Goal: Task Accomplishment & Management: Complete application form

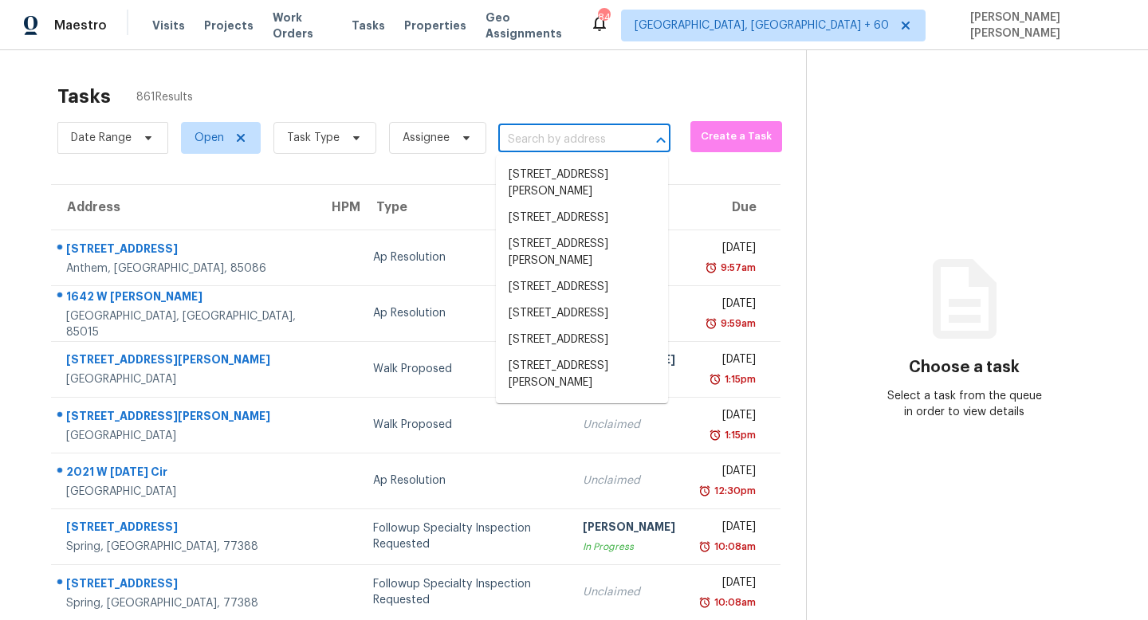
click at [513, 136] on input "text" at bounding box center [562, 140] width 128 height 25
paste input "[STREET_ADDRESS]"
type input "[STREET_ADDRESS]"
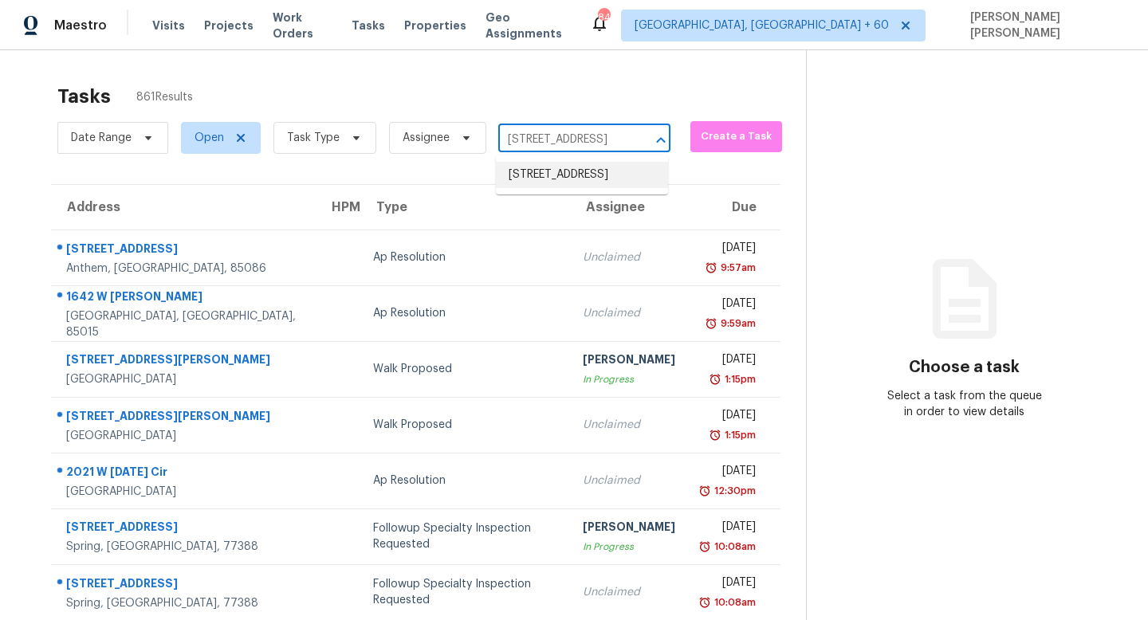
click at [576, 182] on li "[STREET_ADDRESS]" at bounding box center [582, 175] width 172 height 26
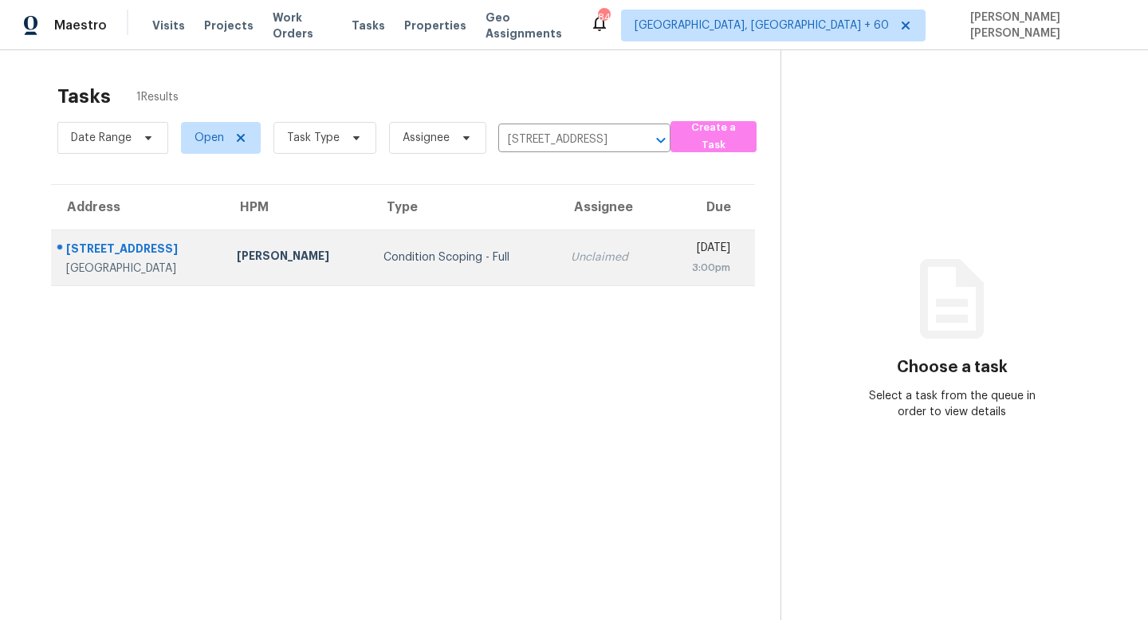
click at [425, 261] on div "Condition Scoping - Full" at bounding box center [464, 258] width 163 height 16
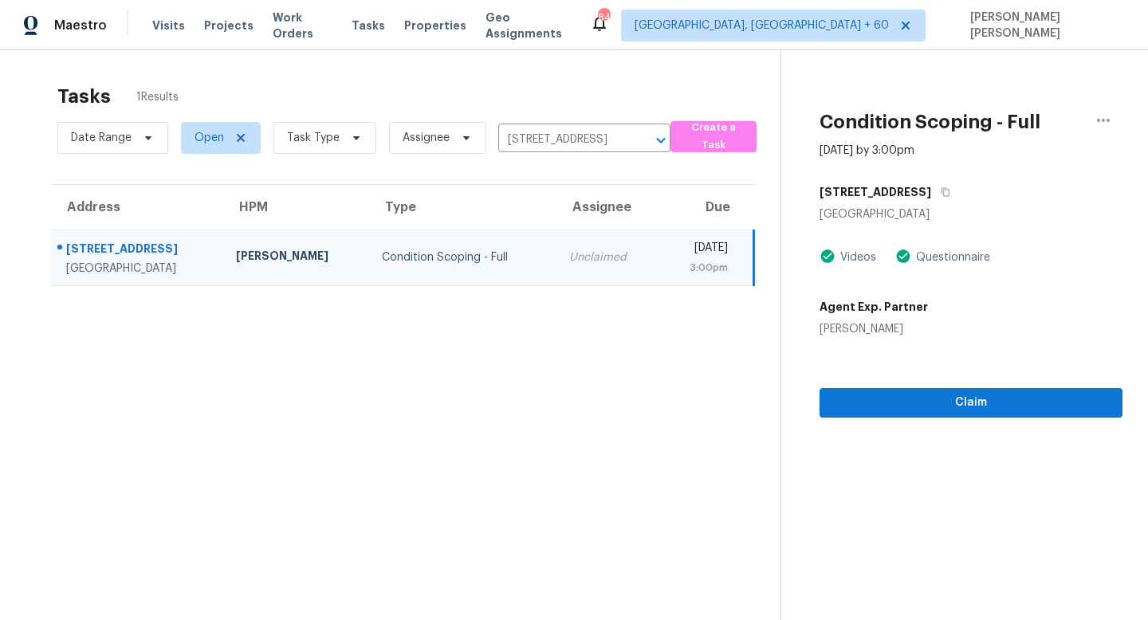
click at [979, 418] on section "Condition Scoping - Full [DATE] by 3:00pm [STREET_ADDRESS] Videos Questionnaire…" at bounding box center [951, 360] width 342 height 620
click at [937, 396] on span "Claim" at bounding box center [970, 403] width 277 height 20
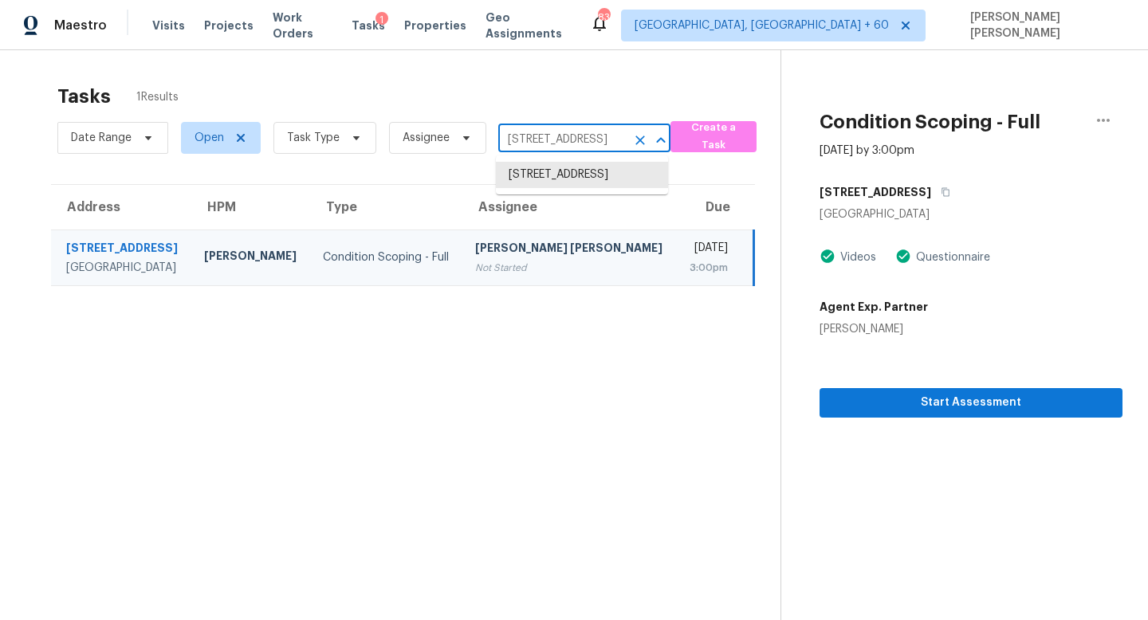
click at [541, 140] on input "[STREET_ADDRESS]" at bounding box center [562, 140] width 128 height 25
paste input "[STREET_ADDRESS][PERSON_NAME]"
type input "[STREET_ADDRESS][PERSON_NAME]"
click at [556, 181] on li "[STREET_ADDRESS][PERSON_NAME]" at bounding box center [582, 183] width 172 height 43
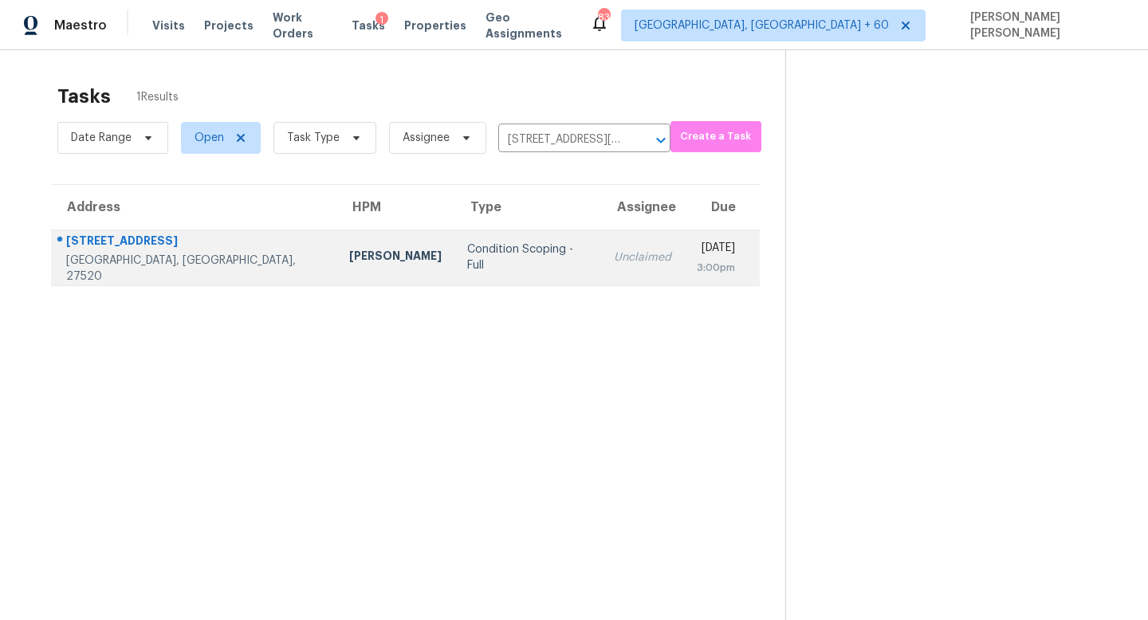
click at [601, 268] on td "Unclaimed" at bounding box center [642, 258] width 83 height 56
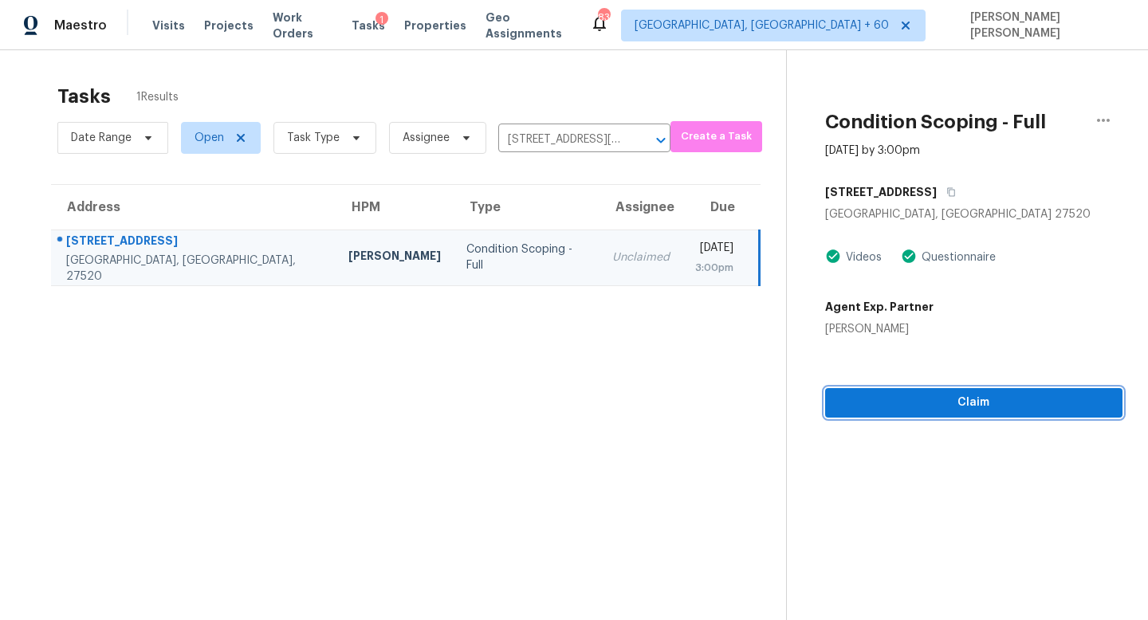
click at [1008, 411] on span "Claim" at bounding box center [974, 403] width 272 height 20
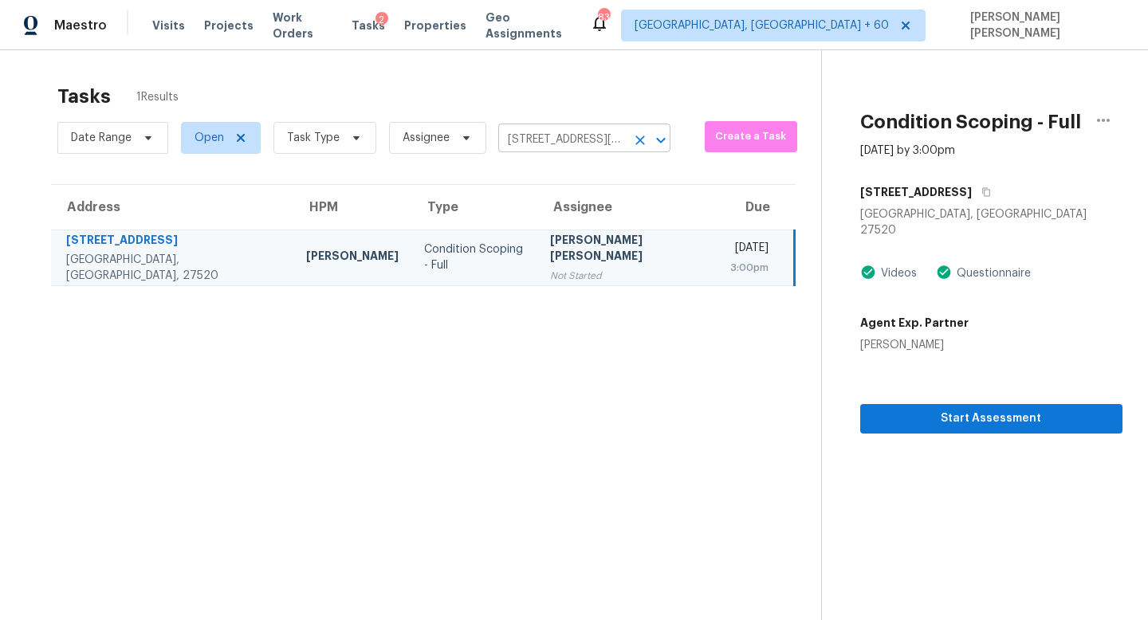
click at [555, 133] on input "[STREET_ADDRESS][PERSON_NAME]" at bounding box center [562, 140] width 128 height 25
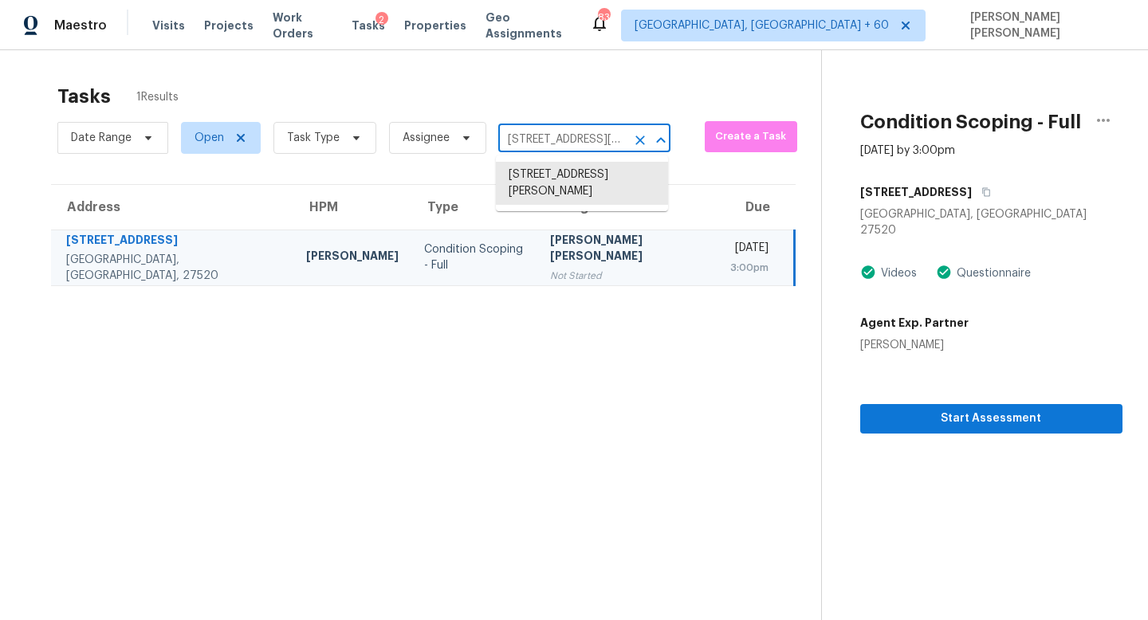
paste input "1200 Pierce Rd Madison, TN, 37115"
type input "1200 Pierce Rd Madison, TN, 37115"
click at [572, 175] on li "1200 Pierce Rd, Madison, TN 37115" at bounding box center [582, 183] width 172 height 43
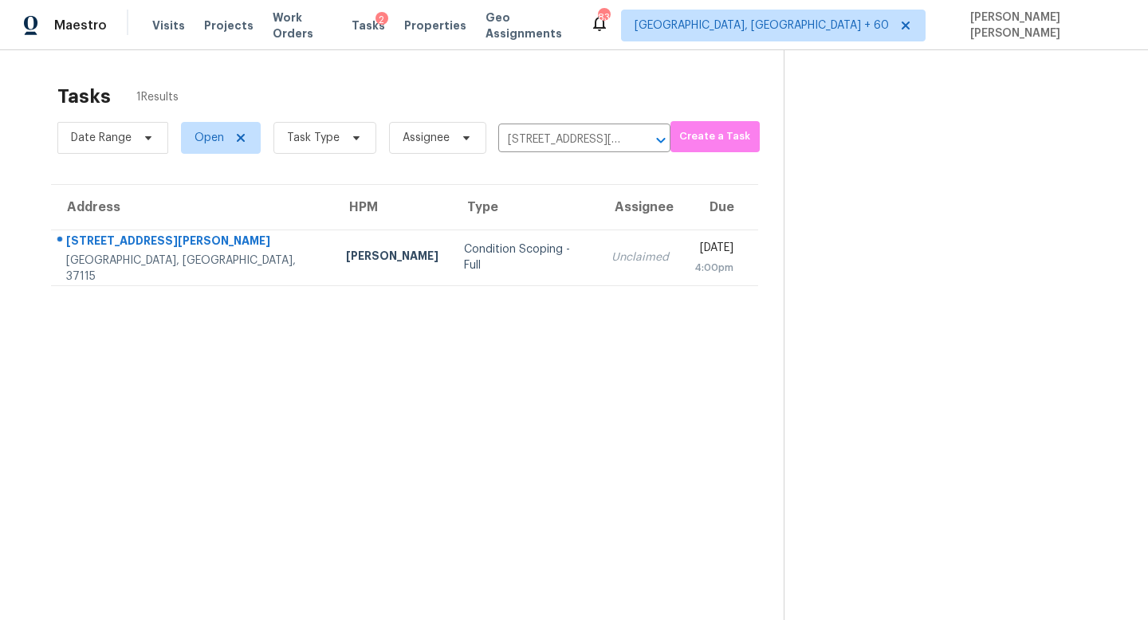
click at [599, 245] on td "Unclaimed" at bounding box center [640, 258] width 83 height 56
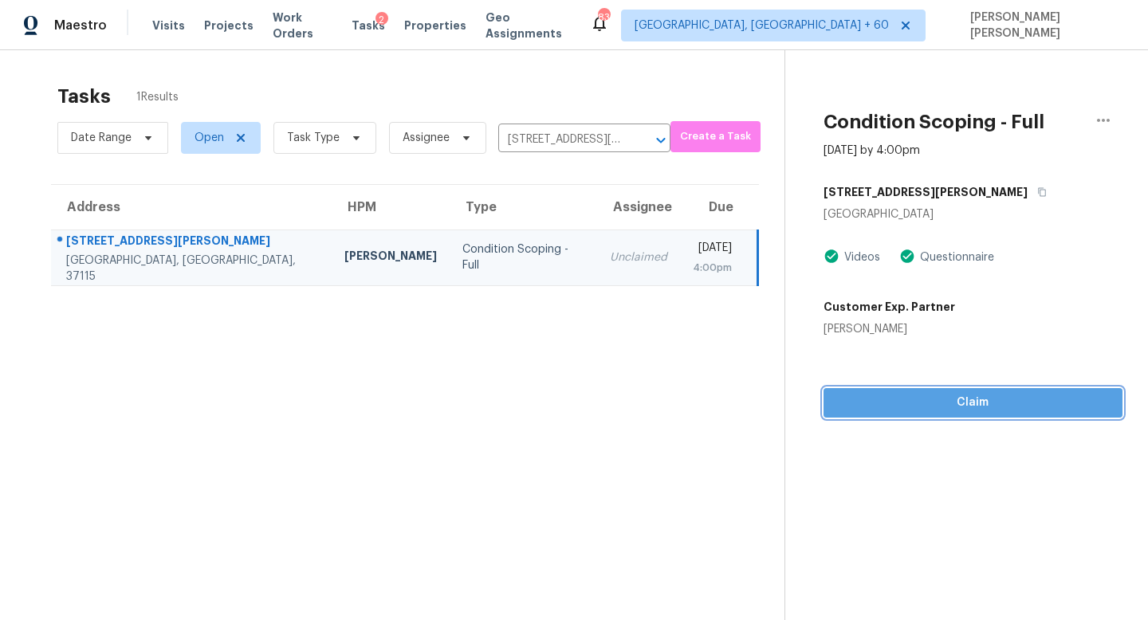
click at [953, 406] on span "Claim" at bounding box center [972, 403] width 273 height 20
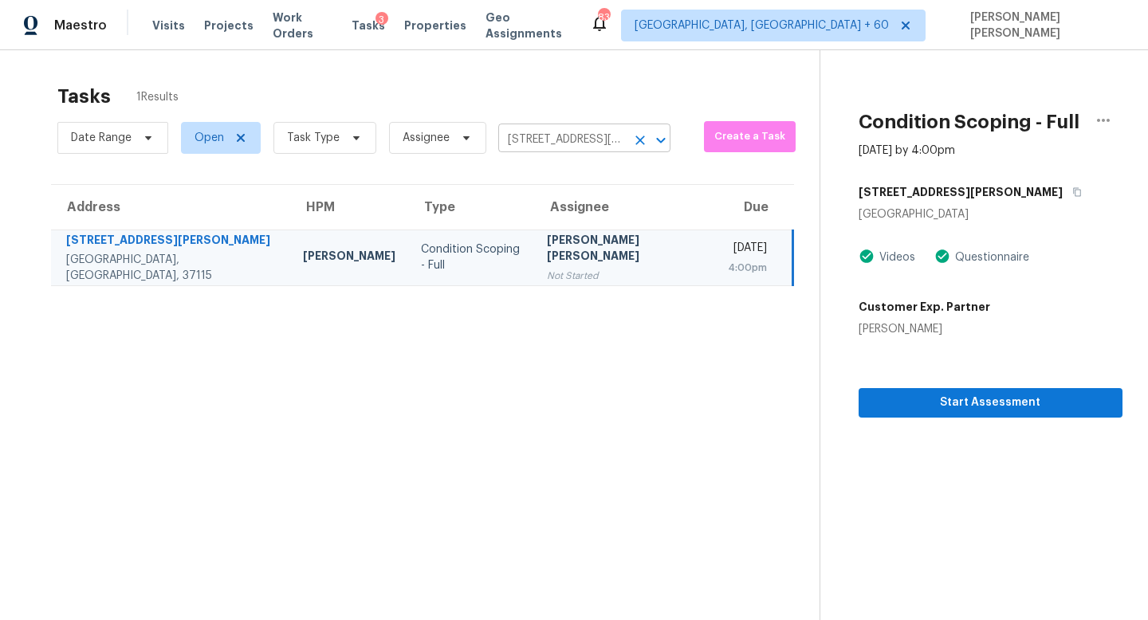
click at [561, 142] on input "1200 Pierce Rd, Madison, TN 37115" at bounding box center [562, 140] width 128 height 25
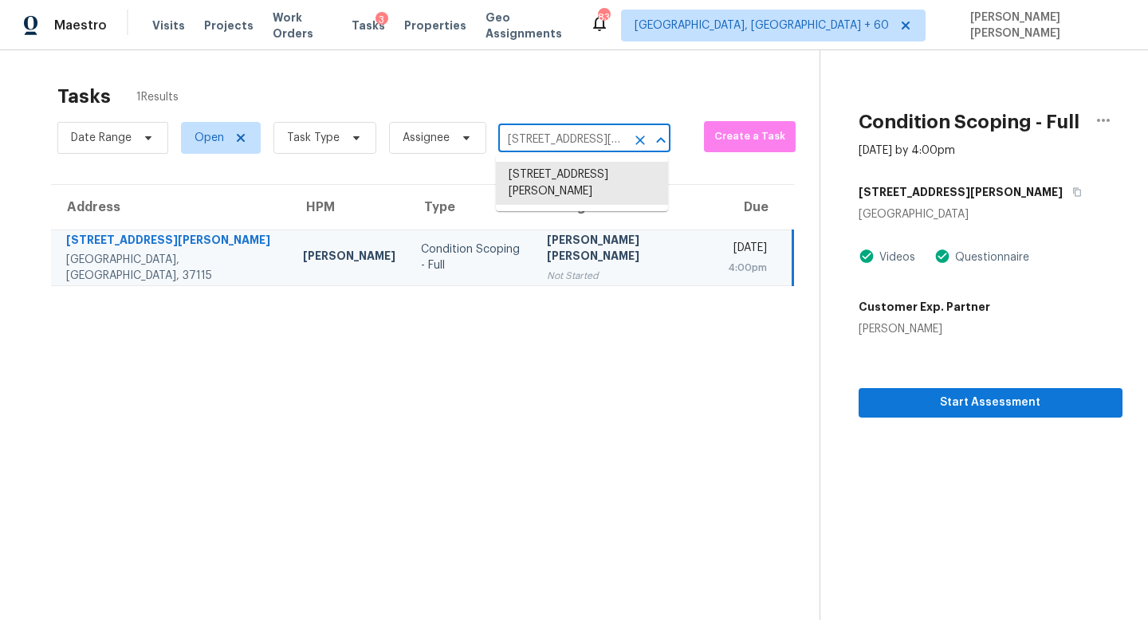
paste input "208 Molina St, Sunnyvale, TX 75182"
type input "208 Molina St, Sunnyvale, TX 75182"
click at [572, 176] on li "208 Molina St, Sunnyvale, TX 75182" at bounding box center [582, 183] width 172 height 43
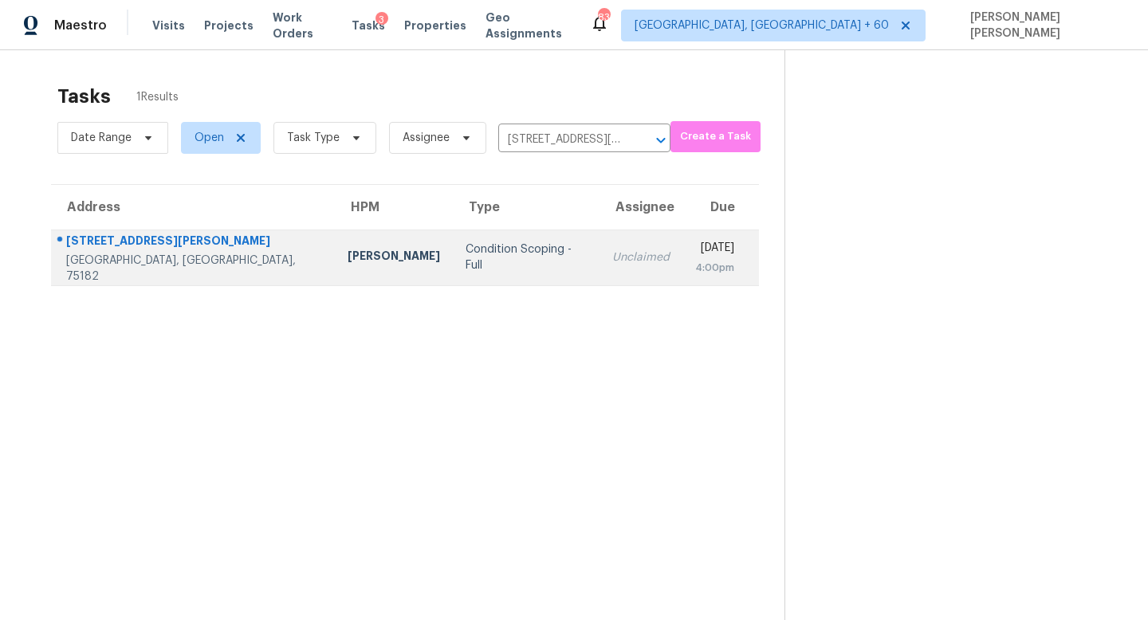
click at [599, 239] on td "Unclaimed" at bounding box center [640, 258] width 83 height 56
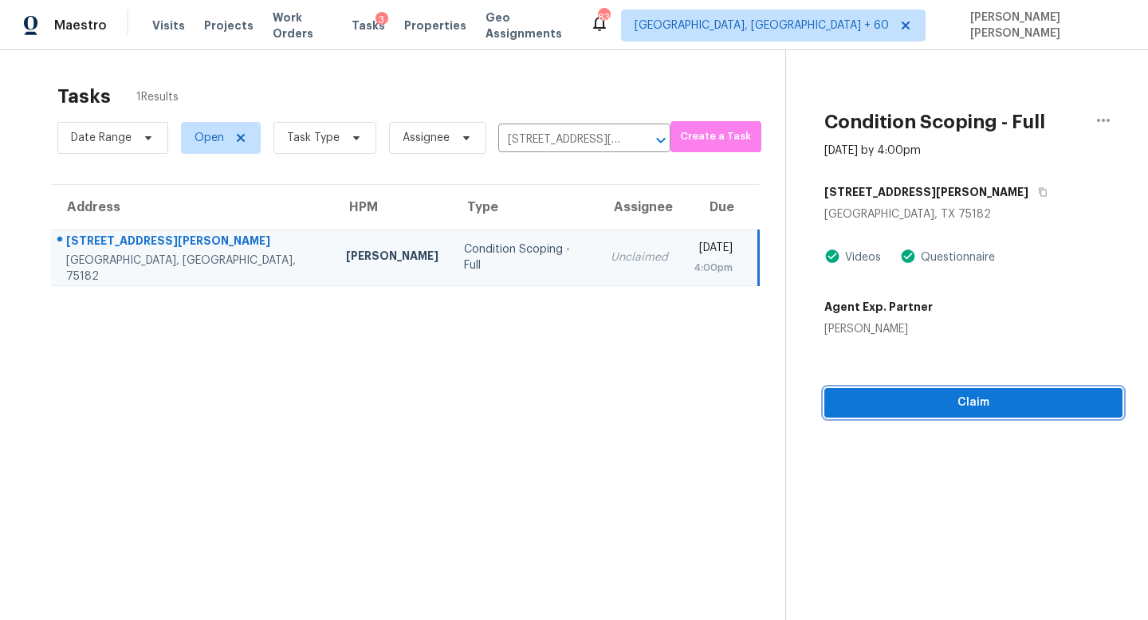
click at [963, 402] on span "Claim" at bounding box center [973, 403] width 273 height 20
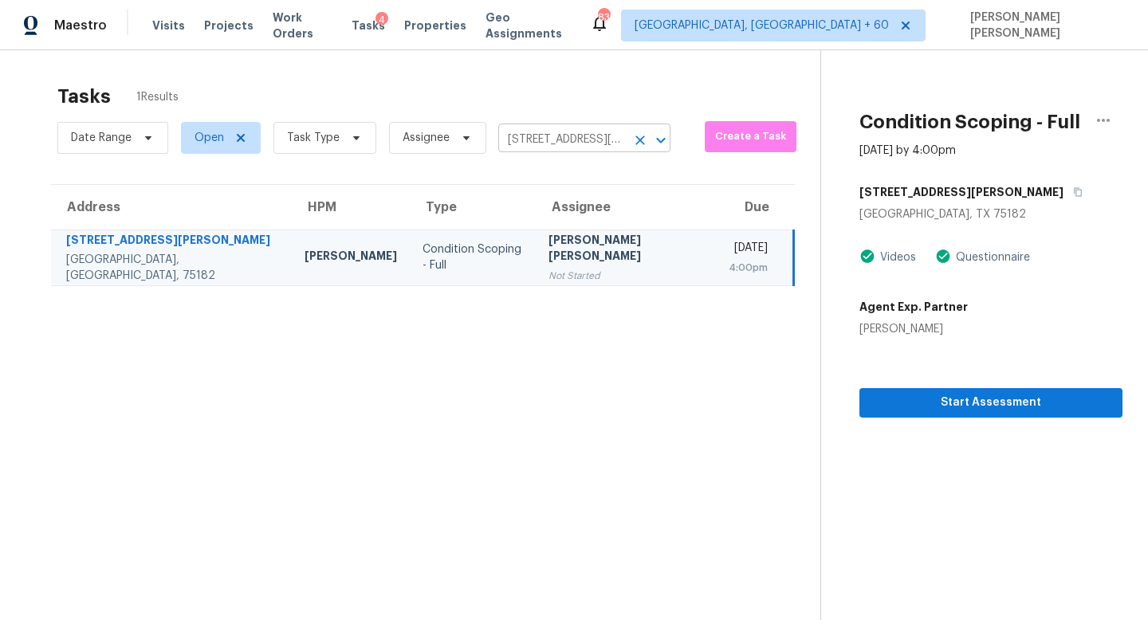
click at [543, 150] on input "208 Molina St, Sunnyvale, TX 75182" at bounding box center [562, 140] width 128 height 25
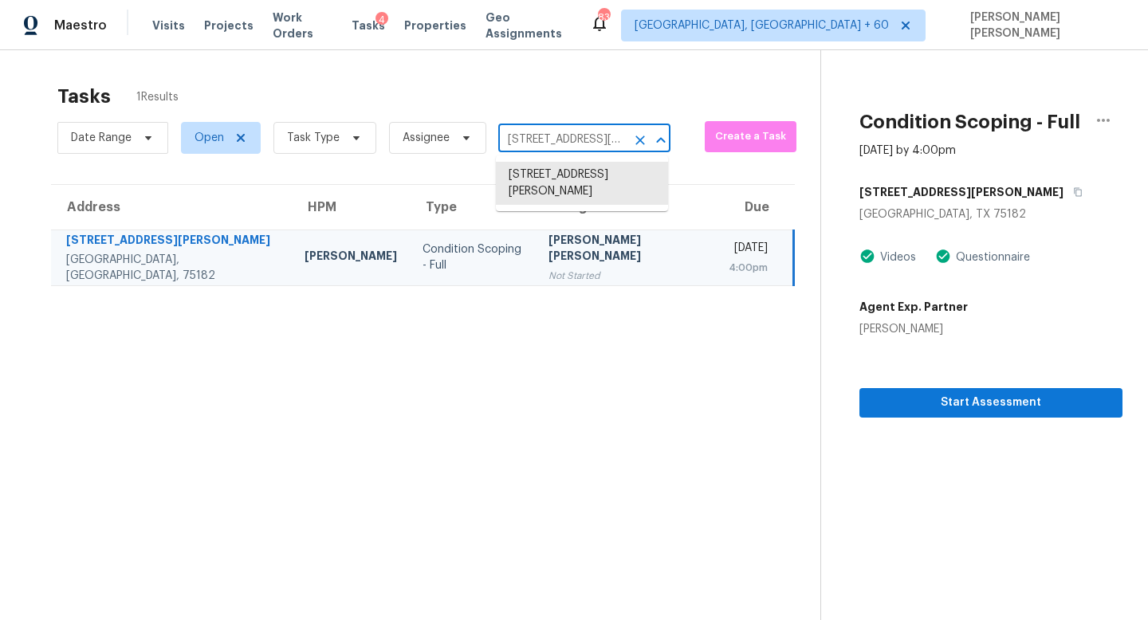
paste input "413 Marlowe Ct, Nolensville, TN 37135"
type input "413 Marlowe Ct, Nolensville, TN 37135"
click at [566, 177] on li "413 Marlowe Ct, Nolensville, TN 37135" at bounding box center [582, 183] width 172 height 43
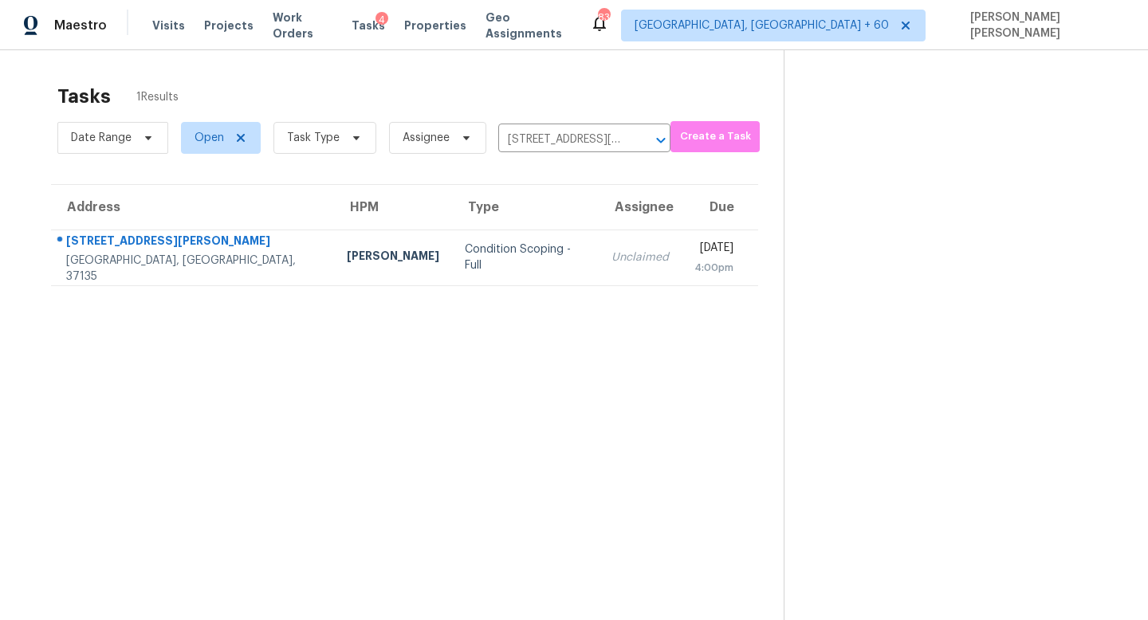
click at [498, 230] on td "Condition Scoping - Full" at bounding box center [525, 258] width 147 height 56
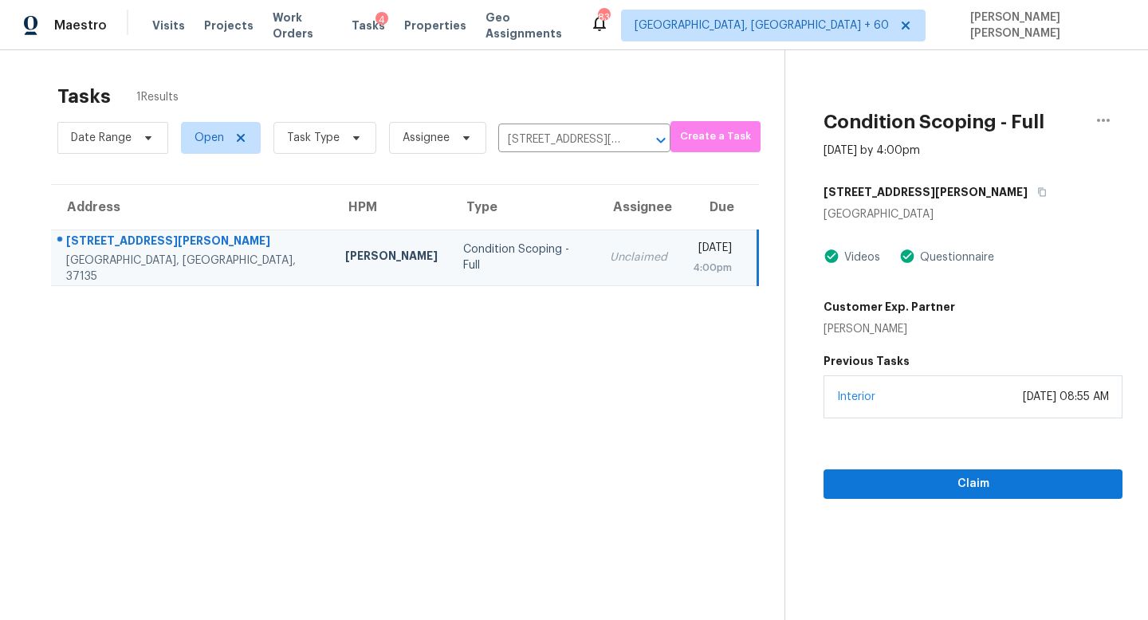
click at [893, 411] on div "Interior November 09, 2021 at 08:55 AM" at bounding box center [972, 396] width 299 height 43
click at [880, 485] on span "Claim" at bounding box center [972, 484] width 273 height 20
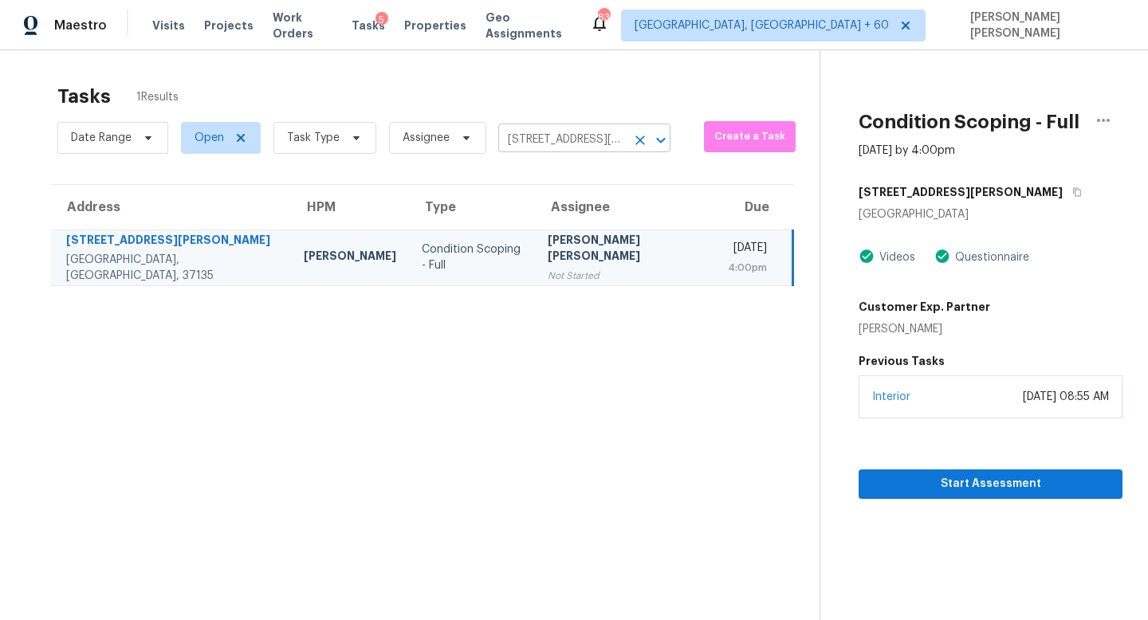
click at [545, 140] on input "413 Marlowe Ct, Nolensville, TN 37135" at bounding box center [562, 140] width 128 height 25
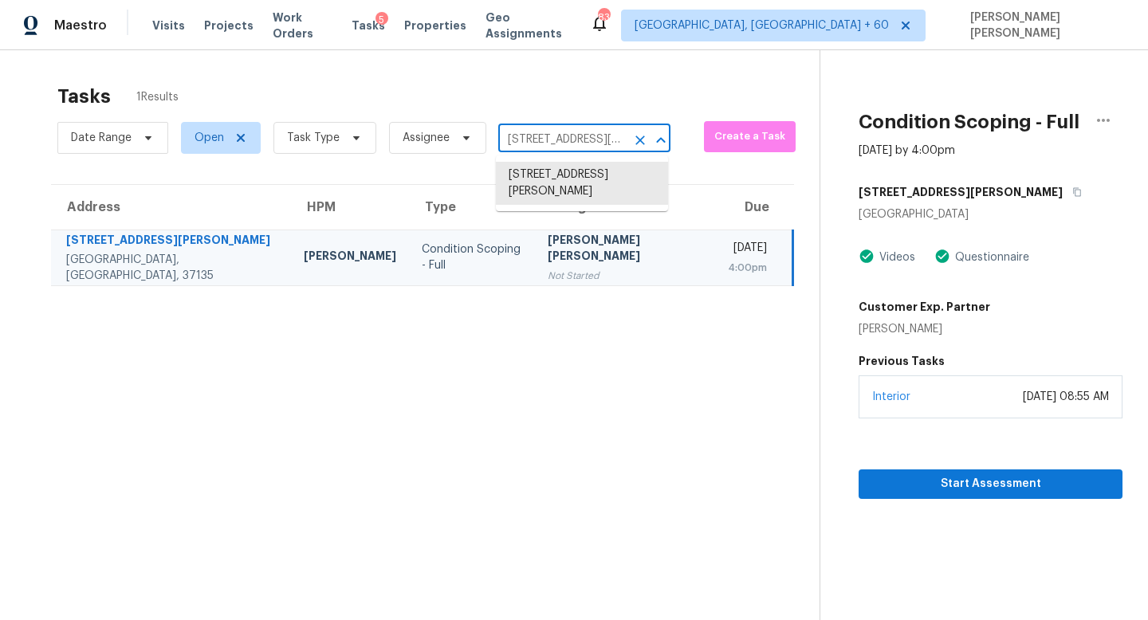
paste input "555 E Silverado Ranch Blvd Unit 1017, Las Vegas, NV 89183"
type input "555 E Silverado Ranch Blvd"
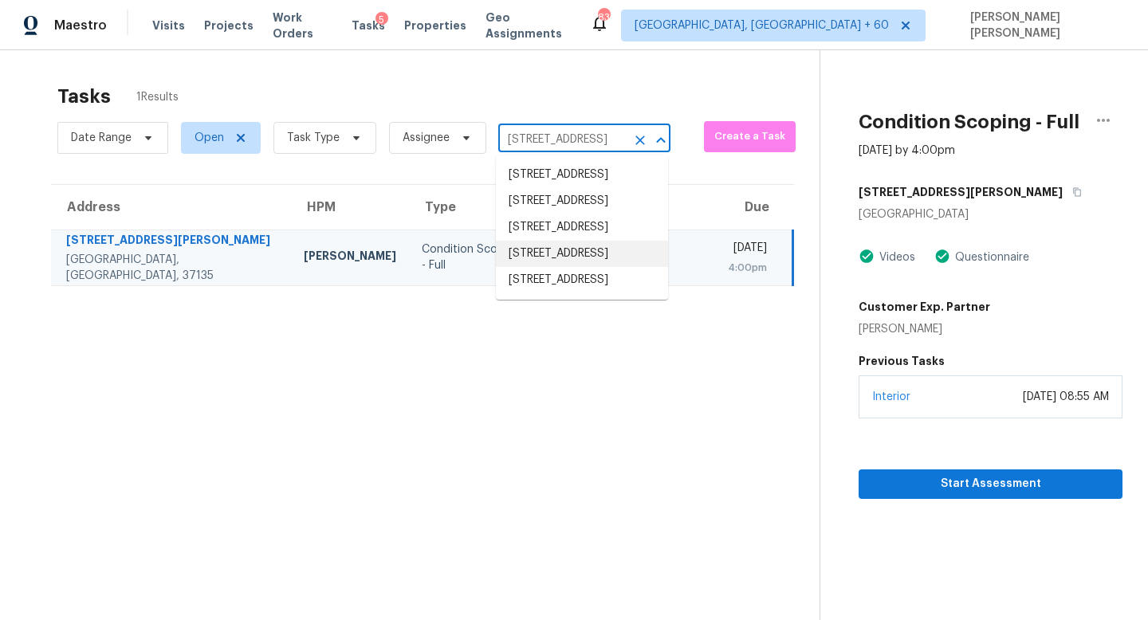
scroll to position [64, 0]
click at [586, 293] on li "555 E Silverado Ranch Blvd Unit 1017, Las Vegas, NV 89183" at bounding box center [582, 280] width 172 height 26
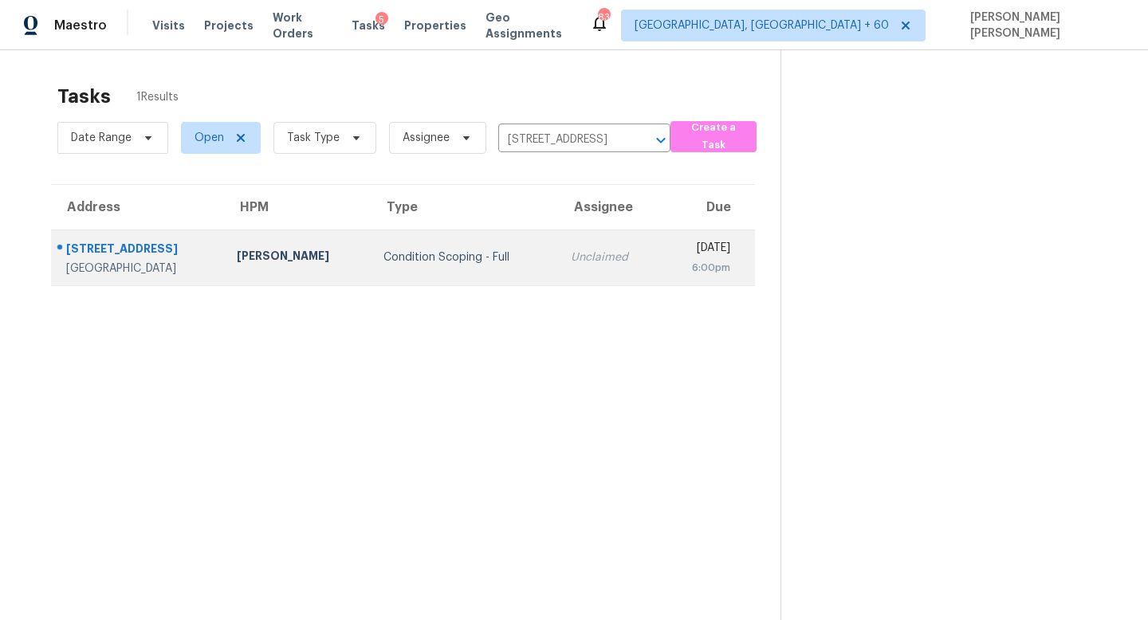
click at [571, 257] on div "Unclaimed" at bounding box center [609, 258] width 77 height 16
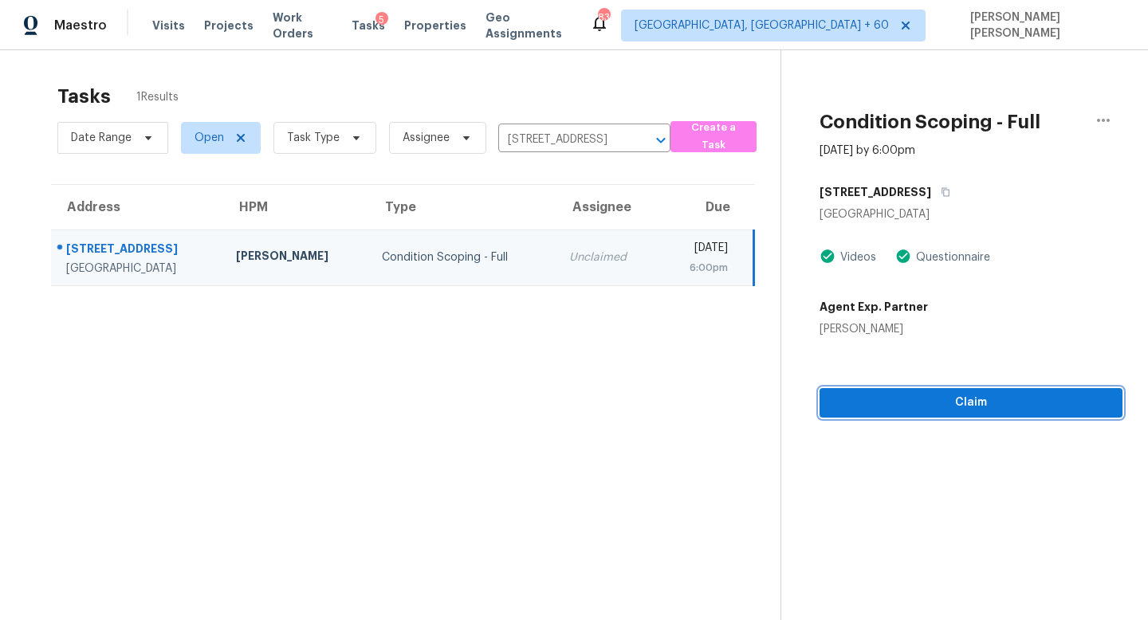
click at [926, 409] on span "Claim" at bounding box center [970, 403] width 277 height 20
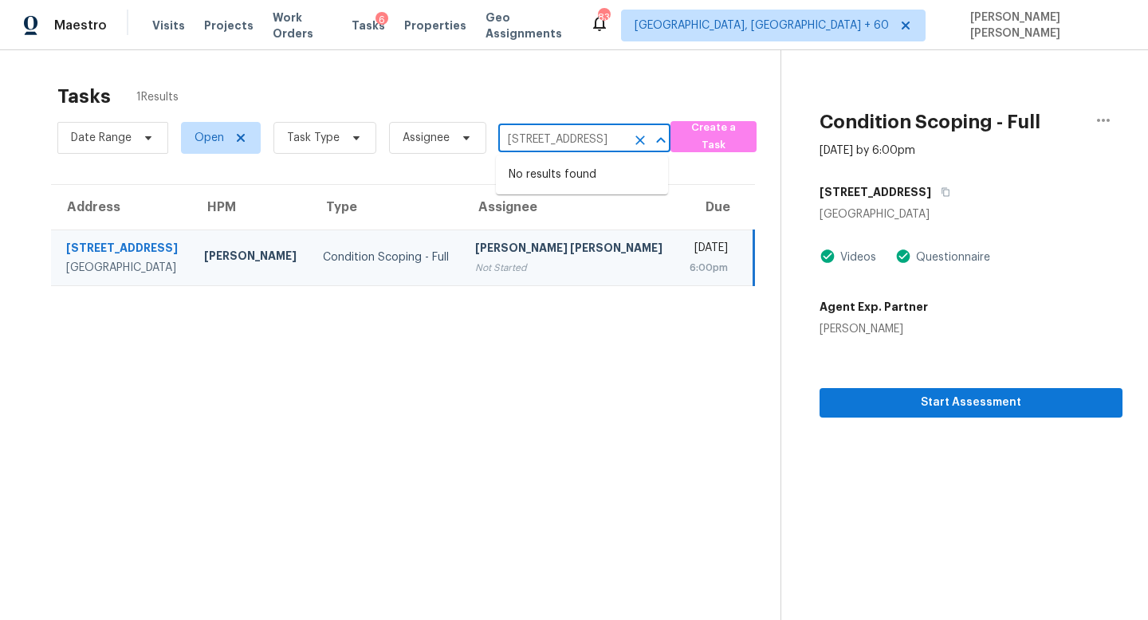
click at [537, 142] on input "555 E Silverado Ranch Blvd Unit 1017, Las Vegas, NV 89183" at bounding box center [562, 140] width 128 height 25
paste input "1580 Patterson Rd, Salisbury, NC 28147"
type input "1580 Patterson Rd, Salisbury, NC 28147"
click at [576, 174] on li "1580 Patterson Rd, Salisbury, NC 28147" at bounding box center [582, 183] width 172 height 43
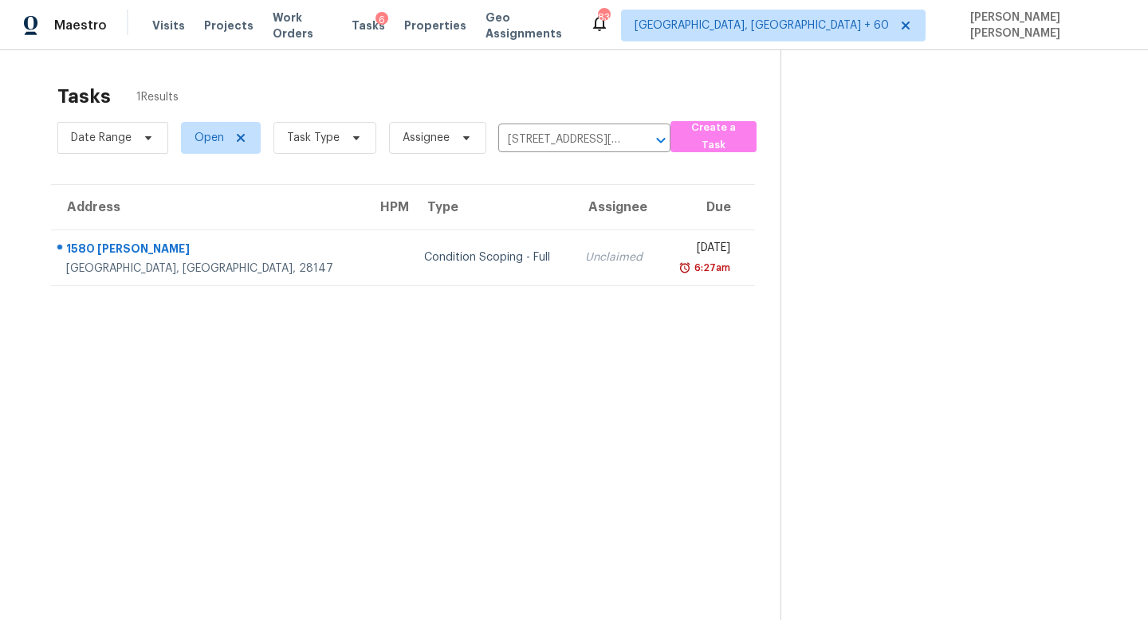
click at [572, 235] on td "Unclaimed" at bounding box center [616, 258] width 88 height 56
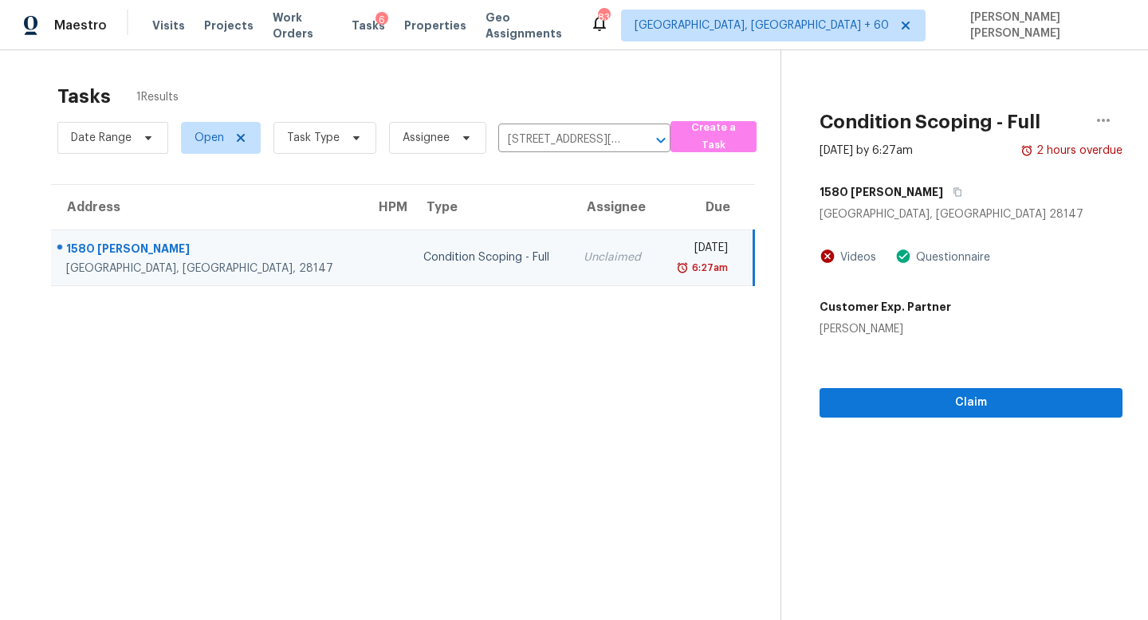
click at [890, 422] on section "Condition Scoping - Full Aug 28th 2025 by 6:27am 2 hours overdue 1580 Patterson…" at bounding box center [951, 360] width 342 height 620
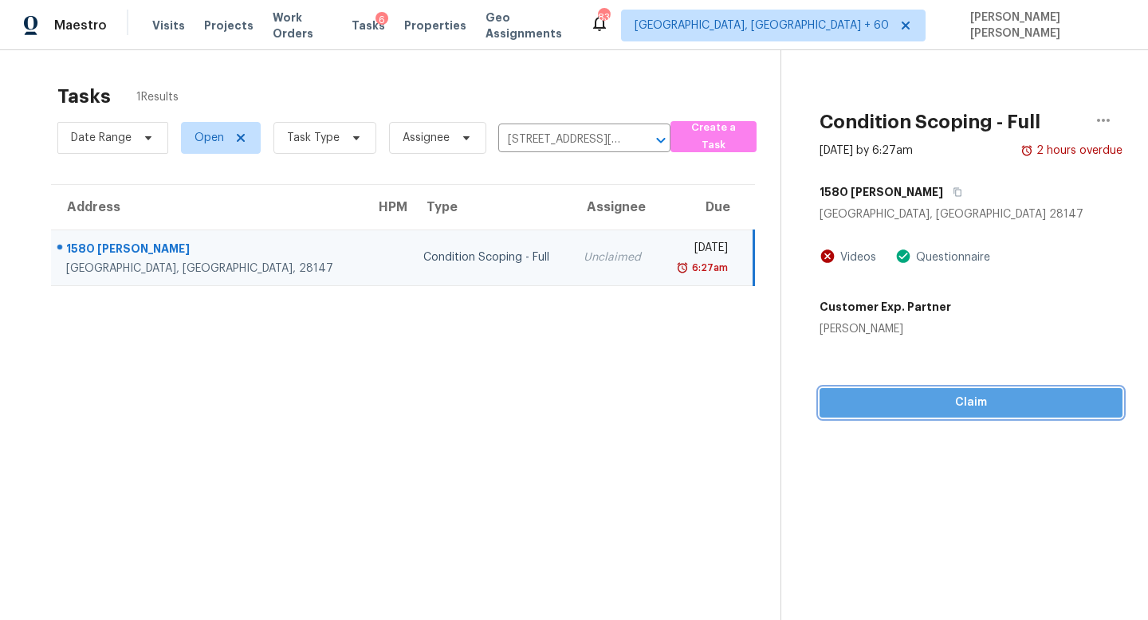
click at [892, 411] on span "Claim" at bounding box center [970, 403] width 277 height 20
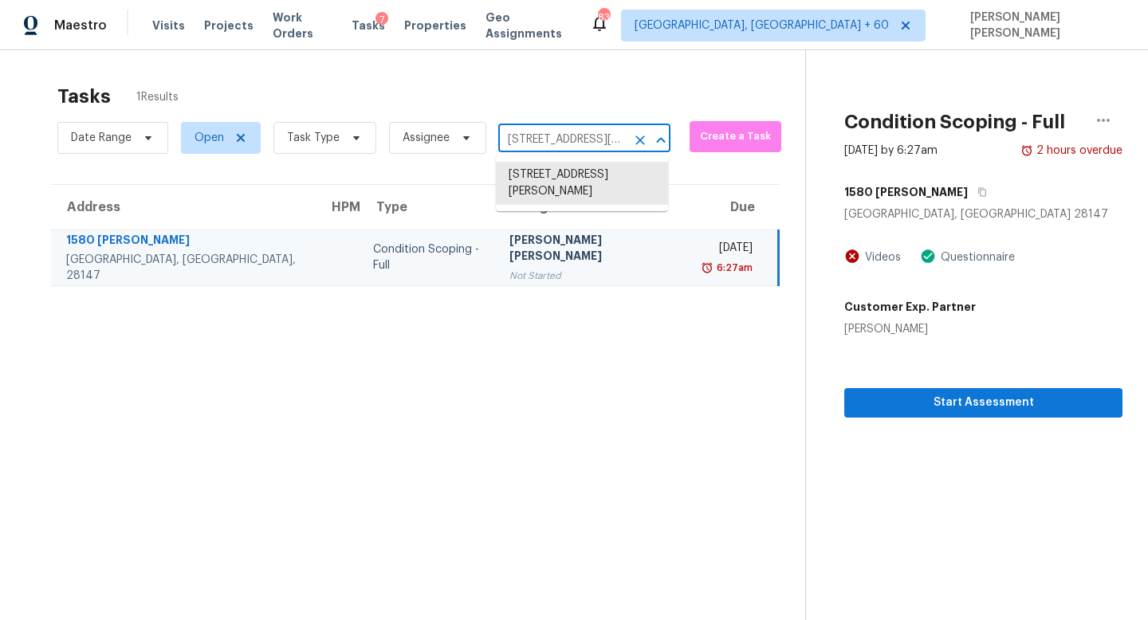
click at [543, 130] on input "1580 Patterson Rd, Salisbury, NC 28147" at bounding box center [562, 140] width 128 height 25
paste input "659 Oxford Rd, Ball Ground, GA 3010"
type input "659 Oxford Rd, Ball Ground, GA 30107"
click at [586, 183] on li "659 Oxford Rd, Ball Ground, GA 30107" at bounding box center [582, 175] width 172 height 26
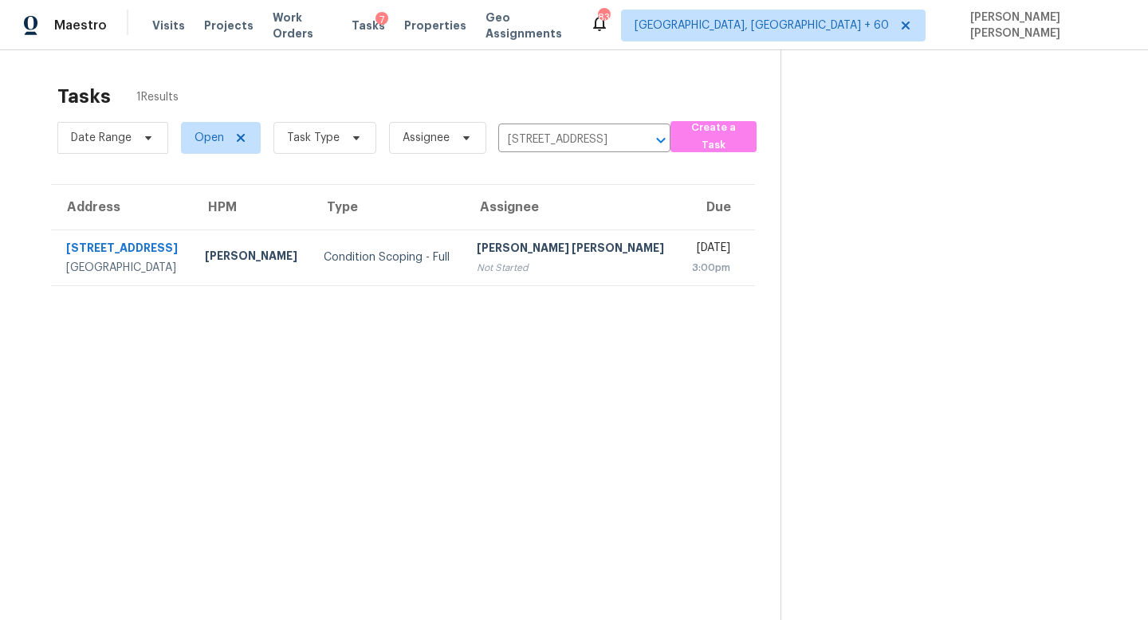
click at [536, 243] on div "[PERSON_NAME] [PERSON_NAME]" at bounding box center [571, 250] width 189 height 20
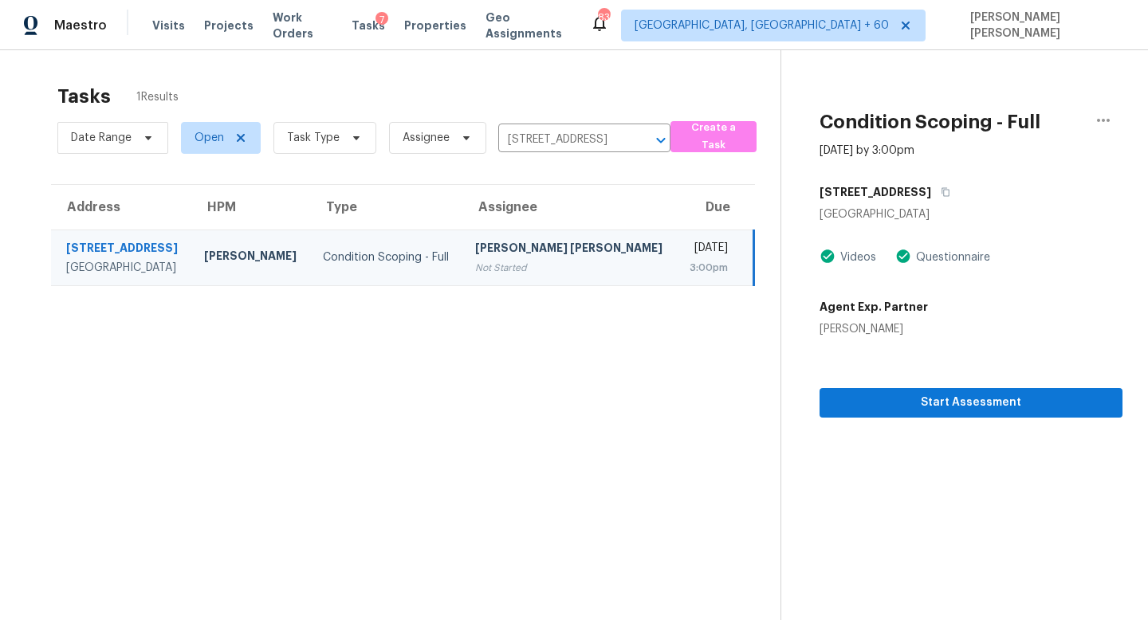
click at [553, 263] on div "Not Started" at bounding box center [569, 268] width 189 height 16
click at [896, 395] on span "Start Assessment" at bounding box center [970, 403] width 277 height 20
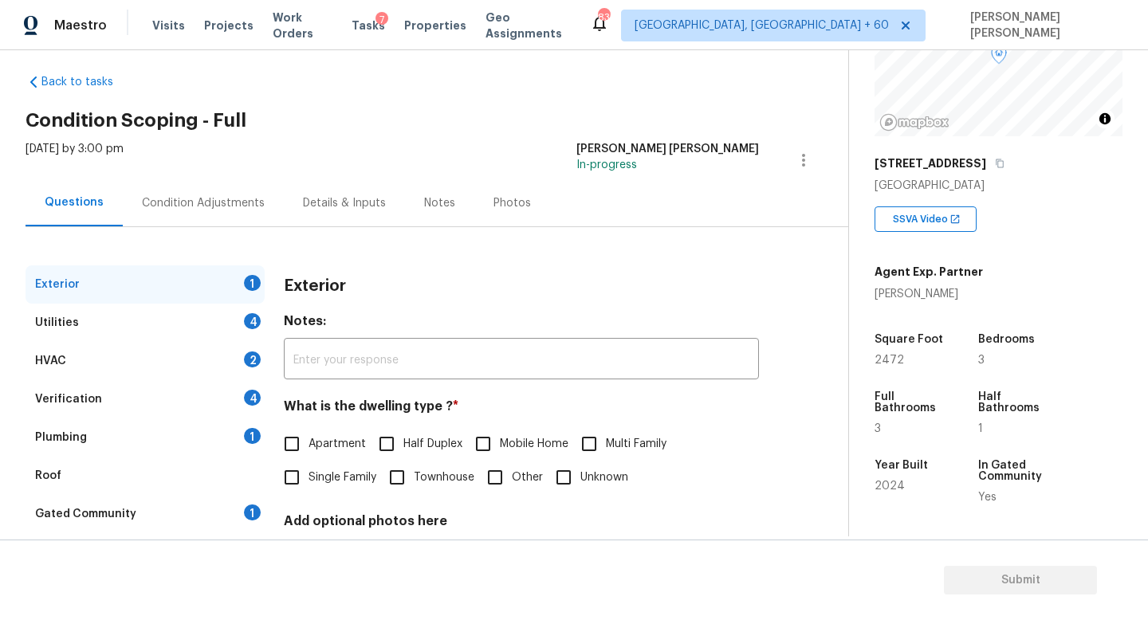
scroll to position [183, 0]
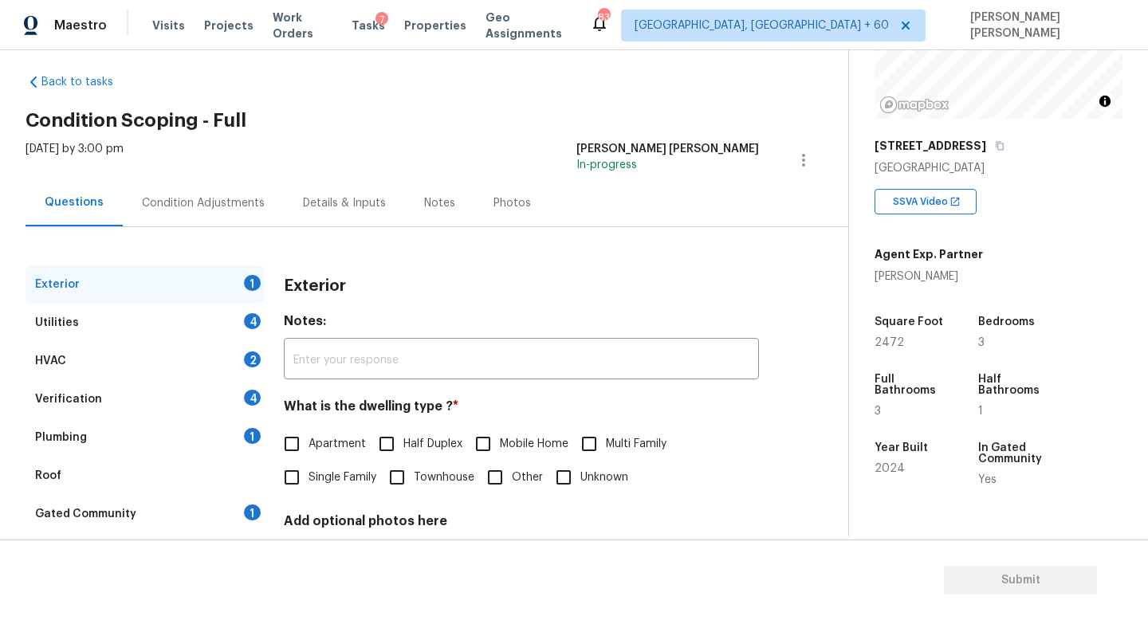
click at [304, 153] on div "Thu, Aug 28 2025 by 3:00 pm Jishnu Manoj In-progress" at bounding box center [437, 160] width 823 height 38
click at [157, 309] on div "Utilities 4" at bounding box center [145, 323] width 239 height 38
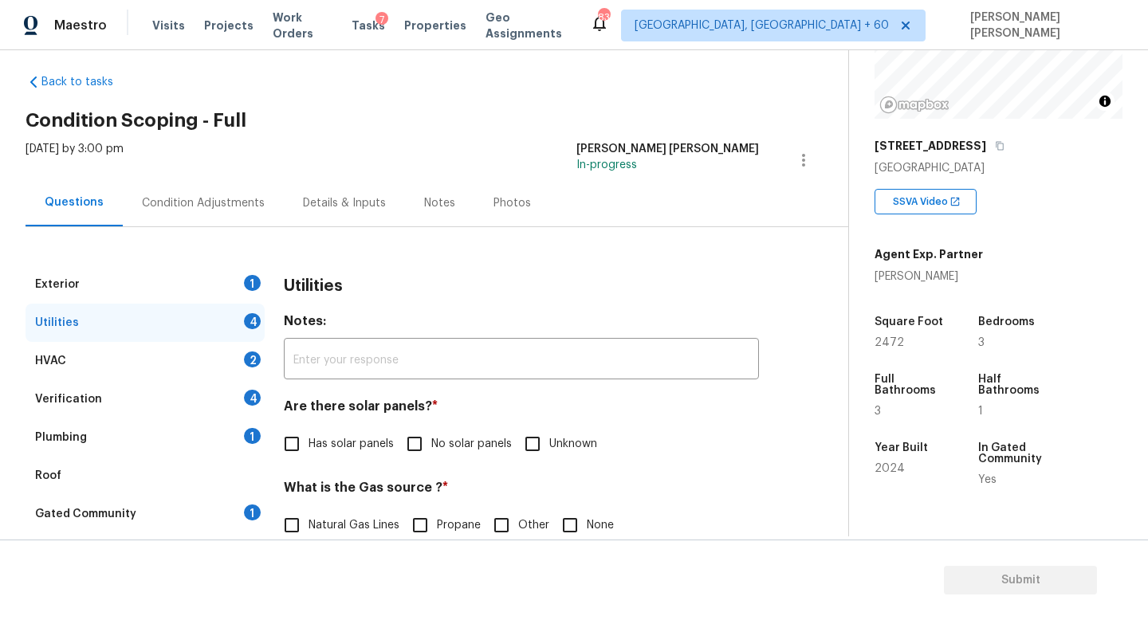
click at [164, 285] on div "Exterior 1" at bounding box center [145, 284] width 239 height 38
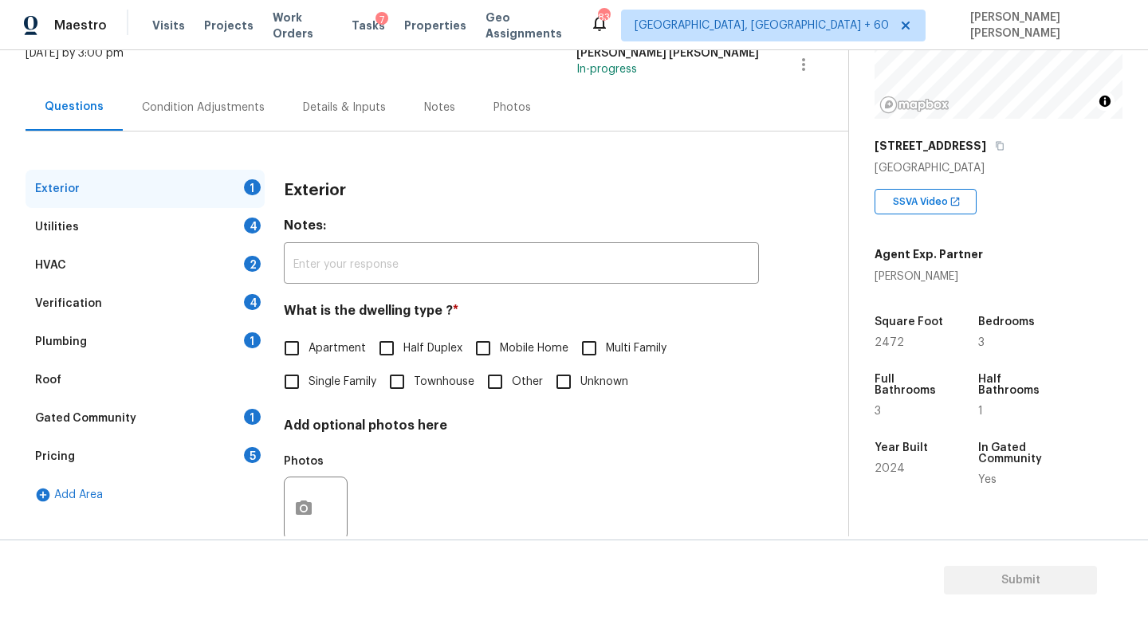
scroll to position [112, 0]
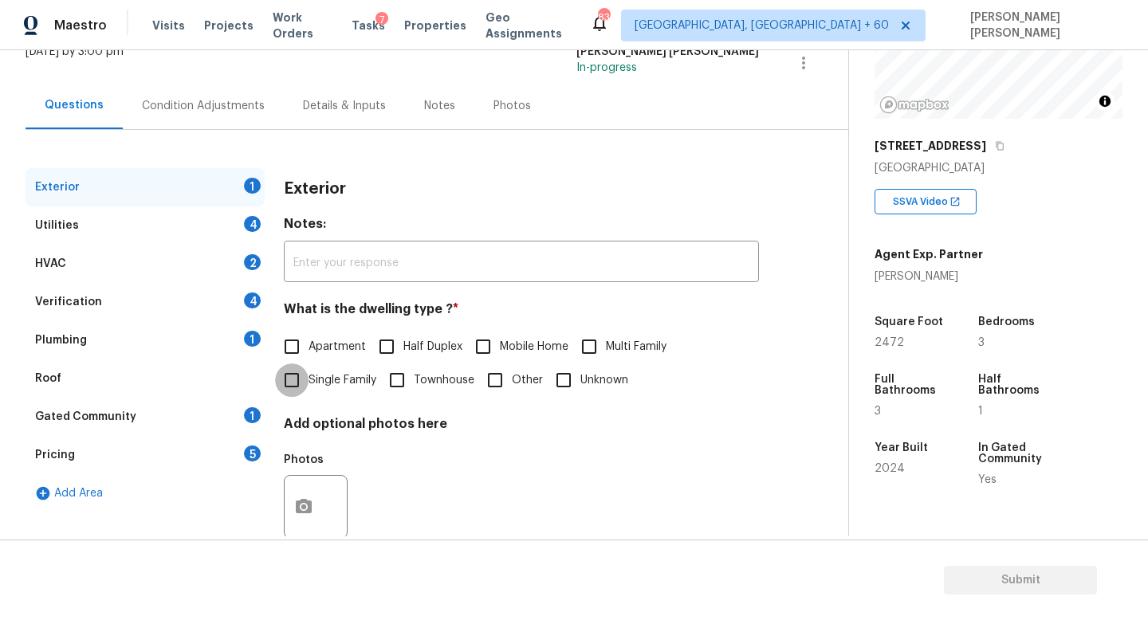
click at [301, 375] on input "Single Family" at bounding box center [291, 380] width 33 height 33
checkbox input "true"
click at [191, 220] on div "Utilities 4" at bounding box center [145, 225] width 239 height 38
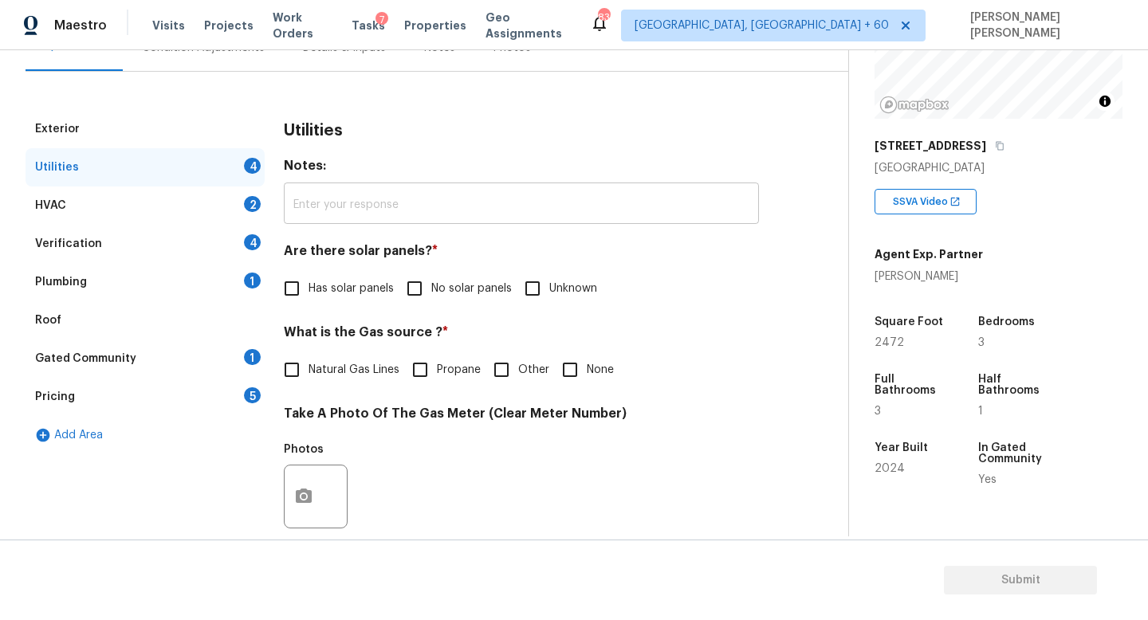
scroll to position [171, 0]
click at [411, 284] on input "No solar panels" at bounding box center [414, 287] width 33 height 33
checkbox input "true"
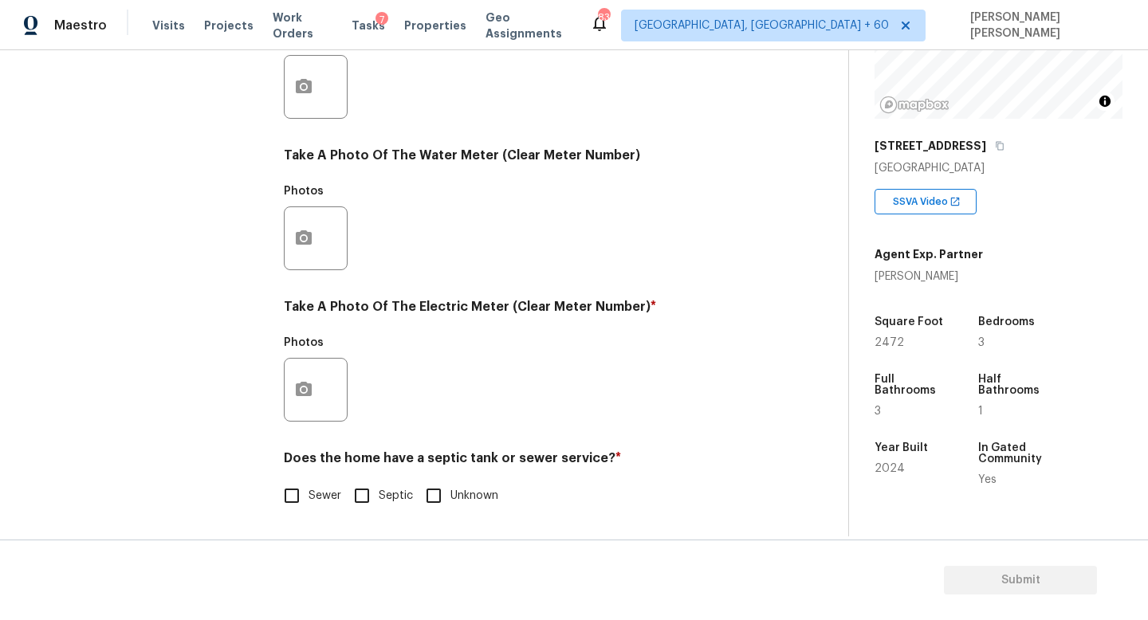
click at [362, 498] on input "Septic" at bounding box center [361, 495] width 33 height 33
checkbox input "true"
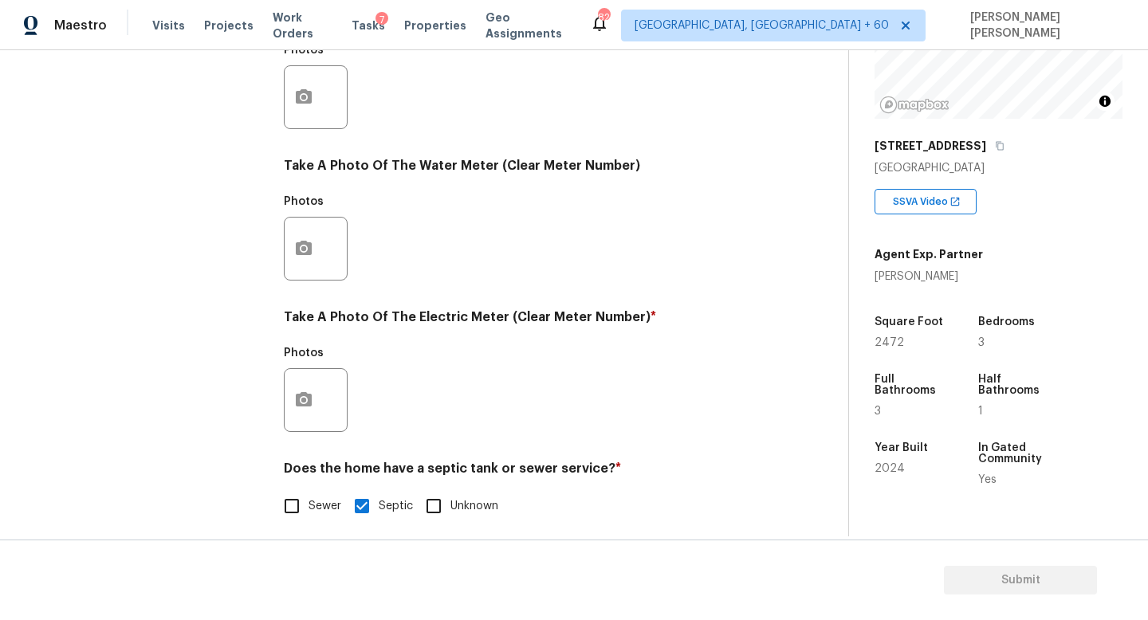
scroll to position [580, 0]
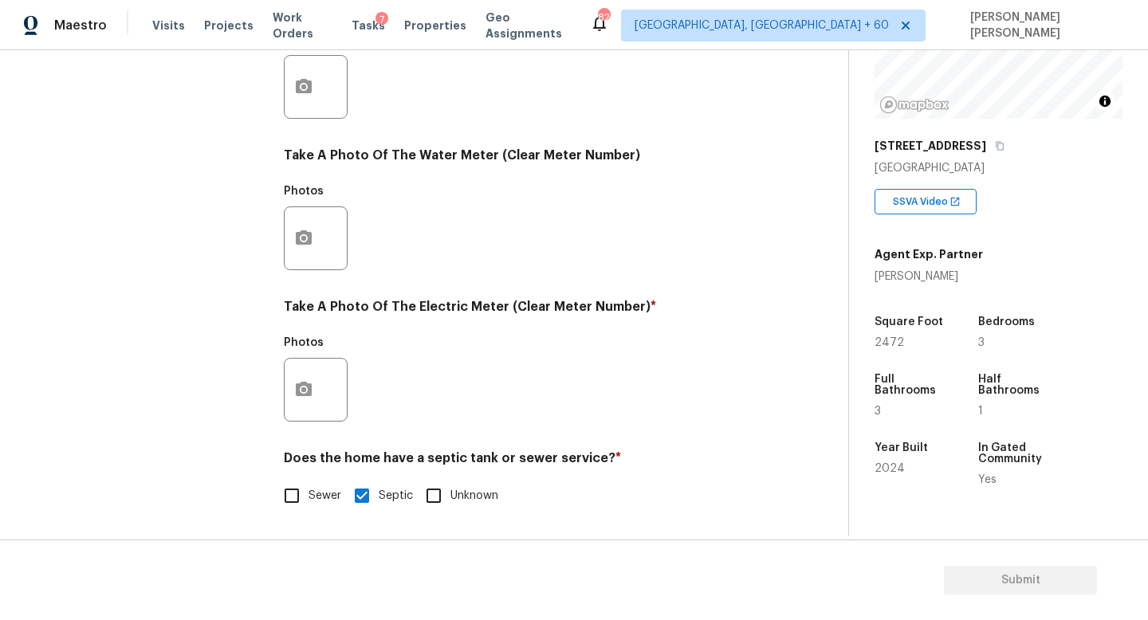
click at [480, 245] on div "Photos" at bounding box center [521, 228] width 475 height 104
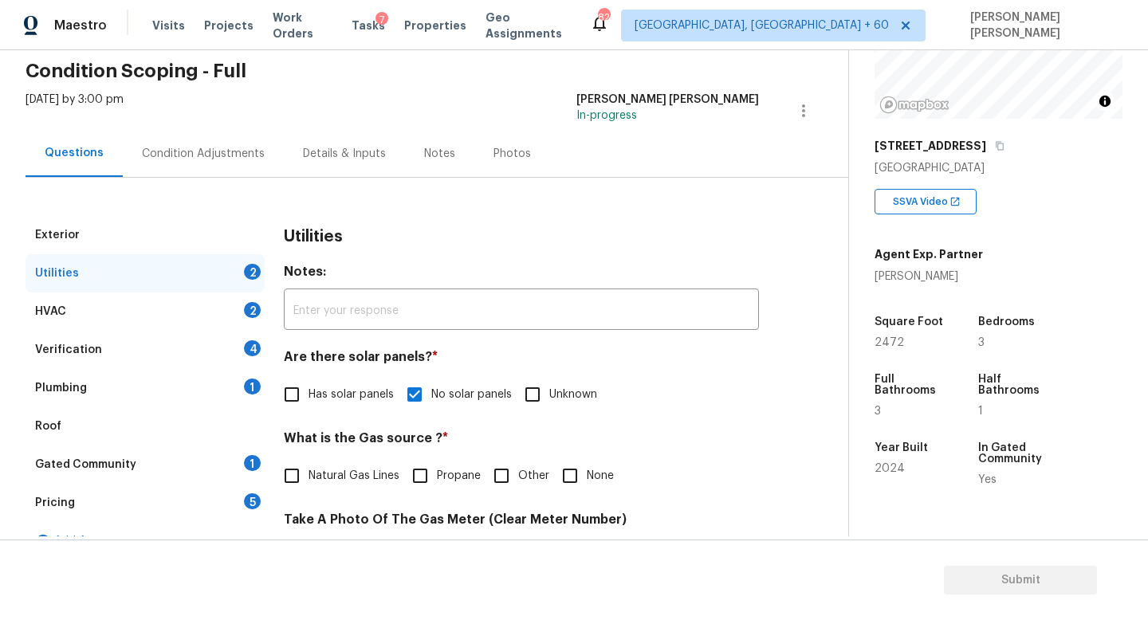
scroll to position [65, 0]
click at [473, 244] on div "Utilities" at bounding box center [521, 235] width 475 height 41
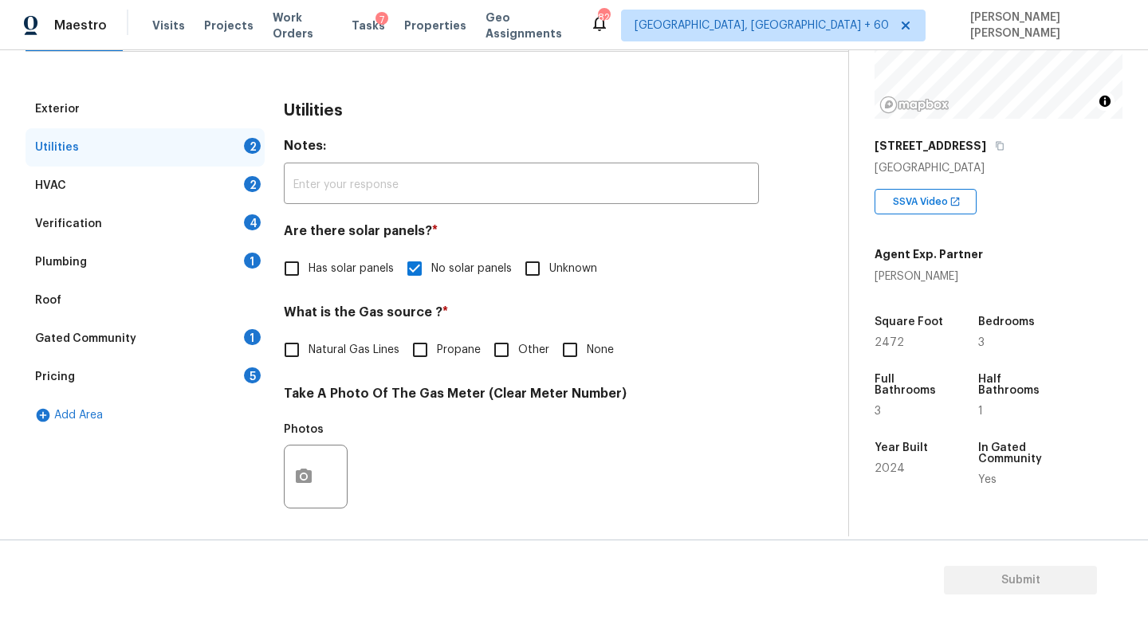
scroll to position [192, 0]
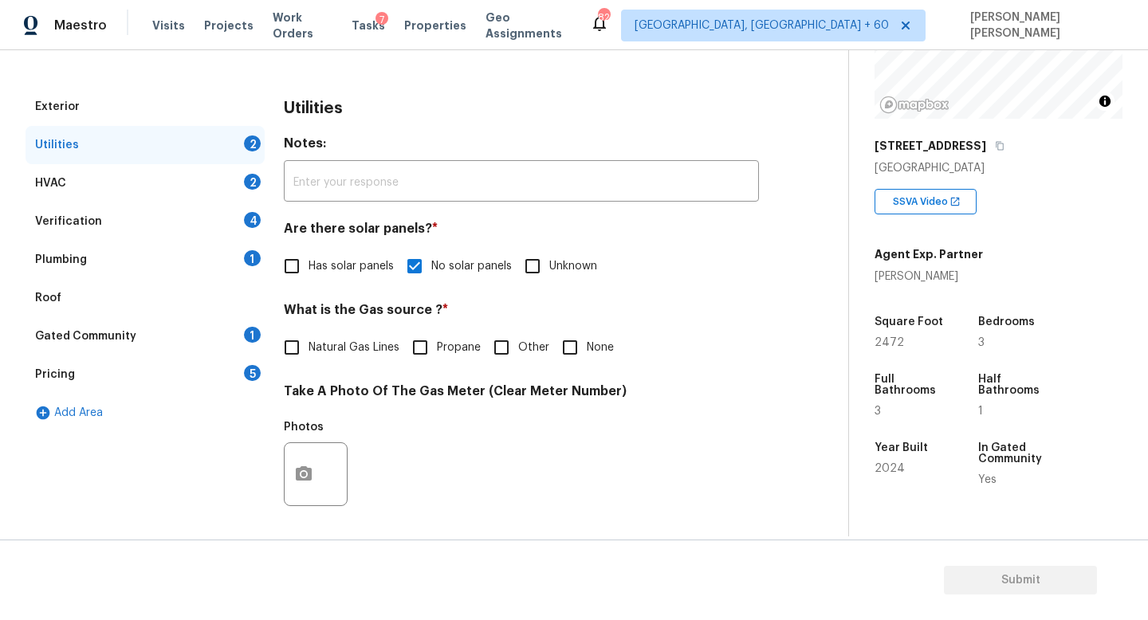
click at [717, 37] on div "Maestro Visits Projects Work Orders Tasks 7 Properties Geo Assignments 826 Knox…" at bounding box center [574, 25] width 1148 height 50
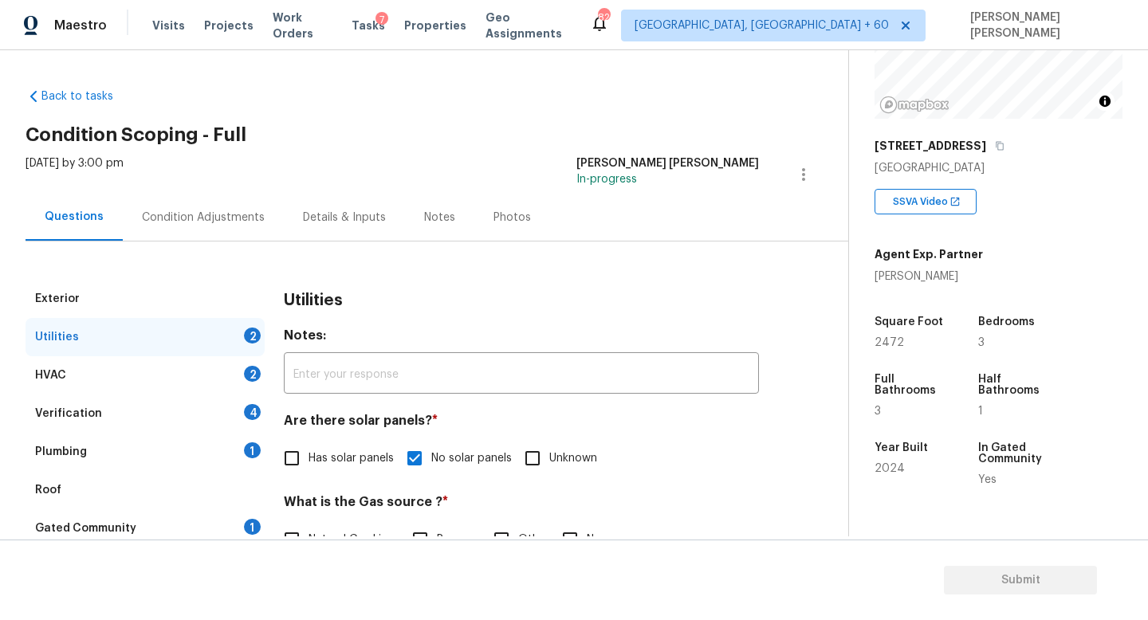
scroll to position [62, 0]
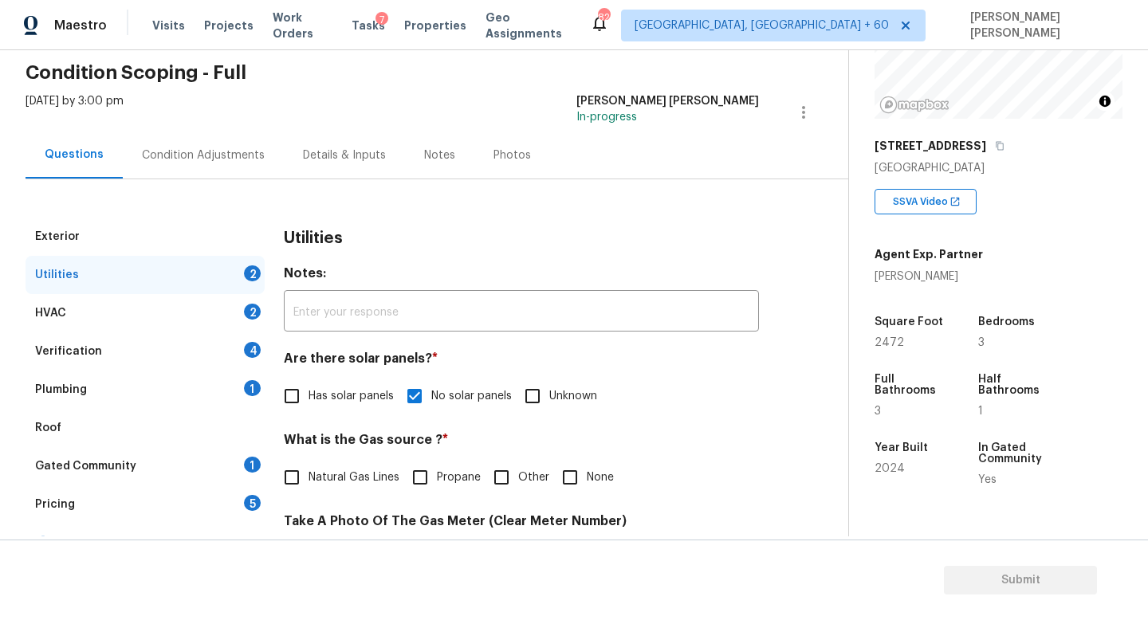
click at [153, 345] on div "Verification 4" at bounding box center [145, 351] width 239 height 38
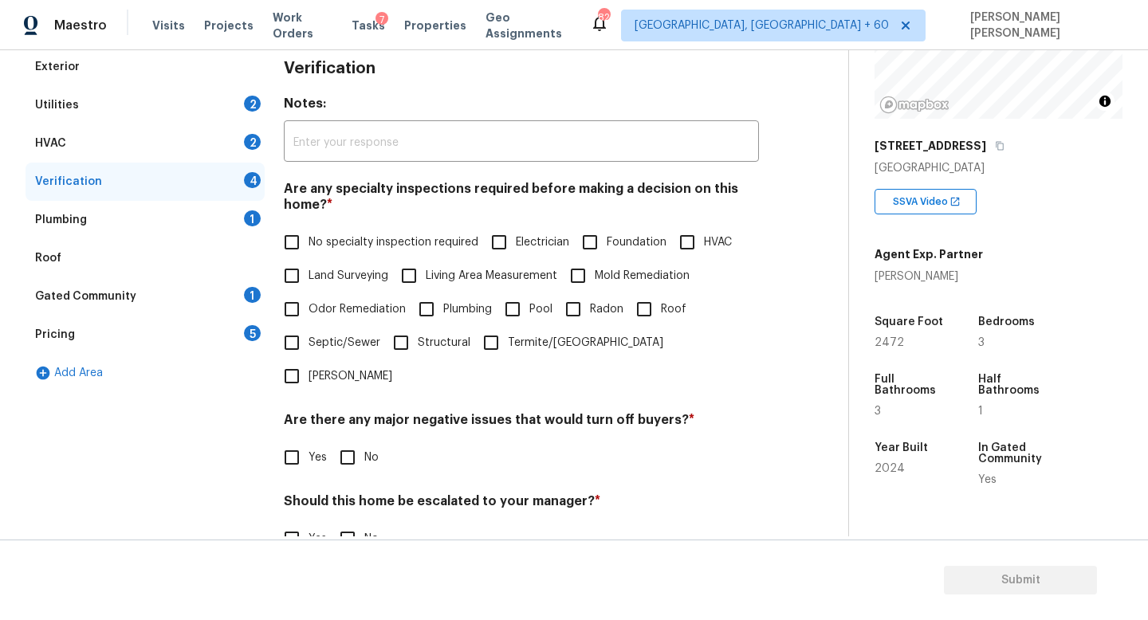
scroll to position [339, 0]
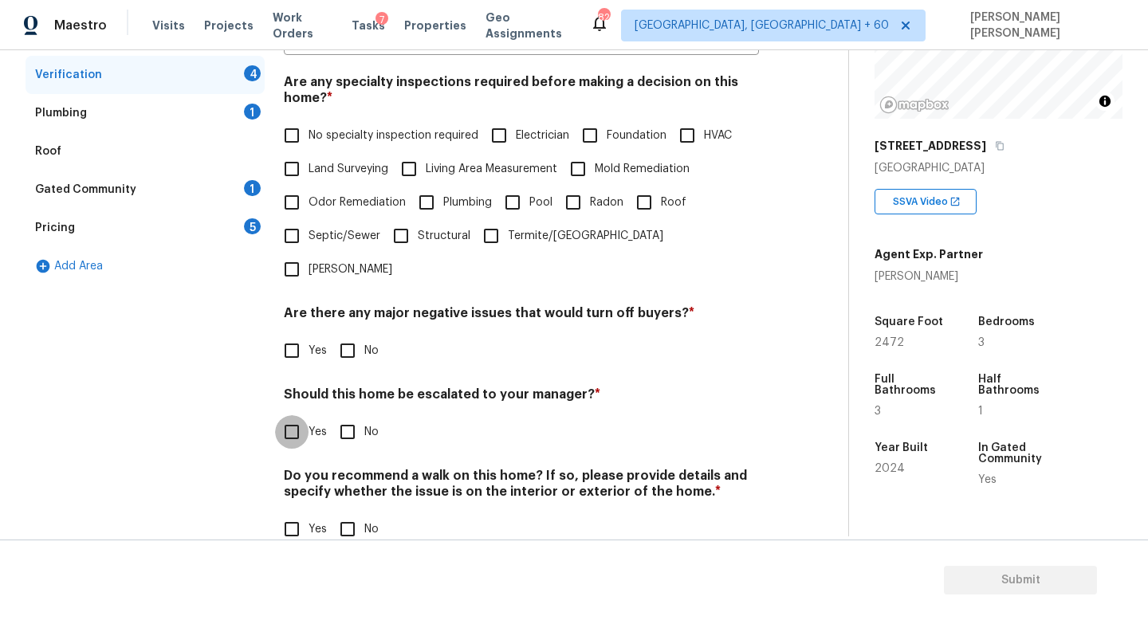
click at [297, 415] on input "Yes" at bounding box center [291, 431] width 33 height 33
checkbox input "true"
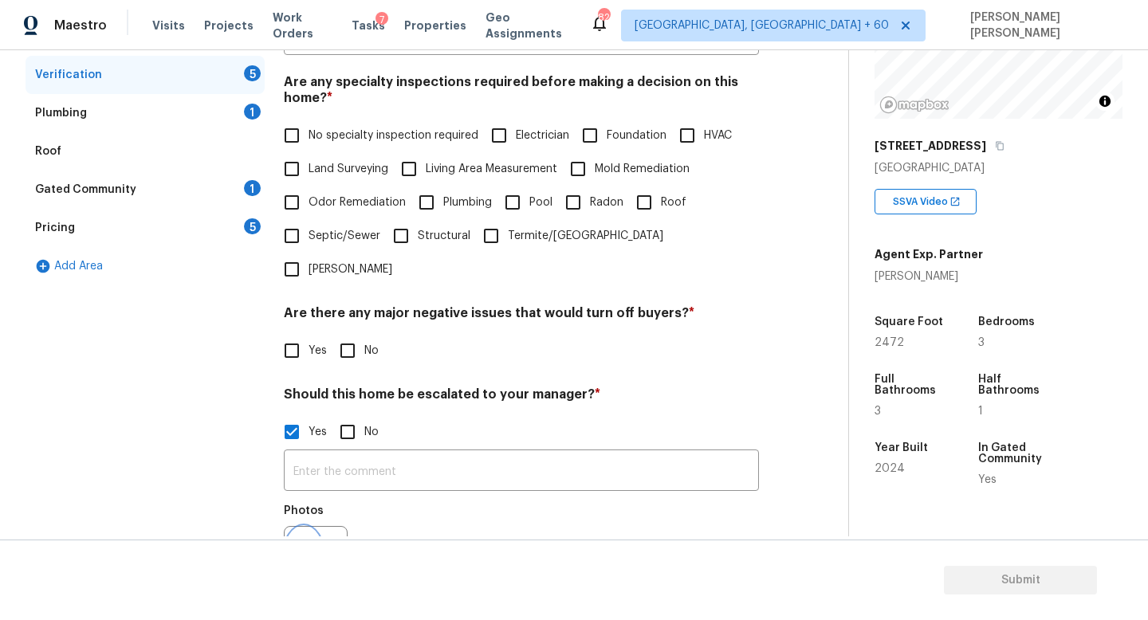
drag, startPoint x: 301, startPoint y: 525, endPoint x: 187, endPoint y: 422, distance: 154.7
click at [187, 422] on div "Exterior Utilities 2 HVAC 2 Verification 5 Plumbing 1 Roof Gated Community 1 Pr…" at bounding box center [418, 328] width 784 height 775
click at [340, 415] on input "No" at bounding box center [347, 431] width 33 height 33
checkbox input "true"
checkbox input "false"
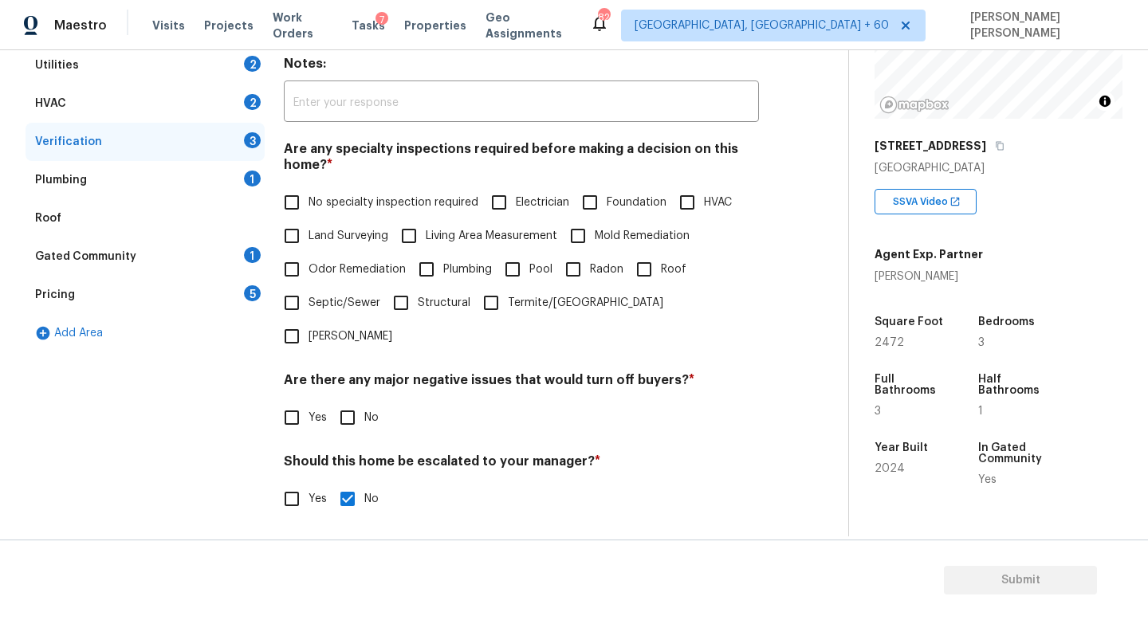
scroll to position [110, 0]
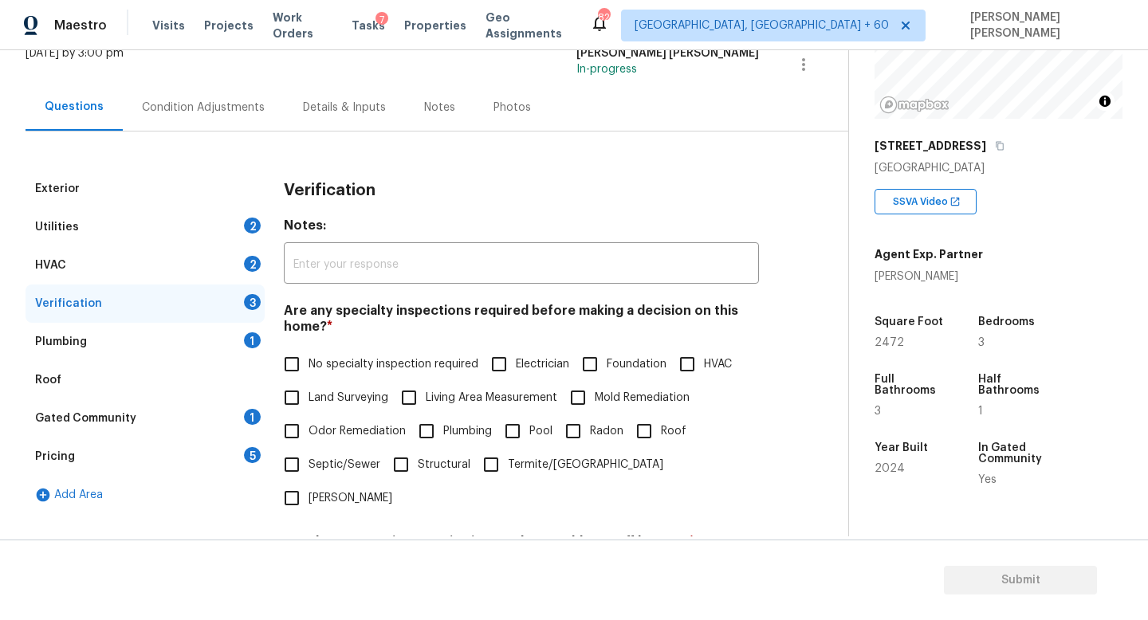
click at [150, 256] on div "HVAC 2" at bounding box center [145, 265] width 239 height 38
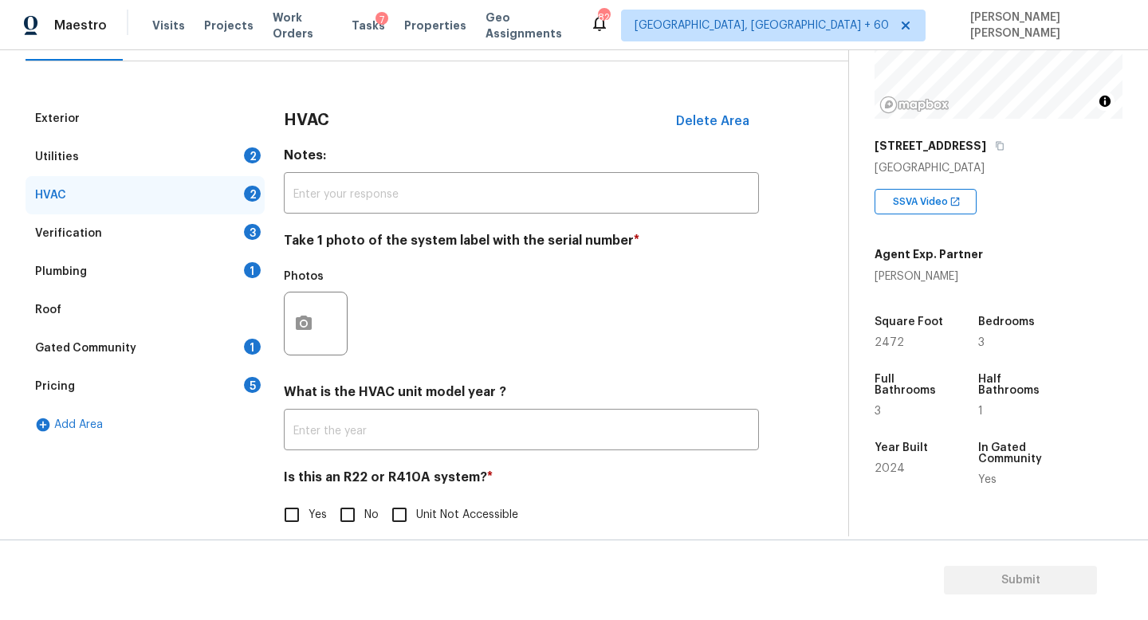
scroll to position [195, 0]
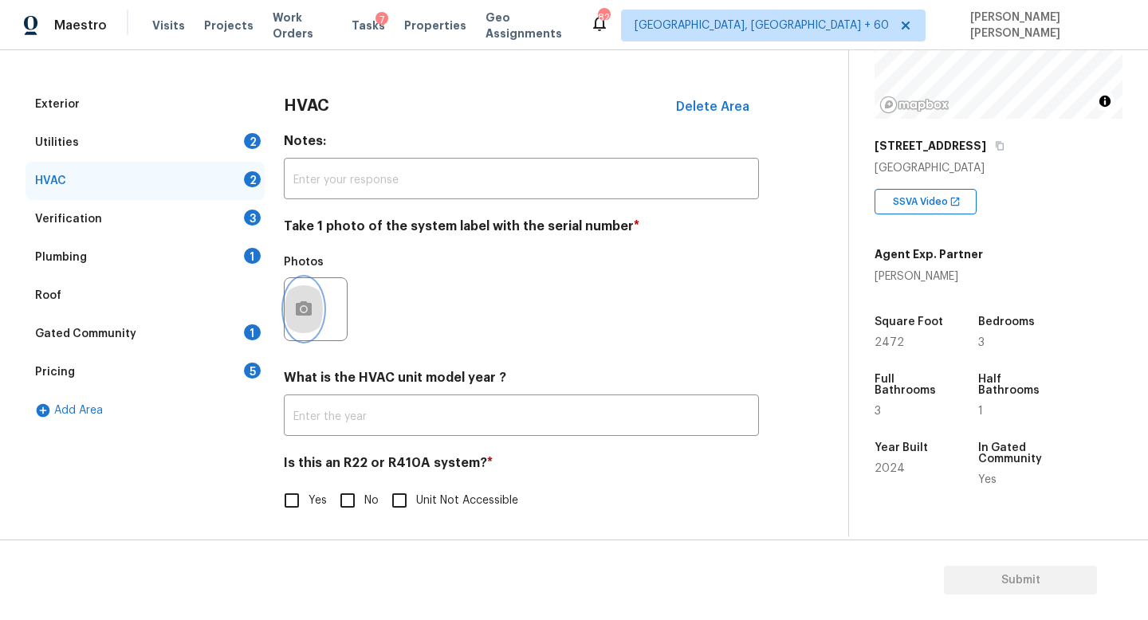
click at [315, 304] on button "button" at bounding box center [304, 309] width 38 height 62
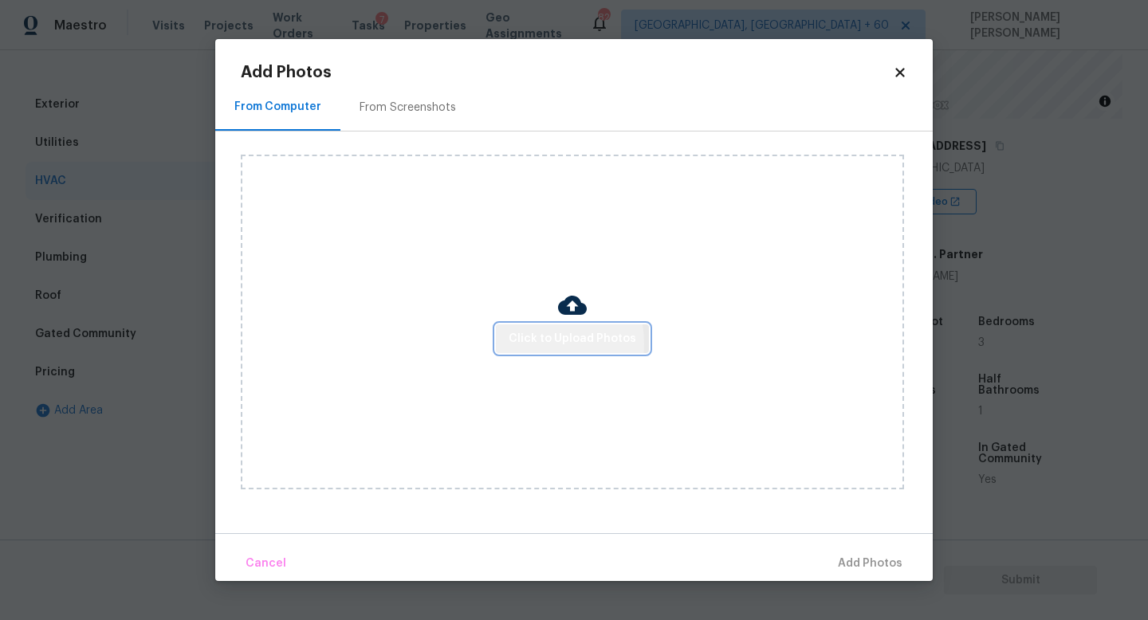
click at [528, 344] on span "Click to Upload Photos" at bounding box center [573, 339] width 128 height 20
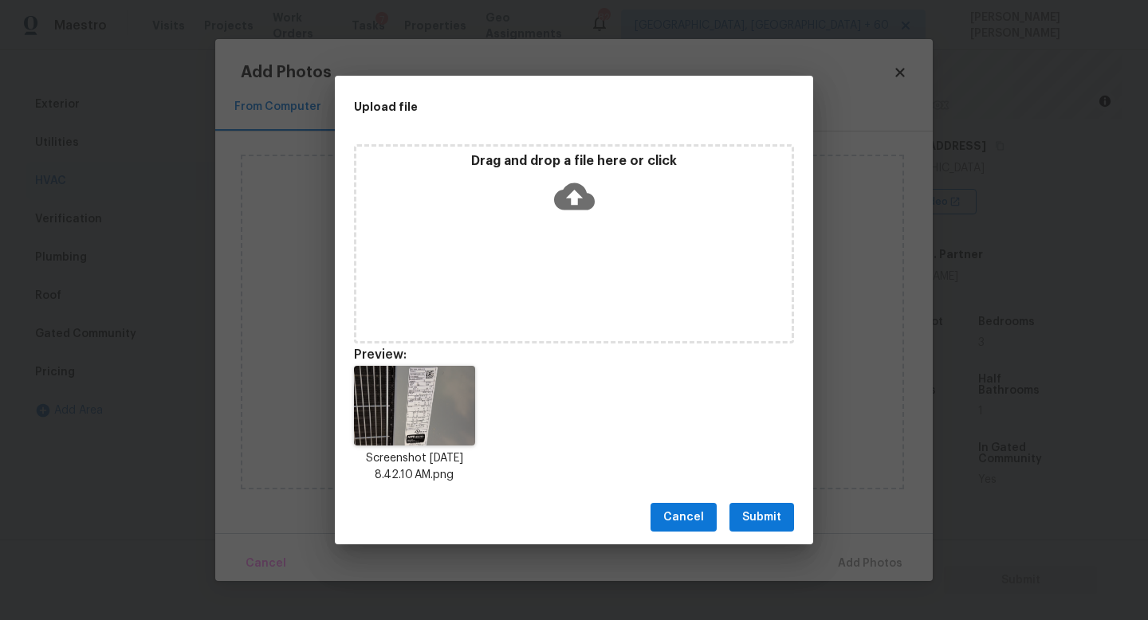
click at [762, 512] on span "Submit" at bounding box center [761, 518] width 39 height 20
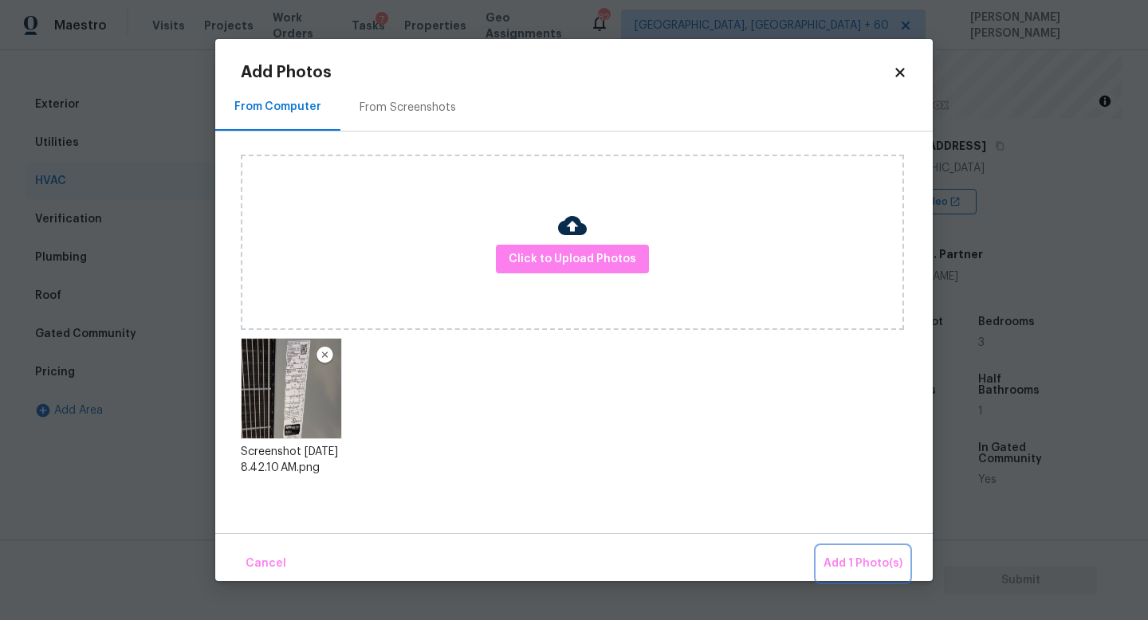
click at [863, 561] on span "Add 1 Photo(s)" at bounding box center [862, 564] width 79 height 20
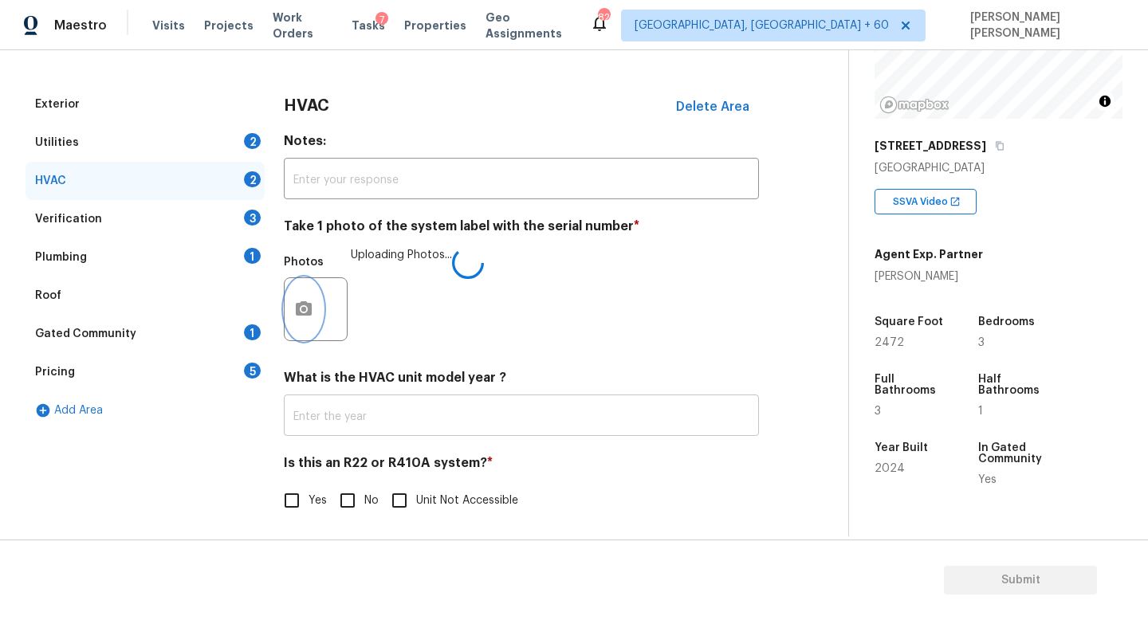
scroll to position [200, 0]
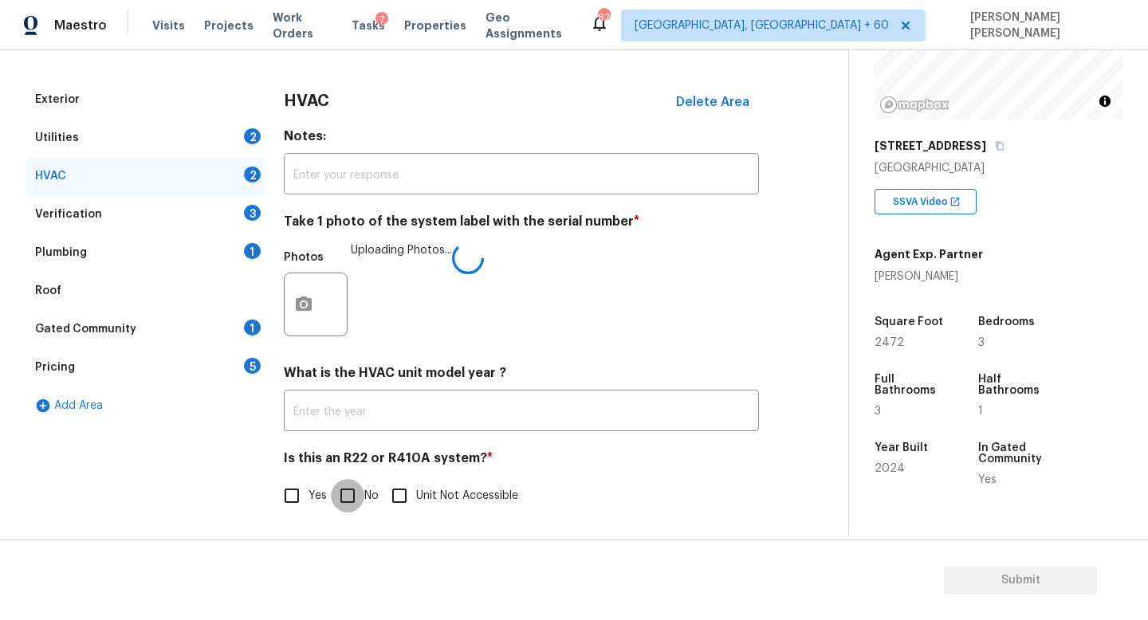
click at [346, 495] on input "No" at bounding box center [347, 495] width 33 height 33
checkbox input "true"
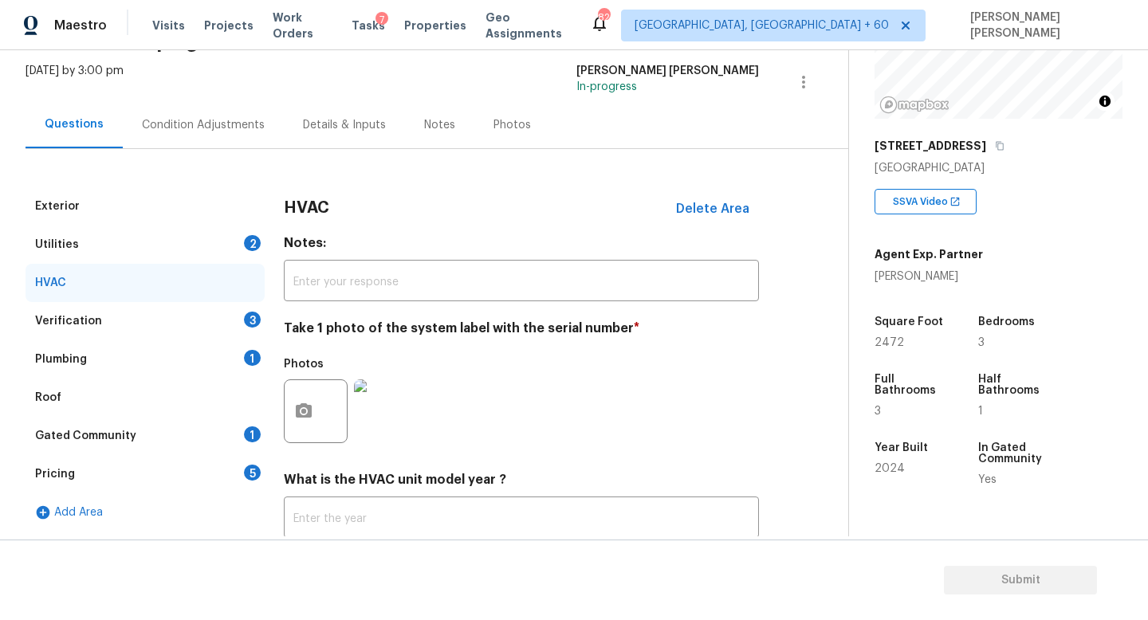
scroll to position [91, 0]
click at [136, 244] on div "Utilities 2" at bounding box center [145, 246] width 239 height 38
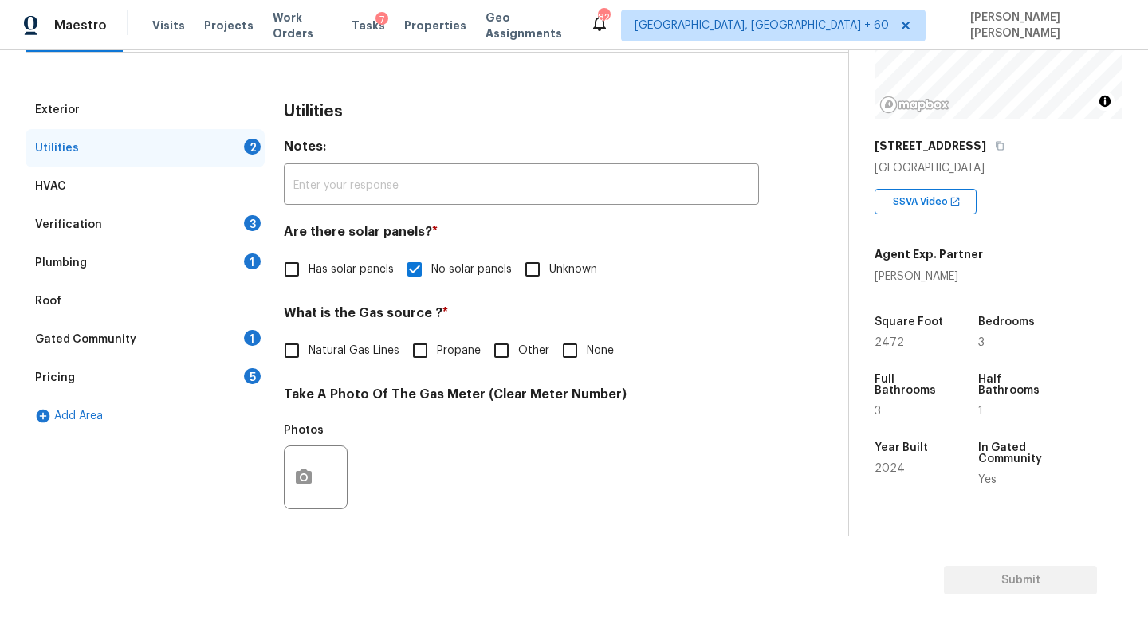
scroll to position [208, 0]
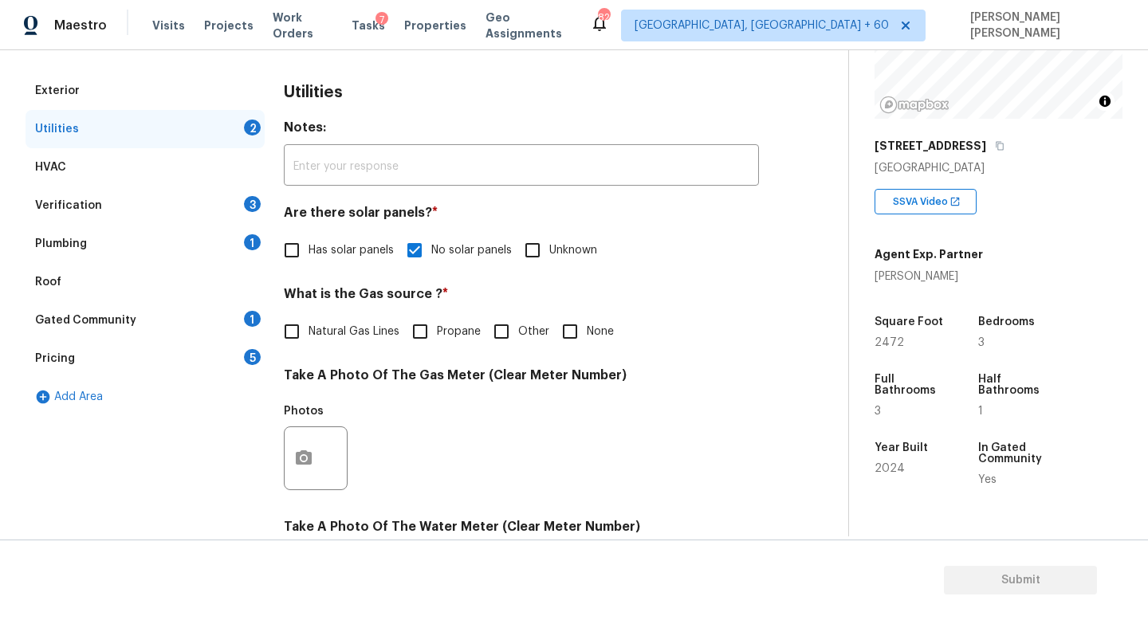
click at [309, 324] on span "Natural Gas Lines" at bounding box center [354, 332] width 91 height 17
click at [309, 324] on input "Natural Gas Lines" at bounding box center [291, 331] width 33 height 33
checkbox input "true"
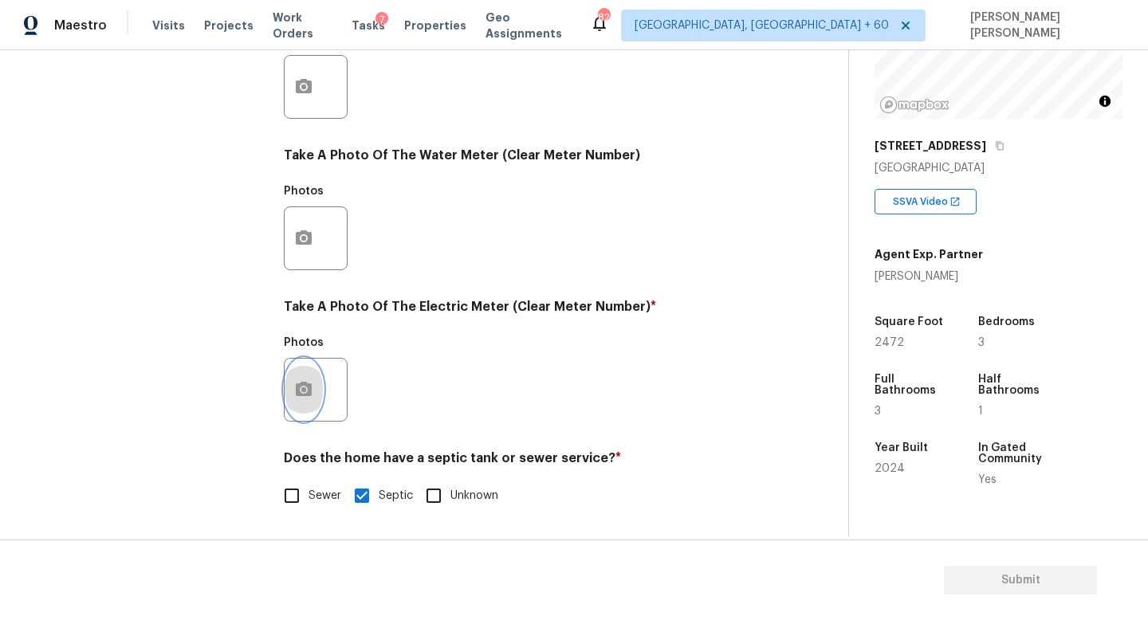
click at [311, 386] on icon "button" at bounding box center [304, 389] width 16 height 14
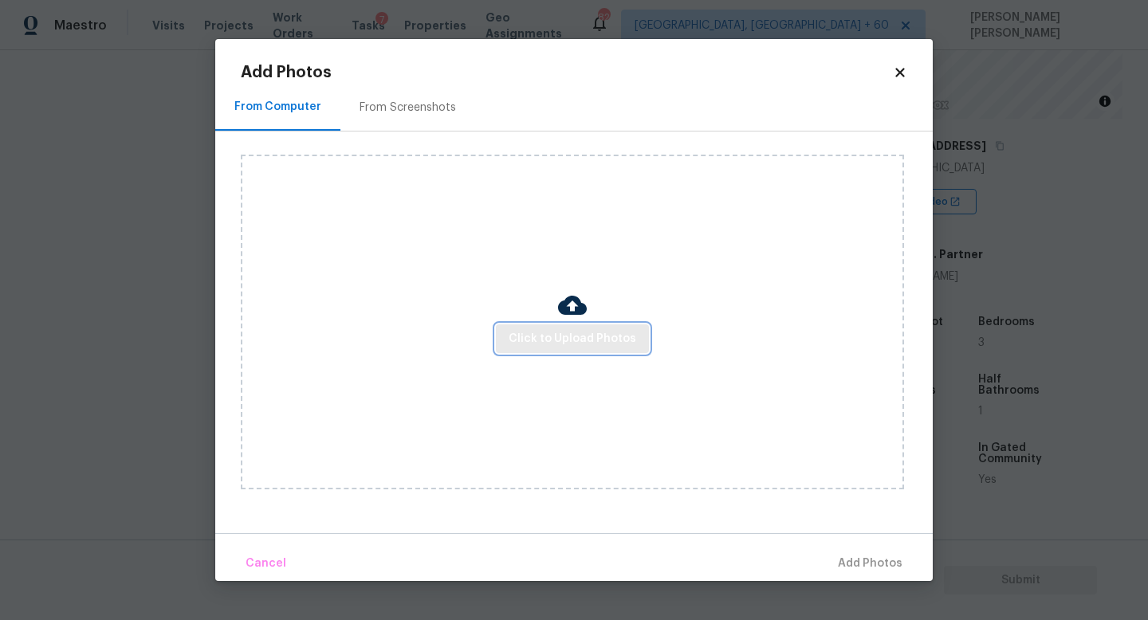
click at [561, 348] on span "Click to Upload Photos" at bounding box center [573, 339] width 128 height 20
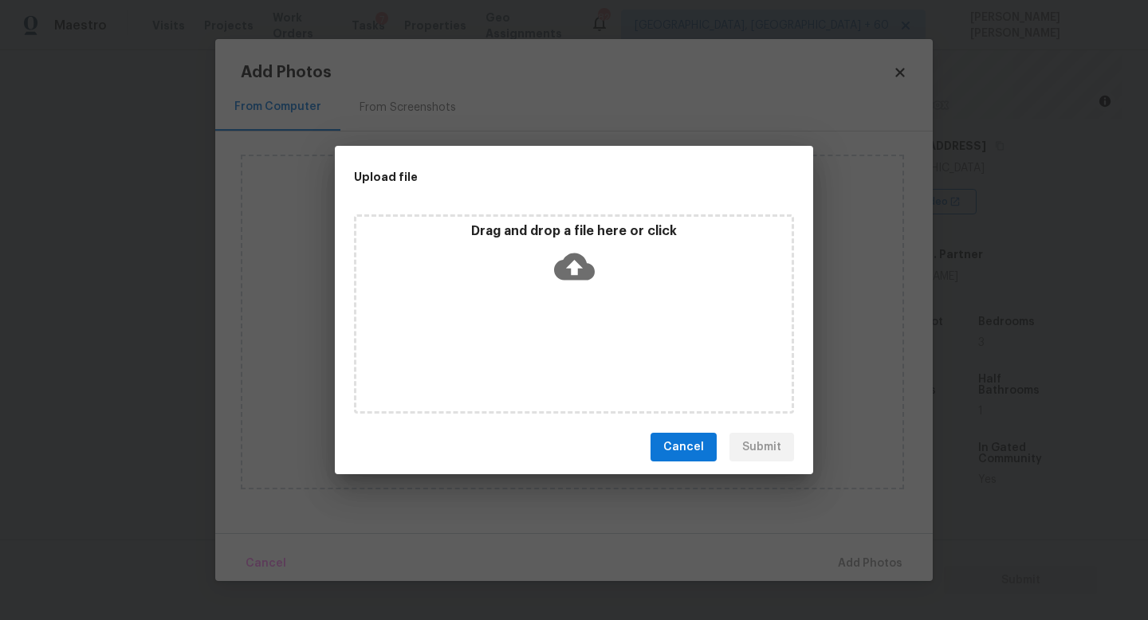
click at [571, 254] on icon at bounding box center [574, 267] width 41 height 27
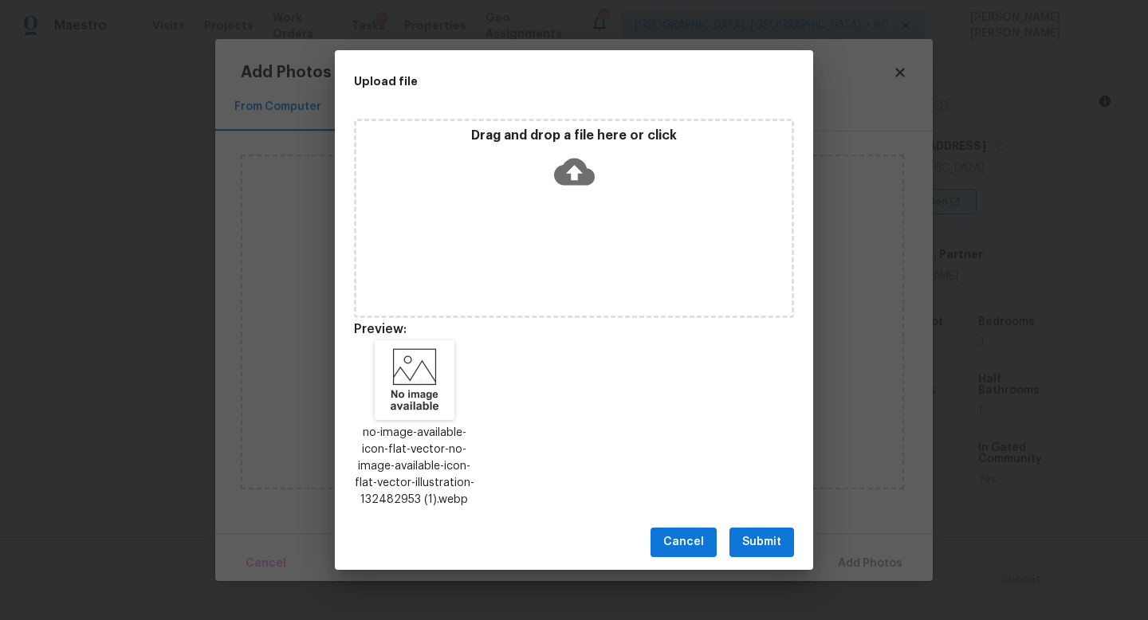
click at [780, 538] on span "Submit" at bounding box center [761, 543] width 39 height 20
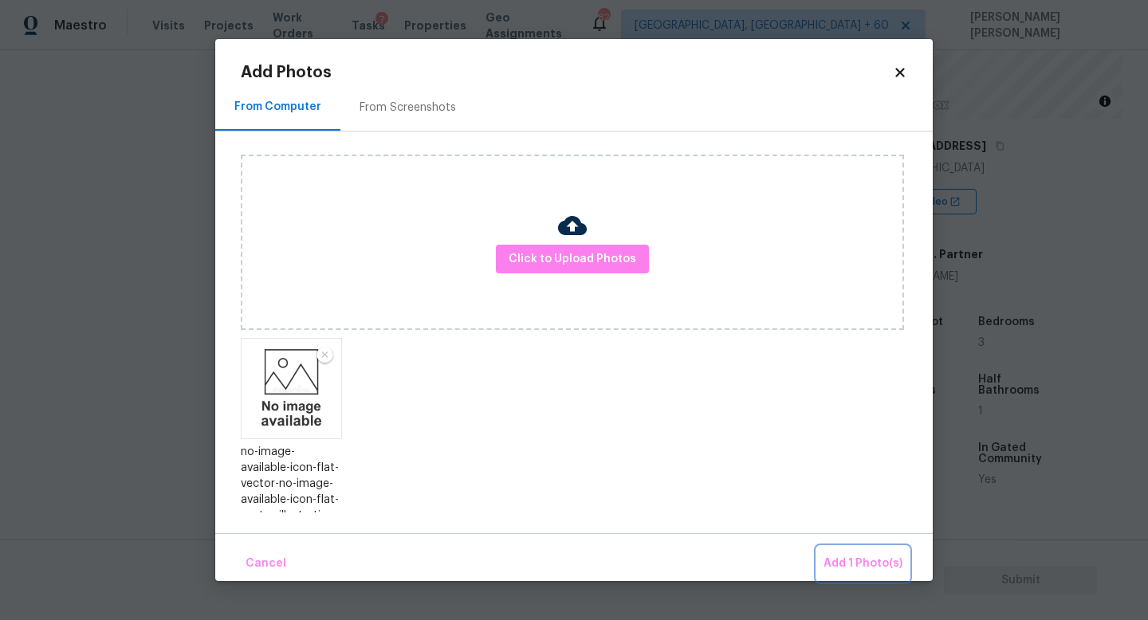
click at [854, 555] on span "Add 1 Photo(s)" at bounding box center [862, 564] width 79 height 20
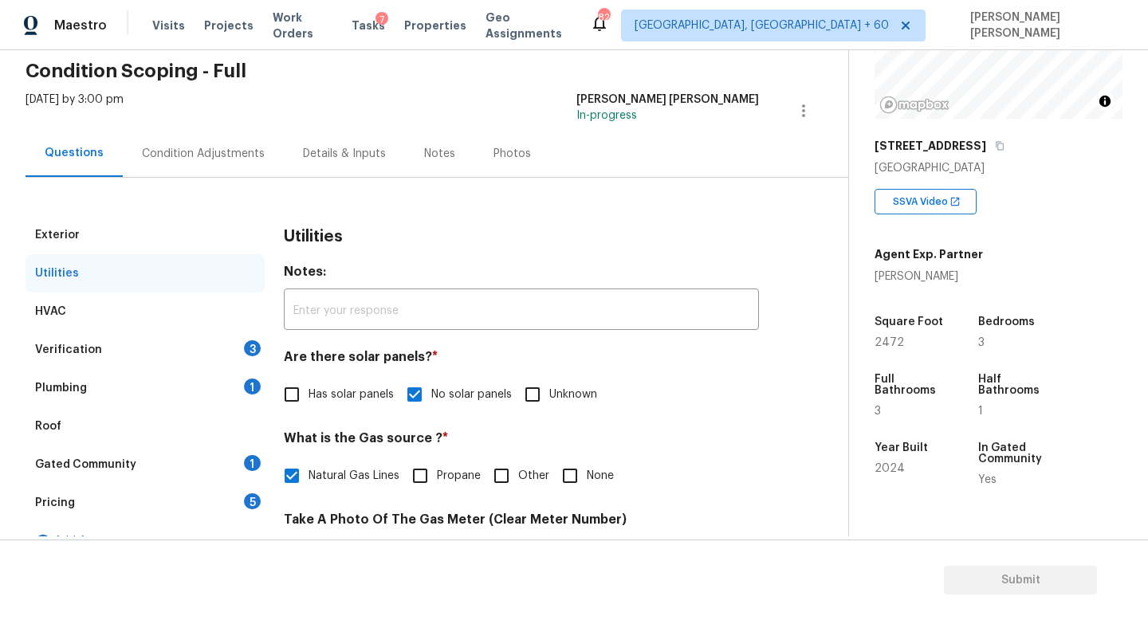
scroll to position [75, 0]
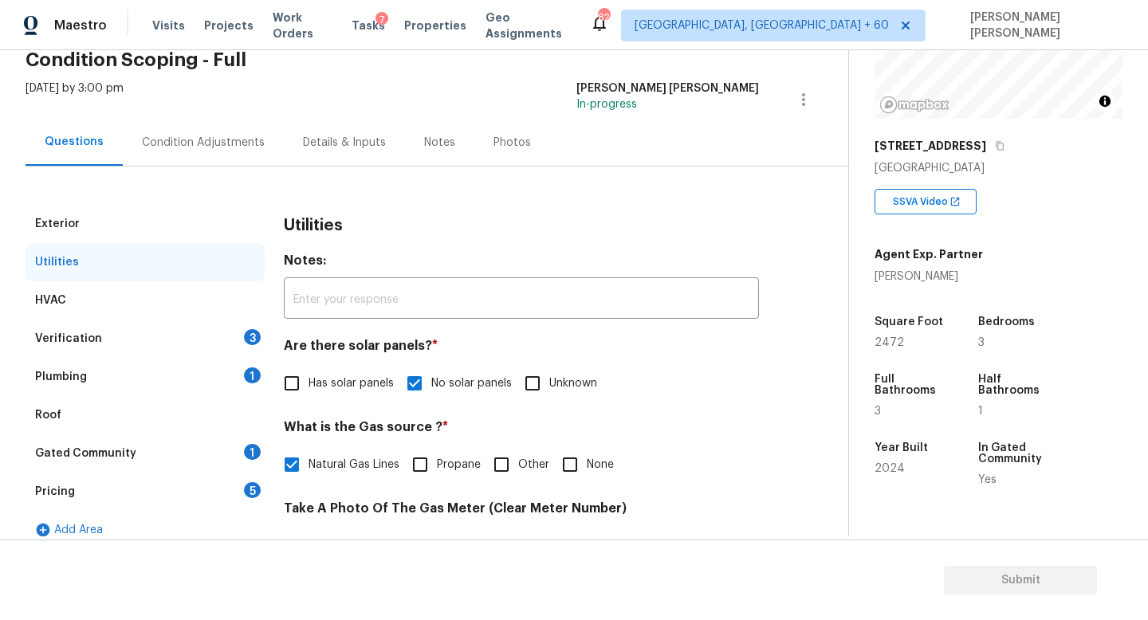
click at [156, 326] on div "Verification 3" at bounding box center [145, 339] width 239 height 38
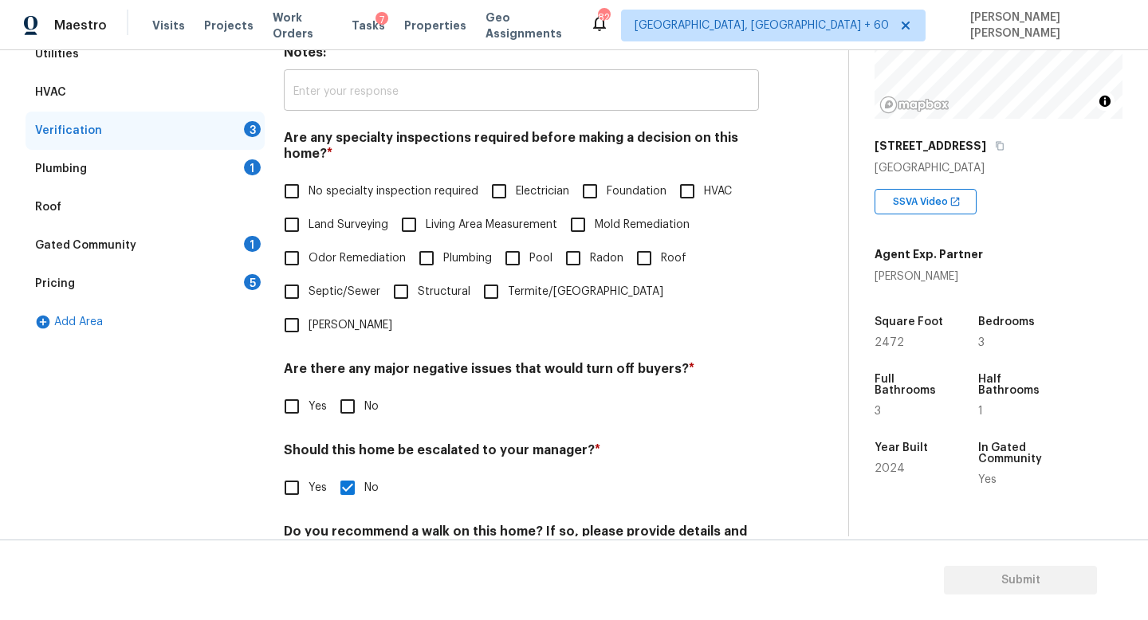
scroll to position [284, 0]
click at [297, 191] on input "No specialty inspection required" at bounding box center [291, 190] width 33 height 33
checkbox input "true"
click at [367, 398] on span "No" at bounding box center [371, 406] width 14 height 17
click at [364, 389] on input "No" at bounding box center [347, 405] width 33 height 33
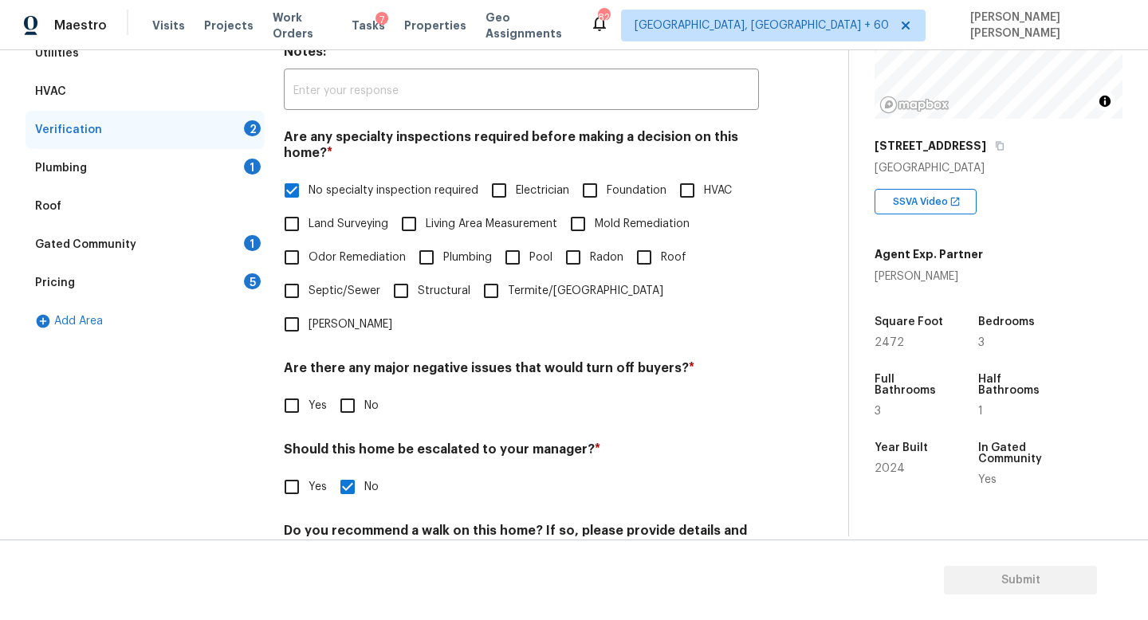
checkbox input "true"
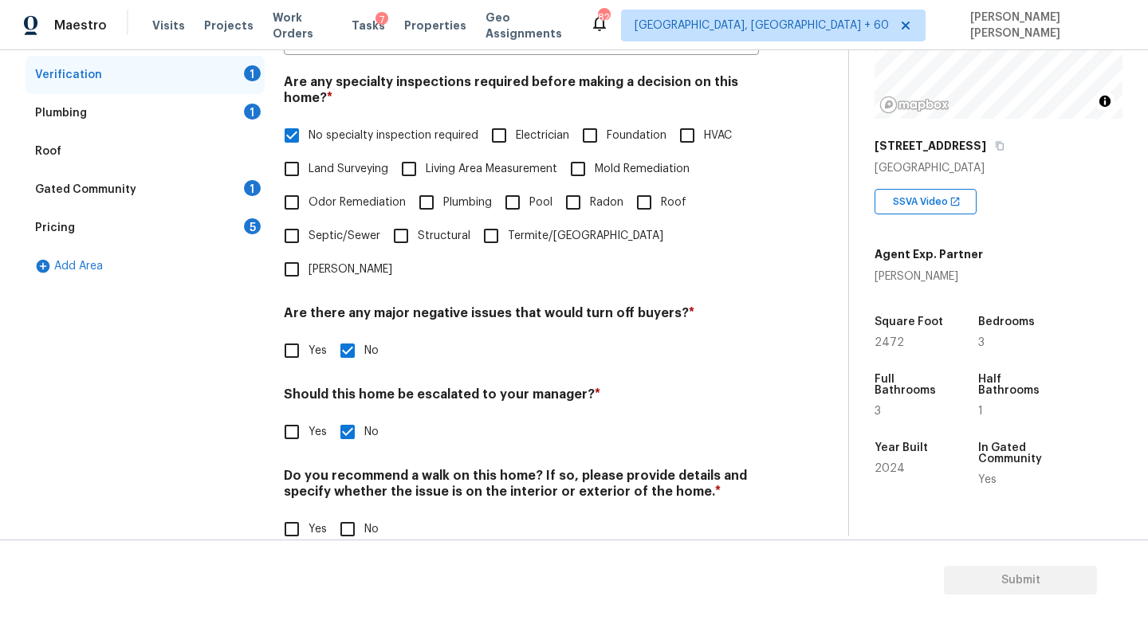
click at [358, 513] on input "No" at bounding box center [347, 529] width 33 height 33
checkbox input "true"
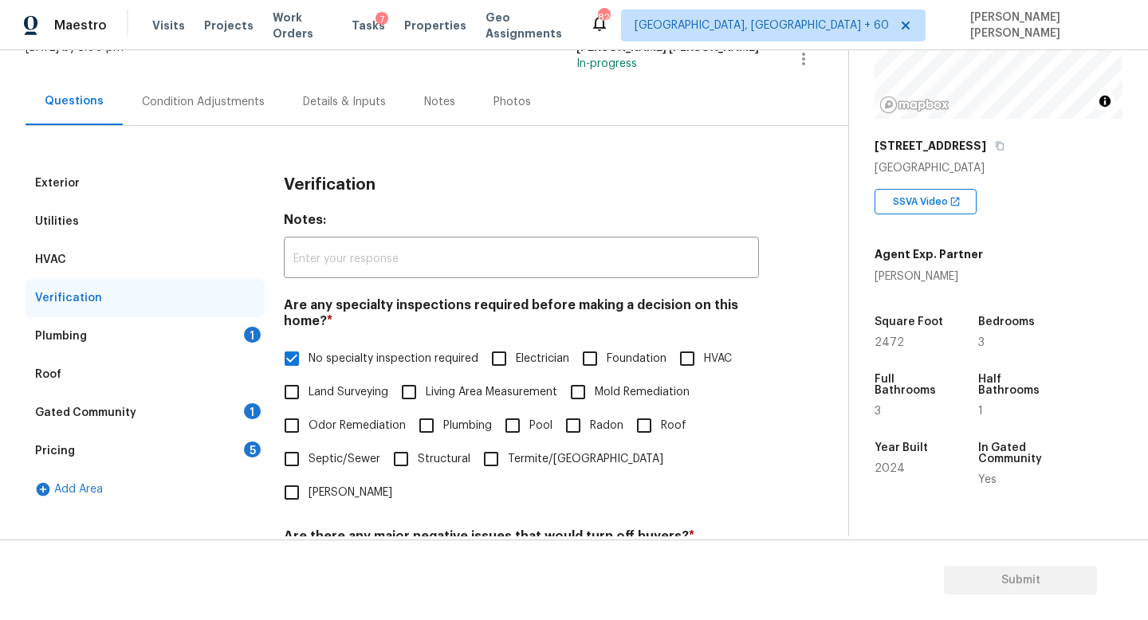
click at [169, 332] on div "Plumbing 1" at bounding box center [145, 336] width 239 height 38
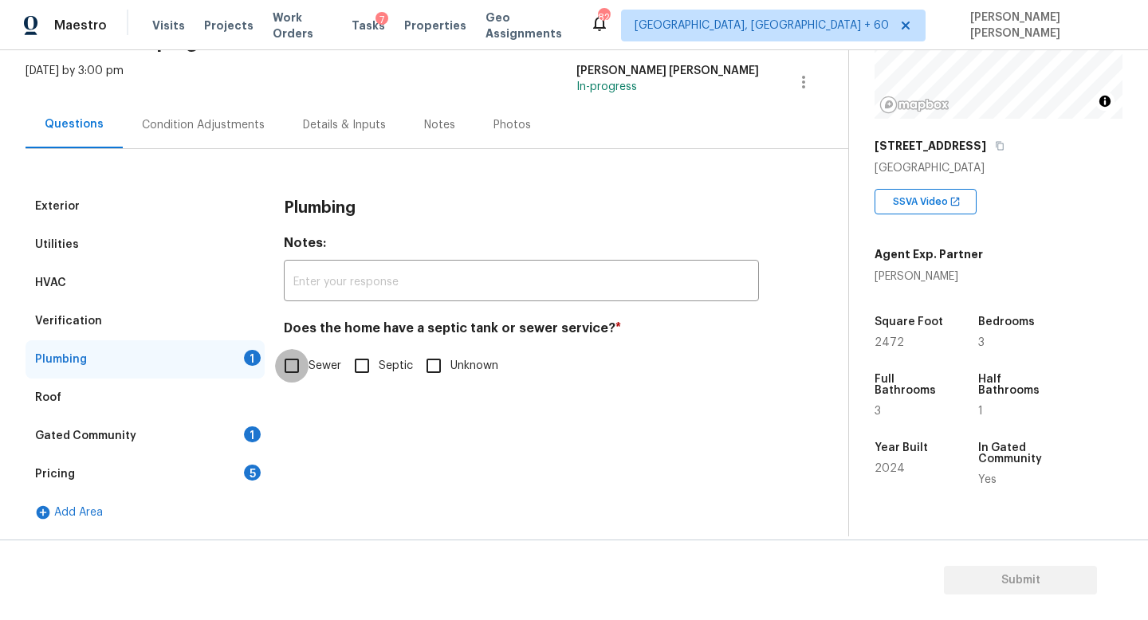
click at [303, 375] on input "Sewer" at bounding box center [291, 365] width 33 height 33
checkbox input "true"
click at [178, 435] on div "Gated Community 1" at bounding box center [145, 436] width 239 height 38
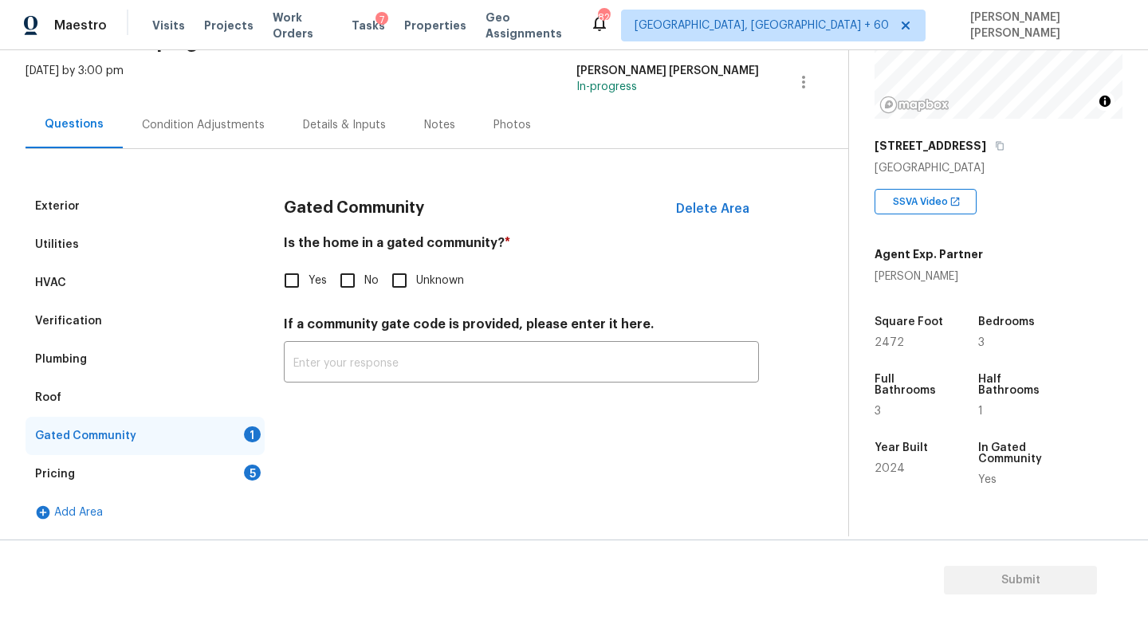
click at [302, 275] on input "Yes" at bounding box center [291, 280] width 33 height 33
checkbox input "true"
click at [356, 276] on input "No" at bounding box center [347, 280] width 33 height 33
checkbox input "true"
checkbox input "false"
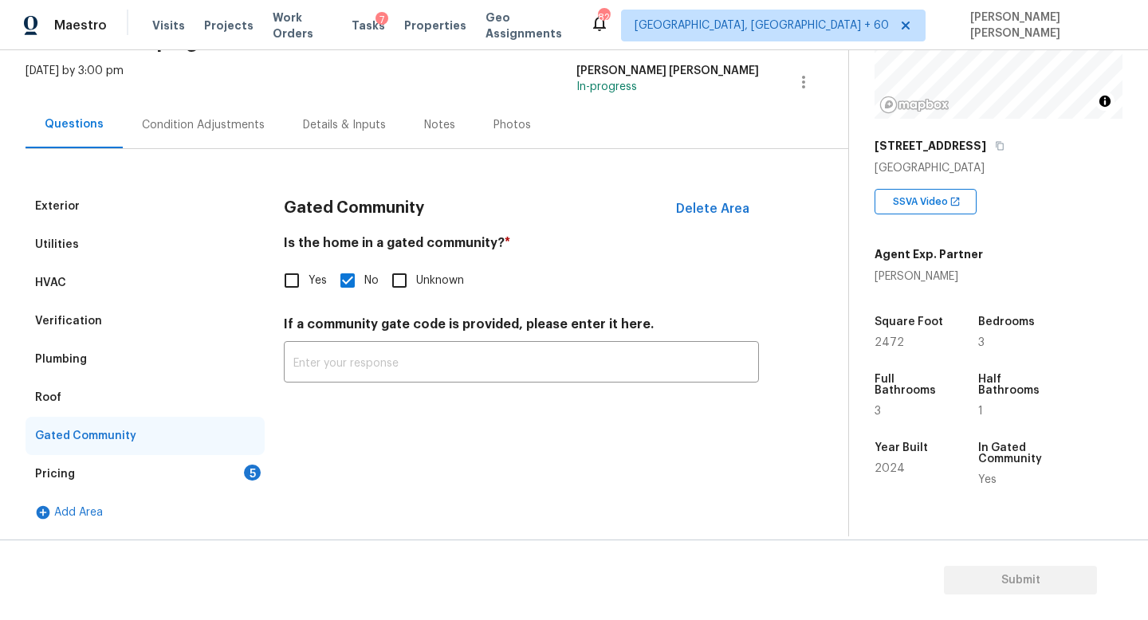
click at [193, 465] on div "Pricing 5" at bounding box center [145, 474] width 239 height 38
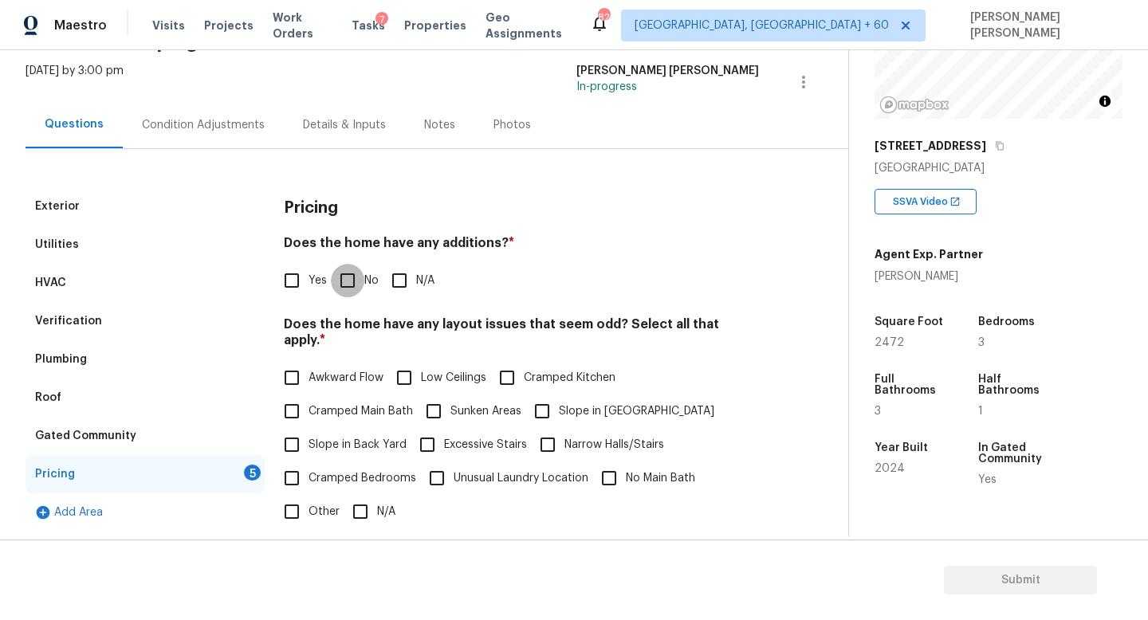
click at [348, 281] on input "No" at bounding box center [347, 280] width 33 height 33
checkbox input "true"
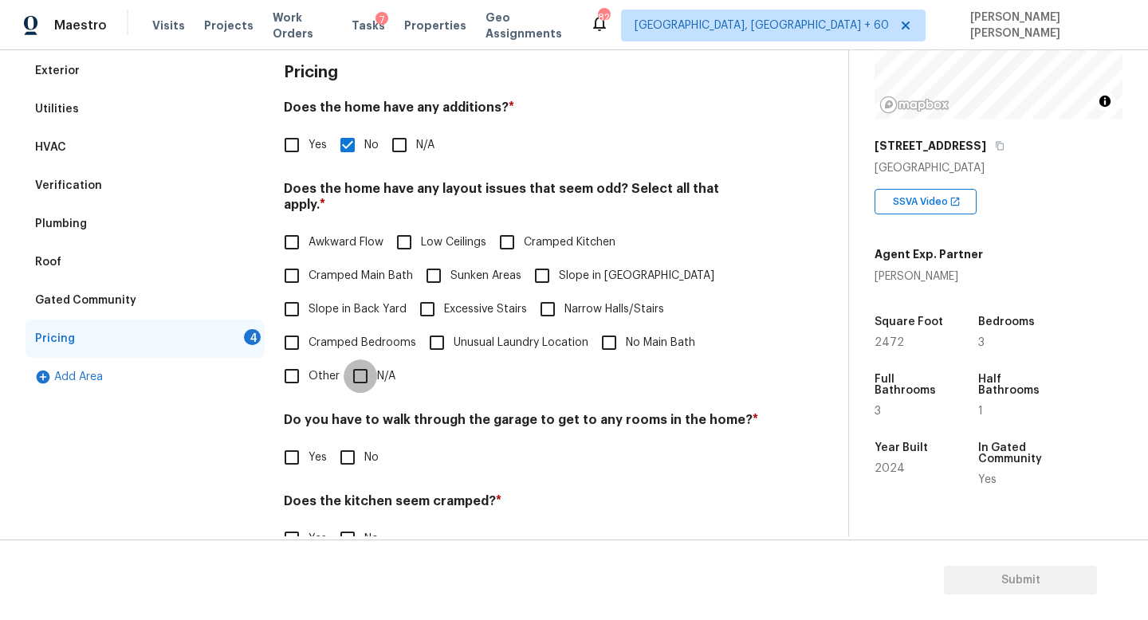
click at [362, 366] on input "N/A" at bounding box center [360, 376] width 33 height 33
checkbox input "true"
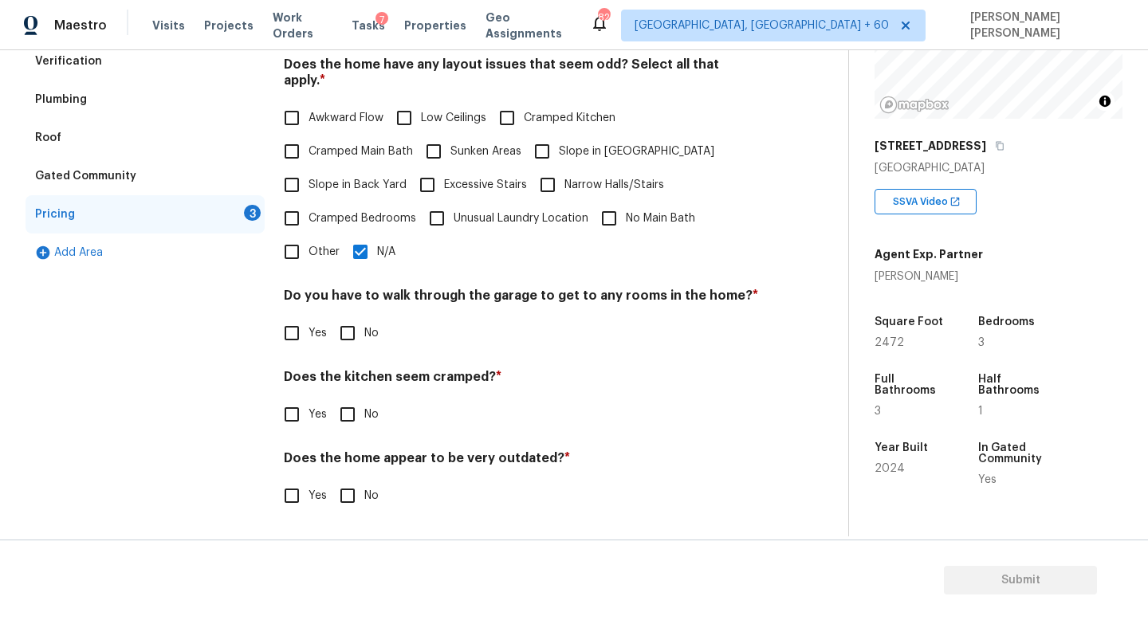
scroll to position [336, 0]
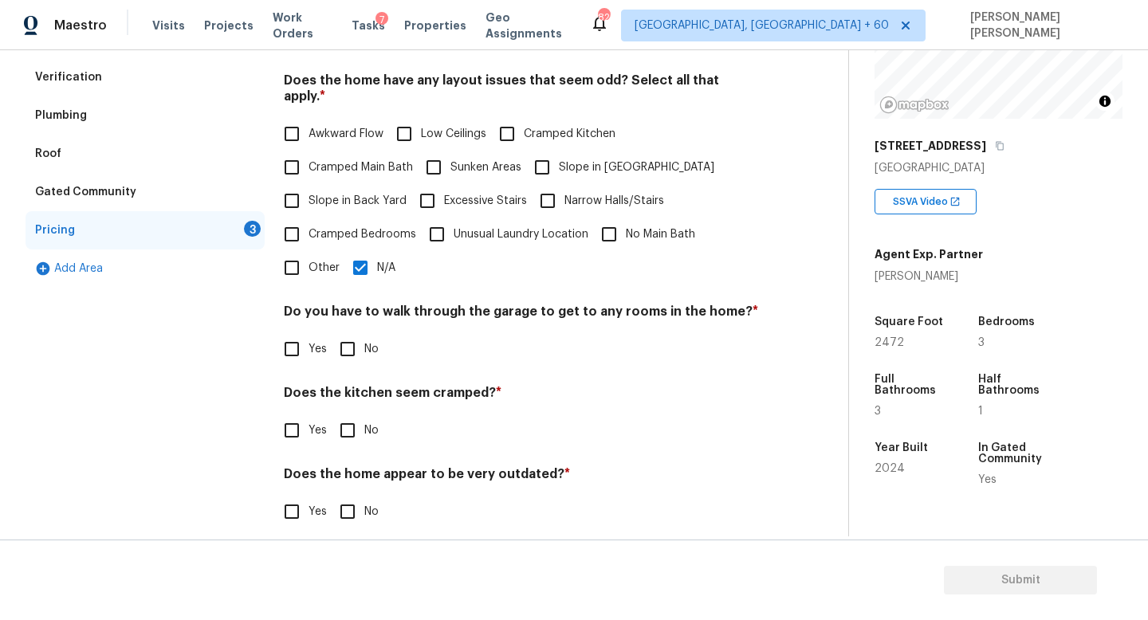
click at [360, 335] on input "No" at bounding box center [347, 348] width 33 height 33
checkbox input "true"
click at [356, 258] on input "N/A" at bounding box center [360, 267] width 33 height 33
checkbox input "false"
click at [302, 184] on input "Slope in Back Yard" at bounding box center [291, 200] width 33 height 33
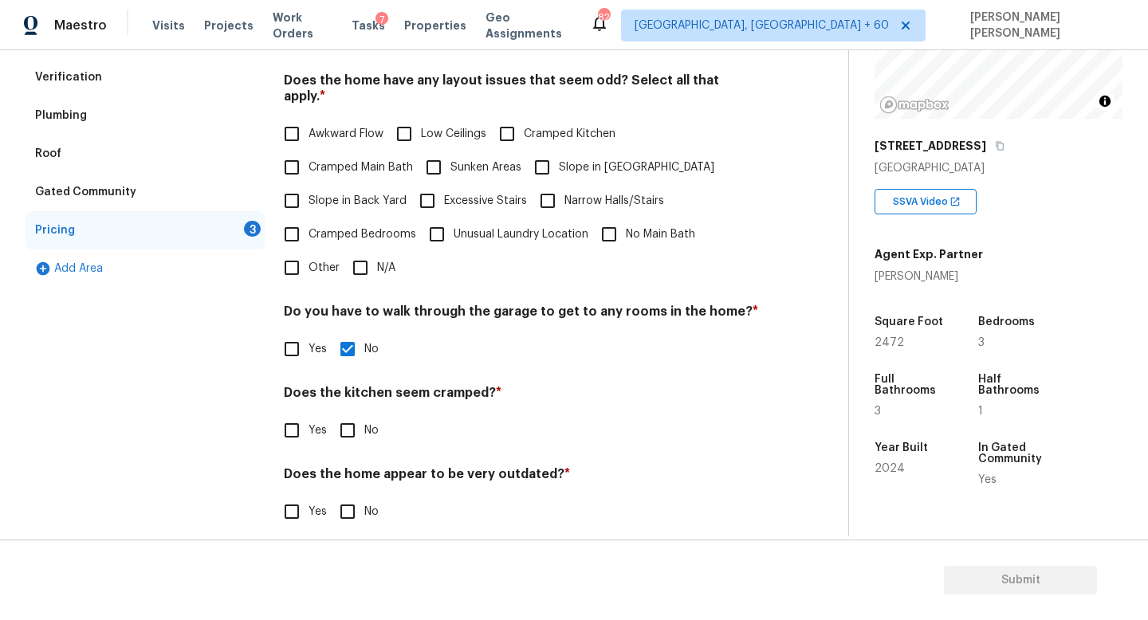
checkbox input "true"
click at [548, 151] on input "Slope in [GEOGRAPHIC_DATA]" at bounding box center [541, 167] width 33 height 33
checkbox input "true"
click at [345, 426] on input "No" at bounding box center [347, 430] width 33 height 33
checkbox input "true"
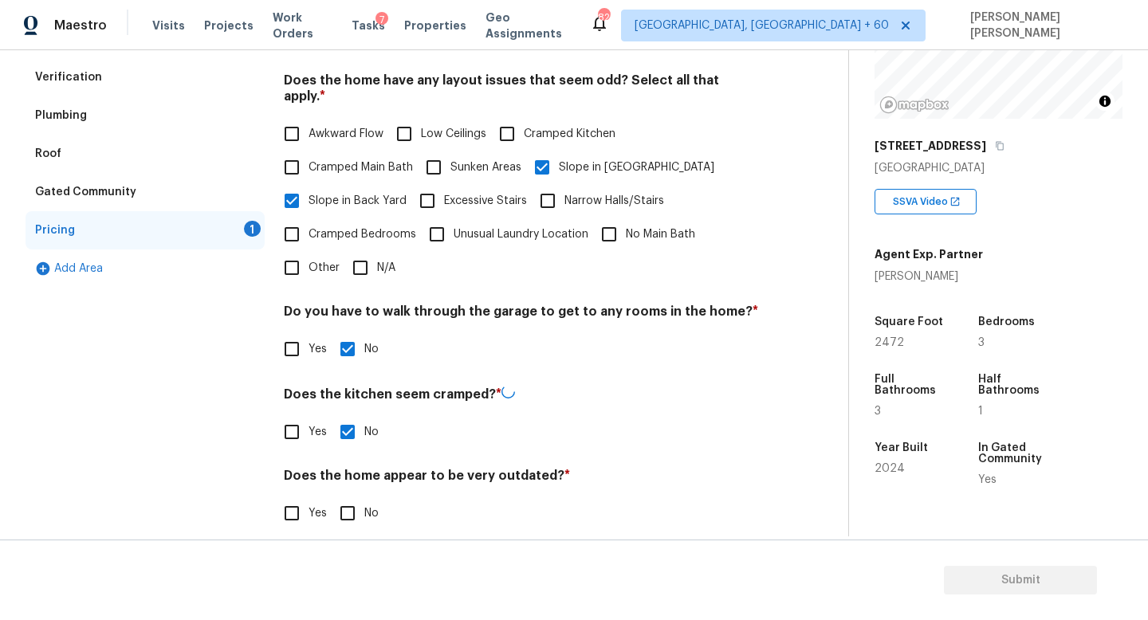
click at [345, 516] on div "Pricing Does the home have any additions? * Yes No N/A Does the home have any l…" at bounding box center [521, 246] width 475 height 606
click at [348, 495] on input "No" at bounding box center [347, 511] width 33 height 33
checkbox input "true"
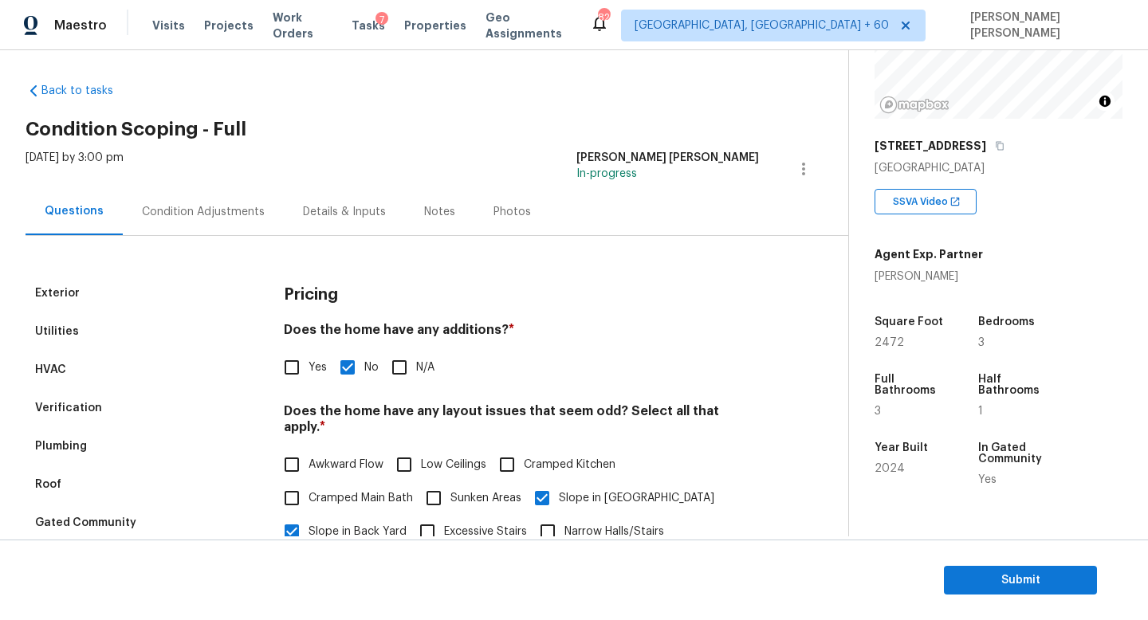
scroll to position [0, 0]
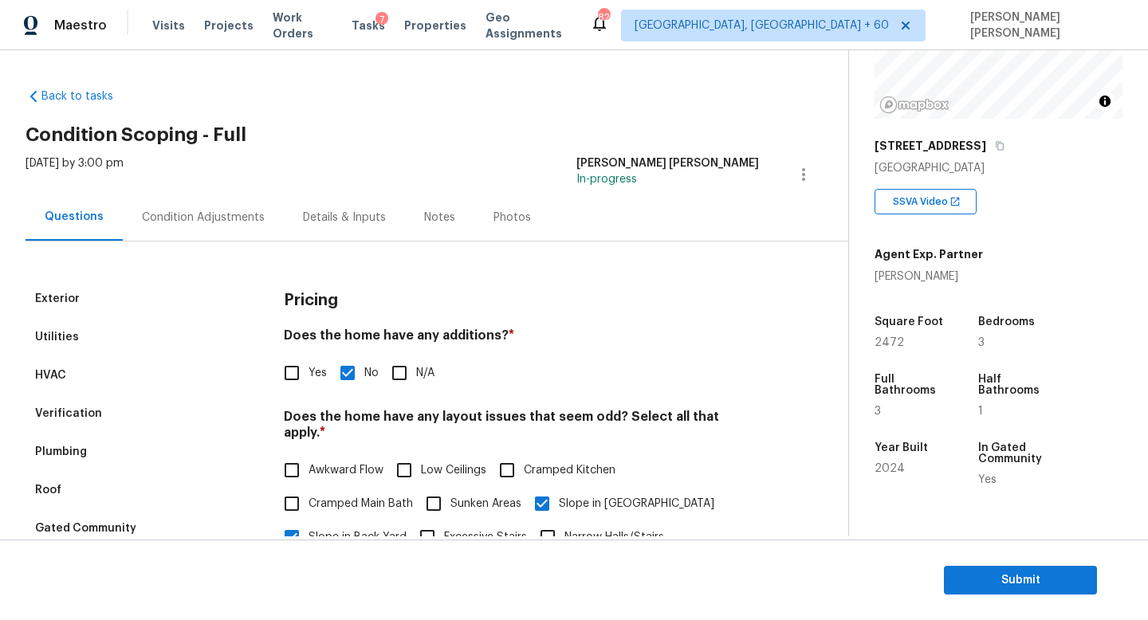
click at [187, 235] on div "Condition Adjustments" at bounding box center [203, 217] width 161 height 47
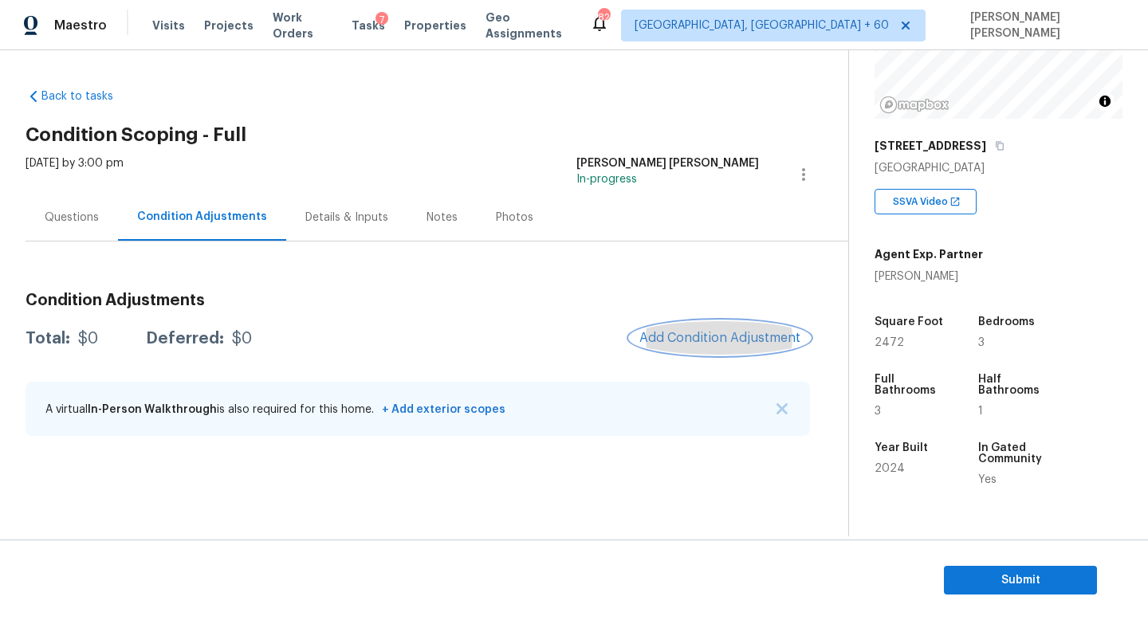
click at [777, 330] on button "Add Condition Adjustment" at bounding box center [720, 337] width 180 height 33
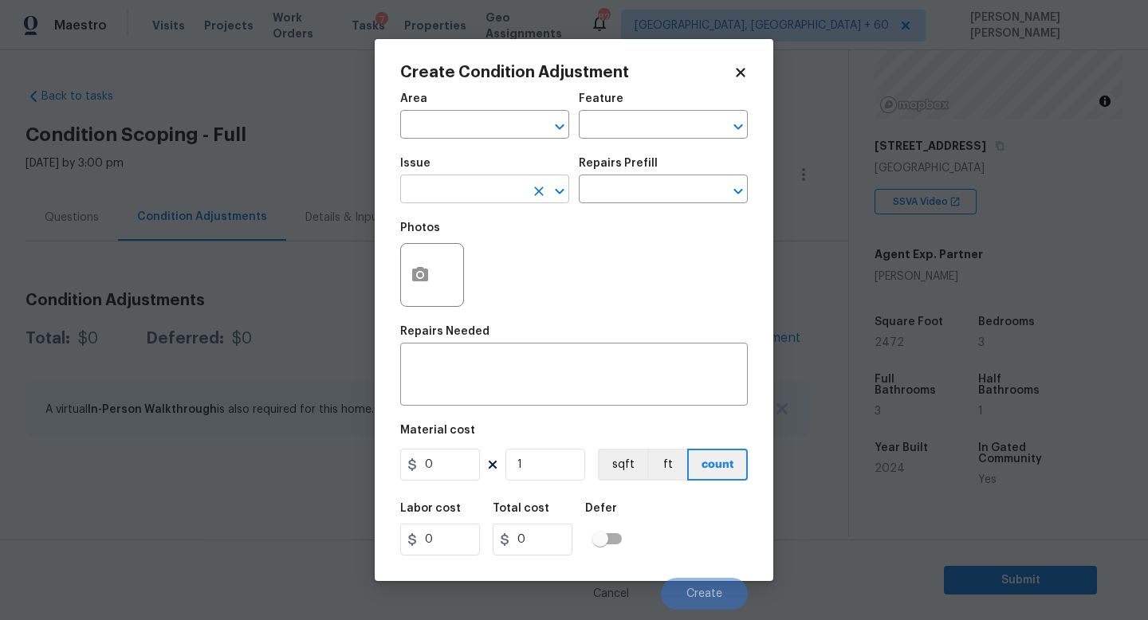
click at [440, 192] on input "text" at bounding box center [462, 191] width 124 height 25
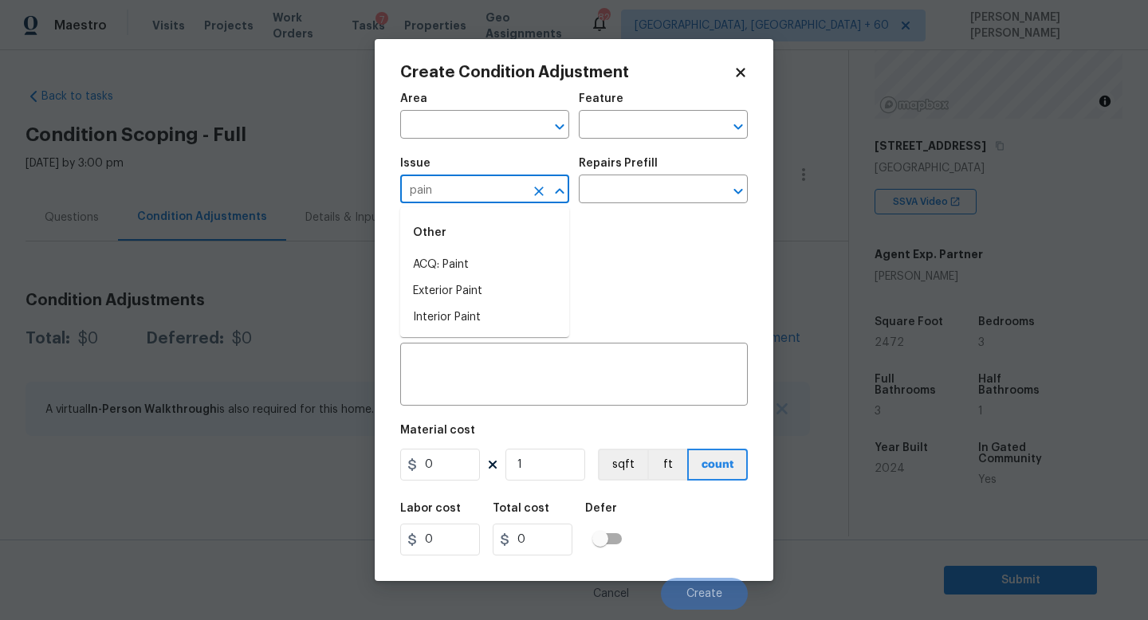
type input "paint"
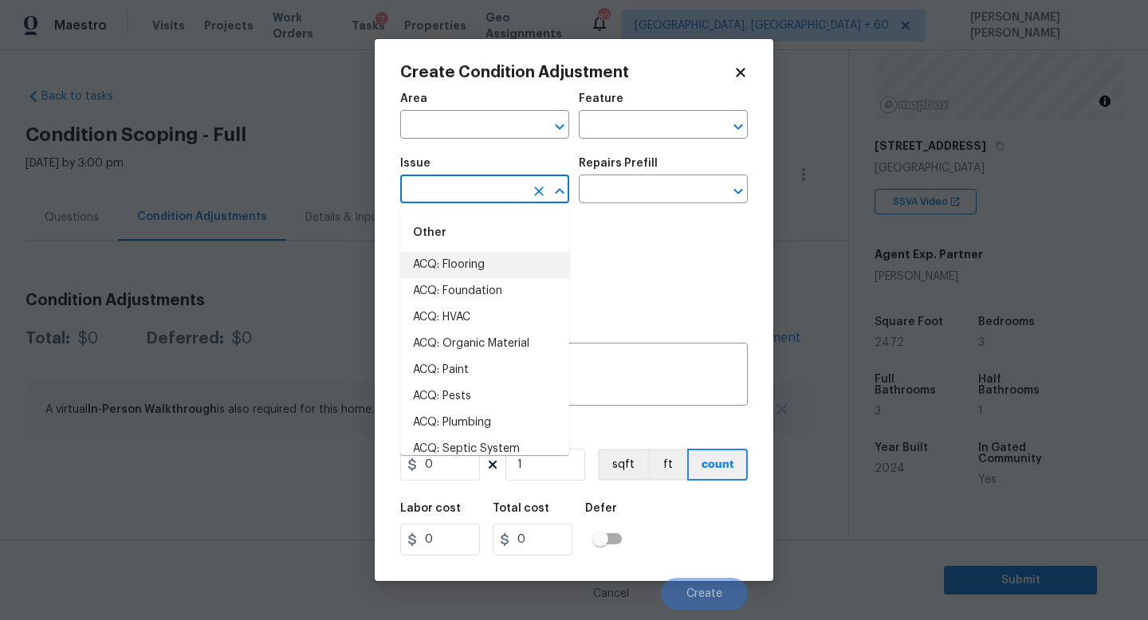
drag, startPoint x: 438, startPoint y: 283, endPoint x: 467, endPoint y: 262, distance: 36.1
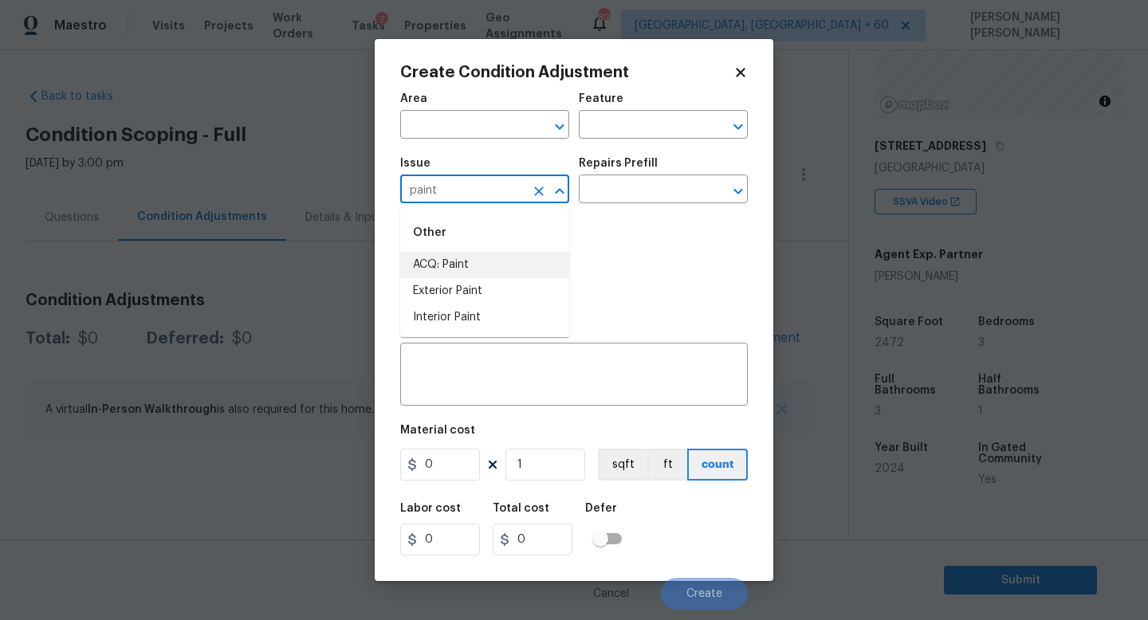
click at [501, 269] on li "ACQ: Paint" at bounding box center [484, 265] width 169 height 26
type input "ACQ: Paint"
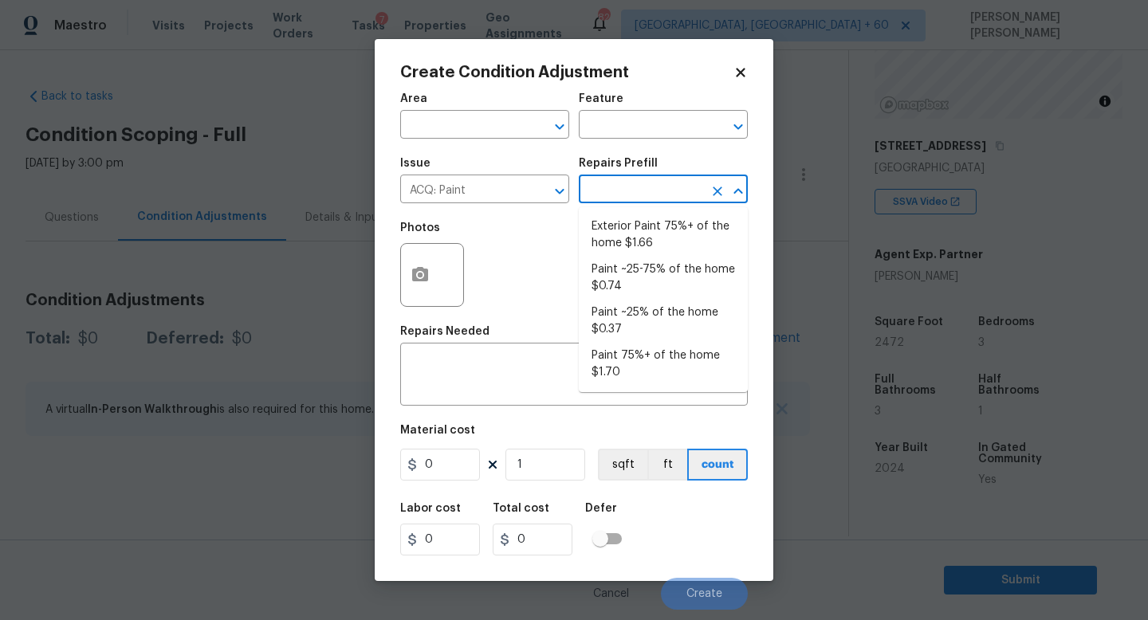
click at [619, 182] on input "text" at bounding box center [641, 191] width 124 height 25
click at [677, 309] on li "Paint ~25% of the home $0.37" at bounding box center [663, 321] width 169 height 43
type input "Acquisition"
type textarea "Acquisition Scope: ~25% of the home needs interior paint"
type input "0.37"
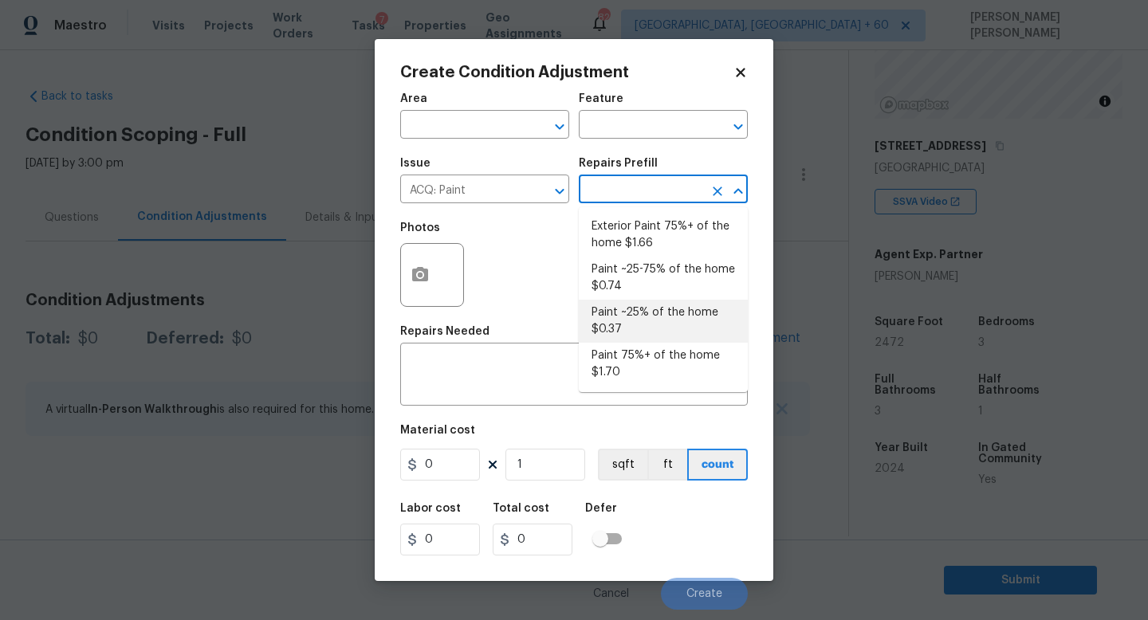
type input "0.37"
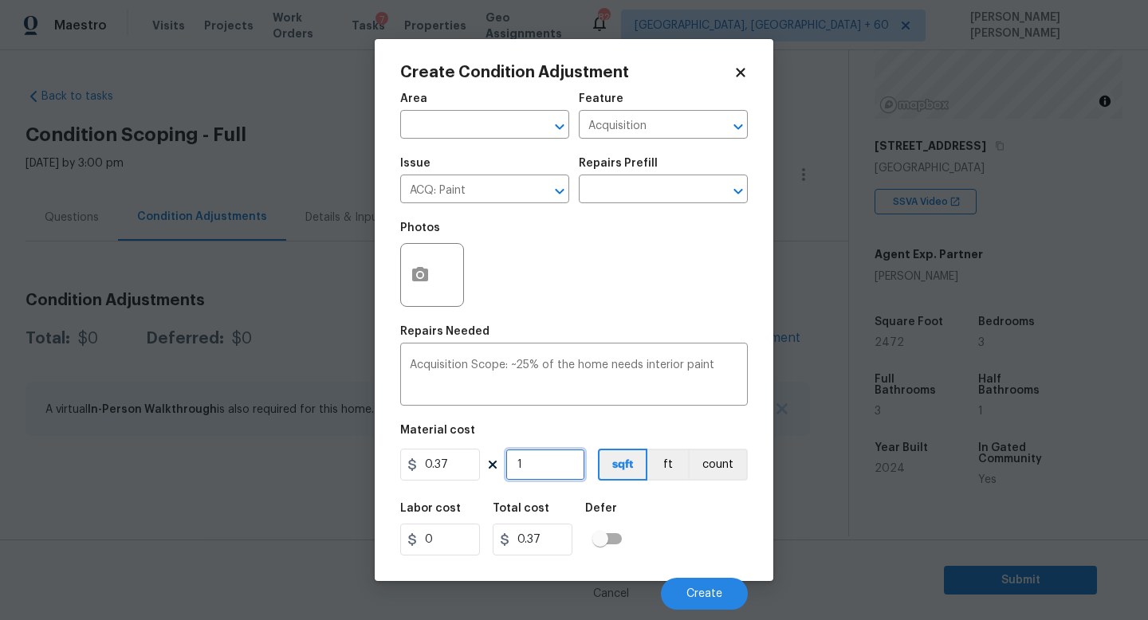
click at [540, 464] on input "1" at bounding box center [545, 465] width 80 height 32
type input "0"
type input "2"
type input "0.74"
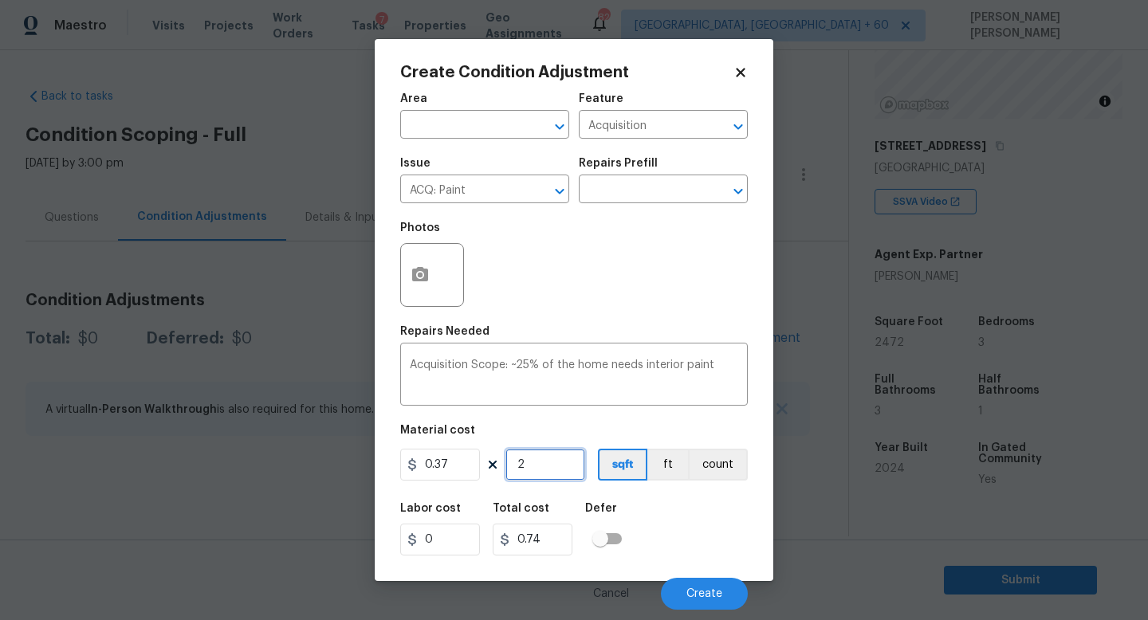
type input "24"
type input "8.88"
type input "247"
type input "91.39"
type input "2472"
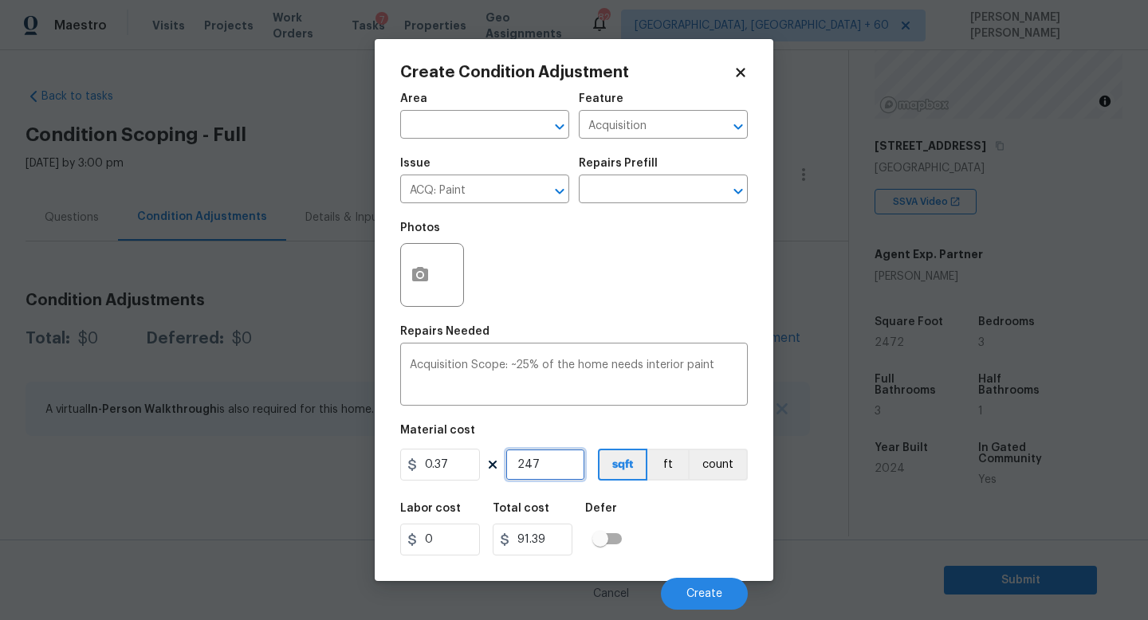
type input "914.64"
type input "2472"
click at [692, 600] on span "Create" at bounding box center [704, 594] width 36 height 12
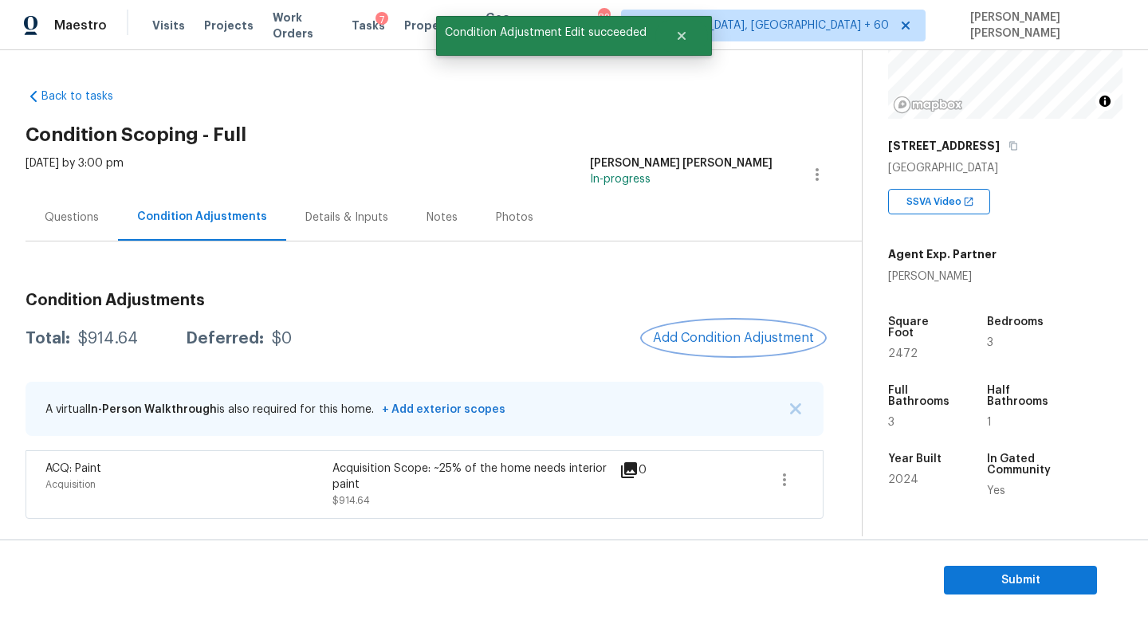
click at [737, 332] on span "Add Condition Adjustment" at bounding box center [733, 338] width 161 height 14
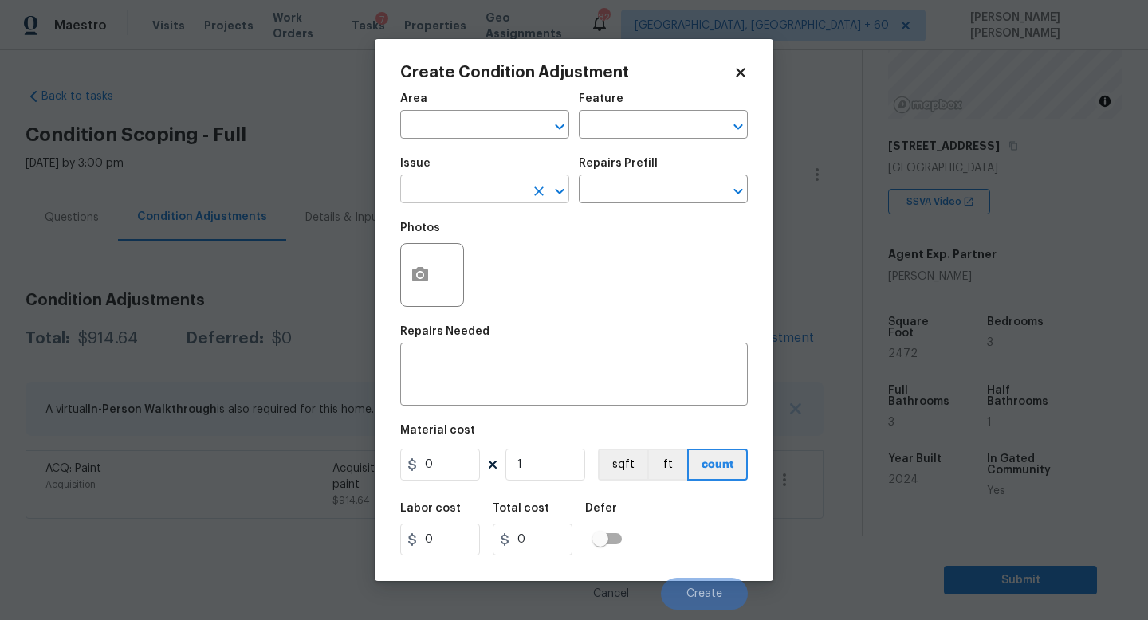
click at [471, 196] on input "text" at bounding box center [462, 191] width 124 height 25
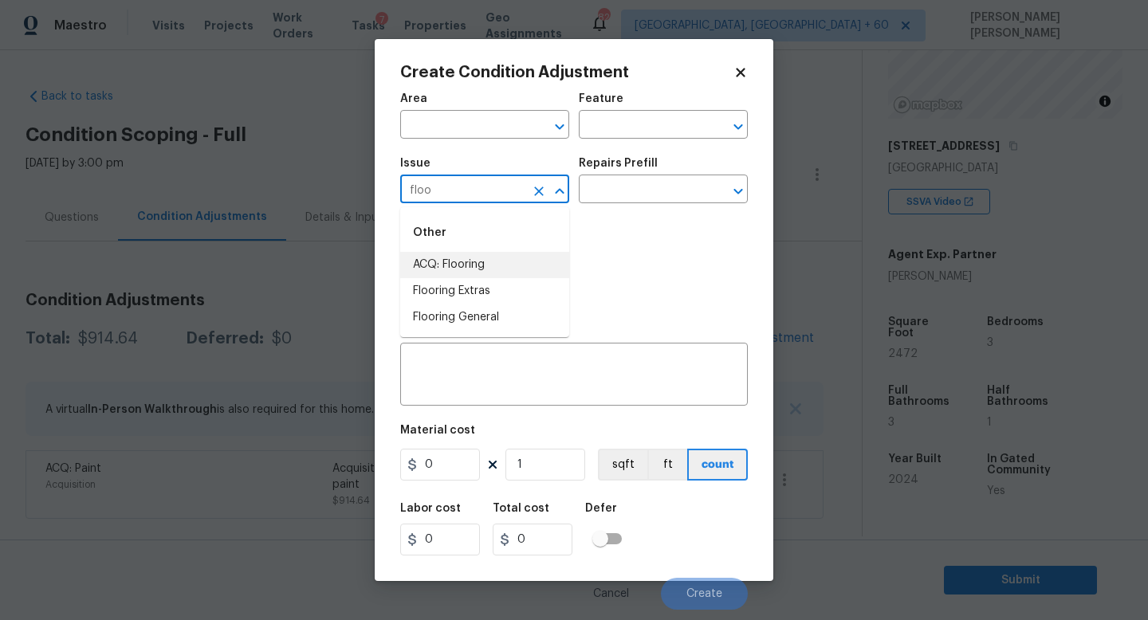
click at [481, 261] on li "ACQ: Flooring" at bounding box center [484, 265] width 169 height 26
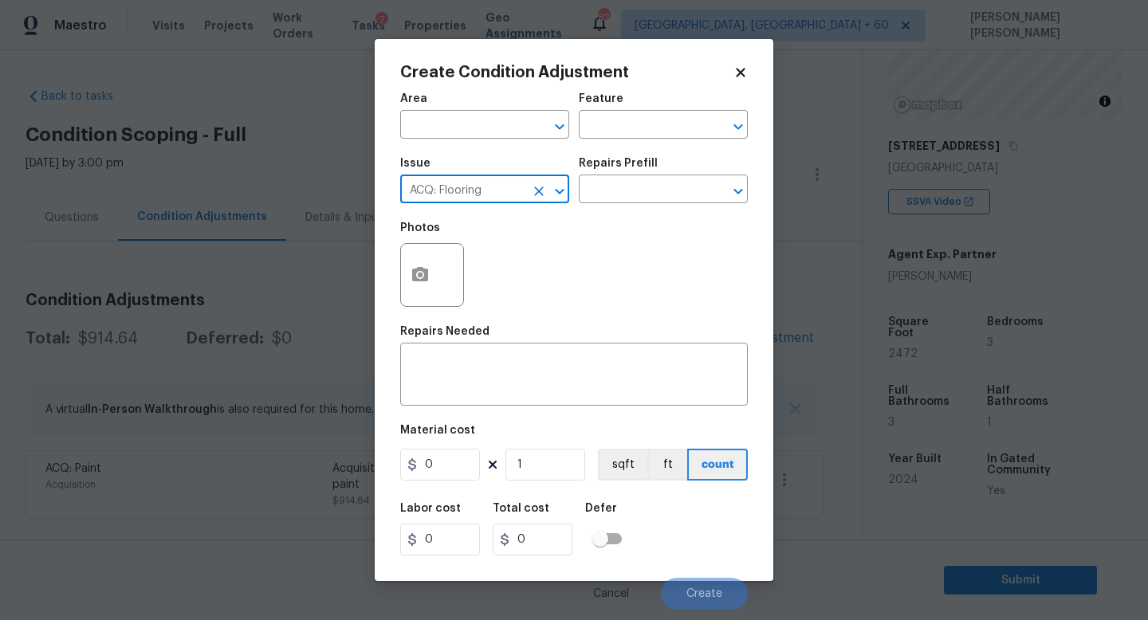
type input "ACQ: Flooring"
click at [563, 210] on span "Issue ACQ: Flooring ​" at bounding box center [484, 180] width 169 height 65
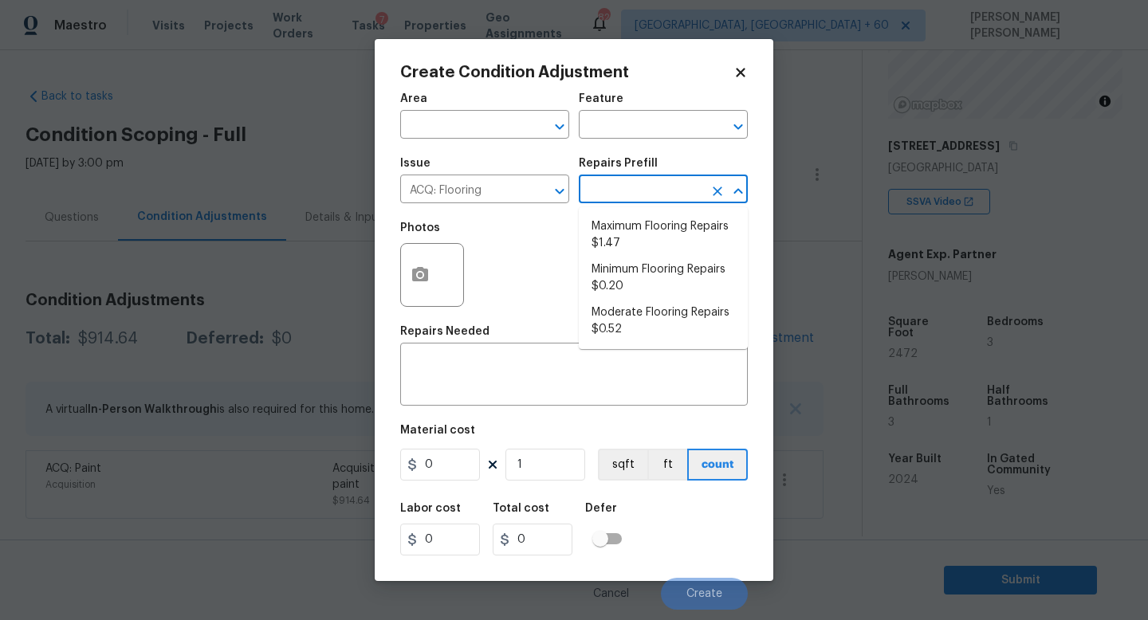
click at [609, 198] on input "text" at bounding box center [641, 191] width 124 height 25
click at [630, 268] on li "Minimum Flooring Repairs $0.20" at bounding box center [663, 278] width 169 height 43
type input "Acquisition"
type textarea "Acquisition Scope: Minimum flooring repairs"
type input "0.2"
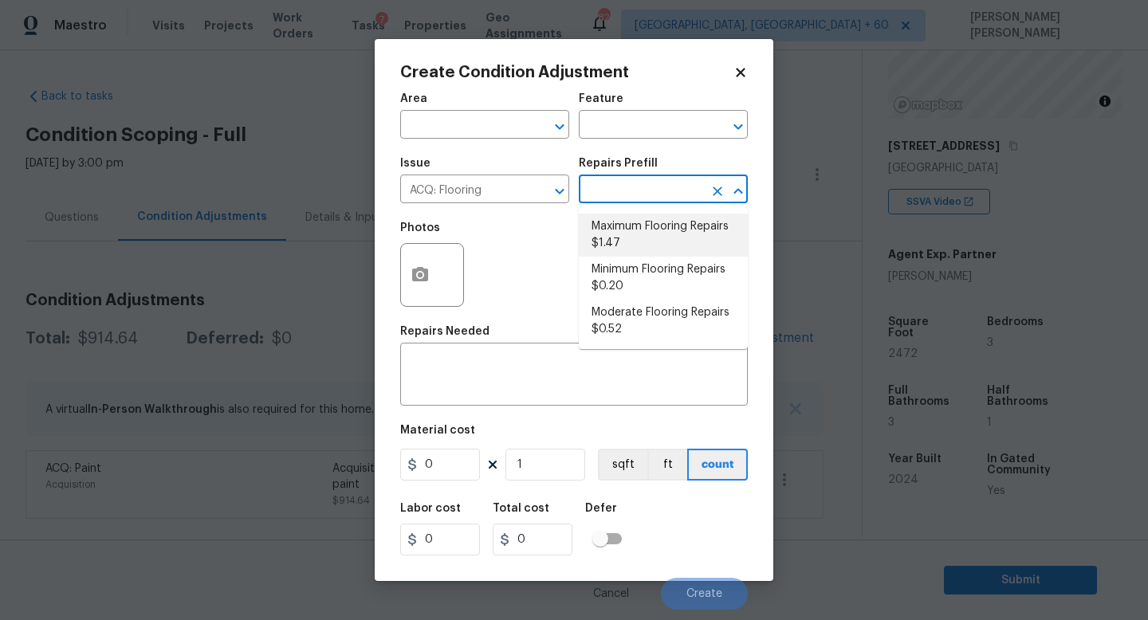
type input "0.2"
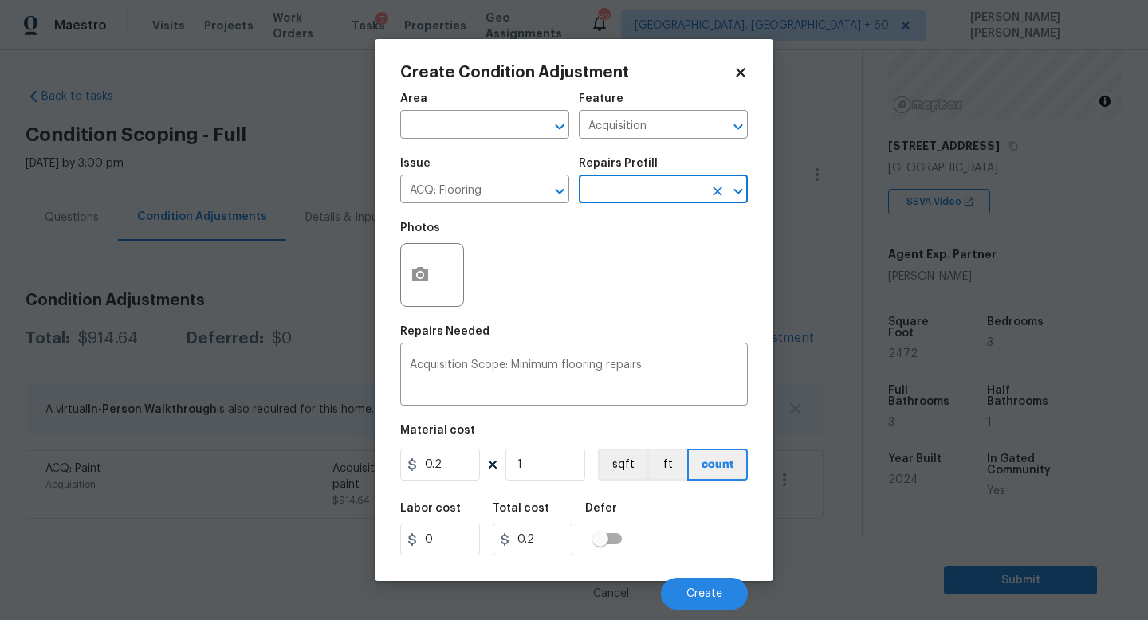
click at [532, 482] on figure "Material cost 0.2 1 sqft ft count" at bounding box center [574, 454] width 348 height 59
click at [532, 475] on input "1" at bounding box center [545, 465] width 80 height 32
type input "0"
type input "2"
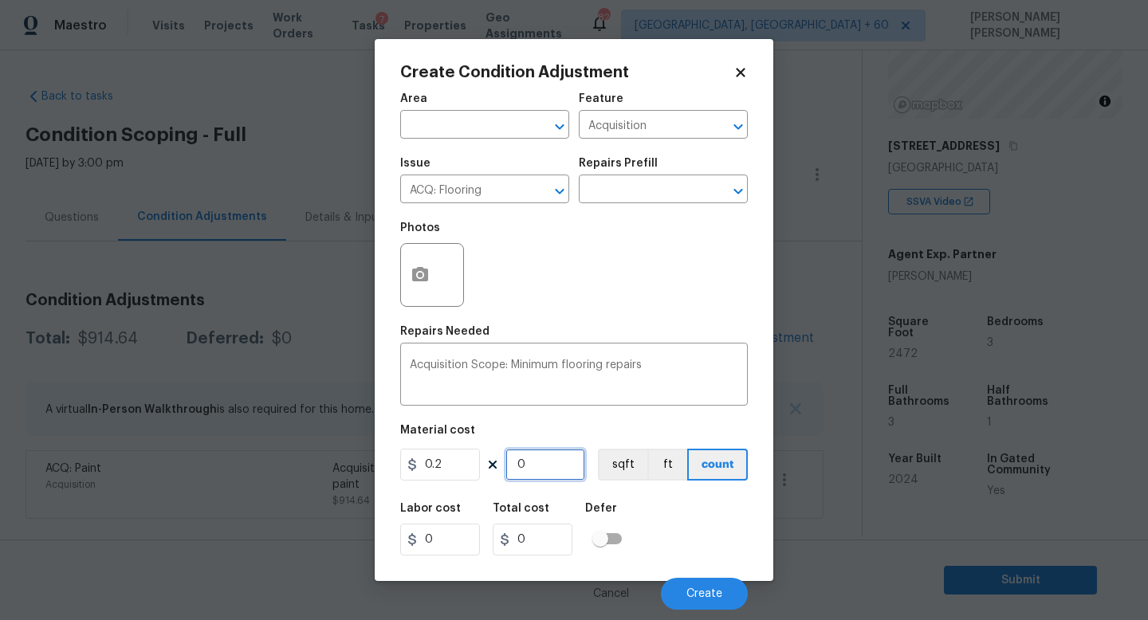
type input "0.4"
type input "24"
type input "4.8"
type input "247"
type input "49.4"
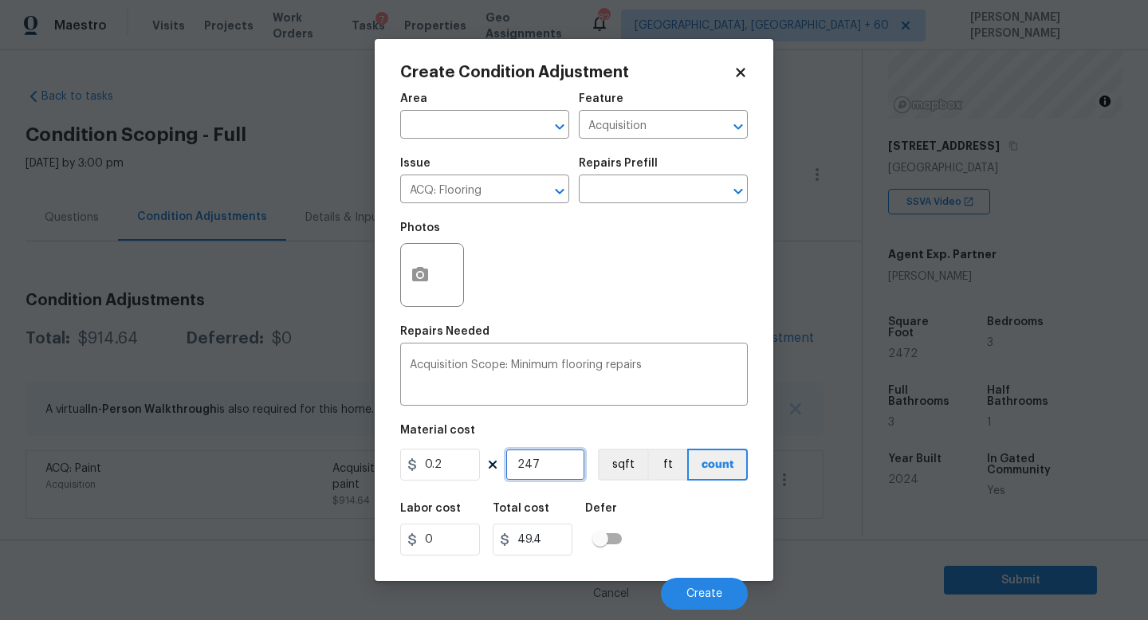
type input "2472"
type input "494.4"
type input "2472"
click at [721, 592] on span "Create" at bounding box center [704, 594] width 36 height 12
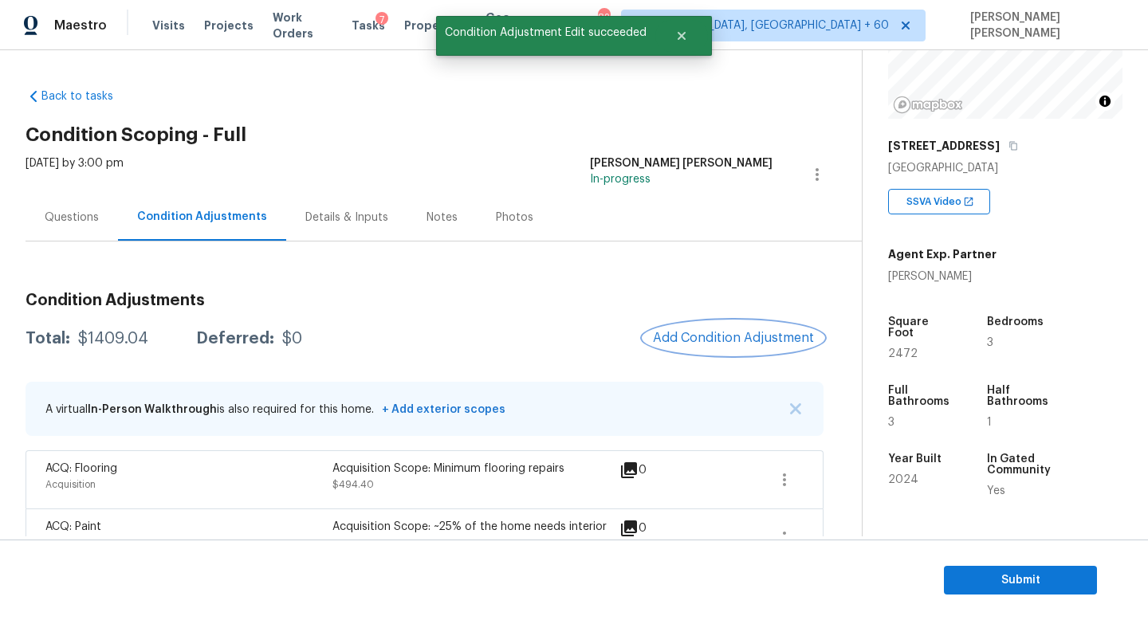
scroll to position [45, 0]
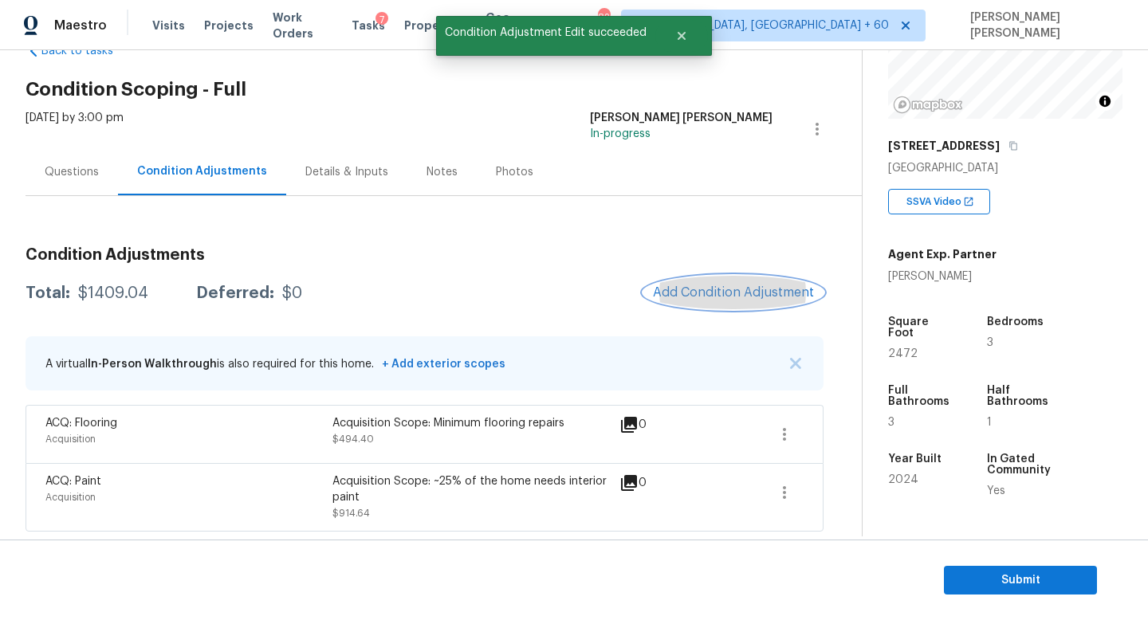
click at [733, 296] on span "Add Condition Adjustment" at bounding box center [733, 292] width 161 height 14
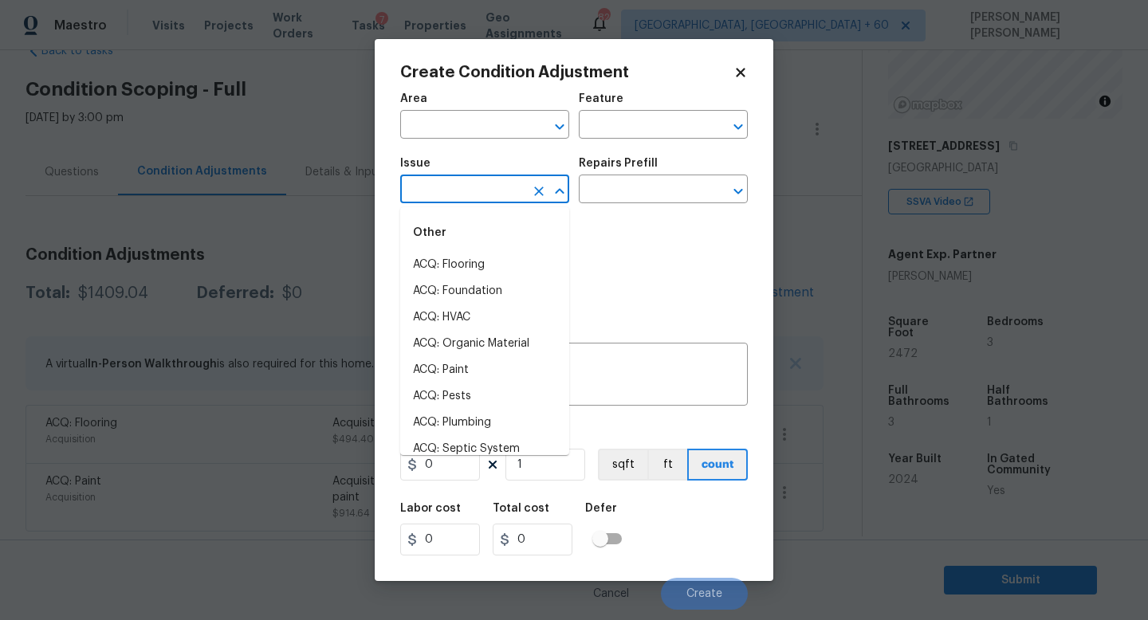
click at [462, 202] on input "text" at bounding box center [462, 191] width 124 height 25
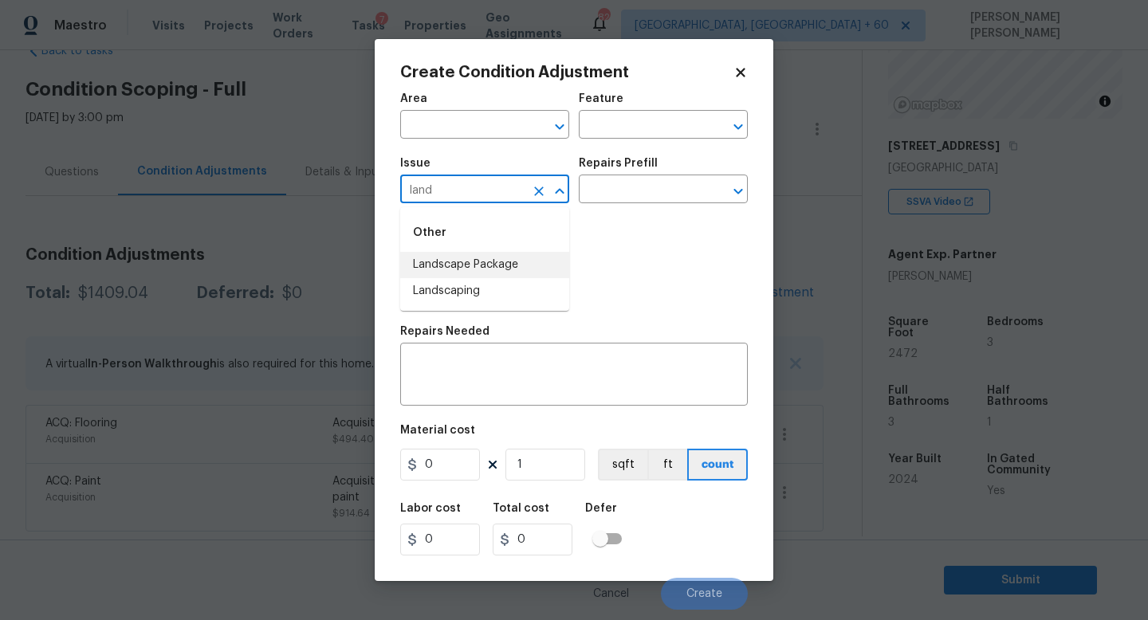
click at [490, 276] on li "Landscape Package" at bounding box center [484, 265] width 169 height 26
type input "Landscape Package"
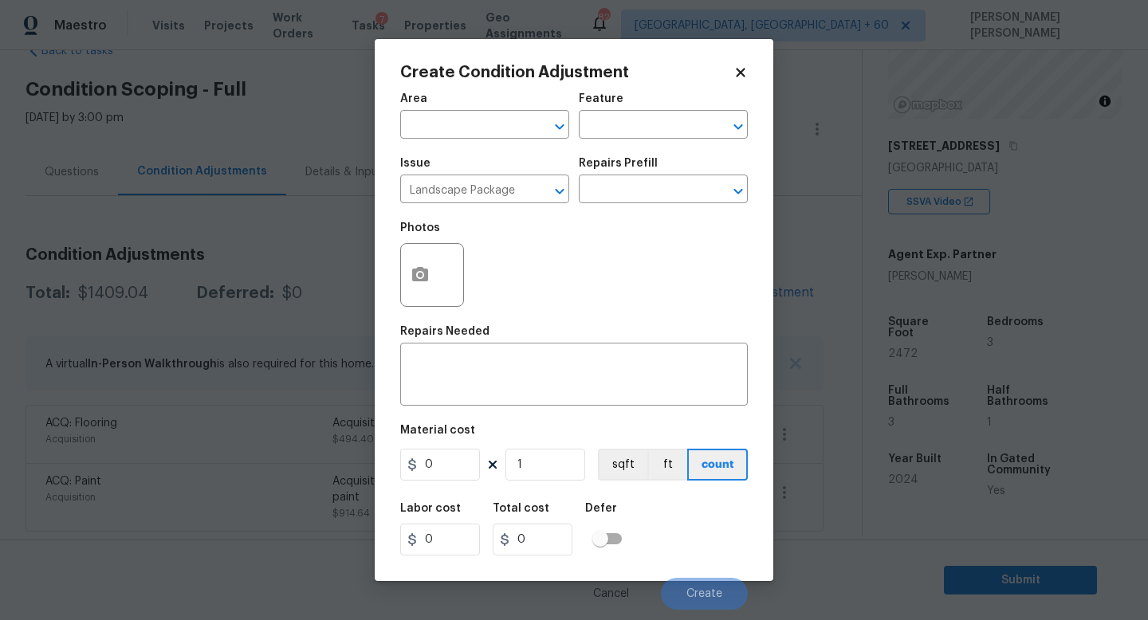
click at [666, 161] on div "Repairs Prefill" at bounding box center [663, 168] width 169 height 21
click at [657, 173] on div "Repairs Prefill" at bounding box center [663, 168] width 169 height 21
click at [651, 183] on input "text" at bounding box center [641, 191] width 124 height 25
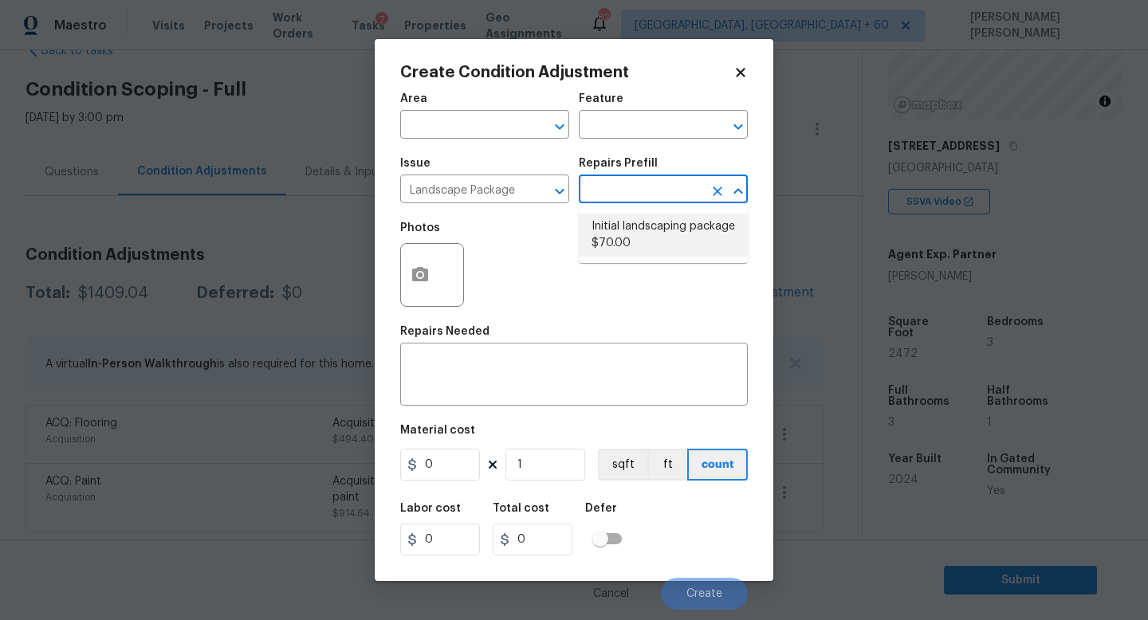
click at [647, 231] on li "Initial landscaping package $70.00" at bounding box center [663, 235] width 169 height 43
type input "Home Readiness Packages"
type textarea "Mowing of grass up to 6" in height. Mow, edge along driveways & sidewalks, trim…"
type input "70"
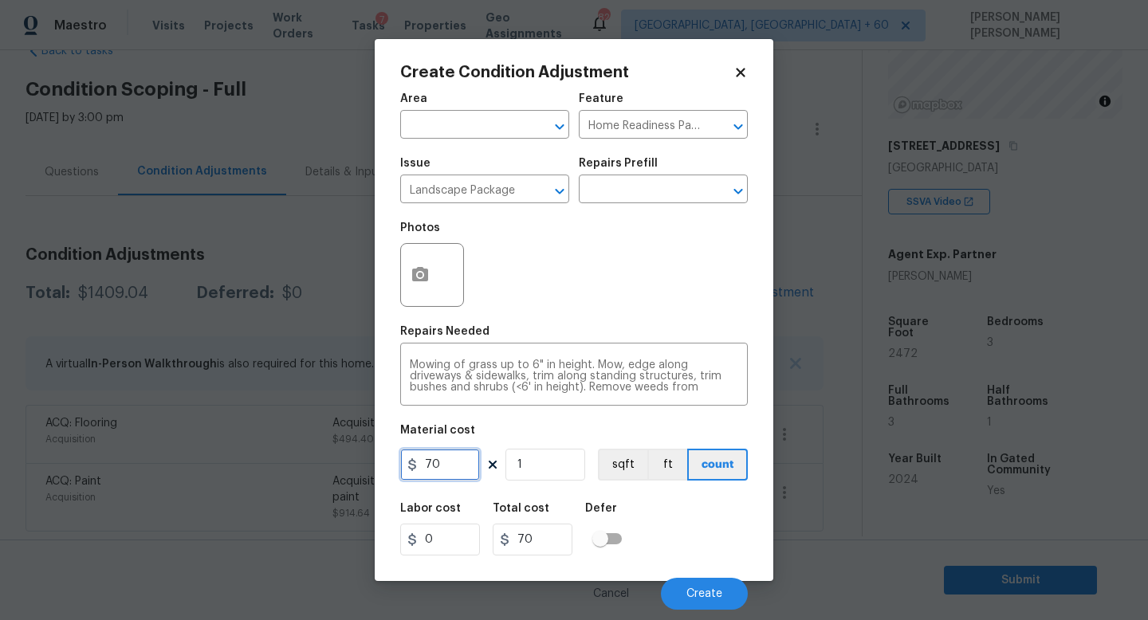
drag, startPoint x: 461, startPoint y: 465, endPoint x: 0, endPoint y: 387, distance: 467.3
click at [0, 387] on div "Create Condition Adjustment Area ​ Feature Home Readiness Packages ​ Issue Land…" at bounding box center [574, 310] width 1148 height 620
type input "300"
click at [679, 539] on div "Labor cost 0 Total cost 300 Defer" at bounding box center [574, 529] width 348 height 72
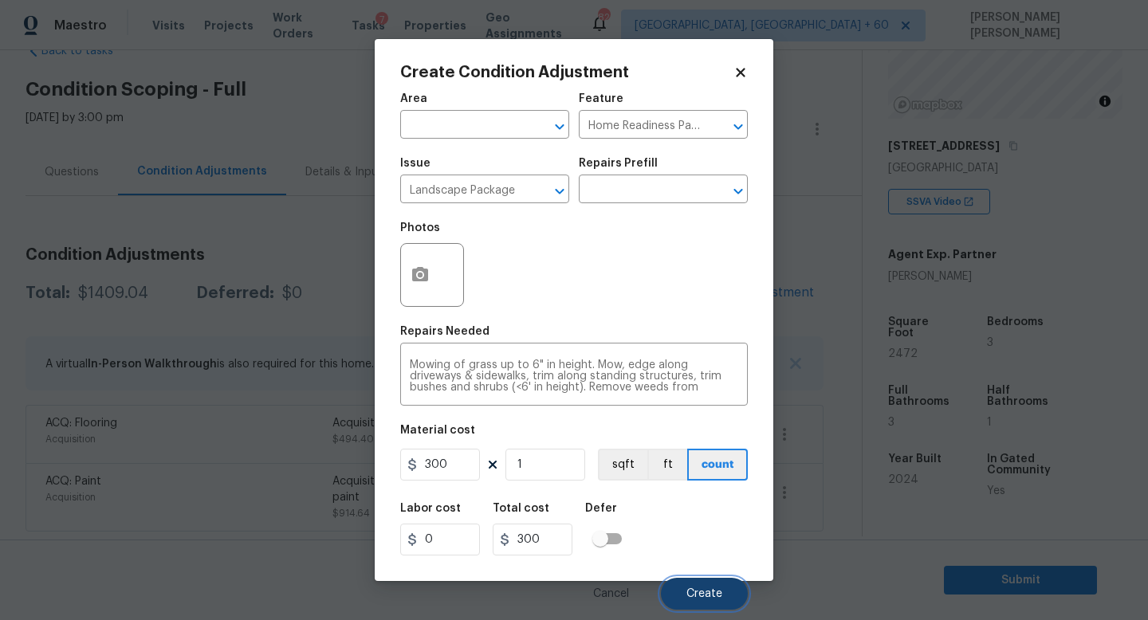
click at [690, 585] on button "Create" at bounding box center [704, 594] width 87 height 32
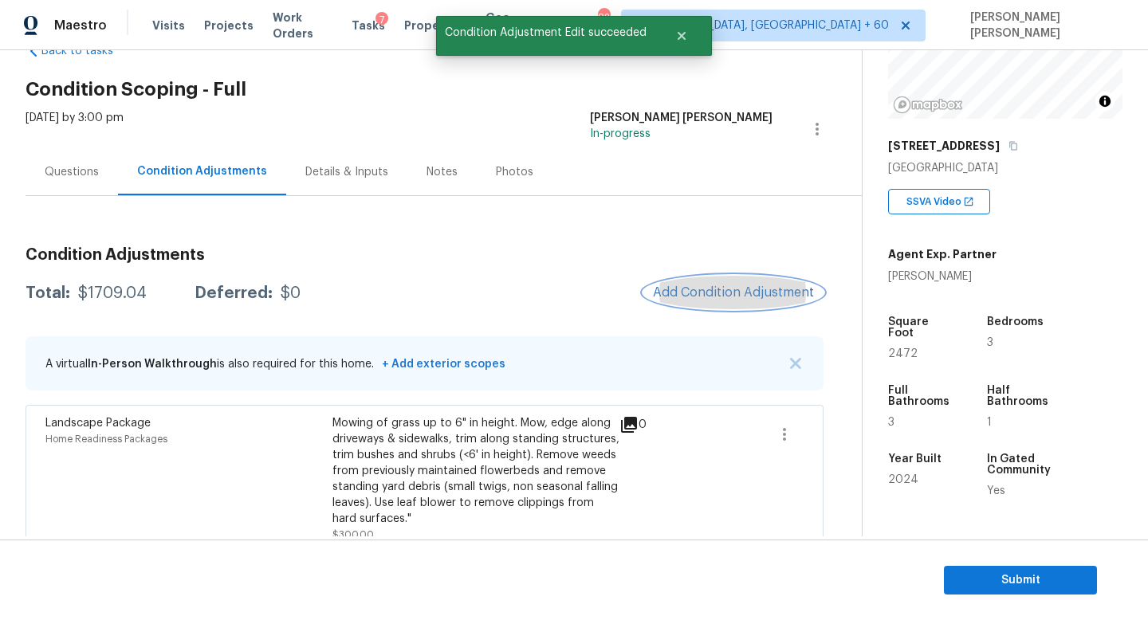
click at [726, 290] on span "Add Condition Adjustment" at bounding box center [733, 292] width 161 height 14
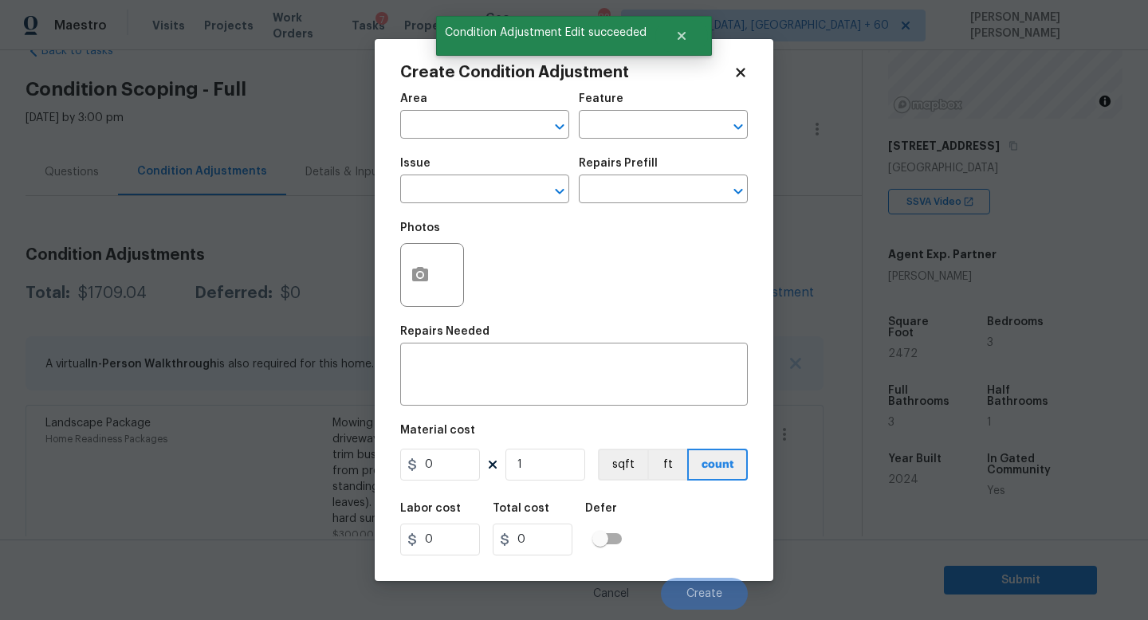
click at [434, 176] on div "Issue" at bounding box center [484, 168] width 169 height 21
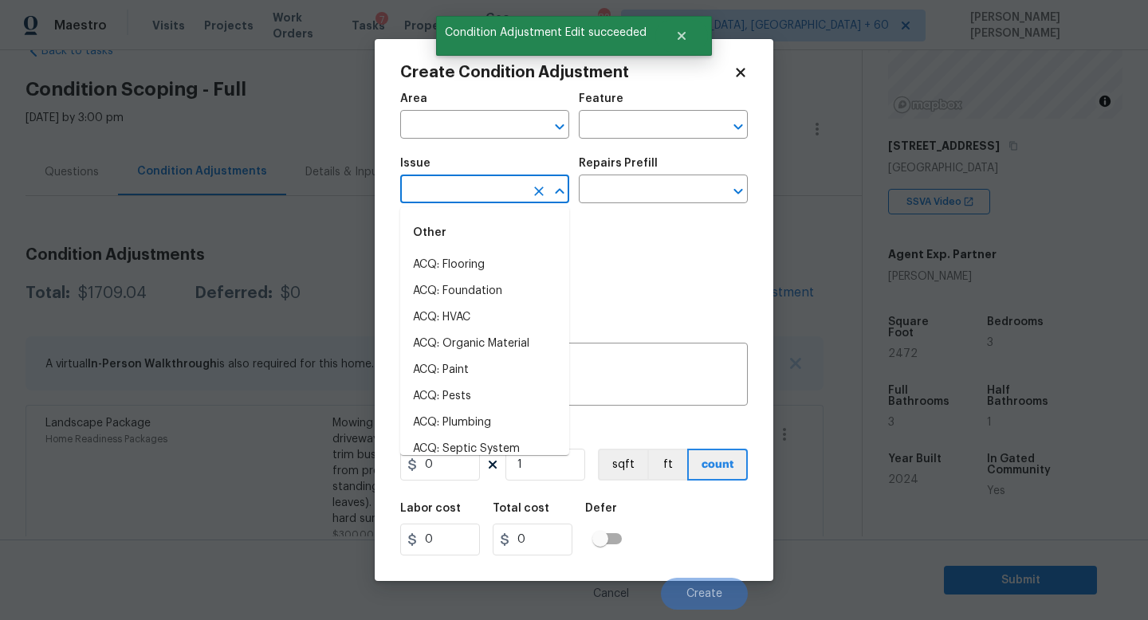
click at [468, 195] on input "text" at bounding box center [462, 191] width 124 height 25
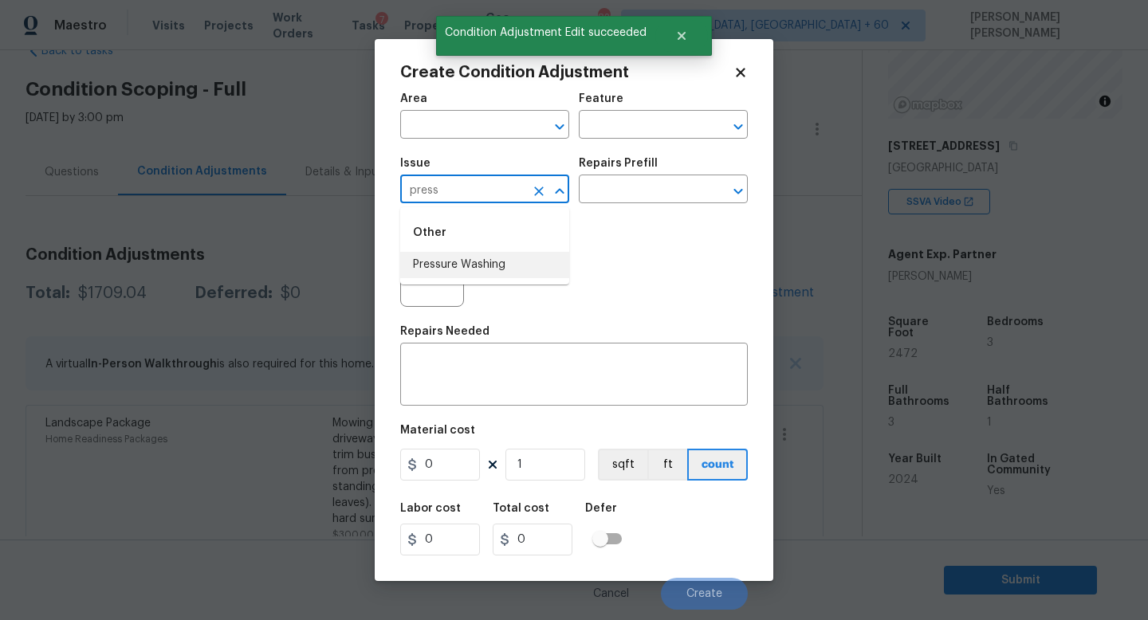
click at [484, 258] on li "Pressure Washing" at bounding box center [484, 265] width 169 height 26
type input "Pressure Washing"
click at [610, 195] on input "text" at bounding box center [641, 191] width 124 height 25
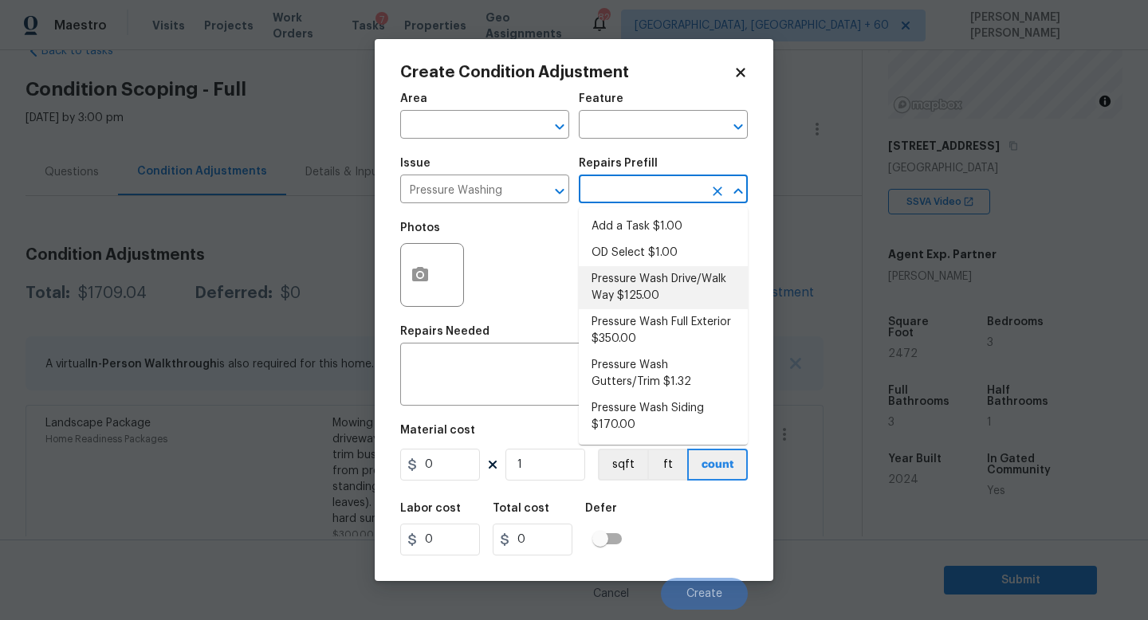
click at [623, 292] on li "Pressure Wash Drive/Walk Way $125.00" at bounding box center [663, 287] width 169 height 43
type input "Siding"
type textarea "Pressure wash the driveways/walkways as directed by the PM. Ensure that all deb…"
type input "125"
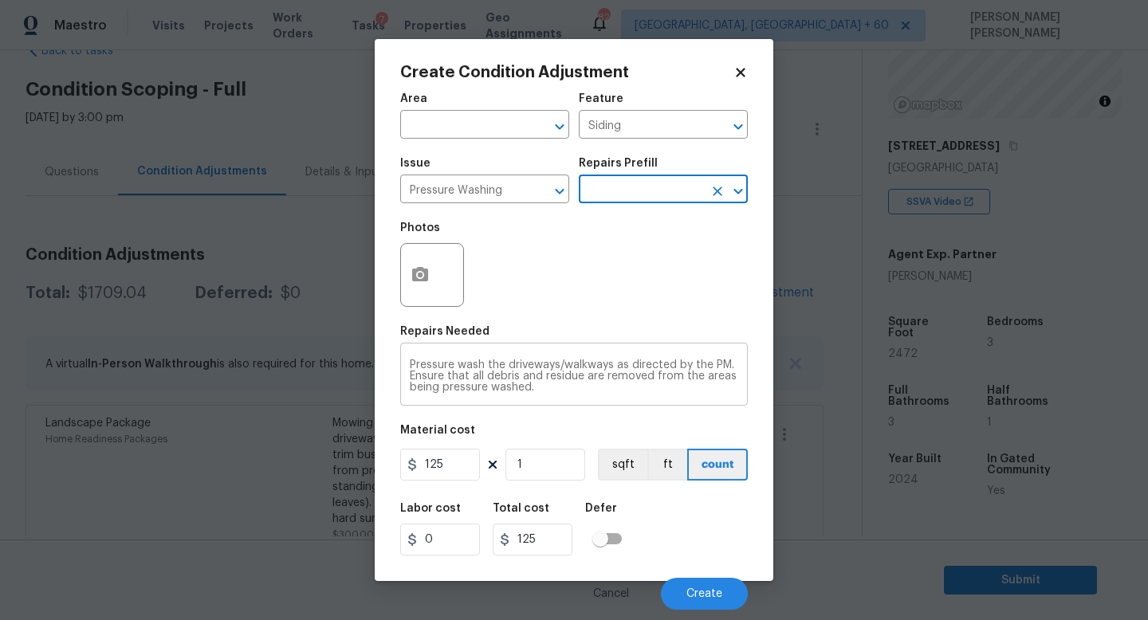
click at [570, 396] on div "Pressure wash the driveways/walkways as directed by the PM. Ensure that all deb…" at bounding box center [574, 376] width 348 height 59
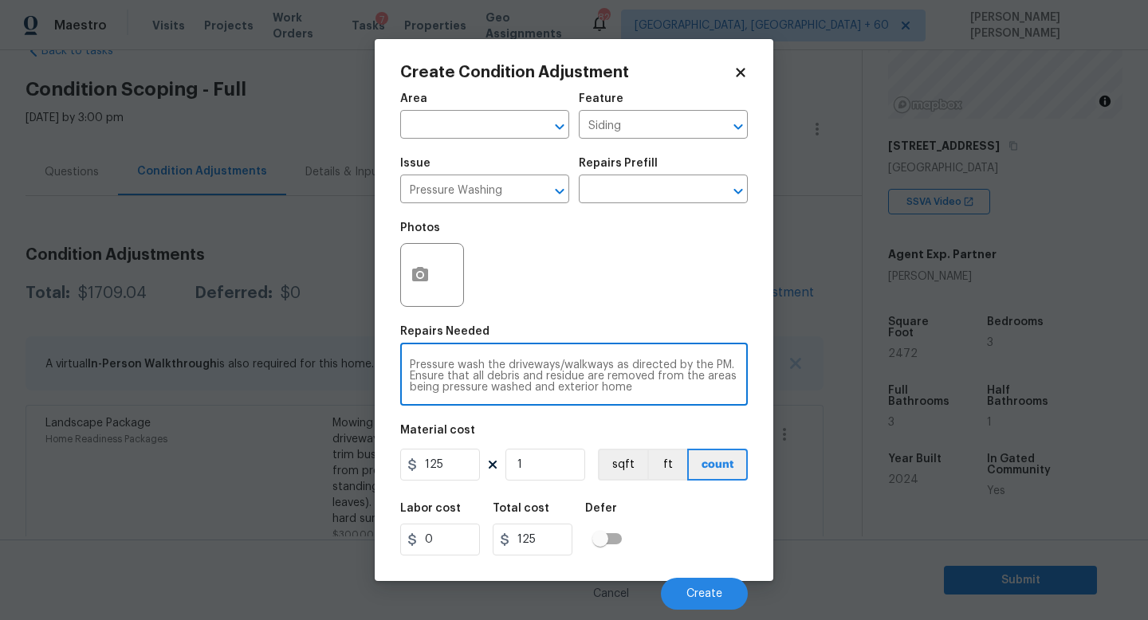
type textarea "Pressure wash the driveways/walkways as directed by the PM. Ensure that all deb…"
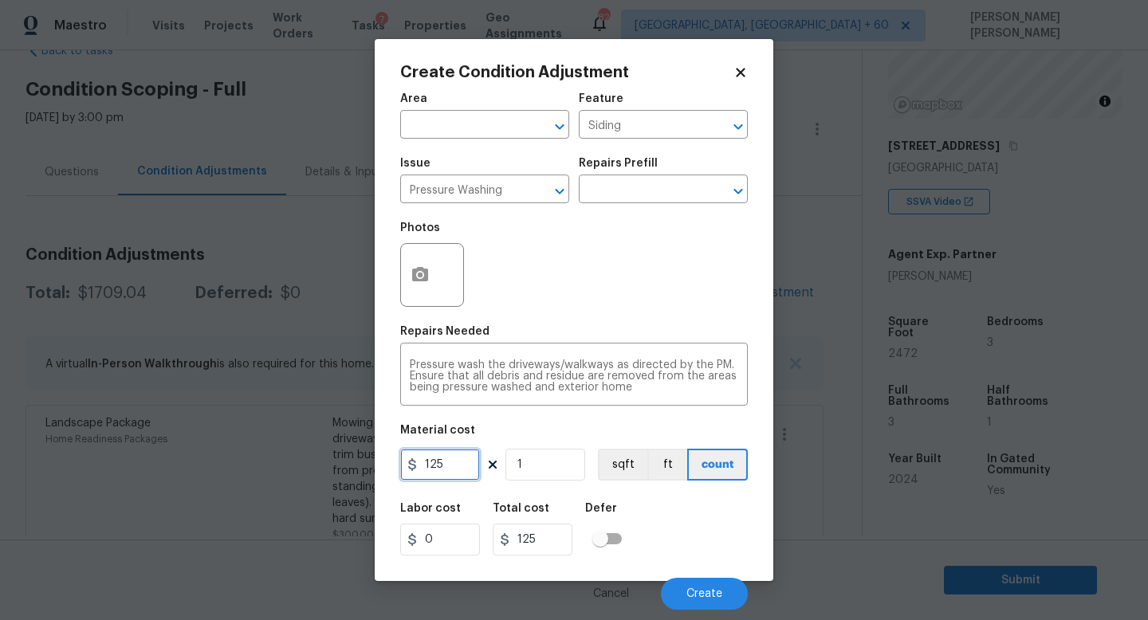
drag, startPoint x: 455, startPoint y: 471, endPoint x: 210, endPoint y: 442, distance: 246.5
click at [210, 442] on div "Create Condition Adjustment Area ​ Feature Siding ​ Issue Pressure Washing ​ Re…" at bounding box center [574, 310] width 1148 height 620
type input "300"
click at [680, 588] on button "Create" at bounding box center [704, 594] width 87 height 32
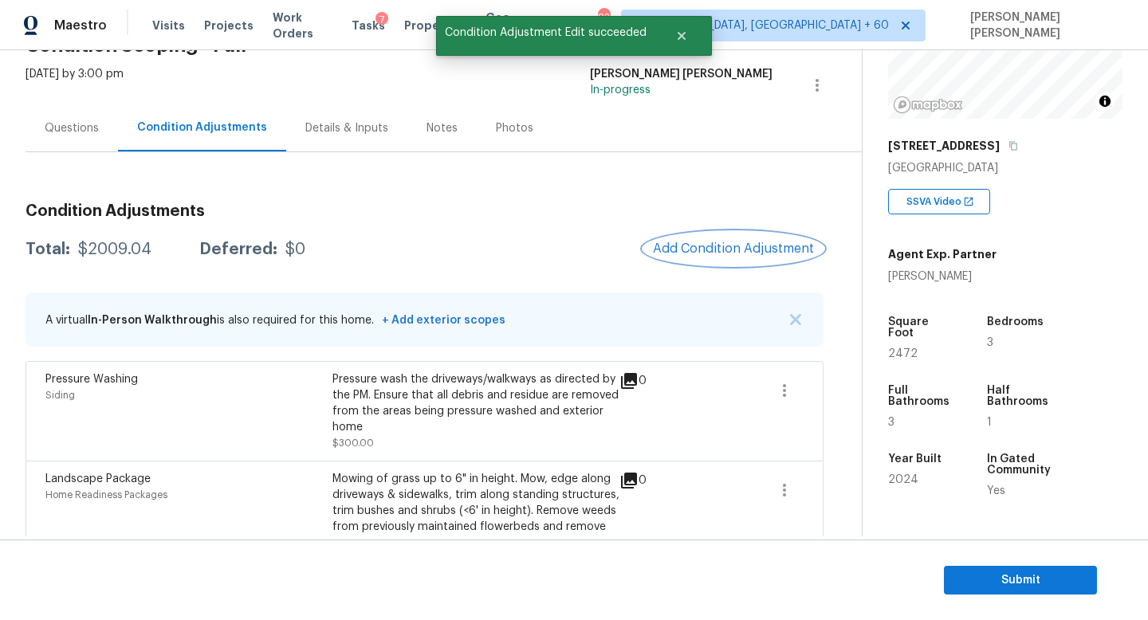
scroll to position [132, 0]
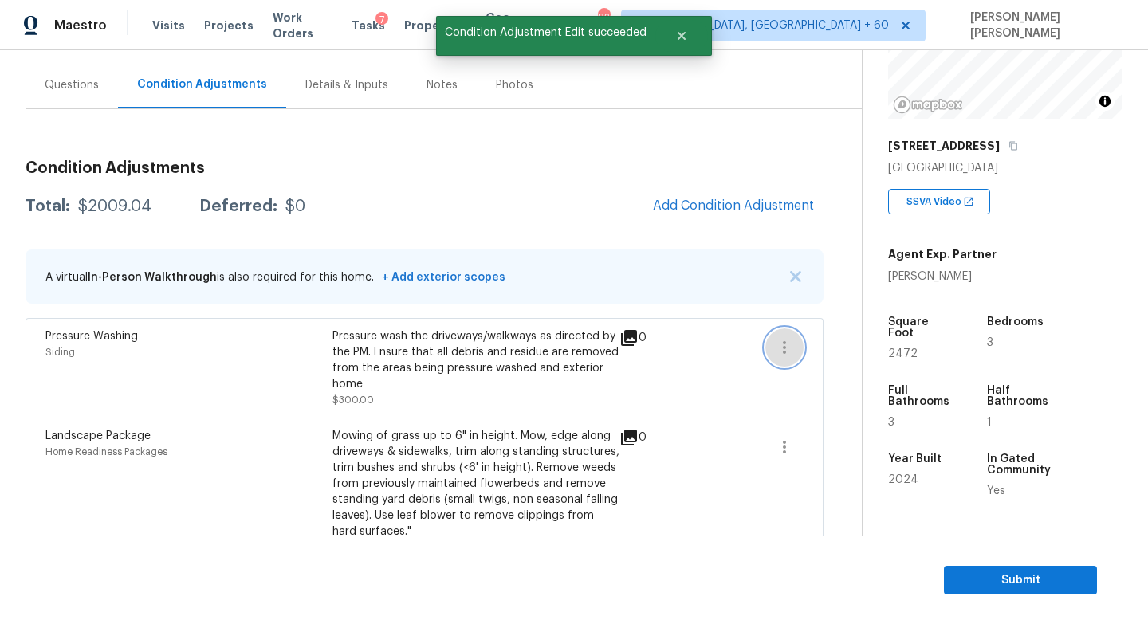
click at [779, 346] on icon "button" at bounding box center [784, 347] width 19 height 19
click at [851, 344] on div "Edit" at bounding box center [875, 344] width 124 height 16
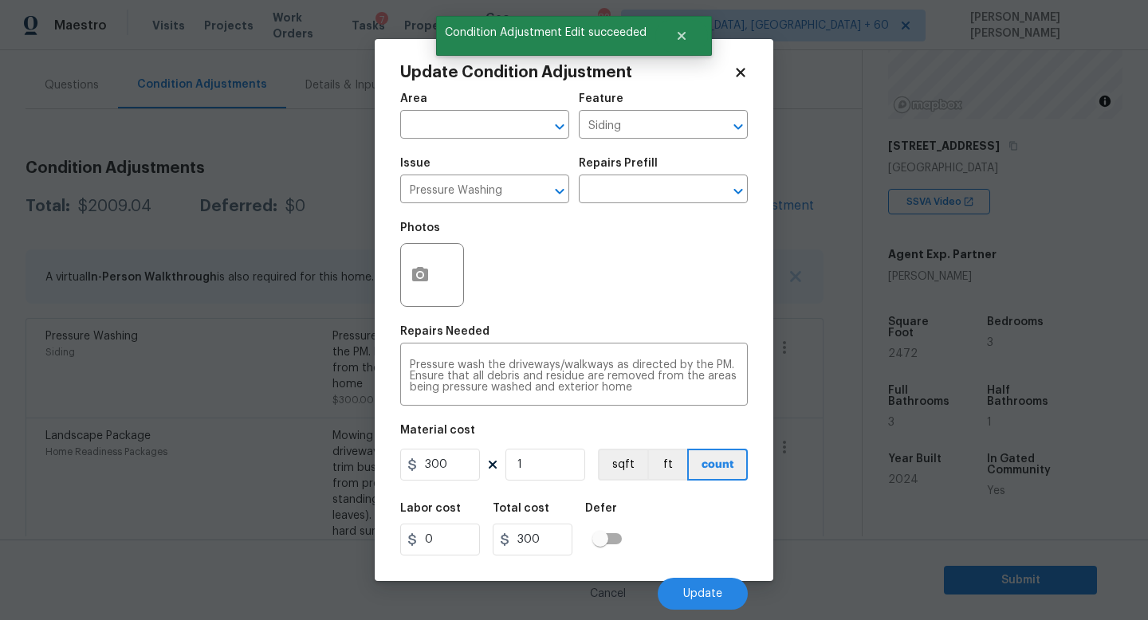
click at [395, 273] on div "Update Condition Adjustment Area ​ Feature Siding ​ Issue Pressure Washing ​ Re…" at bounding box center [574, 310] width 399 height 542
click at [407, 273] on button "button" at bounding box center [420, 275] width 38 height 62
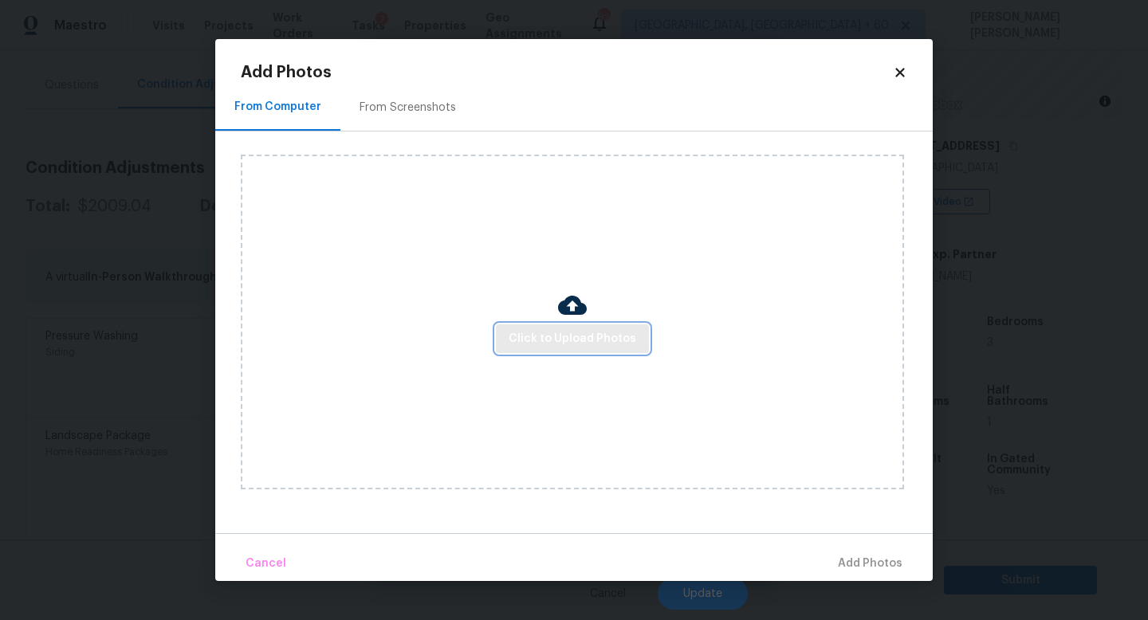
click at [568, 329] on span "Click to Upload Photos" at bounding box center [573, 339] width 128 height 20
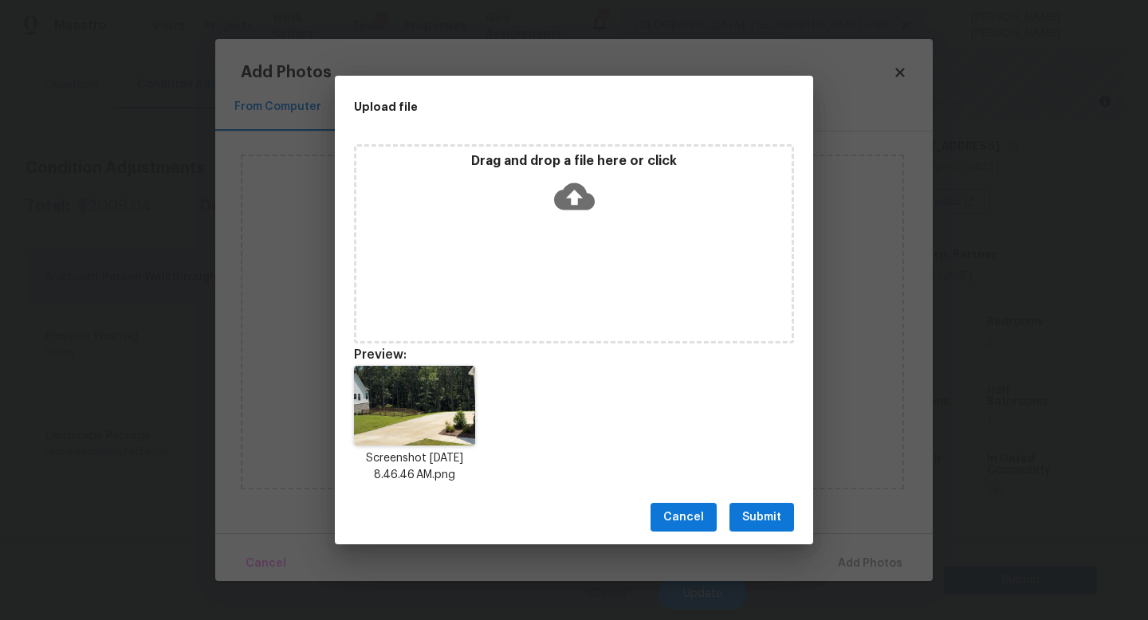
click at [751, 511] on span "Submit" at bounding box center [761, 518] width 39 height 20
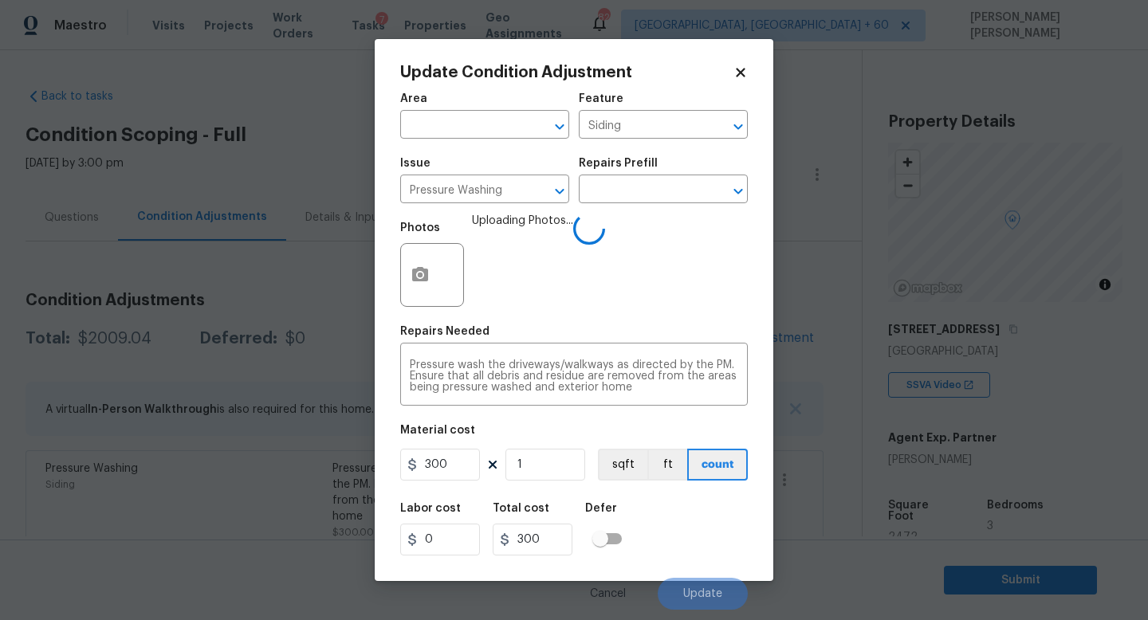
scroll to position [183, 0]
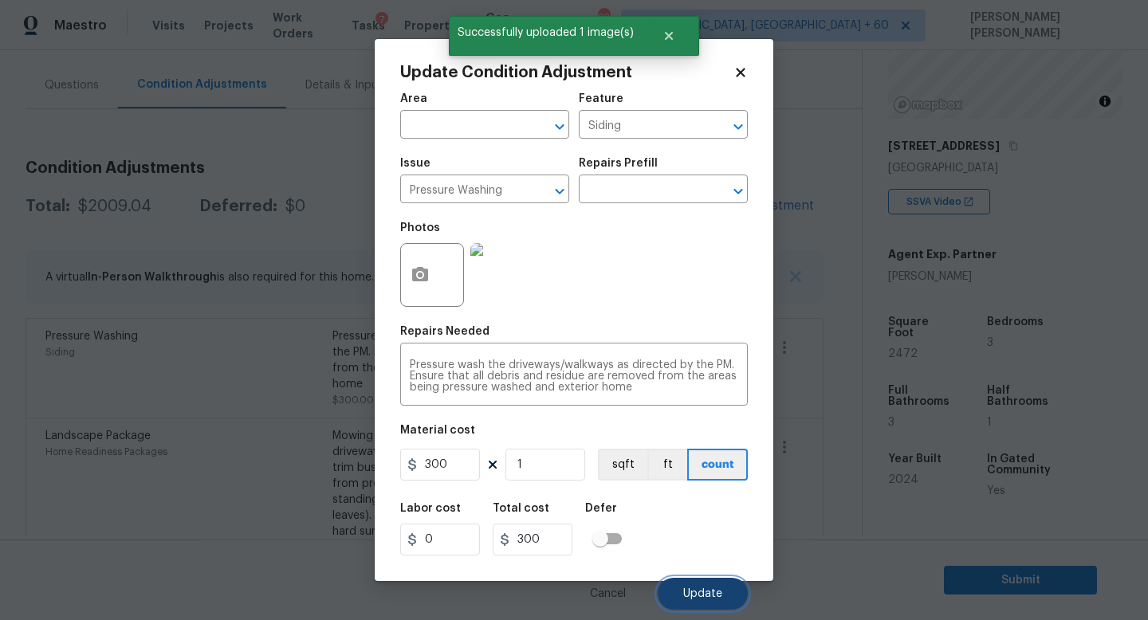
click at [690, 588] on span "Update" at bounding box center [702, 594] width 39 height 12
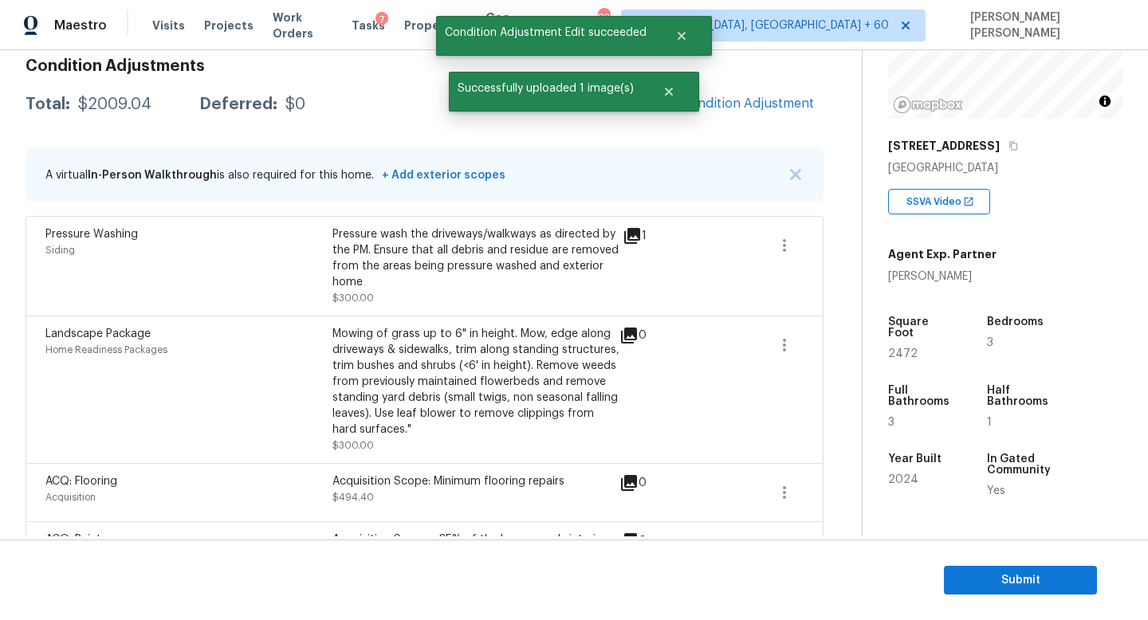
scroll to position [245, 0]
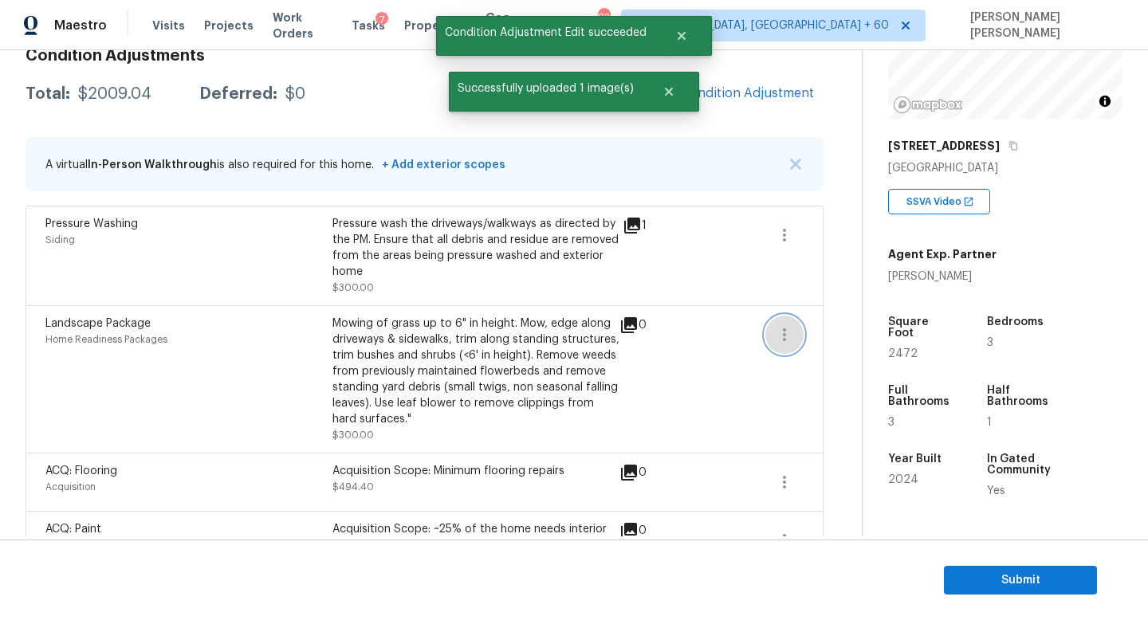
click at [794, 331] on button "button" at bounding box center [784, 335] width 38 height 38
click at [839, 331] on div "Edit" at bounding box center [875, 332] width 124 height 16
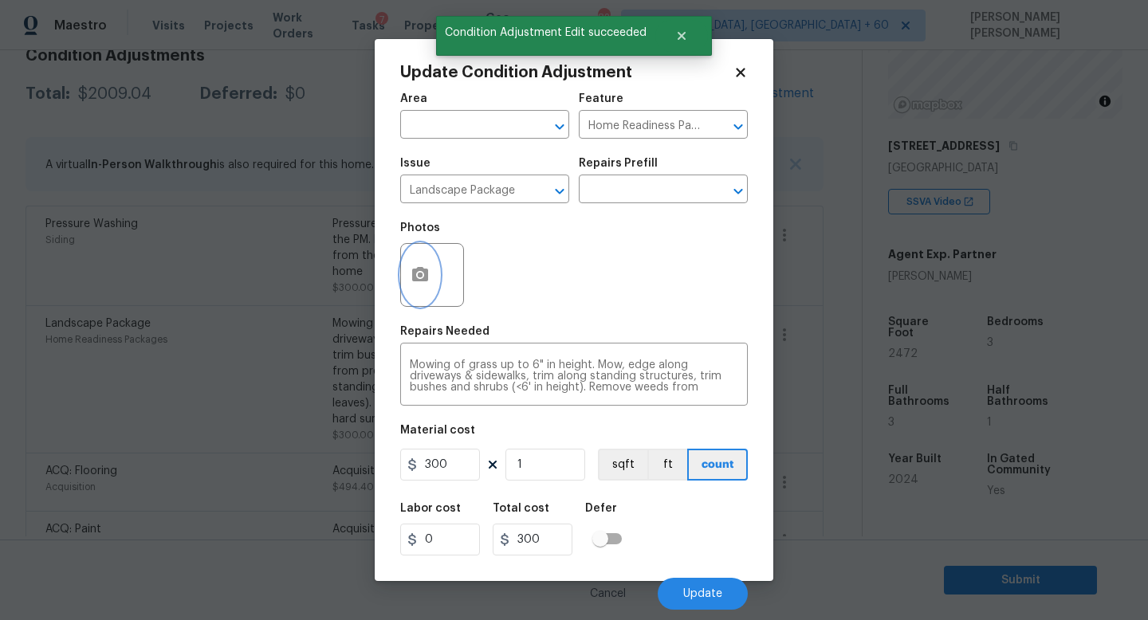
click at [418, 285] on icon "button" at bounding box center [420, 274] width 19 height 19
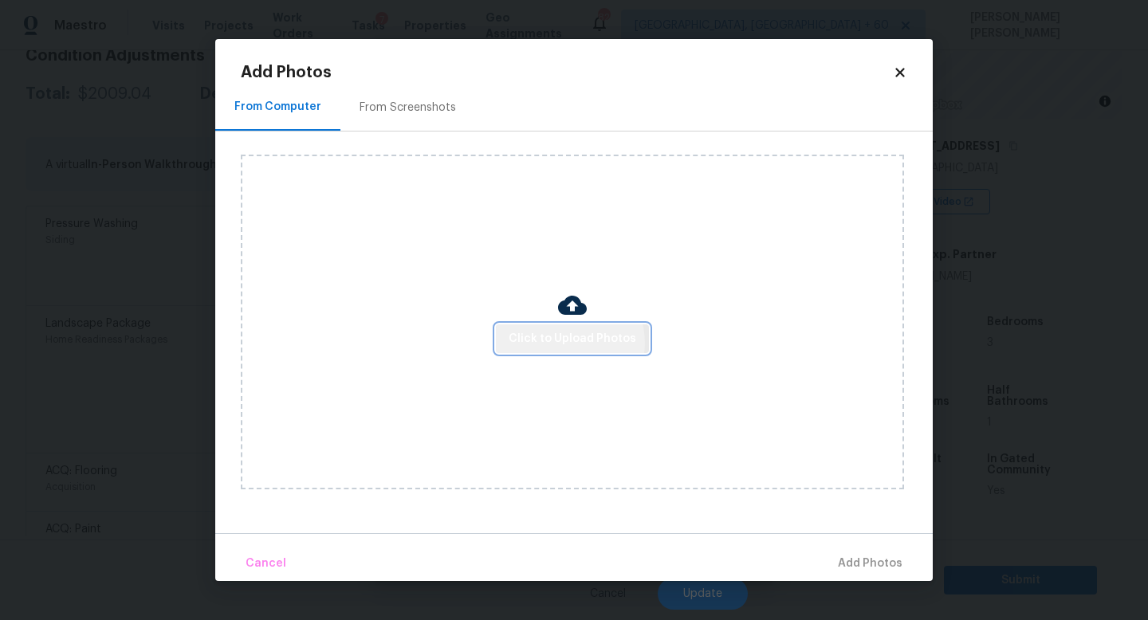
click at [570, 342] on span "Click to Upload Photos" at bounding box center [573, 339] width 128 height 20
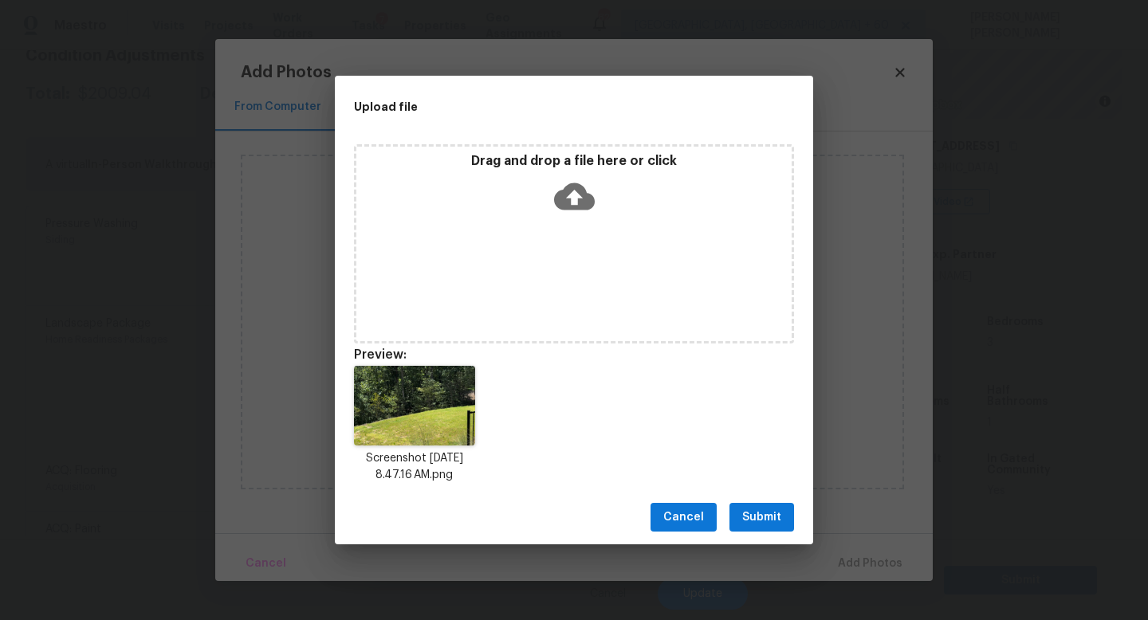
click at [758, 508] on span "Submit" at bounding box center [761, 518] width 39 height 20
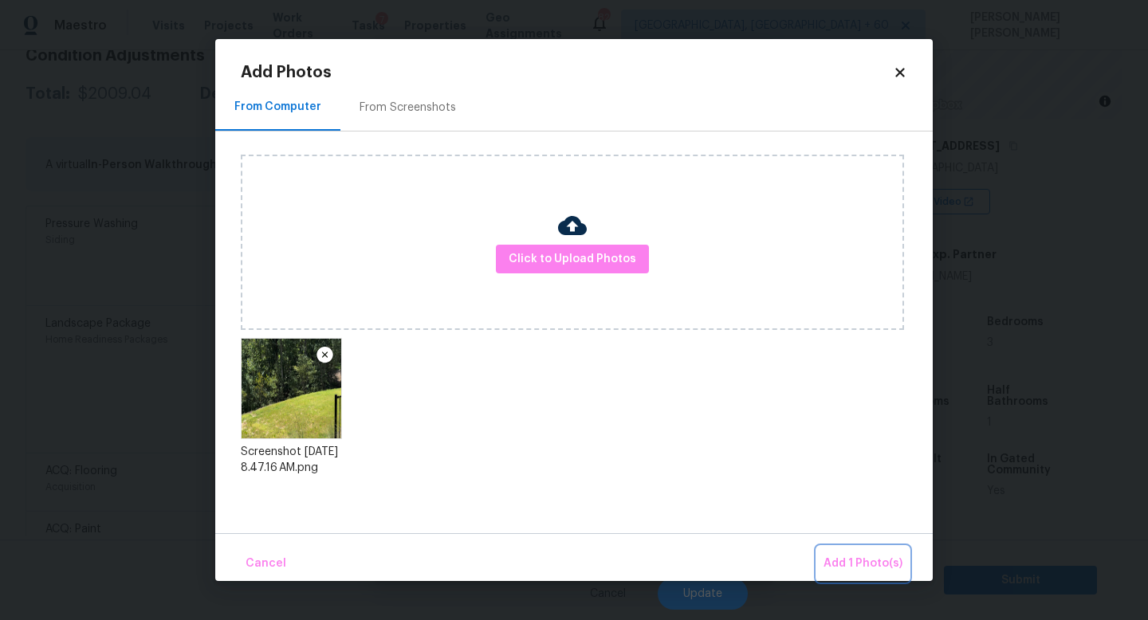
click at [843, 571] on span "Add 1 Photo(s)" at bounding box center [862, 564] width 79 height 20
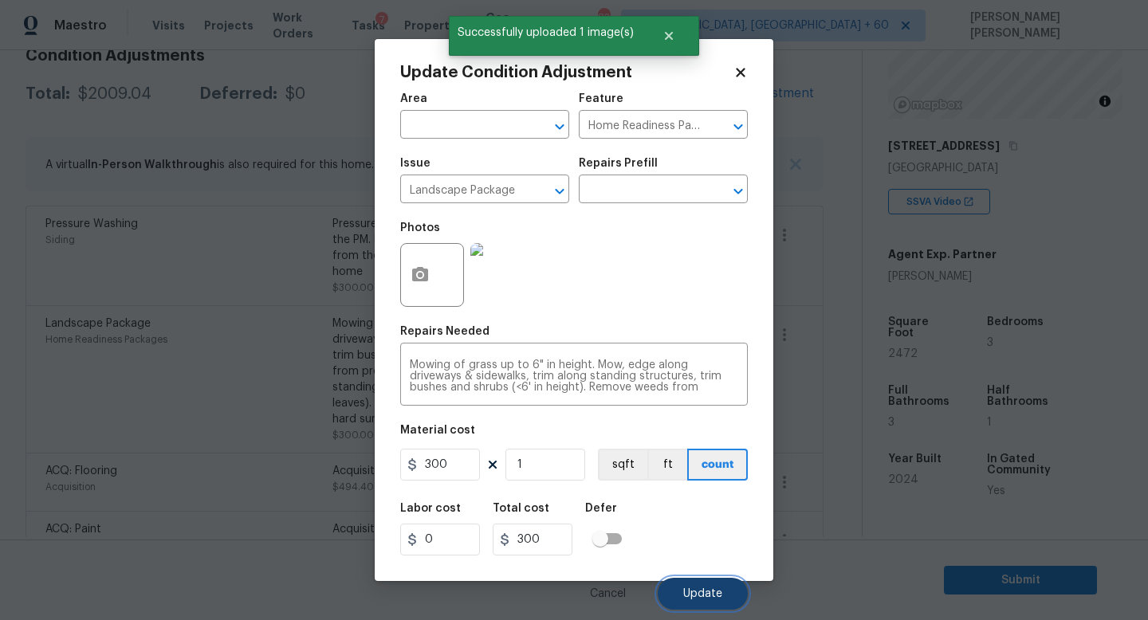
click at [699, 588] on button "Update" at bounding box center [703, 594] width 90 height 32
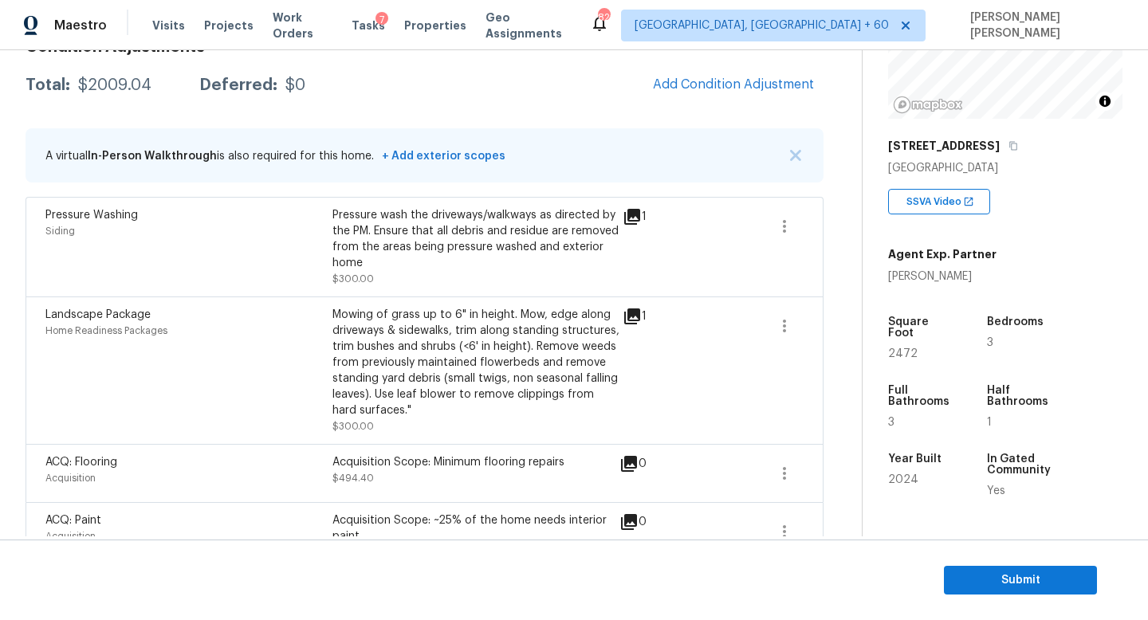
scroll to position [253, 0]
click at [692, 89] on span "Add Condition Adjustment" at bounding box center [733, 85] width 161 height 14
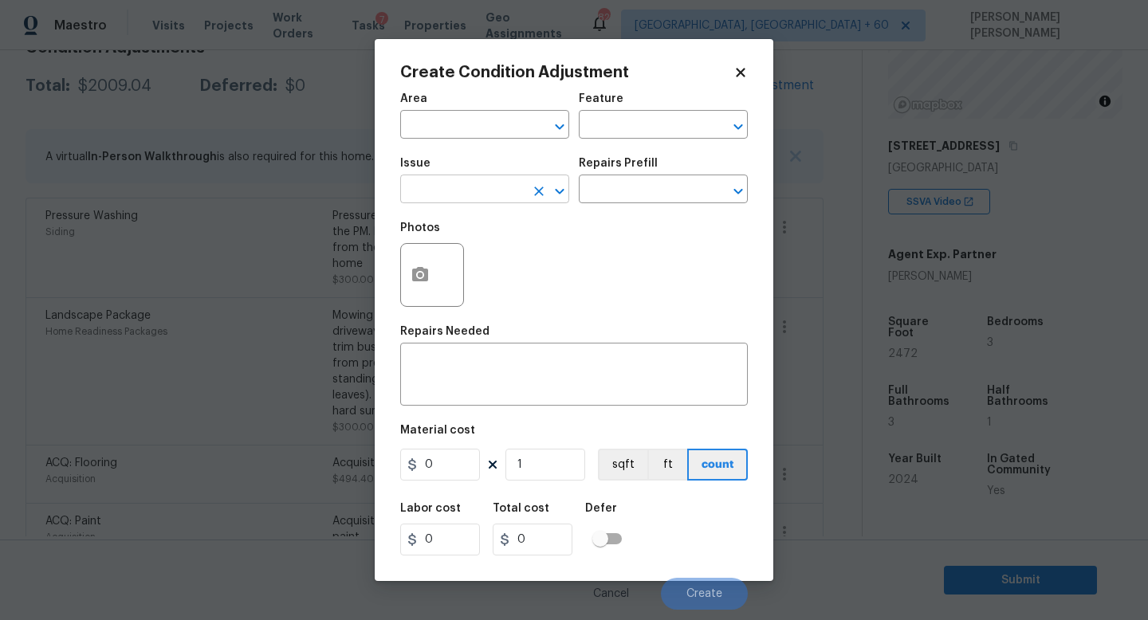
click at [434, 195] on input "text" at bounding box center [462, 191] width 124 height 25
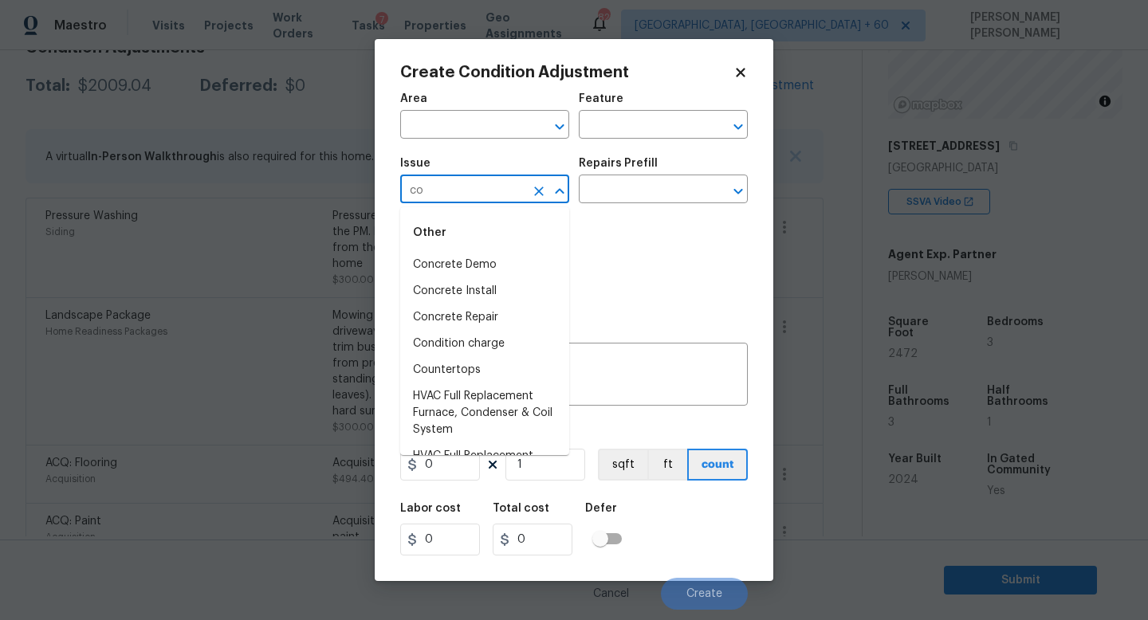
type input "c"
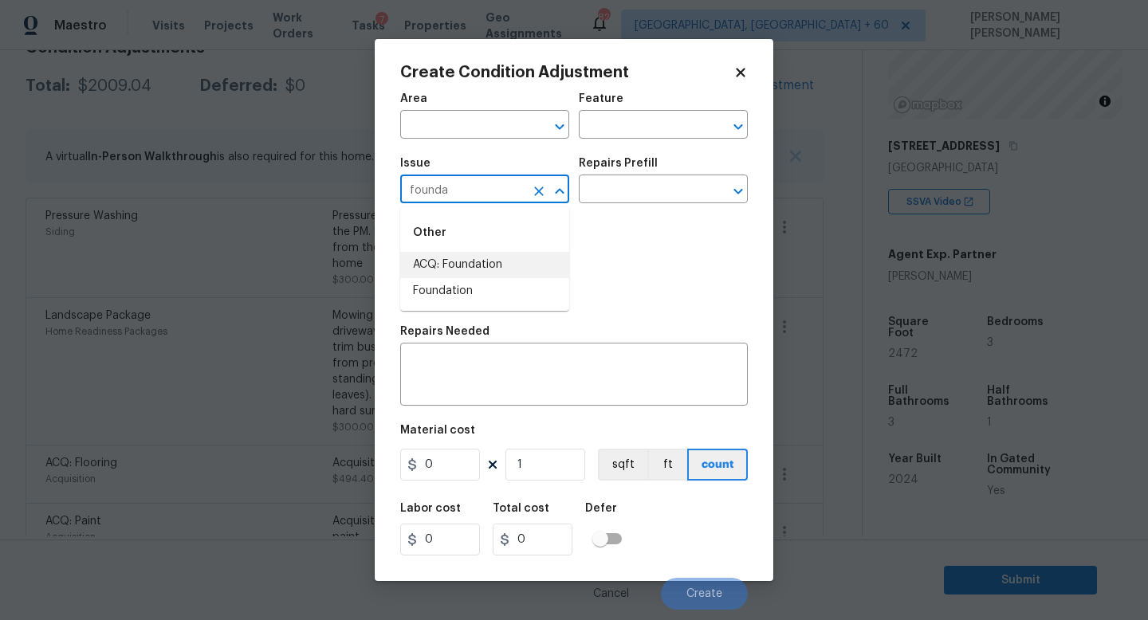
click at [455, 260] on li "ACQ: Foundation" at bounding box center [484, 265] width 169 height 26
type input "ACQ: Foundation"
click at [596, 186] on input "text" at bounding box center [641, 191] width 124 height 25
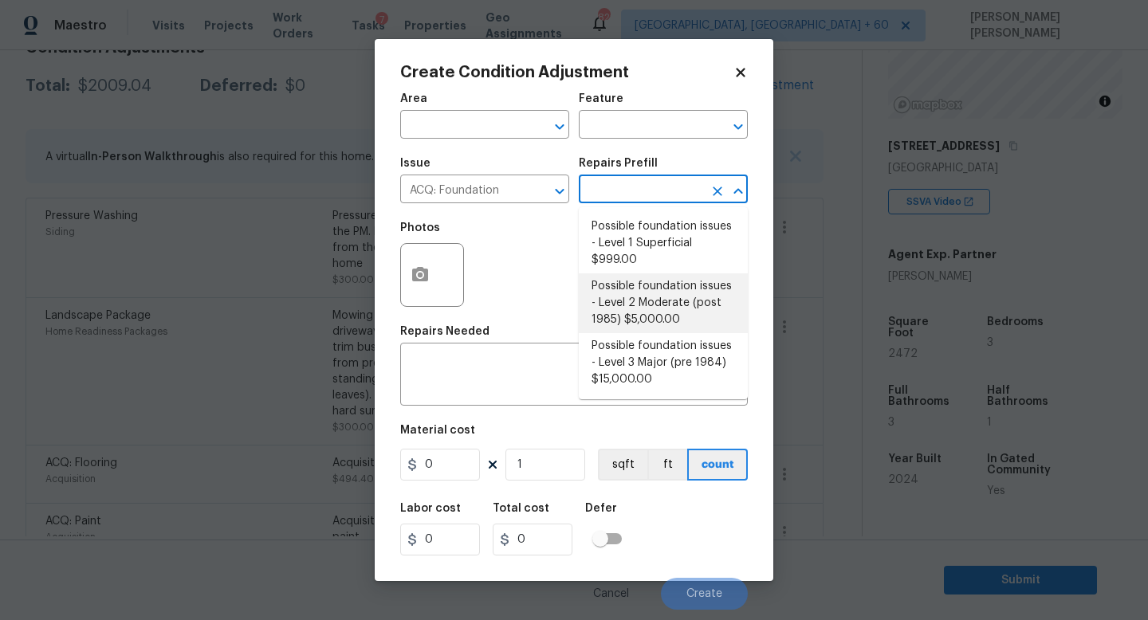
click at [639, 292] on li "Possible foundation issues - Level 2 Moderate (post 1985) $5,000.00" at bounding box center [663, 303] width 169 height 60
type input "Acquisition"
type textarea "Possible foundation issues - Level 2 Moderate: Disclaimer: This is NOT a techni…"
type input "5000"
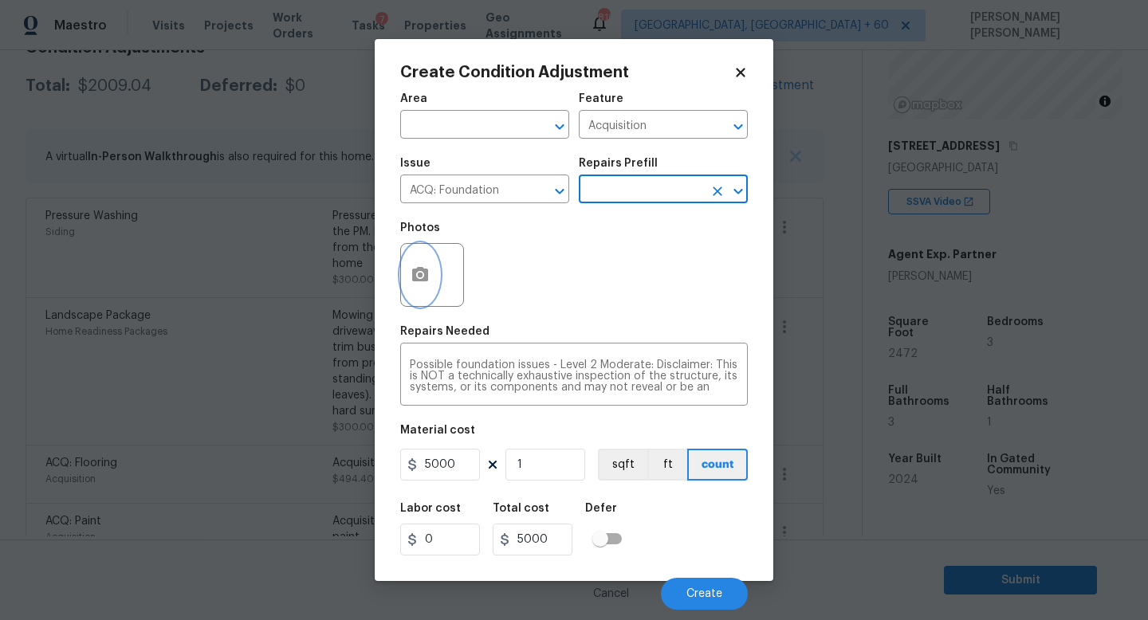
click at [426, 276] on icon "button" at bounding box center [420, 274] width 16 height 14
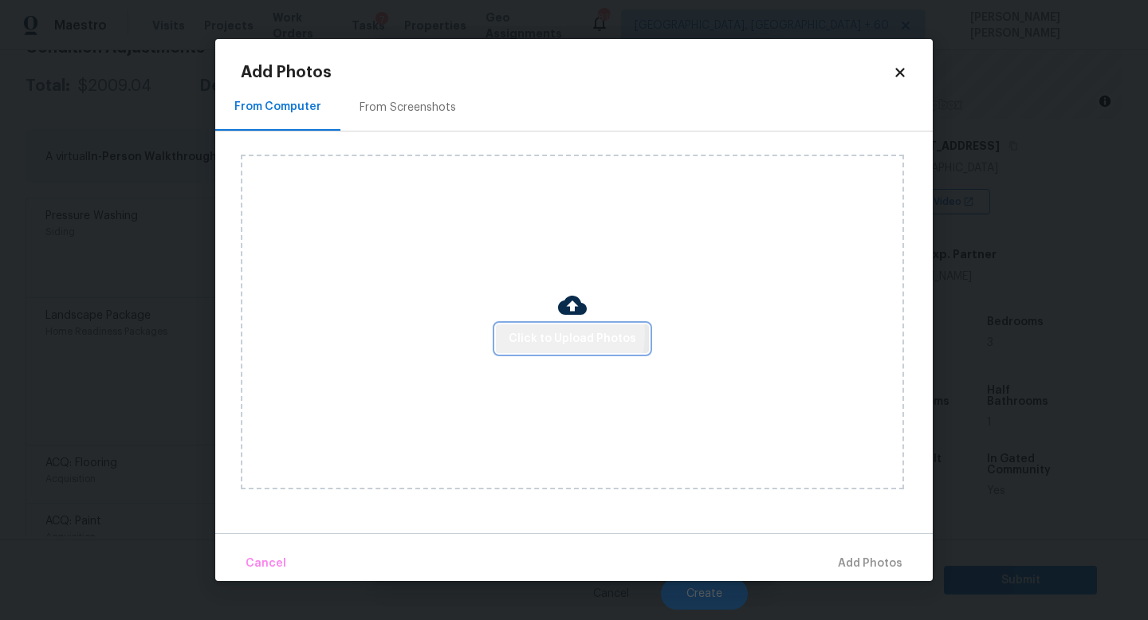
click at [551, 334] on span "Click to Upload Photos" at bounding box center [573, 339] width 128 height 20
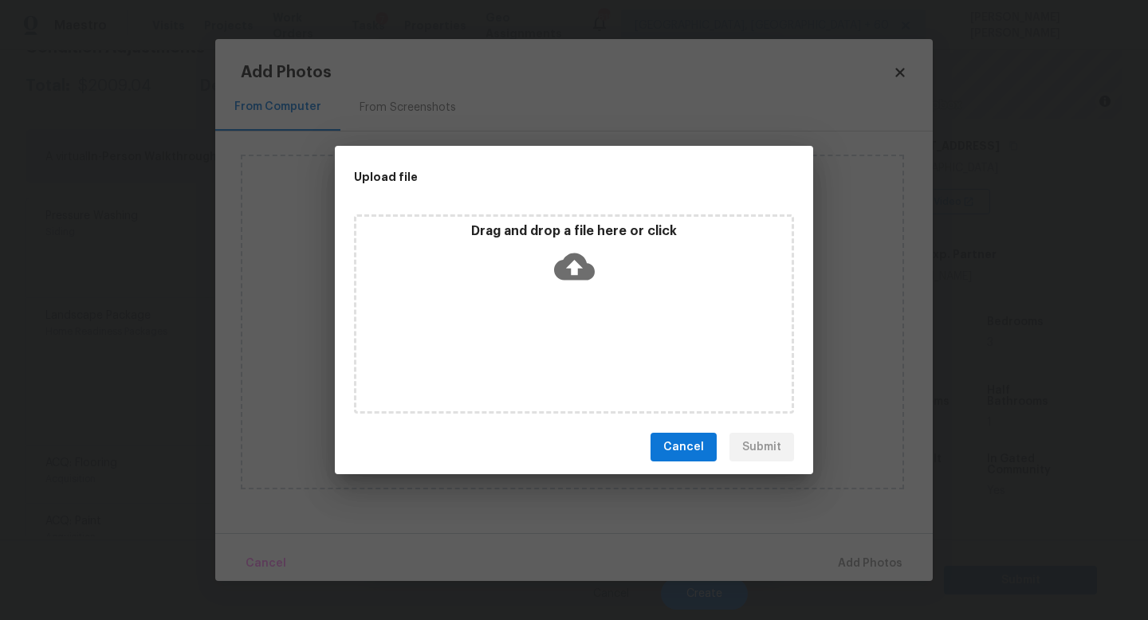
click at [446, 334] on div "Drag and drop a file here or click" at bounding box center [574, 313] width 440 height 199
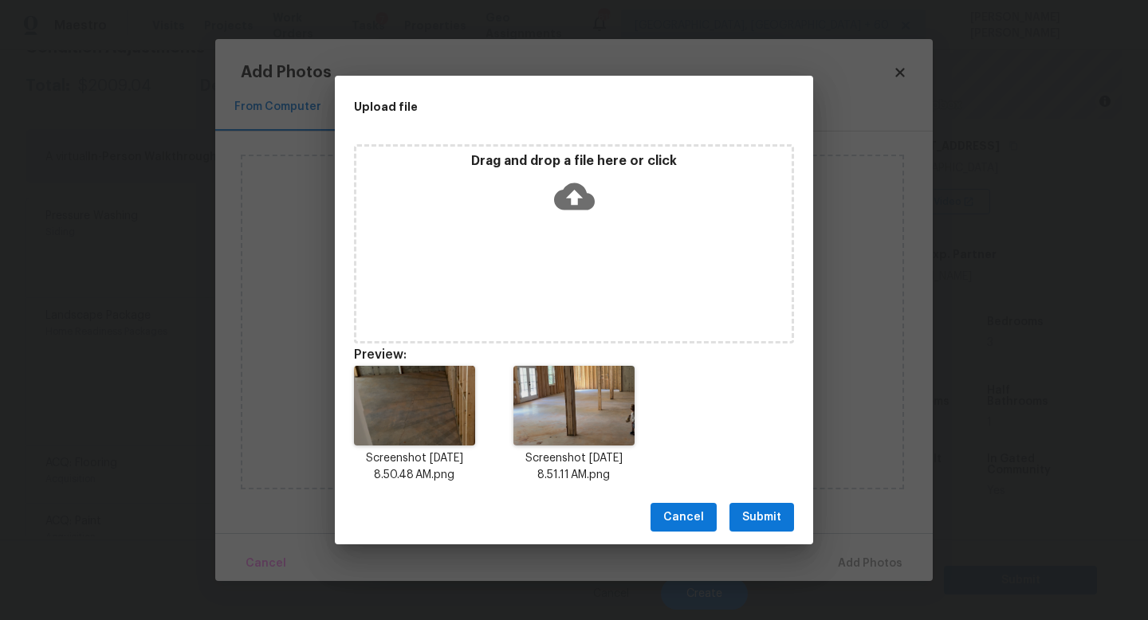
click at [759, 524] on span "Submit" at bounding box center [761, 518] width 39 height 20
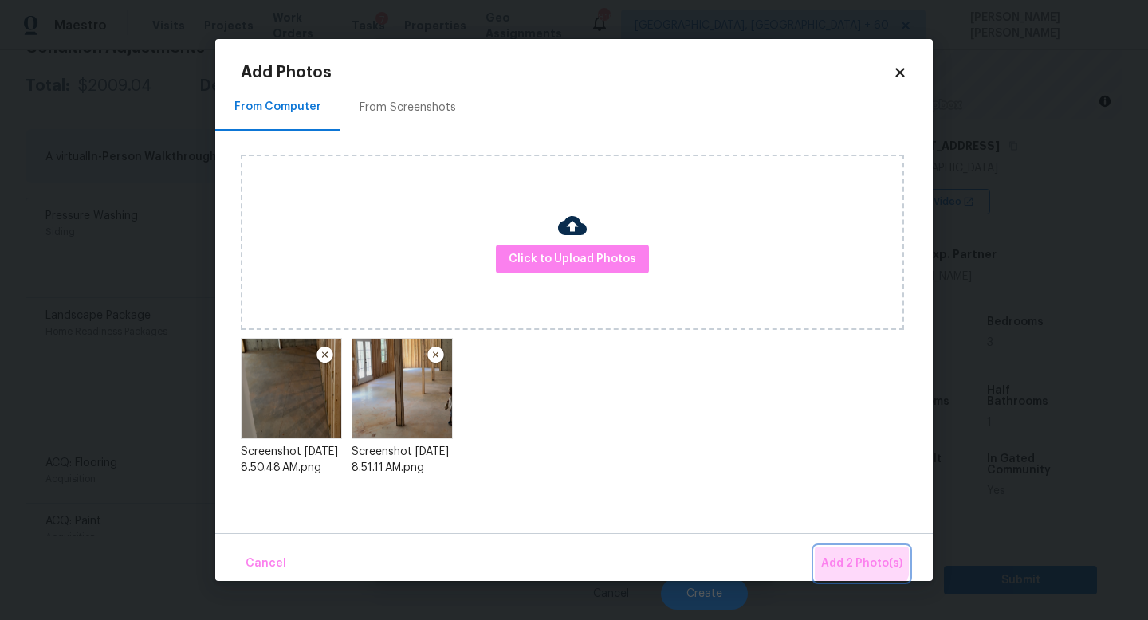
click at [852, 556] on span "Add 2 Photo(s)" at bounding box center [861, 564] width 81 height 20
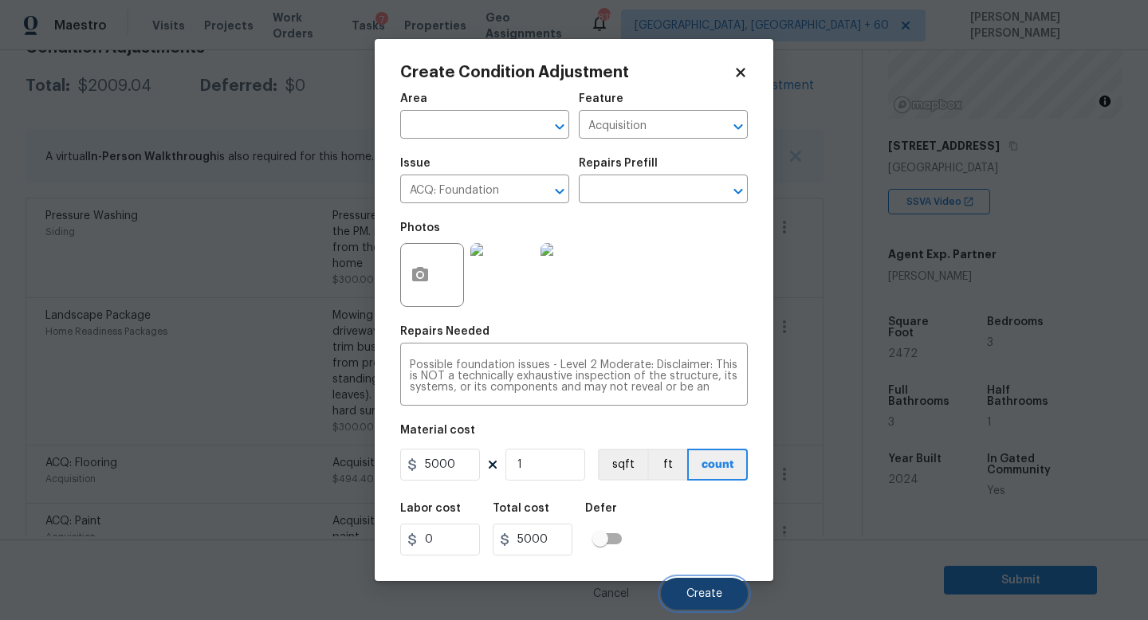
click at [689, 588] on button "Create" at bounding box center [704, 594] width 87 height 32
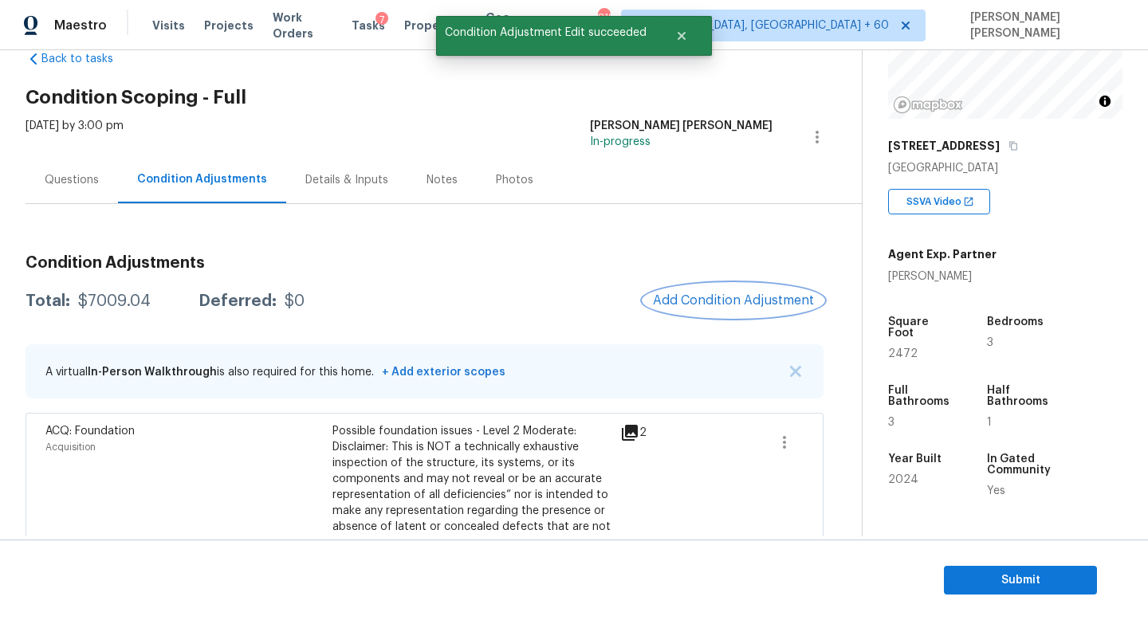
scroll to position [46, 0]
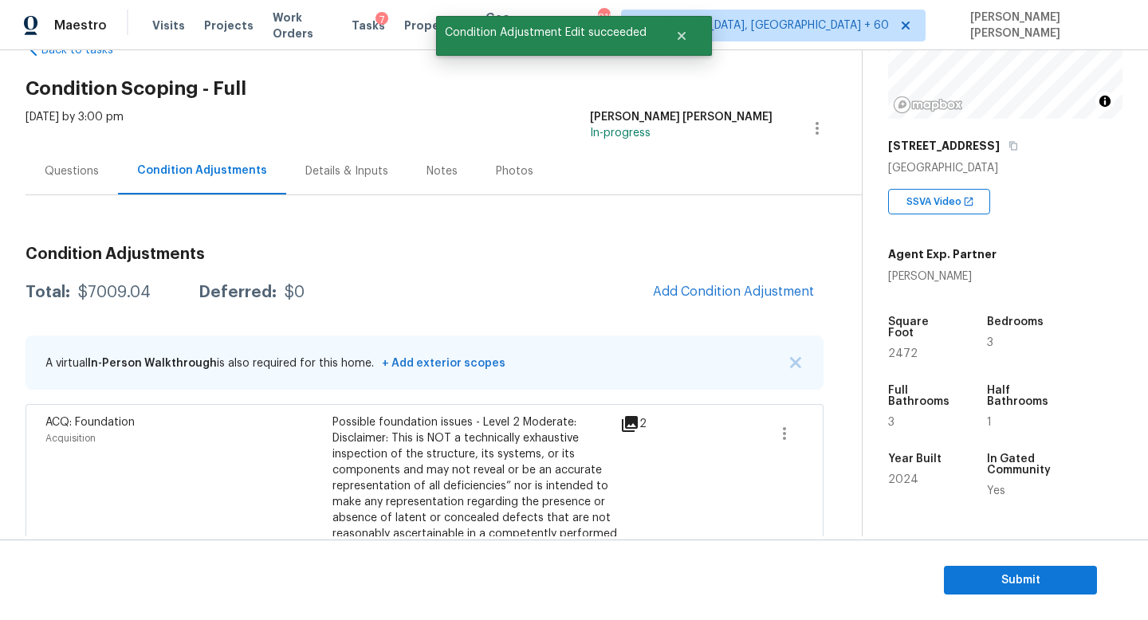
click at [78, 168] on div "Questions" at bounding box center [72, 171] width 54 height 16
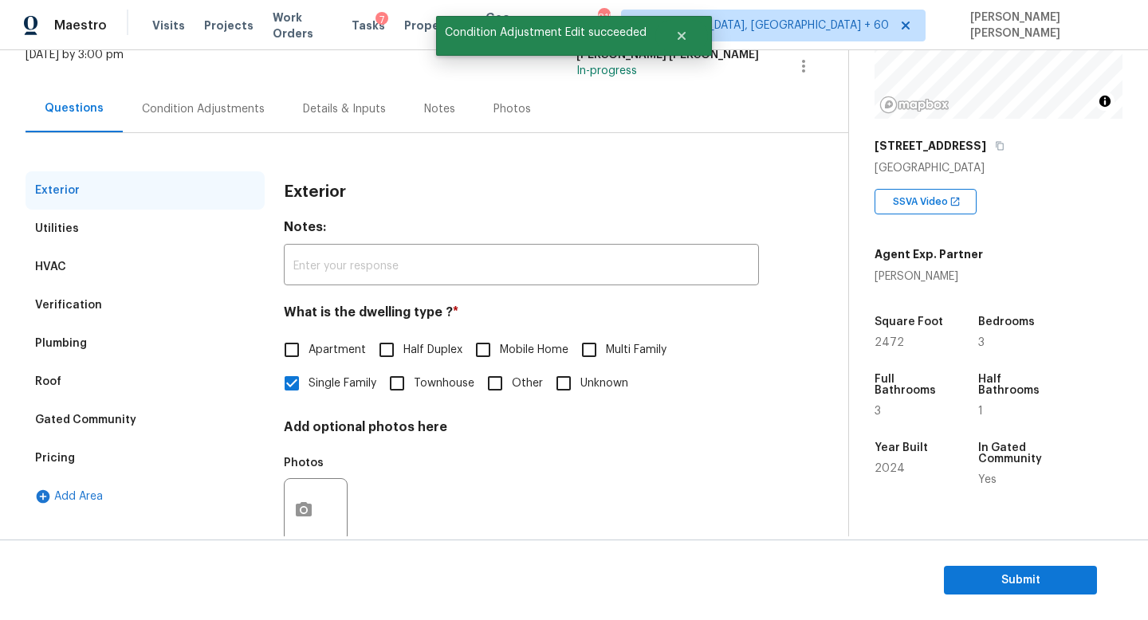
scroll to position [147, 0]
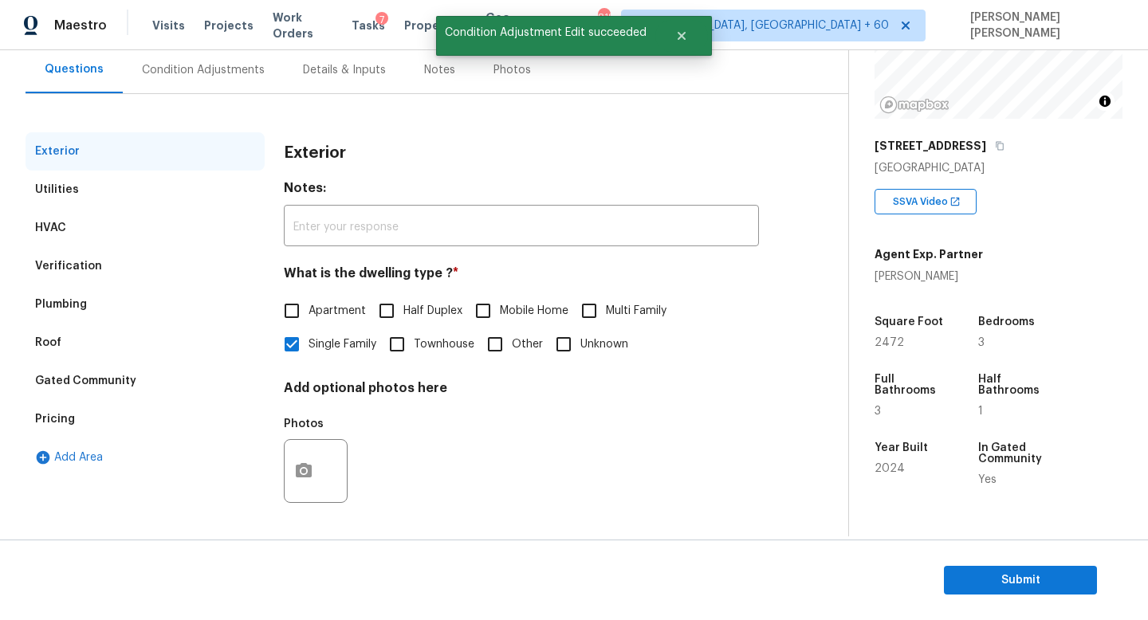
click at [87, 269] on div "Verification" at bounding box center [68, 266] width 67 height 16
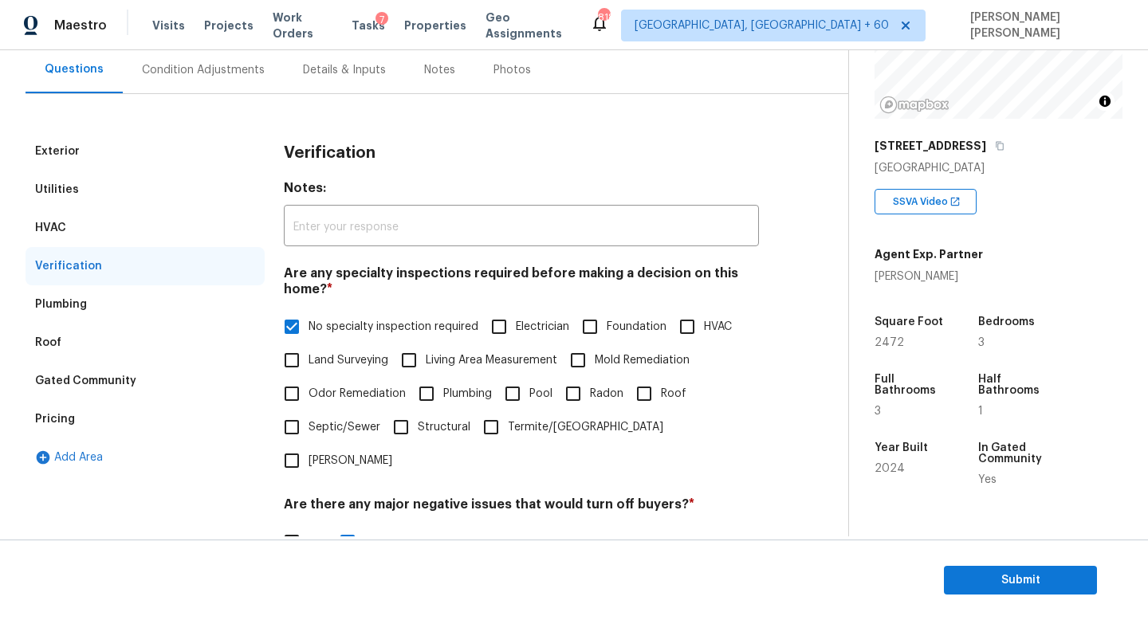
scroll to position [339, 0]
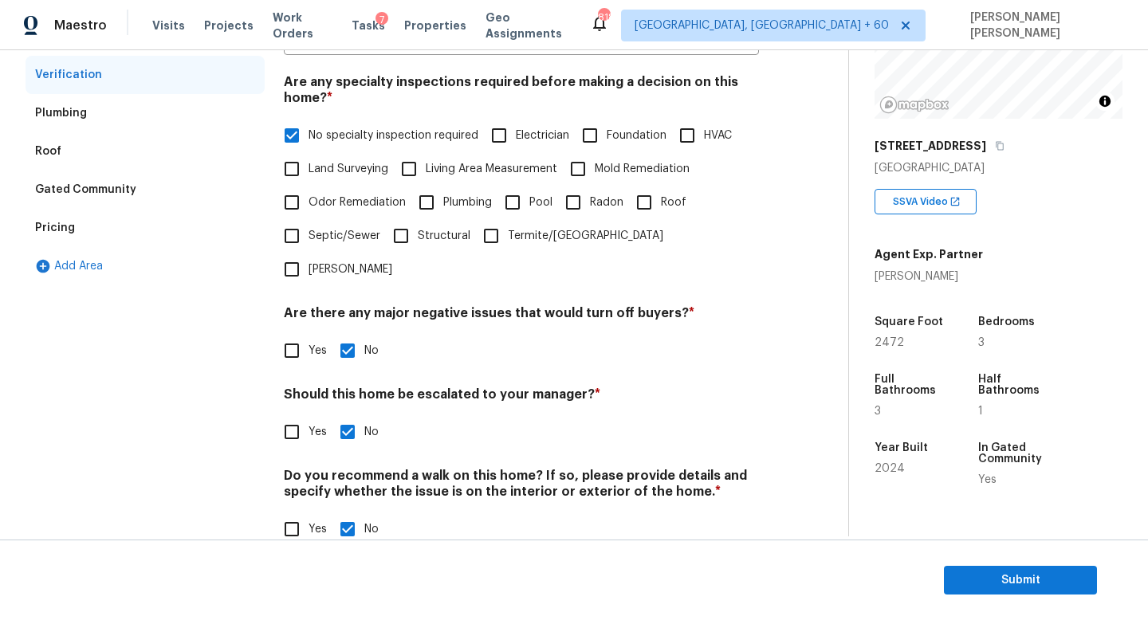
click at [288, 415] on input "Yes" at bounding box center [291, 431] width 33 height 33
checkbox input "true"
checkbox input "false"
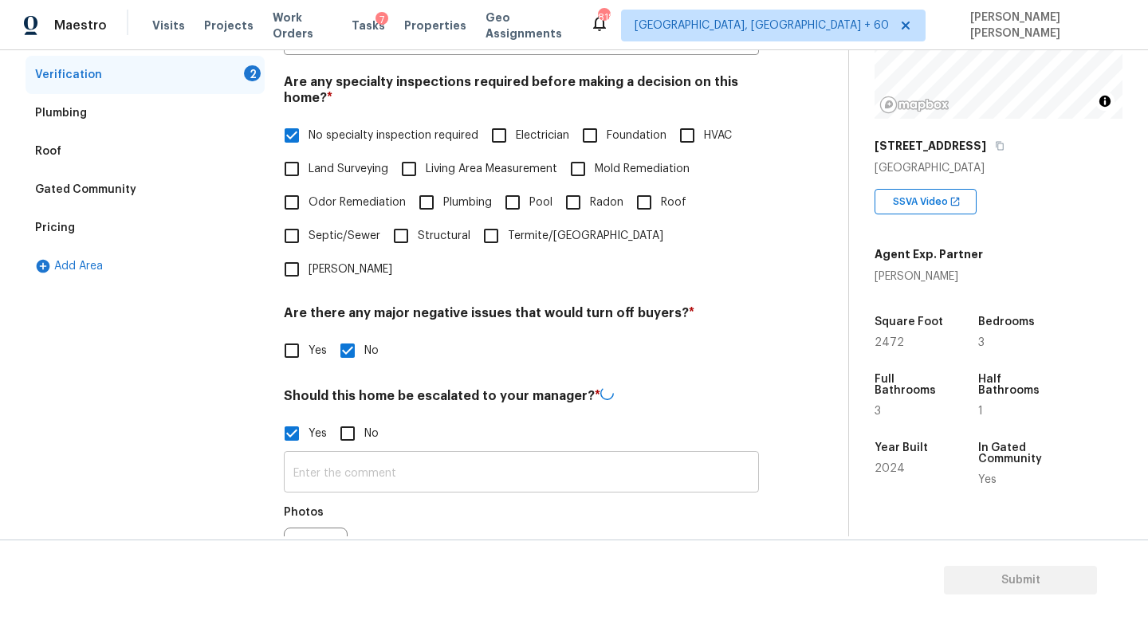
click at [375, 455] on input "text" at bounding box center [521, 473] width 475 height 37
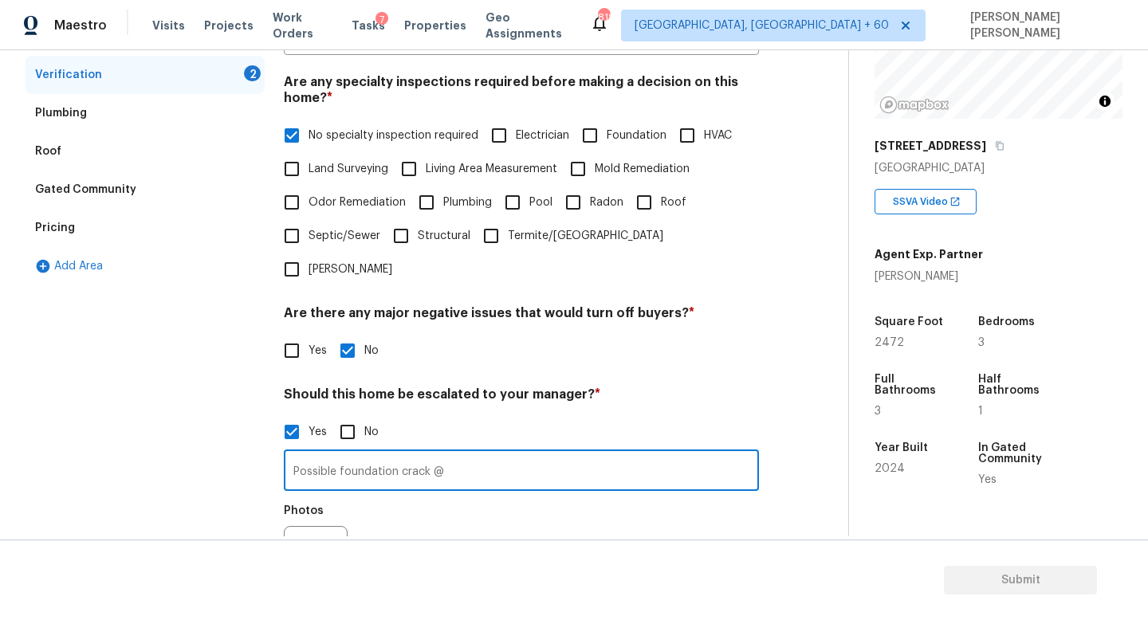
type input "Possible foundation crack @"
click at [312, 548] on icon "button" at bounding box center [303, 557] width 19 height 19
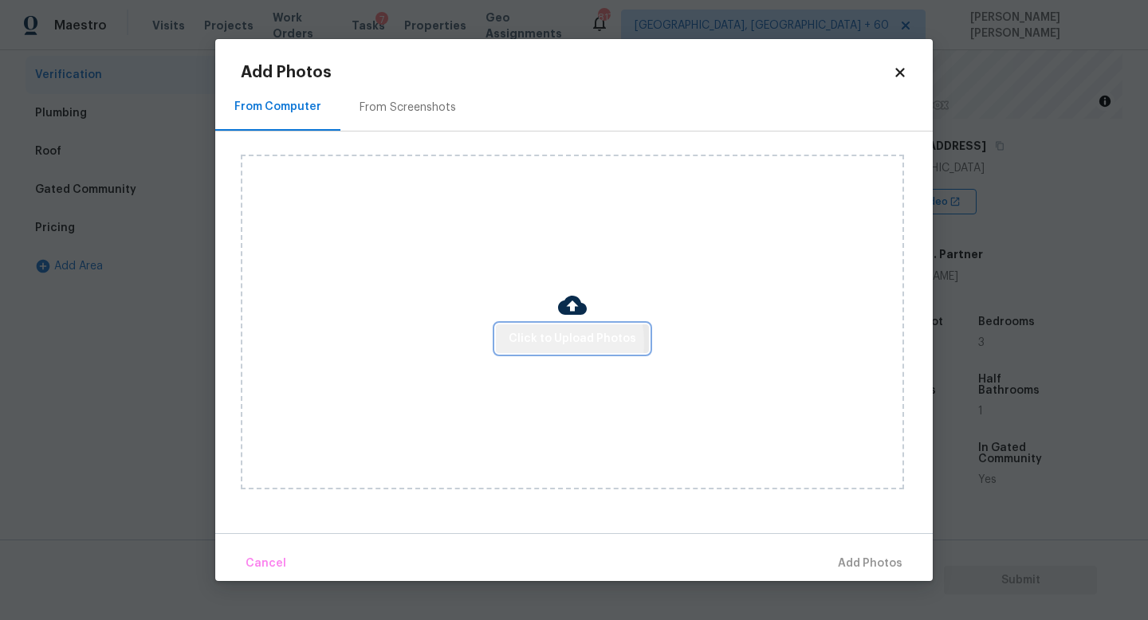
click at [548, 342] on span "Click to Upload Photos" at bounding box center [573, 339] width 128 height 20
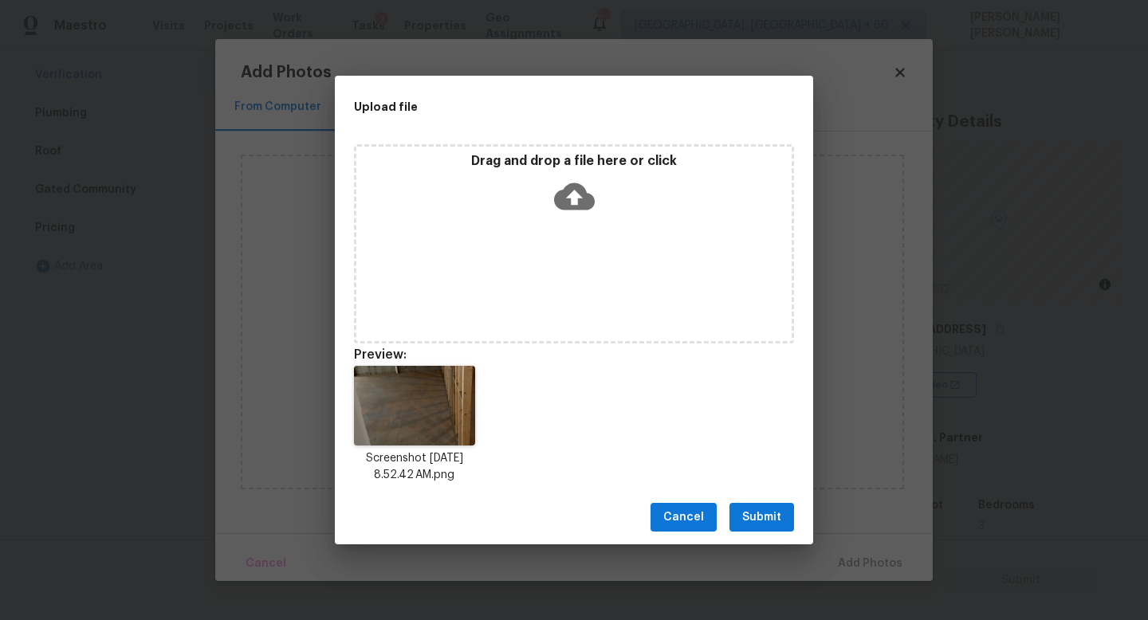
scroll to position [183, 0]
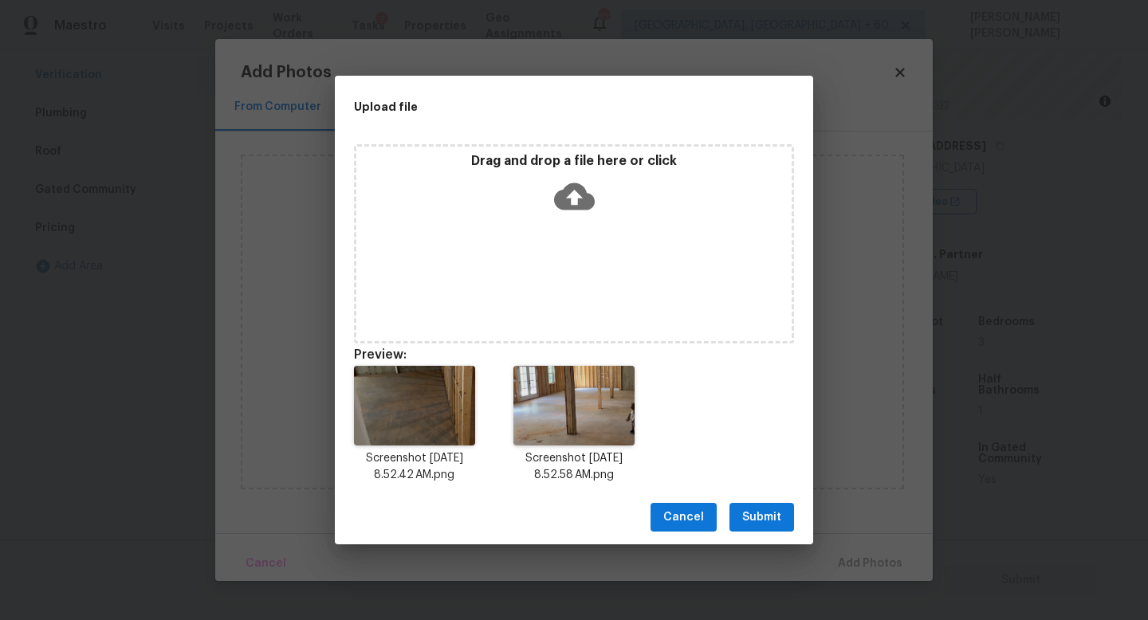
click at [741, 523] on button "Submit" at bounding box center [761, 517] width 65 height 29
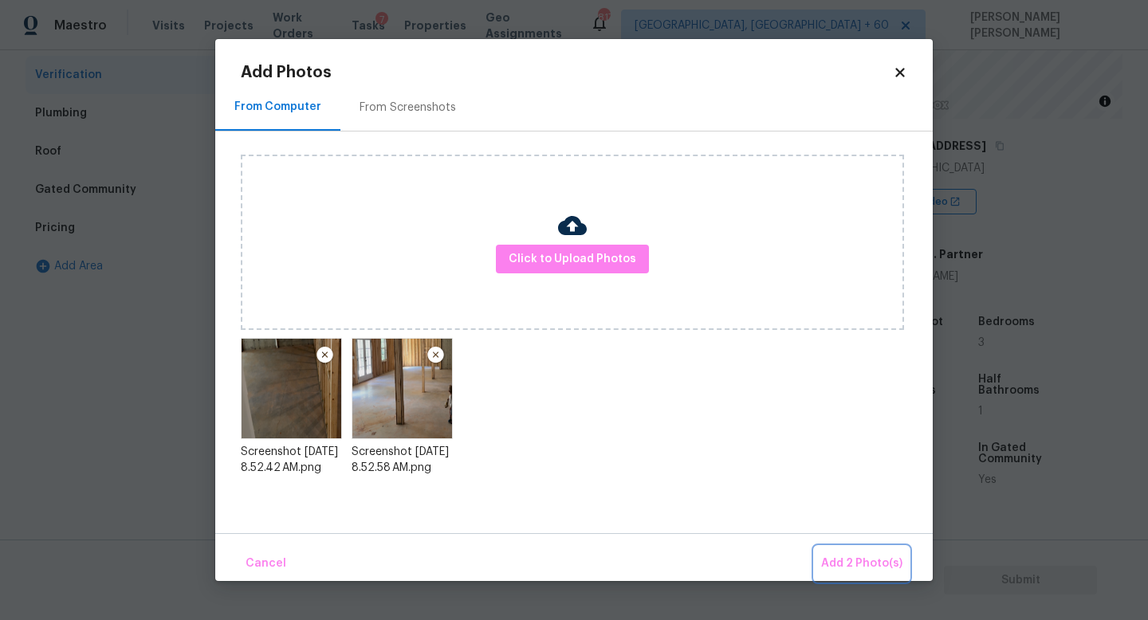
click at [826, 547] on button "Add 2 Photo(s)" at bounding box center [862, 564] width 94 height 34
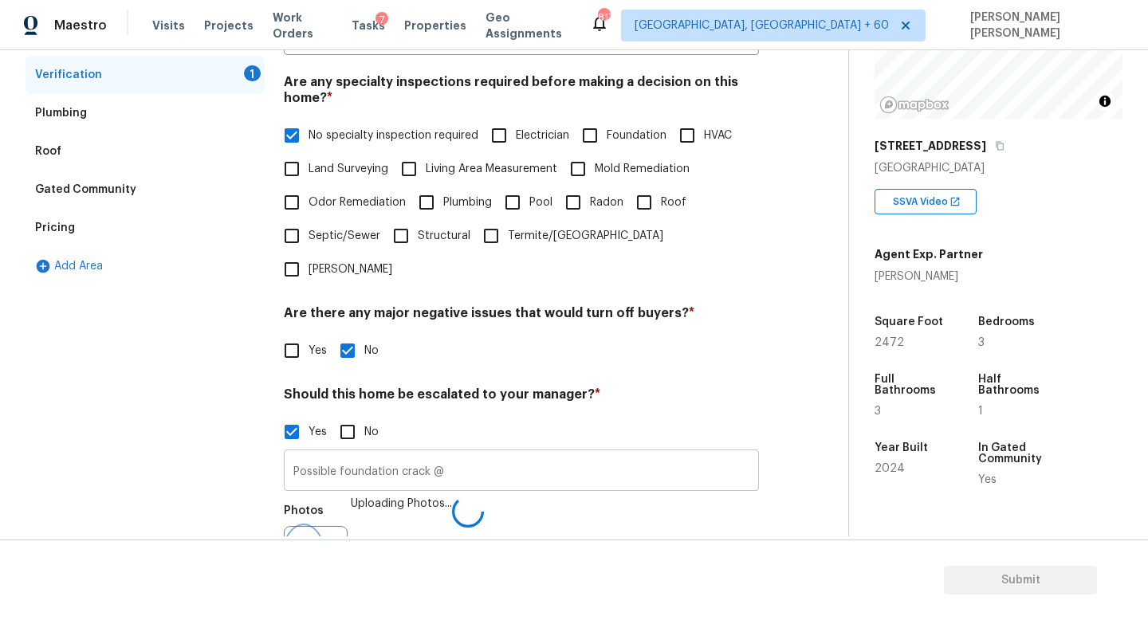
scroll to position [359, 0]
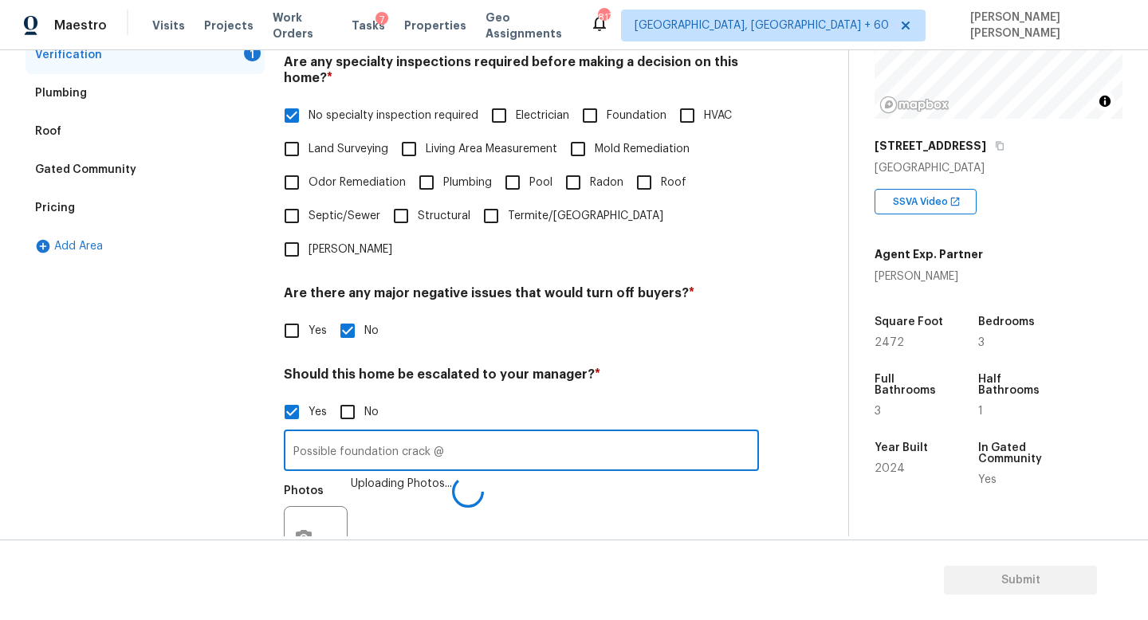
click at [479, 434] on input "Possible foundation crack @" at bounding box center [521, 452] width 475 height 37
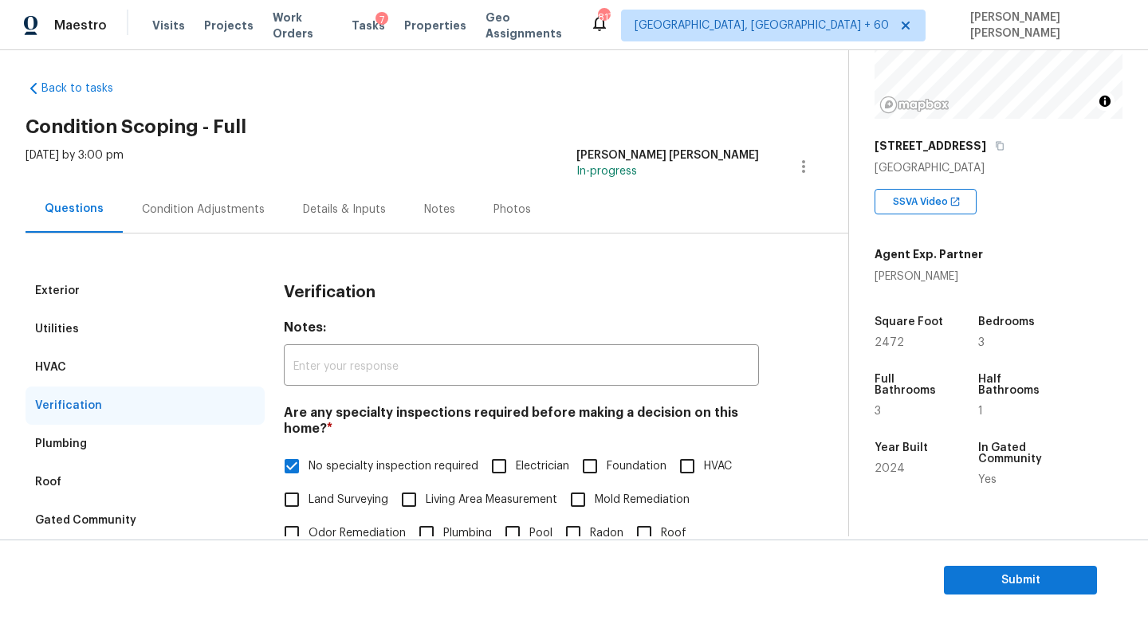
scroll to position [0, 0]
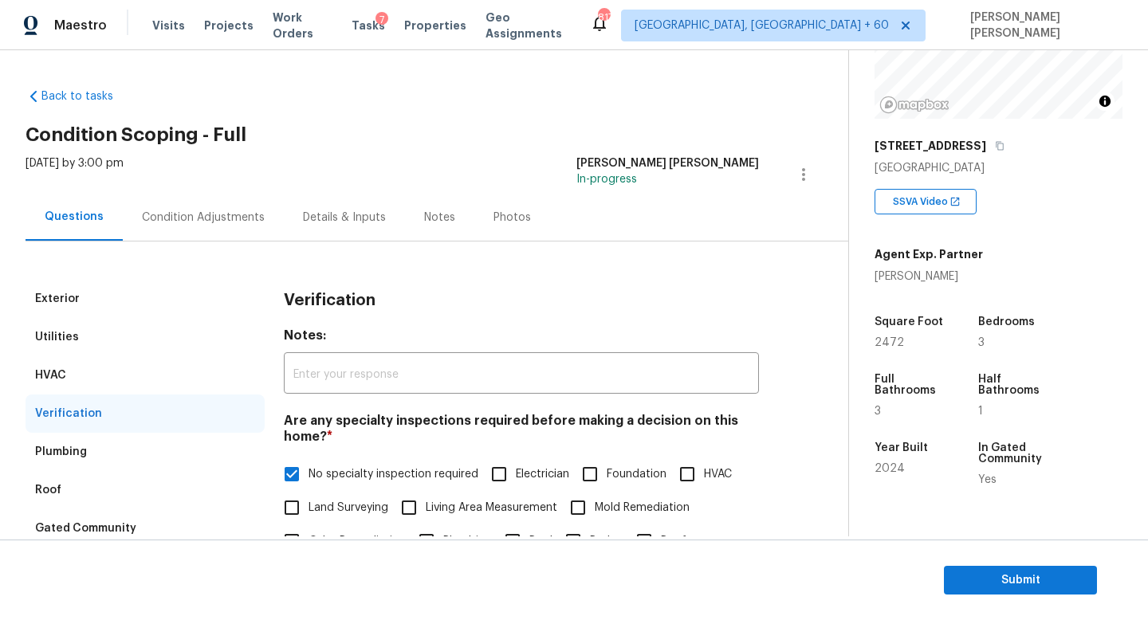
type input "Possible foundation crack @ 3.00,"
click at [187, 205] on div "Condition Adjustments" at bounding box center [203, 217] width 161 height 47
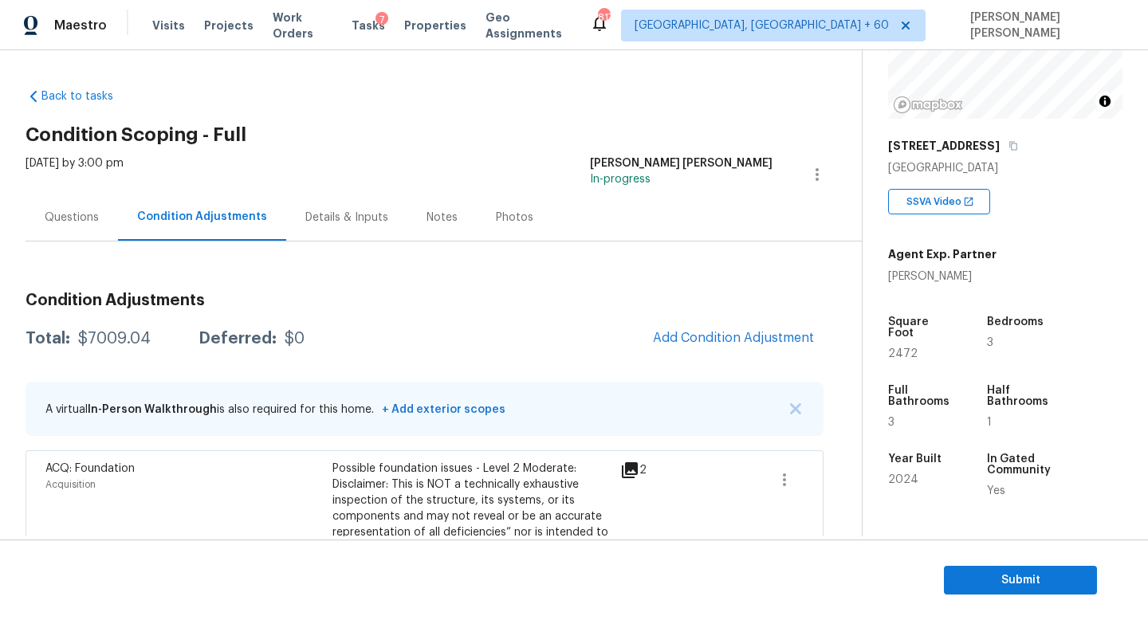
click at [109, 338] on div "$7009.04" at bounding box center [114, 339] width 73 height 16
copy div "$7009.04"
click at [67, 222] on div "Questions" at bounding box center [72, 218] width 54 height 16
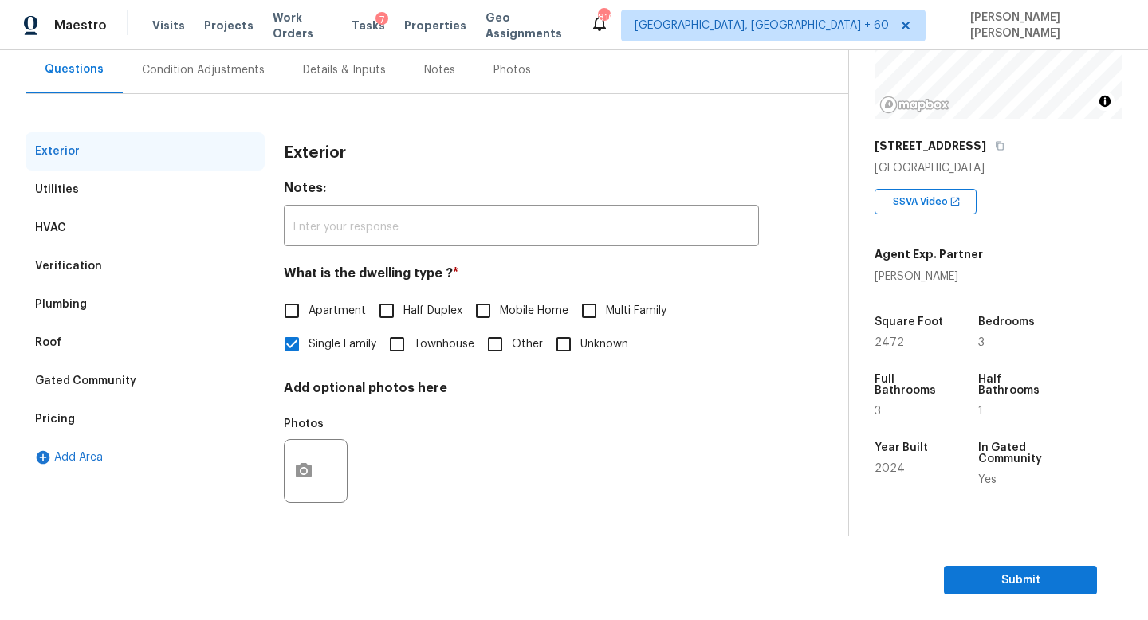
scroll to position [147, 0]
click at [97, 260] on div "Verification" at bounding box center [145, 266] width 239 height 38
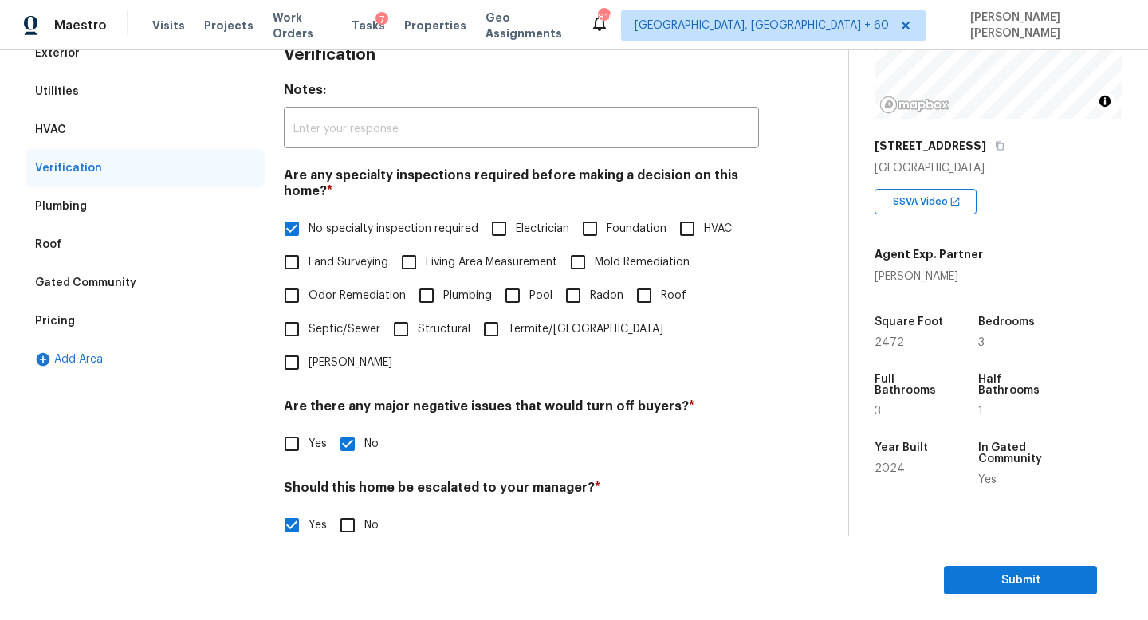
scroll to position [490, 0]
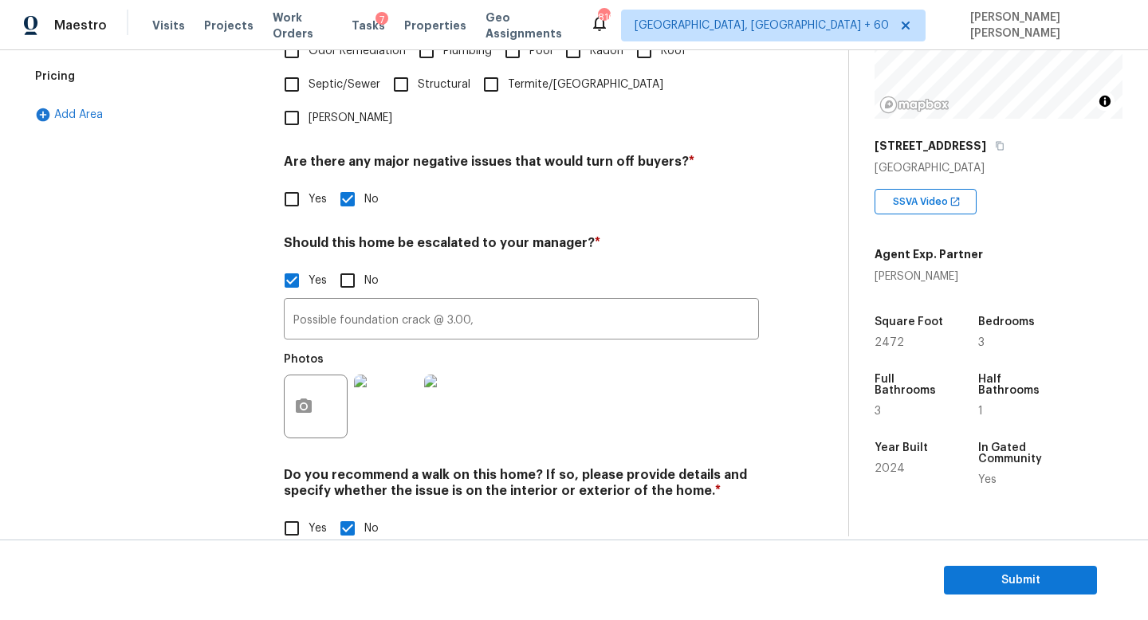
click at [489, 309] on div "Possible foundation crack @ 3.00, ​ Photos" at bounding box center [521, 372] width 475 height 151
click at [479, 302] on input "Possible foundation crack @ 3.00," at bounding box center [521, 320] width 475 height 37
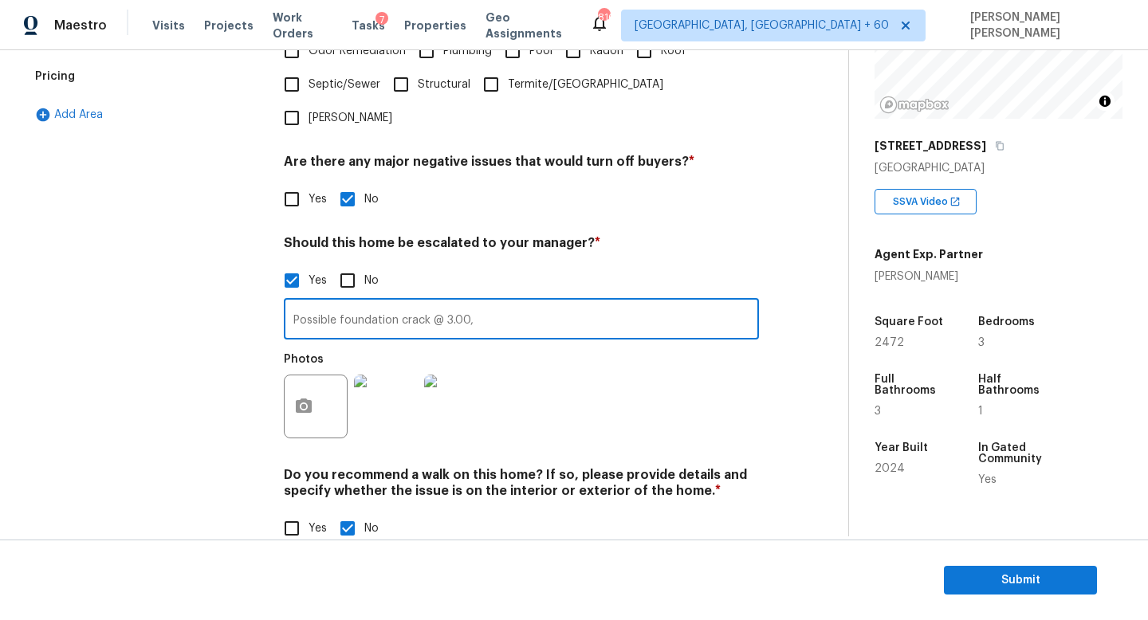
click at [480, 302] on input "Possible foundation crack @ 3.00," at bounding box center [521, 320] width 475 height 37
type input "Possible foundation crack @ 3.00."
click at [145, 309] on div "Exterior Utilities HVAC Verification Plumbing Roof Gated Community Pricing Add …" at bounding box center [145, 177] width 239 height 775
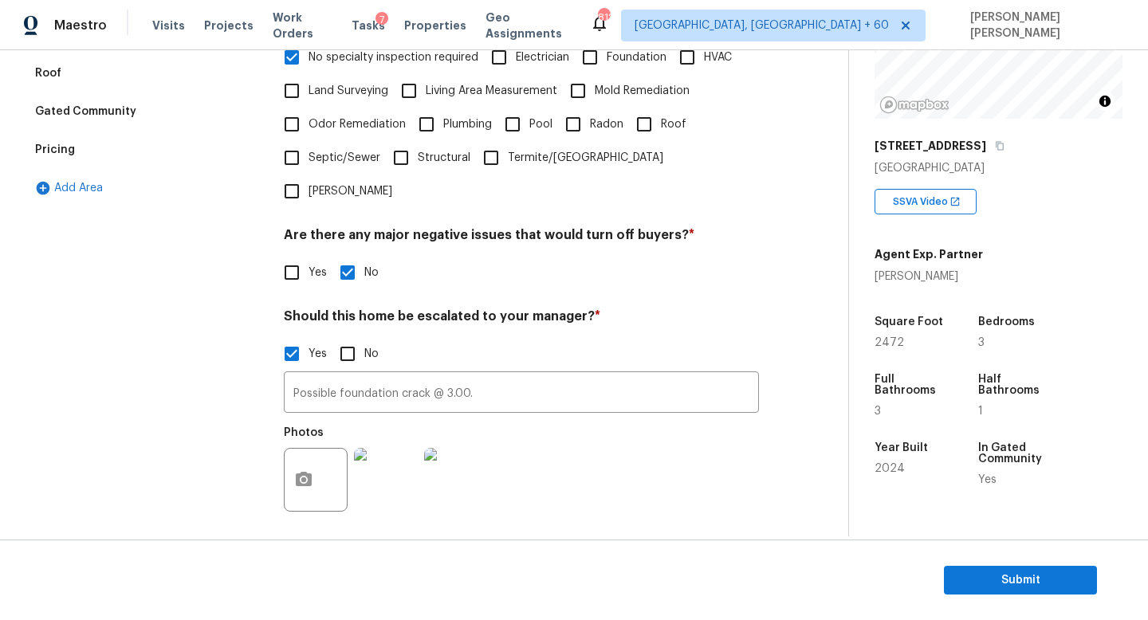
scroll to position [433, 0]
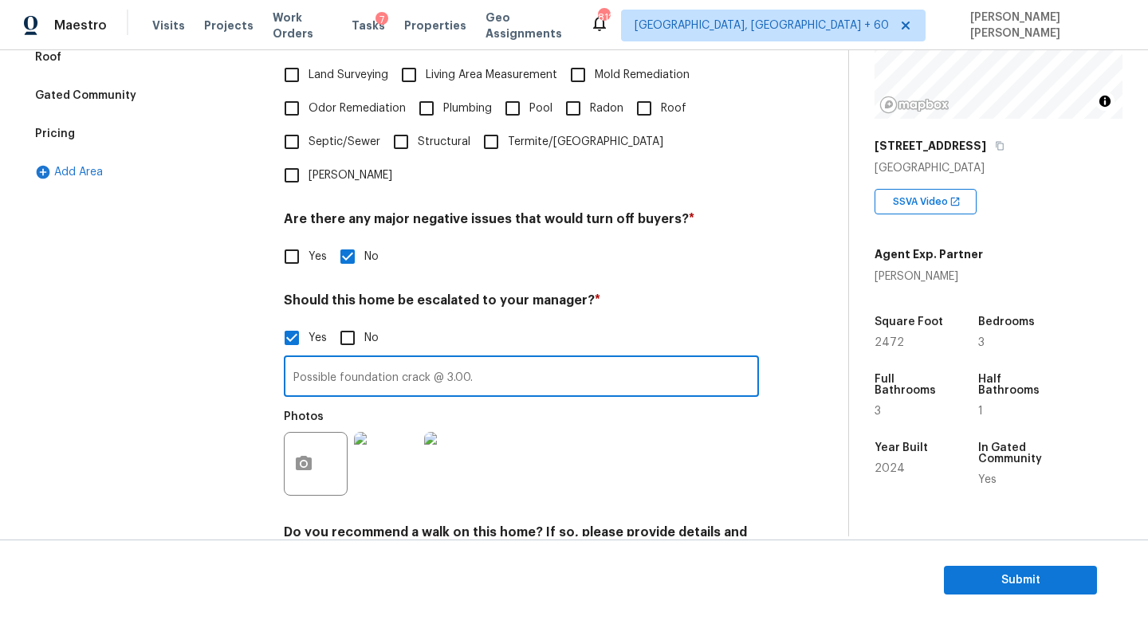
click at [502, 360] on input "Possible foundation crack @ 3.00." at bounding box center [521, 378] width 475 height 37
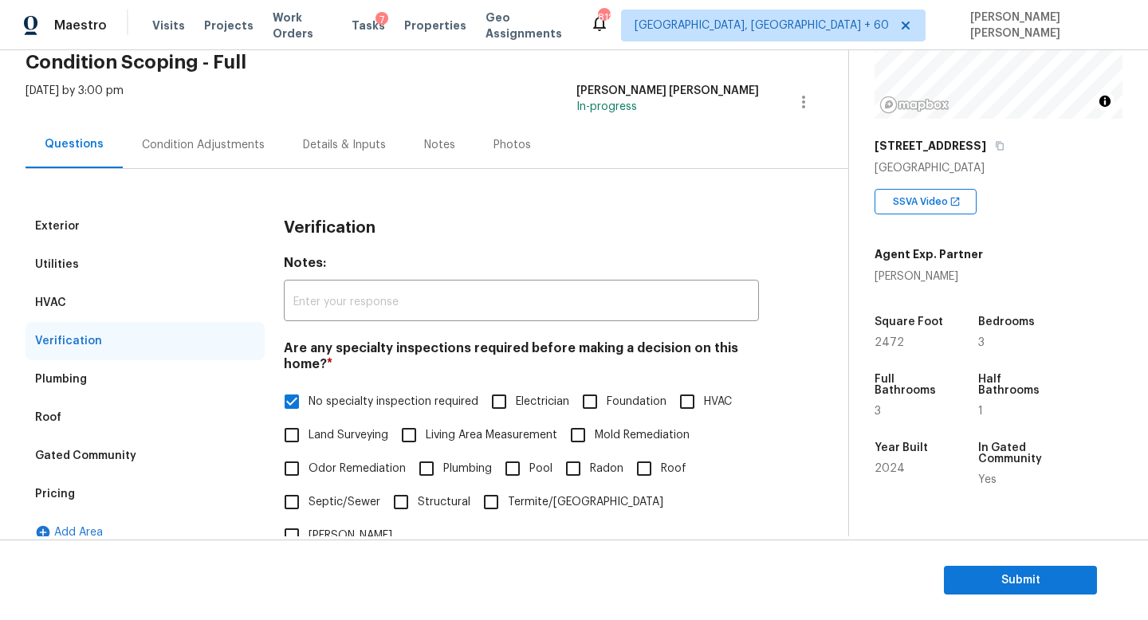
scroll to position [0, 0]
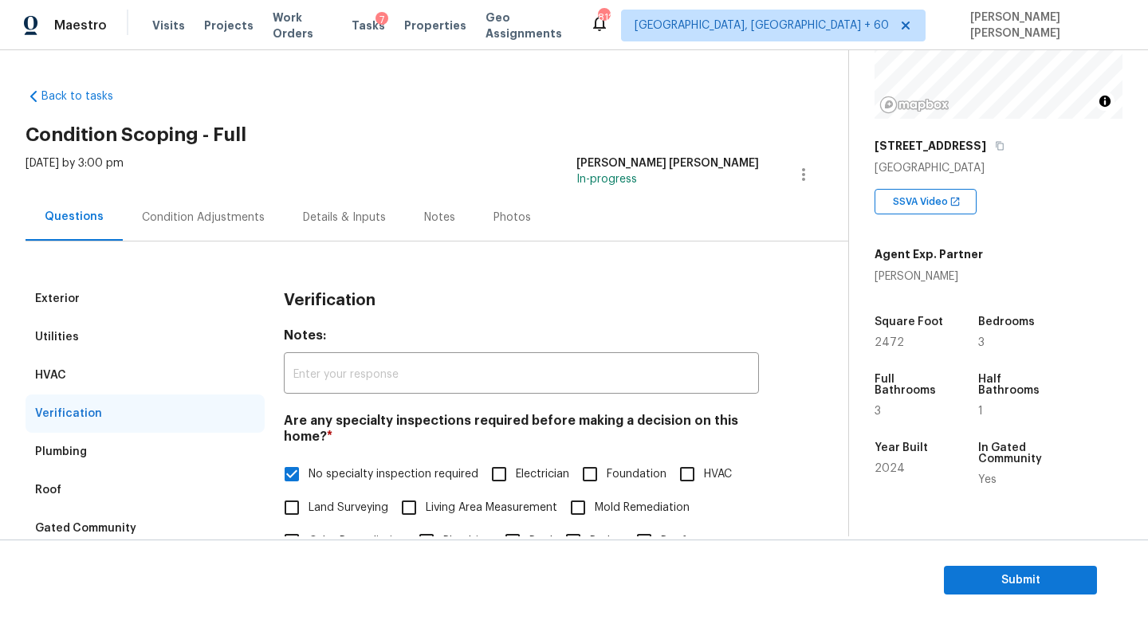
click at [187, 217] on div "Condition Adjustments" at bounding box center [203, 218] width 123 height 16
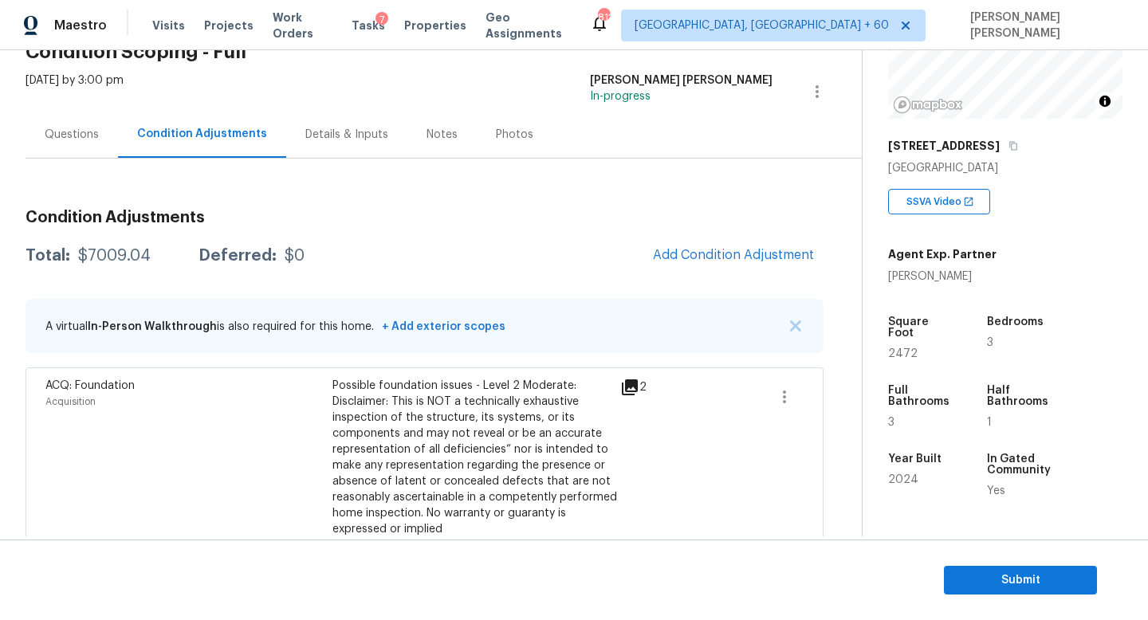
scroll to position [37, 0]
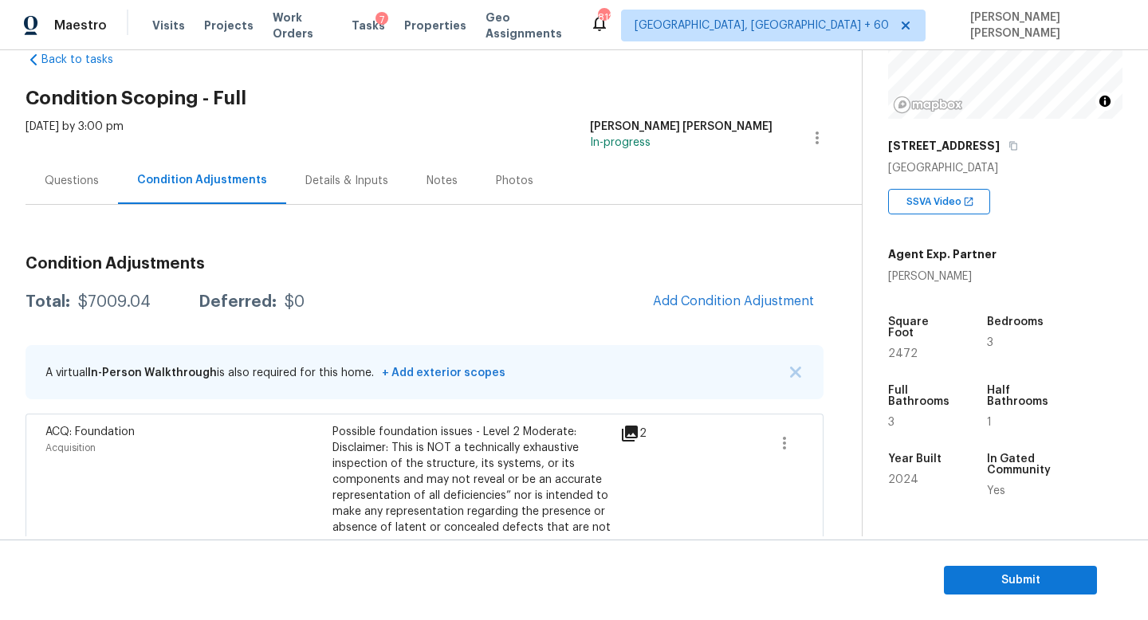
click at [71, 181] on div "Questions" at bounding box center [72, 181] width 54 height 16
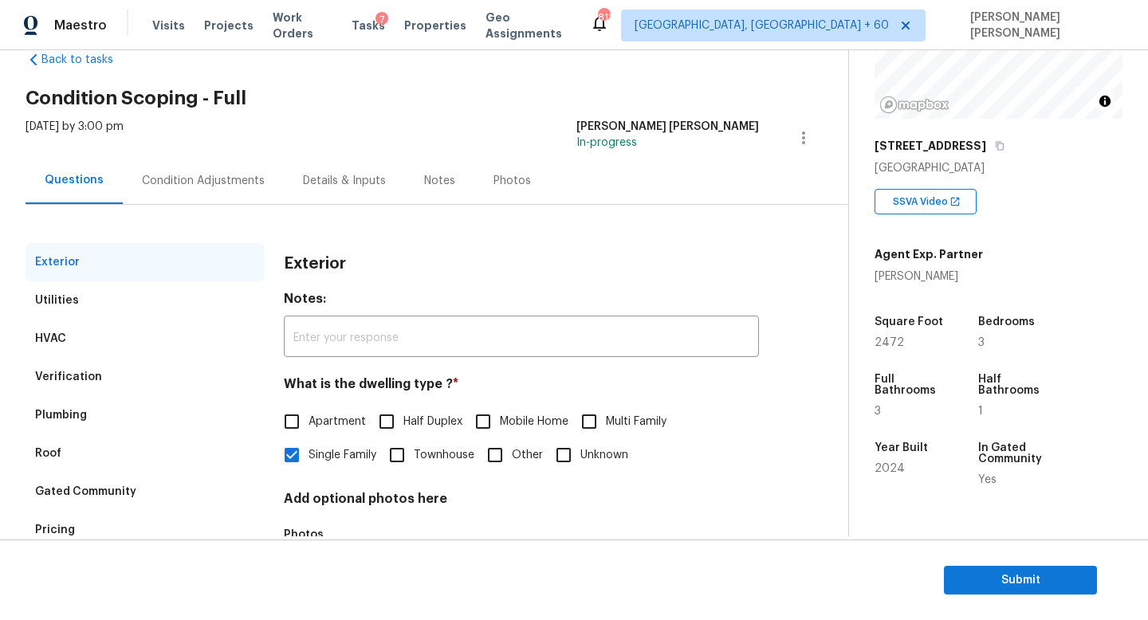
click at [543, 257] on div "Exterior" at bounding box center [521, 263] width 475 height 41
click at [175, 159] on div "Condition Adjustments" at bounding box center [203, 180] width 161 height 47
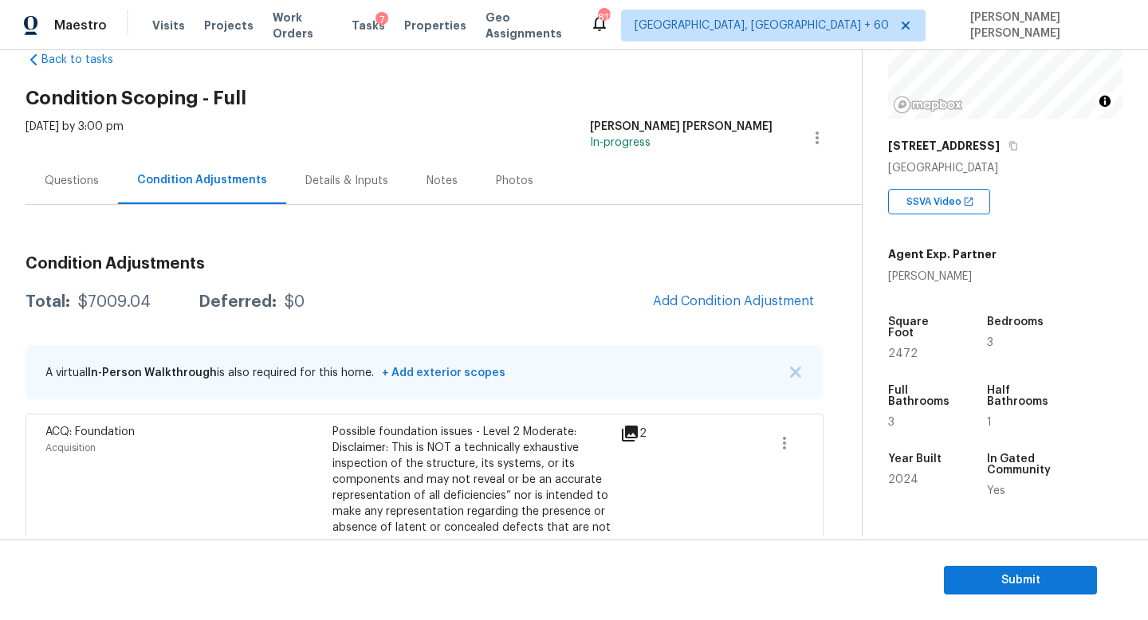
scroll to position [90, 0]
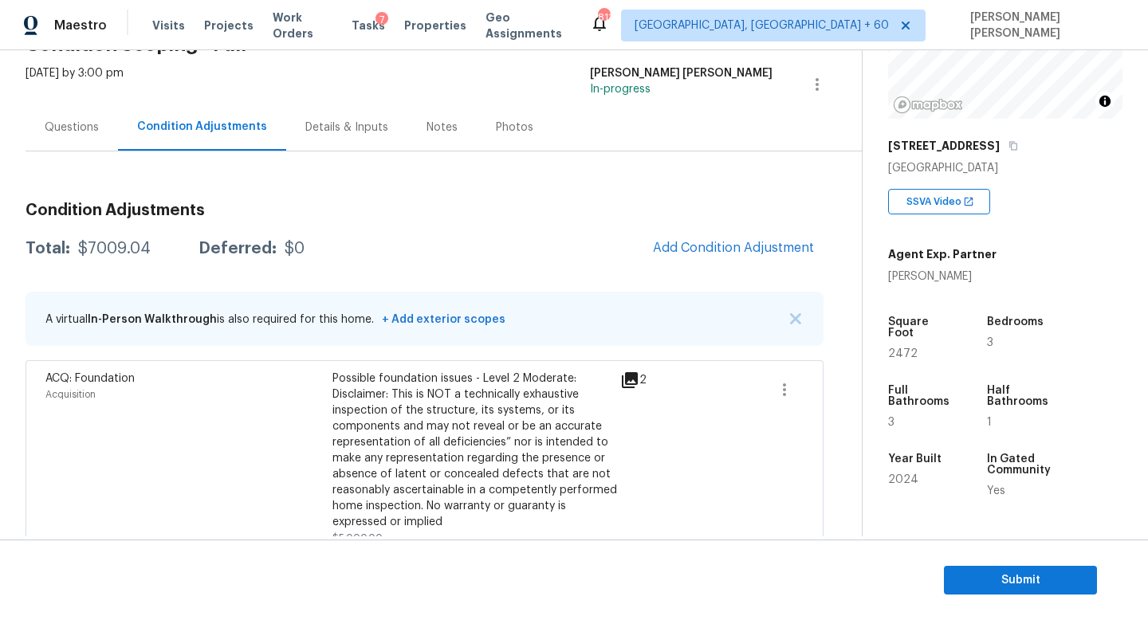
click at [104, 251] on div "$7009.04" at bounding box center [114, 249] width 73 height 16
copy div "$7009.04"
click at [985, 586] on span "Submit" at bounding box center [1021, 581] width 128 height 20
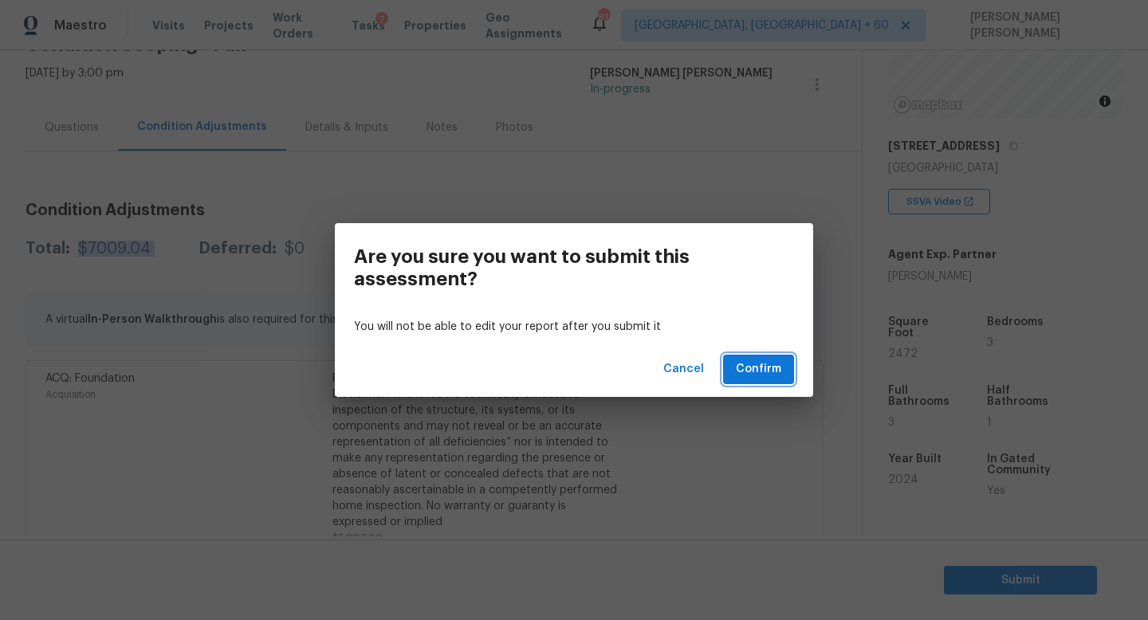
click at [748, 376] on span "Confirm" at bounding box center [758, 370] width 45 height 20
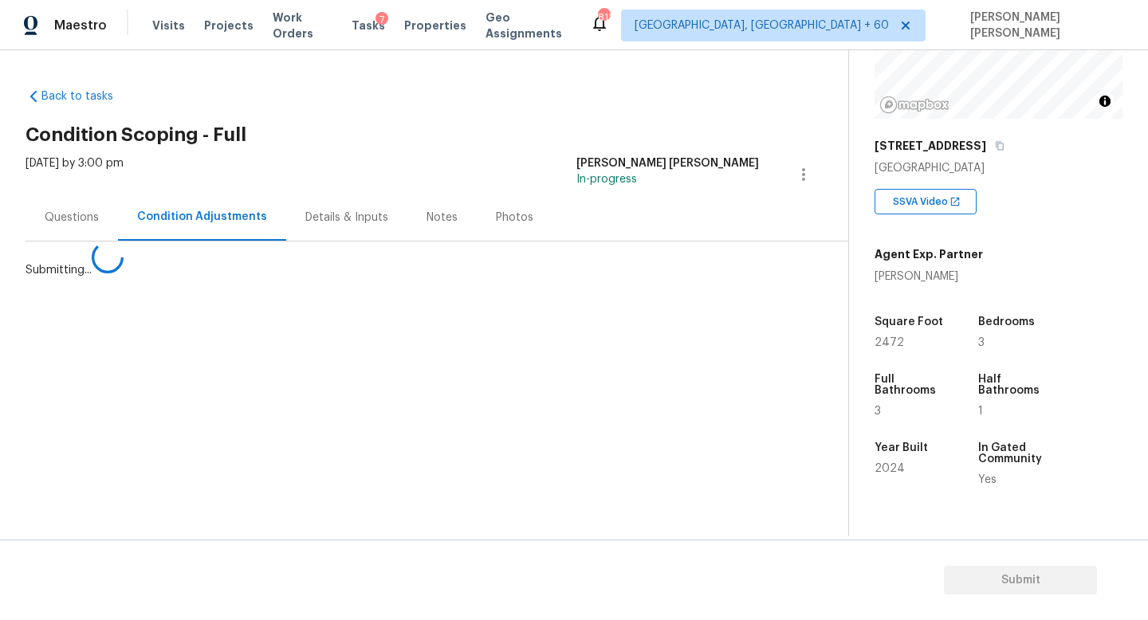
scroll to position [0, 0]
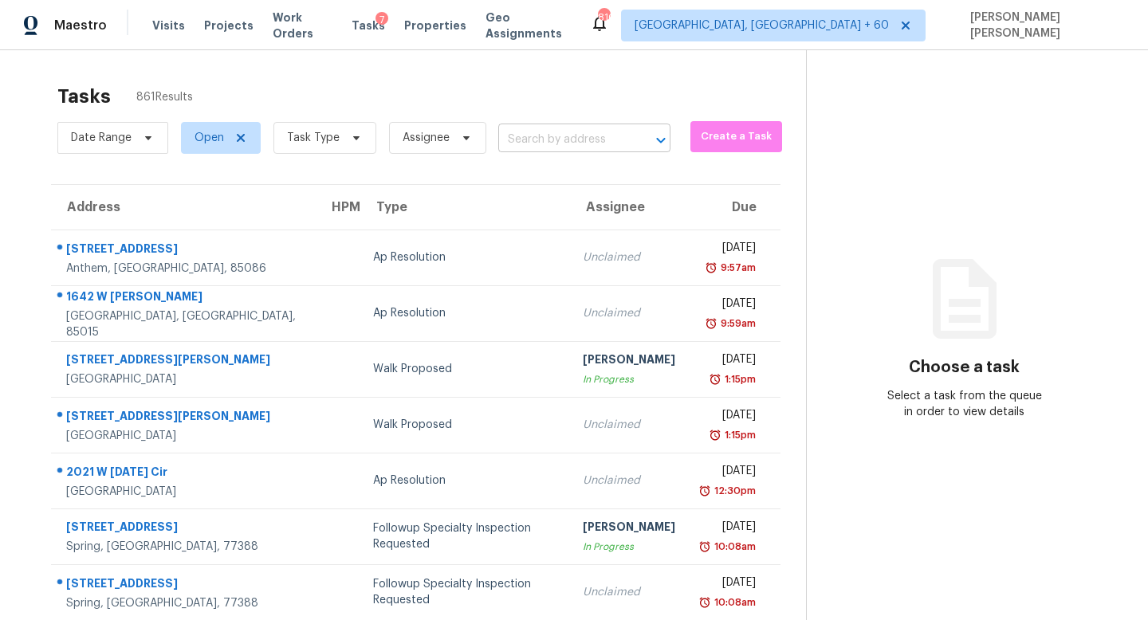
click at [537, 143] on input "text" at bounding box center [562, 140] width 128 height 25
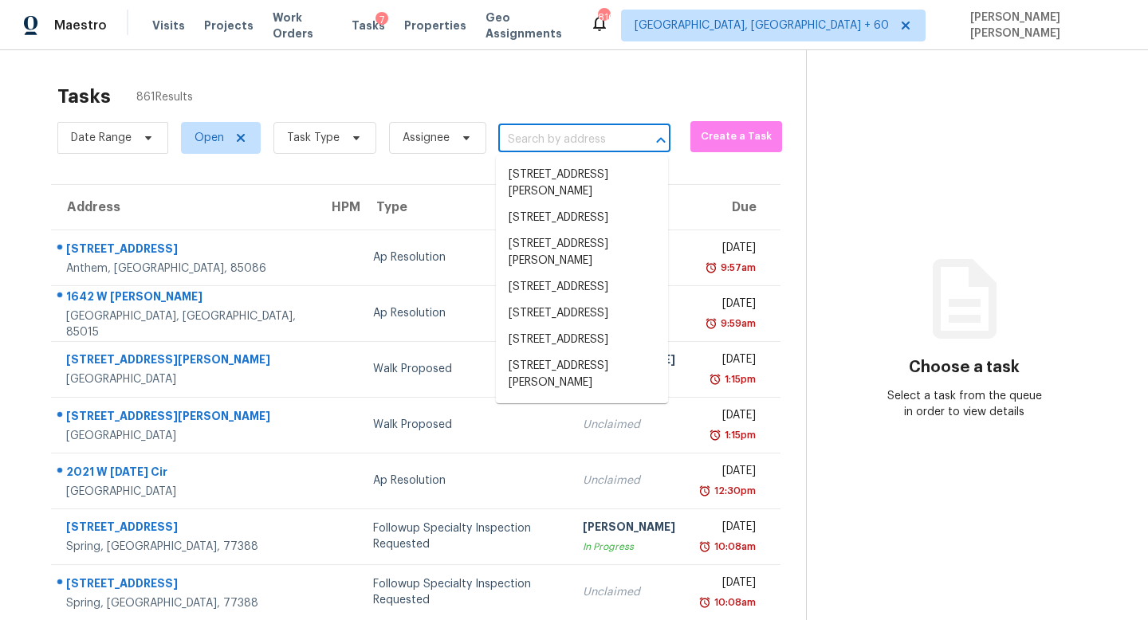
paste input "55 Ayden Dr, Clayton, NC 27520"
type input "55 Ayden Dr, Clayton, NC 27520"
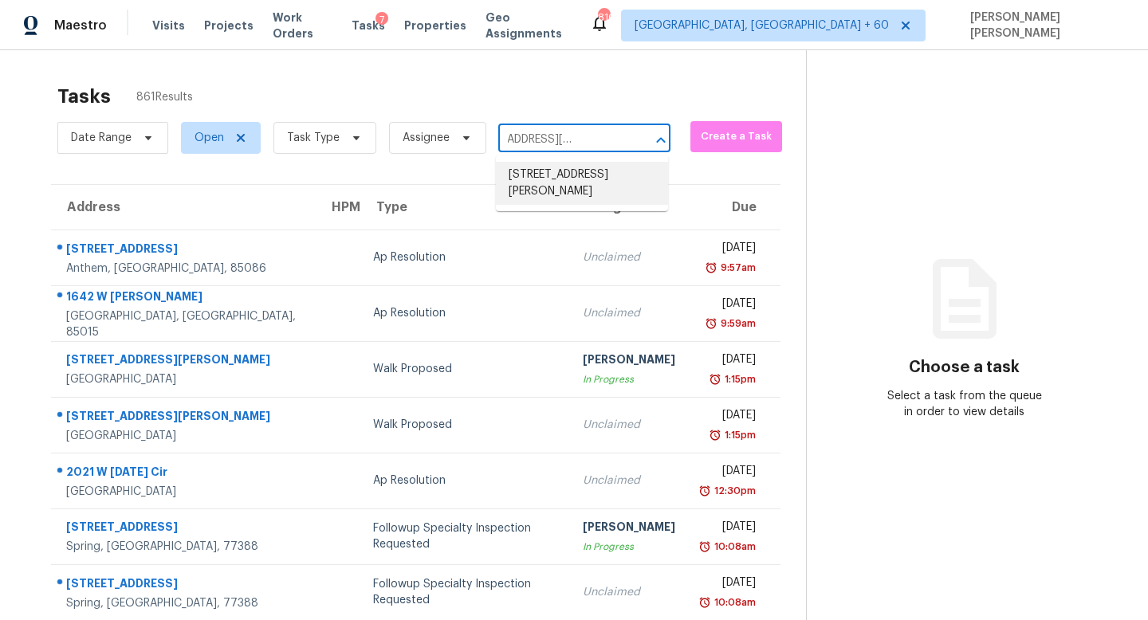
click at [556, 168] on li "55 Ayden Dr, Clayton, NC 27520" at bounding box center [582, 183] width 172 height 43
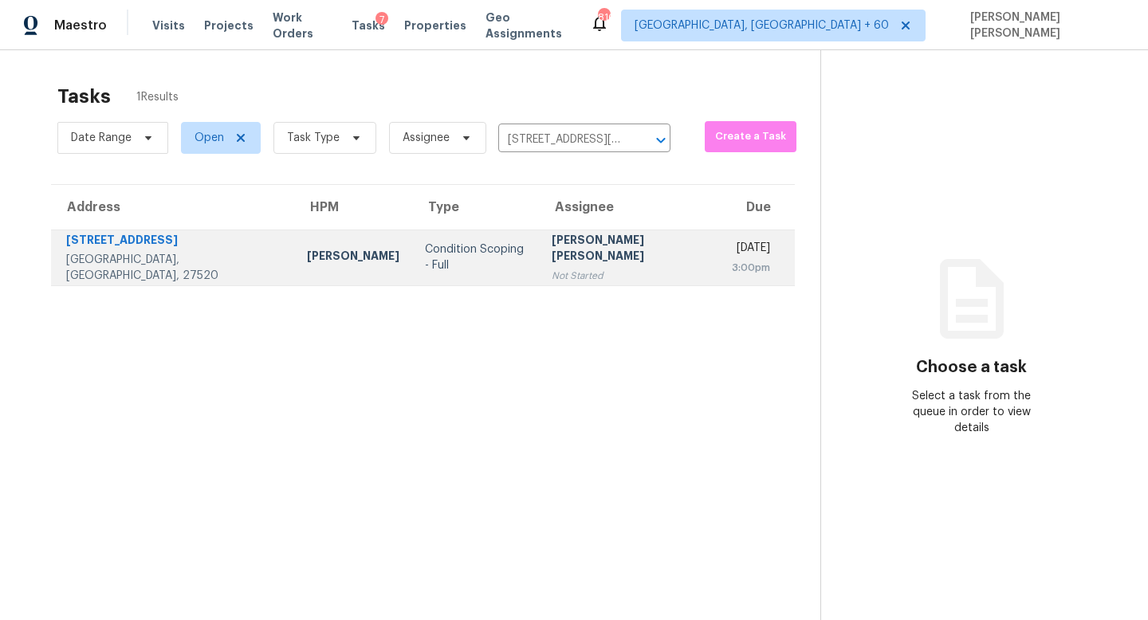
click at [412, 269] on td "Condition Scoping - Full" at bounding box center [475, 258] width 126 height 56
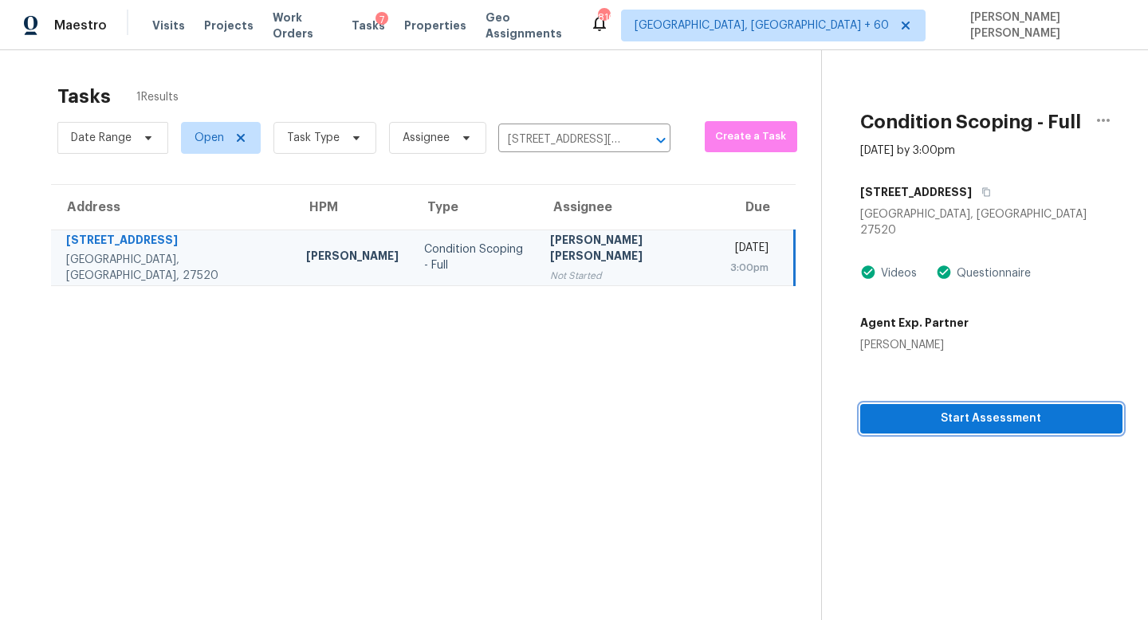
click at [947, 414] on button "Start Assessment" at bounding box center [991, 418] width 262 height 29
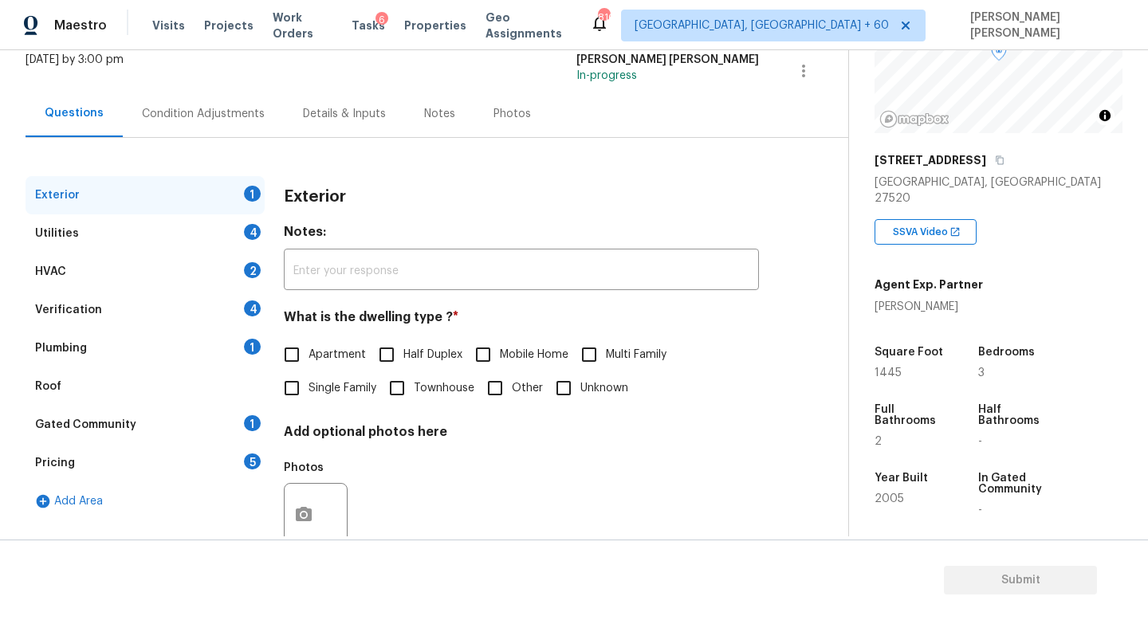
scroll to position [340, 0]
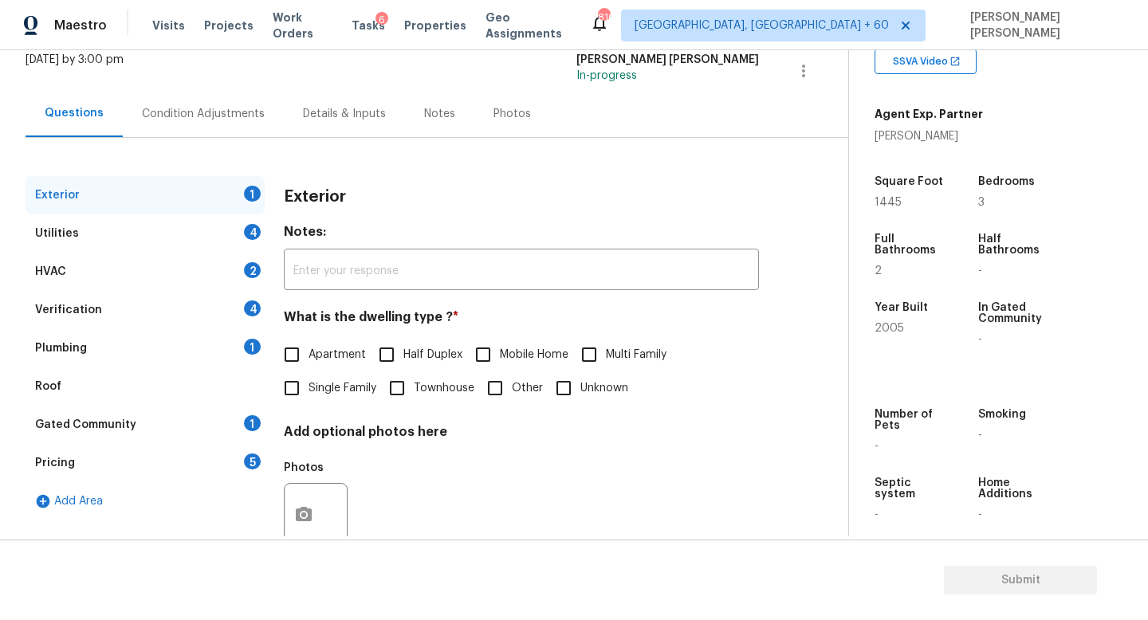
click at [326, 380] on span "Single Family" at bounding box center [343, 388] width 68 height 17
click at [309, 380] on input "Single Family" at bounding box center [291, 387] width 33 height 33
checkbox input "true"
click at [196, 223] on div "Utilities 4" at bounding box center [145, 233] width 239 height 38
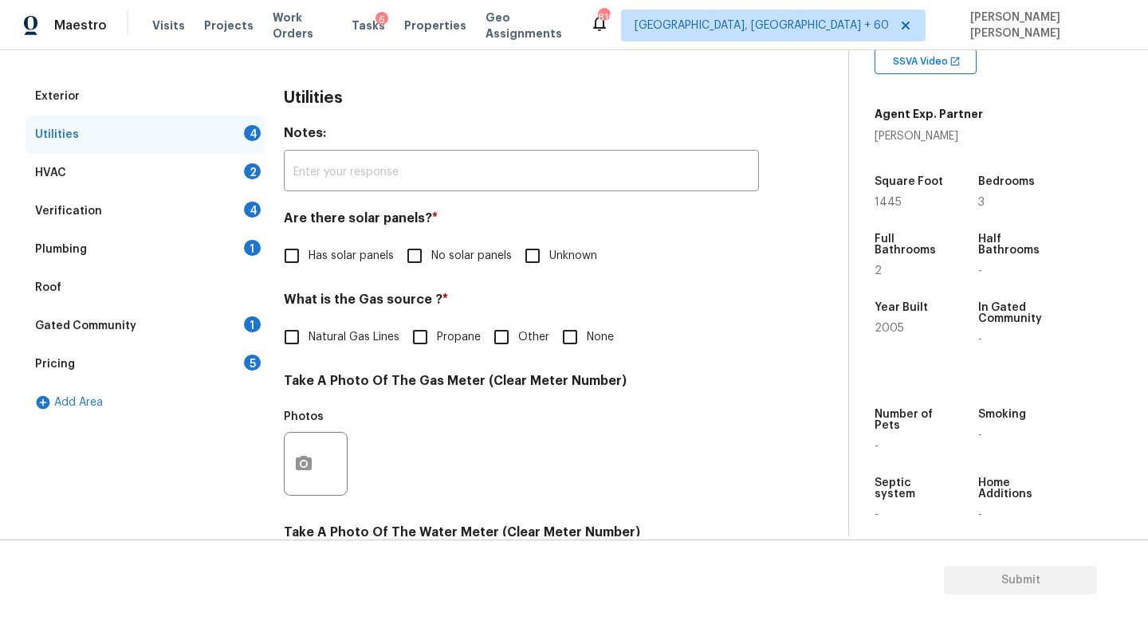
scroll to position [207, 0]
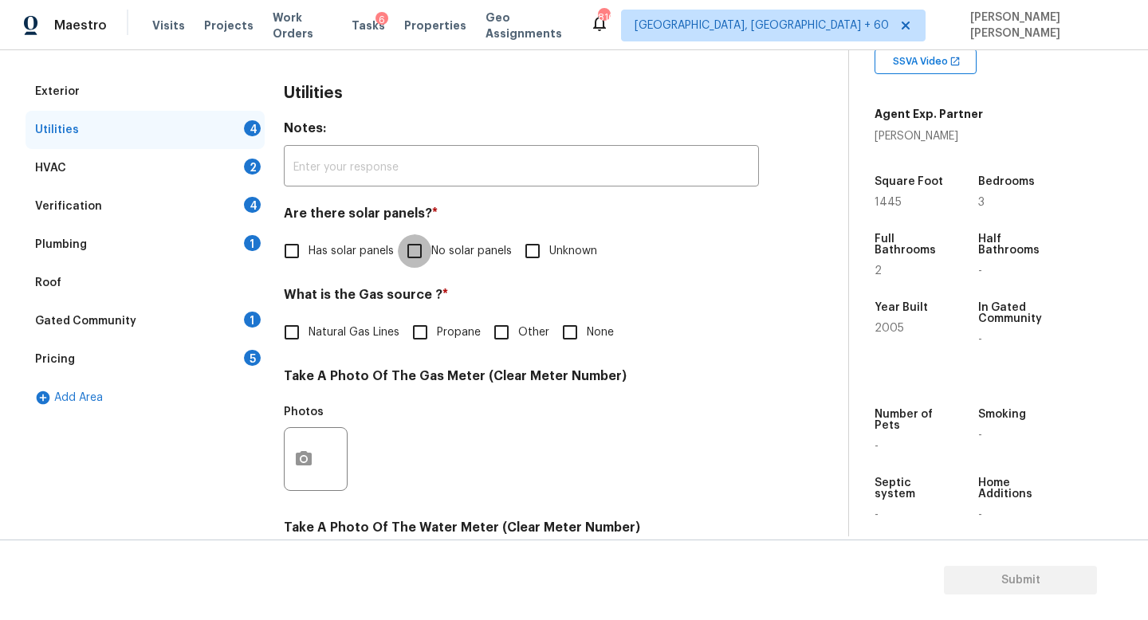
click at [406, 252] on input "No solar panels" at bounding box center [414, 250] width 33 height 33
checkbox input "true"
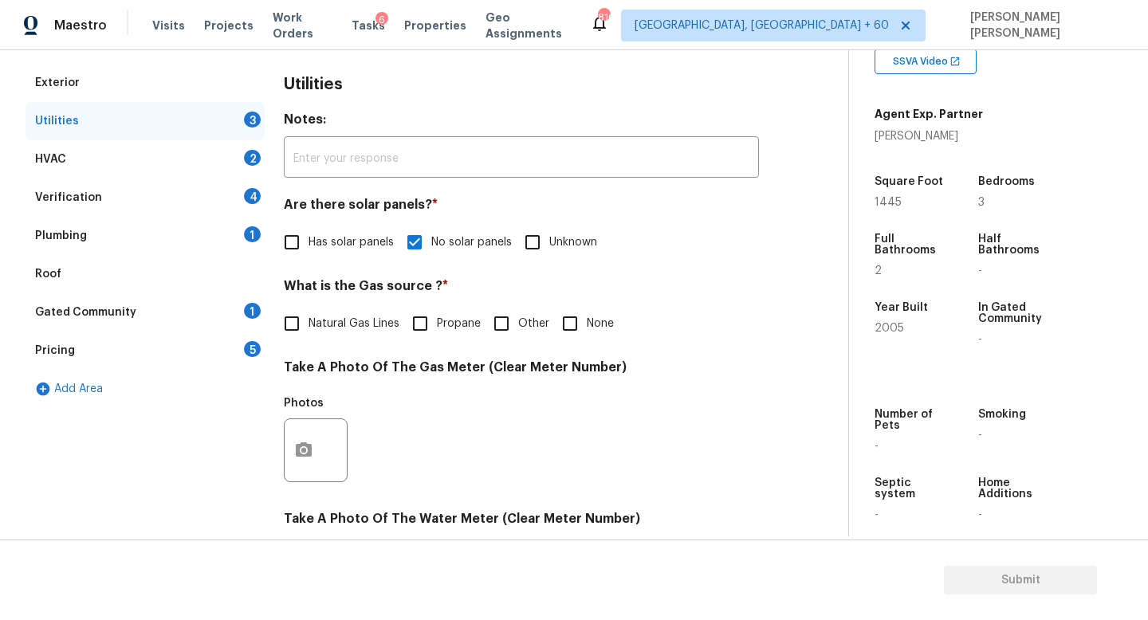
scroll to position [580, 0]
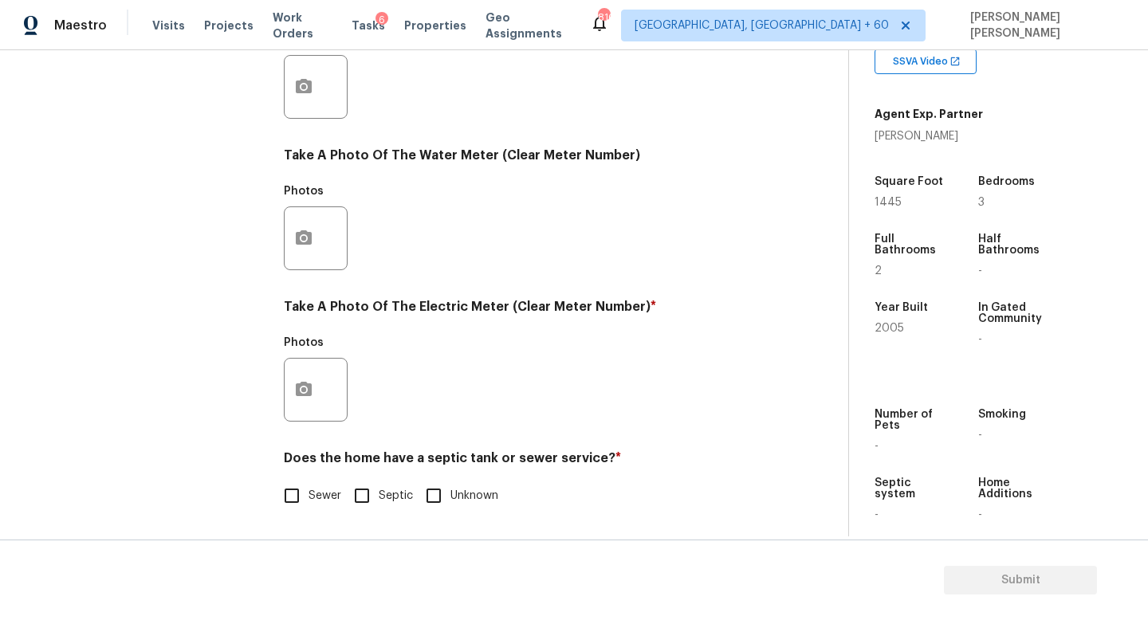
click at [357, 495] on input "Septic" at bounding box center [361, 495] width 33 height 33
checkbox input "true"
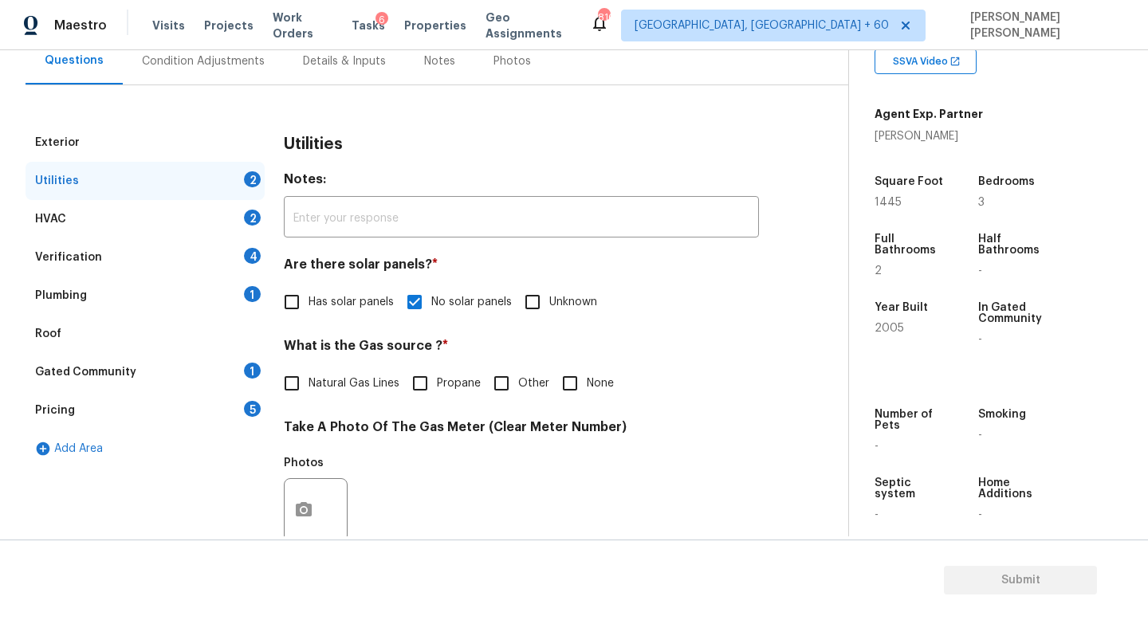
scroll to position [33, 0]
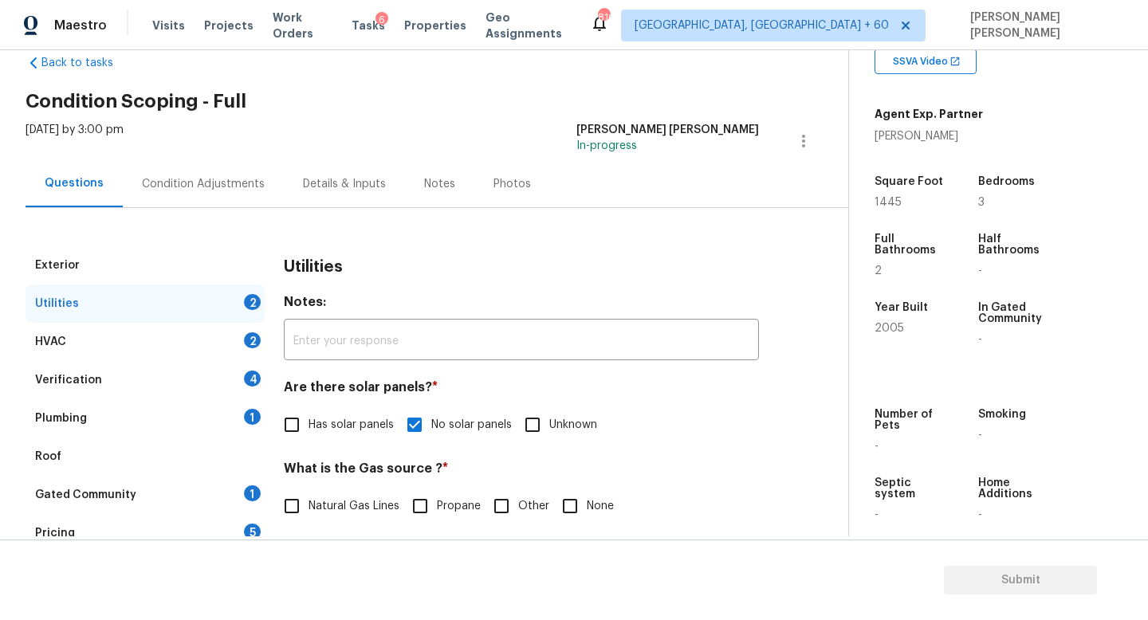
click at [124, 419] on div "Plumbing 1" at bounding box center [145, 418] width 239 height 38
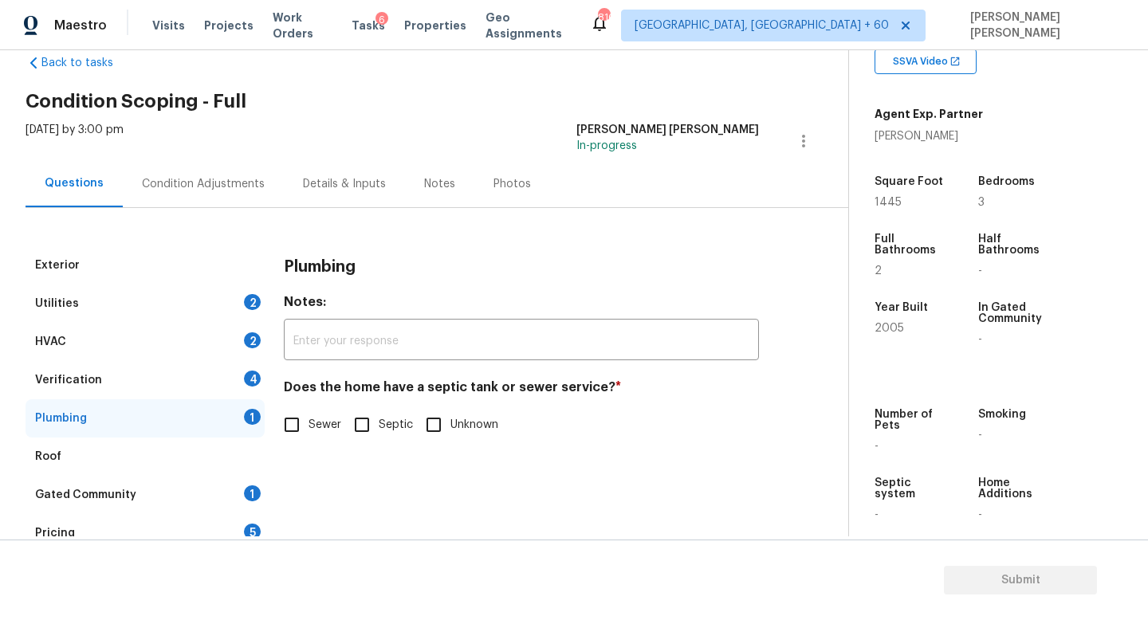
click at [375, 435] on input "Septic" at bounding box center [361, 424] width 33 height 33
checkbox input "true"
click at [177, 312] on div "Utilities 2" at bounding box center [145, 304] width 239 height 38
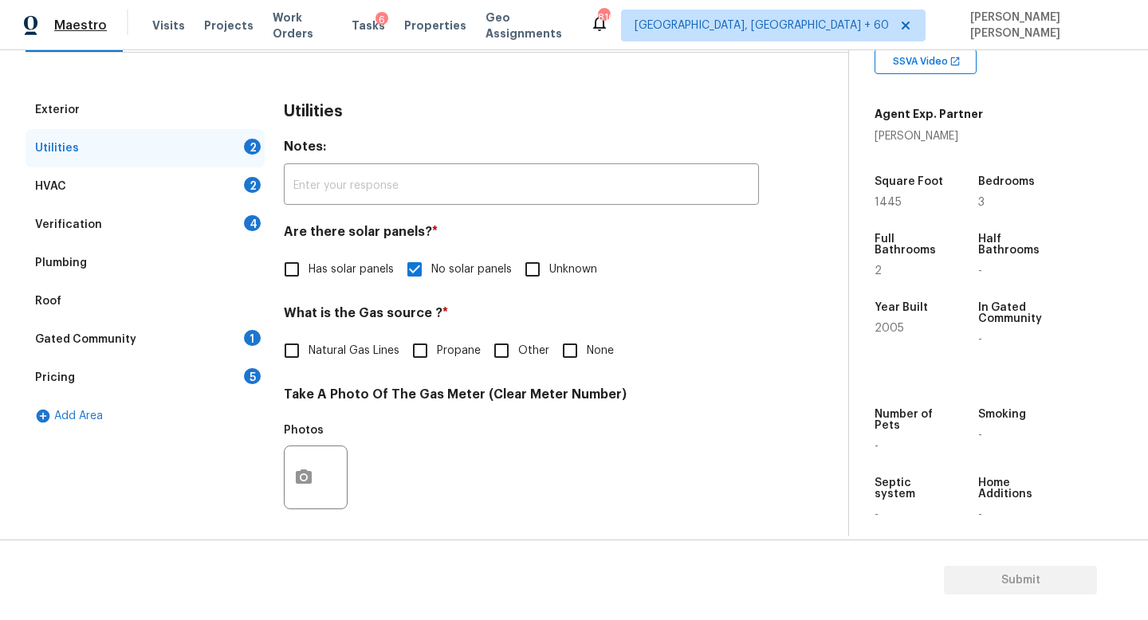
scroll to position [192, 0]
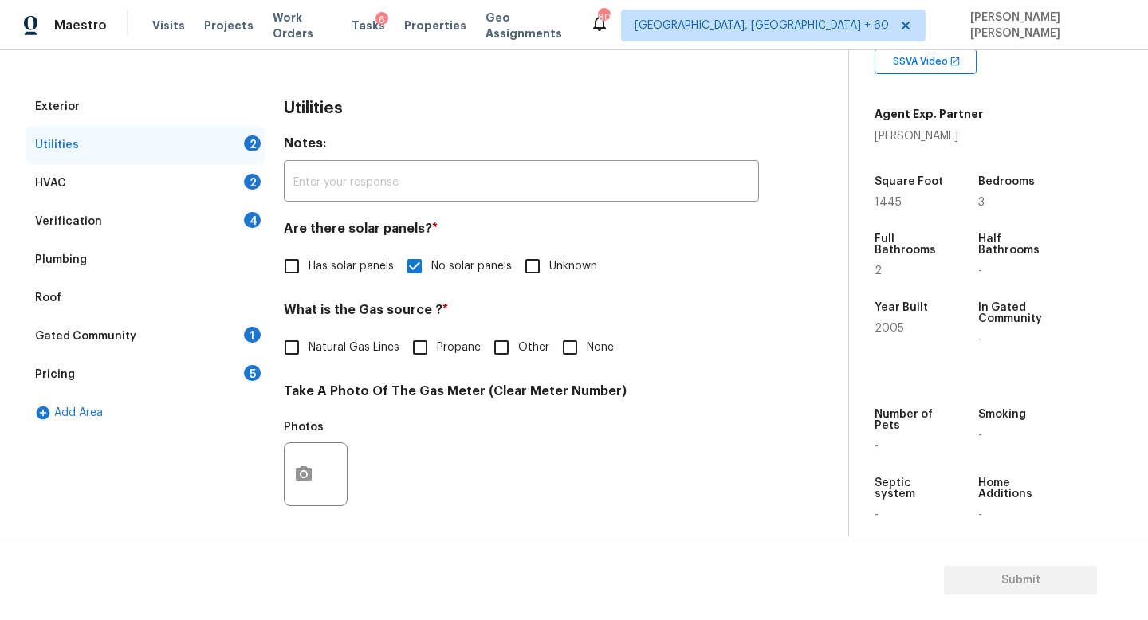
click at [124, 218] on div "Verification 4" at bounding box center [145, 221] width 239 height 38
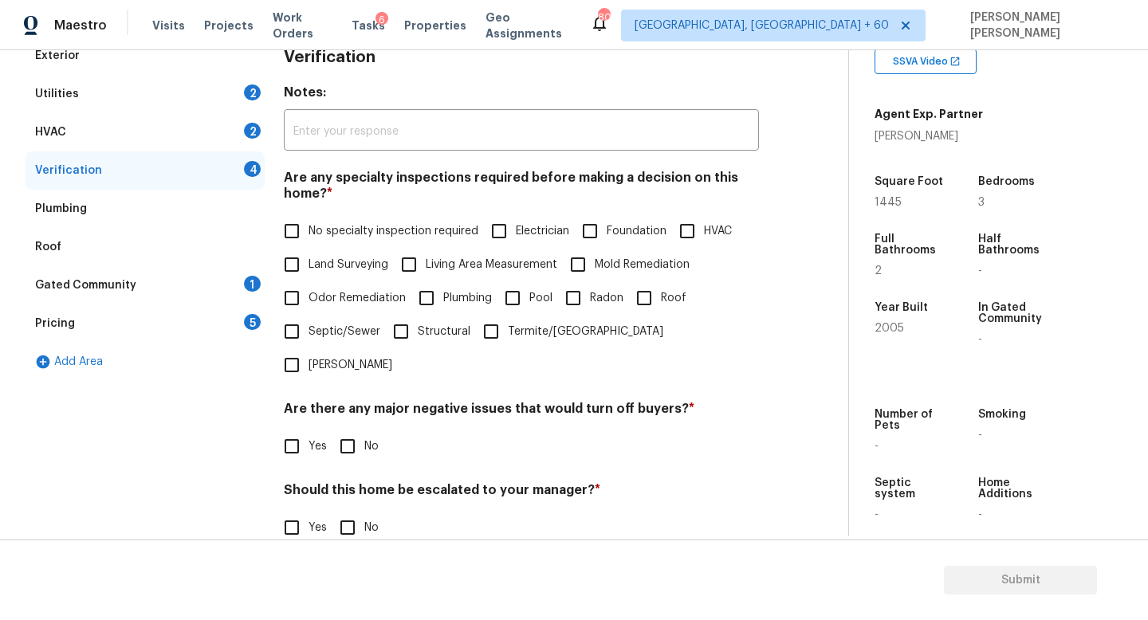
scroll to position [245, 0]
click at [146, 326] on div "Pricing 5" at bounding box center [145, 322] width 239 height 38
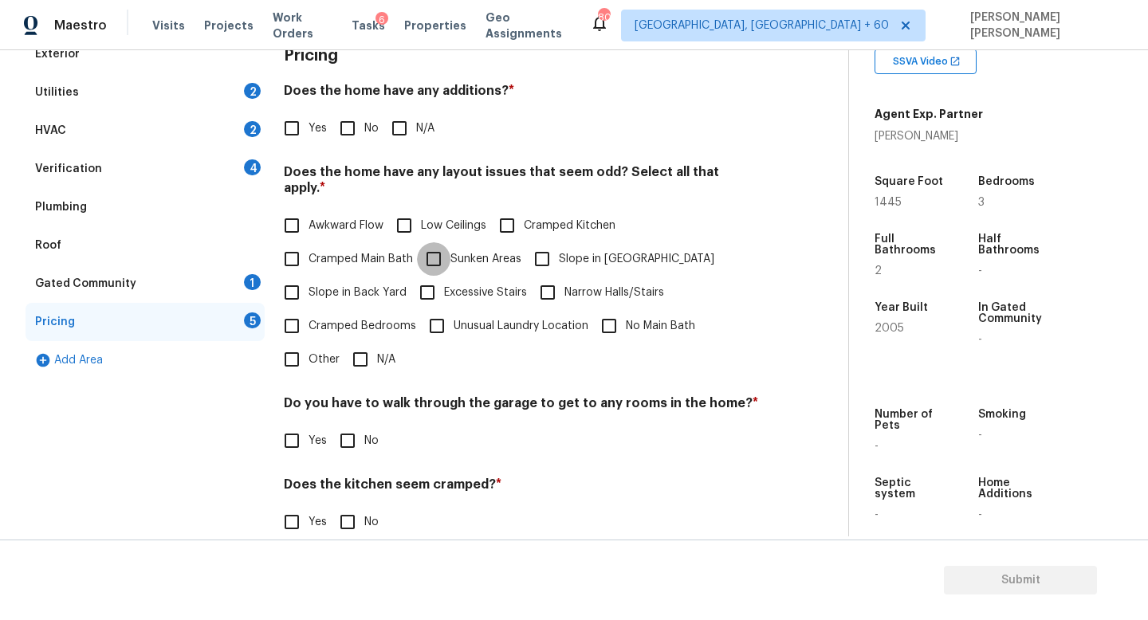
click at [434, 253] on input "Sunken Areas" at bounding box center [433, 258] width 33 height 33
checkbox input "true"
click at [560, 251] on span "Slope in Front Yard" at bounding box center [636, 259] width 155 height 17
click at [559, 242] on input "Slope in Front Yard" at bounding box center [541, 258] width 33 height 33
checkbox input "true"
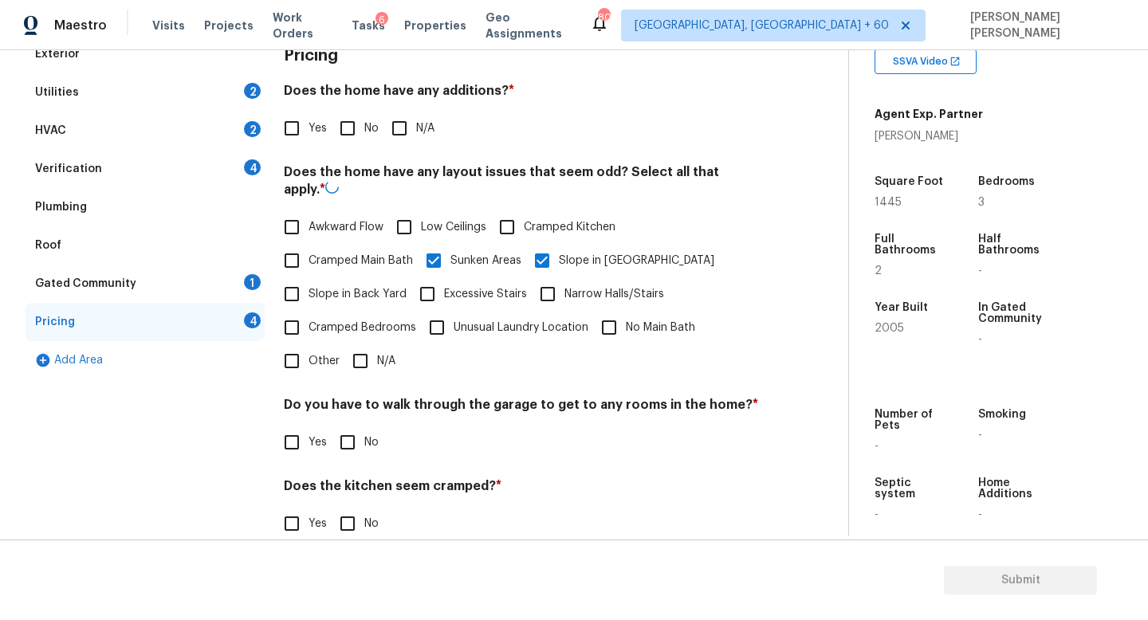
click at [560, 242] on label "Cramped Kitchen" at bounding box center [552, 226] width 125 height 33
click at [524, 242] on input "Cramped Kitchen" at bounding box center [506, 226] width 33 height 33
checkbox input "true"
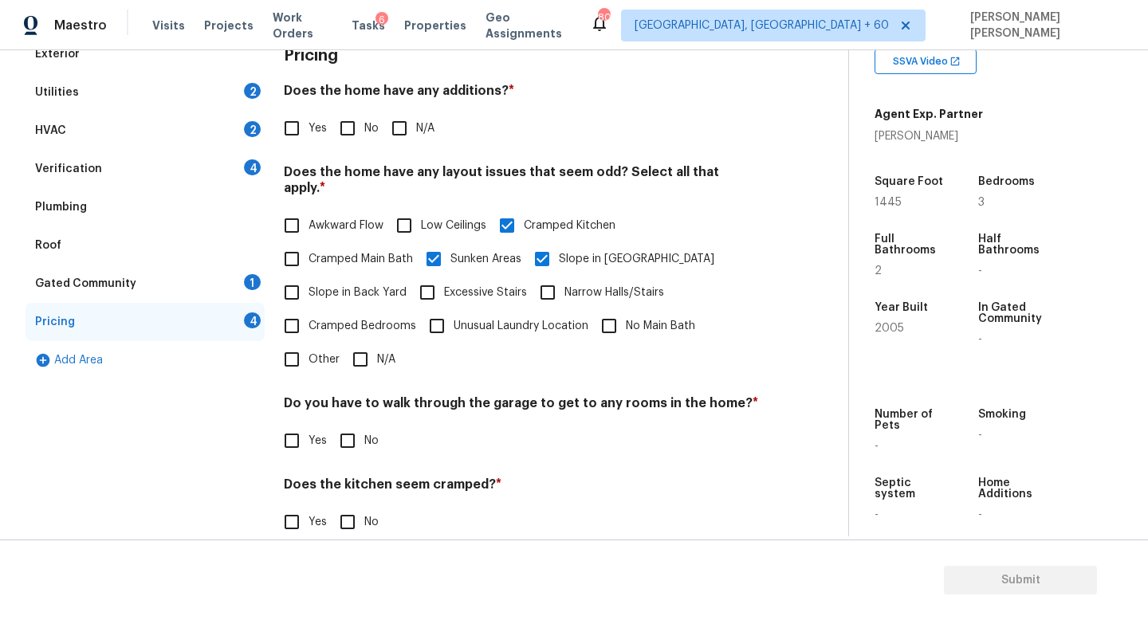
click at [556, 246] on input "Slope in Front Yard" at bounding box center [541, 258] width 33 height 33
checkbox input "false"
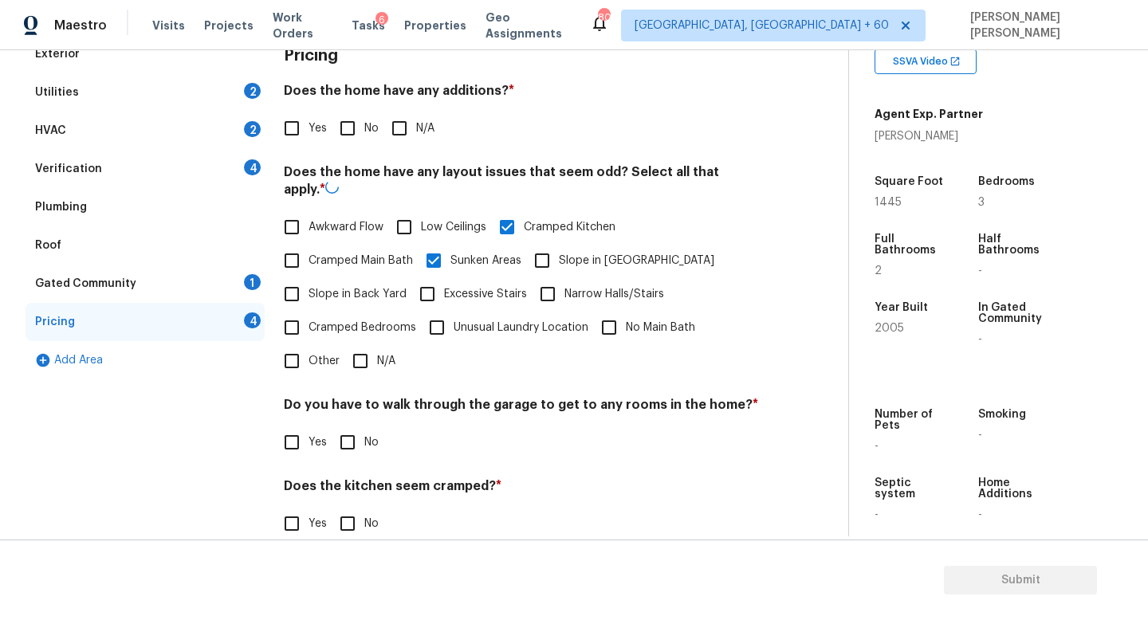
click at [521, 225] on input "Cramped Kitchen" at bounding box center [506, 226] width 33 height 33
checkbox input "false"
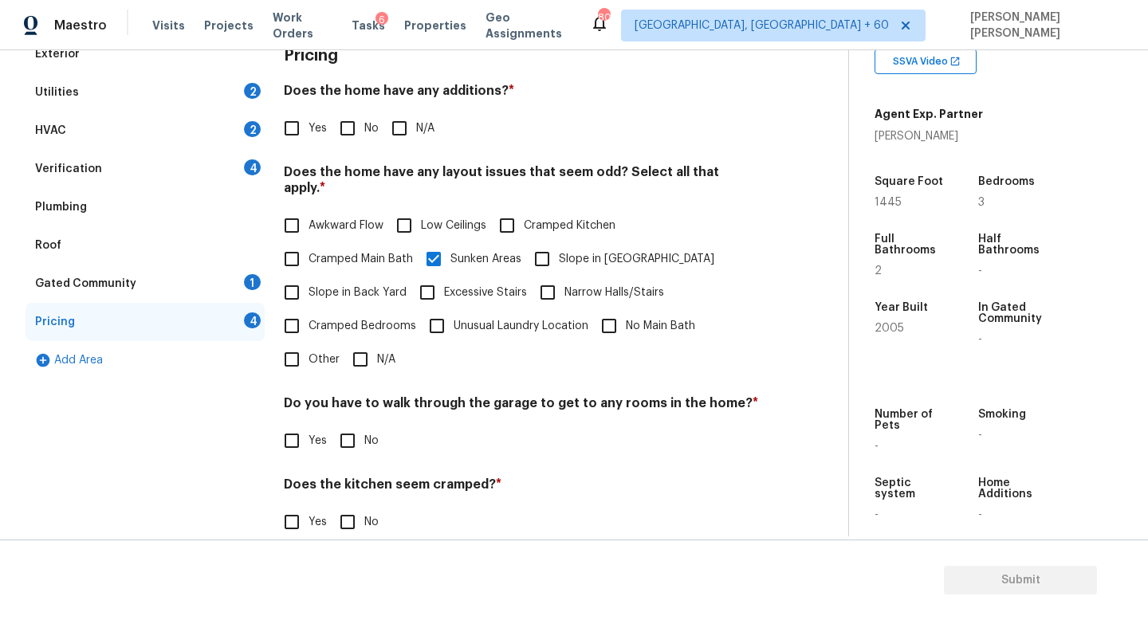
click at [306, 281] on input "Slope in Back Yard" at bounding box center [291, 292] width 33 height 33
checkbox input "true"
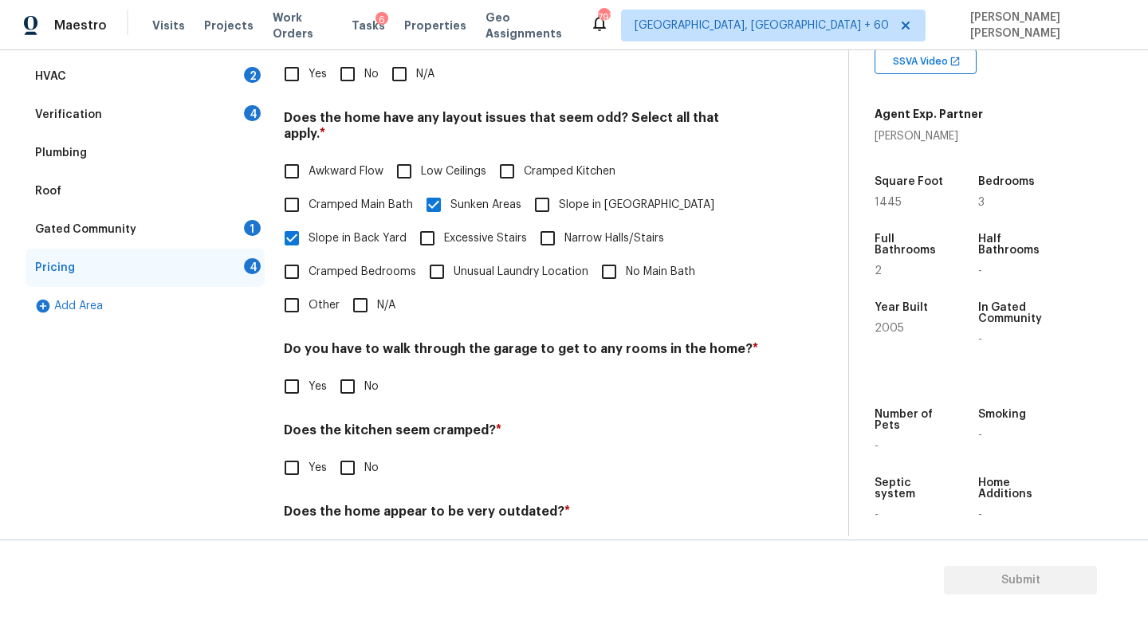
scroll to position [336, 0]
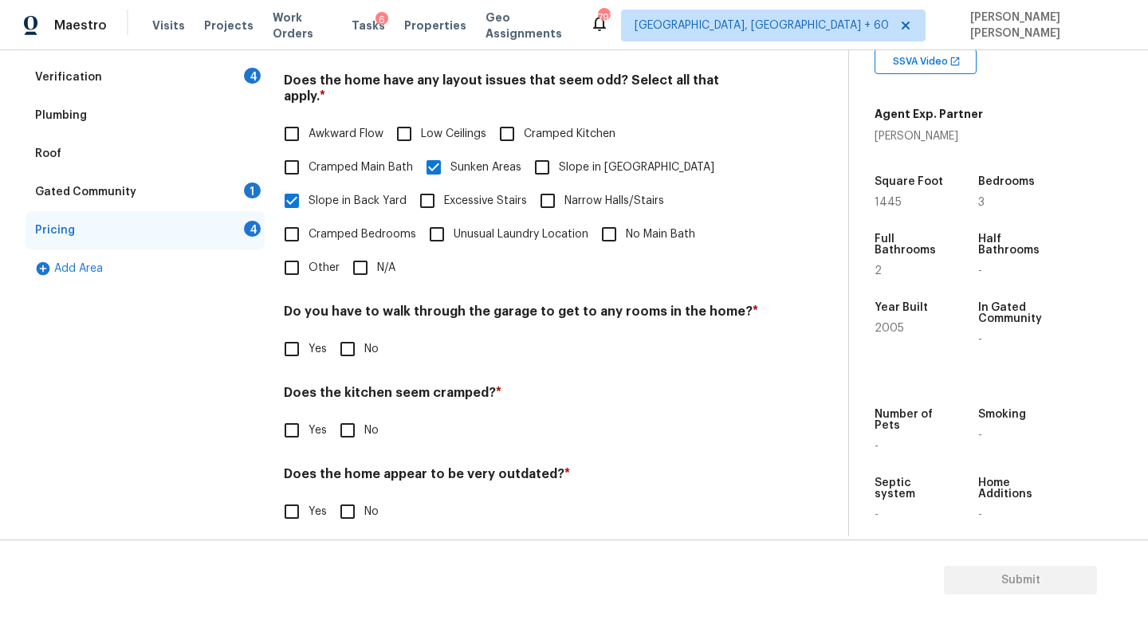
click at [360, 332] on input "No" at bounding box center [347, 348] width 33 height 33
checkbox input "true"
click at [345, 414] on input "No" at bounding box center [347, 430] width 33 height 33
checkbox input "true"
click at [337, 501] on input "No" at bounding box center [347, 511] width 33 height 33
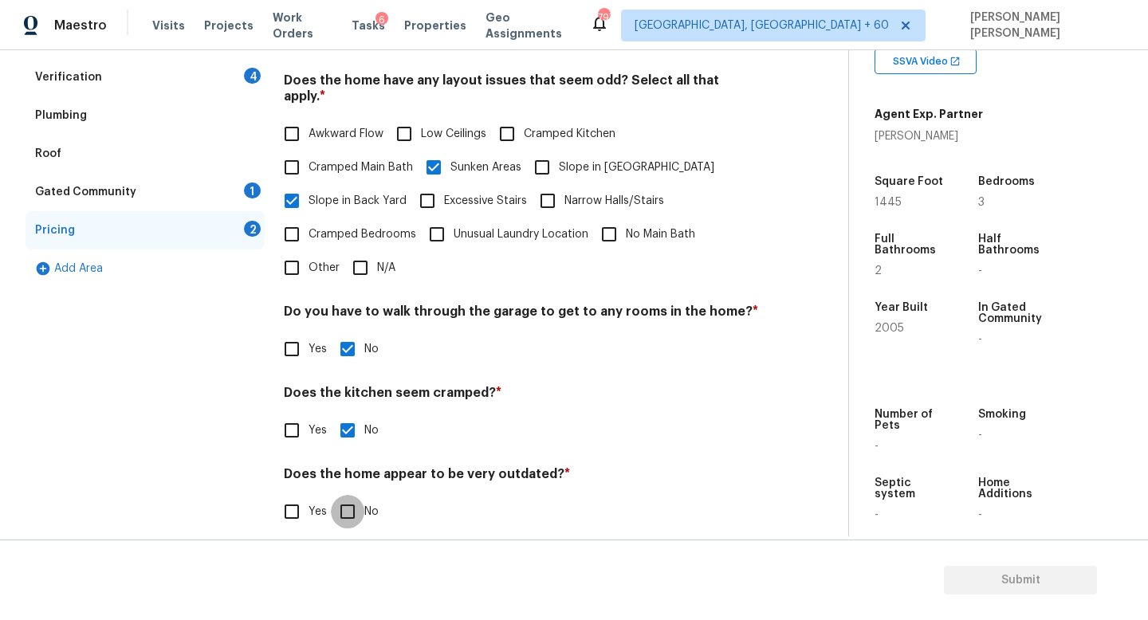
checkbox input "true"
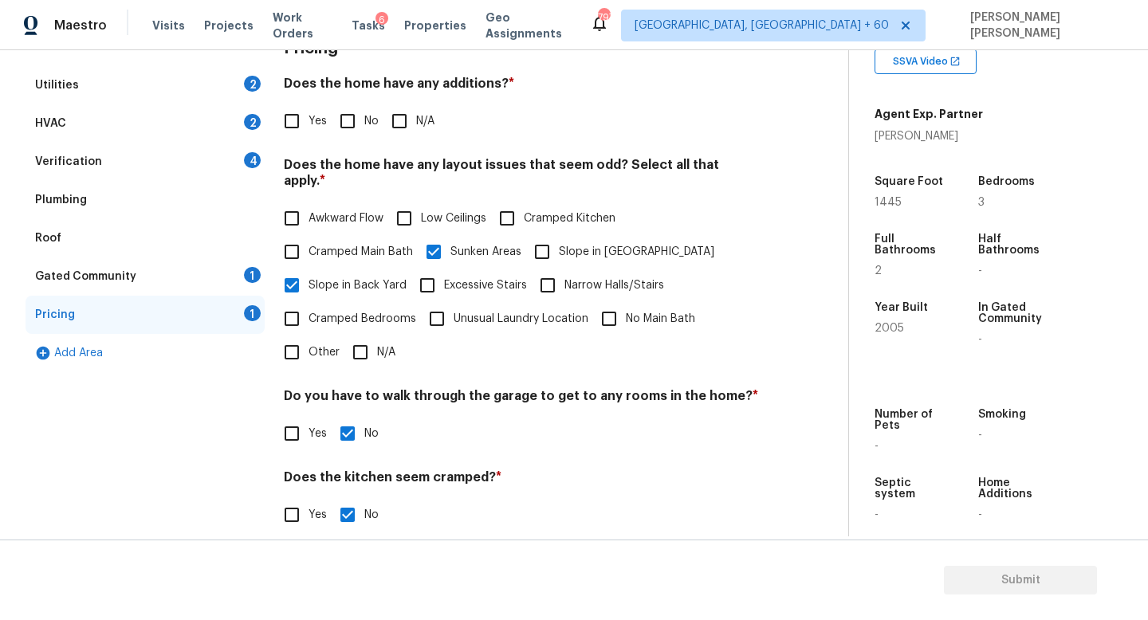
scroll to position [245, 0]
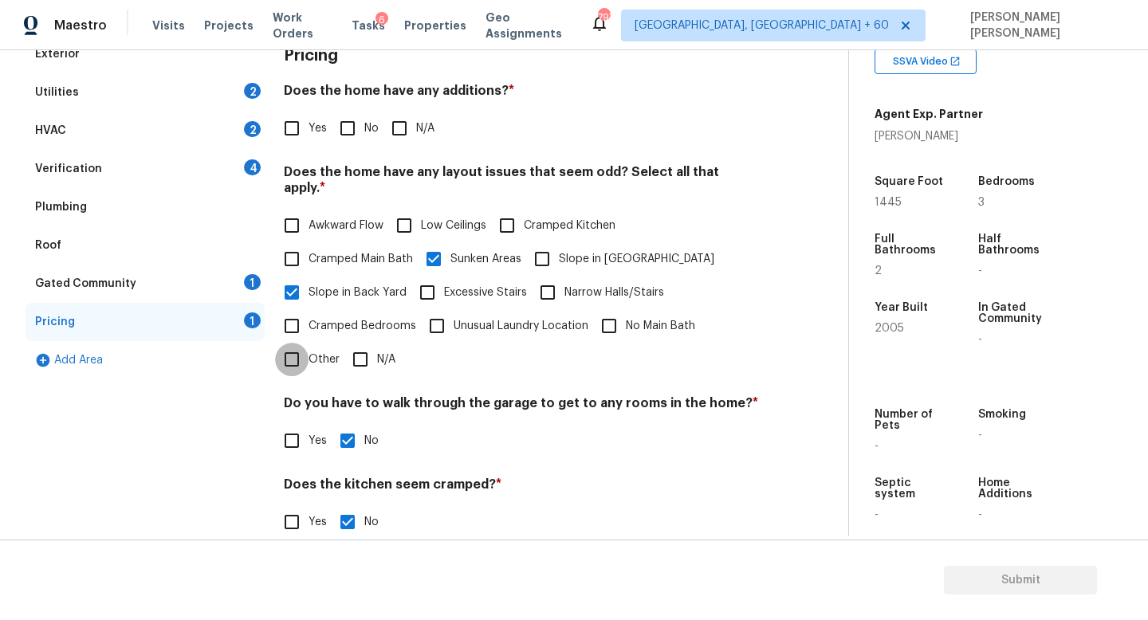
click at [297, 343] on input "Other" at bounding box center [291, 359] width 33 height 33
checkbox input "true"
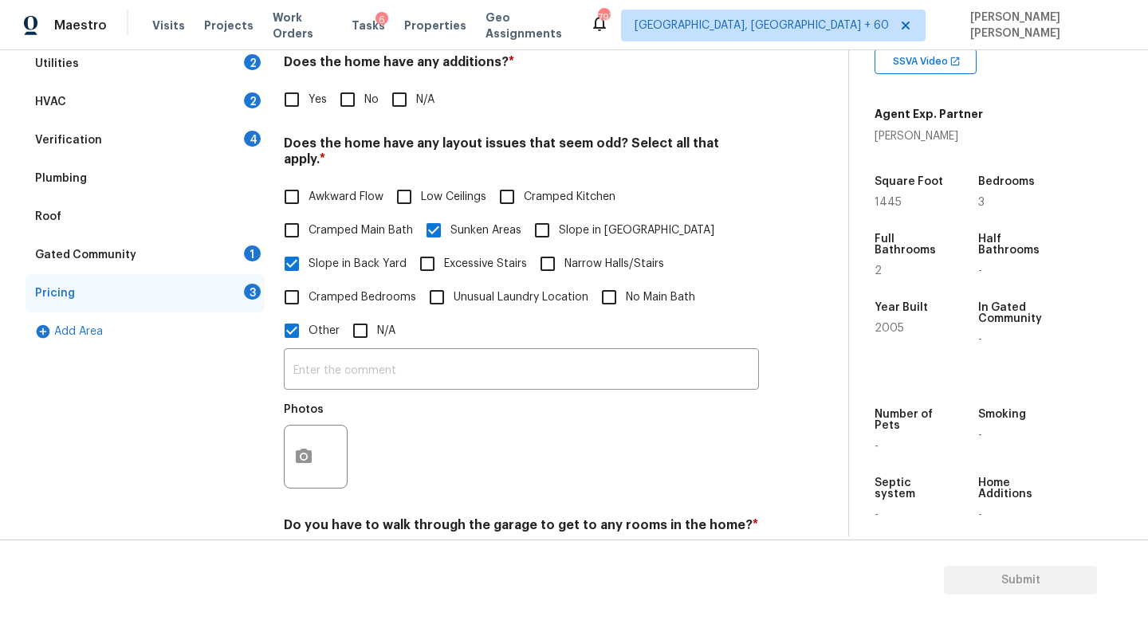
scroll to position [277, 0]
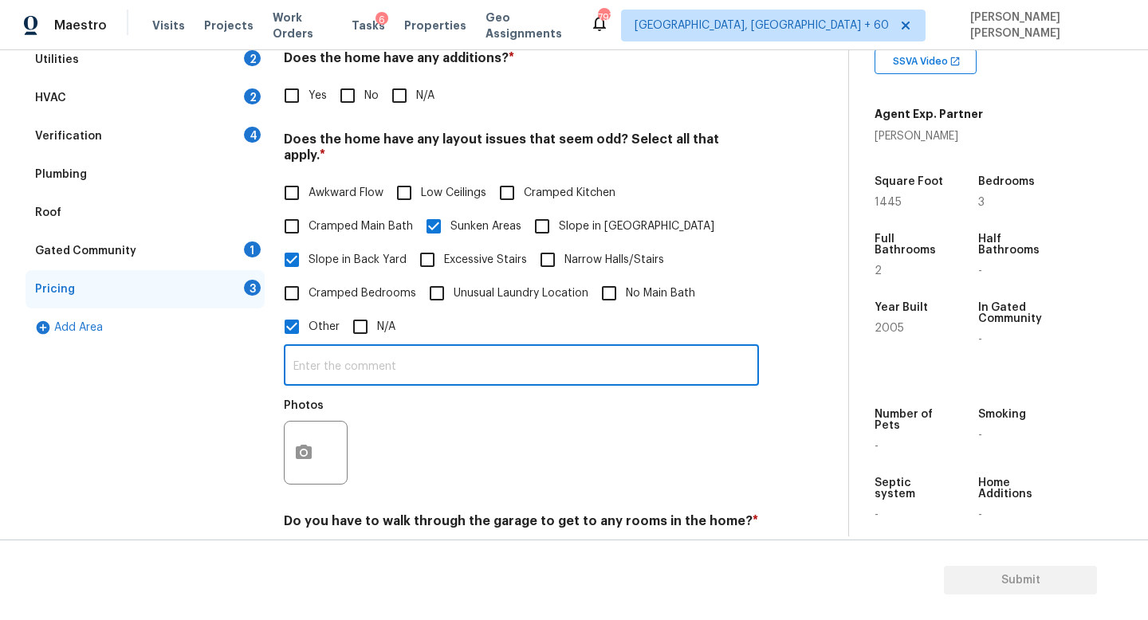
click at [381, 355] on input "text" at bounding box center [521, 366] width 475 height 37
type input "Check for the discrepancy in sq ft as the deck is addition."
click at [301, 436] on button "button" at bounding box center [304, 453] width 38 height 62
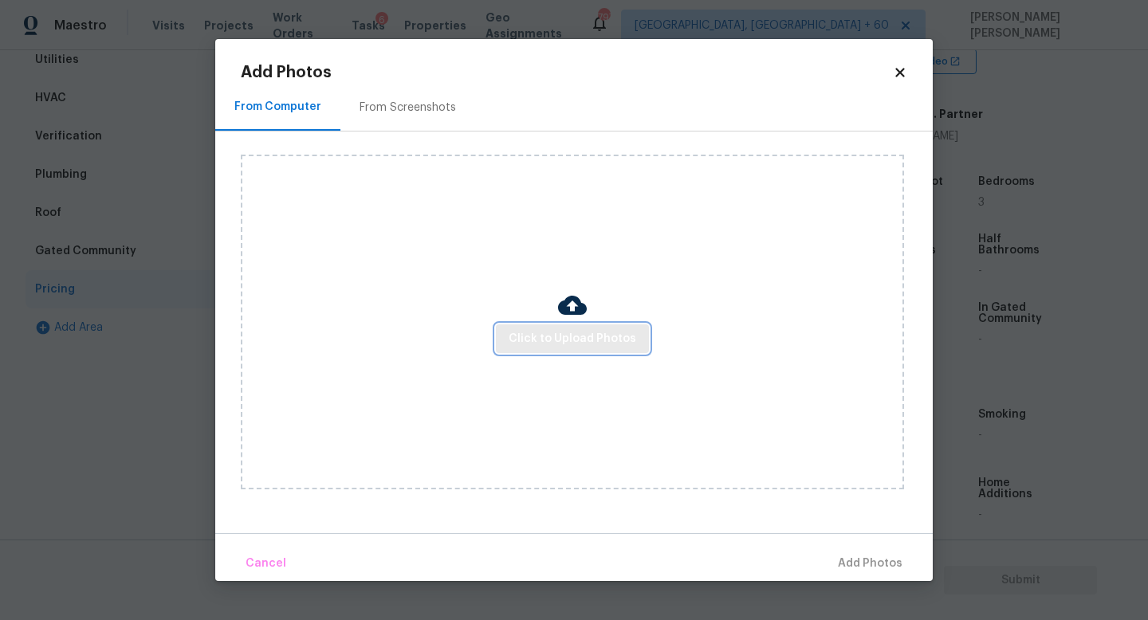
click at [564, 328] on button "Click to Upload Photos" at bounding box center [572, 338] width 153 height 29
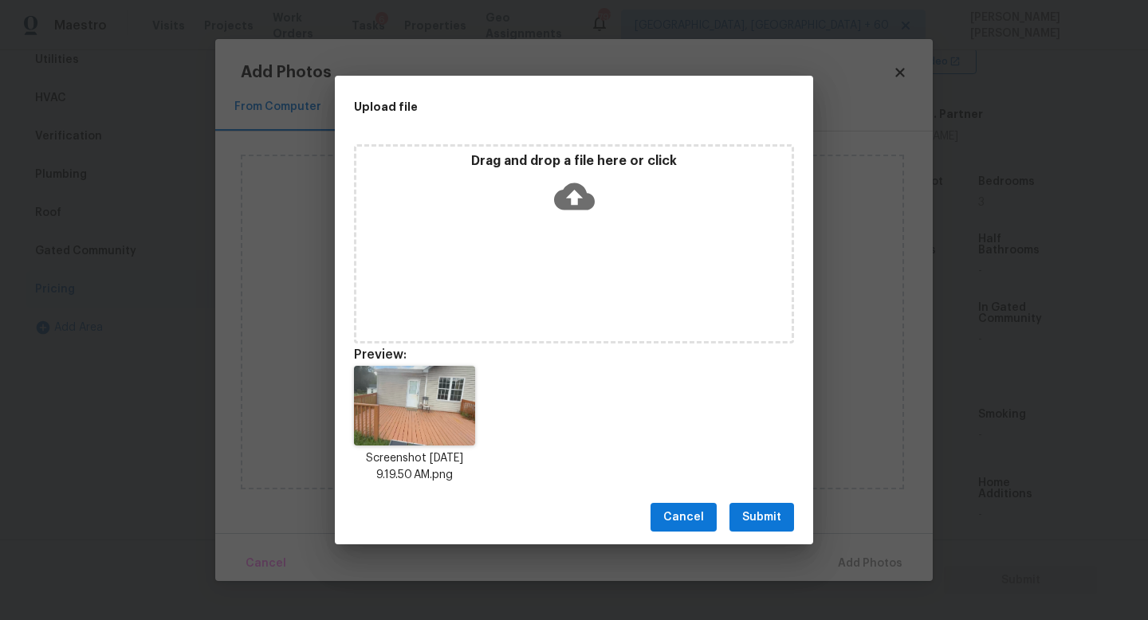
click at [753, 509] on span "Submit" at bounding box center [761, 518] width 39 height 20
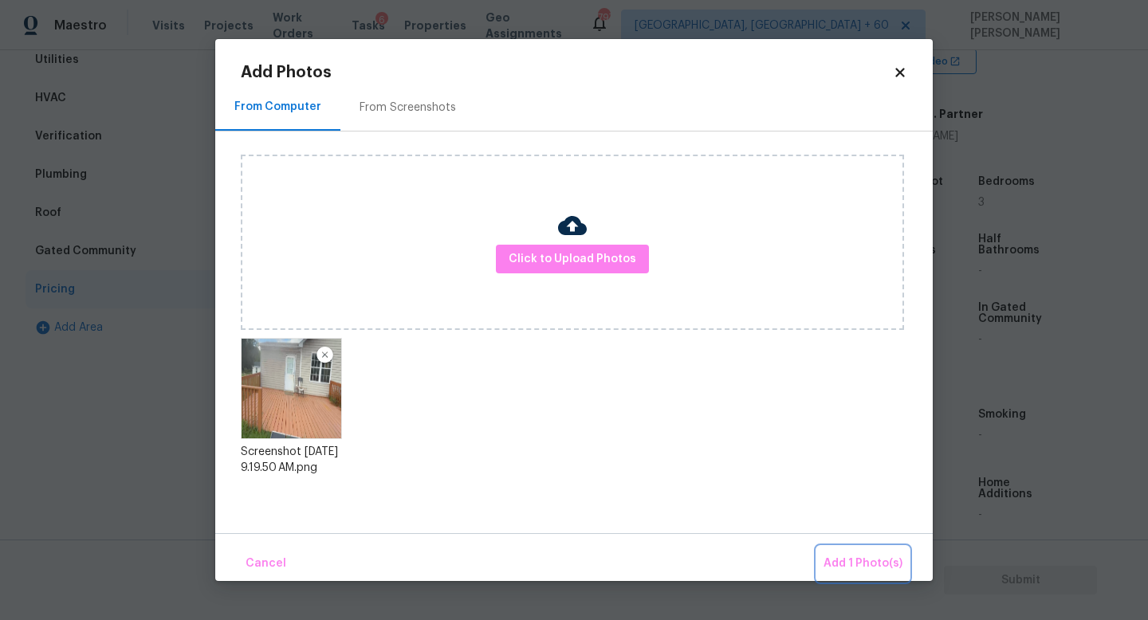
click at [867, 556] on span "Add 1 Photo(s)" at bounding box center [862, 564] width 79 height 20
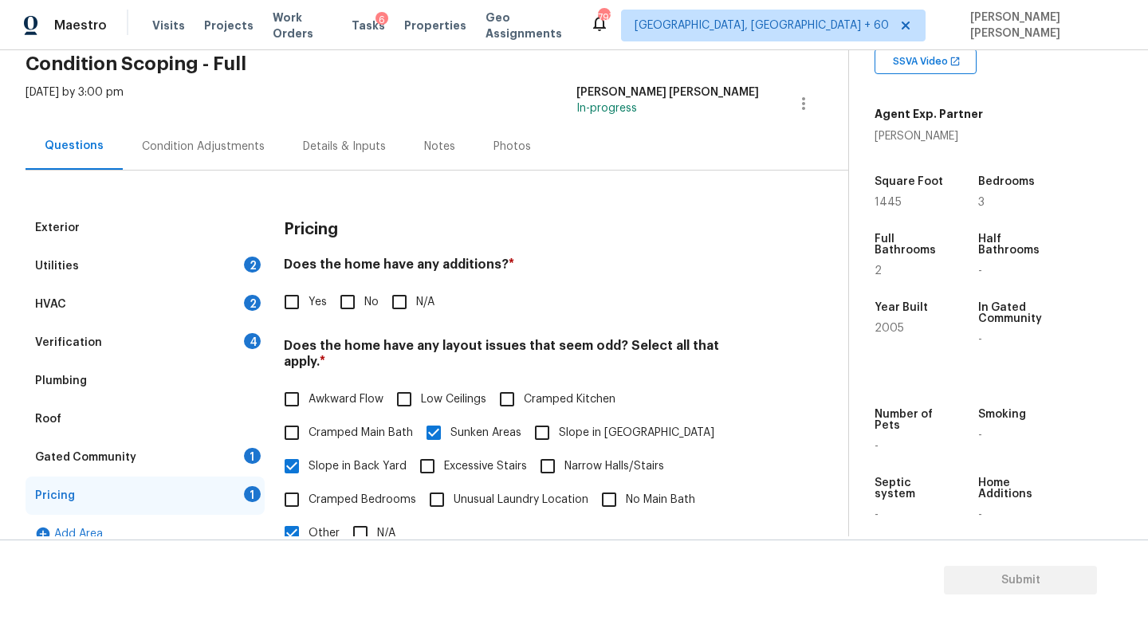
scroll to position [69, 0]
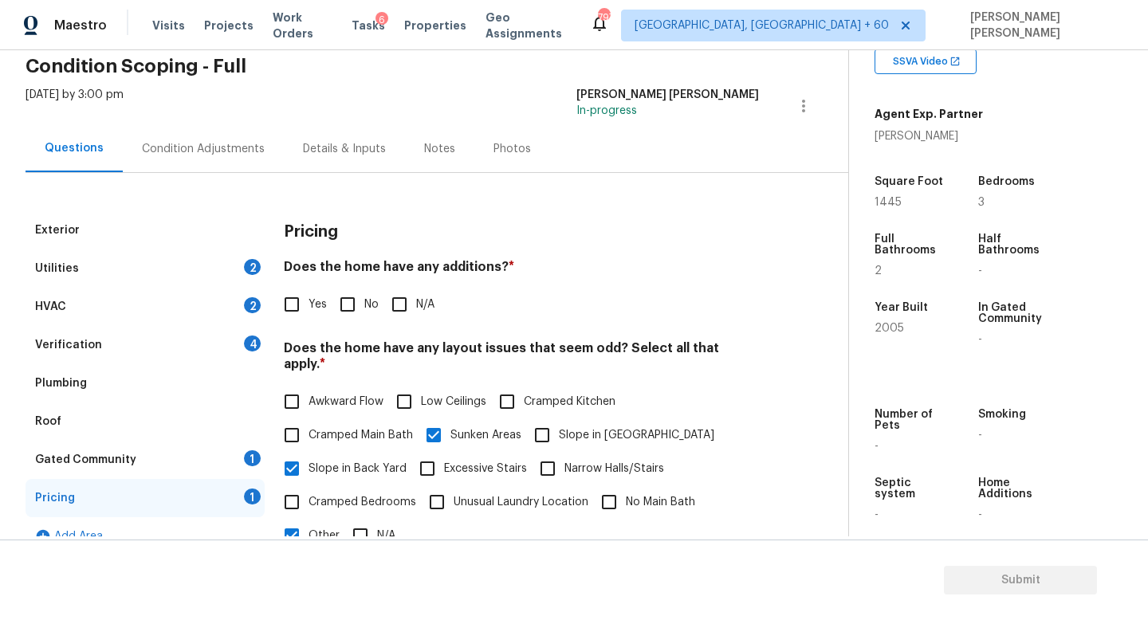
click at [306, 299] on input "Yes" at bounding box center [291, 304] width 33 height 33
checkbox input "true"
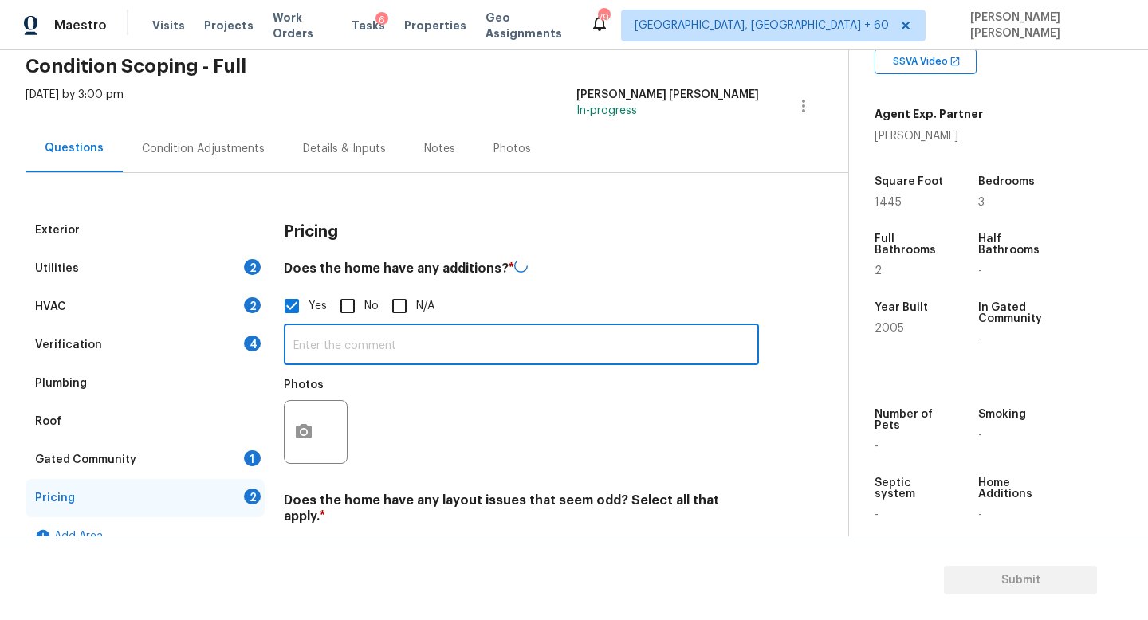
click at [361, 342] on input "text" at bounding box center [521, 346] width 475 height 37
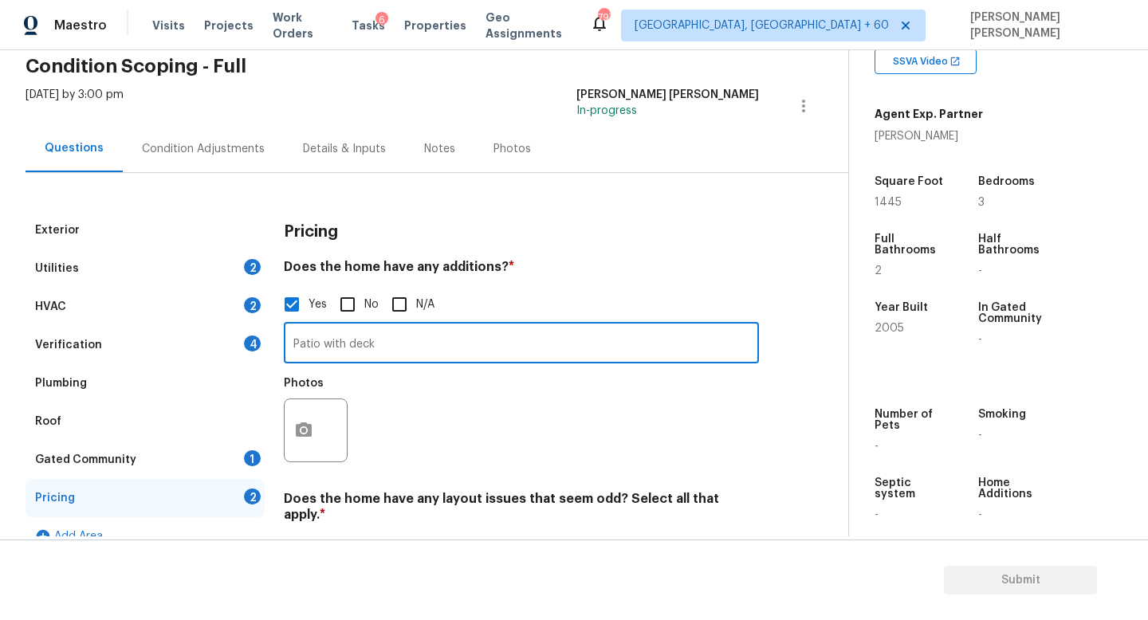
type input "Patio with deck"
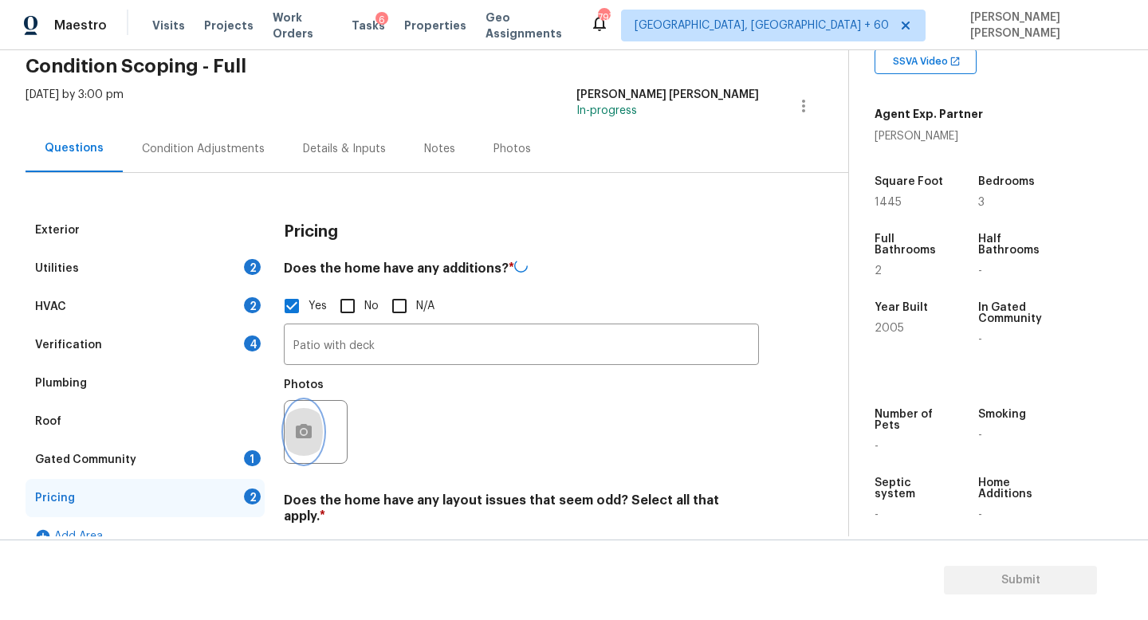
click at [288, 440] on button "button" at bounding box center [304, 432] width 38 height 62
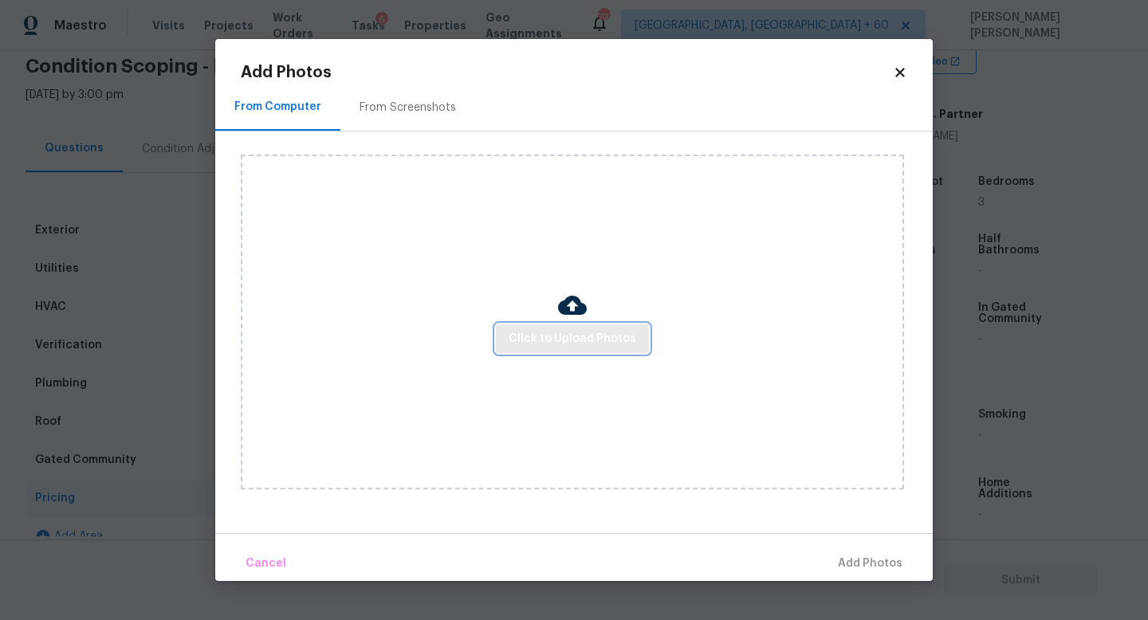
click at [617, 329] on span "Click to Upload Photos" at bounding box center [573, 339] width 128 height 20
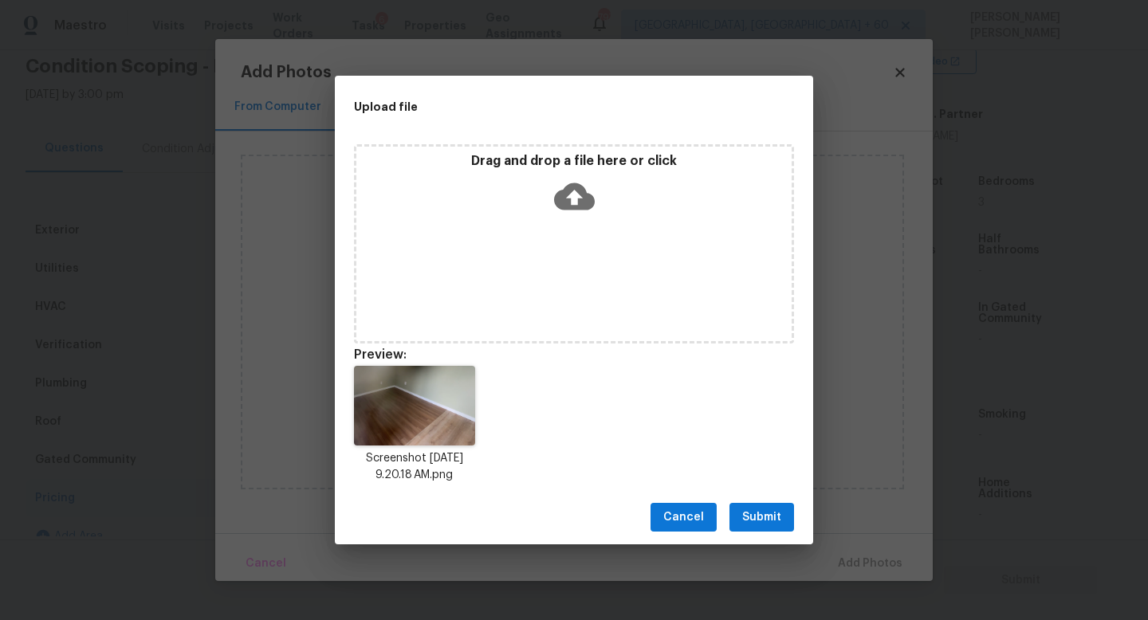
click at [763, 514] on span "Submit" at bounding box center [761, 518] width 39 height 20
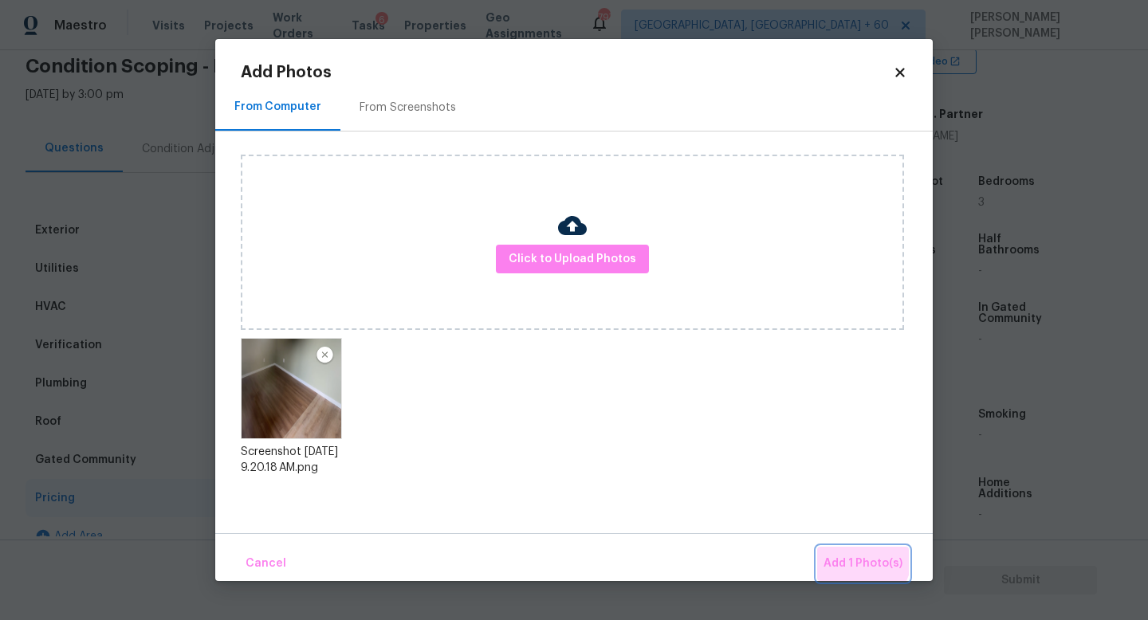
click at [844, 552] on button "Add 1 Photo(s)" at bounding box center [863, 564] width 92 height 34
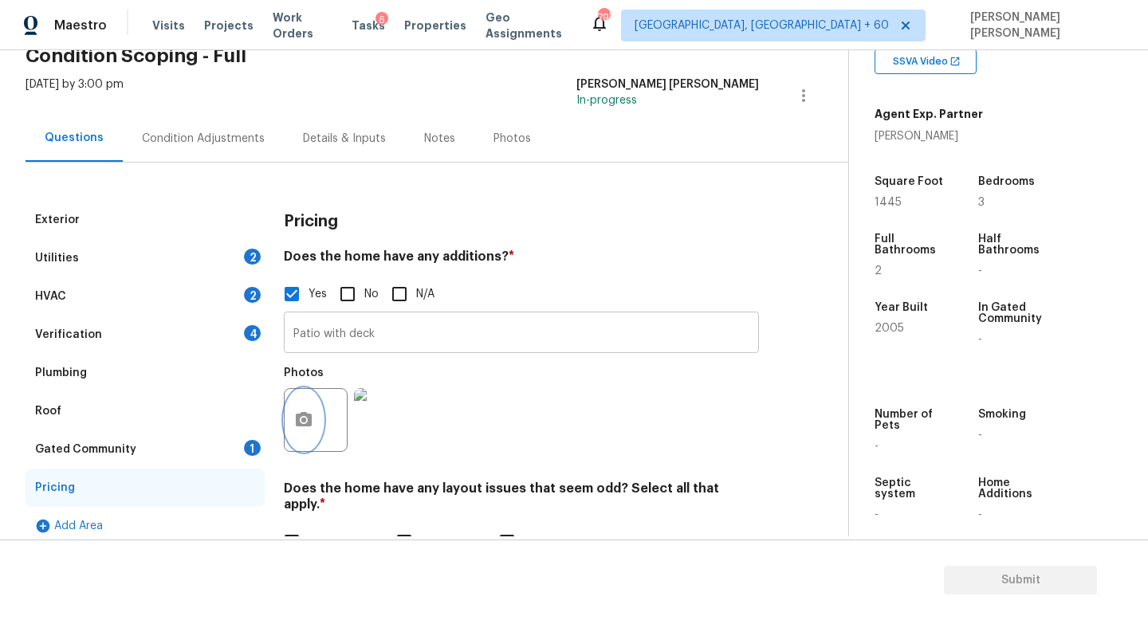
scroll to position [81, 0]
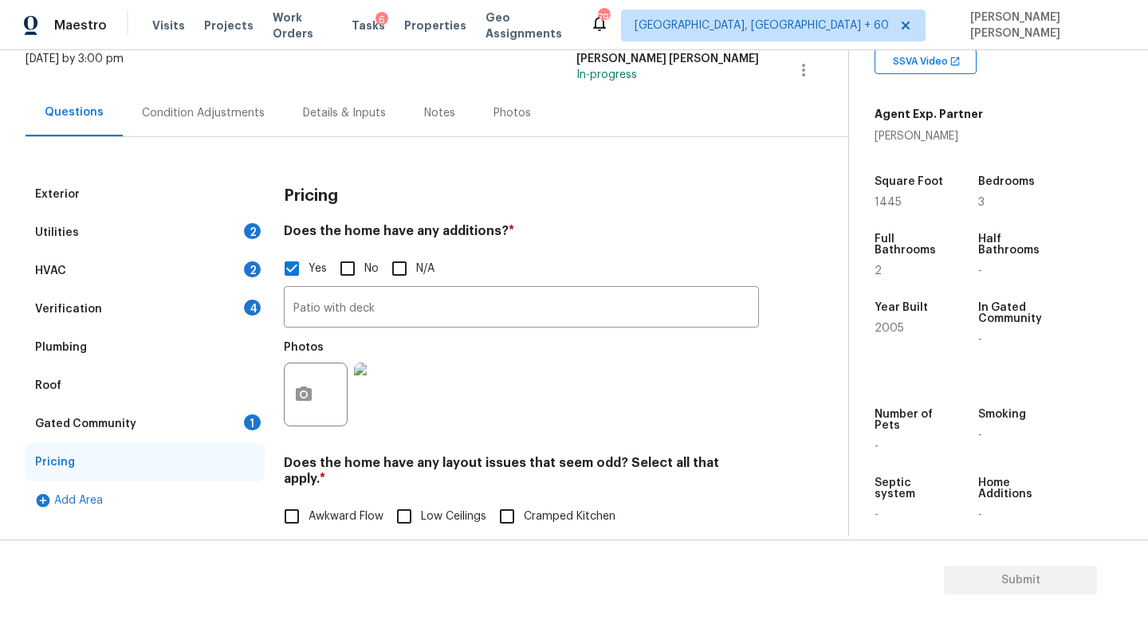
click at [192, 418] on div "Gated Community 1" at bounding box center [145, 424] width 239 height 38
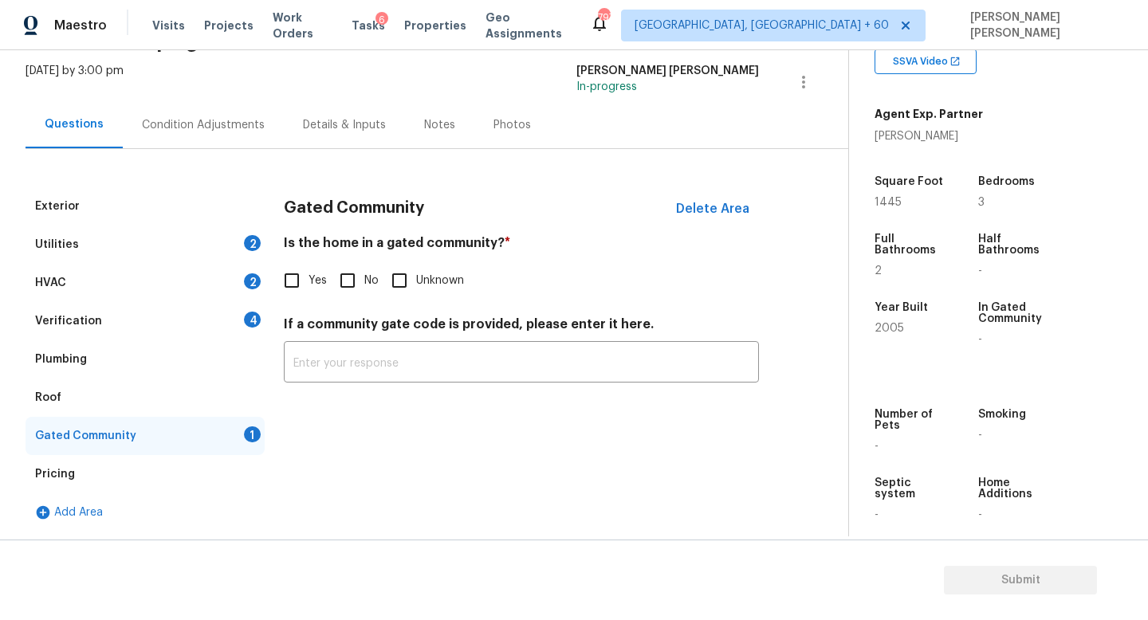
drag, startPoint x: 289, startPoint y: 293, endPoint x: 345, endPoint y: 289, distance: 56.7
click at [345, 289] on div "Yes No Unknown" at bounding box center [521, 280] width 475 height 33
click at [345, 289] on input "No" at bounding box center [347, 280] width 33 height 33
checkbox input "true"
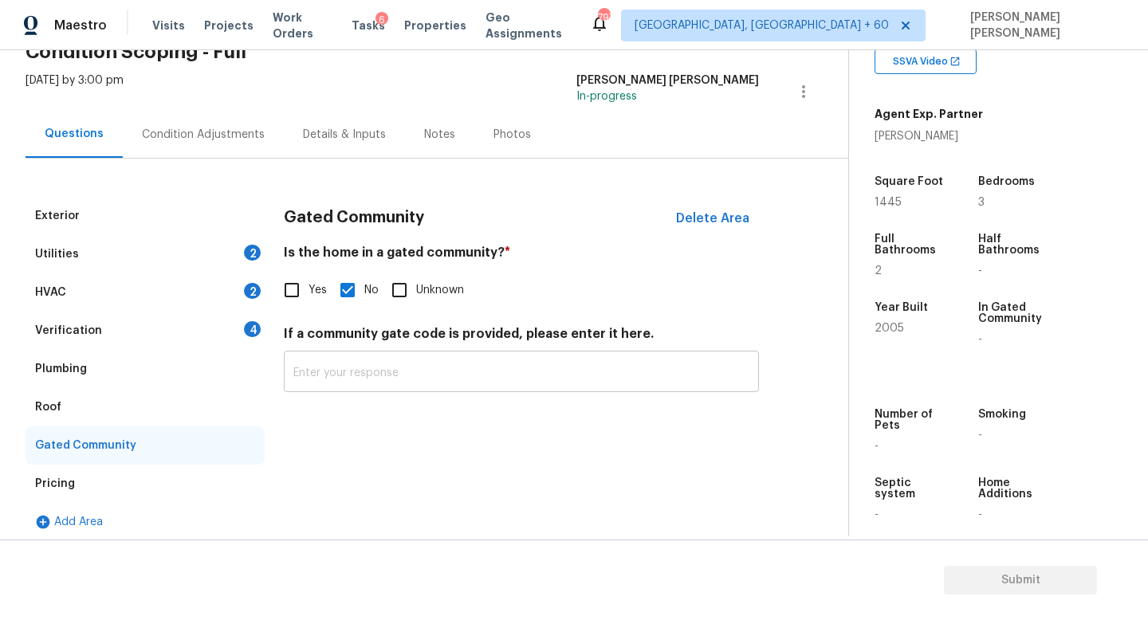
scroll to position [85, 0]
click at [171, 240] on div "Utilities 2" at bounding box center [145, 253] width 239 height 38
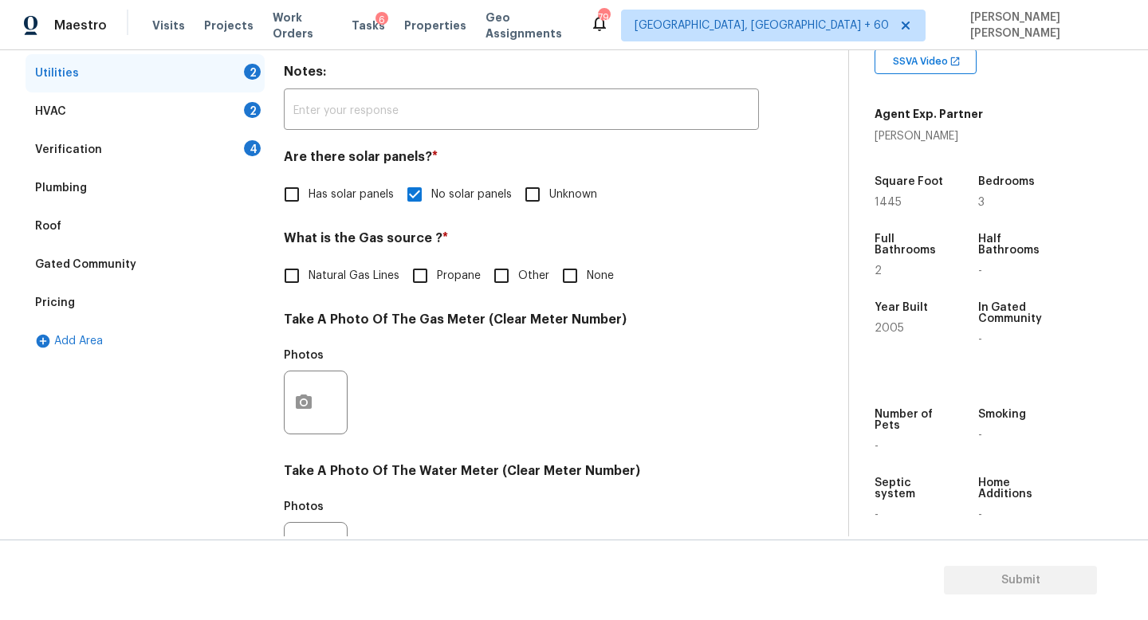
scroll to position [279, 0]
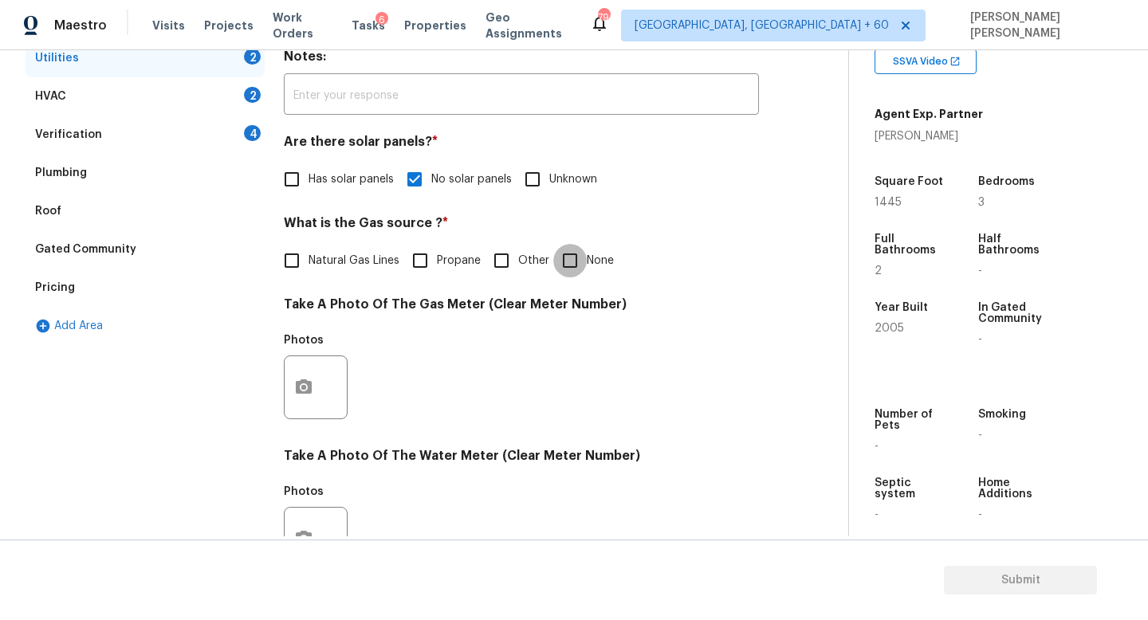
click at [572, 262] on input "None" at bounding box center [569, 260] width 33 height 33
checkbox input "true"
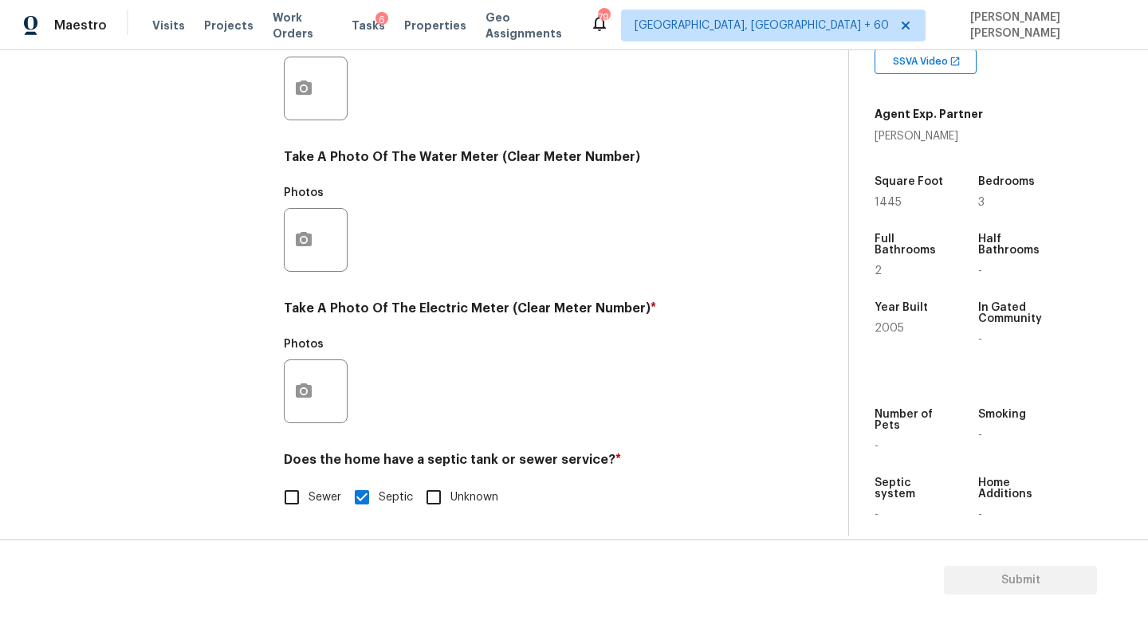
scroll to position [580, 0]
click at [293, 389] on button "button" at bounding box center [304, 390] width 38 height 62
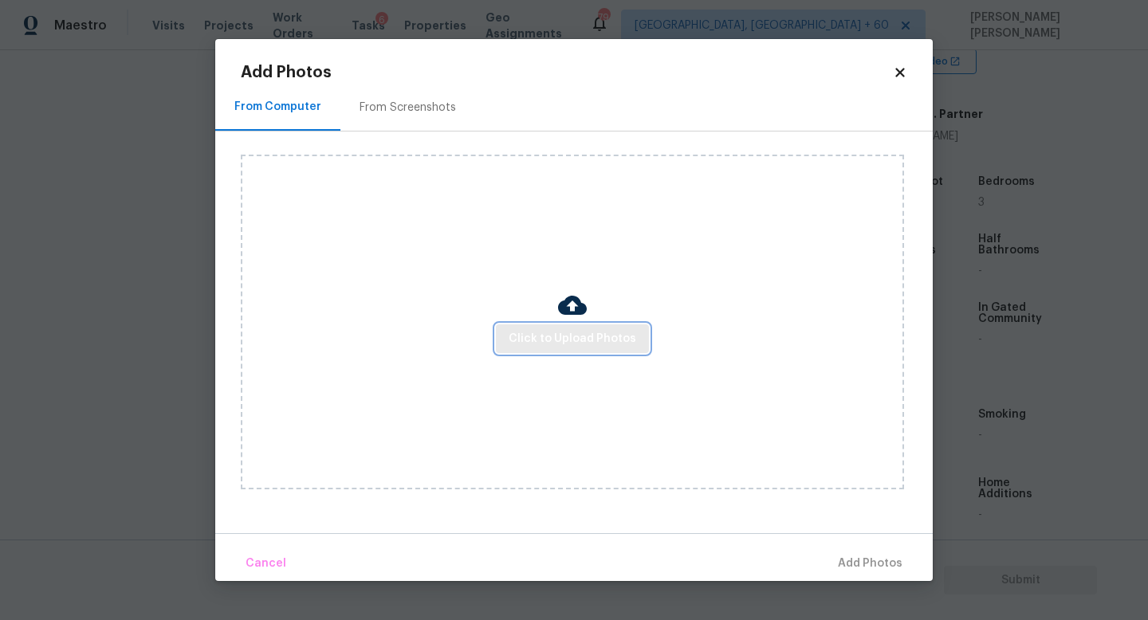
click at [585, 324] on button "Click to Upload Photos" at bounding box center [572, 338] width 153 height 29
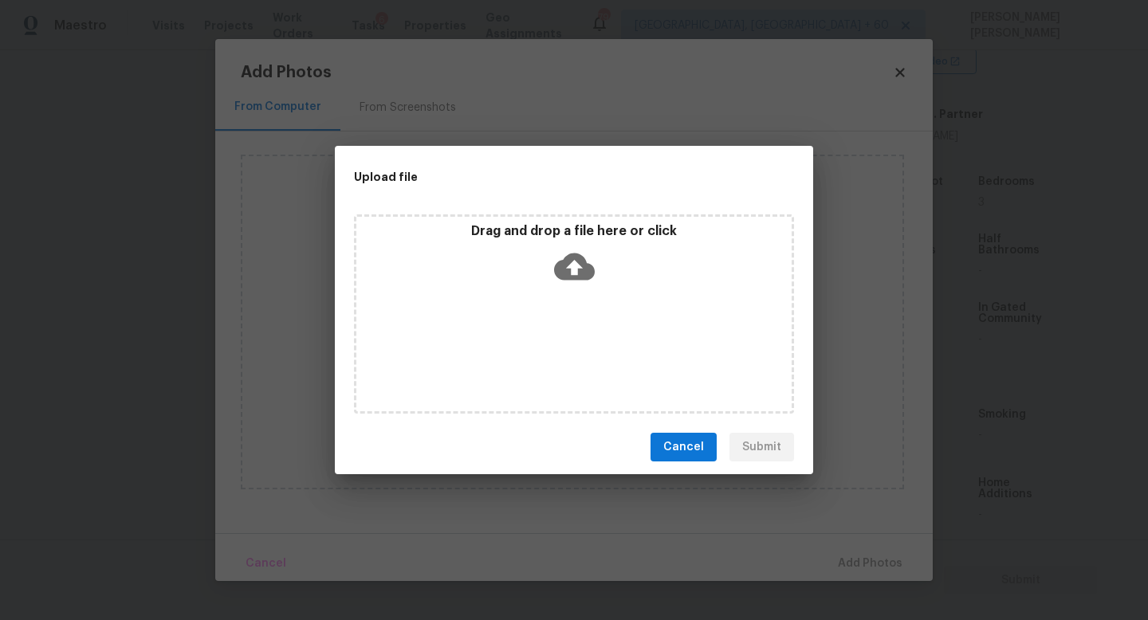
click at [584, 271] on icon at bounding box center [574, 267] width 41 height 27
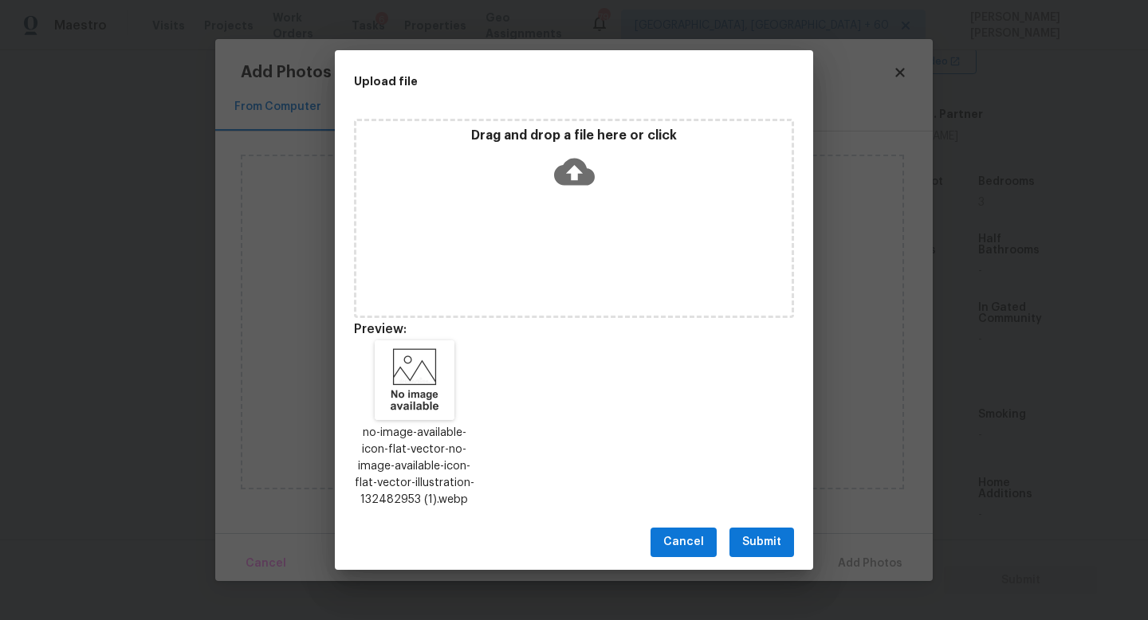
click at [766, 541] on span "Submit" at bounding box center [761, 543] width 39 height 20
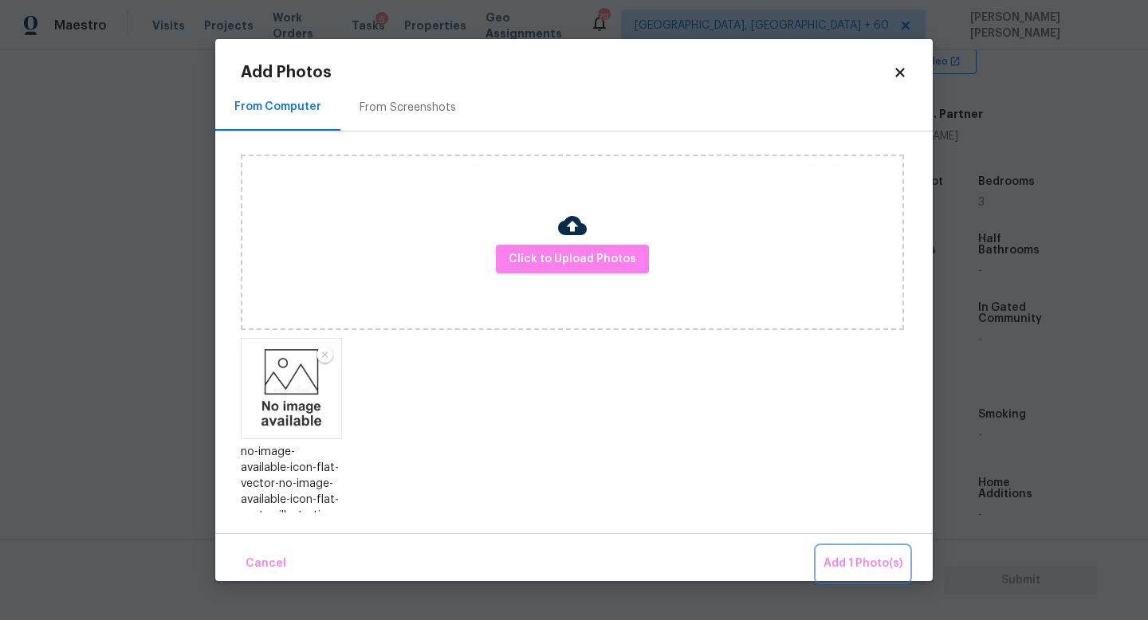
click at [835, 565] on span "Add 1 Photo(s)" at bounding box center [862, 564] width 79 height 20
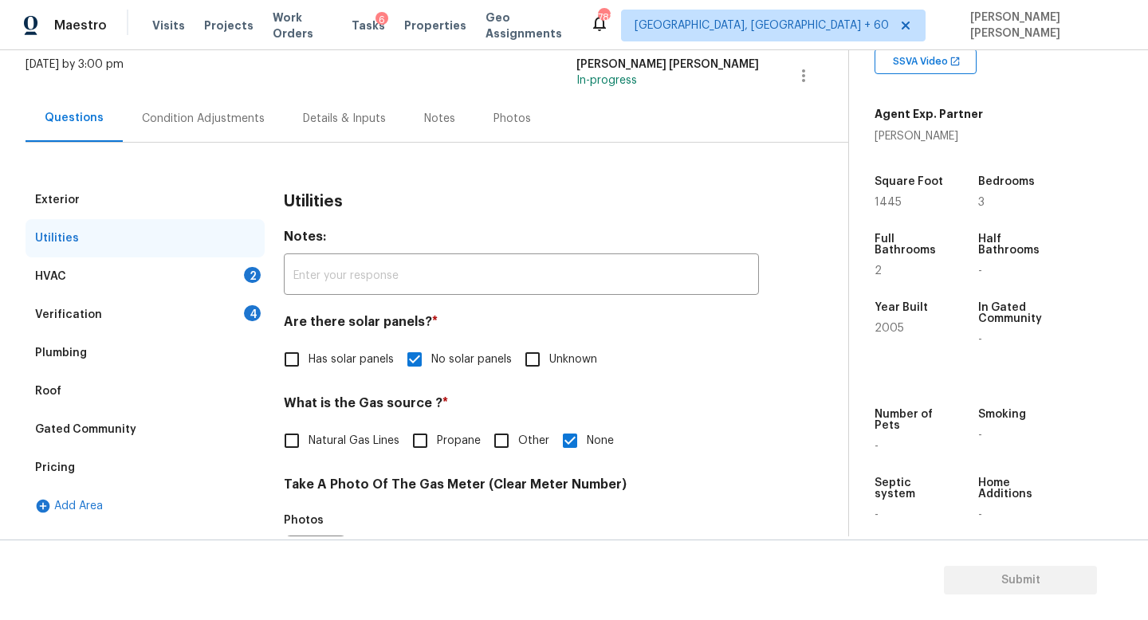
scroll to position [96, 0]
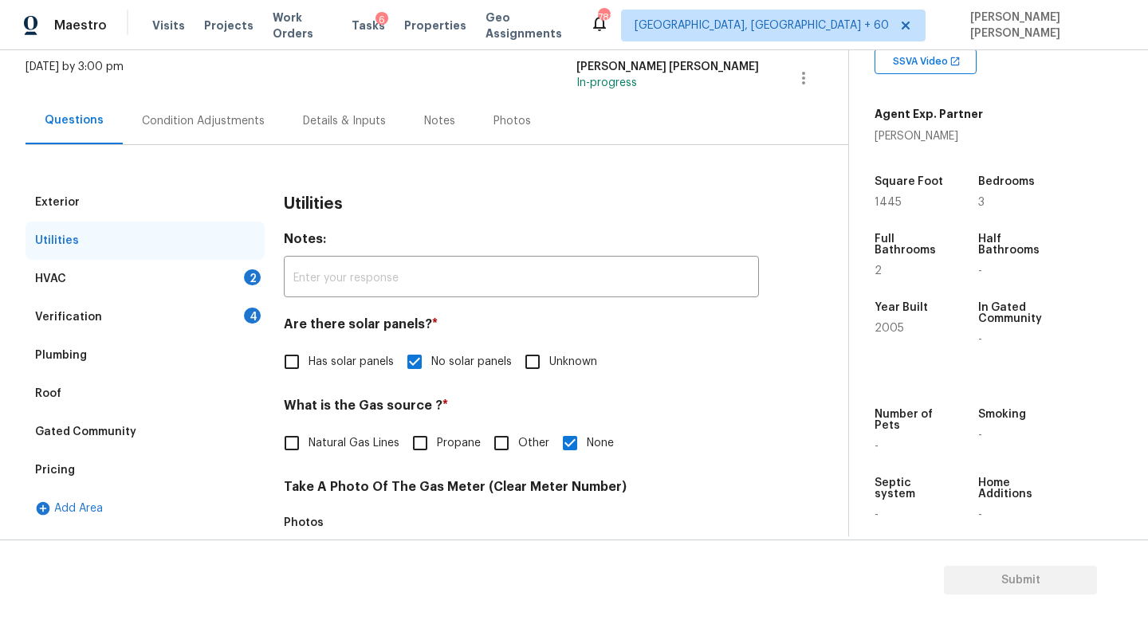
click at [224, 120] on div "Condition Adjustments" at bounding box center [203, 121] width 123 height 16
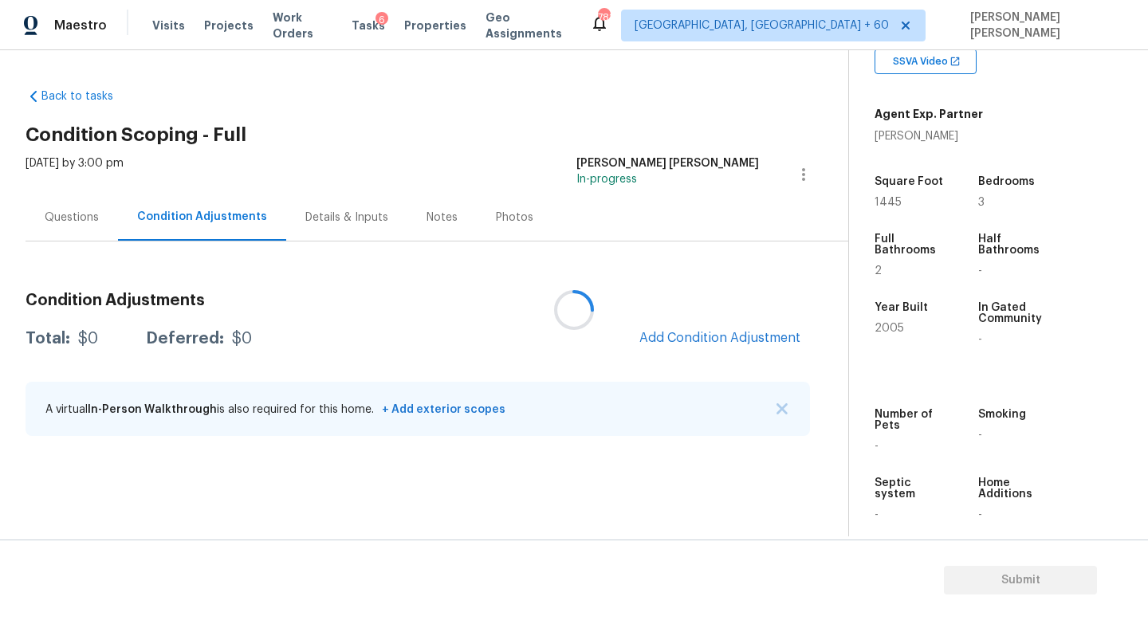
click at [706, 337] on div at bounding box center [574, 310] width 1148 height 620
click at [706, 337] on span "Add Condition Adjustment" at bounding box center [719, 338] width 161 height 14
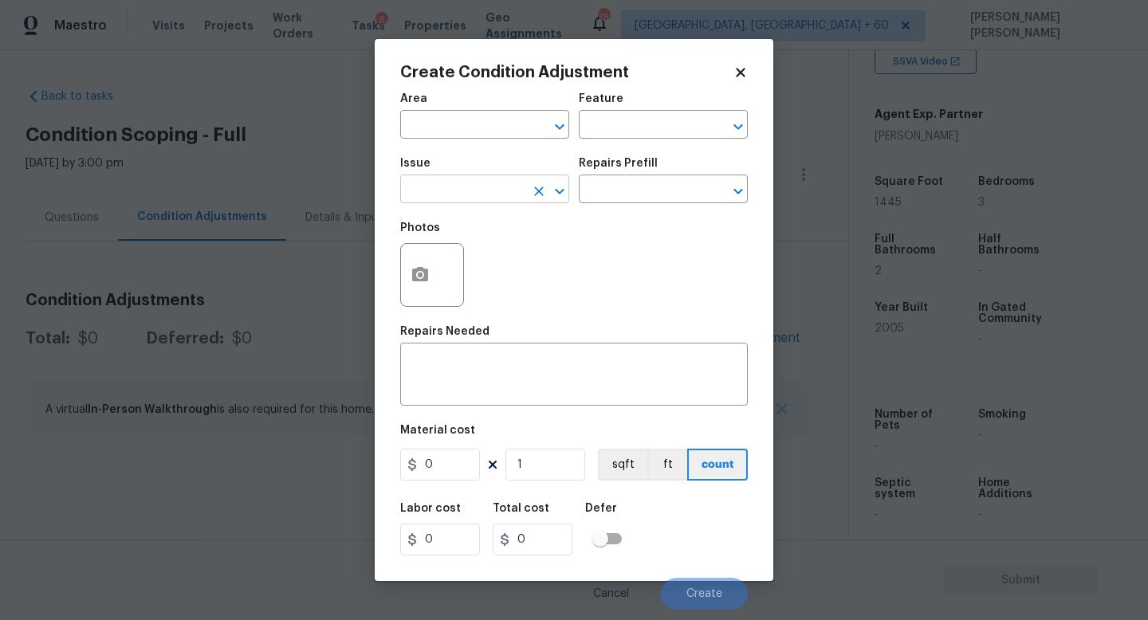
click at [456, 186] on input "text" at bounding box center [462, 191] width 124 height 25
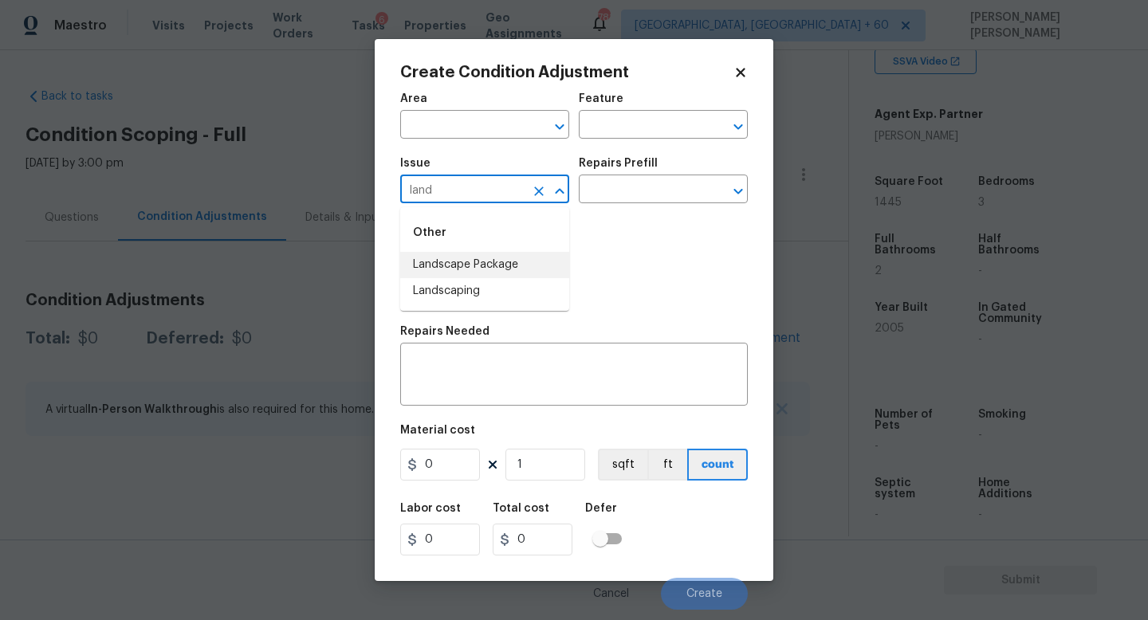
click at [461, 254] on li "Landscape Package" at bounding box center [484, 265] width 169 height 26
type input "Landscape Package"
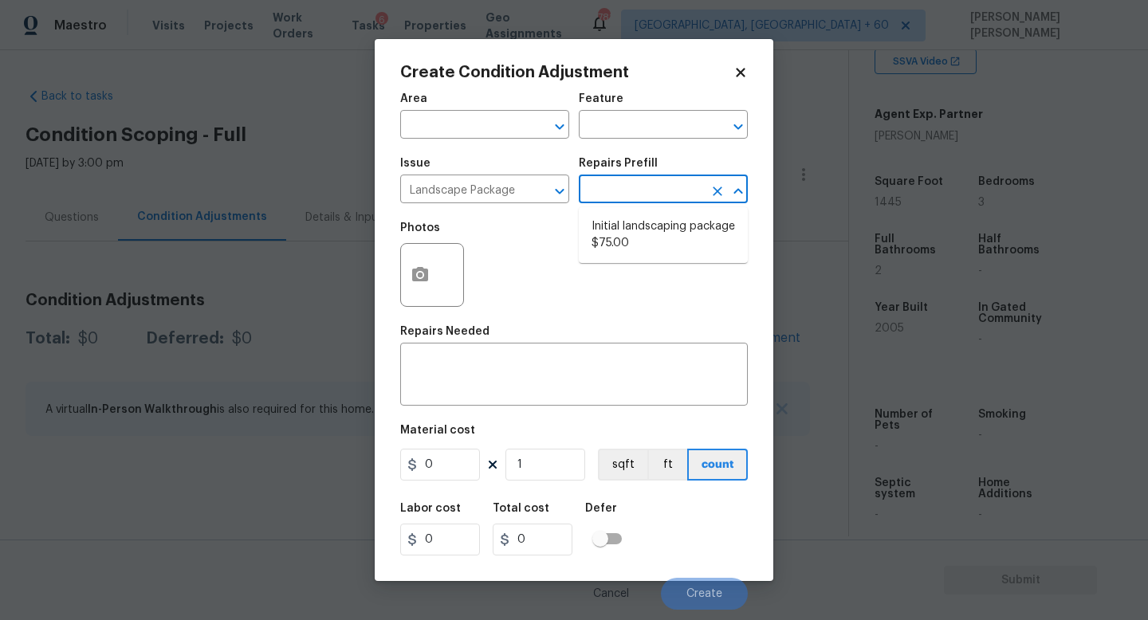
click at [611, 190] on input "text" at bounding box center [641, 191] width 124 height 25
click at [654, 238] on li "Initial landscaping package $75.00" at bounding box center [663, 235] width 169 height 43
type input "Home Readiness Packages"
type textarea "Mowing of grass up to 6" in height. Mow, edge along driveways & sidewalks, trim…"
type input "75"
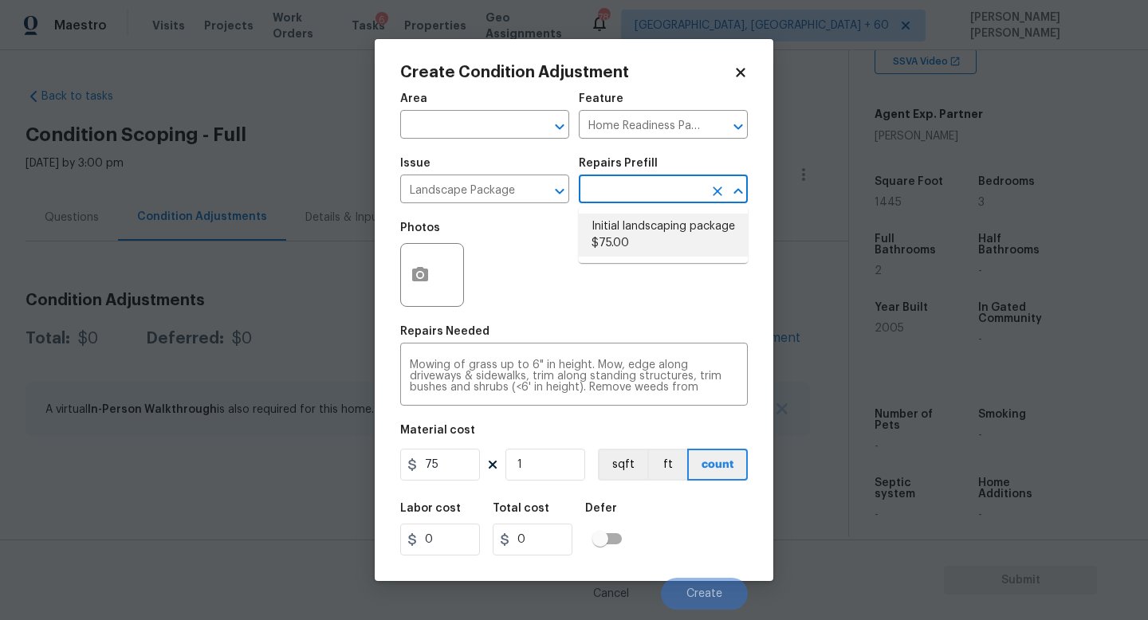
type input "75"
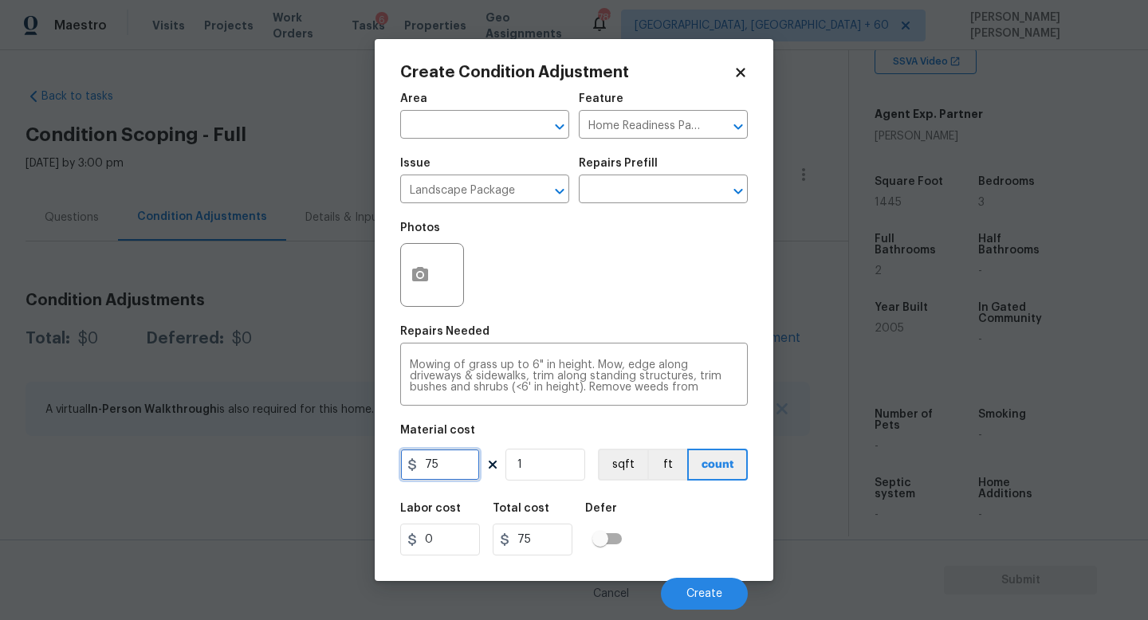
drag, startPoint x: 458, startPoint y: 474, endPoint x: 250, endPoint y: 463, distance: 208.4
click at [250, 463] on div "Create Condition Adjustment Area ​ Feature Home Readiness Packages ​ Issue Land…" at bounding box center [574, 310] width 1148 height 620
type input "300"
click at [415, 269] on icon "button" at bounding box center [420, 274] width 16 height 14
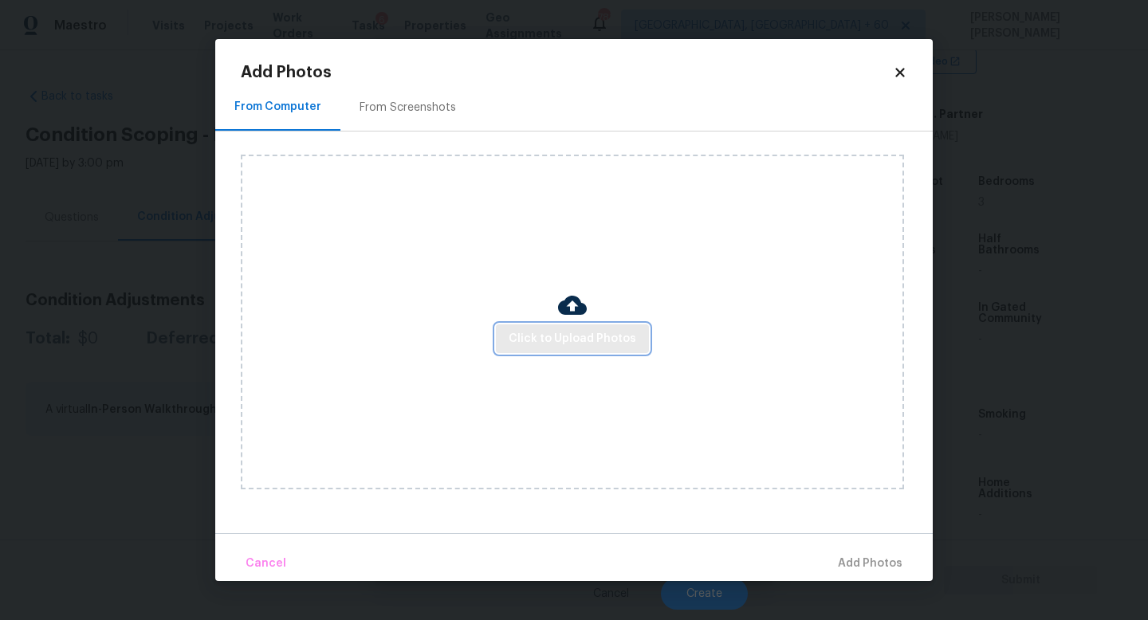
click at [550, 338] on span "Click to Upload Photos" at bounding box center [573, 339] width 128 height 20
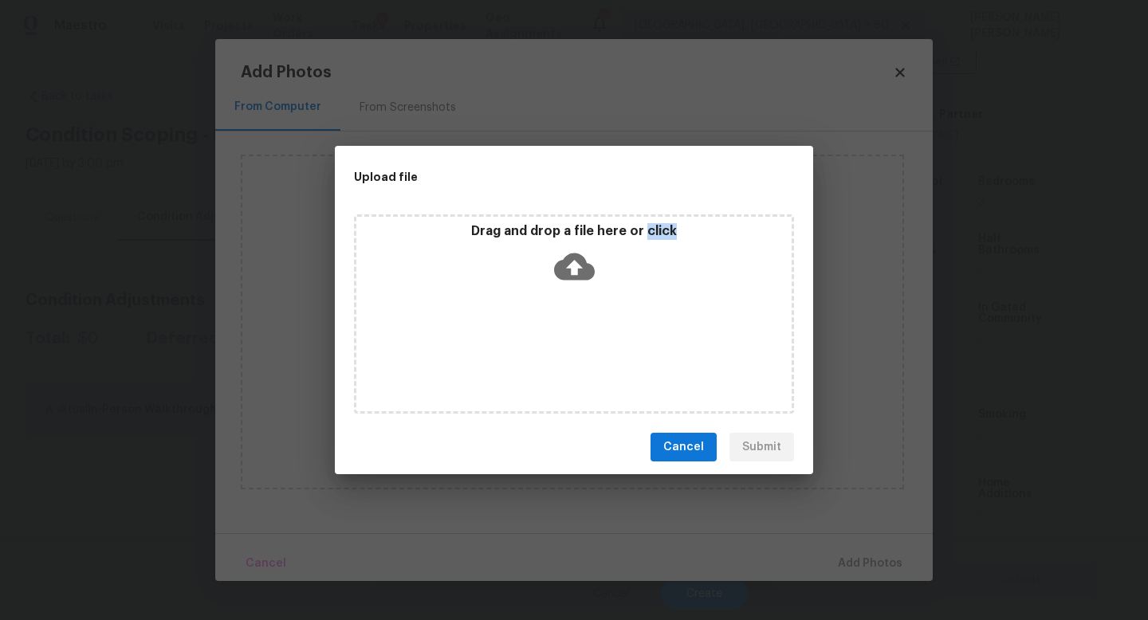
click at [471, 338] on div "Drag and drop a file here or click" at bounding box center [574, 313] width 440 height 199
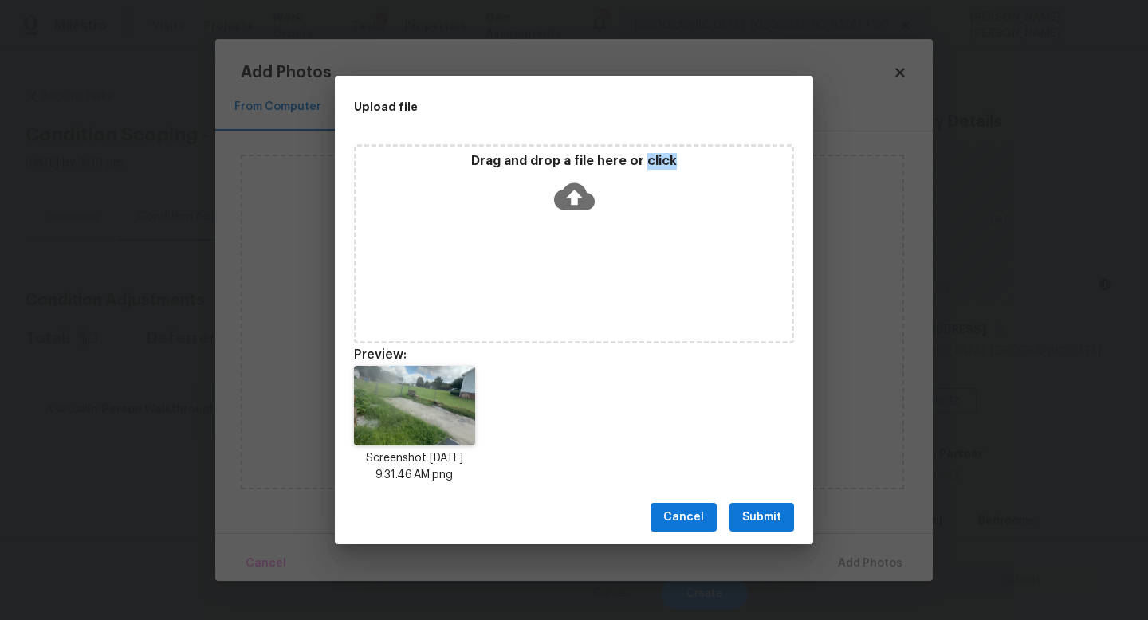
scroll to position [340, 0]
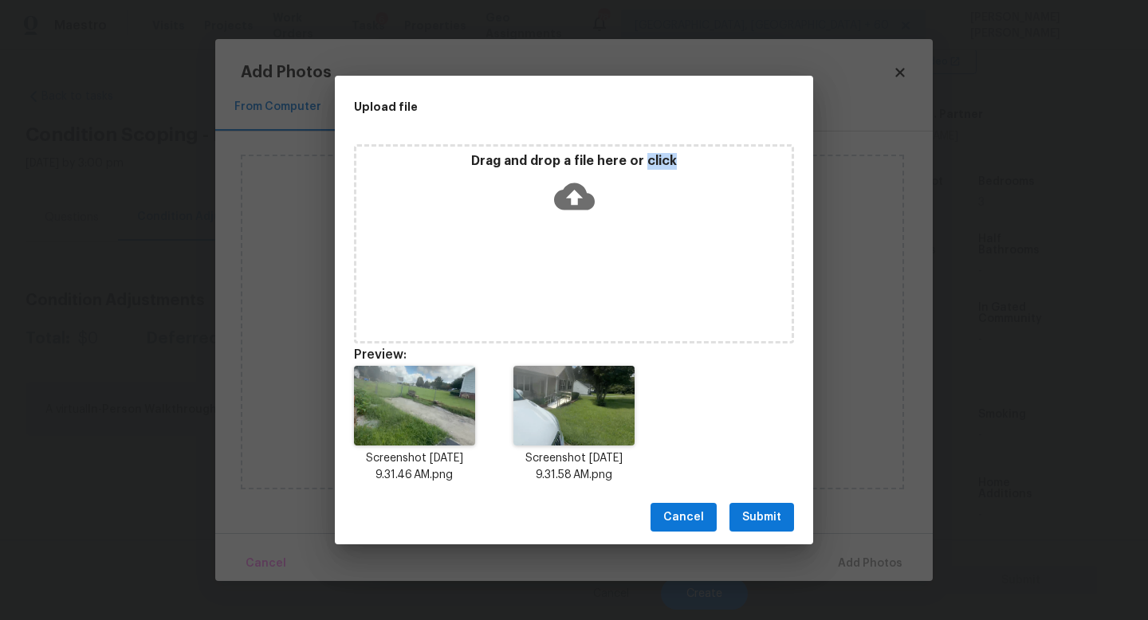
click at [767, 516] on span "Submit" at bounding box center [761, 518] width 39 height 20
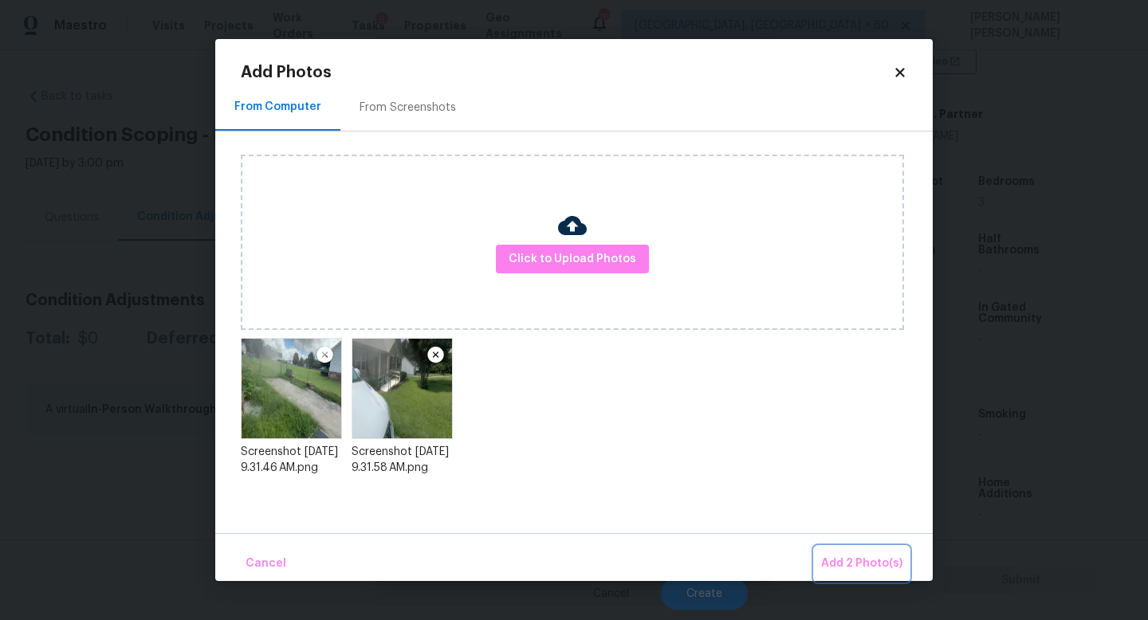
click at [863, 564] on span "Add 2 Photo(s)" at bounding box center [861, 564] width 81 height 20
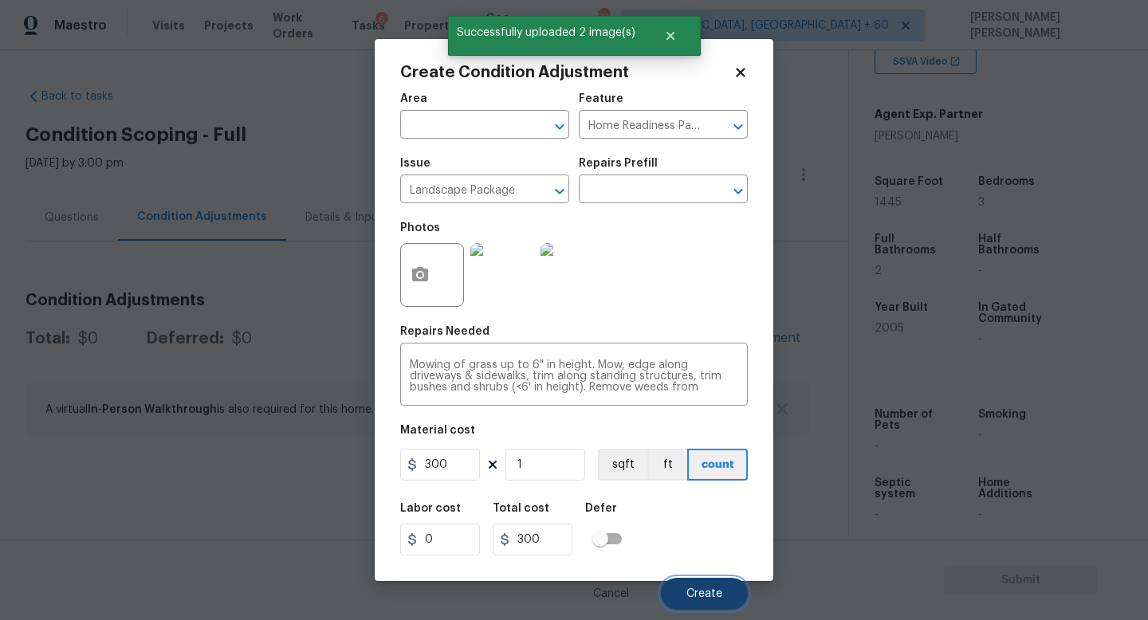
click at [690, 588] on button "Create" at bounding box center [704, 594] width 87 height 32
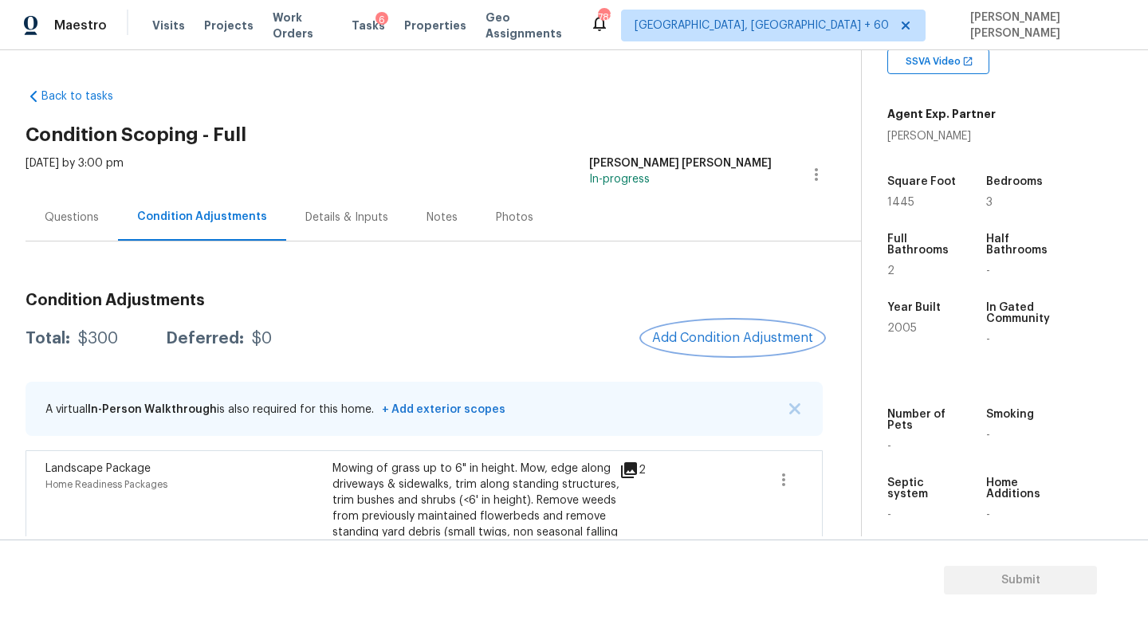
scroll to position [56, 0]
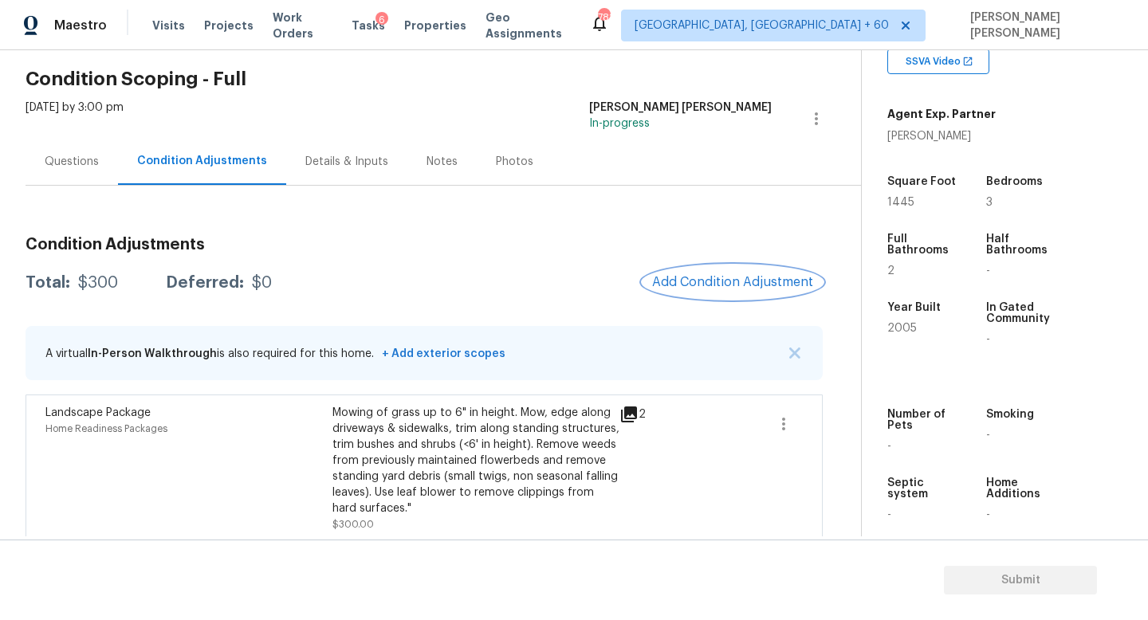
click at [714, 294] on button "Add Condition Adjustment" at bounding box center [733, 281] width 180 height 33
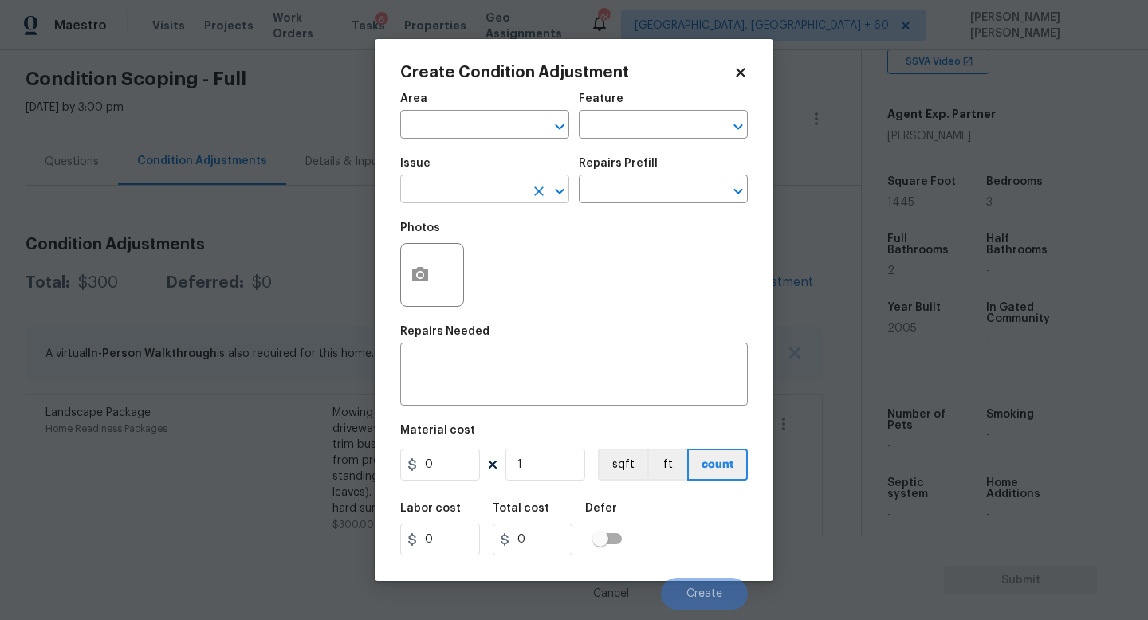
click at [499, 189] on input "text" at bounding box center [462, 191] width 124 height 25
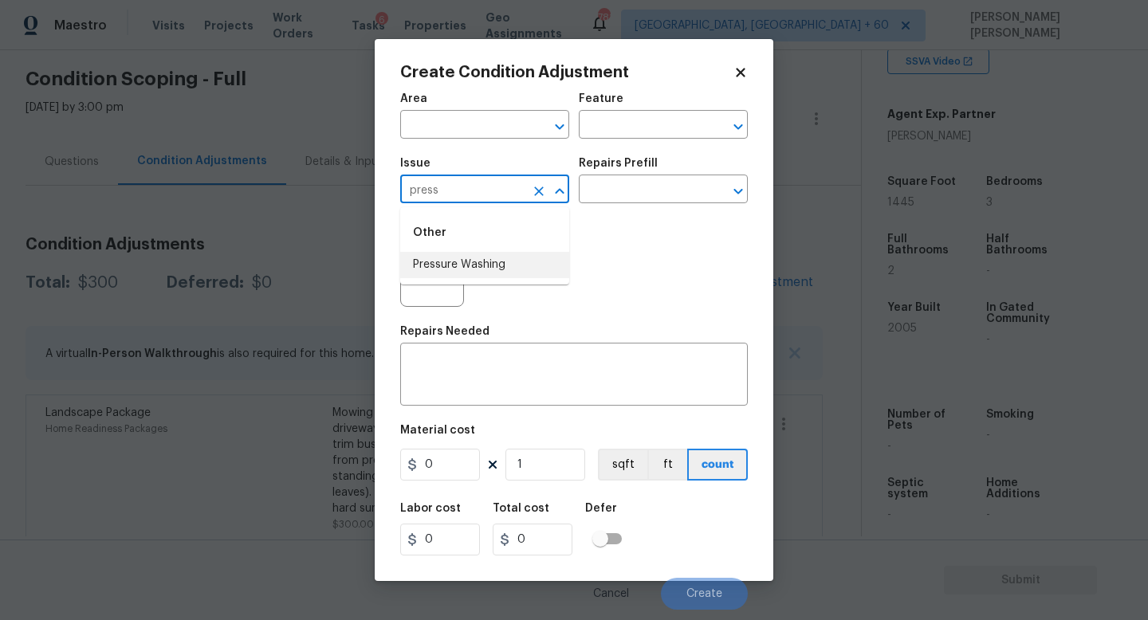
click at [477, 272] on li "Pressure Washing" at bounding box center [484, 265] width 169 height 26
type input "Pressure Washing"
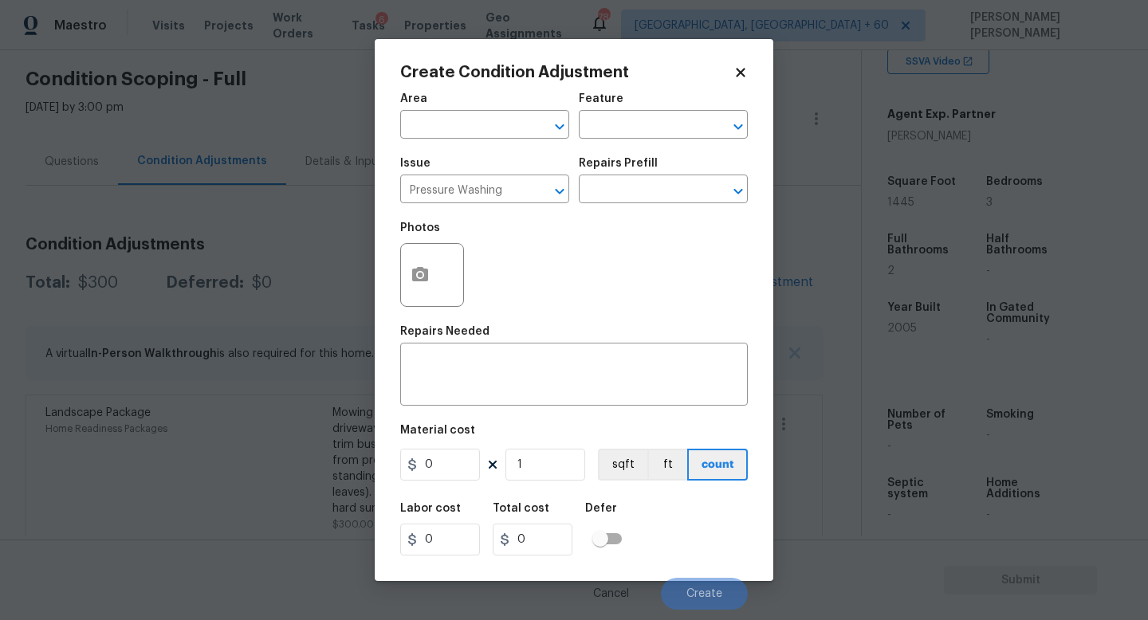
click at [658, 178] on div "Repairs Prefill" at bounding box center [663, 168] width 169 height 21
click at [648, 209] on div "Issue Pressure Washing ​ Repairs Prefill ​" at bounding box center [574, 180] width 348 height 65
click at [650, 203] on div "Issue Pressure Washing ​ Repairs Prefill ​" at bounding box center [574, 180] width 348 height 65
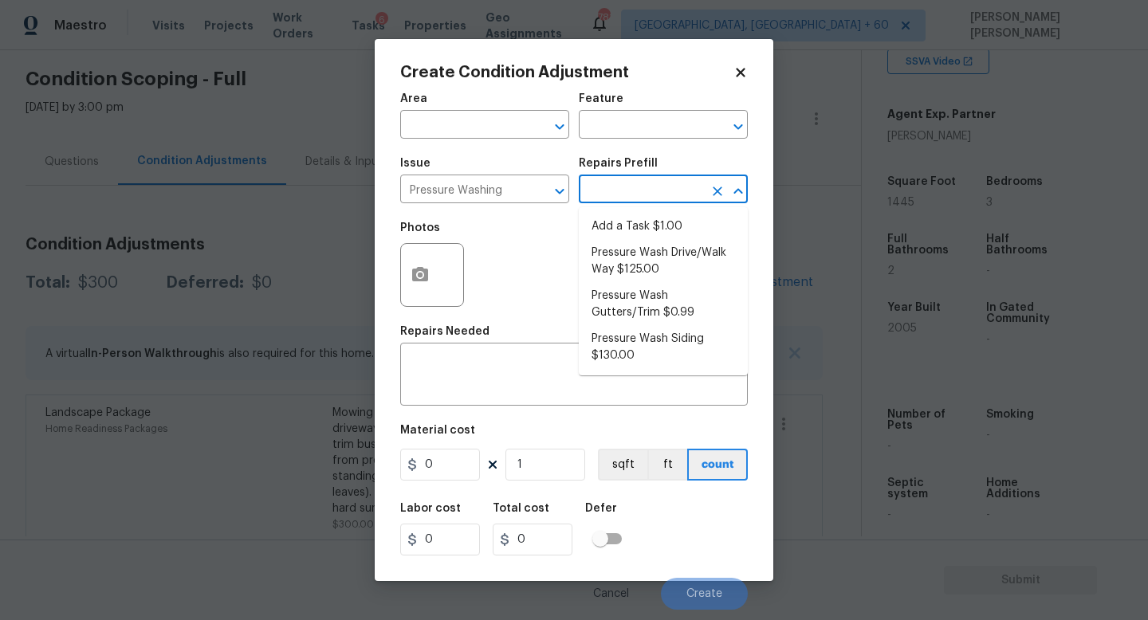
click at [644, 189] on input "text" at bounding box center [641, 191] width 124 height 25
click at [632, 258] on li "Pressure Wash Drive/Walk Way $125.00" at bounding box center [663, 261] width 169 height 43
type input "Siding"
type textarea "Pressure wash the driveways/walkways as directed by the PM. Ensure that all deb…"
type input "125"
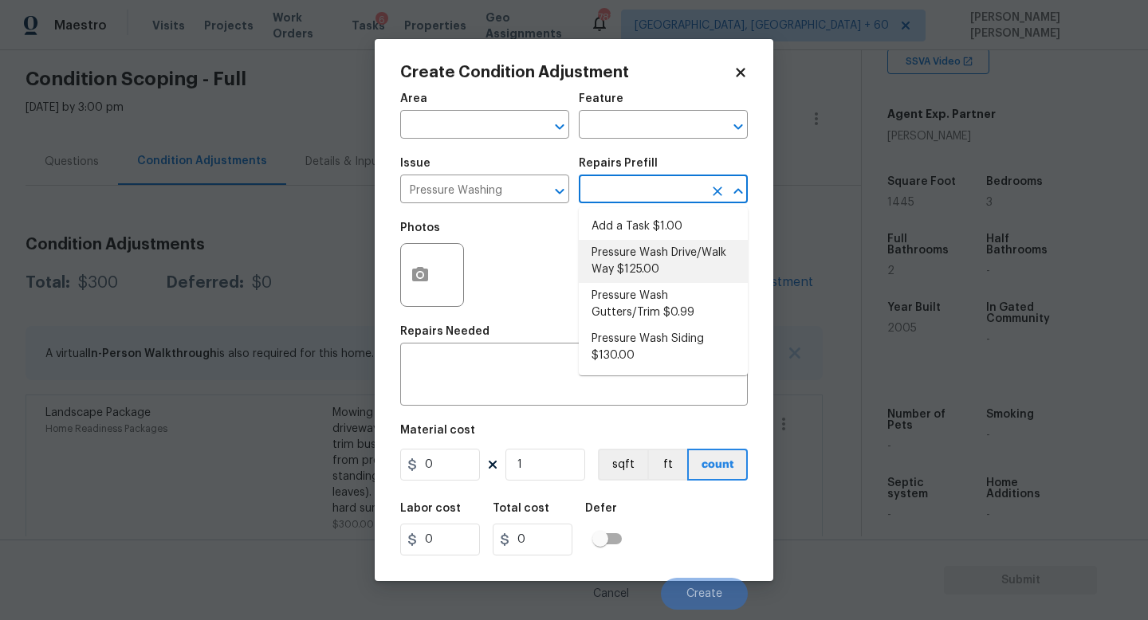
type input "125"
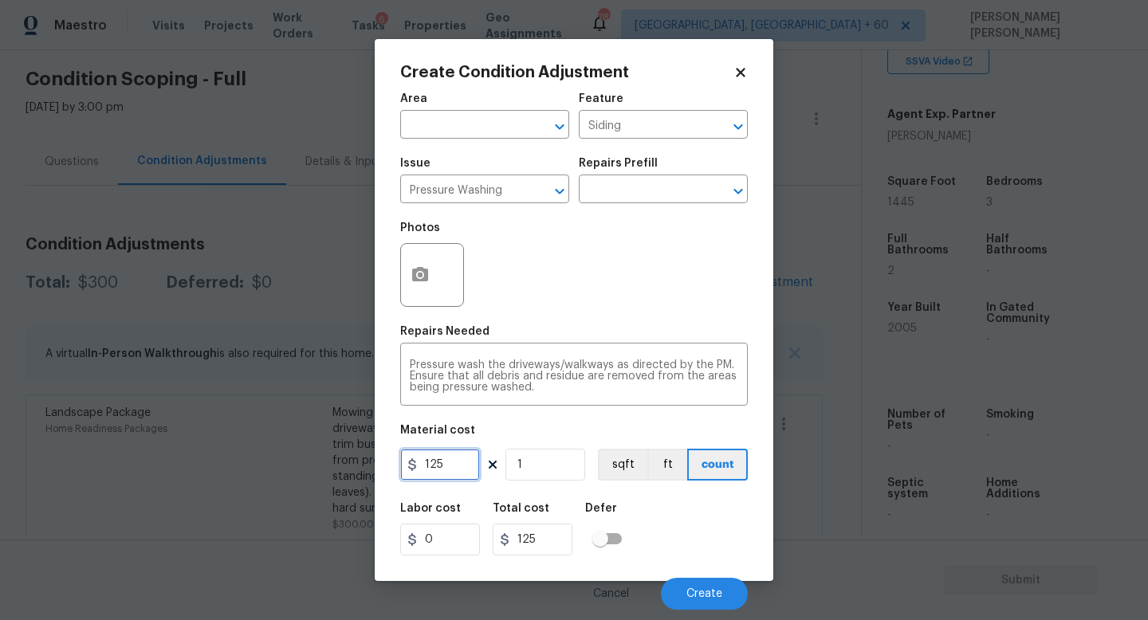
drag, startPoint x: 468, startPoint y: 469, endPoint x: 152, endPoint y: 454, distance: 316.0
click at [152, 454] on div "Create Condition Adjustment Area ​ Feature Siding ​ Issue Pressure Washing ​ Re…" at bounding box center [574, 310] width 1148 height 620
type input "300"
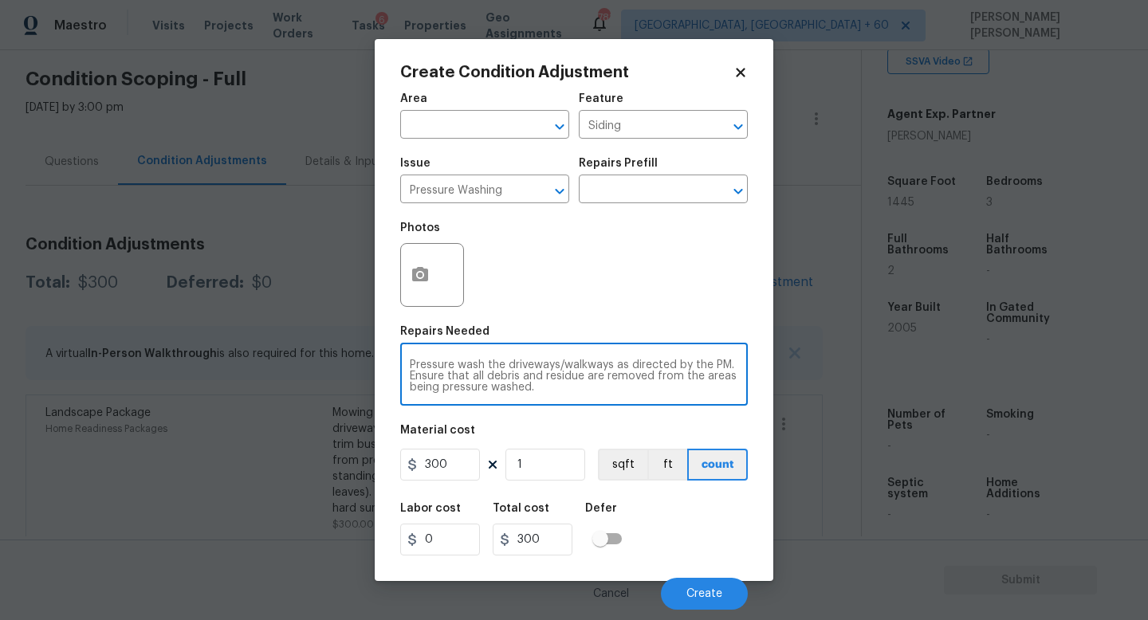
click at [563, 388] on textarea "Pressure wash the driveways/walkways as directed by the PM. Ensure that all deb…" at bounding box center [574, 376] width 328 height 33
type textarea "Pressure wash the driveways/walkways as directed by the PM. Ensure that all deb…"
click at [410, 274] on button "button" at bounding box center [420, 275] width 38 height 62
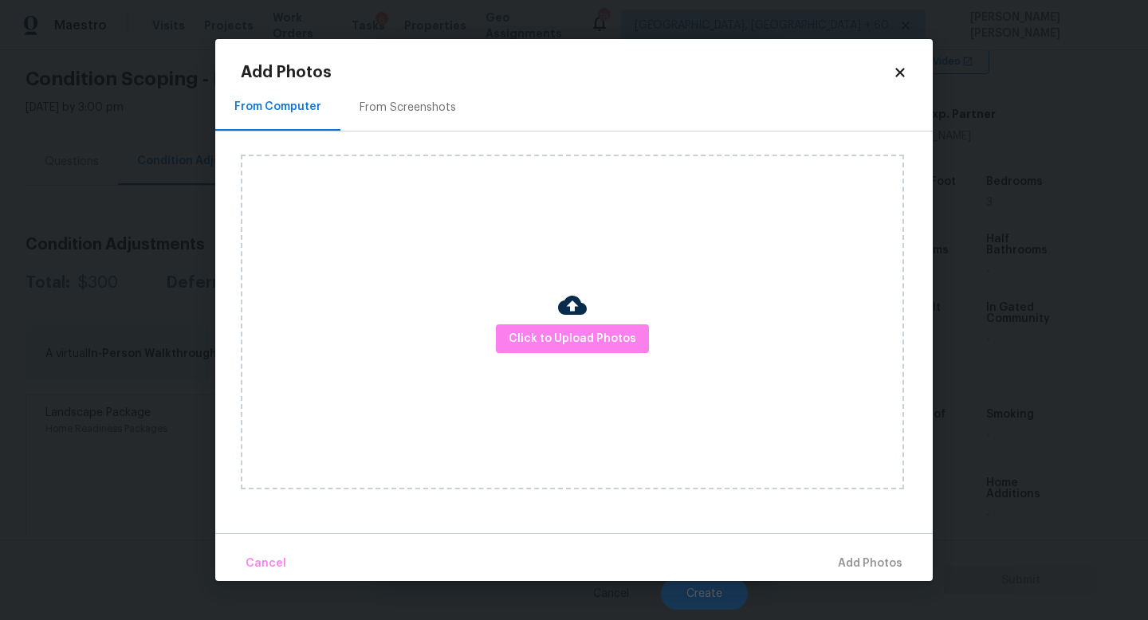
click at [604, 358] on div "Click to Upload Photos" at bounding box center [572, 322] width 663 height 335
click at [603, 337] on span "Click to Upload Photos" at bounding box center [573, 339] width 128 height 20
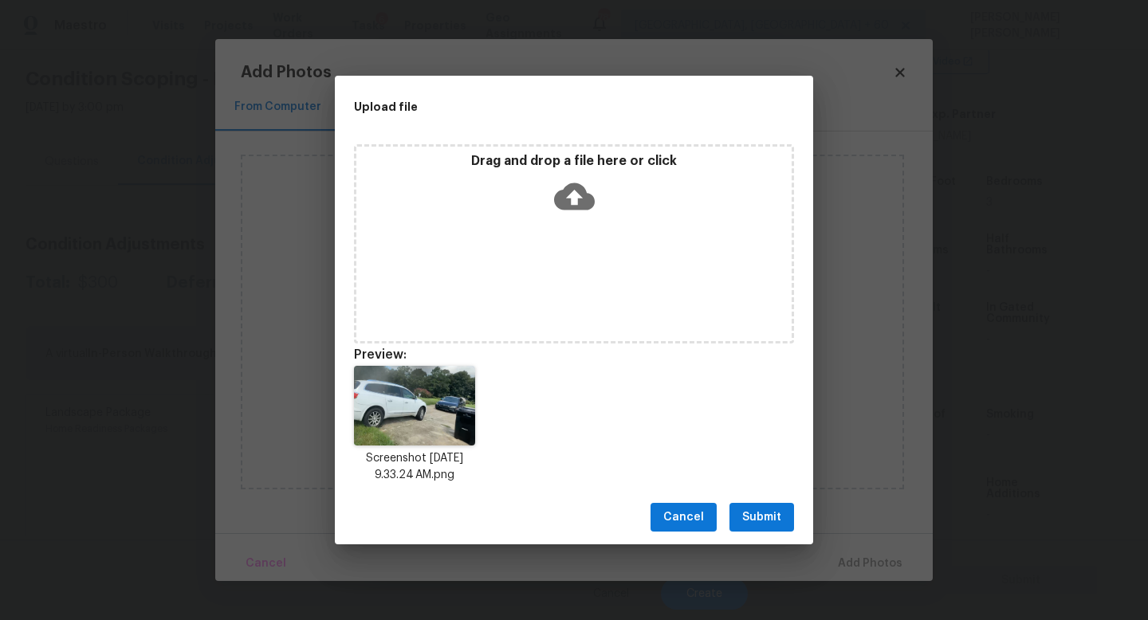
click at [757, 525] on span "Submit" at bounding box center [761, 518] width 39 height 20
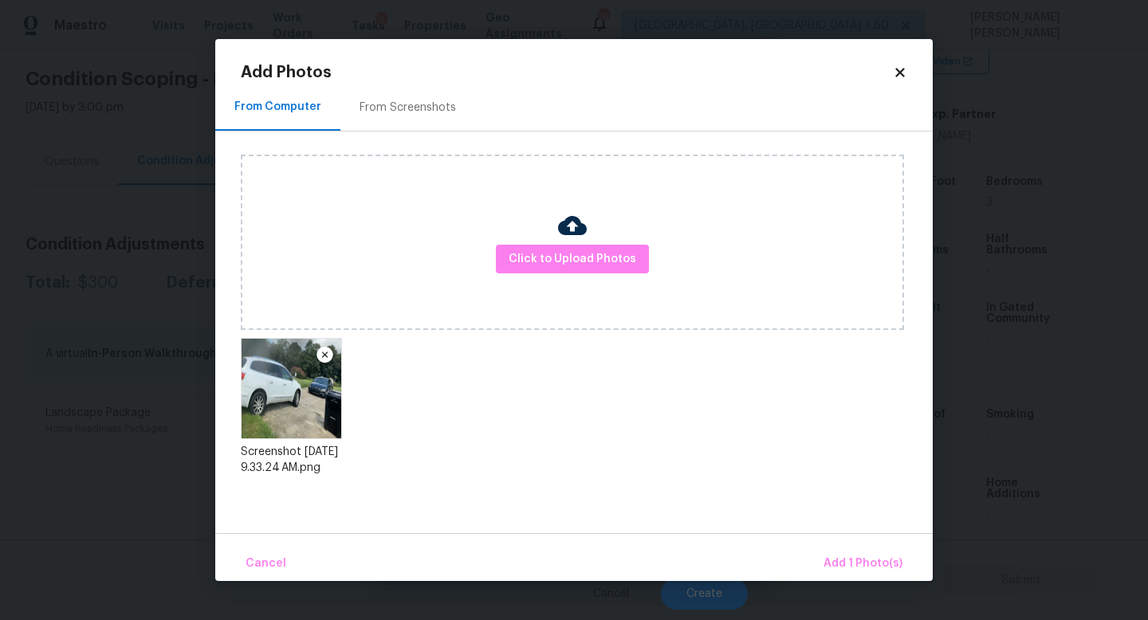
click at [847, 543] on div "Cancel Add 1 Photo(s)" at bounding box center [573, 557] width 717 height 48
click at [854, 553] on button "Add 1 Photo(s)" at bounding box center [863, 564] width 92 height 34
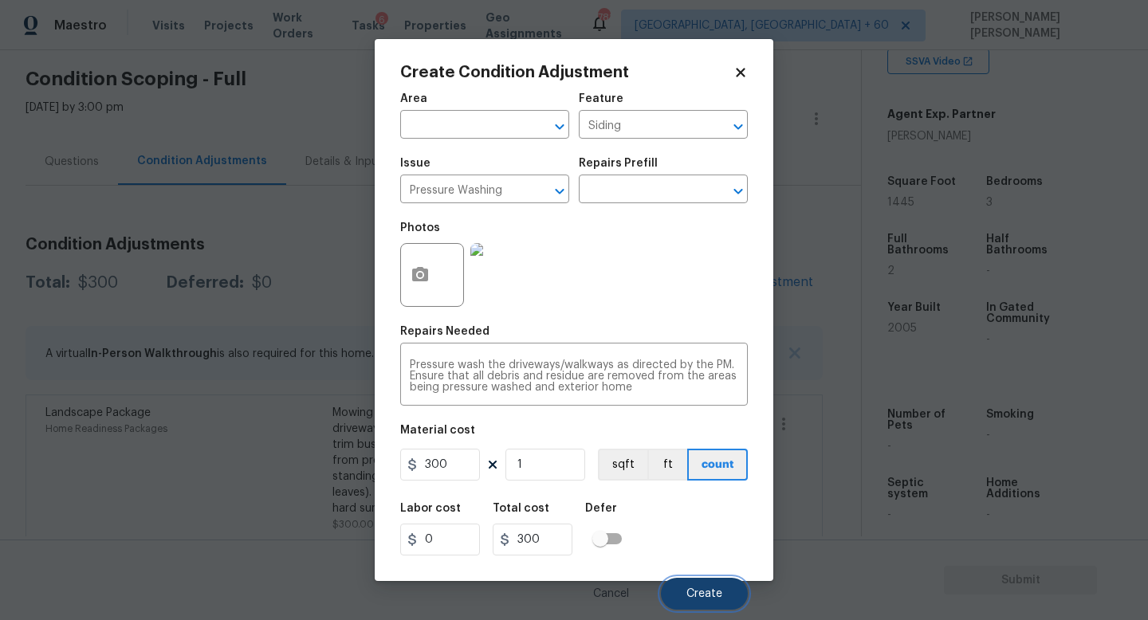
click at [682, 592] on button "Create" at bounding box center [704, 594] width 87 height 32
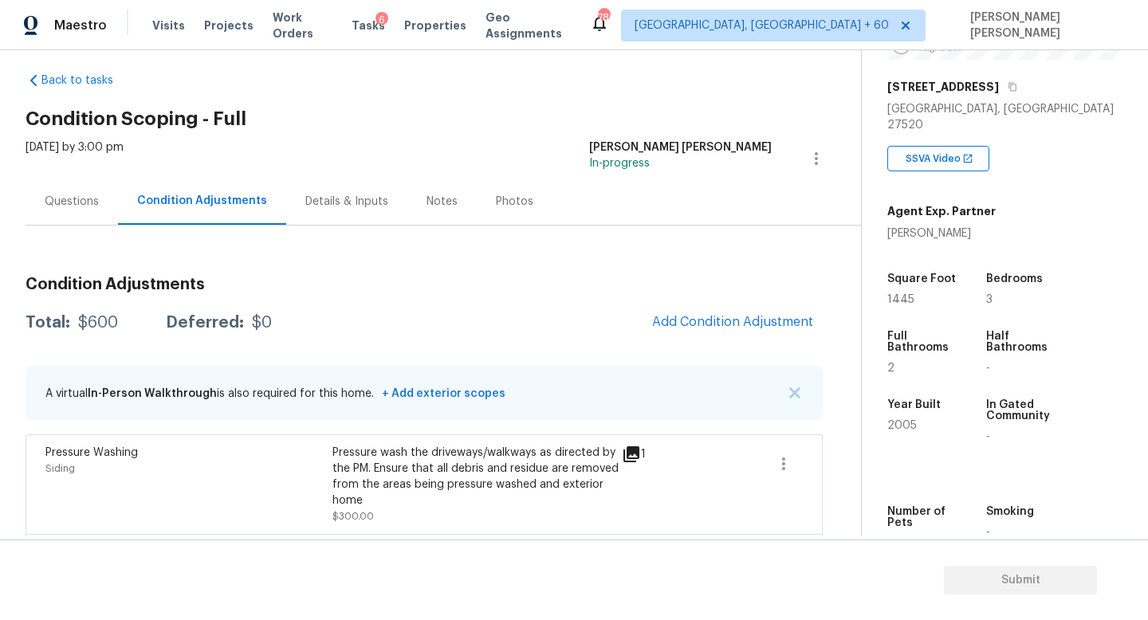
scroll to position [0, 0]
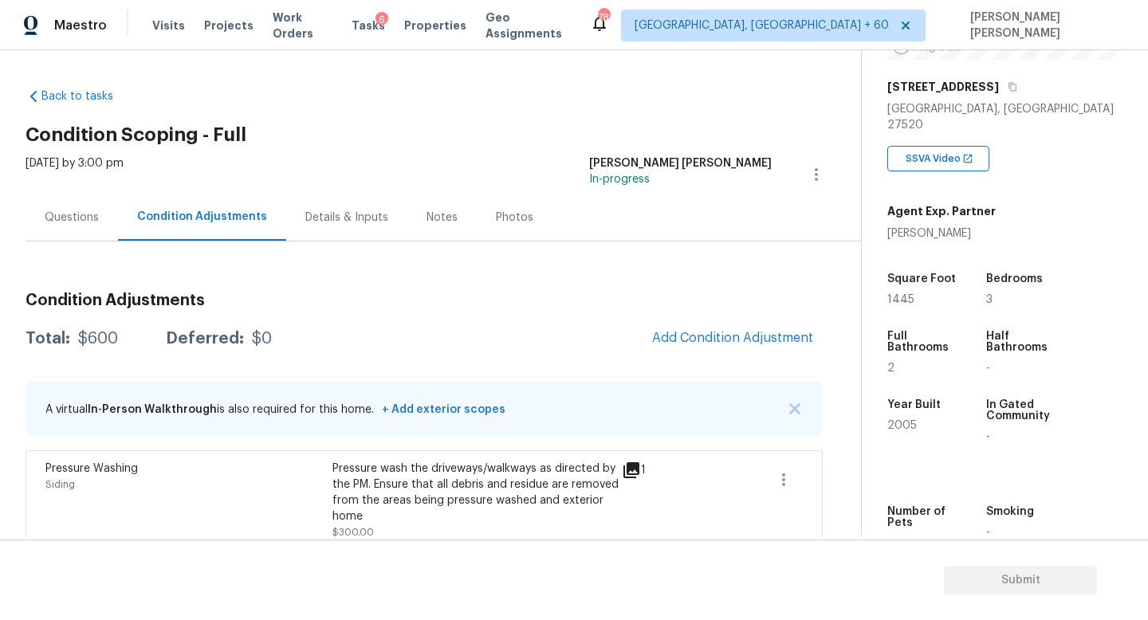
click at [103, 336] on div "$600" at bounding box center [98, 339] width 40 height 16
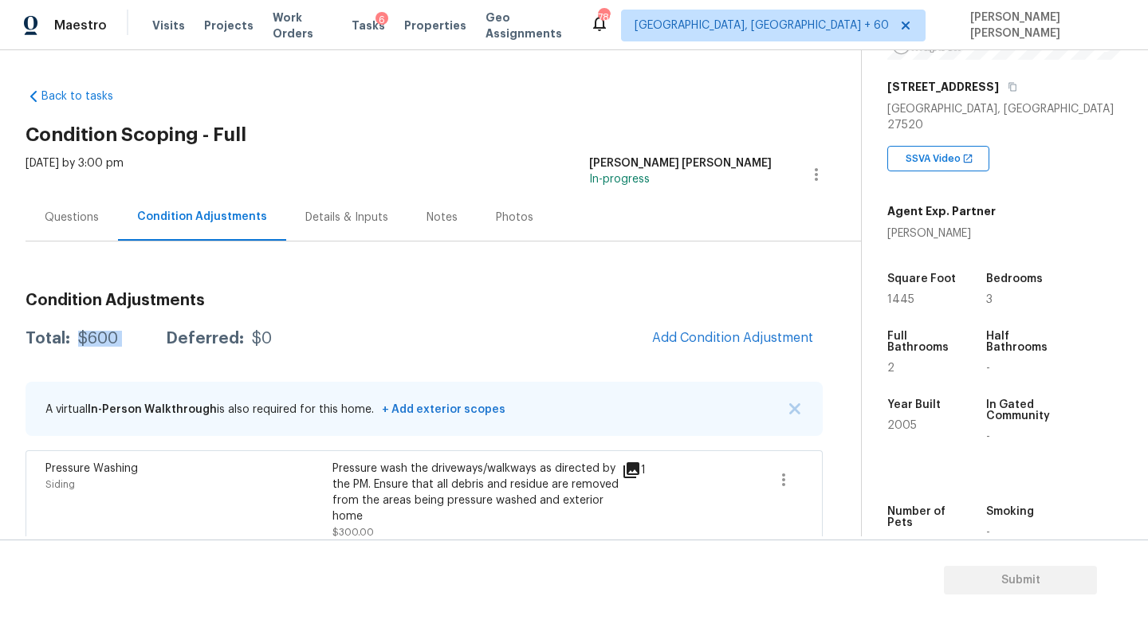
click at [103, 336] on div "$600" at bounding box center [98, 339] width 40 height 16
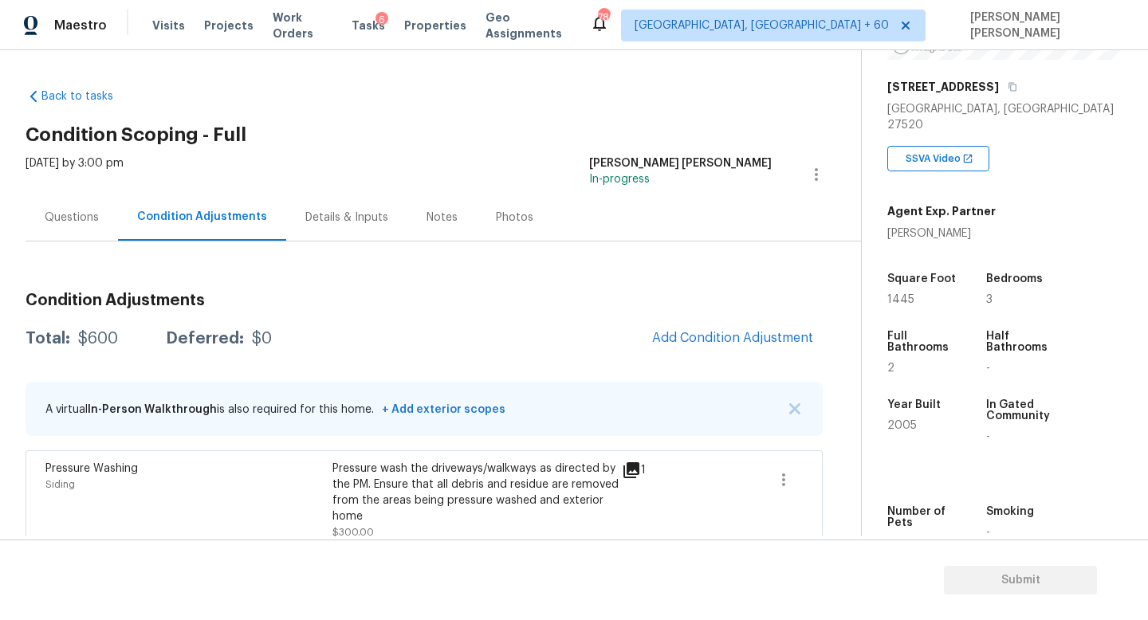
click at [103, 336] on div "$600" at bounding box center [98, 339] width 40 height 16
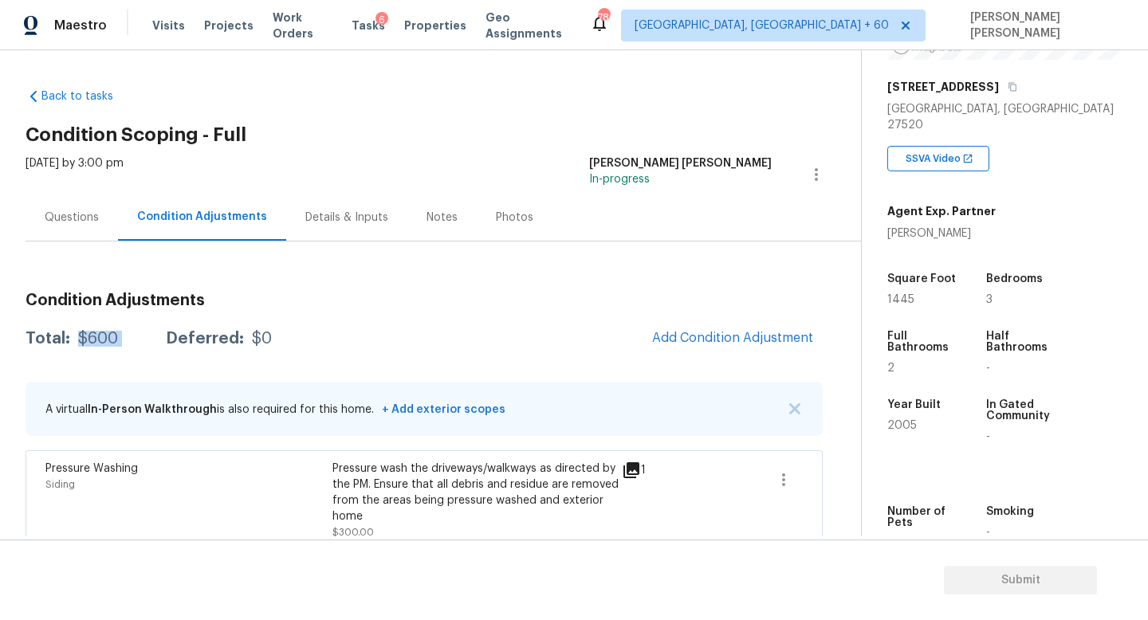
click at [103, 336] on div "$600" at bounding box center [98, 339] width 40 height 16
click at [29, 340] on div "Total:" at bounding box center [48, 339] width 45 height 16
click at [54, 335] on div "Total:" at bounding box center [48, 339] width 45 height 16
click at [95, 344] on div "$600" at bounding box center [98, 339] width 40 height 16
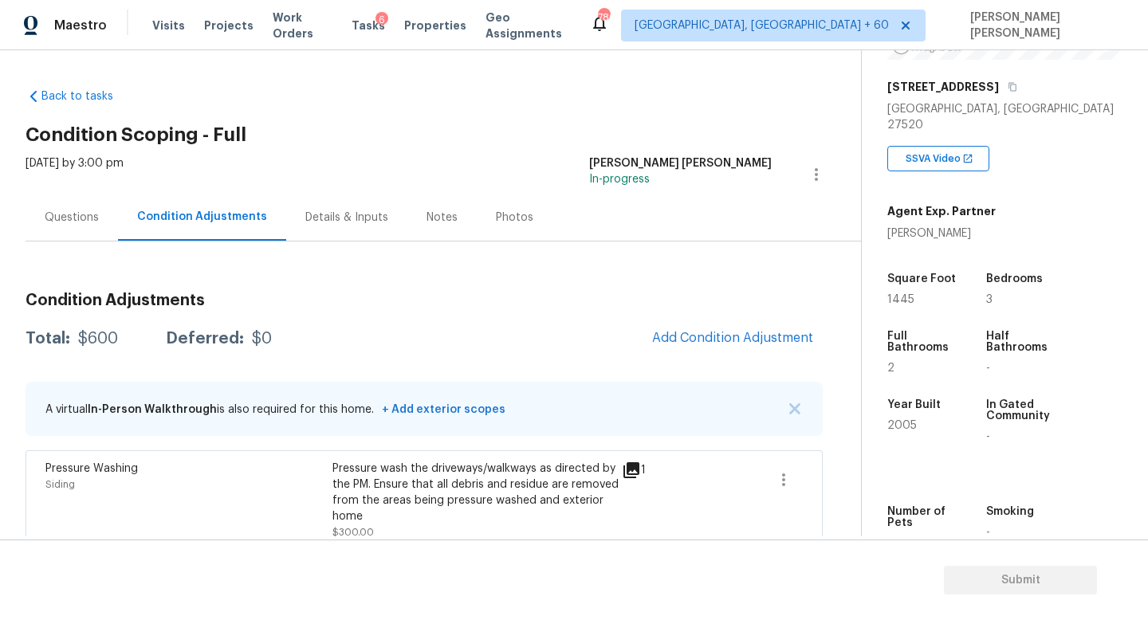
click at [95, 344] on div "$600" at bounding box center [98, 339] width 40 height 16
click at [251, 422] on div "A virtual In-Person Walkthrough is also required for this home. + Add exterior …" at bounding box center [275, 408] width 460 height 33
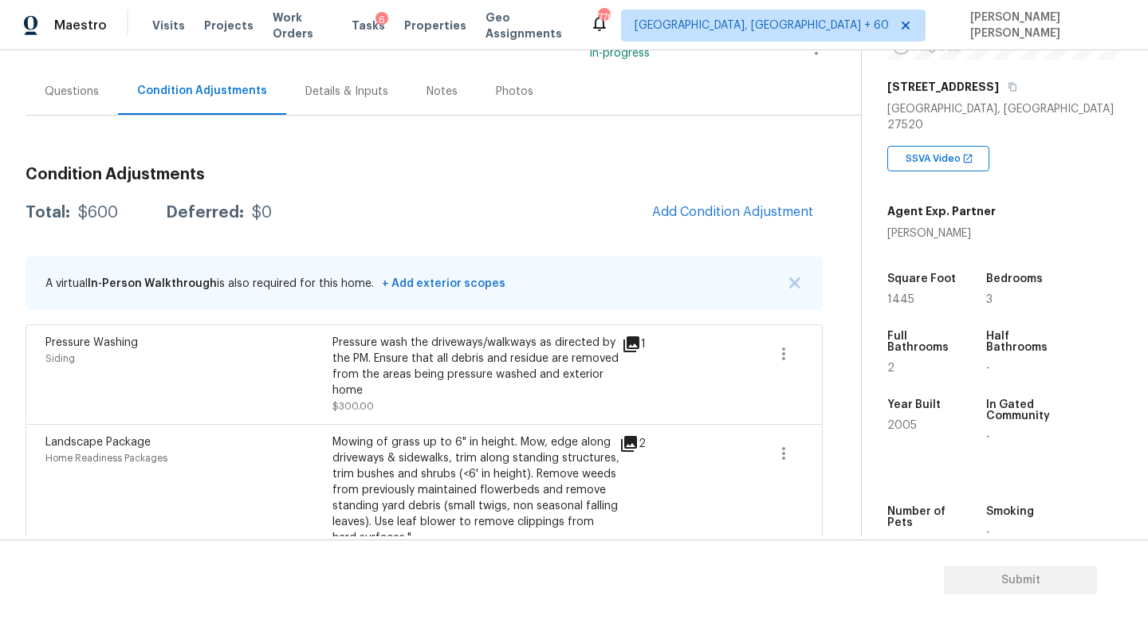
scroll to position [167, 0]
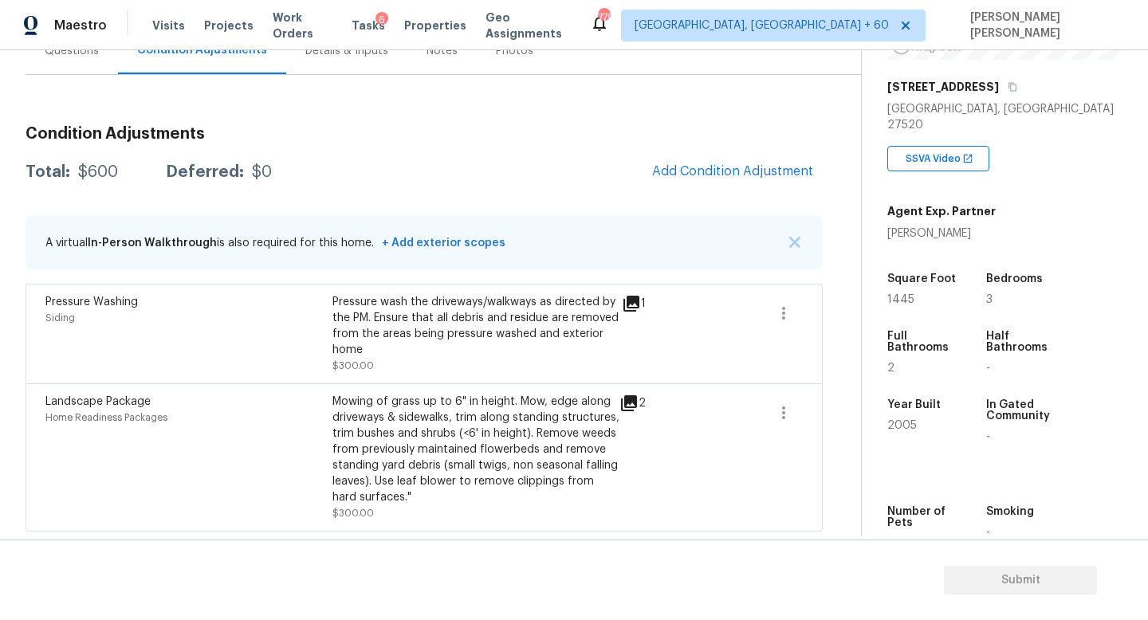
click at [750, 189] on div "Condition Adjustments Total: $600 Deferred: $0 Add Condition Adjustment A virtu…" at bounding box center [424, 322] width 797 height 419
click at [729, 175] on span "Add Condition Adjustment" at bounding box center [732, 171] width 161 height 14
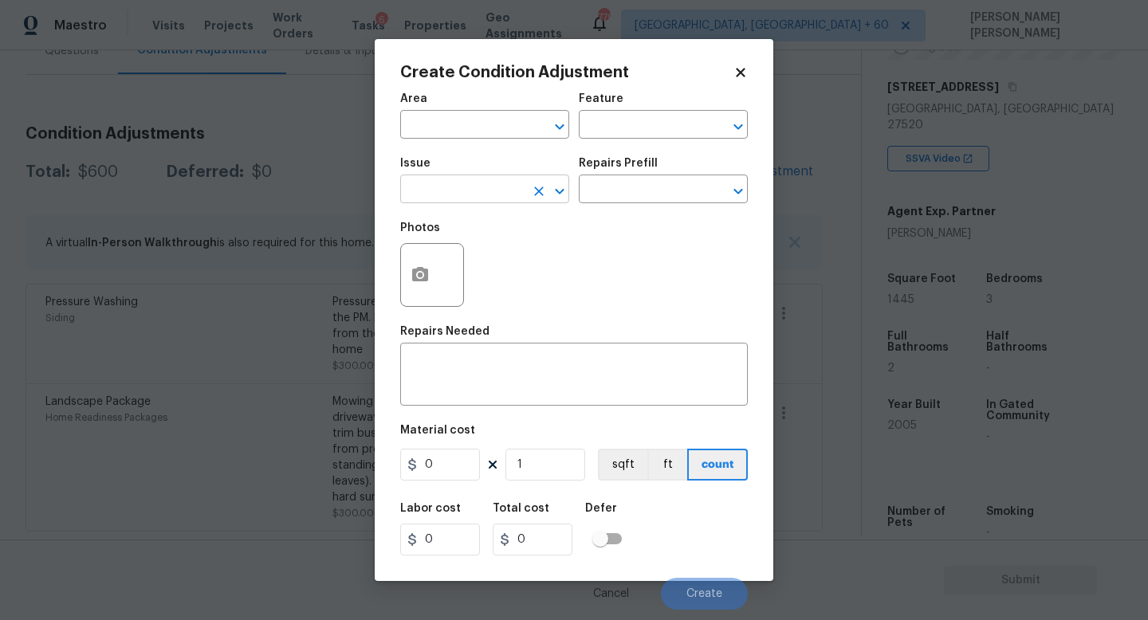
click at [464, 183] on input "text" at bounding box center [462, 191] width 124 height 25
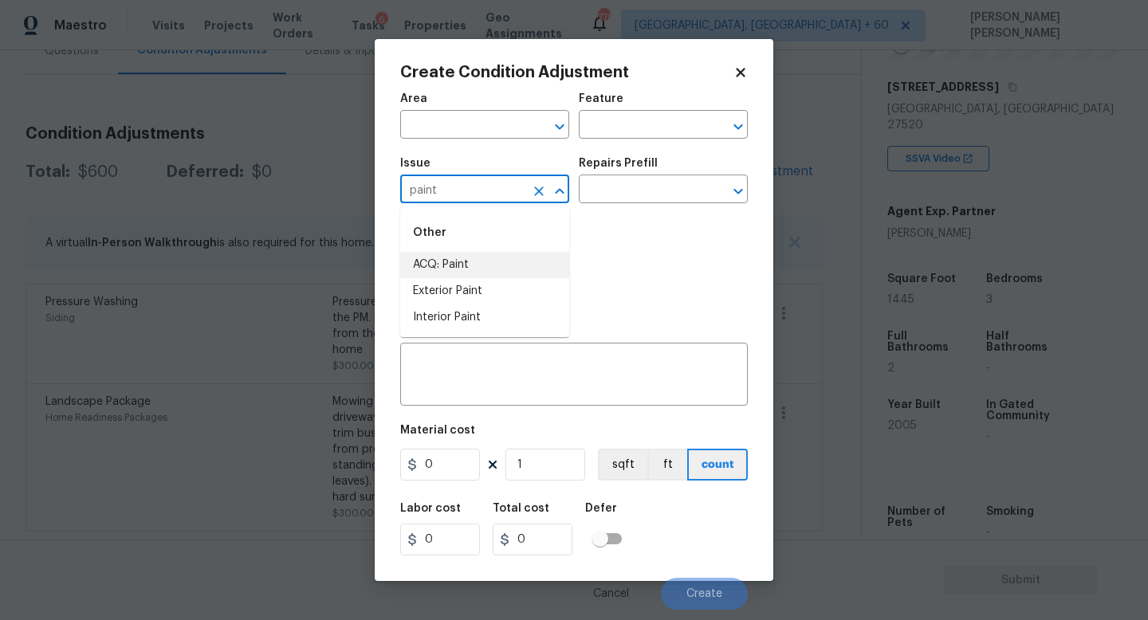
click at [492, 256] on li "ACQ: Paint" at bounding box center [484, 265] width 169 height 26
type input "ACQ: Paint"
click at [695, 176] on div "Repairs Prefill" at bounding box center [663, 168] width 169 height 21
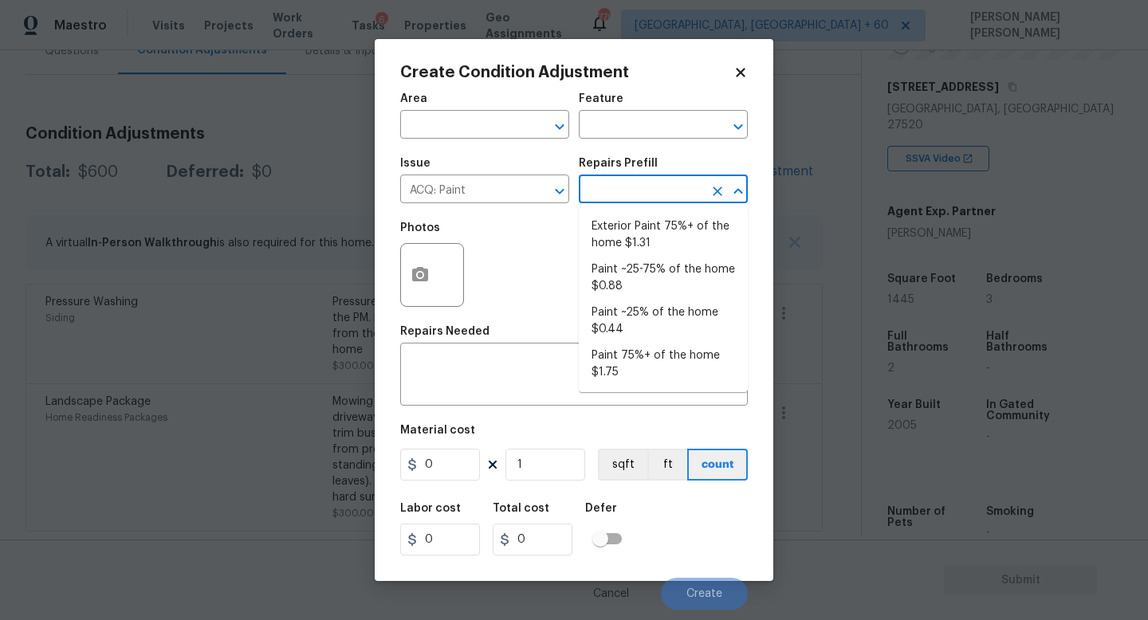
click at [654, 180] on input "text" at bounding box center [641, 191] width 124 height 25
click at [650, 265] on li "Paint ~25-75% of the home $0.88" at bounding box center [663, 278] width 169 height 43
type input "Acquisition"
type textarea "Acquisition Scope: ~25 - 75% of the home needs interior paint"
type input "0.88"
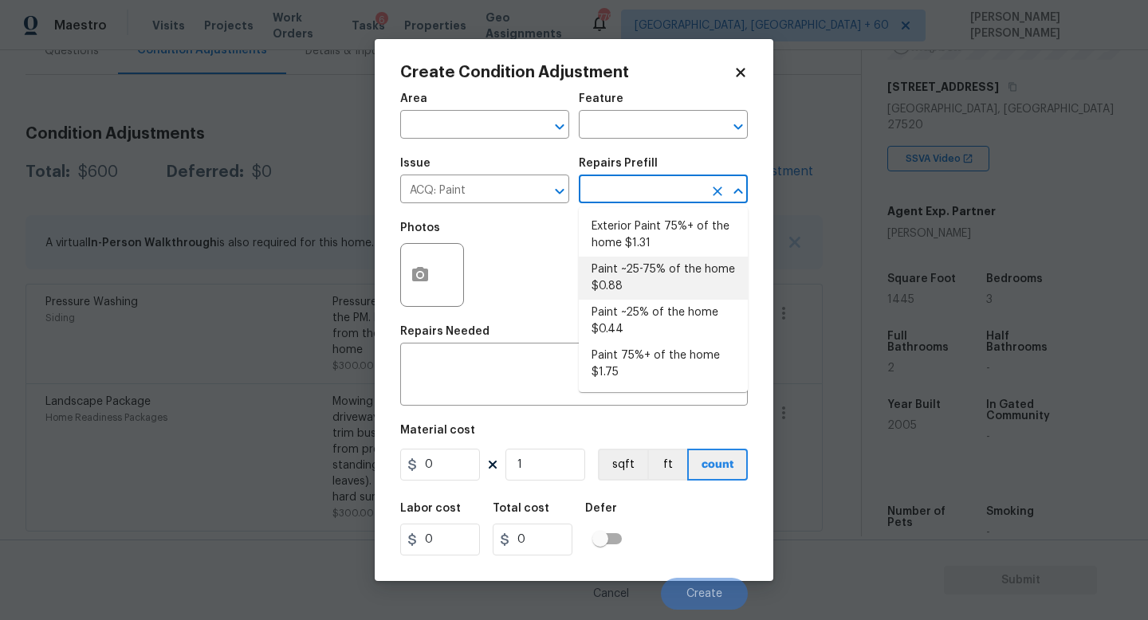
type input "0.88"
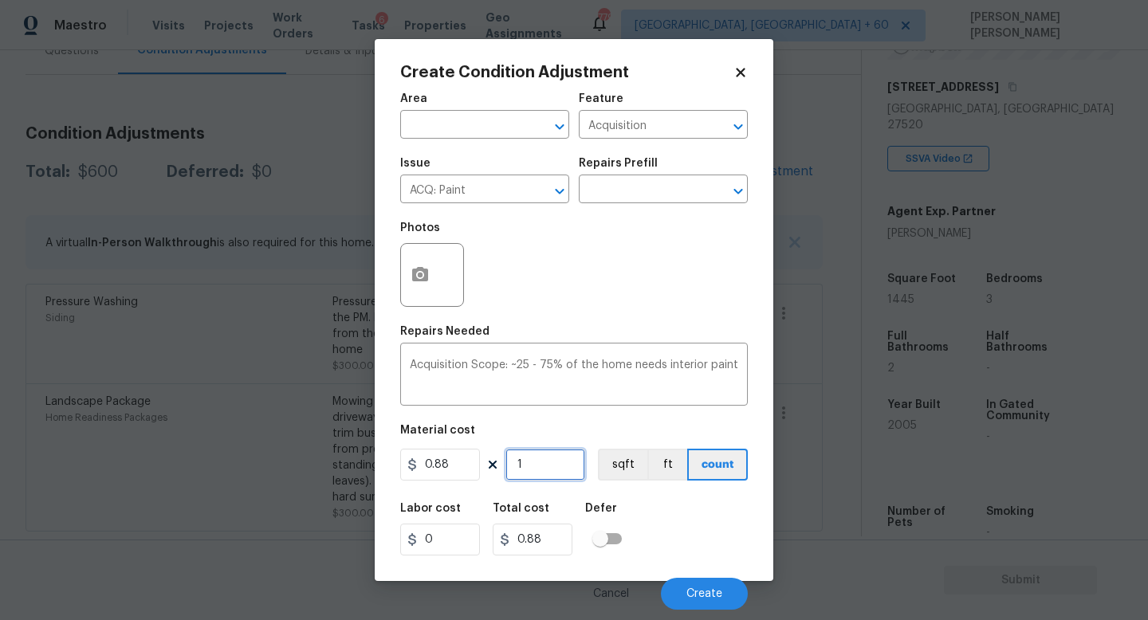
click at [557, 458] on input "1" at bounding box center [545, 465] width 80 height 32
type input "0"
type input "1"
type input "0.88"
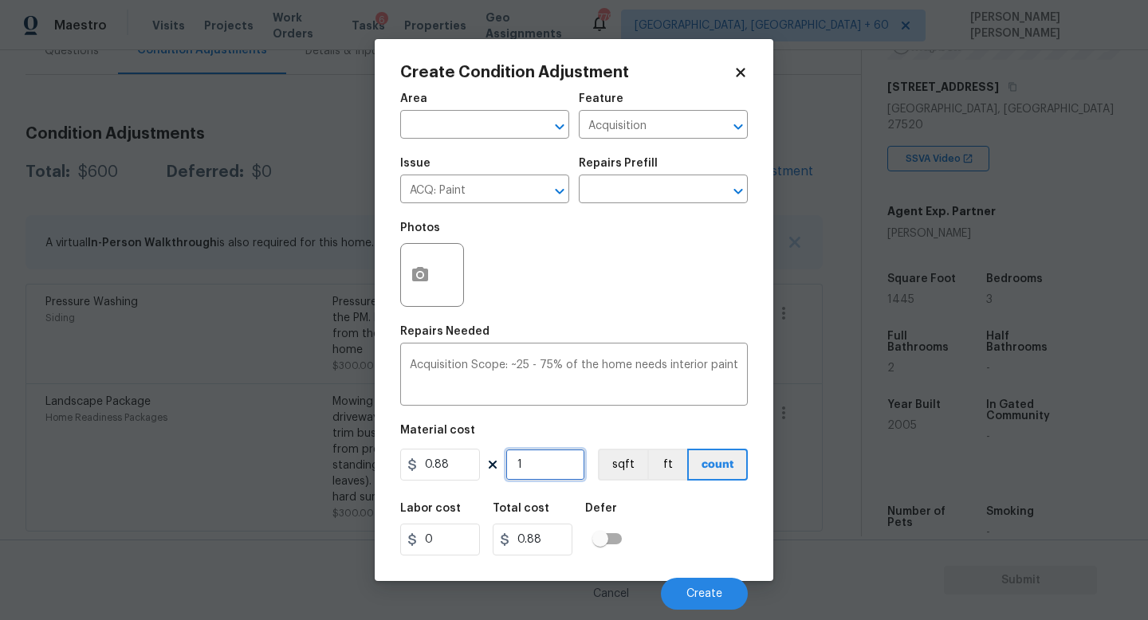
type input "14"
type input "12.32"
type input "144"
type input "126.72"
type input "1445"
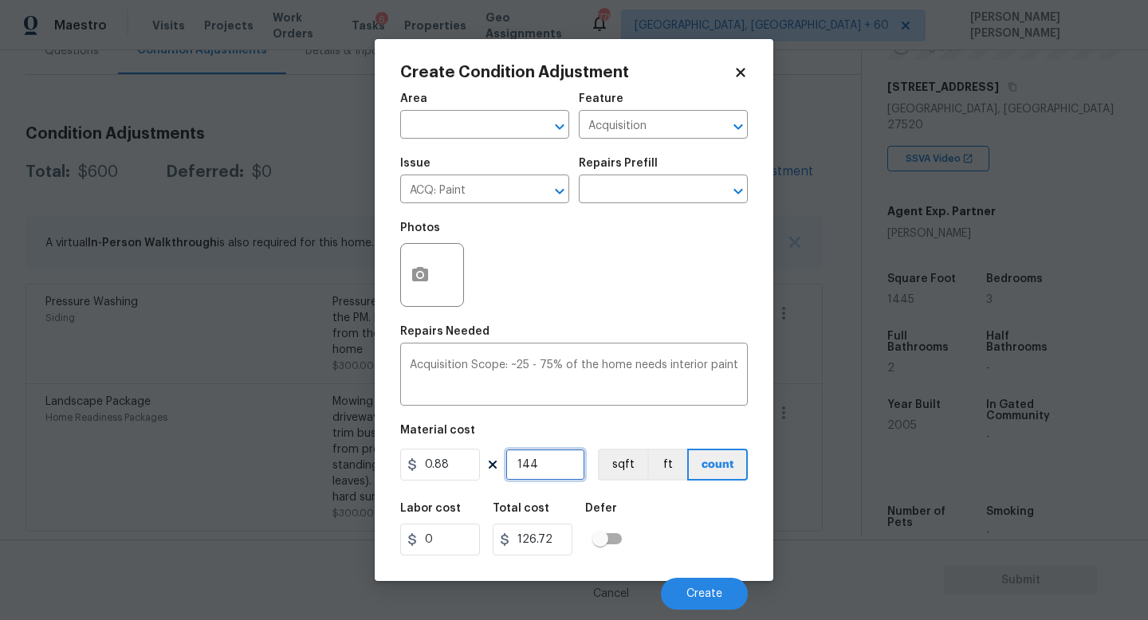
type input "1271.6"
type input "1445"
click at [401, 279] on button "button" at bounding box center [420, 275] width 38 height 62
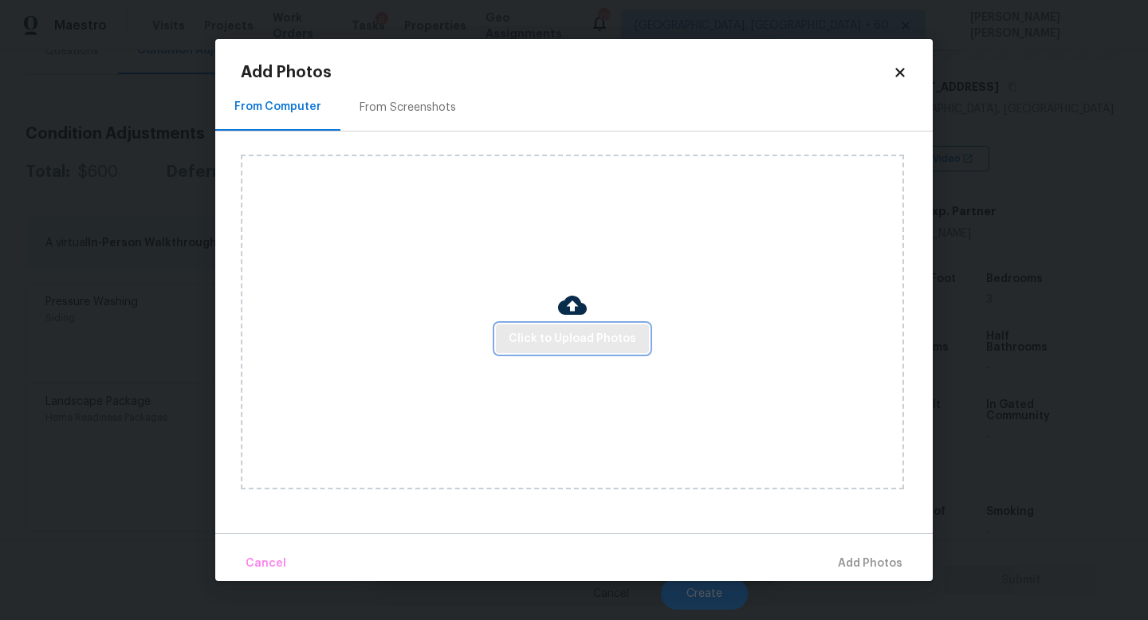
click at [578, 335] on span "Click to Upload Photos" at bounding box center [573, 339] width 128 height 20
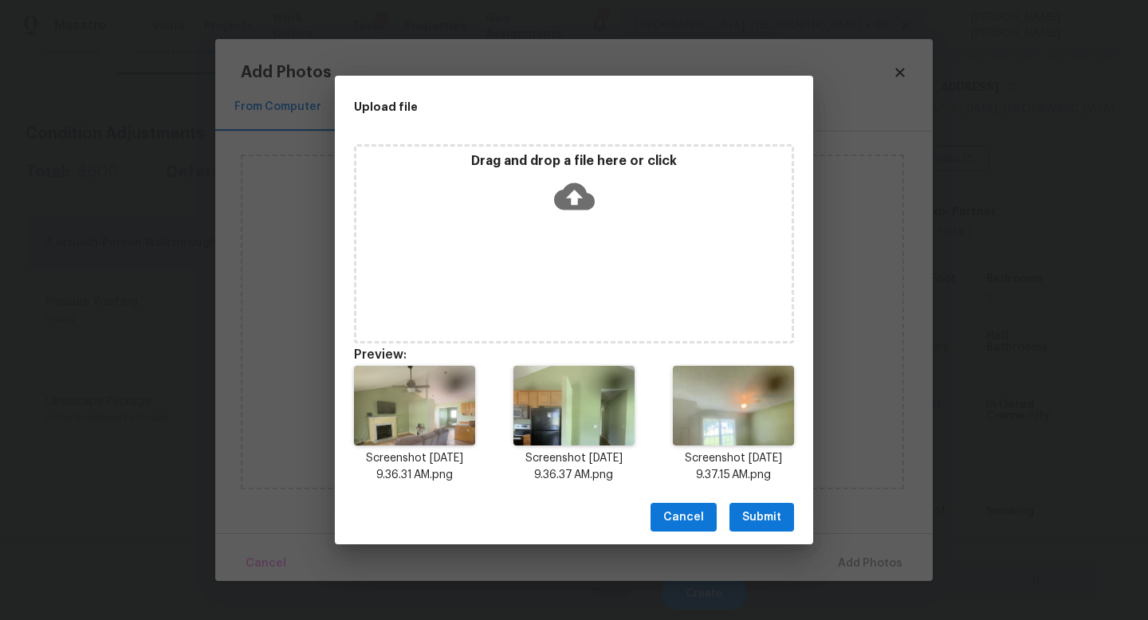
click at [761, 517] on span "Submit" at bounding box center [761, 518] width 39 height 20
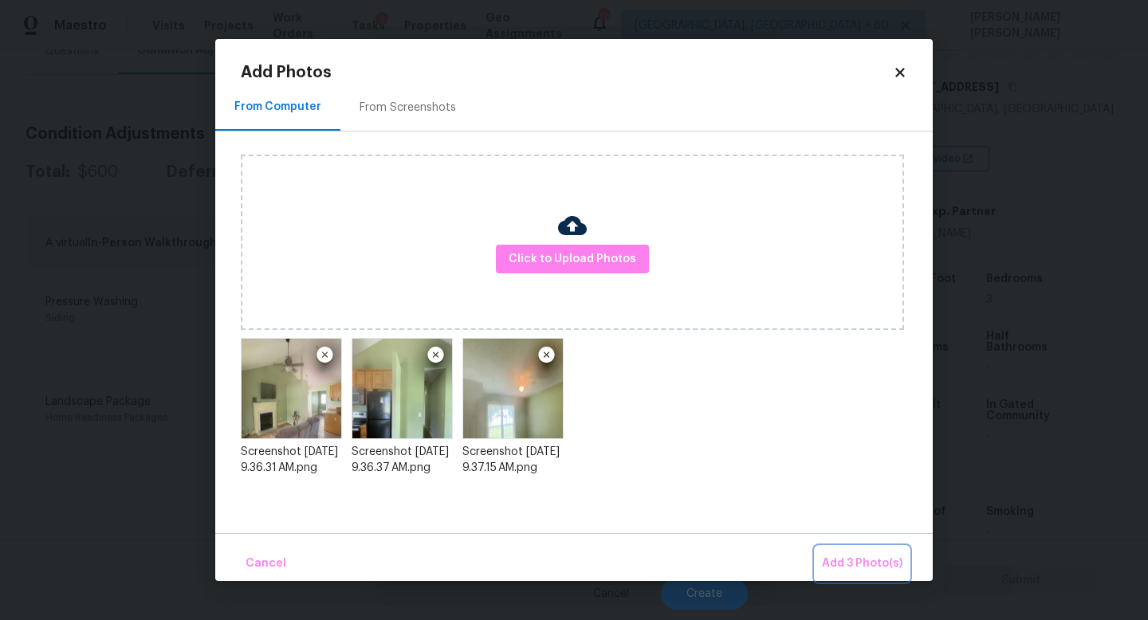
click at [847, 568] on span "Add 3 Photo(s)" at bounding box center [862, 564] width 81 height 20
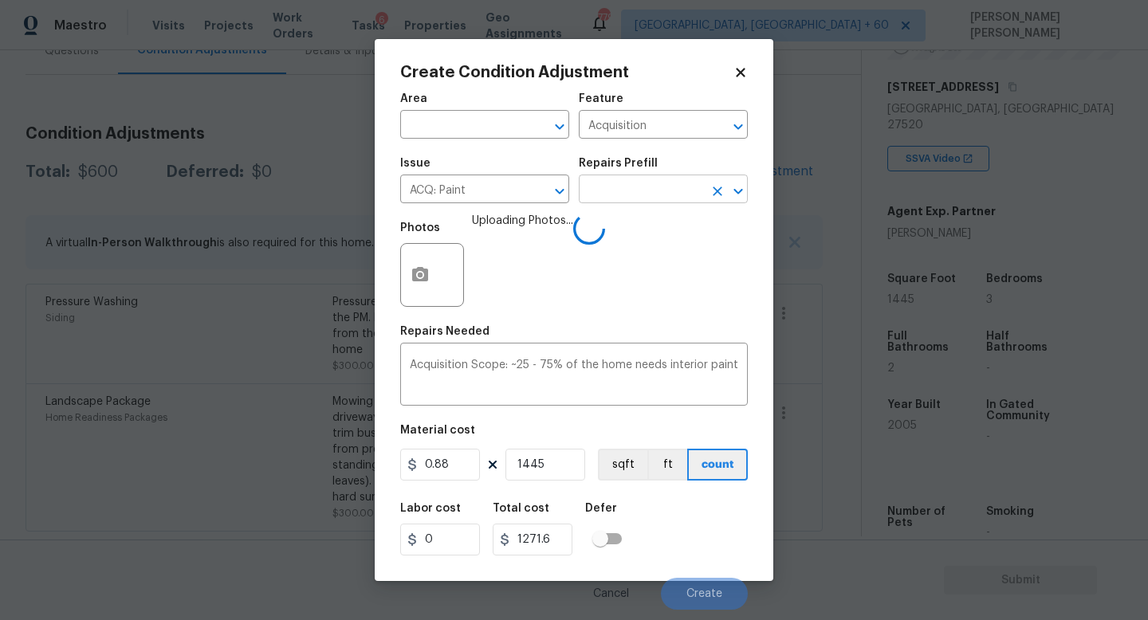
click at [625, 191] on input "text" at bounding box center [641, 191] width 124 height 25
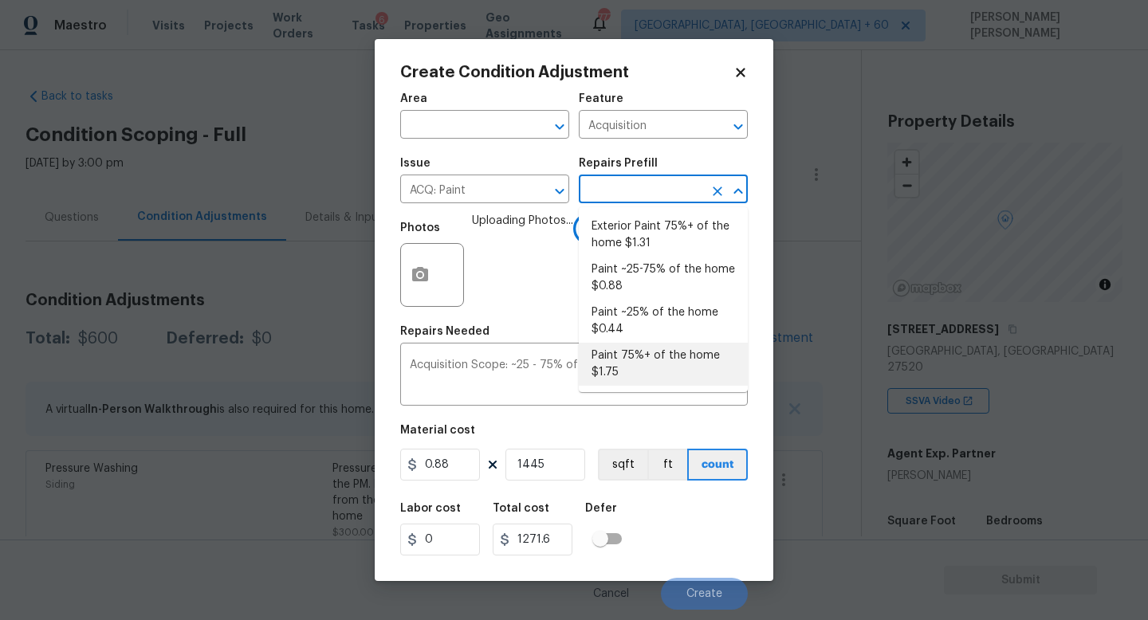
scroll to position [242, 0]
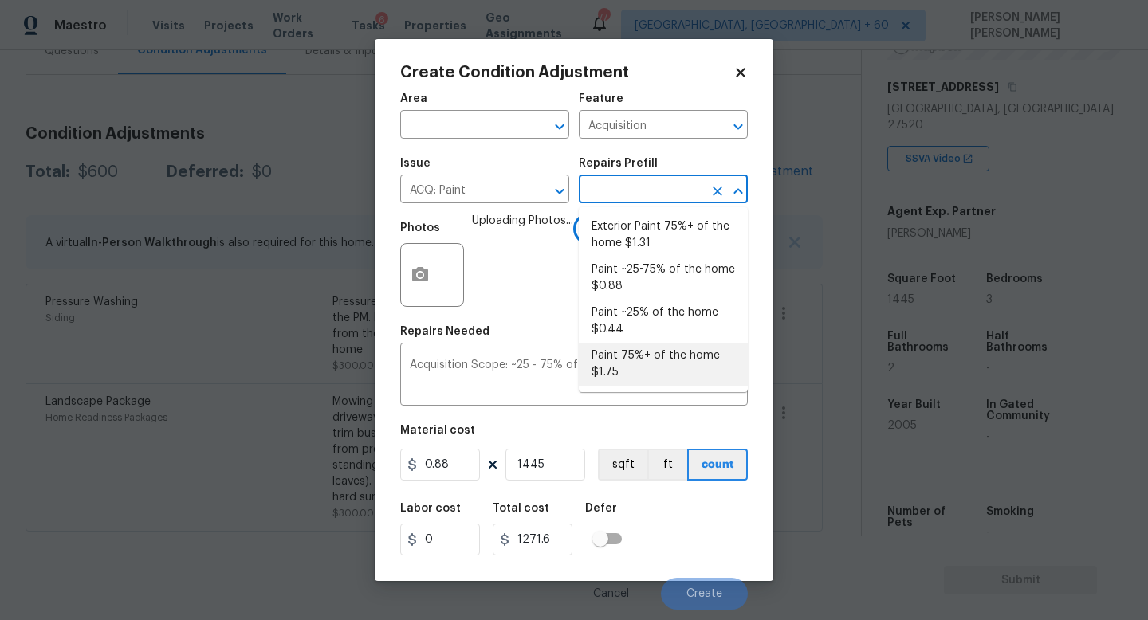
click at [647, 361] on li "Paint 75%+ of the home $1.75" at bounding box center [663, 364] width 169 height 43
type input "1.75"
type input "2528.75"
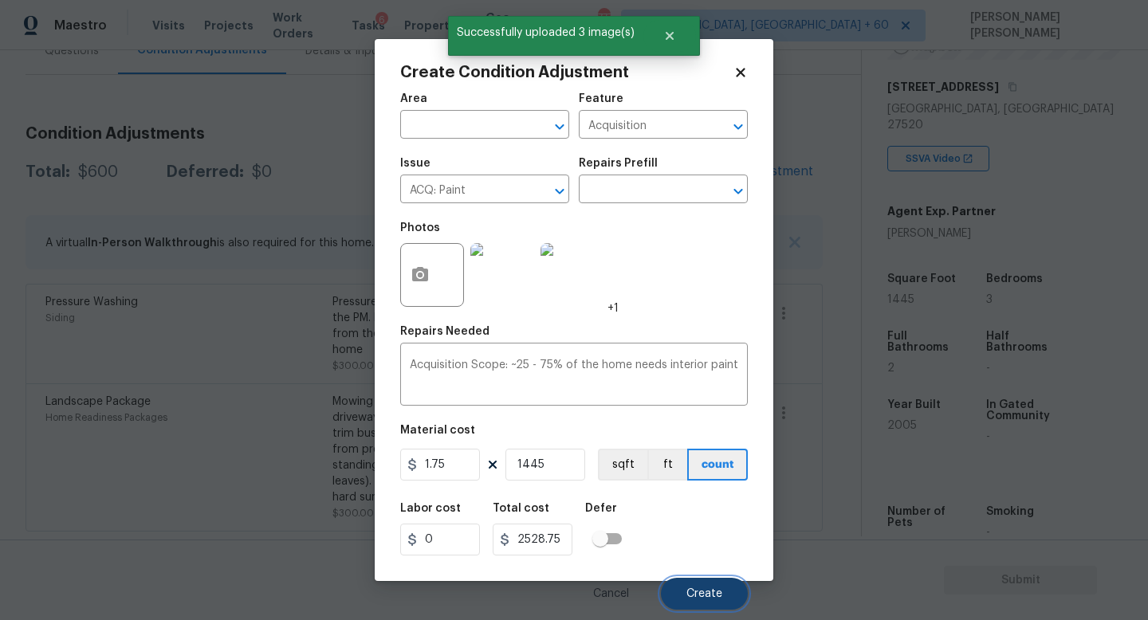
click at [701, 596] on span "Create" at bounding box center [704, 594] width 36 height 12
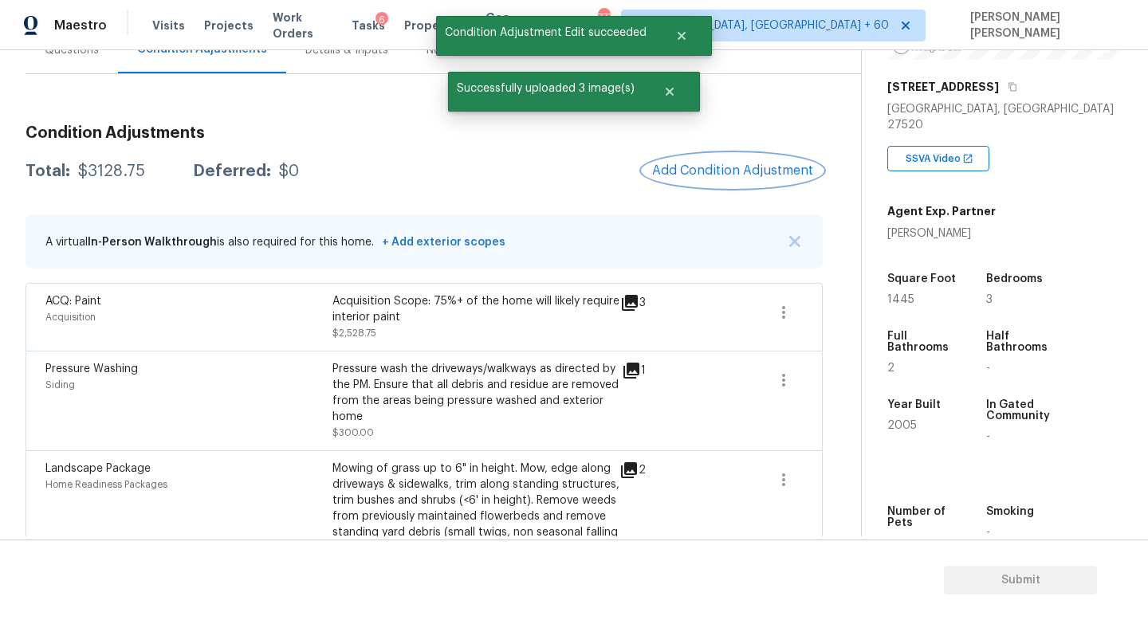
click at [696, 167] on span "Add Condition Adjustment" at bounding box center [732, 170] width 161 height 14
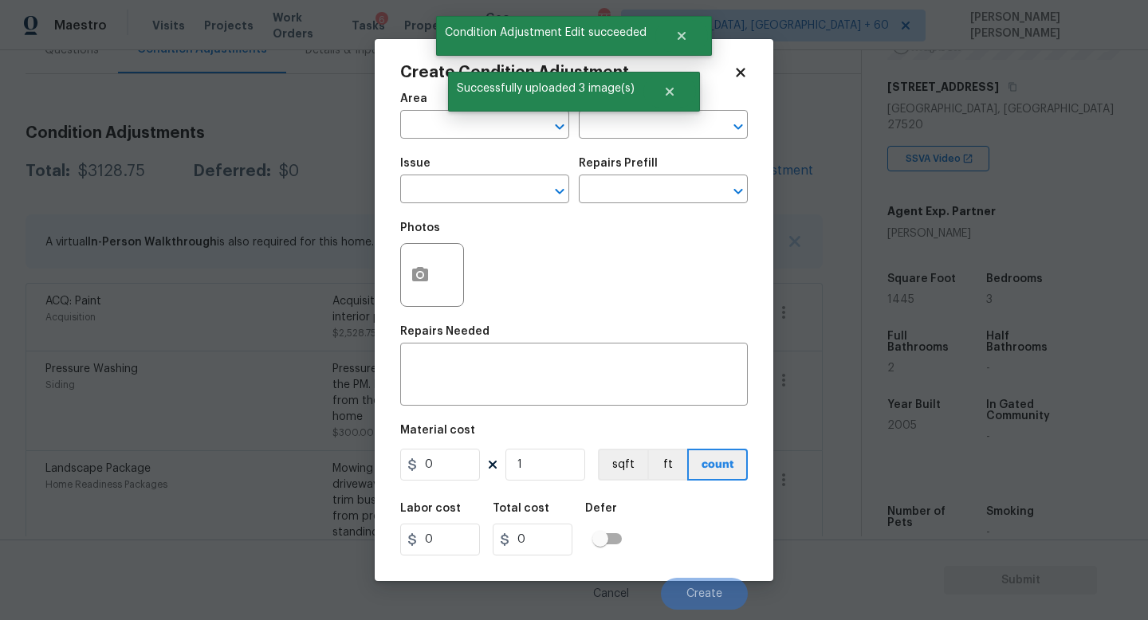
click at [466, 208] on span "Issue ​" at bounding box center [484, 180] width 169 height 65
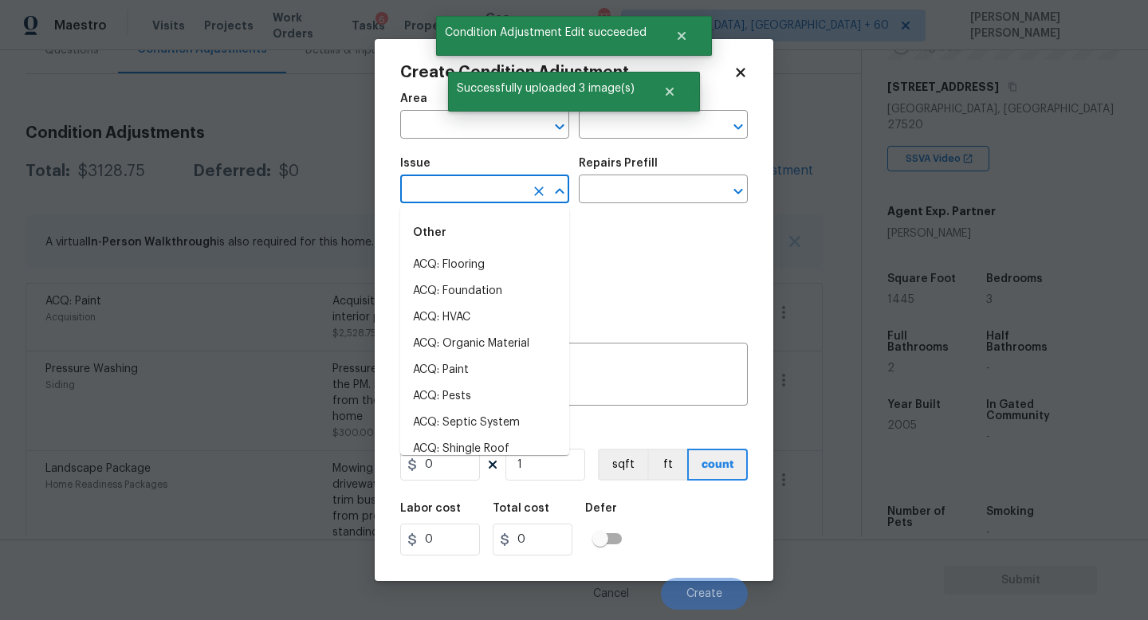
click at [438, 194] on input "text" at bounding box center [462, 191] width 124 height 25
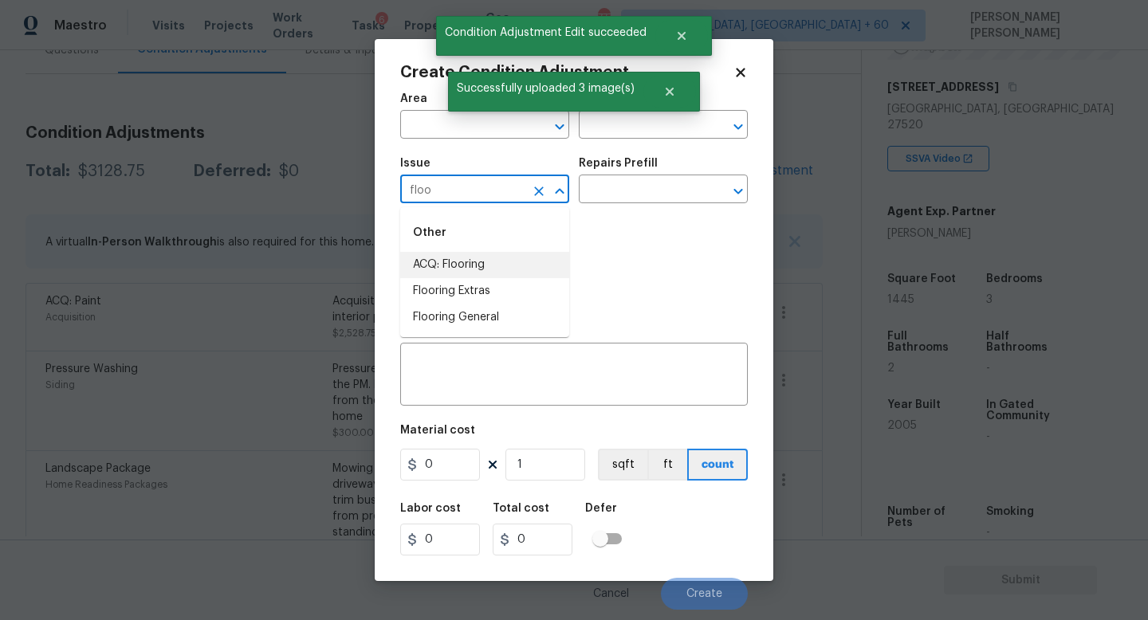
click at [470, 264] on li "ACQ: Flooring" at bounding box center [484, 265] width 169 height 26
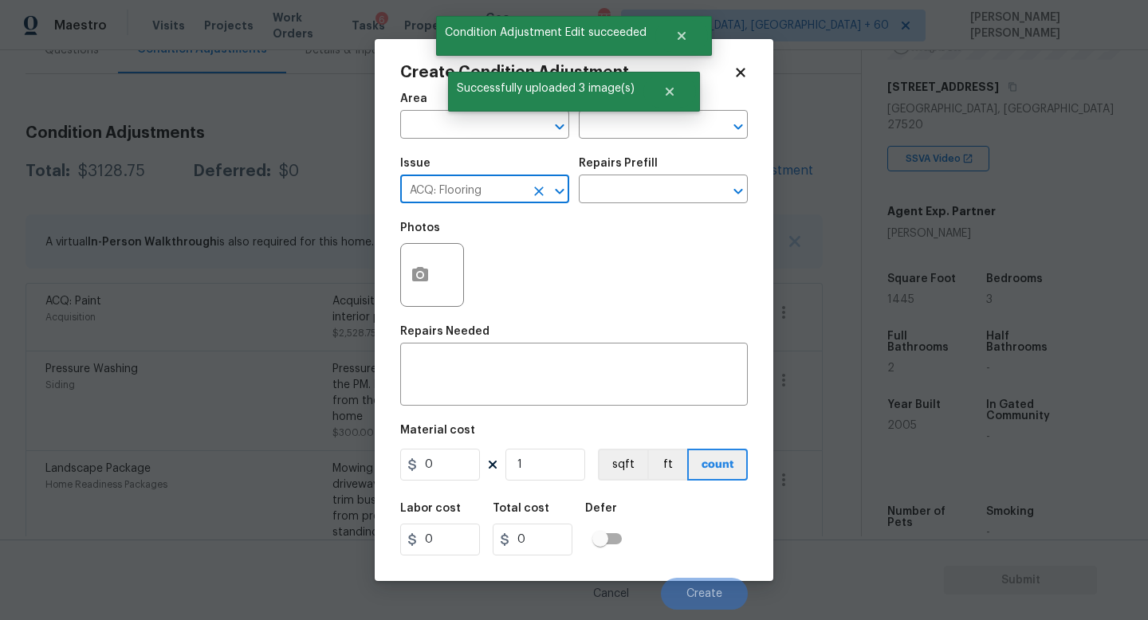
type input "ACQ: Flooring"
click at [629, 219] on div "Photos" at bounding box center [574, 265] width 348 height 104
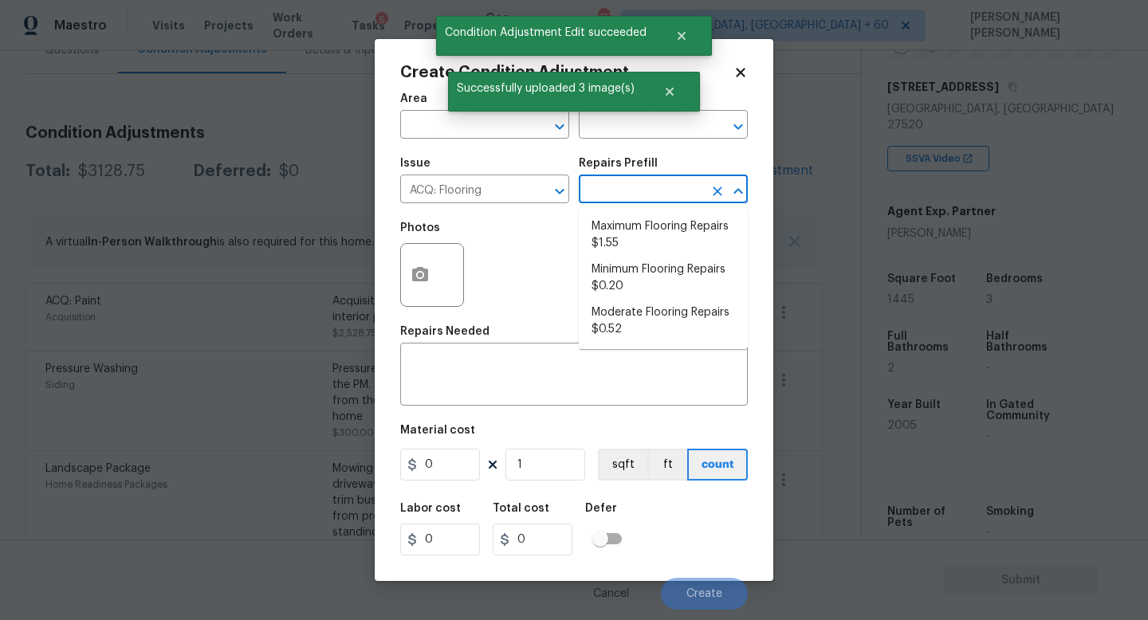
click at [631, 194] on input "text" at bounding box center [641, 191] width 124 height 25
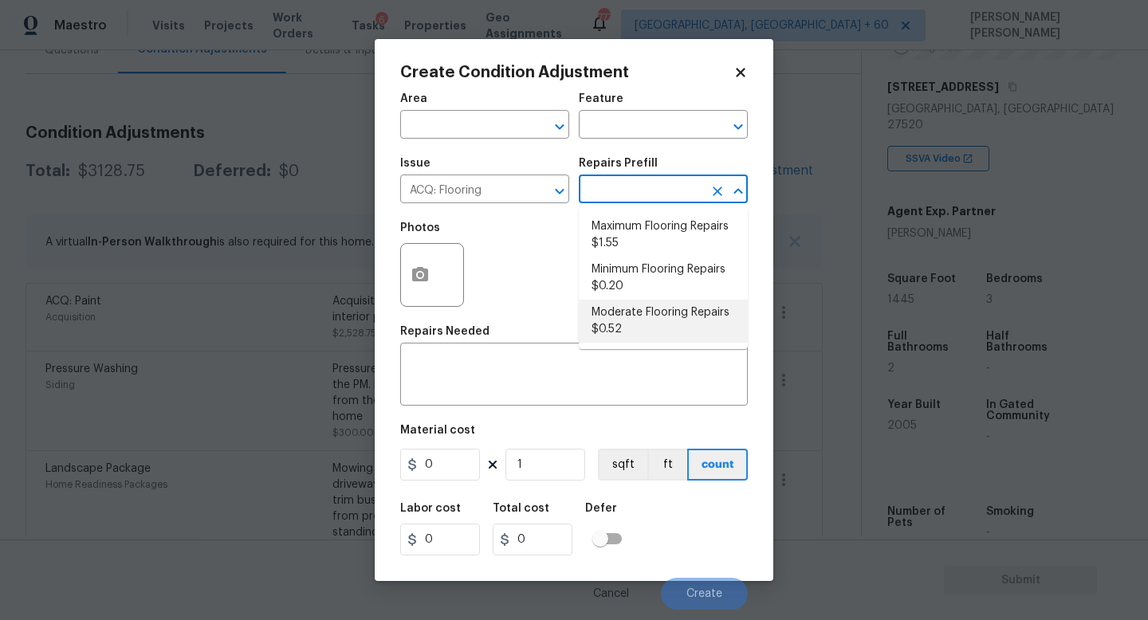
click at [630, 317] on li "Moderate Flooring Repairs $0.52" at bounding box center [663, 321] width 169 height 43
type input "Acquisition"
type textarea "Acquisition Scope: Moderate flooring repairs"
type input "0.52"
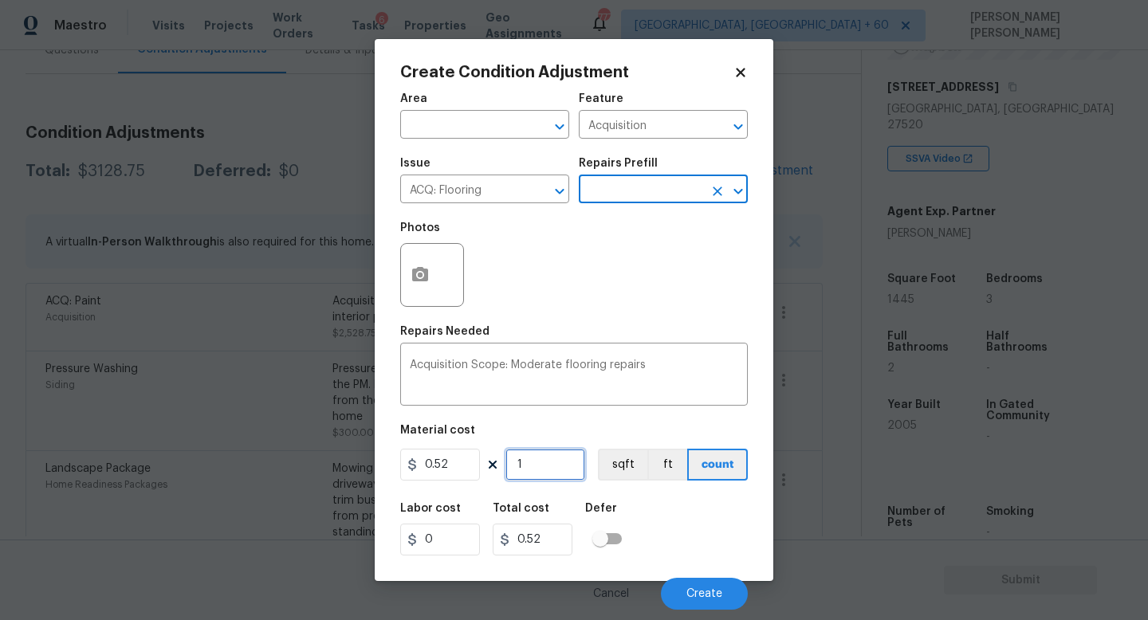
click at [550, 461] on input "1" at bounding box center [545, 465] width 80 height 32
type input "0"
type input "1"
type input "0.52"
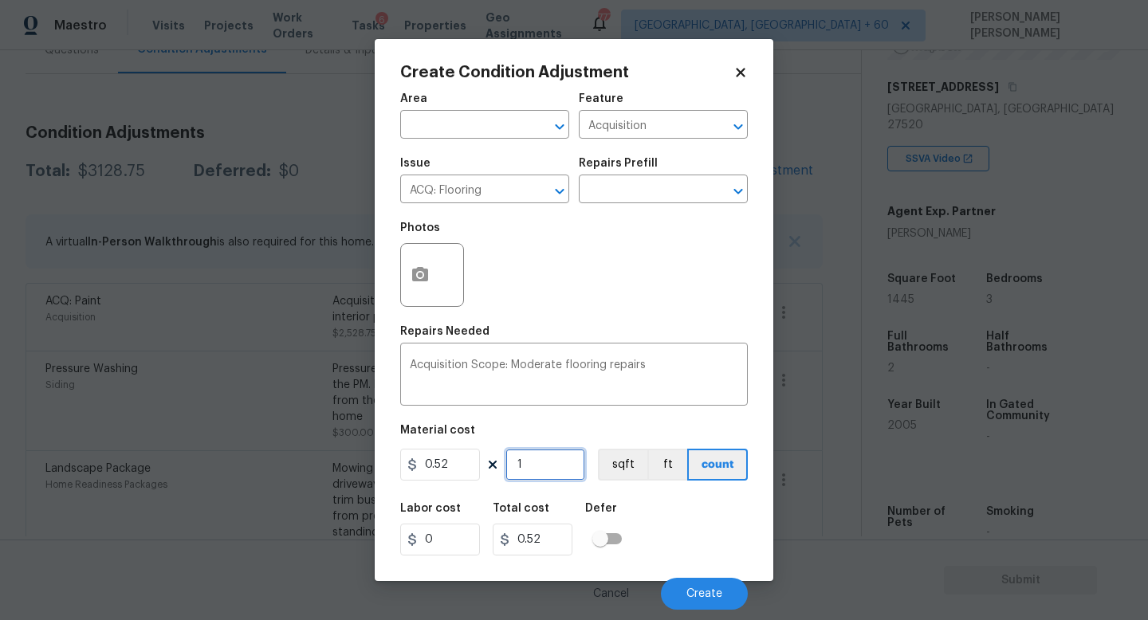
type input "14"
type input "7.28"
type input "144"
type input "74.88"
type input "1445"
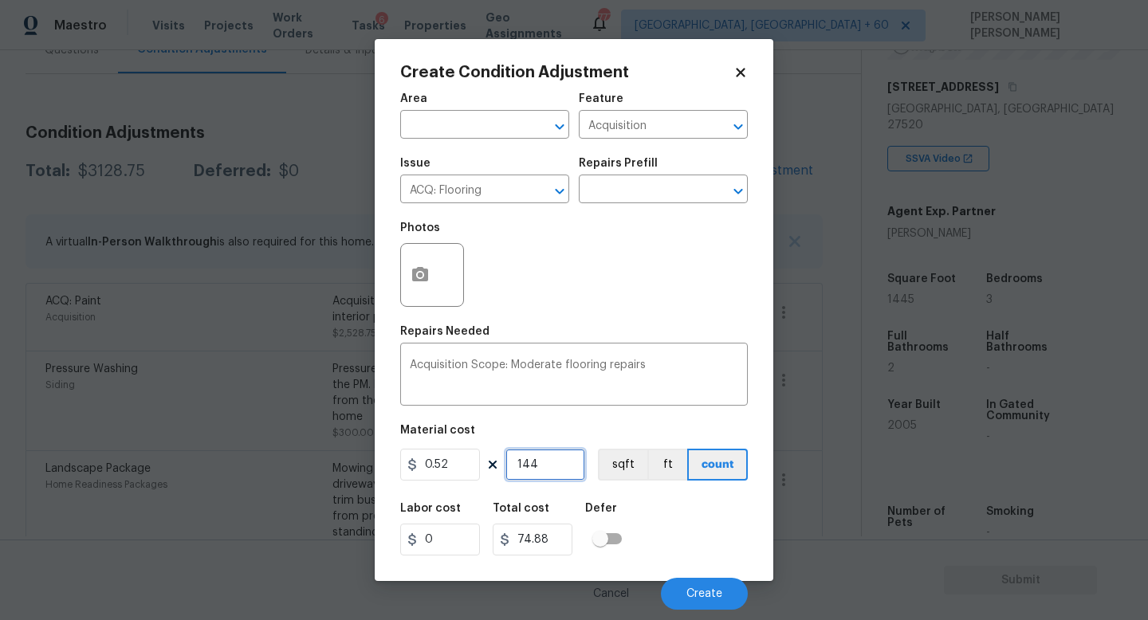
type input "751.4"
type input "1445"
click at [632, 186] on input "text" at bounding box center [641, 191] width 124 height 25
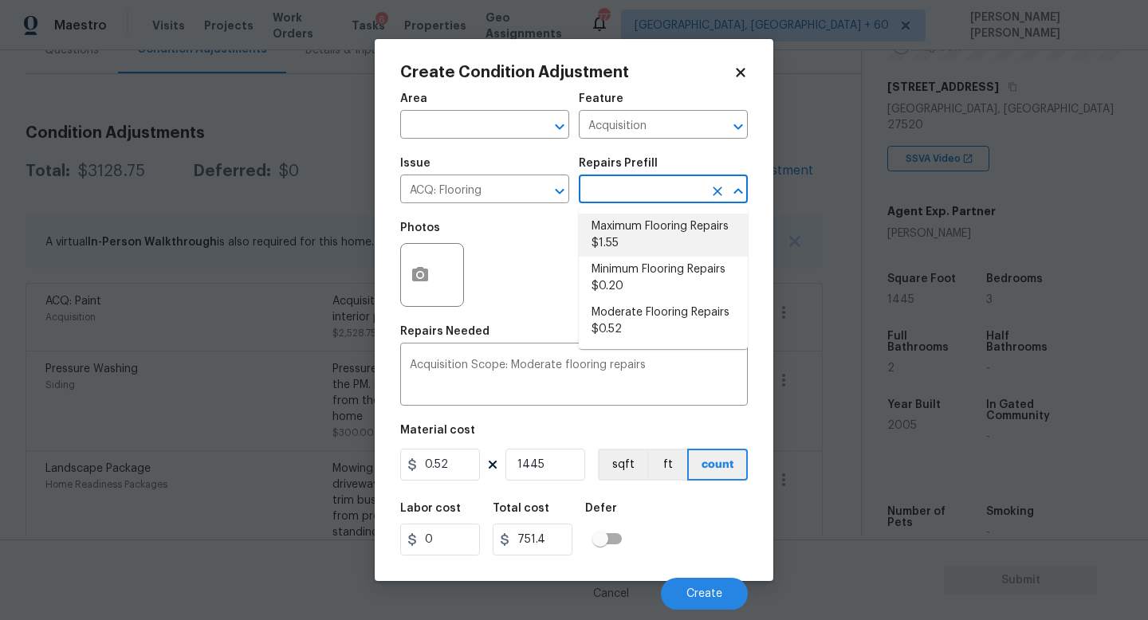
click at [636, 244] on li "Maximum Flooring Repairs $1.55" at bounding box center [663, 235] width 169 height 43
type textarea "Acquisition Scope: Maximum flooring repairs"
type input "1.55"
type input "2239.75"
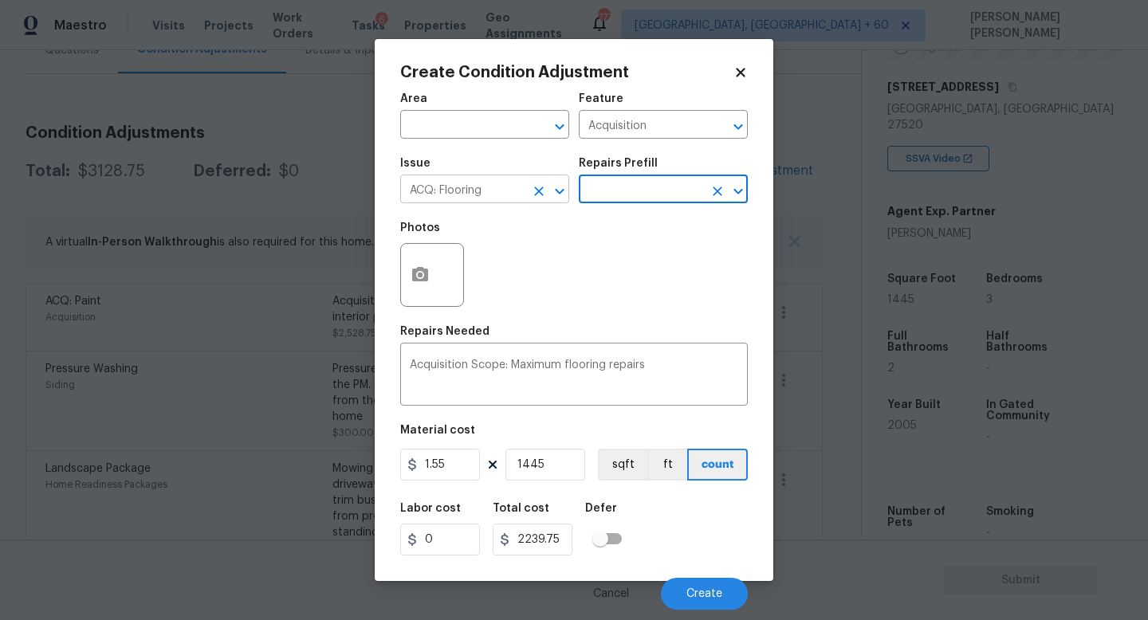
click at [515, 191] on input "ACQ: Flooring" at bounding box center [462, 191] width 124 height 25
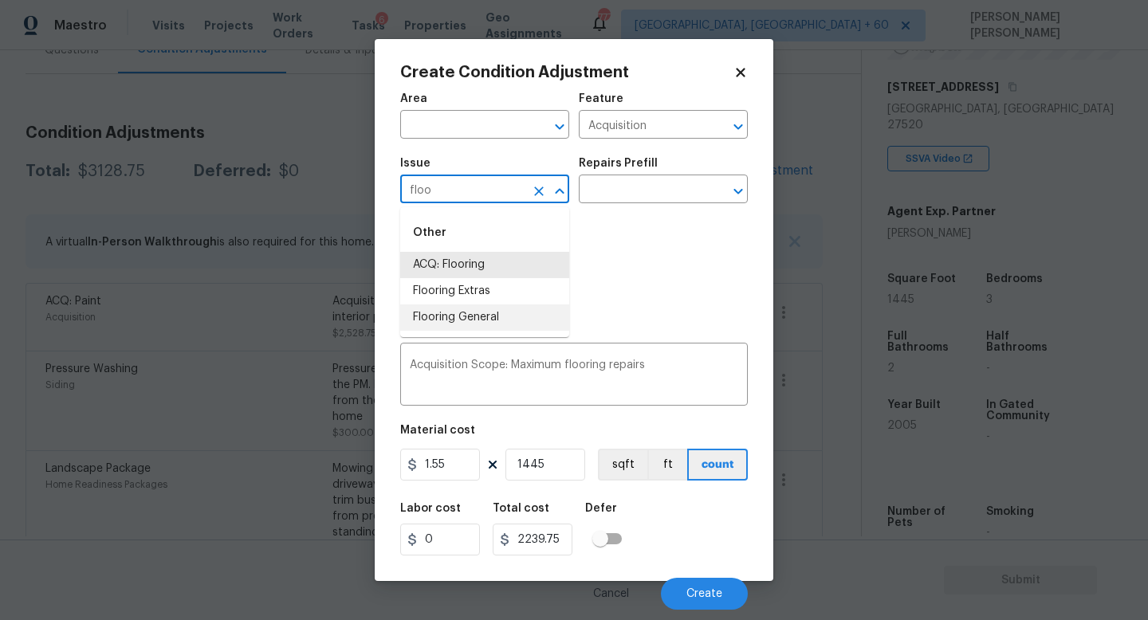
click at [497, 320] on li "Flooring General" at bounding box center [484, 318] width 169 height 26
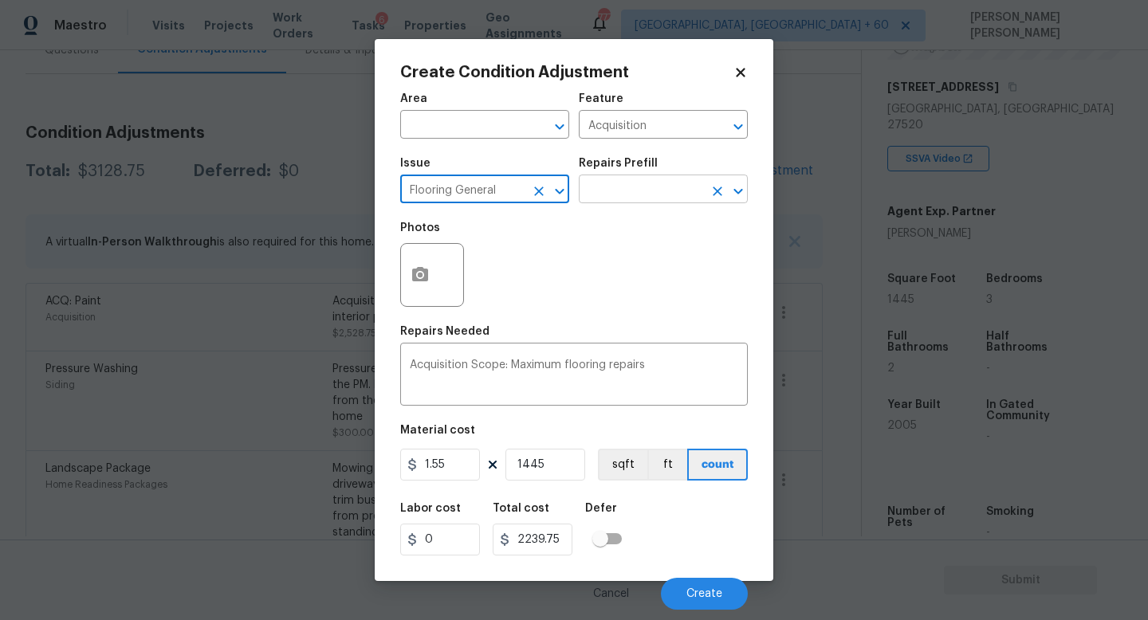
type input "Flooring General"
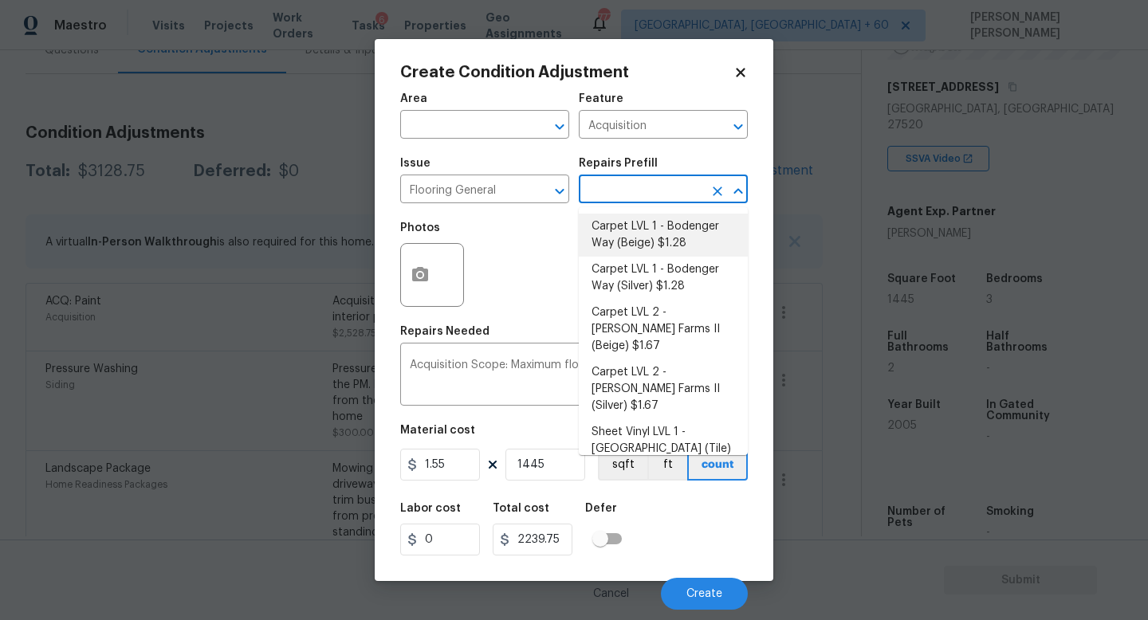
click at [619, 189] on input "text" at bounding box center [641, 191] width 124 height 25
click at [646, 247] on li "Carpet LVL 1 - Bodenger Way (Beige) $1.28" at bounding box center [663, 235] width 169 height 43
type input "Overall Flooring"
type textarea "Install new carpet. (Bodenger Way 749 Bird Bath, Beige) at all previously carpe…"
type input "1.28"
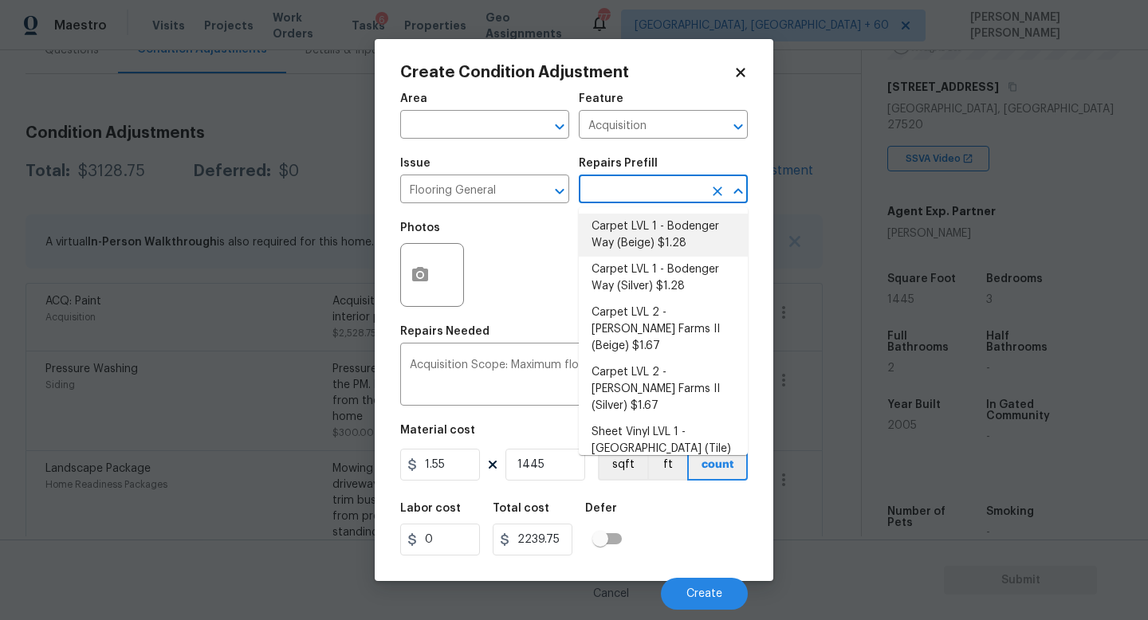
type input "1849.6"
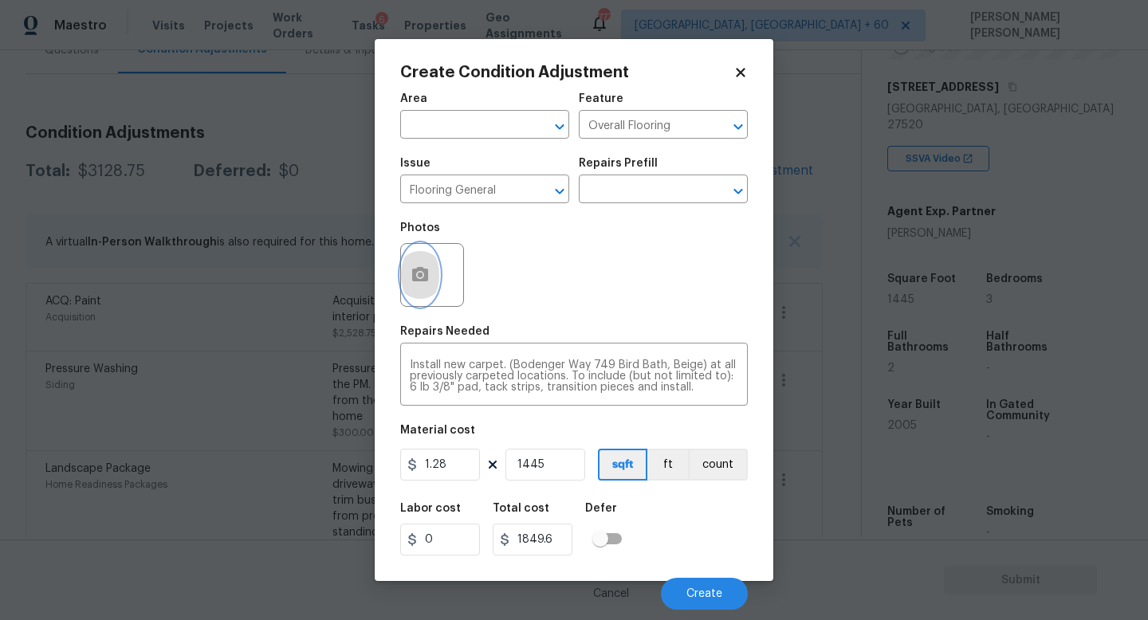
click at [419, 281] on icon "button" at bounding box center [420, 274] width 16 height 14
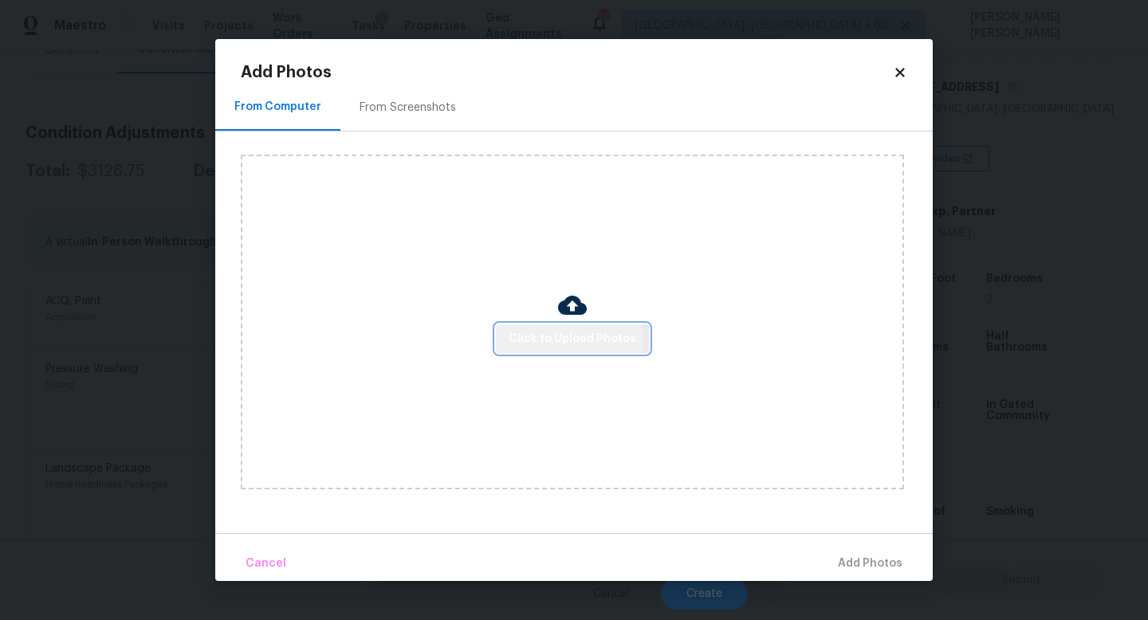
click at [521, 338] on span "Click to Upload Photos" at bounding box center [573, 339] width 128 height 20
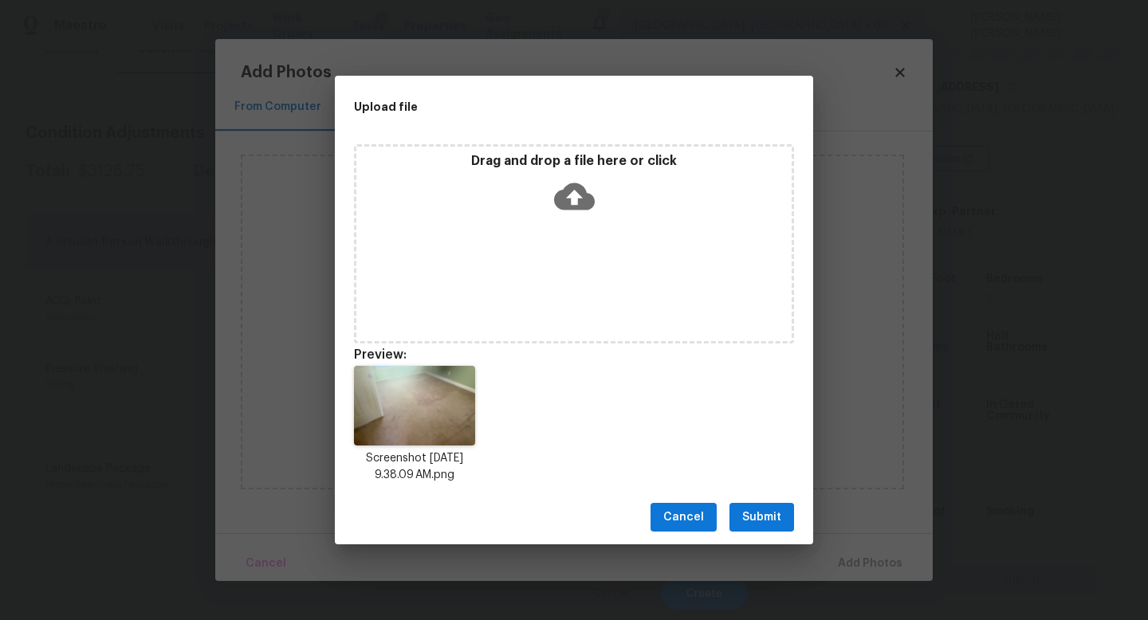
click at [780, 513] on span "Submit" at bounding box center [761, 518] width 39 height 20
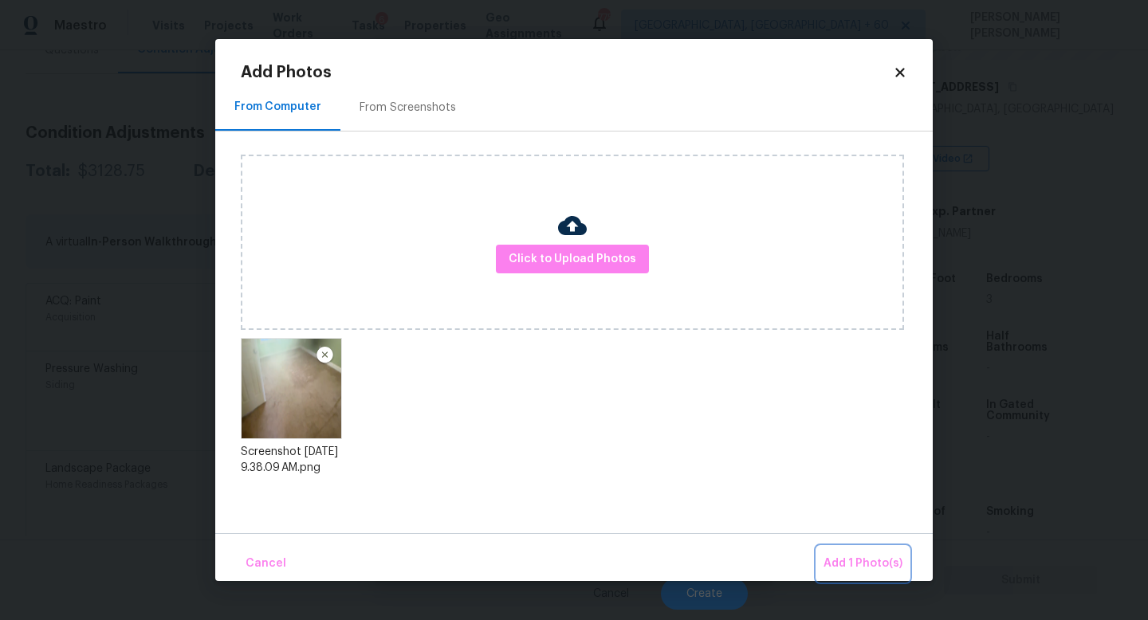
click at [871, 555] on span "Add 1 Photo(s)" at bounding box center [862, 564] width 79 height 20
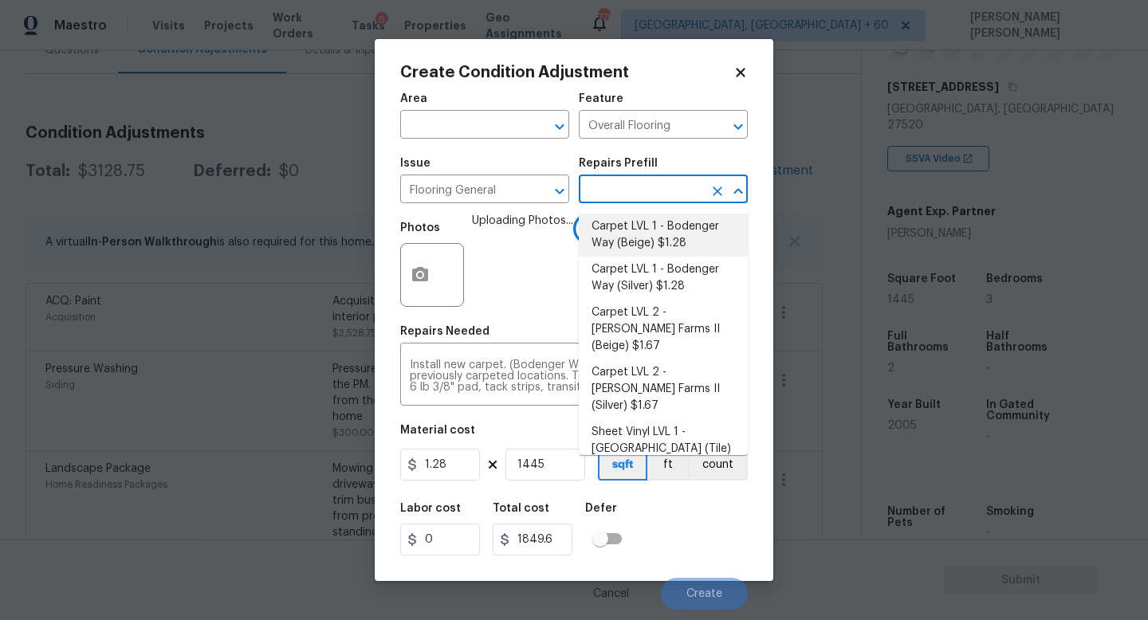
click at [624, 202] on input "text" at bounding box center [641, 191] width 124 height 25
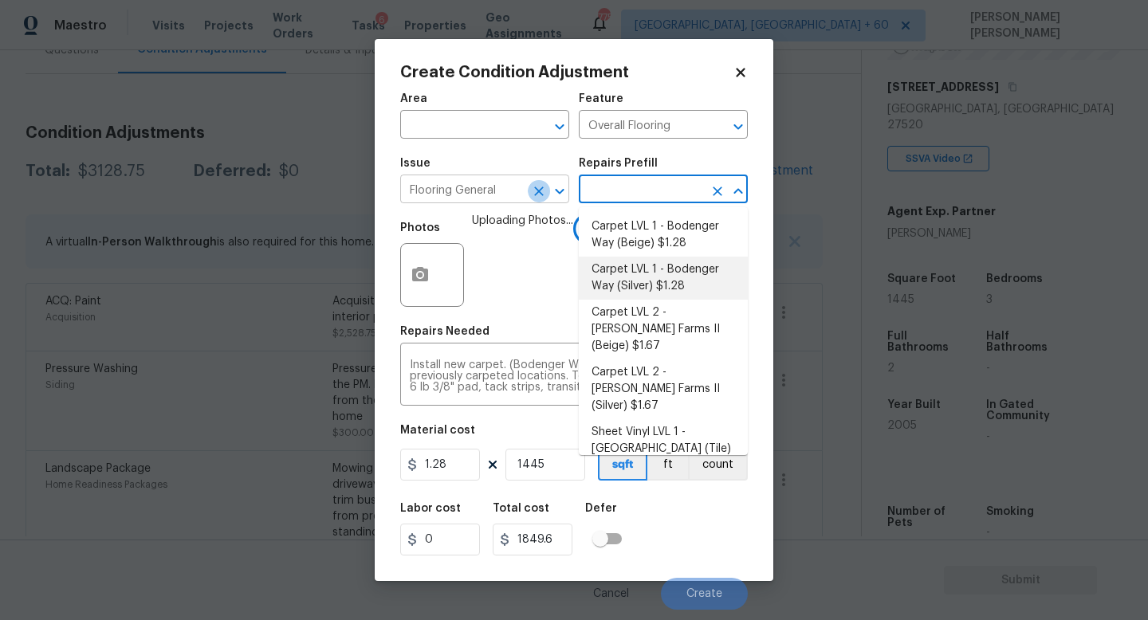
click at [540, 191] on icon "Clear" at bounding box center [539, 192] width 10 height 10
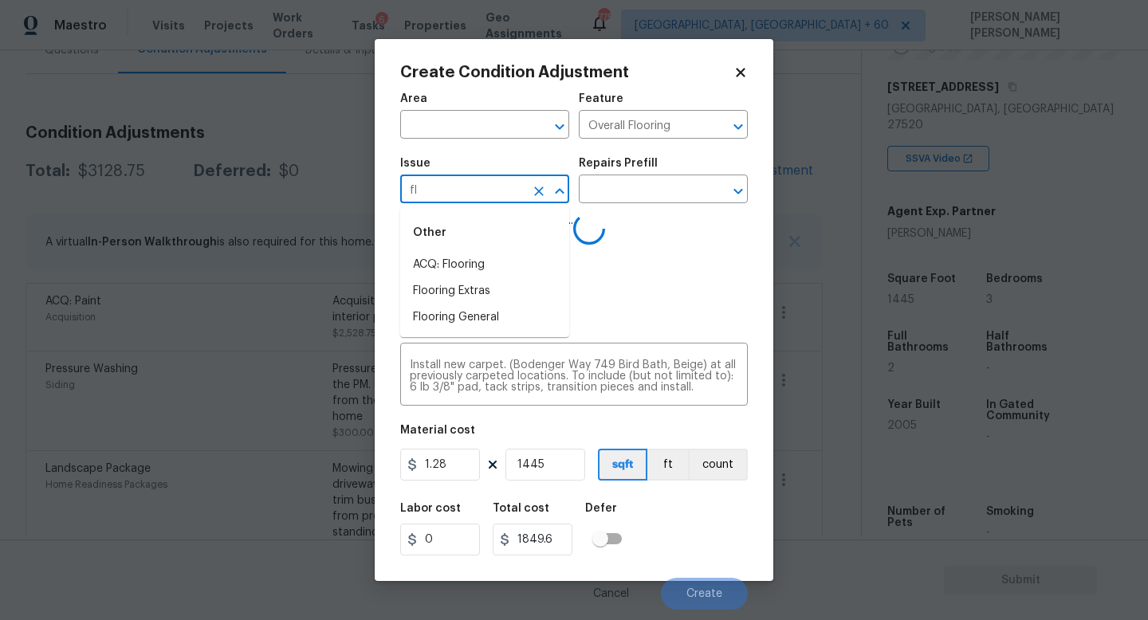
type input "flo"
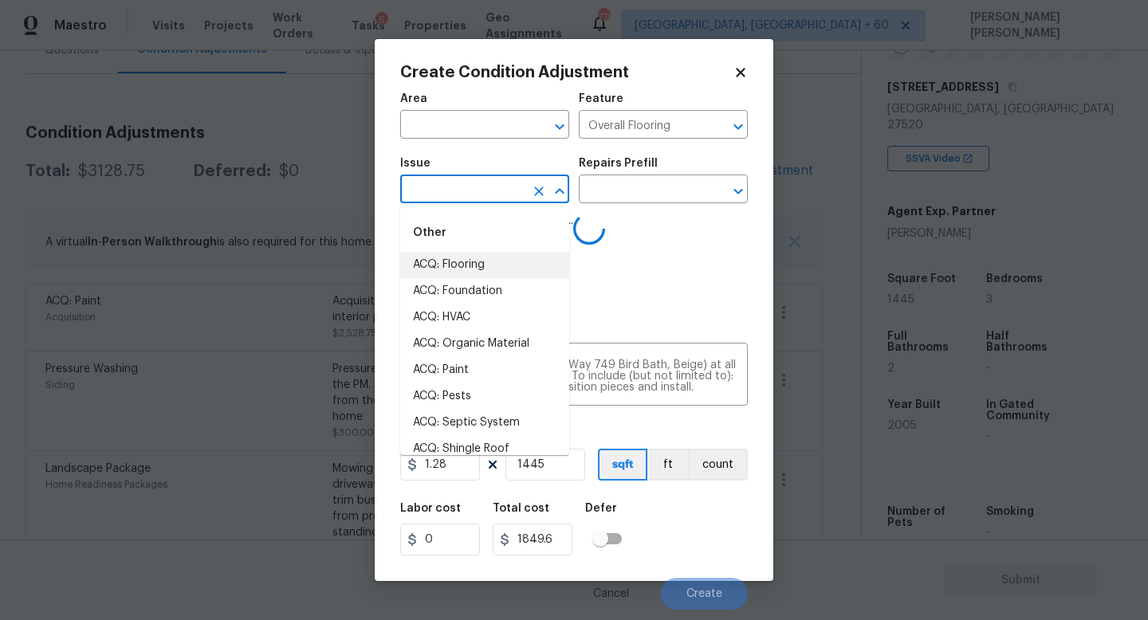
click at [506, 266] on li "ACQ: Flooring" at bounding box center [484, 265] width 169 height 26
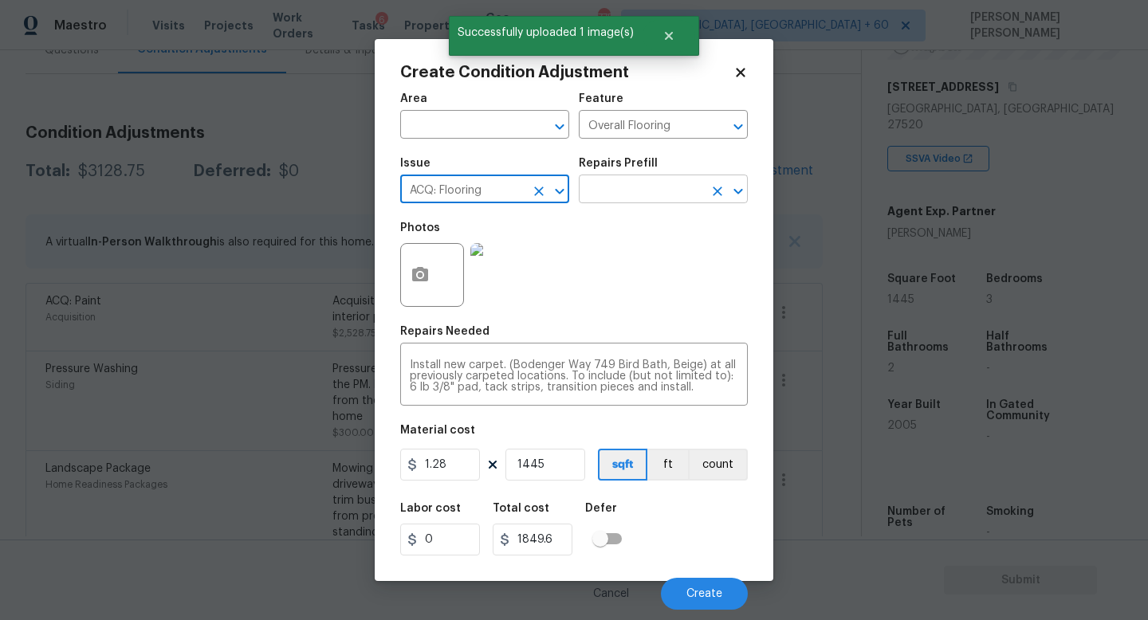
type input "ACQ: Flooring"
click at [646, 187] on input "text" at bounding box center [641, 191] width 124 height 25
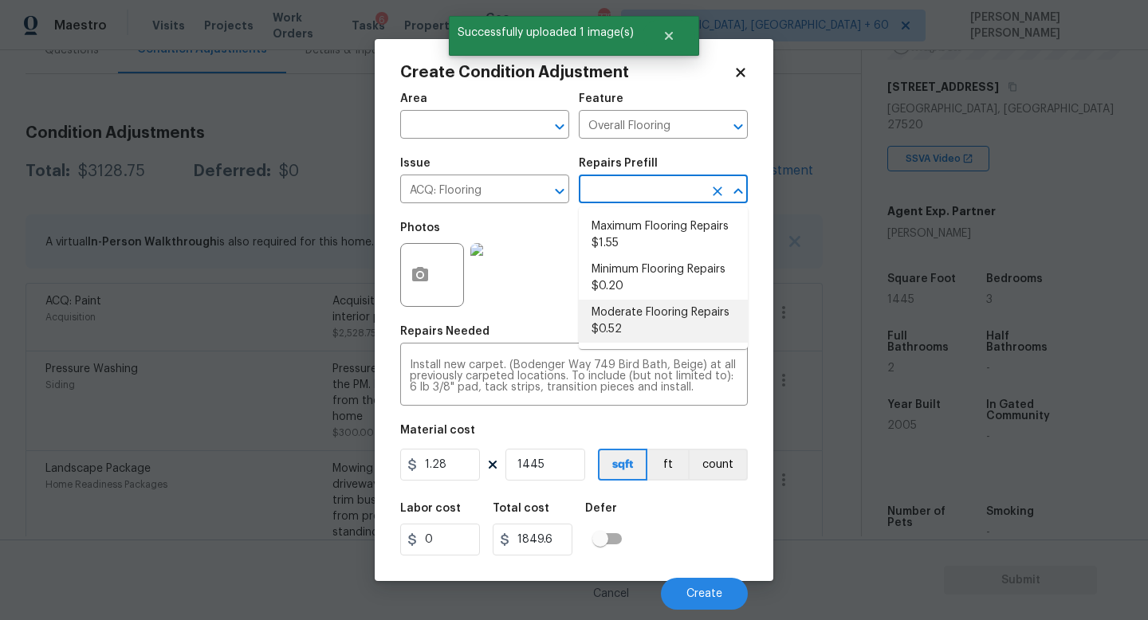
click at [635, 325] on li "Moderate Flooring Repairs $0.52" at bounding box center [663, 321] width 169 height 43
type input "Acquisition"
type textarea "Acquisition Scope: Moderate flooring repairs"
type input "0.52"
type input "751.4"
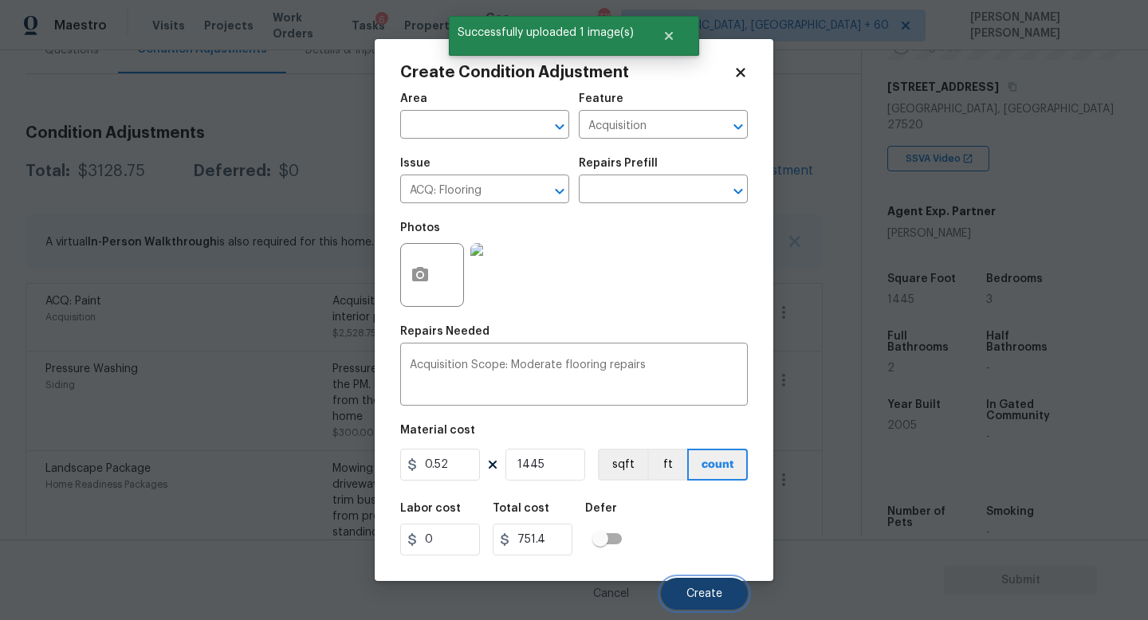
click at [686, 594] on button "Create" at bounding box center [704, 594] width 87 height 32
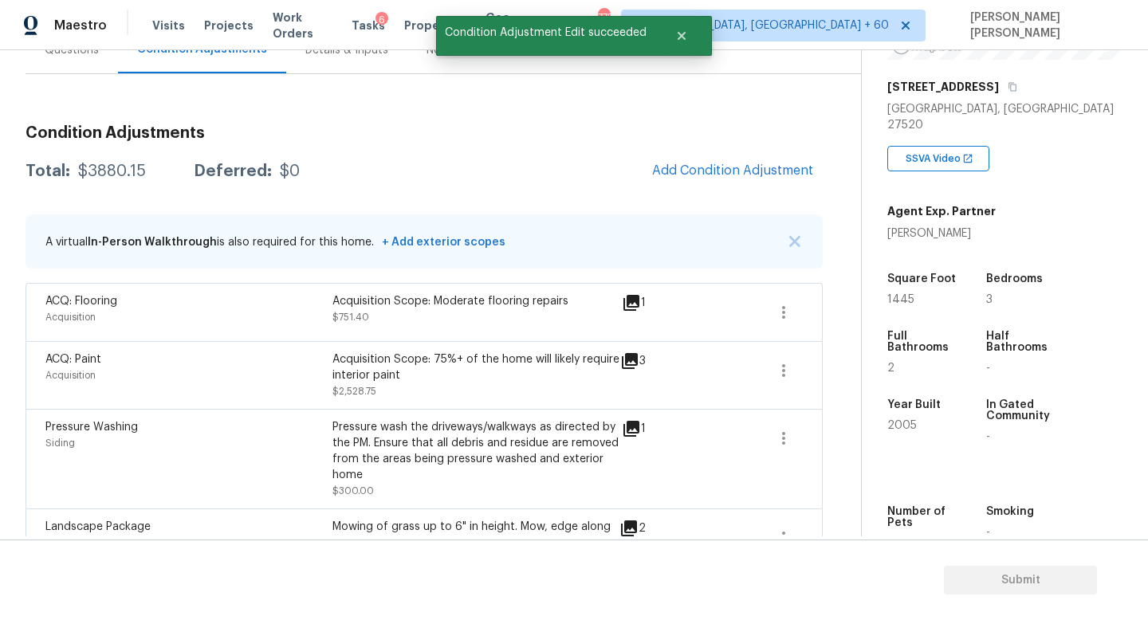
click at [716, 198] on div "Condition Adjustments Total: $3880.15 Deferred: $0 Add Condition Adjustment A v…" at bounding box center [424, 384] width 797 height 544
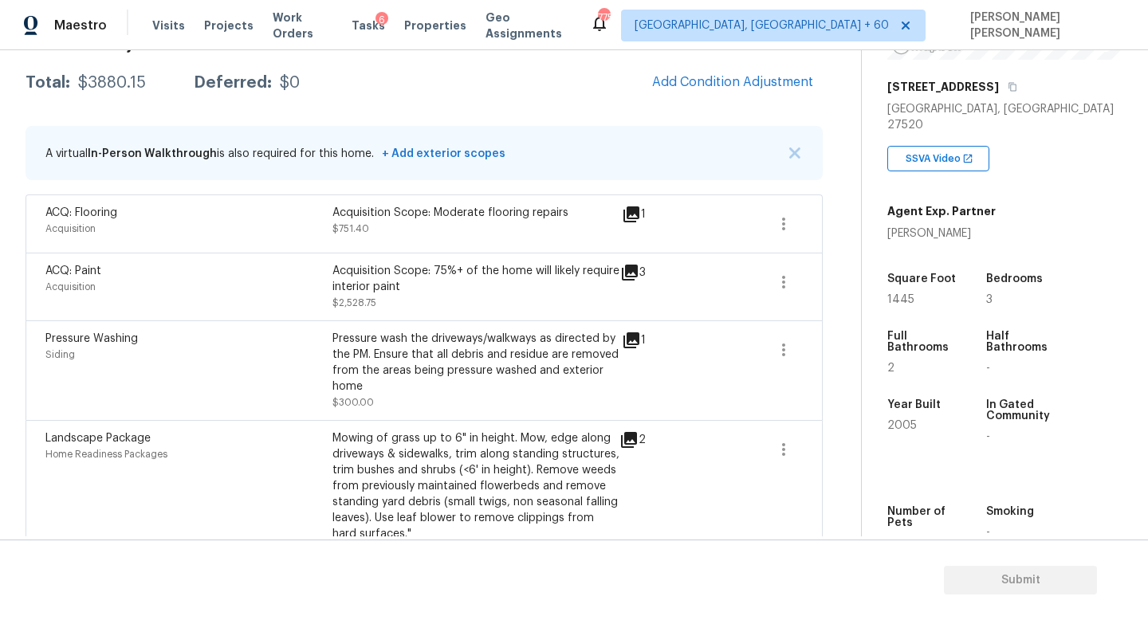
scroll to position [293, 0]
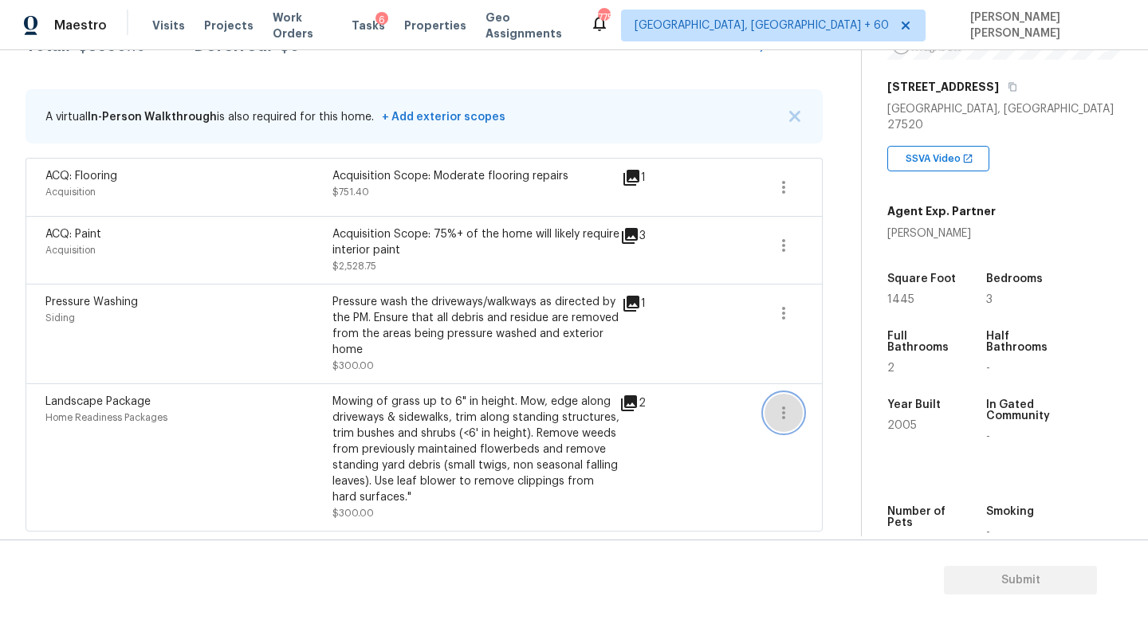
click at [796, 410] on button "button" at bounding box center [784, 413] width 38 height 38
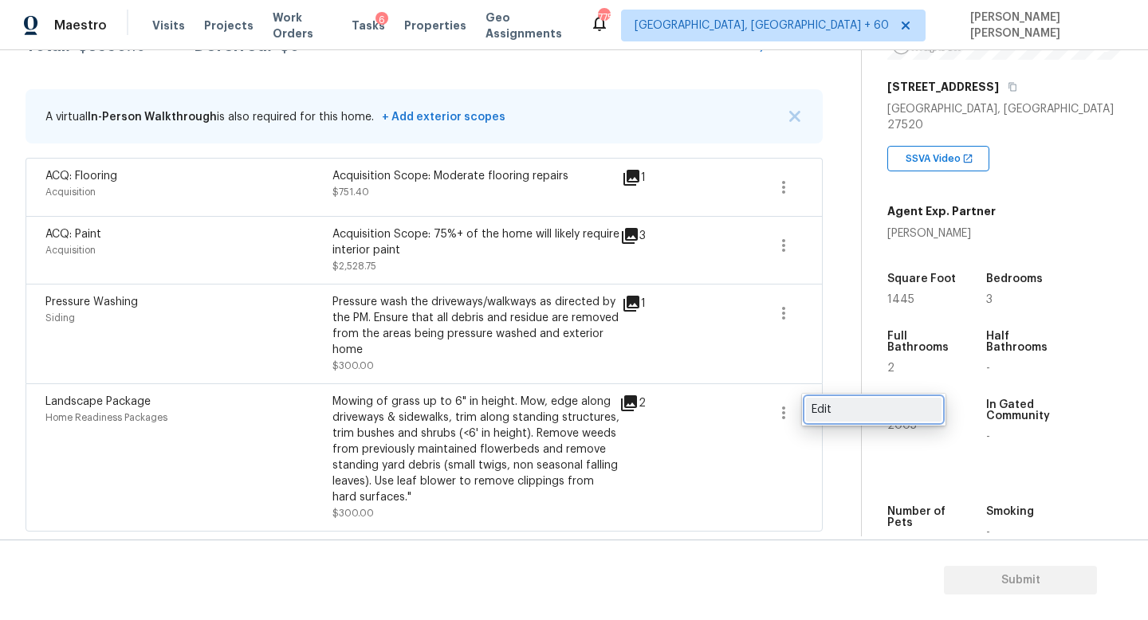
click at [847, 409] on div "Edit" at bounding box center [874, 410] width 124 height 16
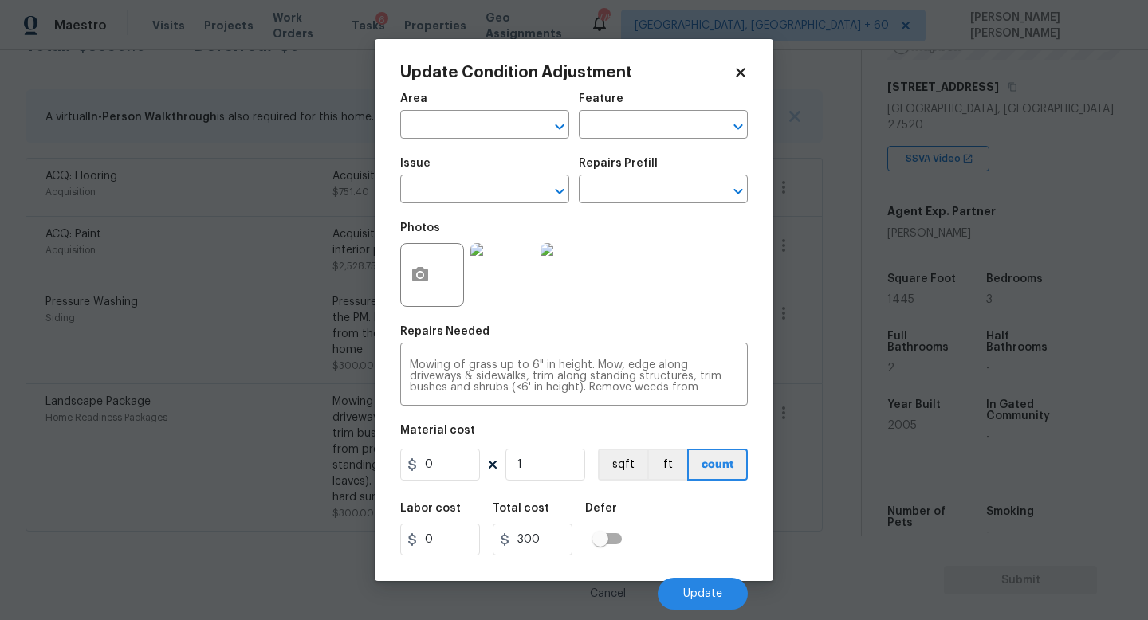
type input "Home Readiness Packages"
type input "Landscape Package"
drag, startPoint x: 474, startPoint y: 466, endPoint x: 245, endPoint y: 437, distance: 231.4
click at [245, 437] on div "Update Condition Adjustment Area ​ Feature Home Readiness Packages ​ Issue Land…" at bounding box center [574, 310] width 1148 height 620
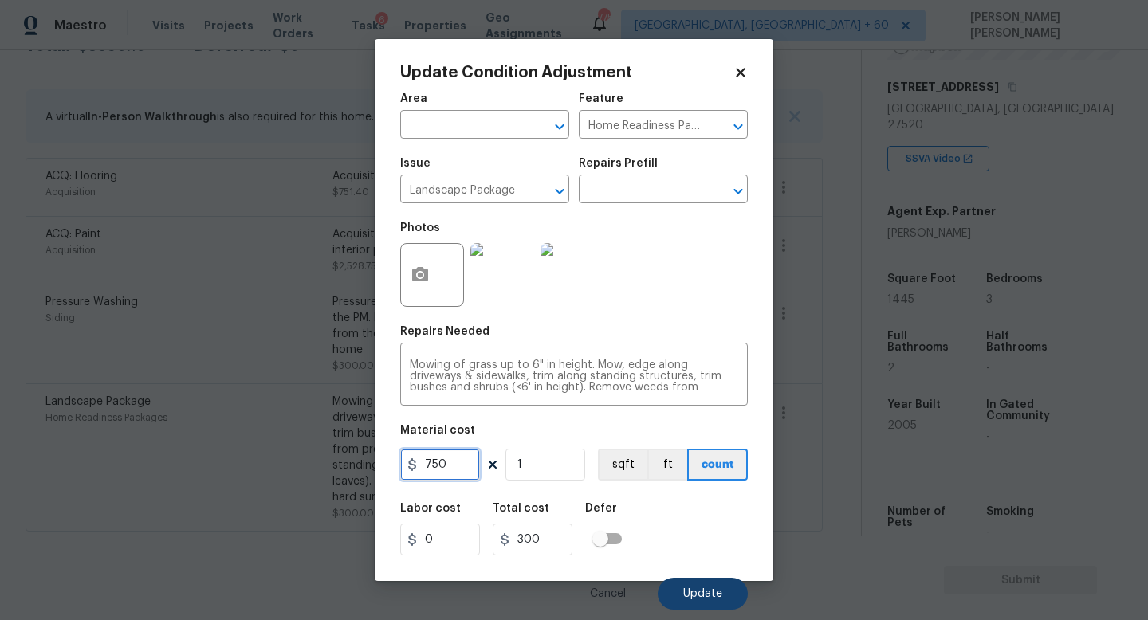
type input "750"
click at [700, 596] on span "Update" at bounding box center [702, 594] width 39 height 12
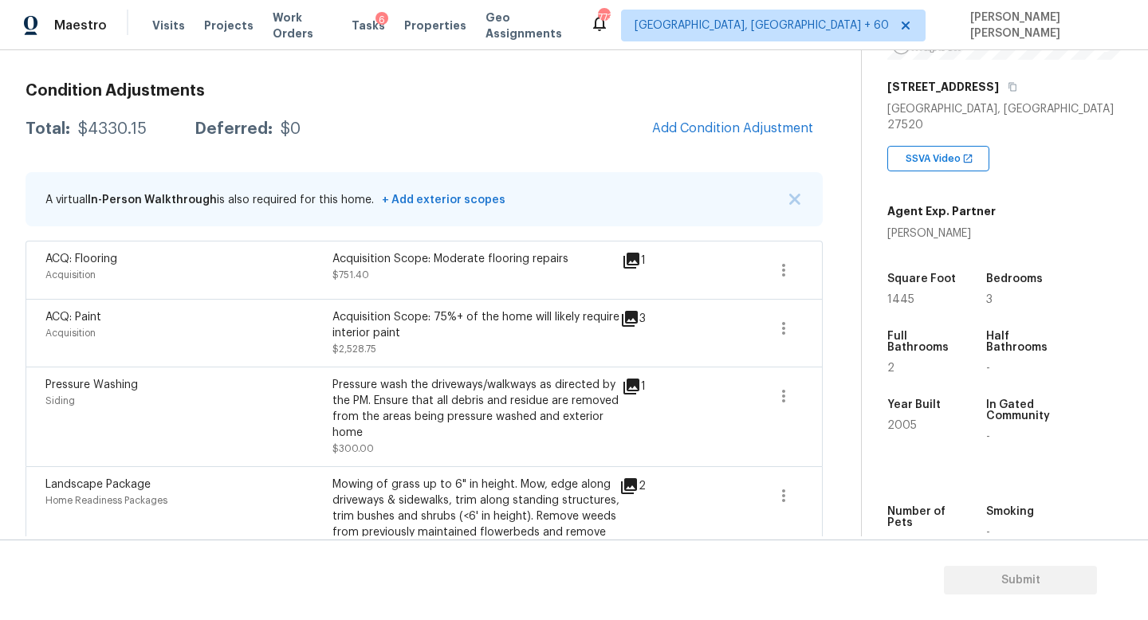
scroll to position [187, 0]
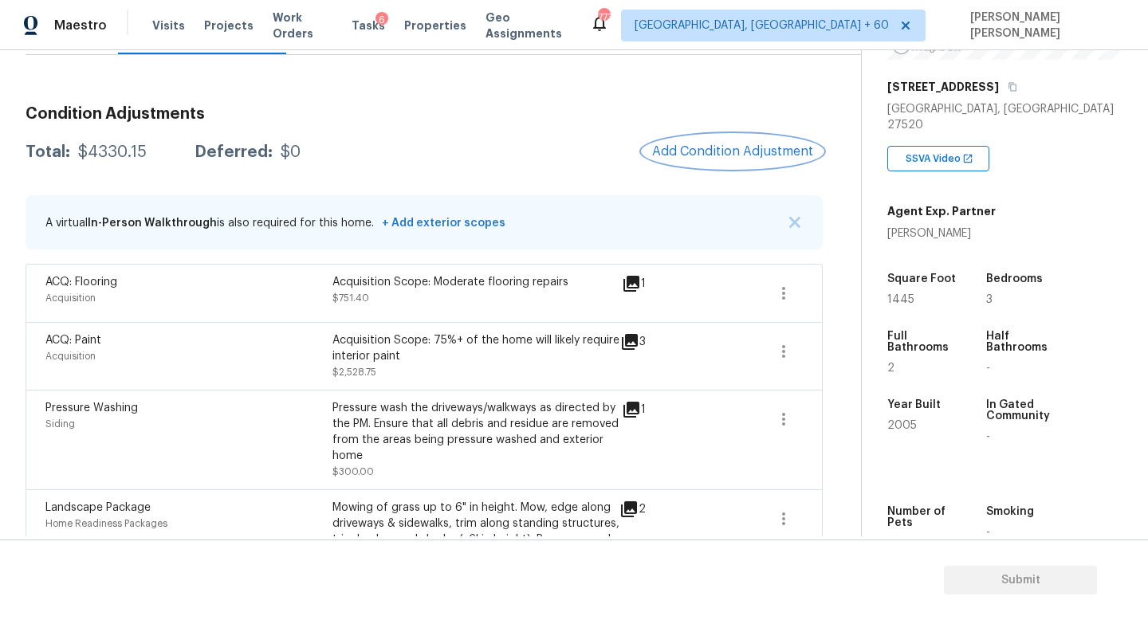
click at [726, 138] on button "Add Condition Adjustment" at bounding box center [733, 151] width 180 height 33
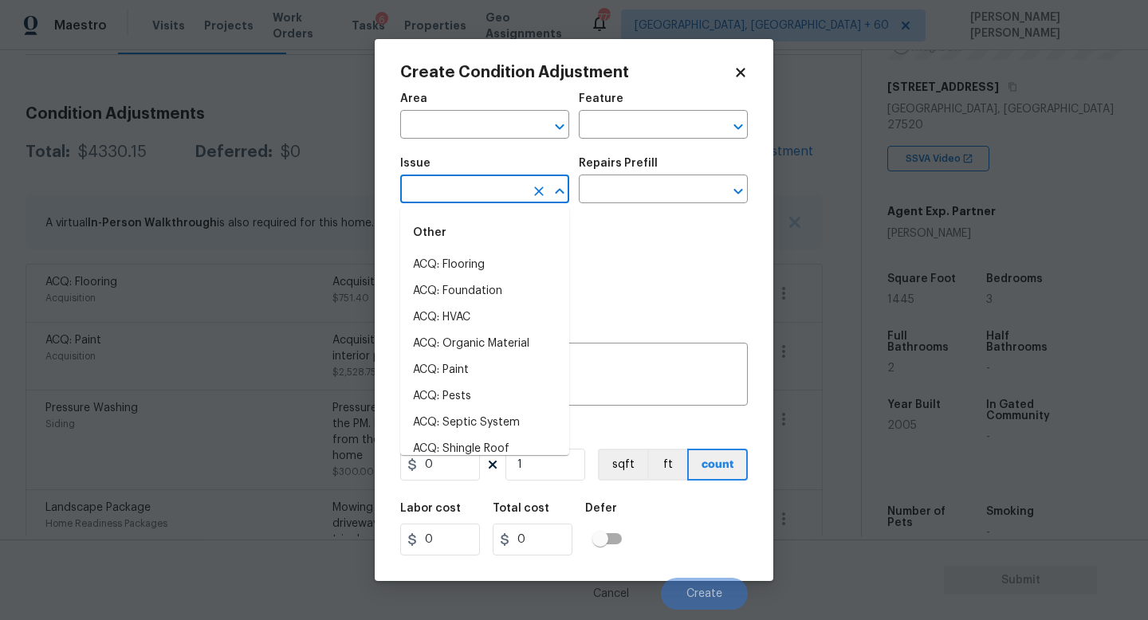
click at [466, 195] on input "text" at bounding box center [462, 191] width 124 height 25
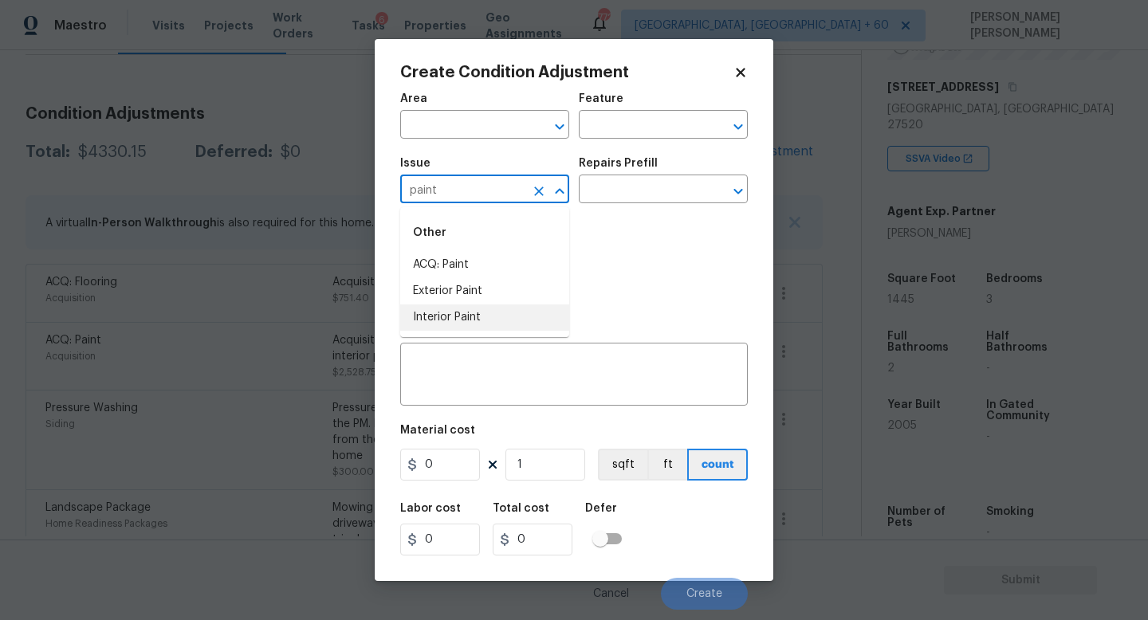
click at [462, 318] on li "Interior Paint" at bounding box center [484, 318] width 169 height 26
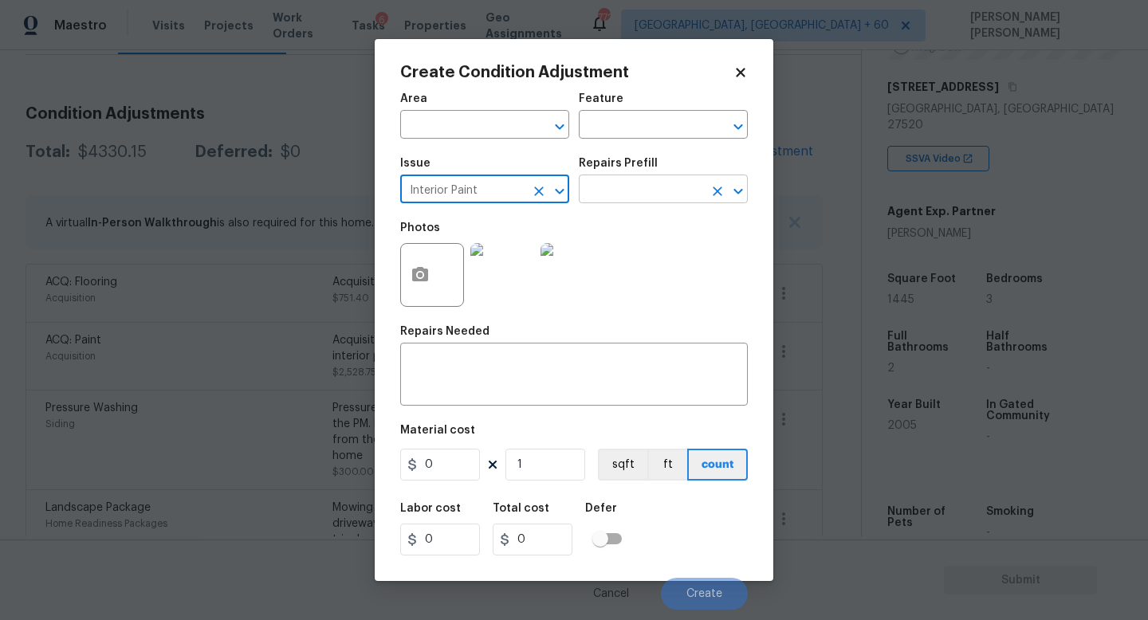
type input "Interior Paint"
click at [640, 183] on input "text" at bounding box center [641, 191] width 124 height 25
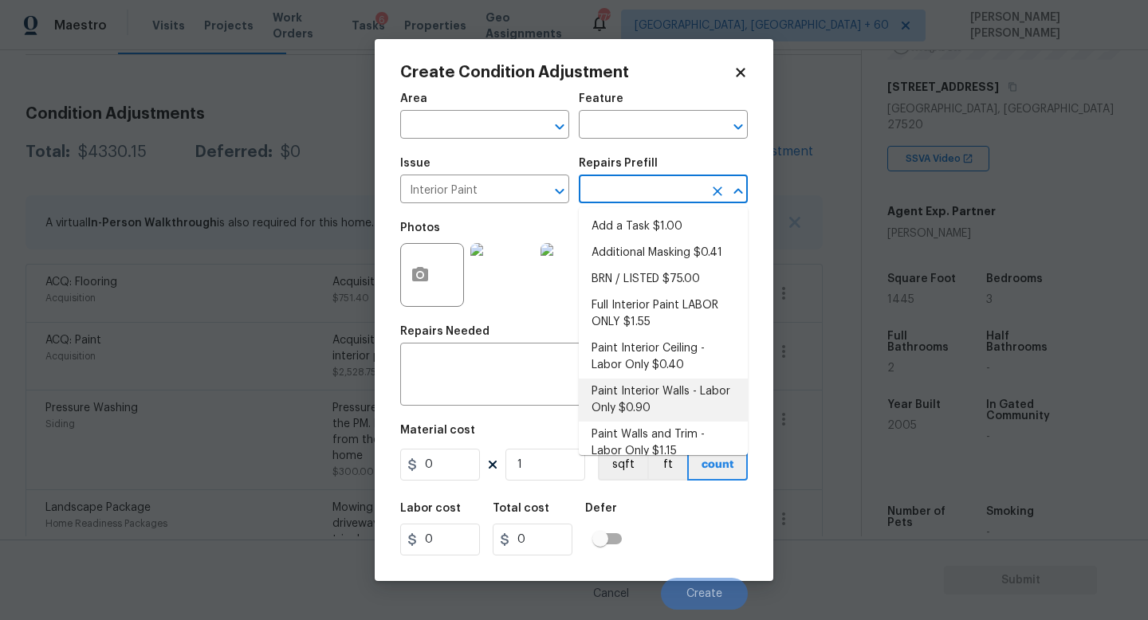
scroll to position [128, 0]
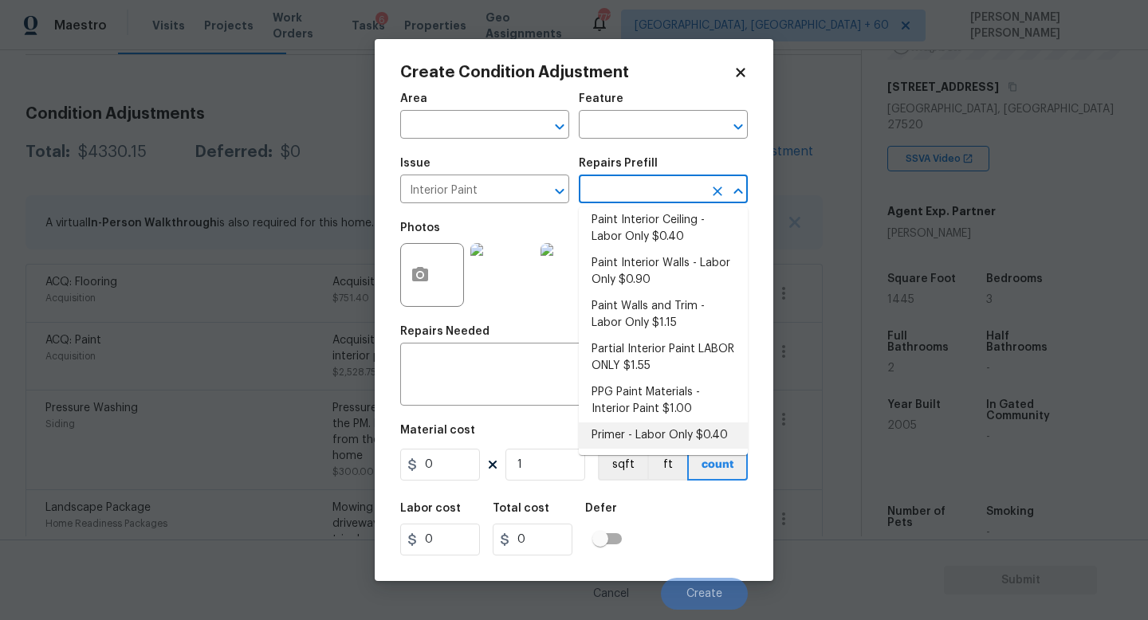
click at [634, 434] on li "Primer - Labor Only $0.40" at bounding box center [663, 436] width 169 height 26
type input "Overall Paint"
type textarea "Interior primer - PRIMER PROVIDED BY OPENDOOR - All nails, screws, drywall anch…"
type input "0.4"
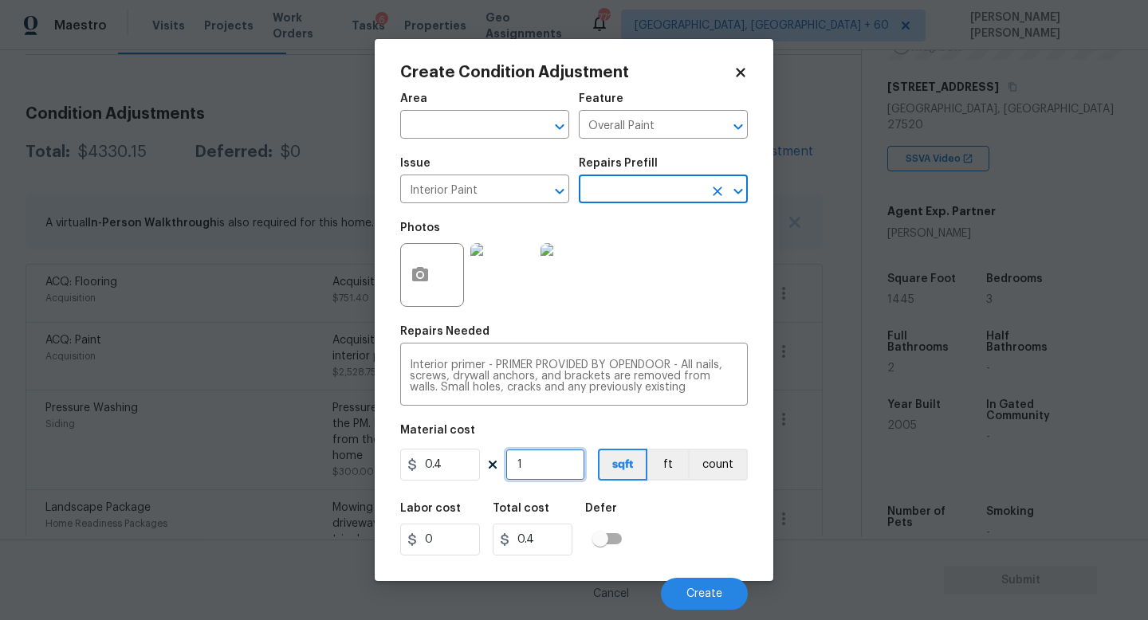
click at [564, 474] on input "1" at bounding box center [545, 465] width 80 height 32
type input "0"
type input "1"
type input "0.4"
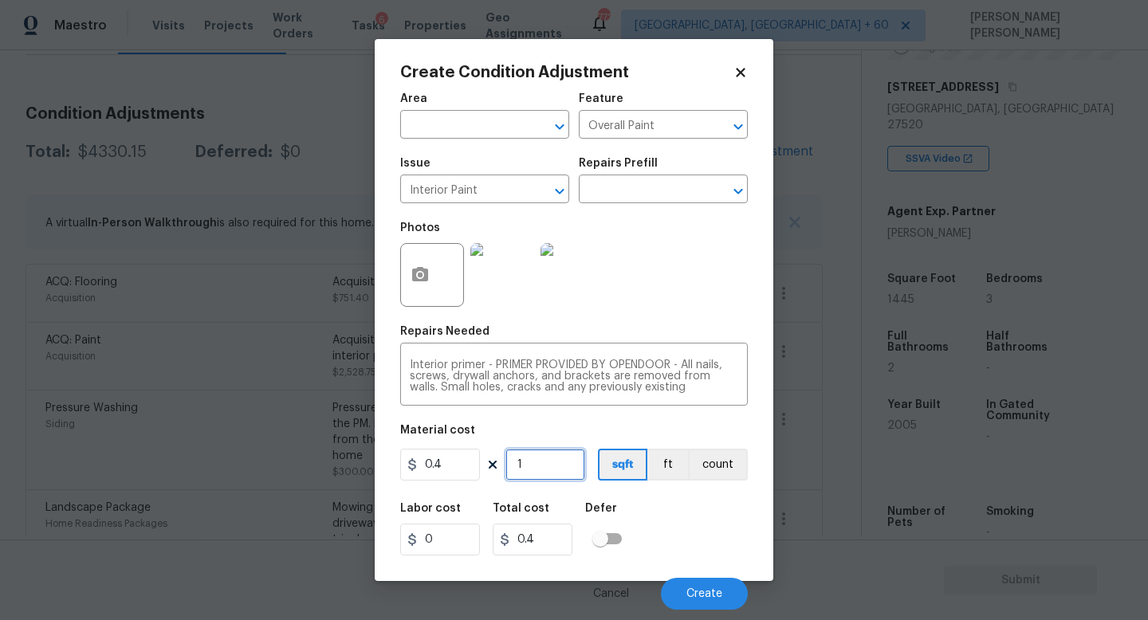
type input "14"
type input "5.6"
type input "144"
type input "57.6"
type input "1445"
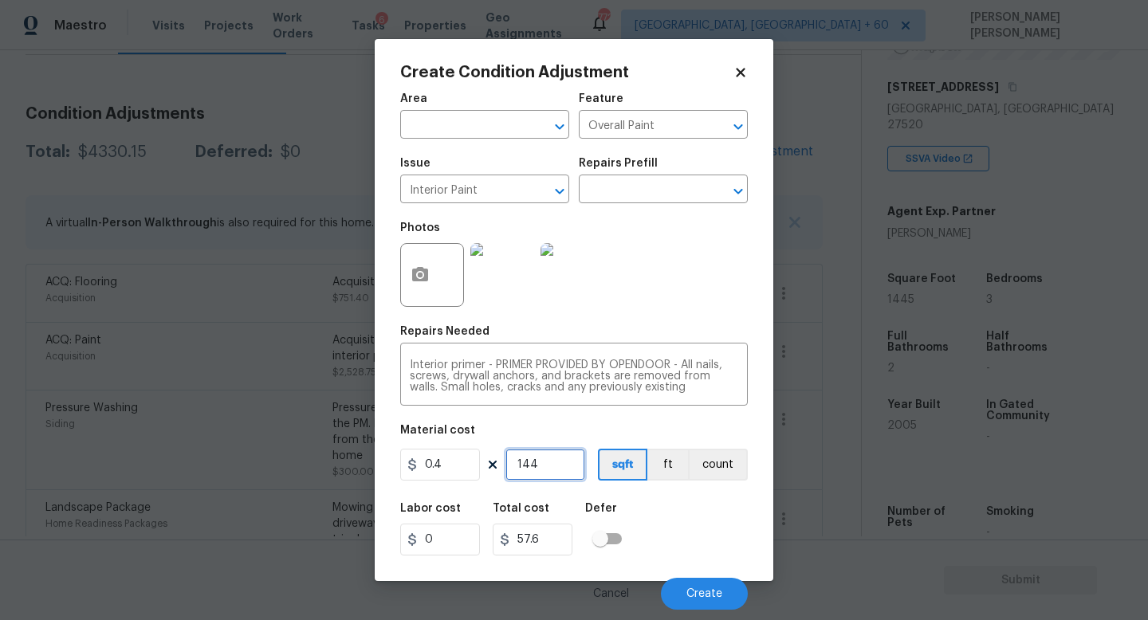
type input "578"
type input "1445"
click at [697, 584] on button "Create" at bounding box center [704, 594] width 87 height 32
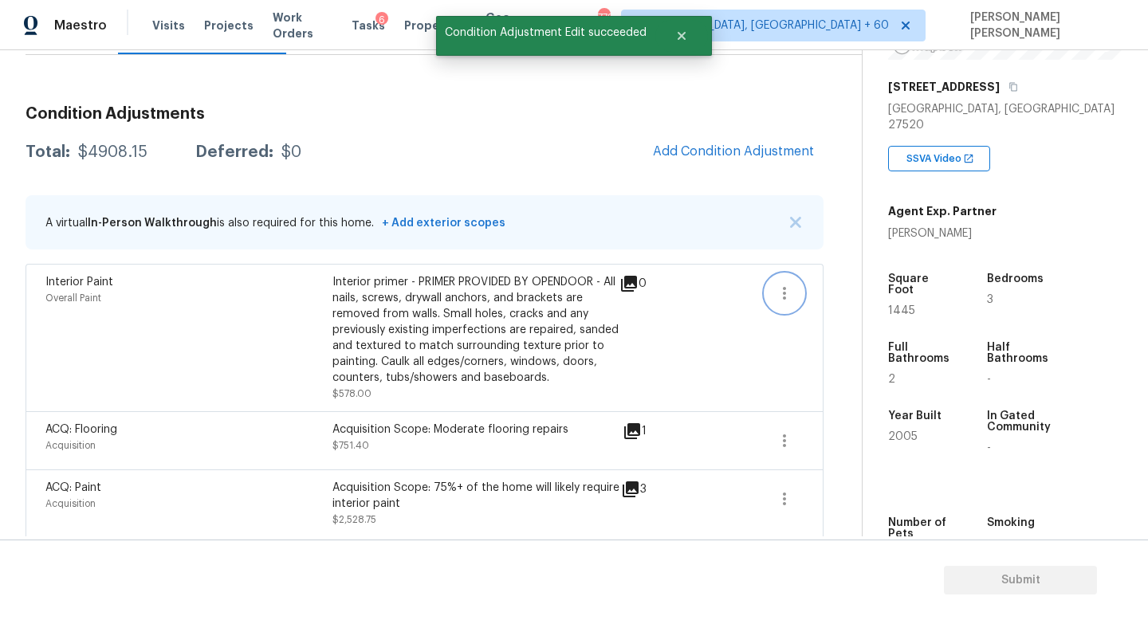
click at [780, 289] on icon "button" at bounding box center [784, 293] width 19 height 19
click at [827, 283] on div "Edit" at bounding box center [875, 290] width 124 height 16
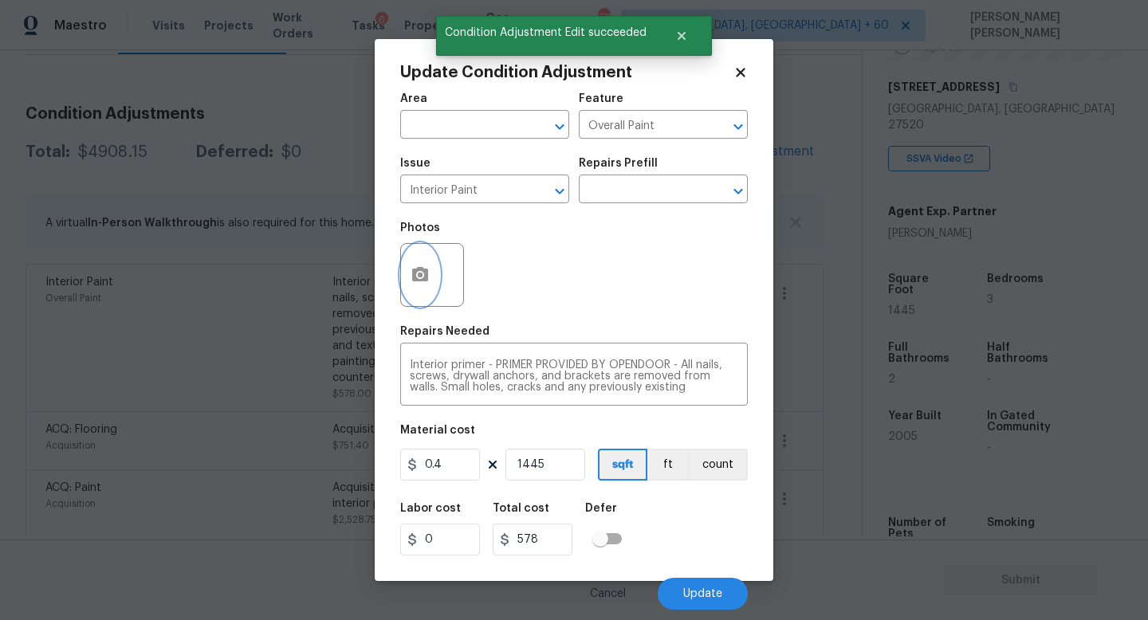
click at [409, 285] on button "button" at bounding box center [420, 275] width 38 height 62
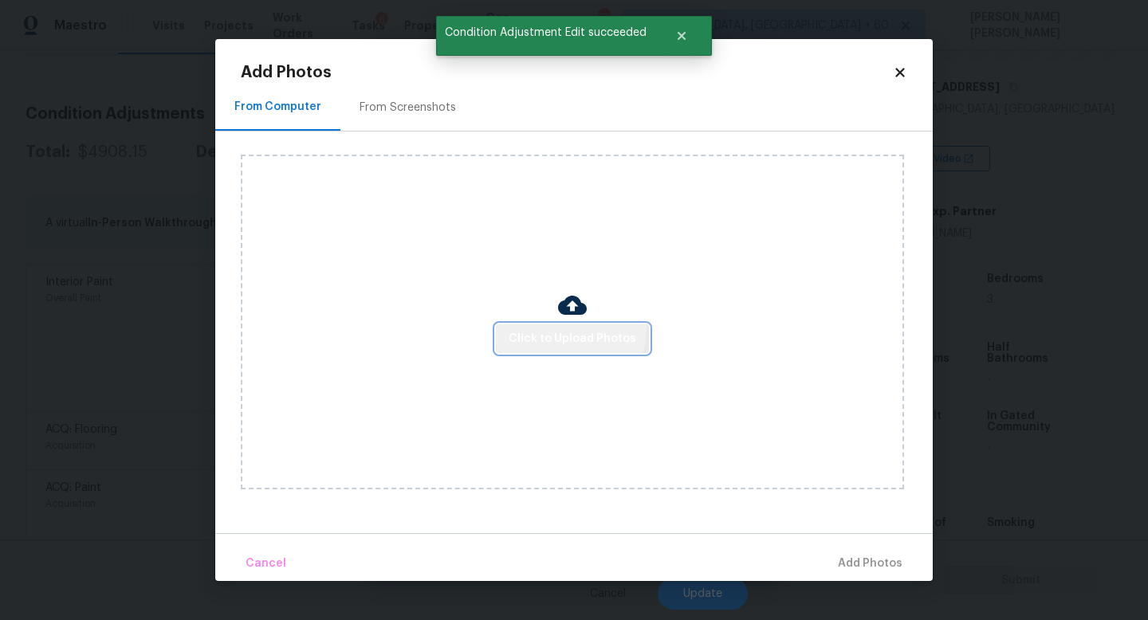
click at [564, 328] on button "Click to Upload Photos" at bounding box center [572, 338] width 153 height 29
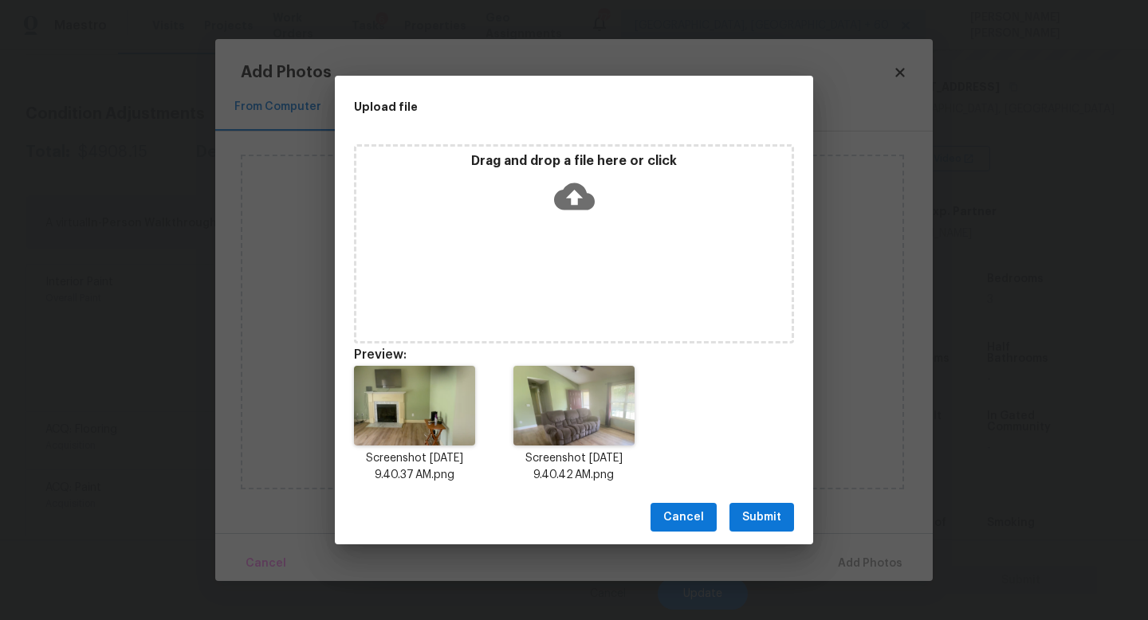
click at [759, 513] on span "Submit" at bounding box center [761, 518] width 39 height 20
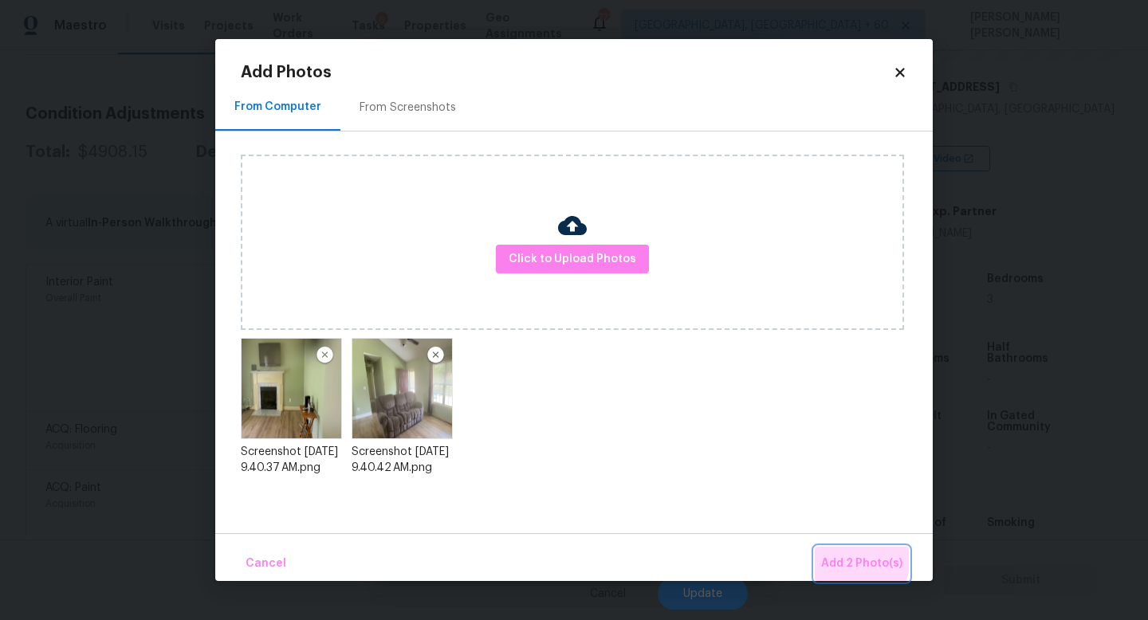
click at [825, 555] on span "Add 2 Photo(s)" at bounding box center [861, 564] width 81 height 20
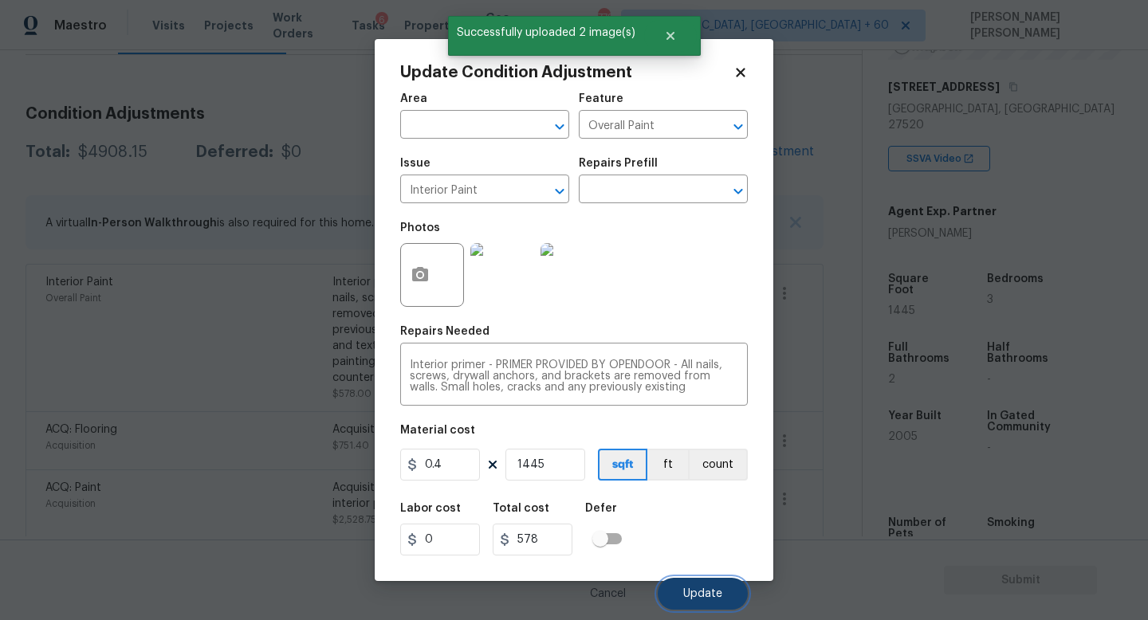
click at [691, 587] on button "Update" at bounding box center [703, 594] width 90 height 32
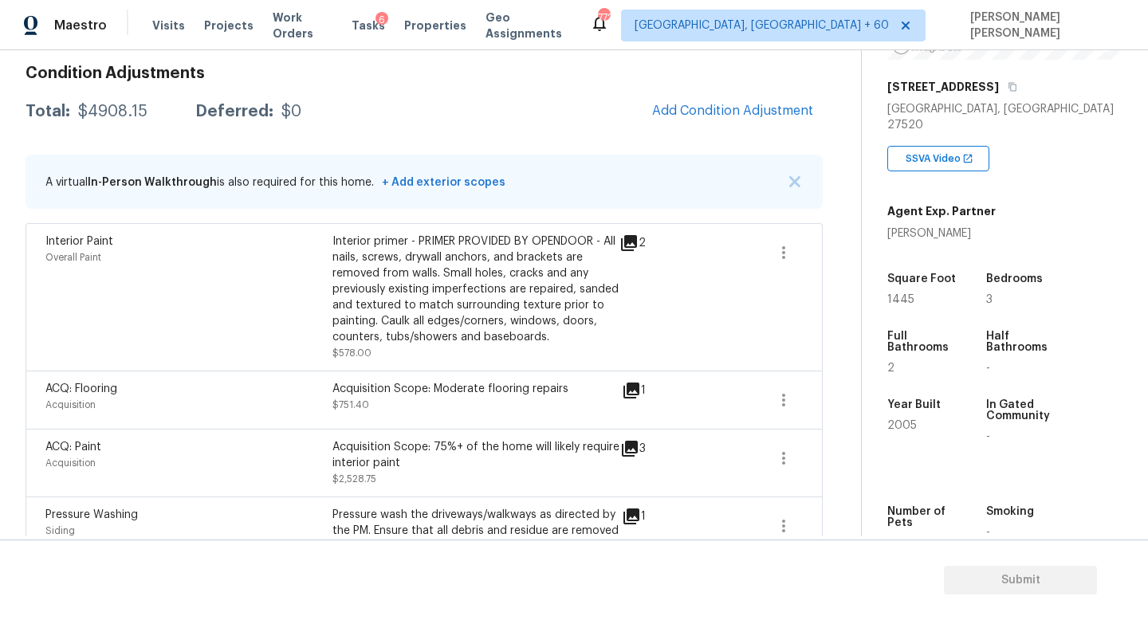
scroll to position [226, 0]
click at [703, 113] on span "Add Condition Adjustment" at bounding box center [732, 111] width 161 height 14
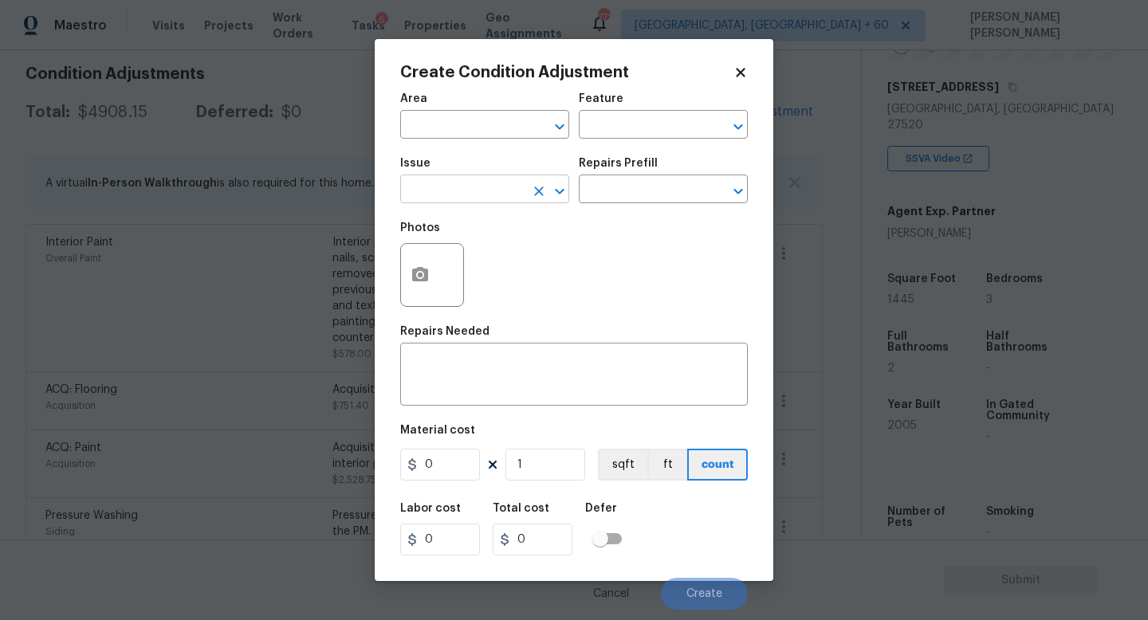
click at [463, 187] on input "text" at bounding box center [462, 191] width 124 height 25
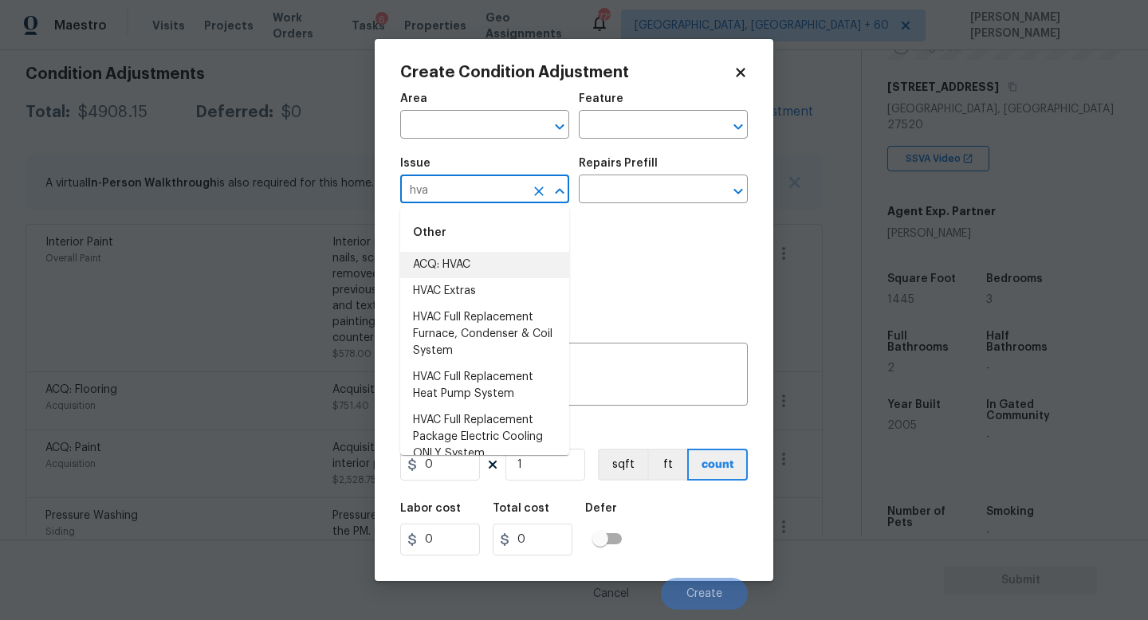
click at [476, 265] on li "ACQ: HVAC" at bounding box center [484, 265] width 169 height 26
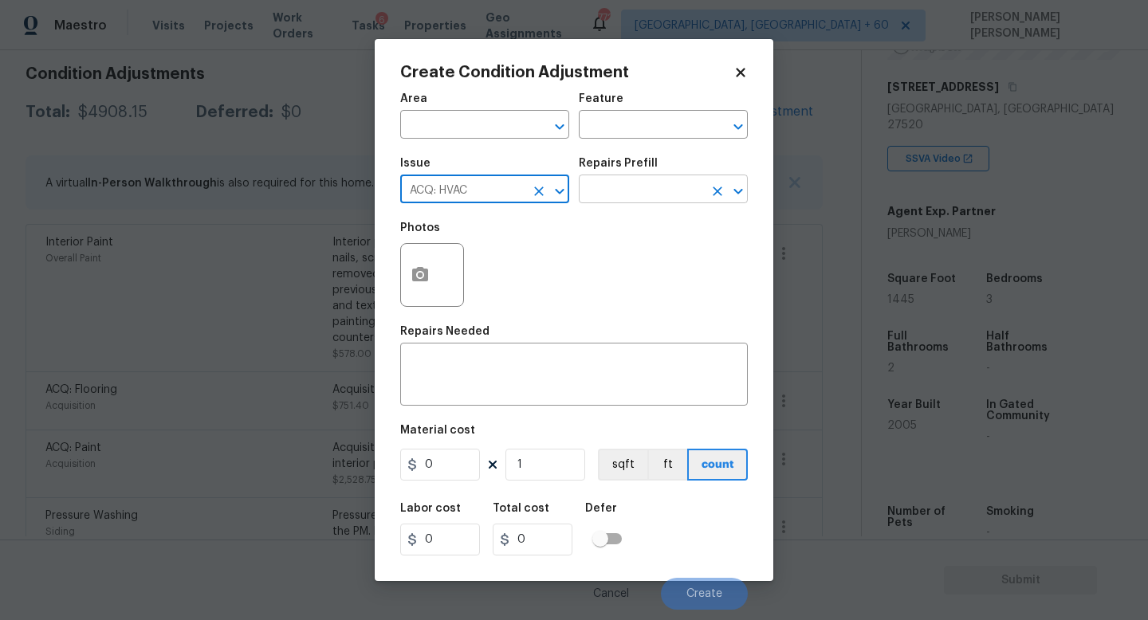
type input "ACQ: HVAC"
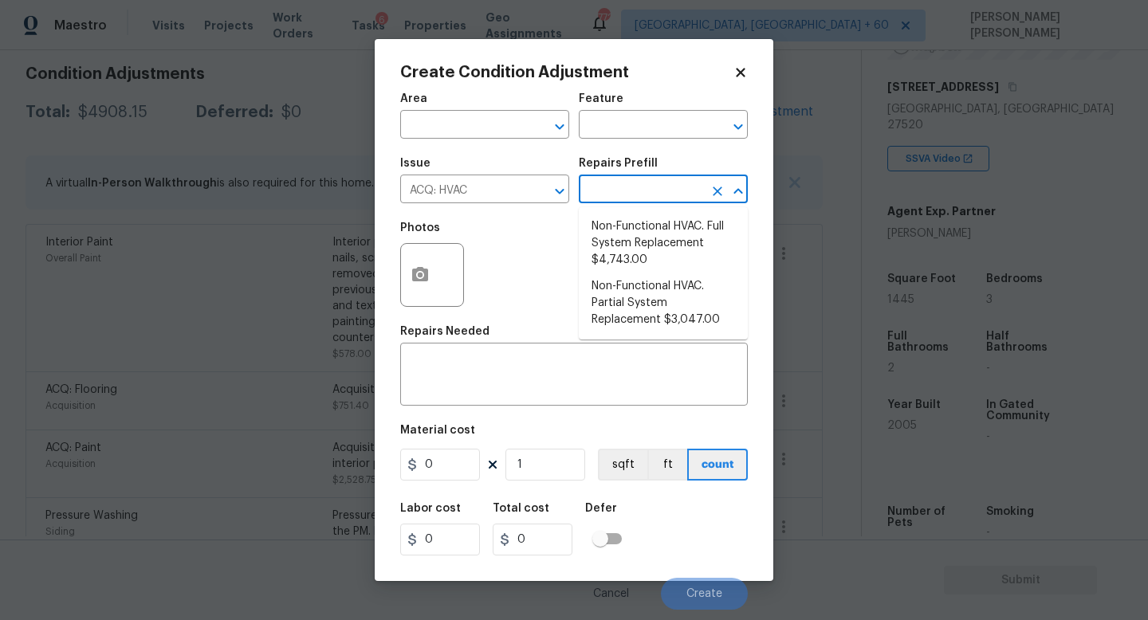
click at [618, 195] on input "text" at bounding box center [641, 191] width 124 height 25
click at [486, 399] on div "x ​" at bounding box center [574, 376] width 348 height 59
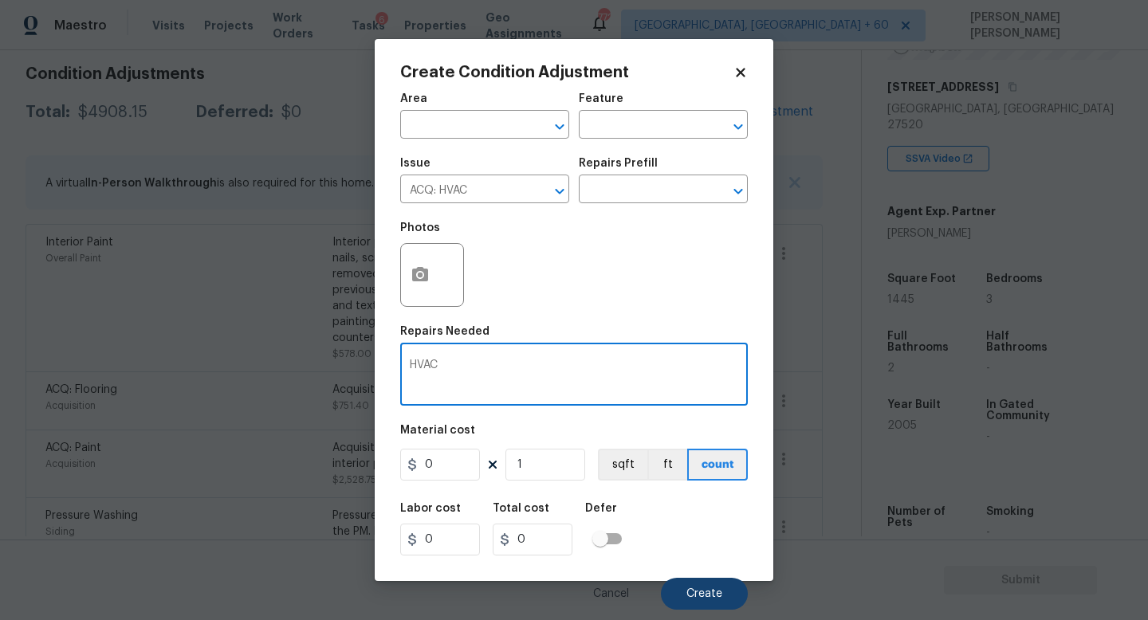
type textarea "HVAC"
click at [702, 587] on button "Create" at bounding box center [704, 594] width 87 height 32
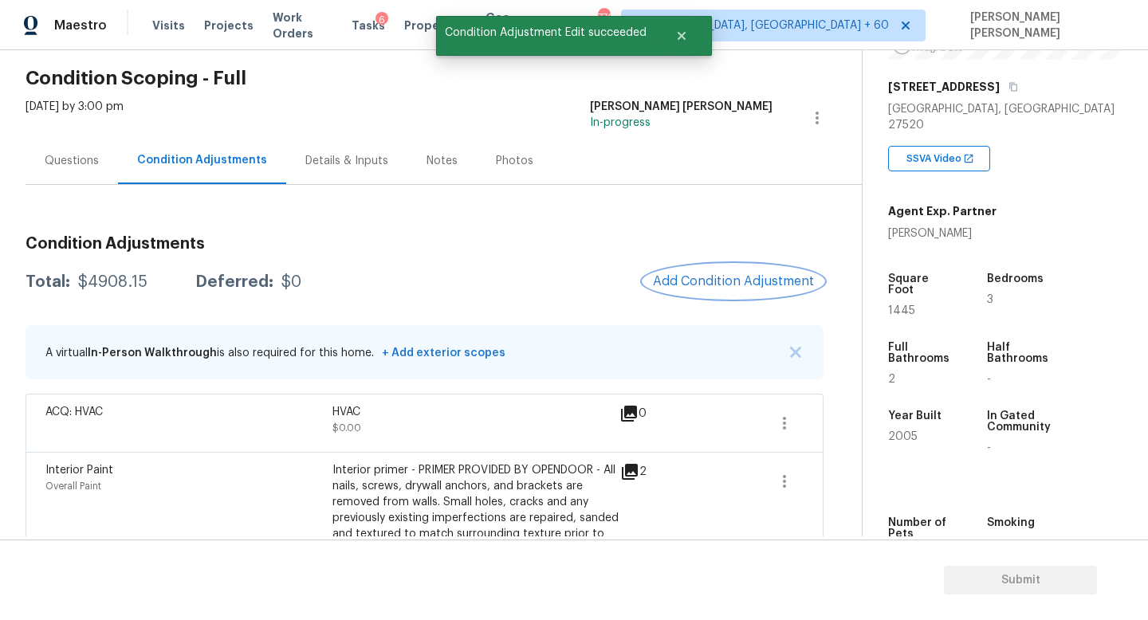
scroll to position [41, 0]
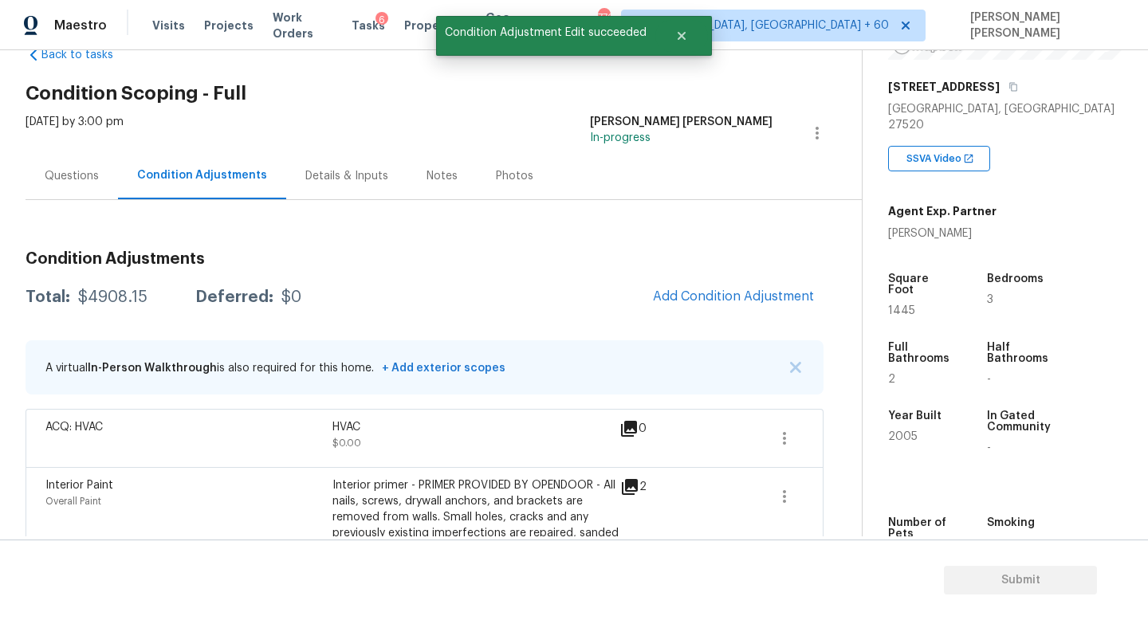
click at [65, 200] on div "Condition Adjustments Total: $4908.15 Deferred: $0 Add Condition Adjustment A v…" at bounding box center [425, 594] width 798 height 788
click at [65, 183] on div "Questions" at bounding box center [72, 176] width 54 height 16
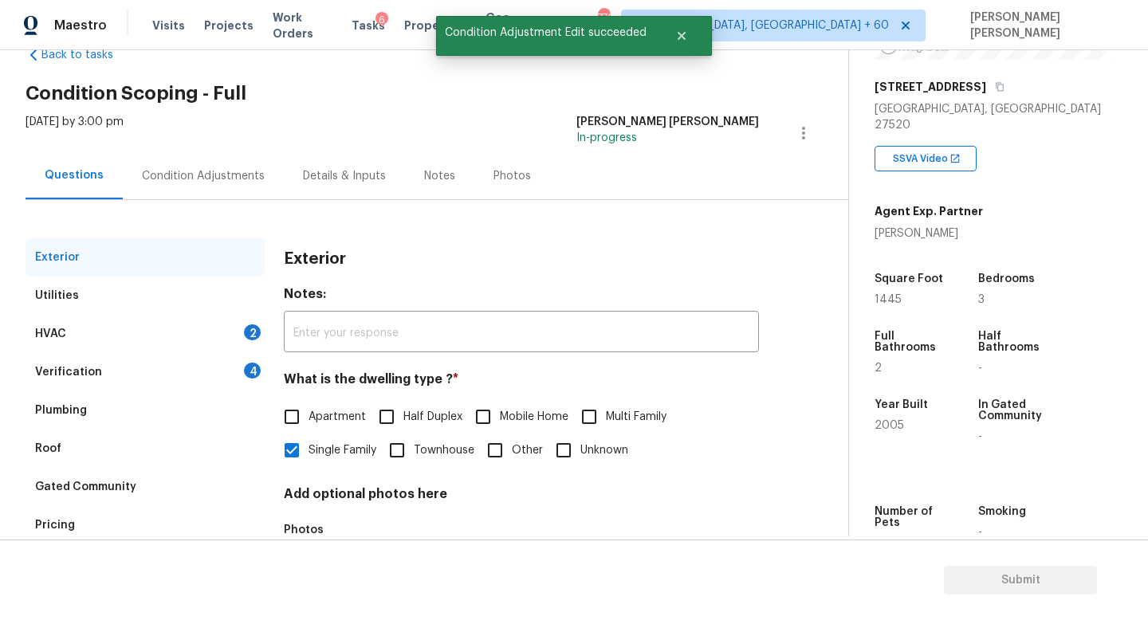
scroll to position [147, 0]
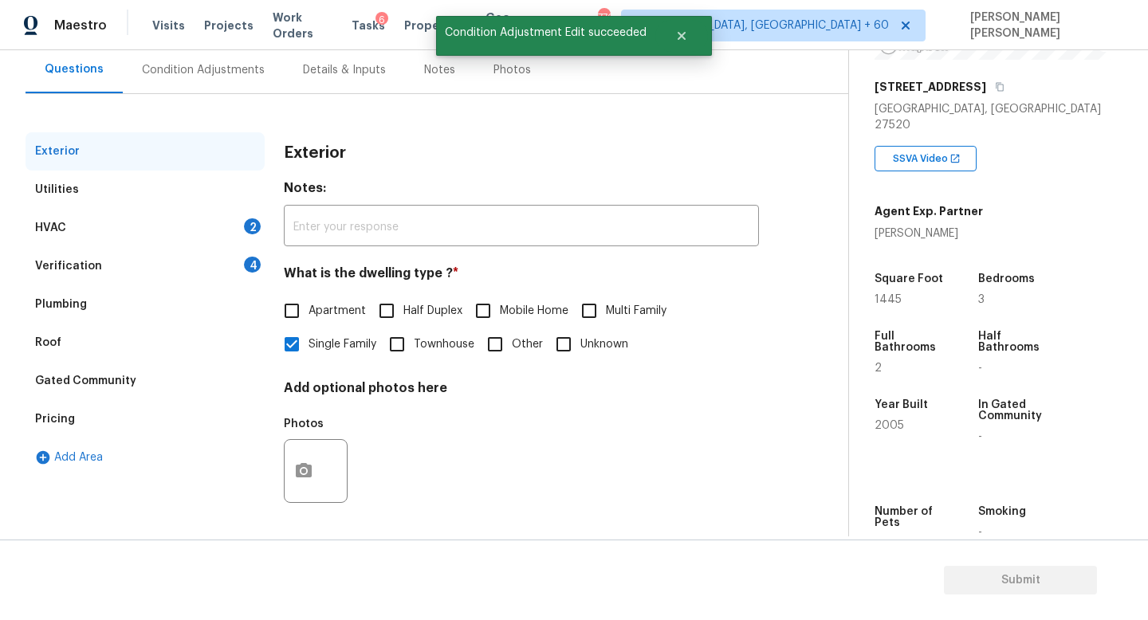
click at [85, 271] on div "Verification" at bounding box center [68, 266] width 67 height 16
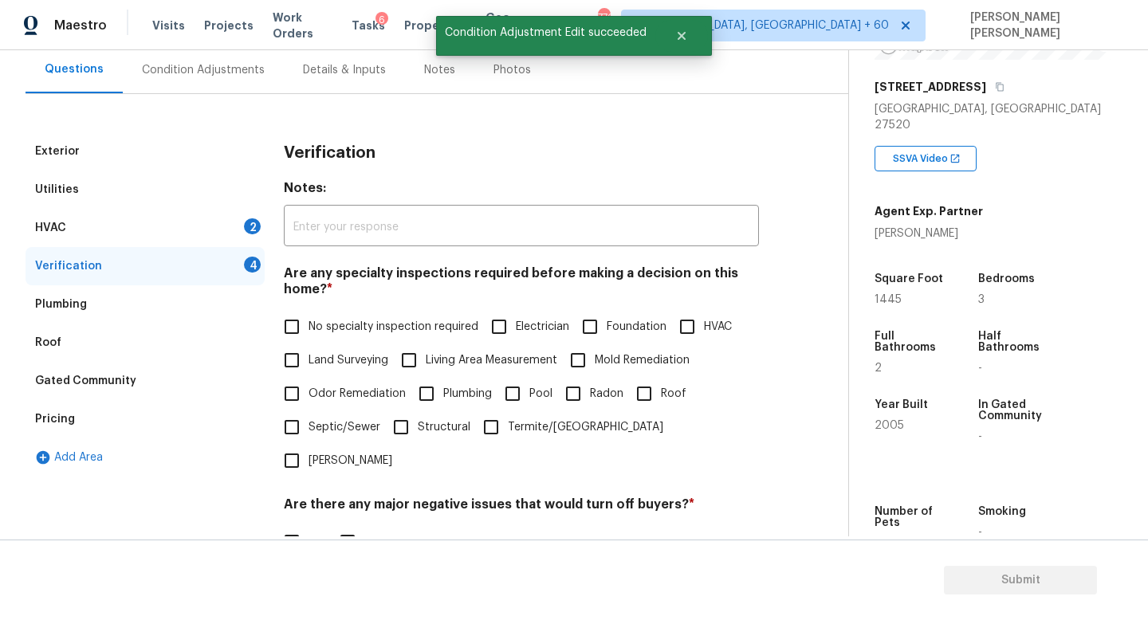
scroll to position [339, 0]
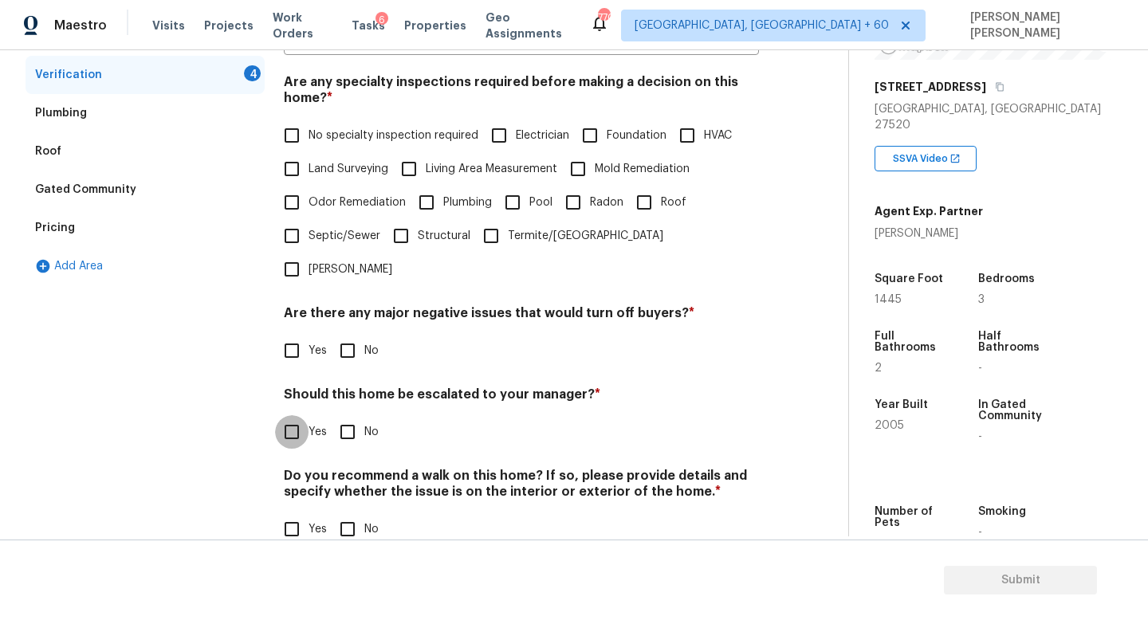
click at [294, 415] on input "Yes" at bounding box center [291, 431] width 33 height 33
checkbox input "true"
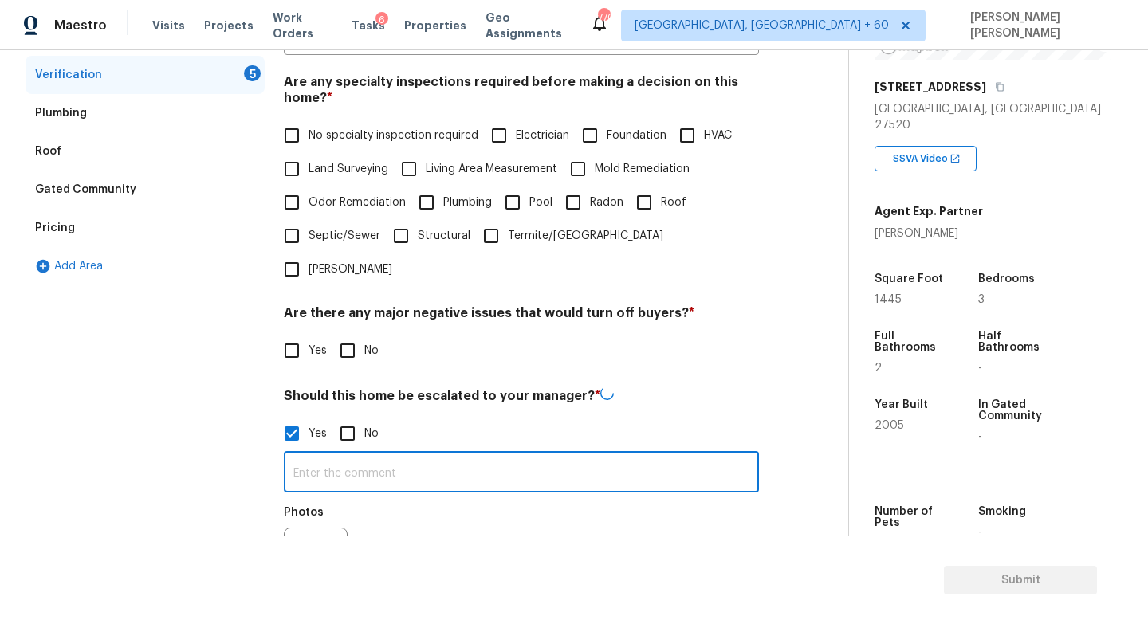
click at [344, 455] on input "text" at bounding box center [521, 473] width 475 height 37
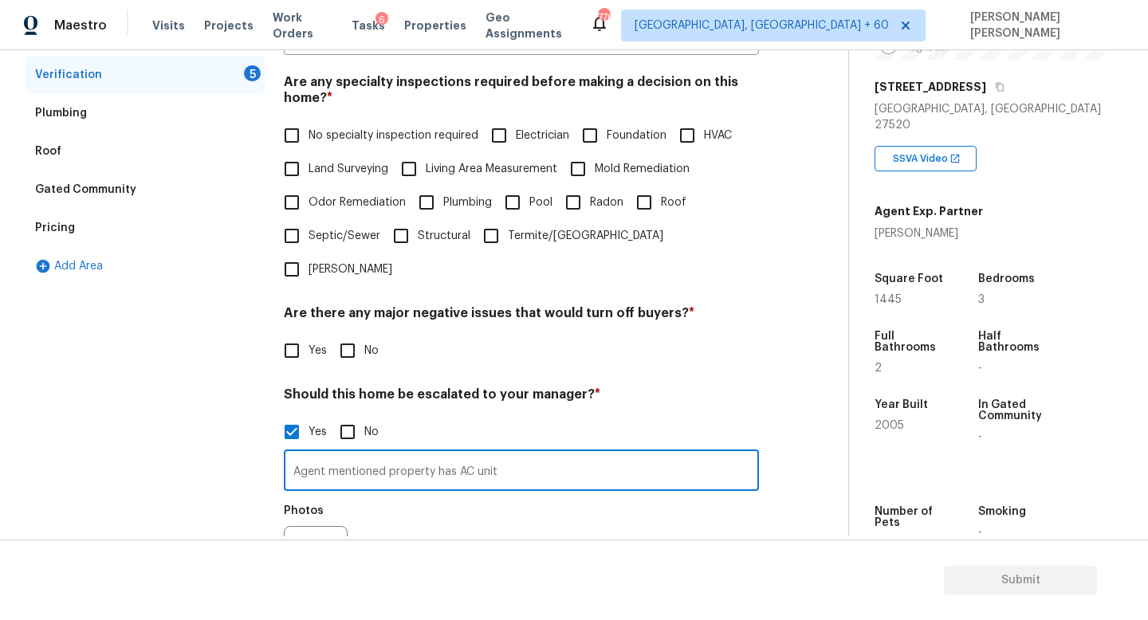
click at [457, 454] on input "Agent mentioned property has AC unit" at bounding box center [521, 472] width 475 height 37
click at [572, 454] on input "Agent mentioned property has new AC unit" at bounding box center [521, 472] width 475 height 37
click at [568, 454] on input "Agent mentioned property has new AC unit" at bounding box center [521, 472] width 475 height 37
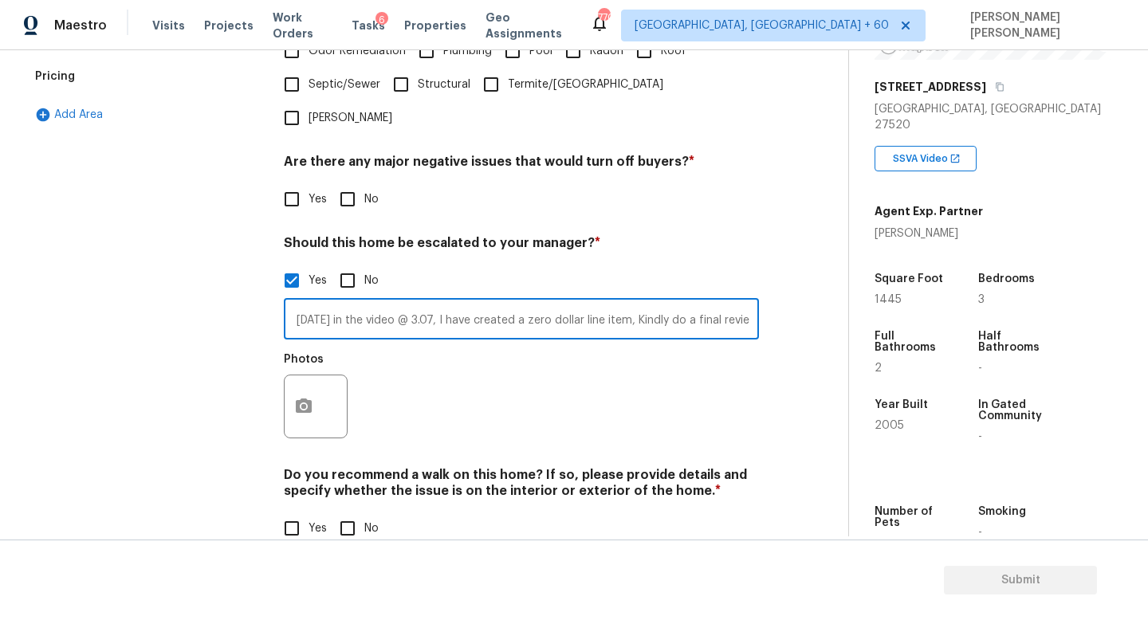
type input "Agent mentioned property has new AC unit installed in [DATE] in the video @ 3.0…"
click at [301, 375] on button "button" at bounding box center [304, 406] width 38 height 62
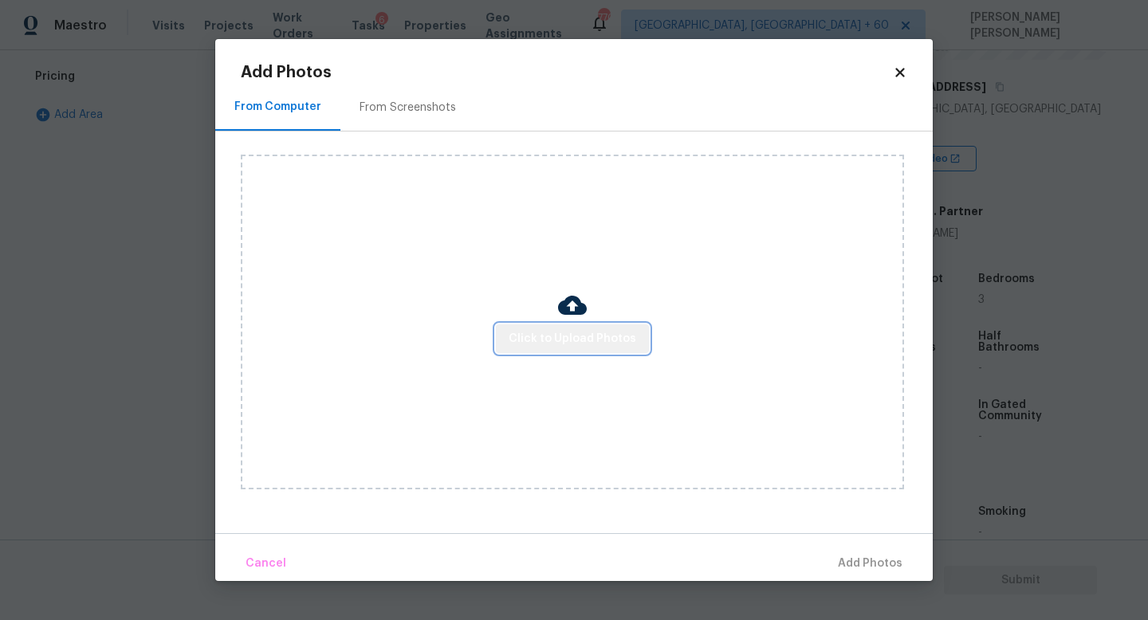
click at [592, 344] on span "Click to Upload Photos" at bounding box center [573, 339] width 128 height 20
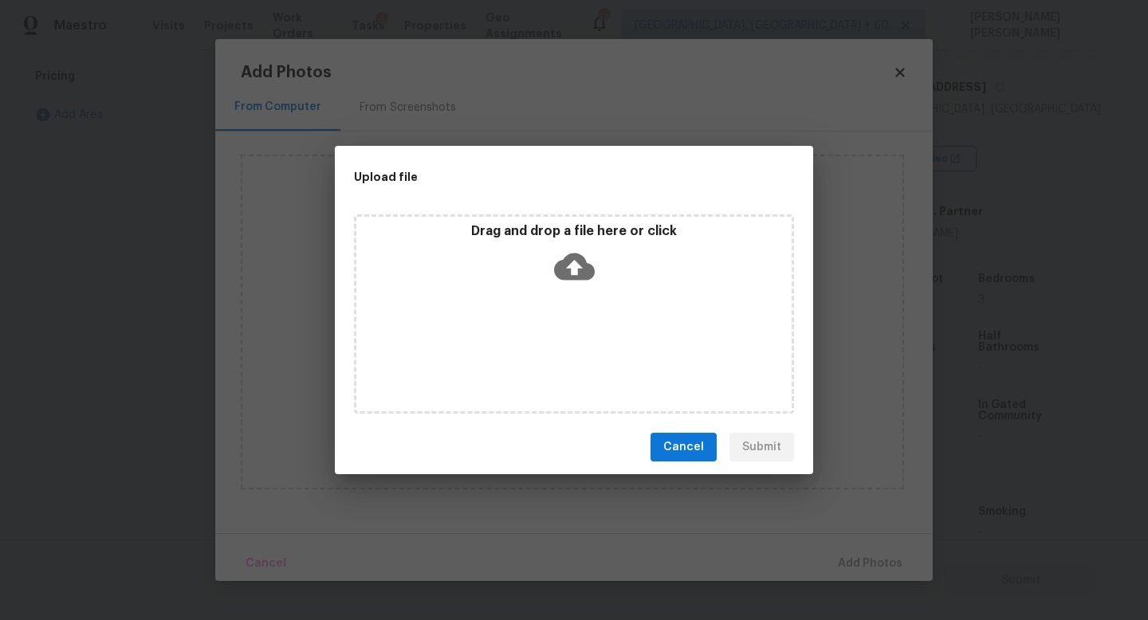
click at [561, 262] on icon at bounding box center [574, 267] width 41 height 27
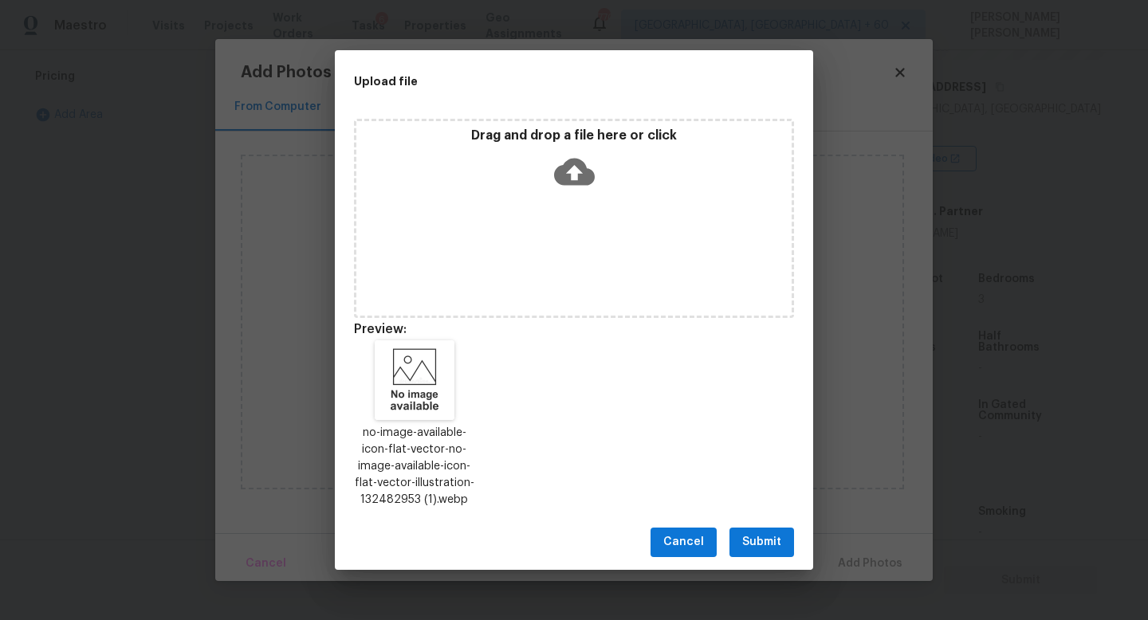
click at [733, 537] on button "Submit" at bounding box center [761, 542] width 65 height 29
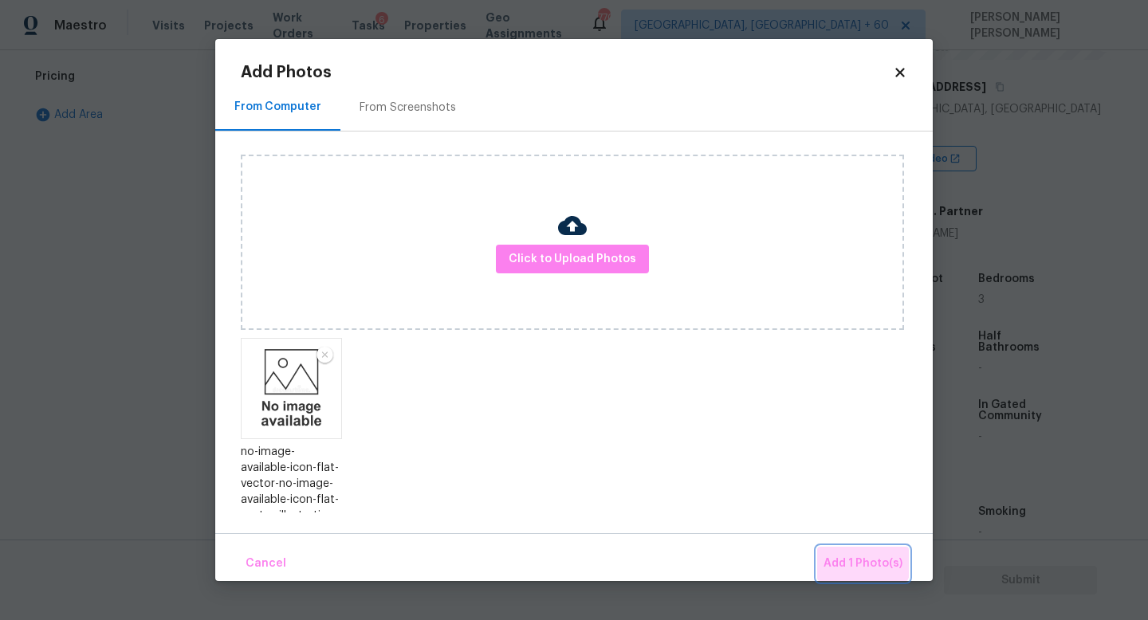
click at [846, 552] on button "Add 1 Photo(s)" at bounding box center [863, 564] width 92 height 34
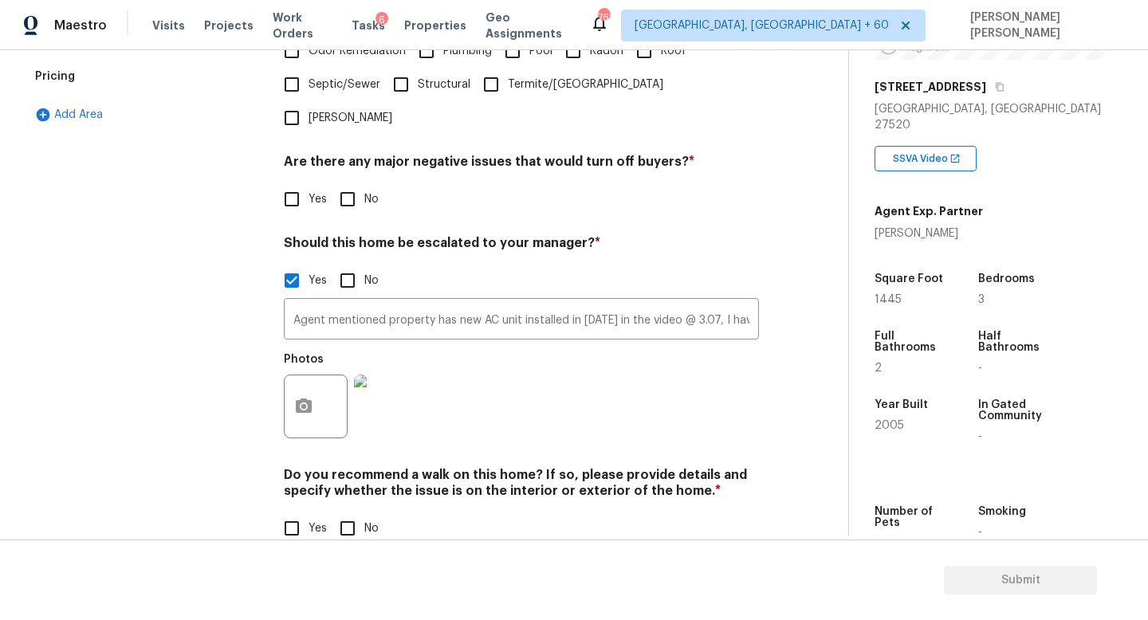
click at [356, 512] on input "No" at bounding box center [347, 528] width 33 height 33
checkbox input "true"
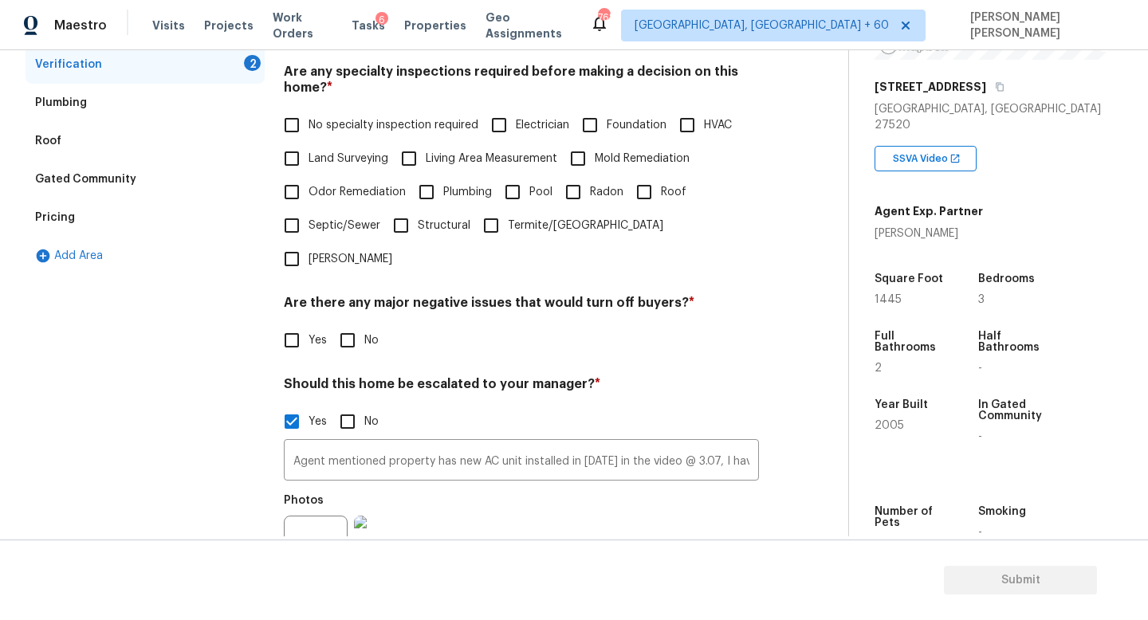
click at [356, 324] on input "No" at bounding box center [347, 340] width 33 height 33
checkbox input "true"
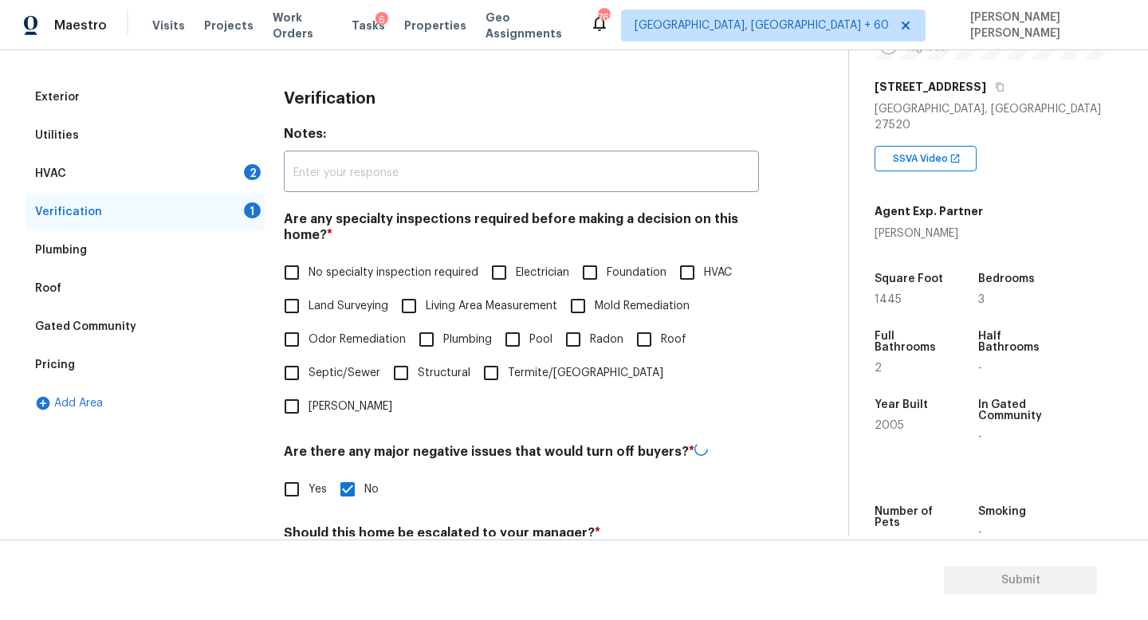
scroll to position [187, 0]
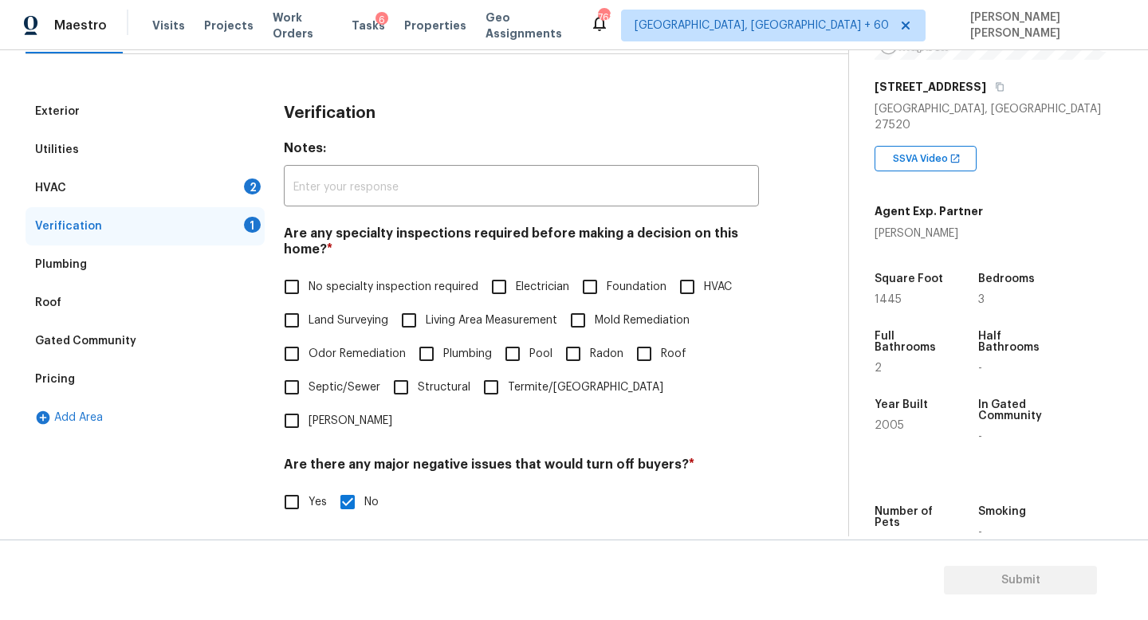
click at [689, 282] on input "HVAC" at bounding box center [686, 286] width 33 height 33
checkbox input "true"
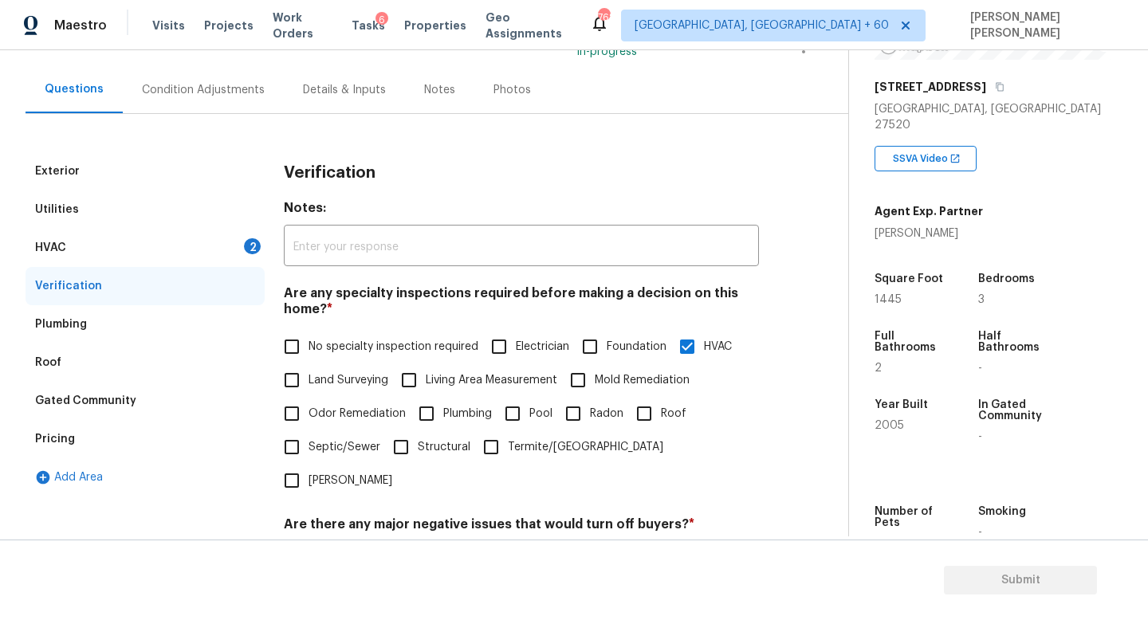
scroll to position [115, 0]
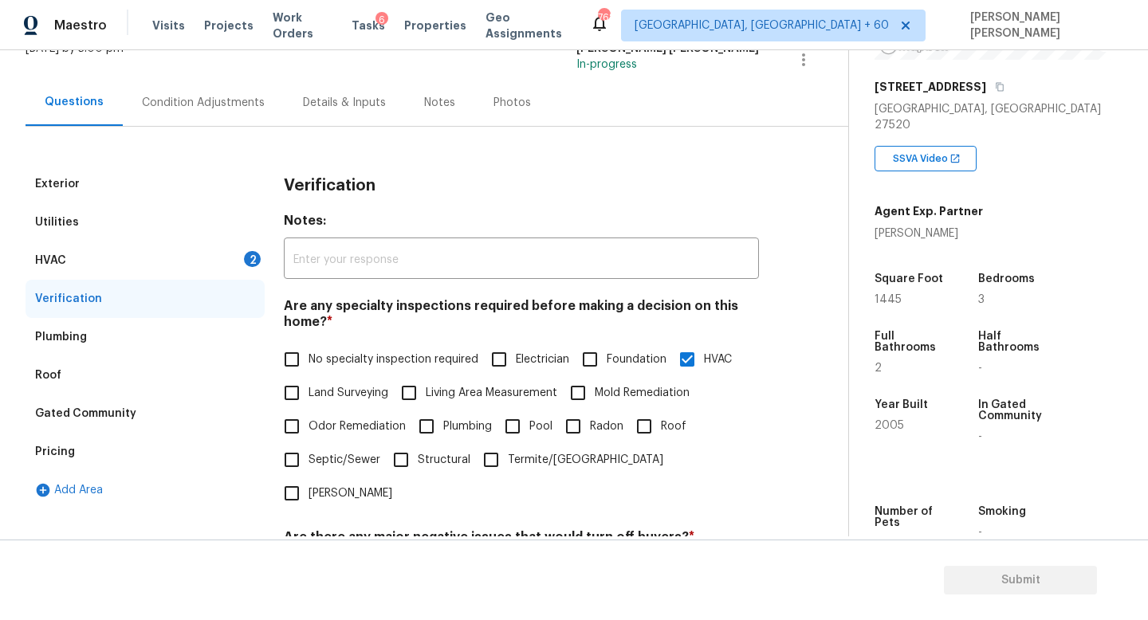
click at [177, 266] on div "HVAC 2" at bounding box center [145, 261] width 239 height 38
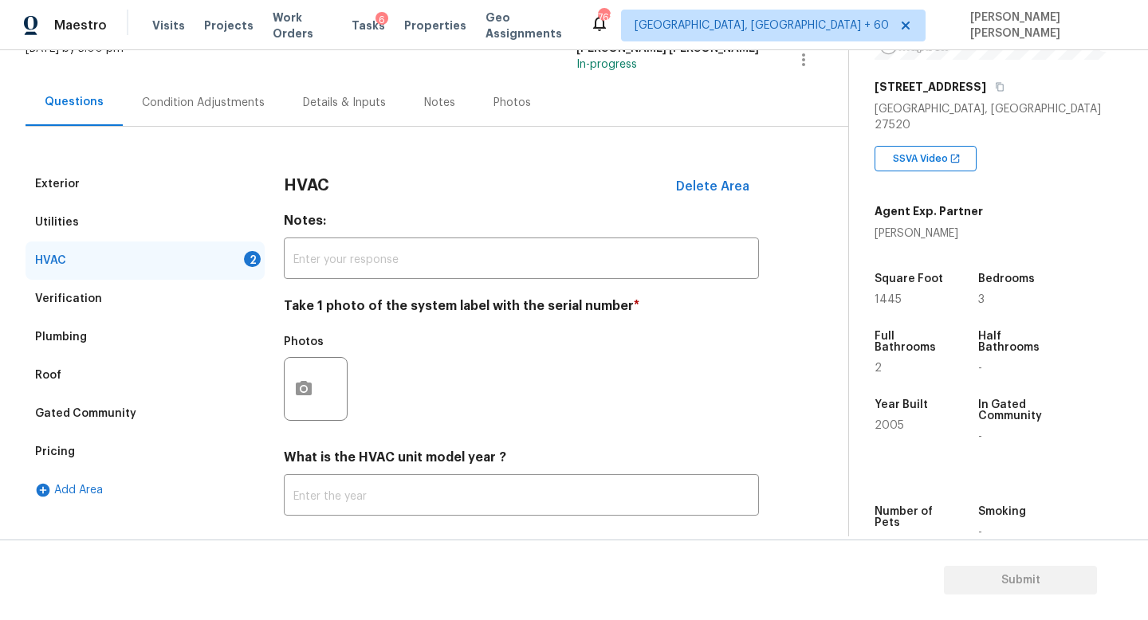
scroll to position [180, 0]
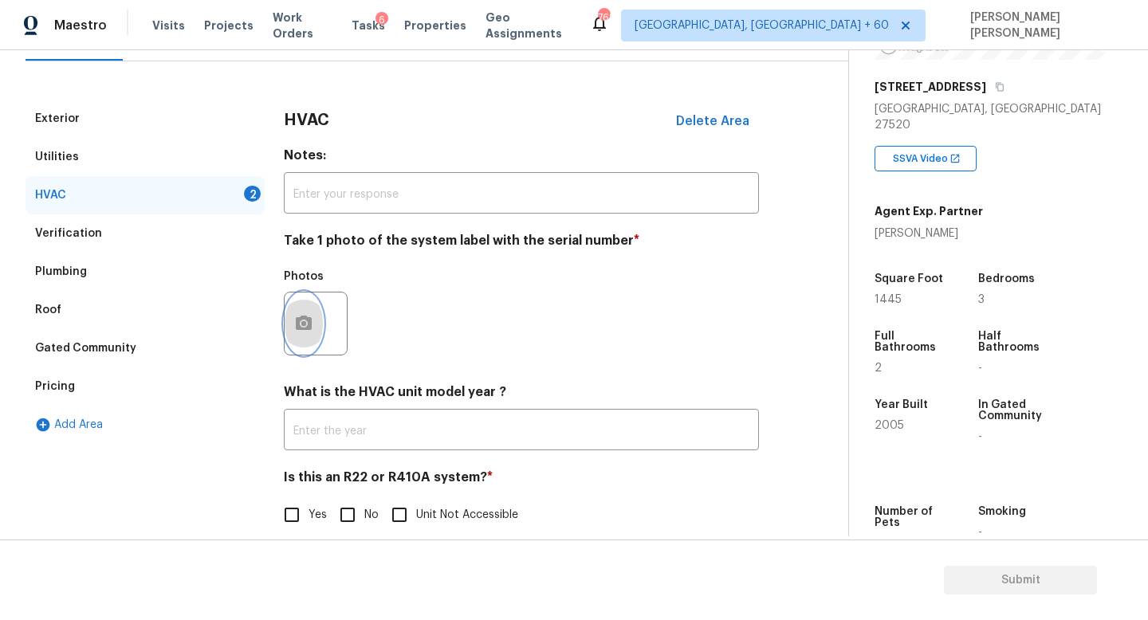
click at [296, 311] on button "button" at bounding box center [304, 324] width 38 height 62
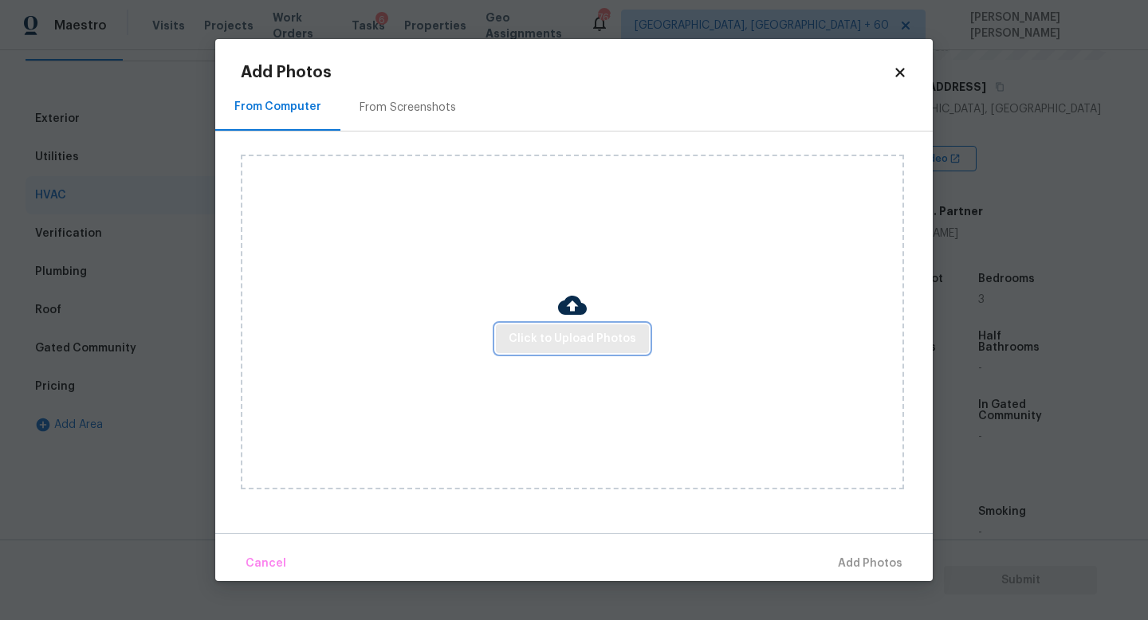
click at [502, 349] on button "Click to Upload Photos" at bounding box center [572, 338] width 153 height 29
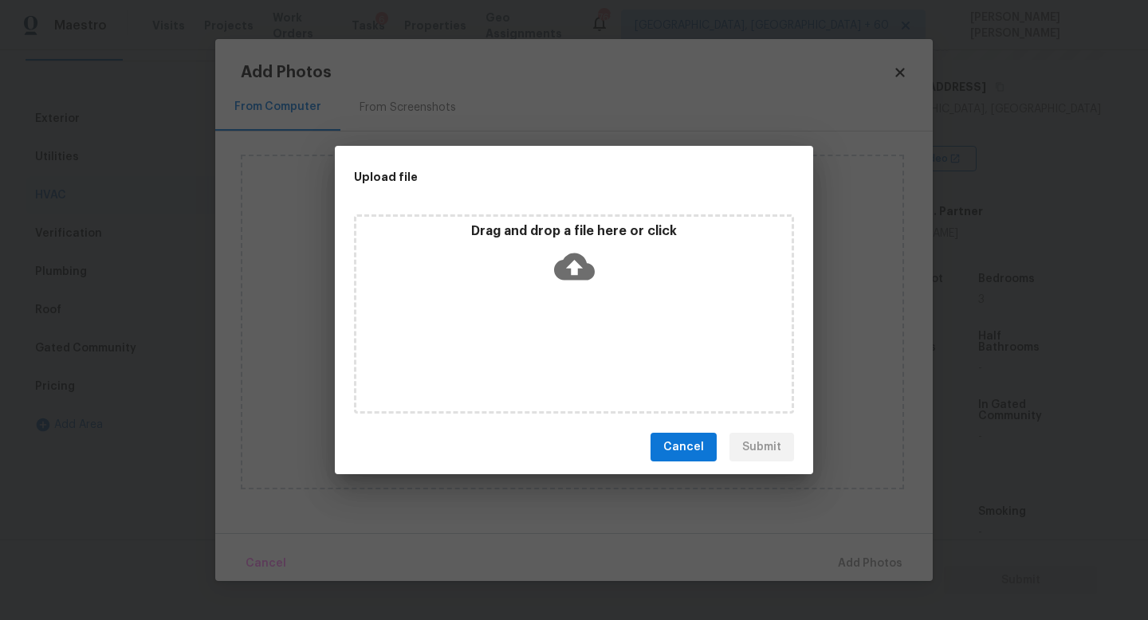
click at [568, 301] on div "Drag and drop a file here or click" at bounding box center [574, 313] width 440 height 199
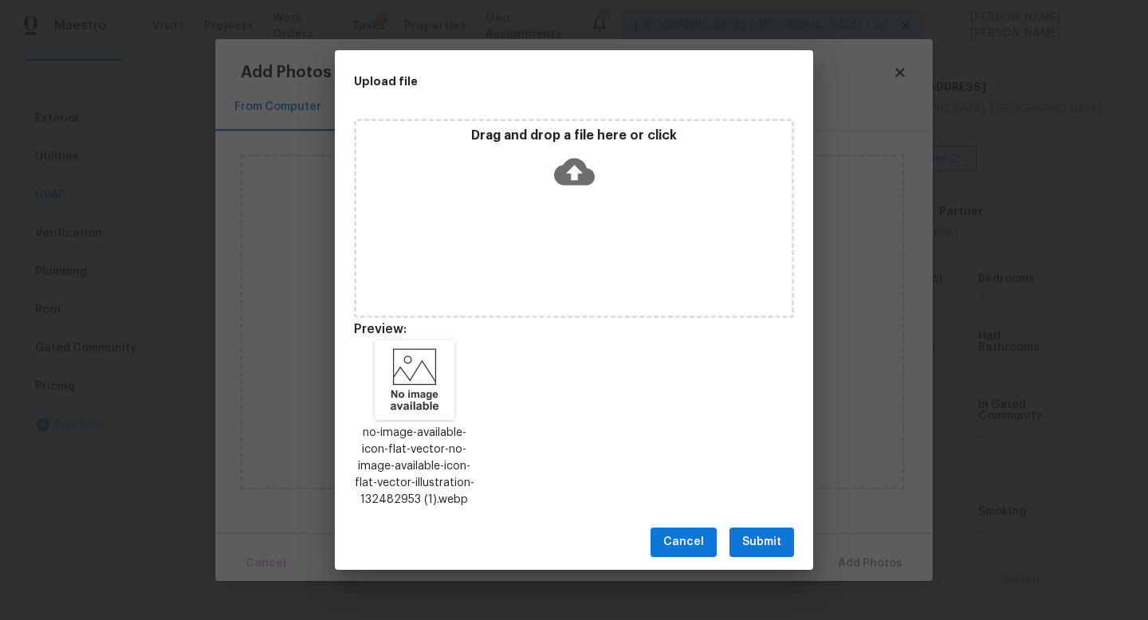
click at [736, 534] on button "Submit" at bounding box center [761, 542] width 65 height 29
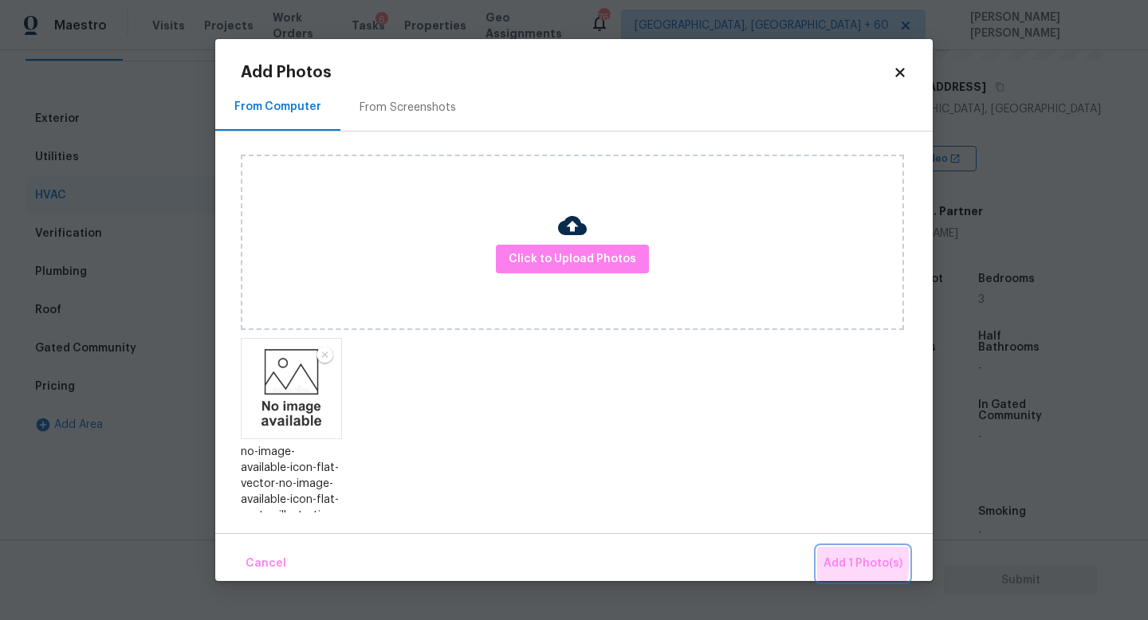
click at [831, 560] on span "Add 1 Photo(s)" at bounding box center [862, 564] width 79 height 20
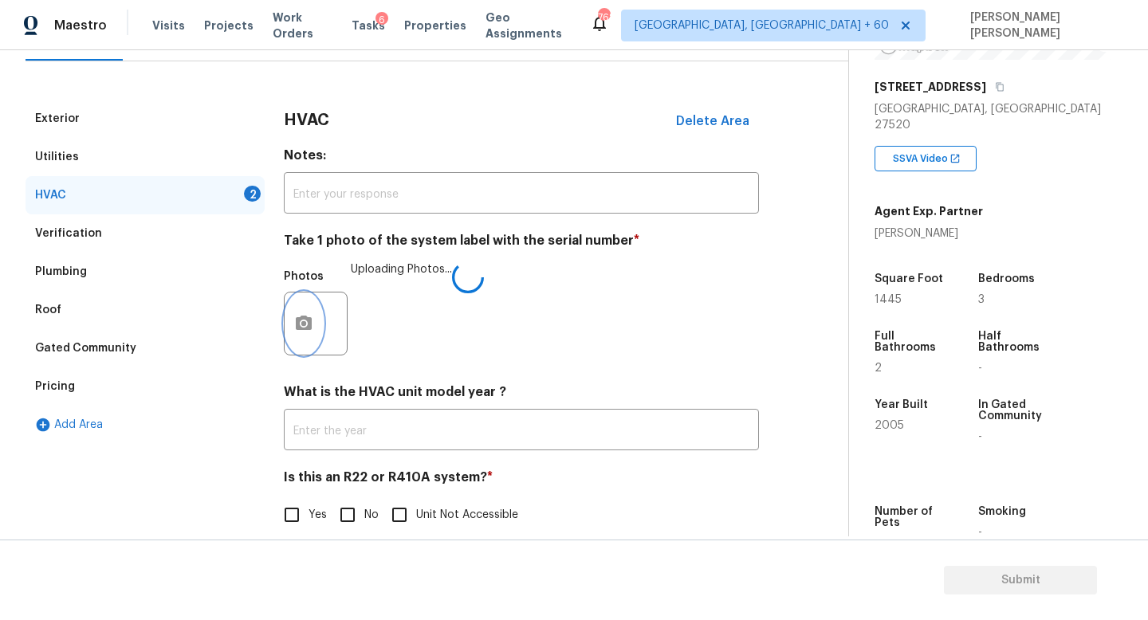
scroll to position [200, 0]
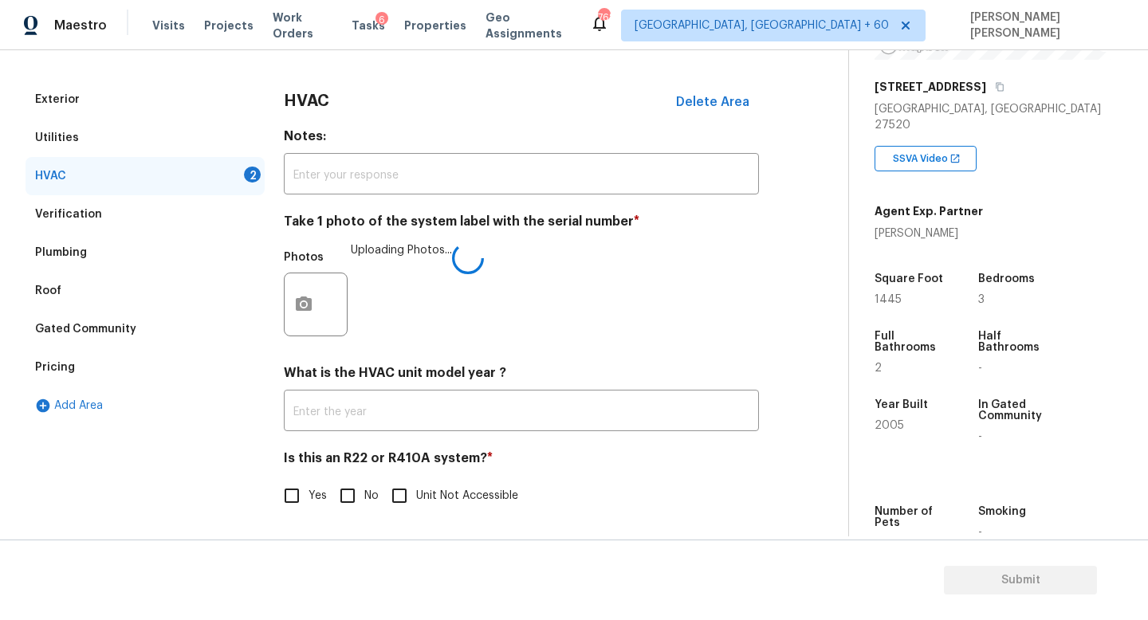
click at [332, 482] on input "No" at bounding box center [347, 495] width 33 height 33
checkbox input "true"
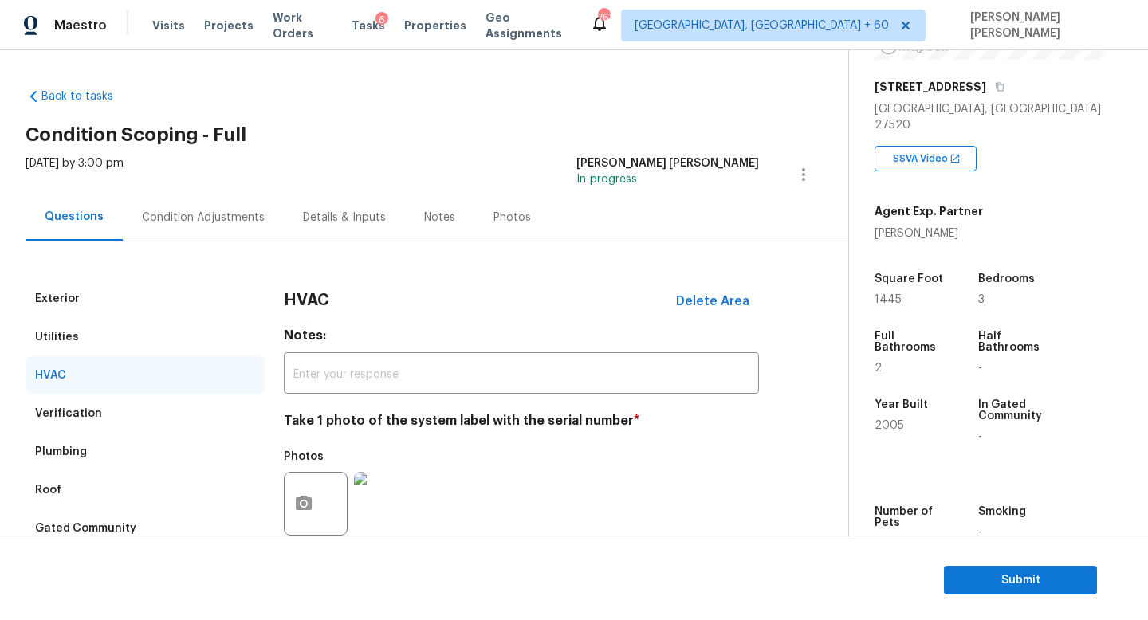
click at [180, 233] on div "Condition Adjustments" at bounding box center [203, 217] width 161 height 47
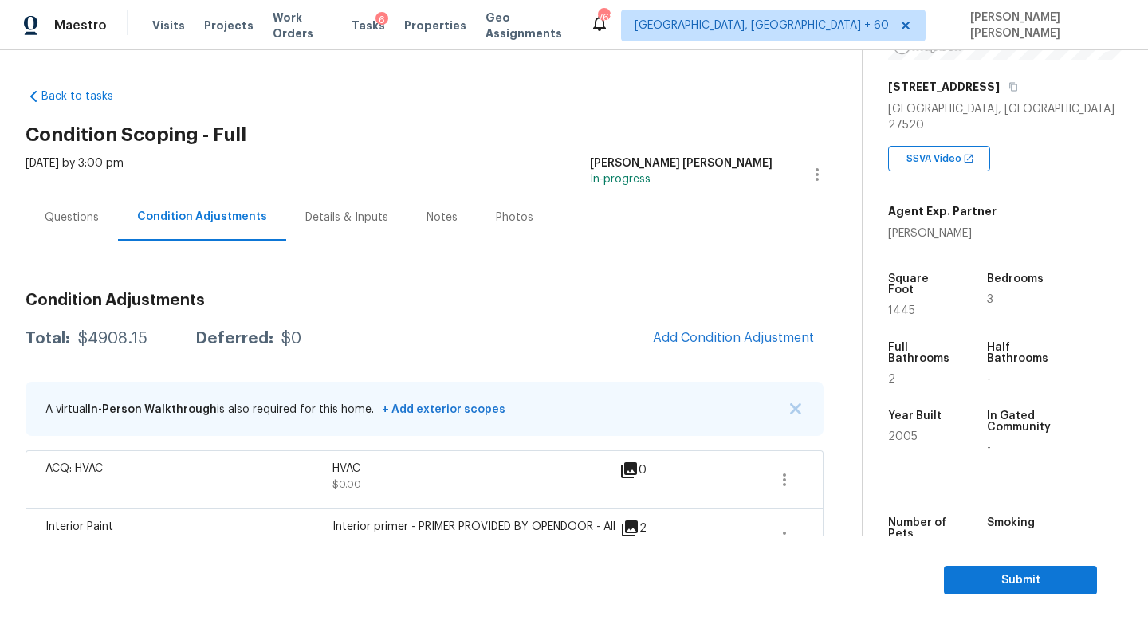
click at [91, 234] on div "Questions" at bounding box center [72, 217] width 92 height 47
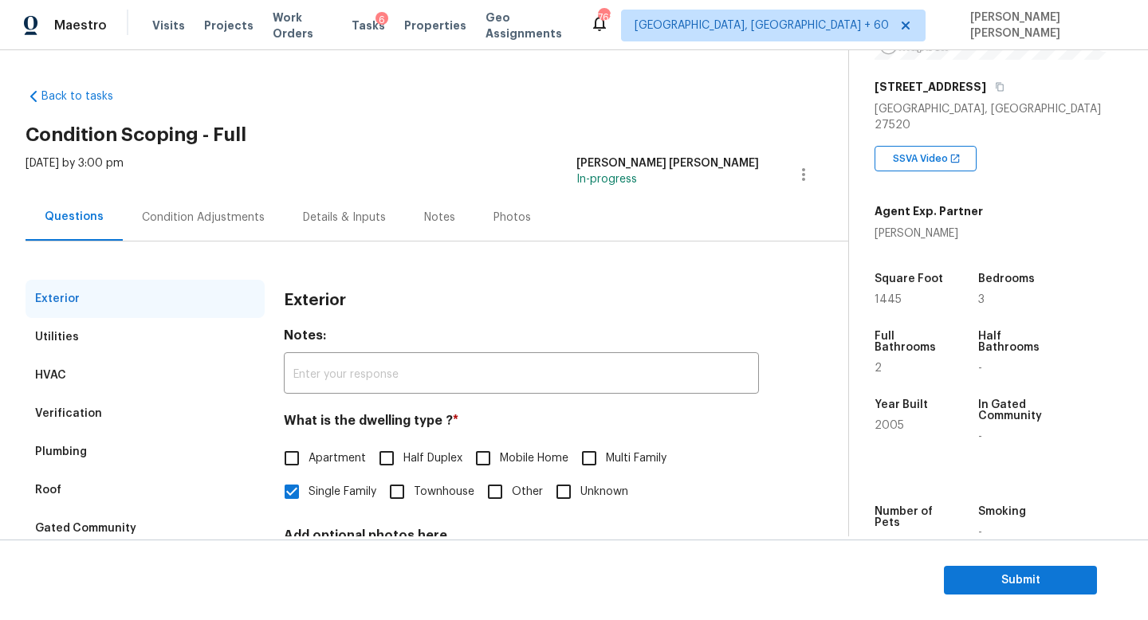
scroll to position [96, 0]
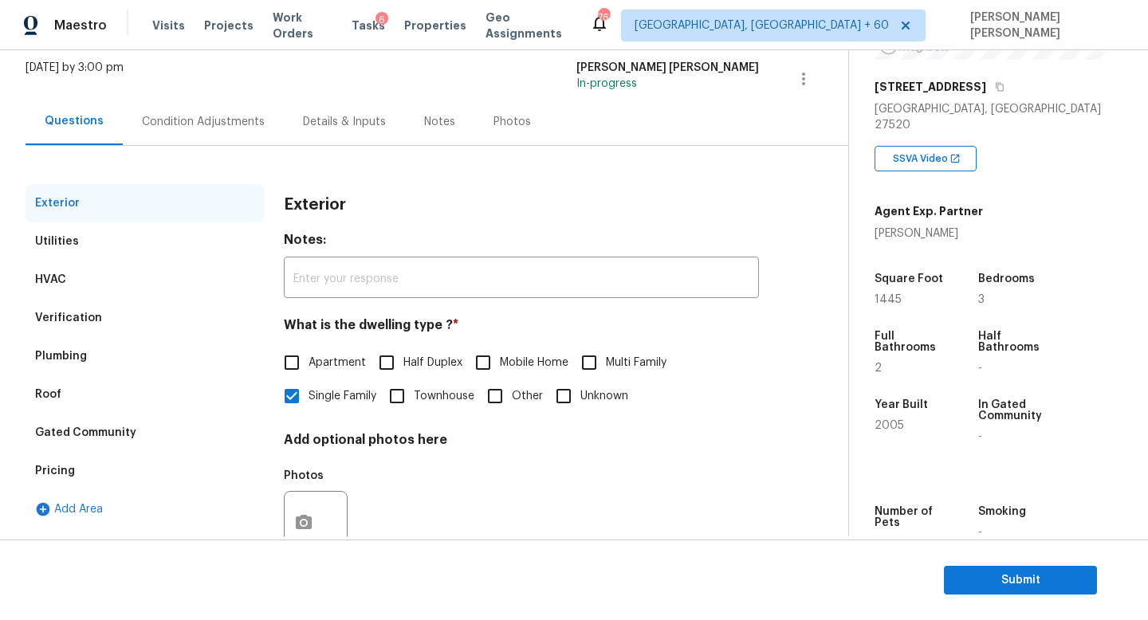
click at [77, 474] on div "Pricing" at bounding box center [145, 471] width 239 height 38
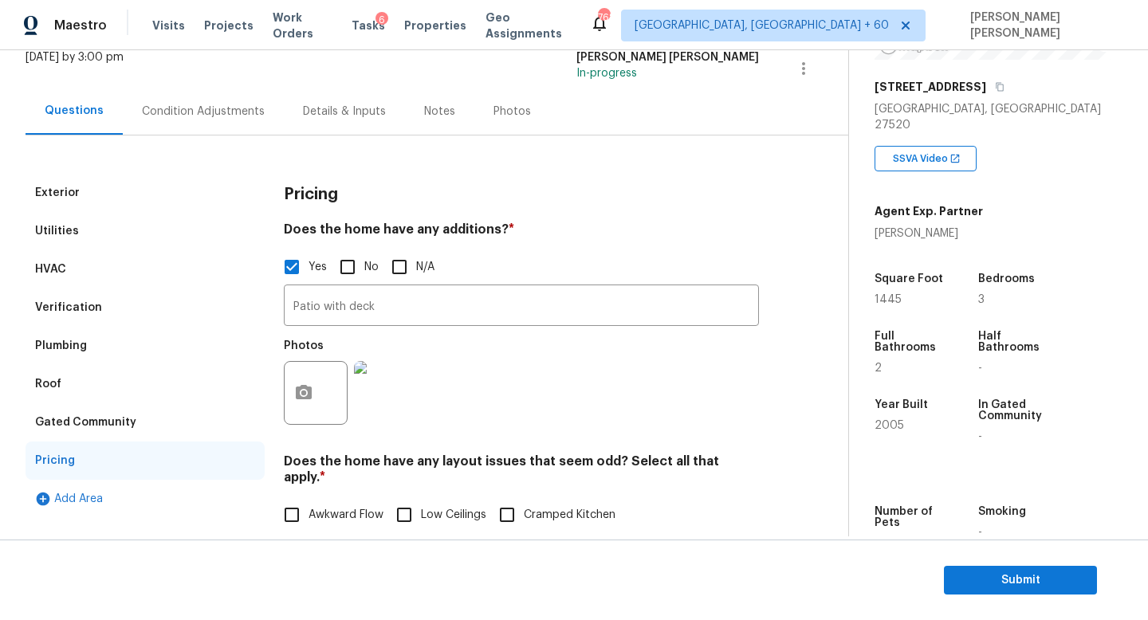
scroll to position [111, 0]
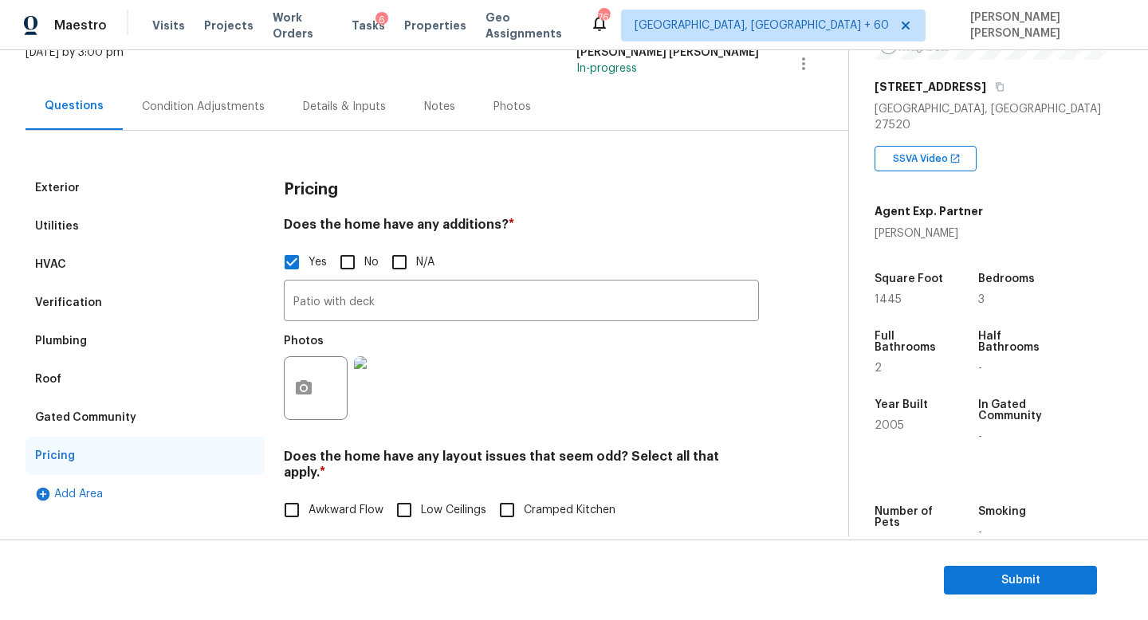
click at [179, 99] on div "Condition Adjustments" at bounding box center [203, 107] width 123 height 16
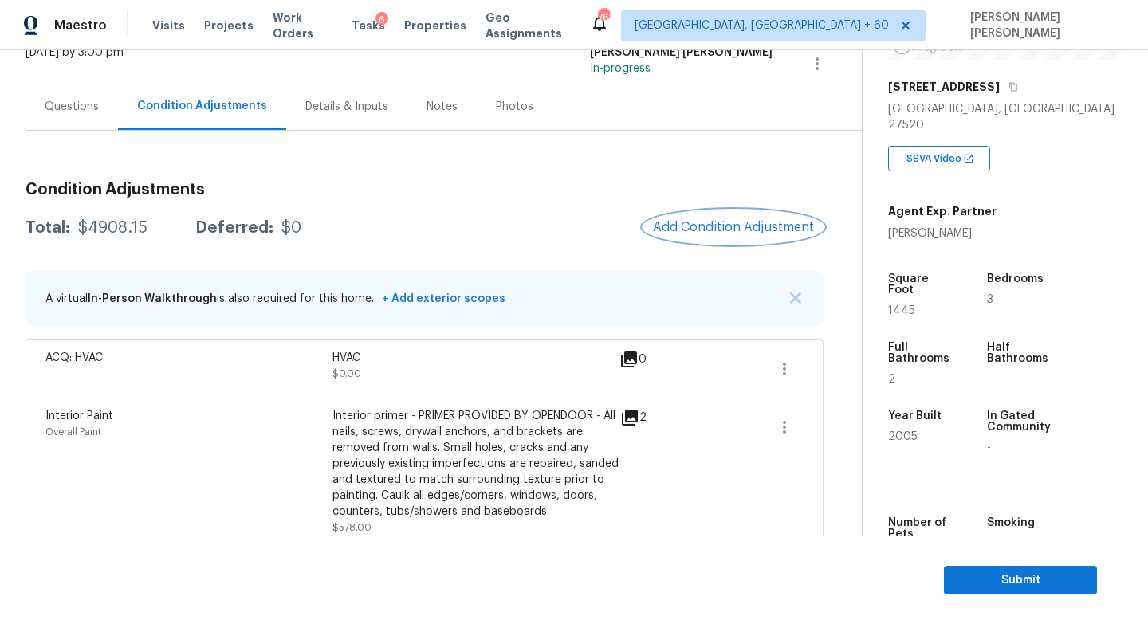
click at [732, 228] on span "Add Condition Adjustment" at bounding box center [733, 227] width 161 height 14
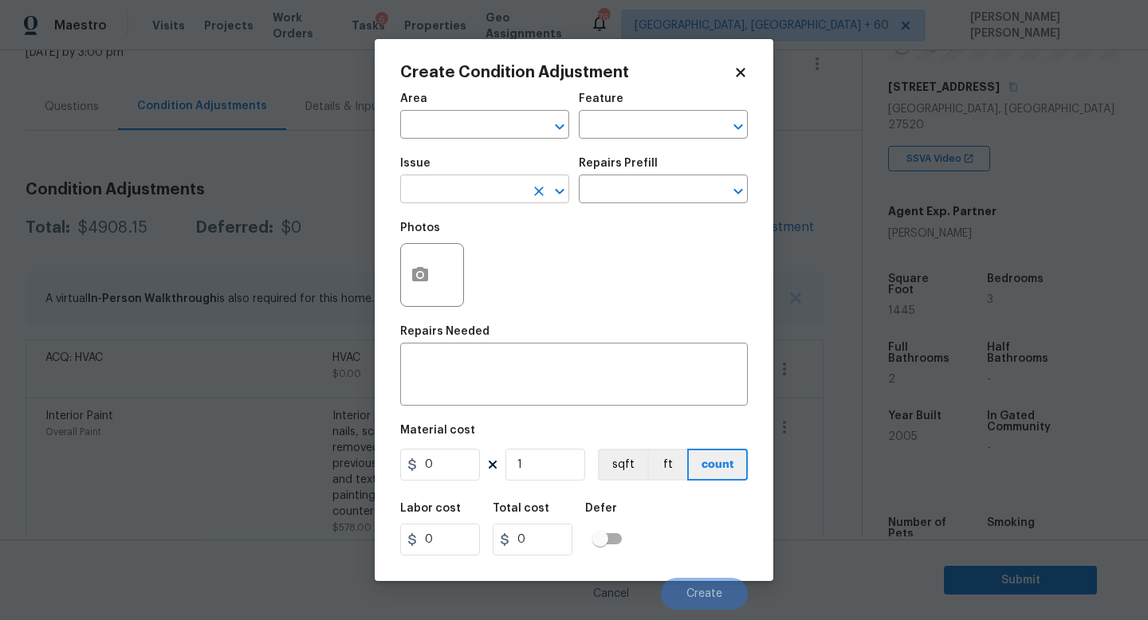
click at [492, 190] on input "text" at bounding box center [462, 191] width 124 height 25
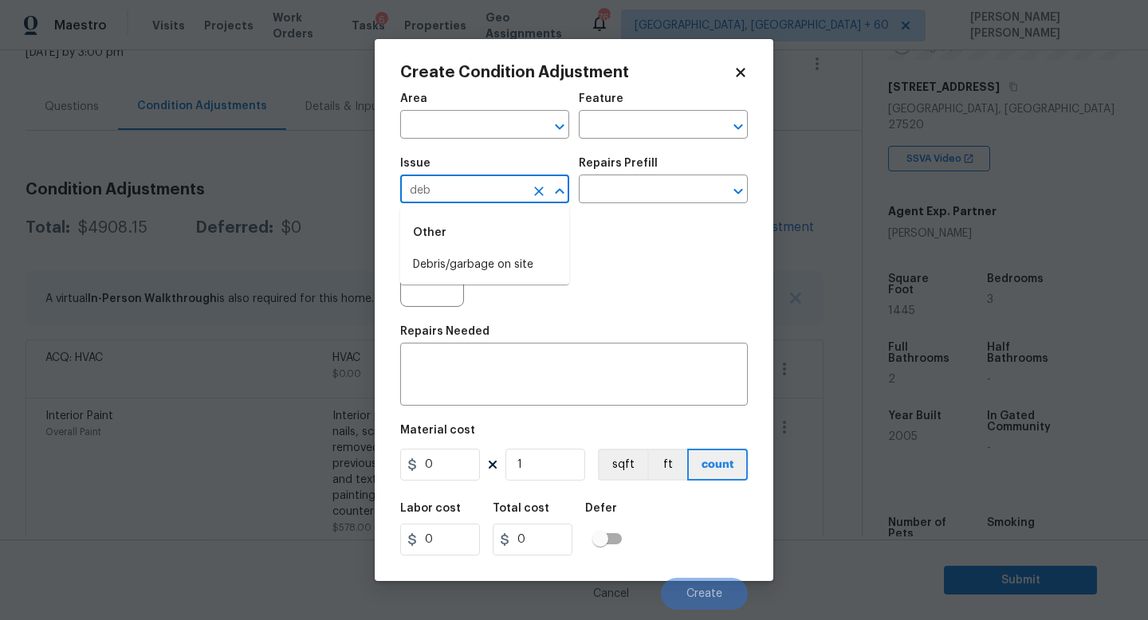
click at [471, 255] on li "Debris/garbage on site" at bounding box center [484, 265] width 169 height 26
type input "Debris/garbage on site"
click at [636, 221] on div "Photos" at bounding box center [574, 265] width 348 height 104
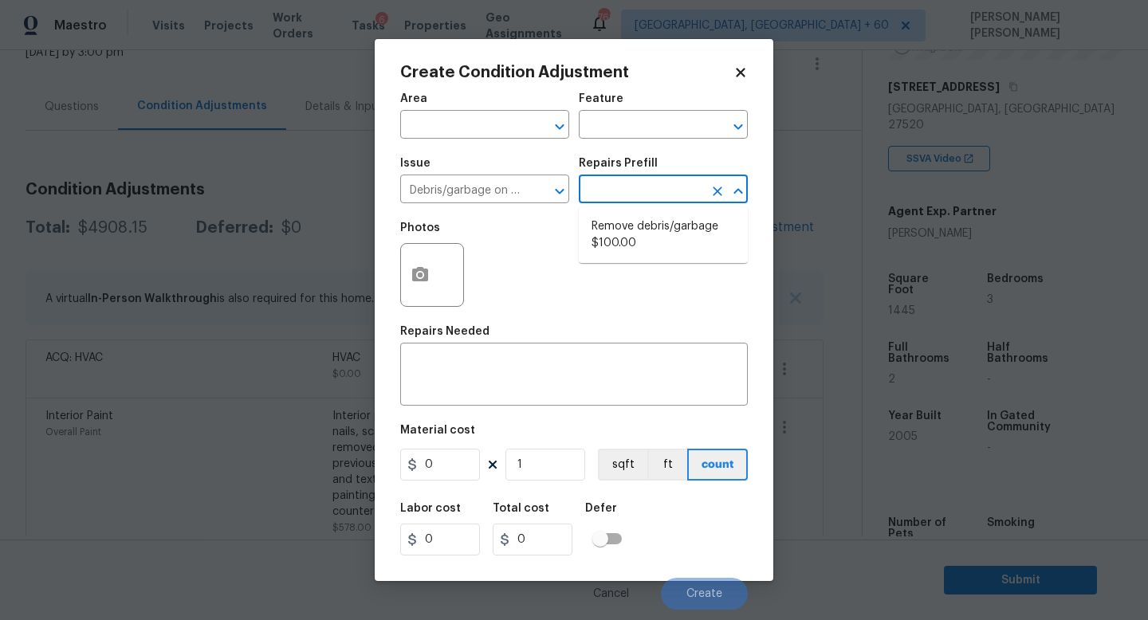
click at [636, 202] on input "text" at bounding box center [641, 191] width 124 height 25
click at [633, 236] on li "Remove debris/garbage $100.00" at bounding box center [663, 235] width 169 height 43
type textarea "Remove, haul off, and properly dispose of any debris left by seller to offsite …"
type input "100"
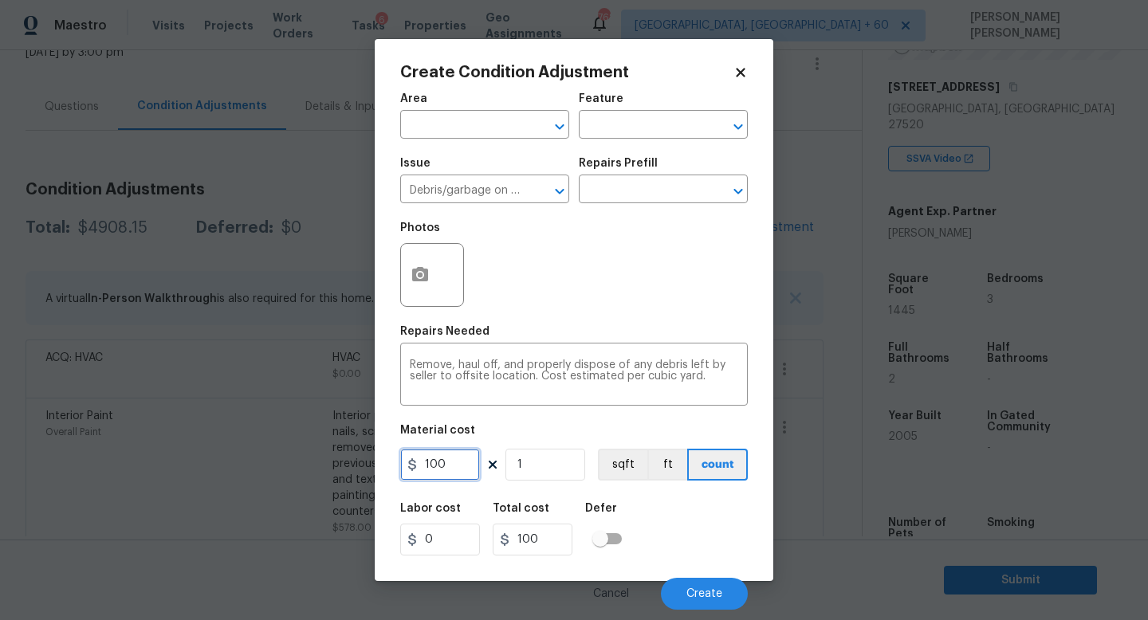
drag, startPoint x: 454, startPoint y: 464, endPoint x: 195, endPoint y: 458, distance: 258.3
click at [195, 458] on div "Create Condition Adjustment Area ​ Feature ​ Issue Debris/garbage on site ​ Rep…" at bounding box center [574, 310] width 1148 height 620
type input "200"
click at [395, 279] on div "Create Condition Adjustment Area ​ Feature ​ Issue Debris/garbage on site ​ Rep…" at bounding box center [574, 310] width 399 height 542
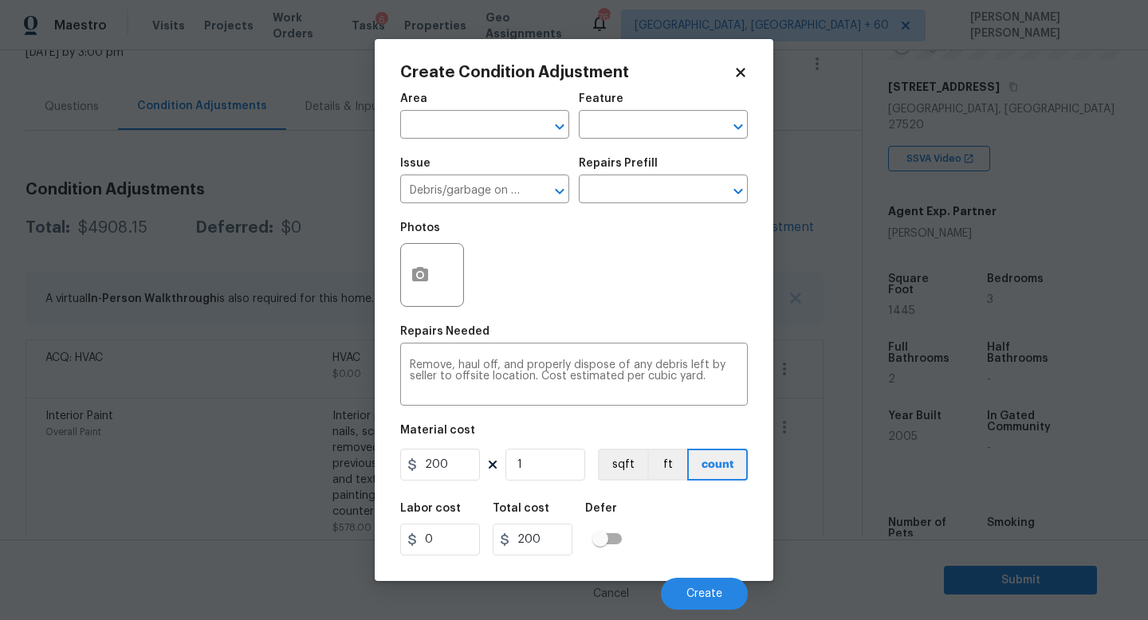
click at [441, 275] on div at bounding box center [432, 275] width 64 height 64
click at [439, 281] on div at bounding box center [432, 275] width 64 height 64
click at [424, 283] on icon "button" at bounding box center [420, 274] width 19 height 19
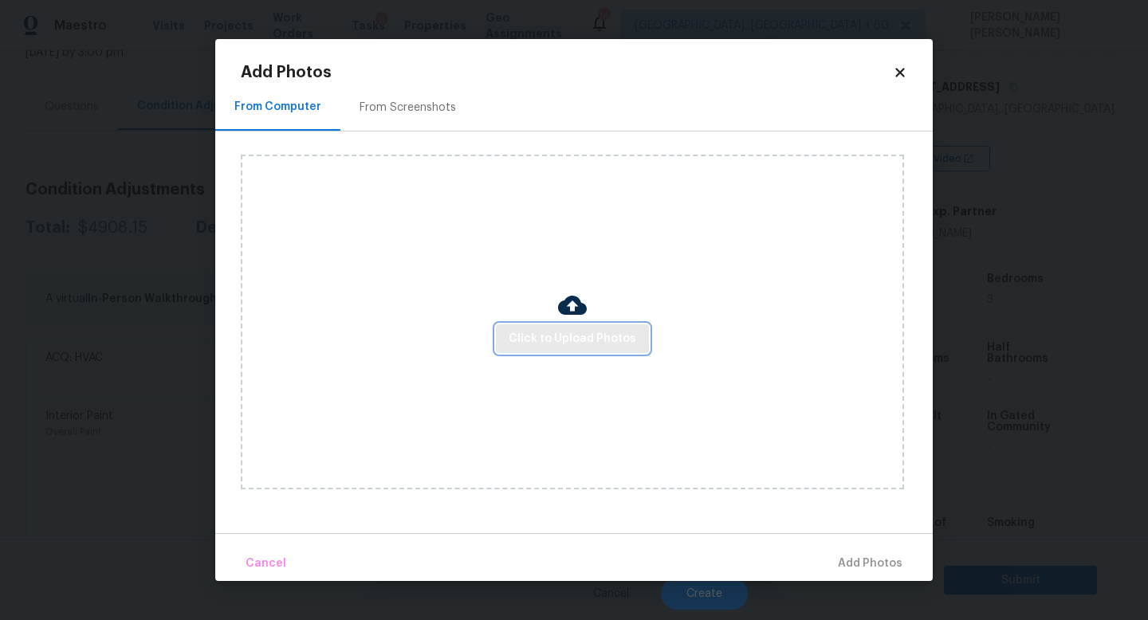
click at [518, 335] on span "Click to Upload Photos" at bounding box center [573, 339] width 128 height 20
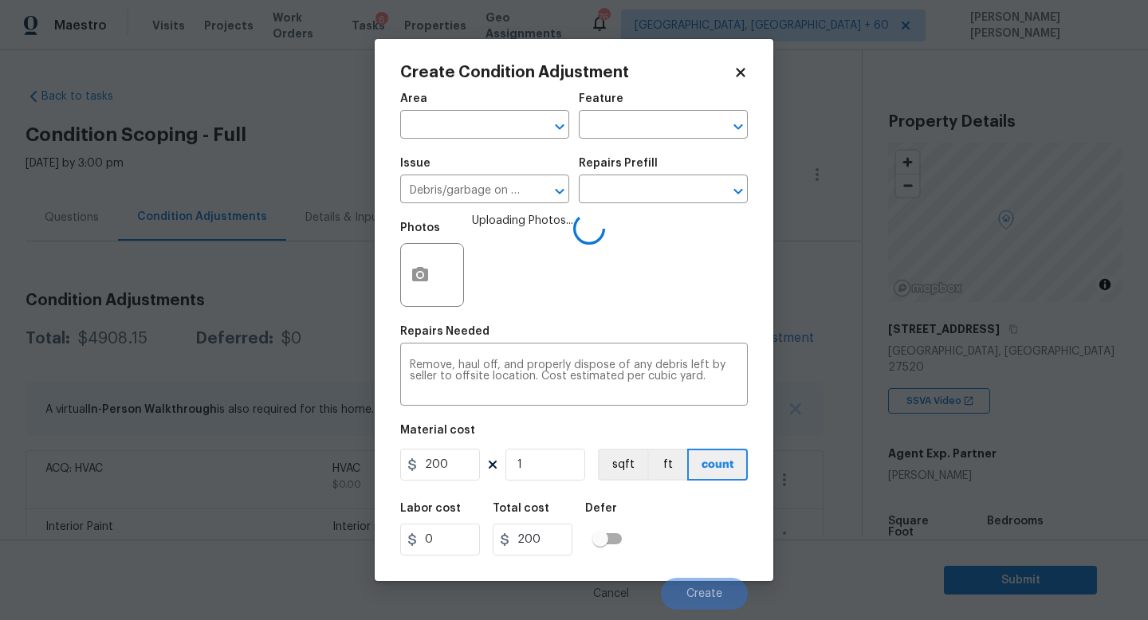
scroll to position [242, 0]
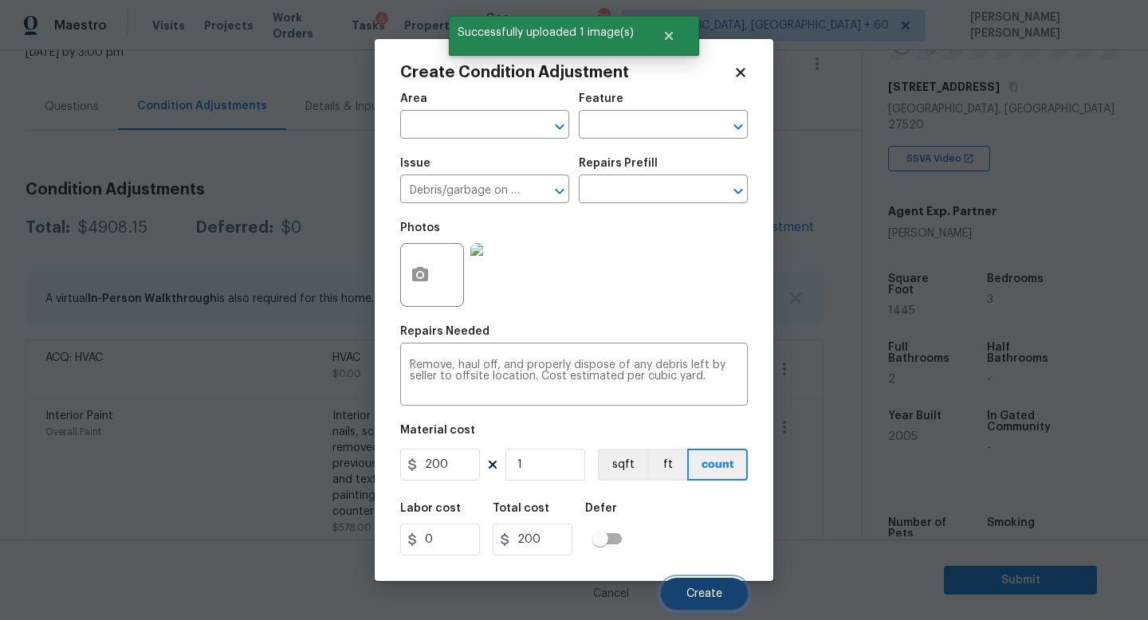
click at [705, 592] on span "Create" at bounding box center [704, 594] width 36 height 12
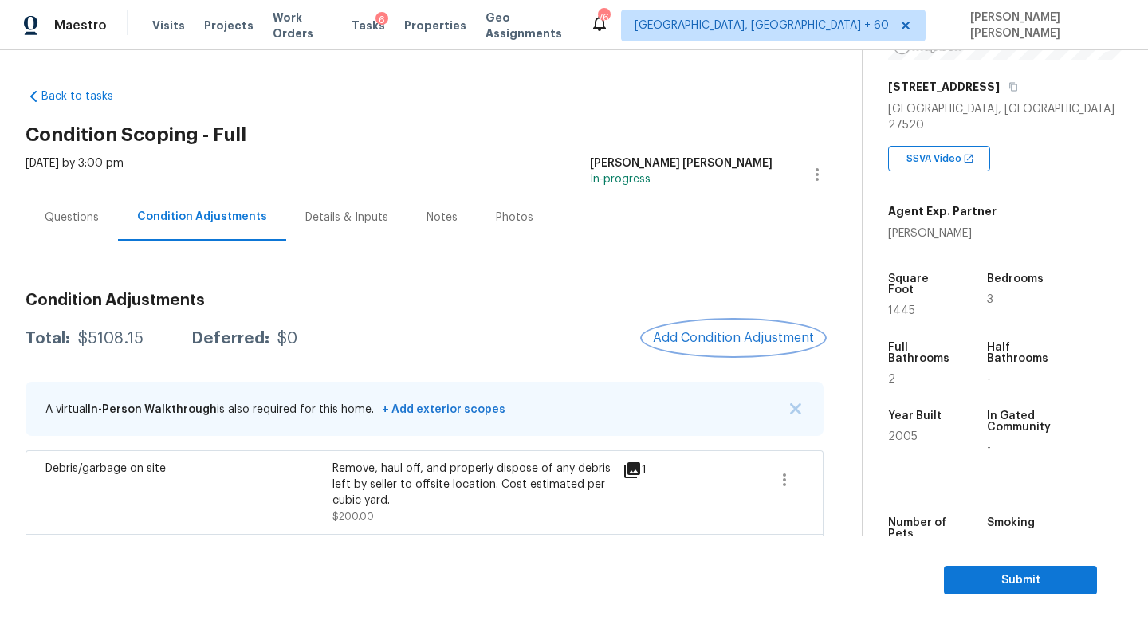
scroll to position [10, 0]
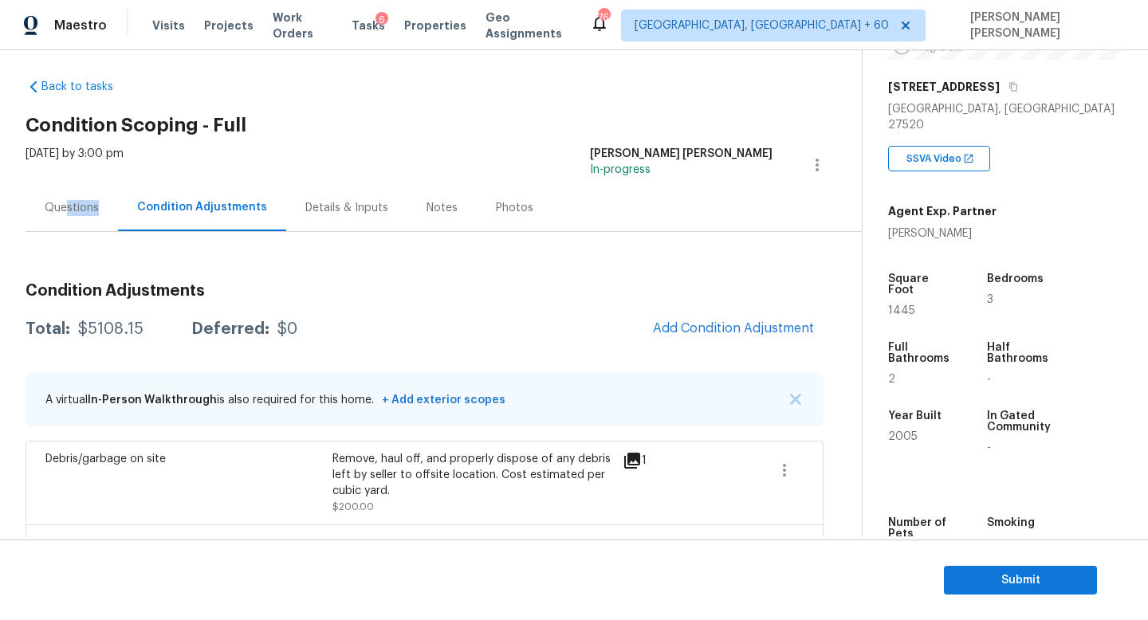
click at [67, 215] on div "Questions" at bounding box center [72, 207] width 92 height 47
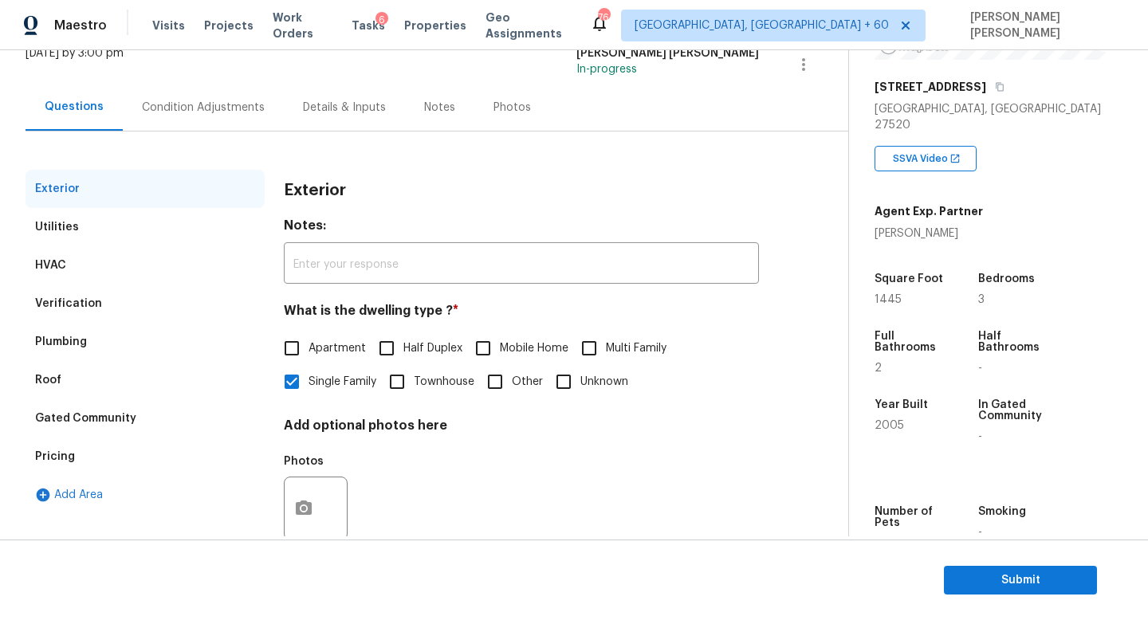
click at [105, 414] on div "Gated Community" at bounding box center [85, 419] width 101 height 16
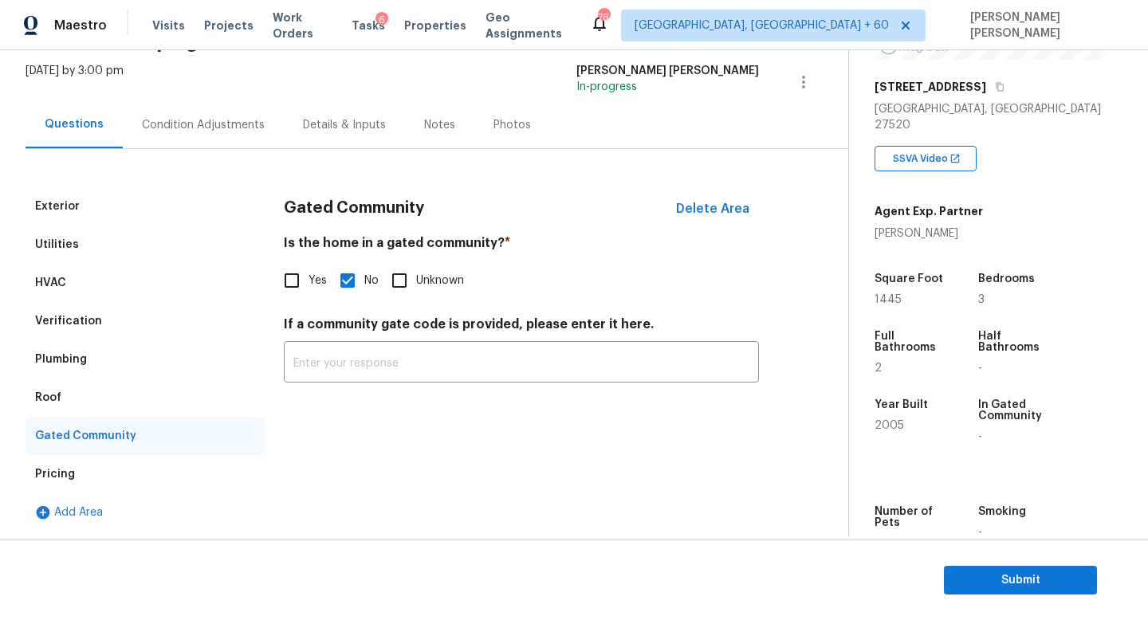
click at [100, 325] on div "Verification" at bounding box center [145, 321] width 239 height 38
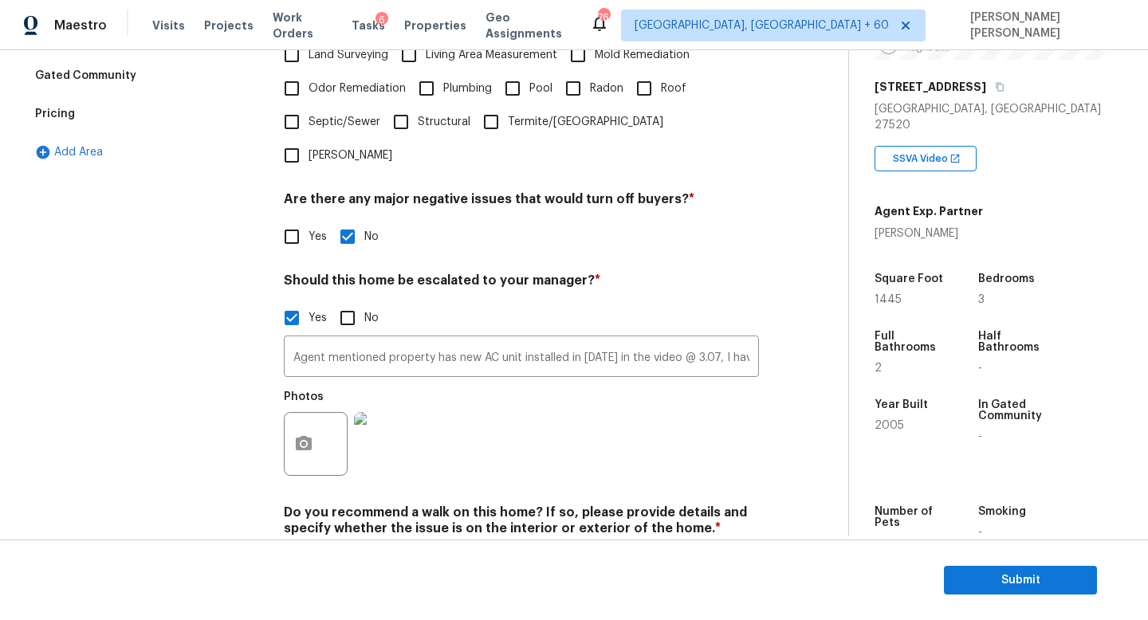
scroll to position [490, 0]
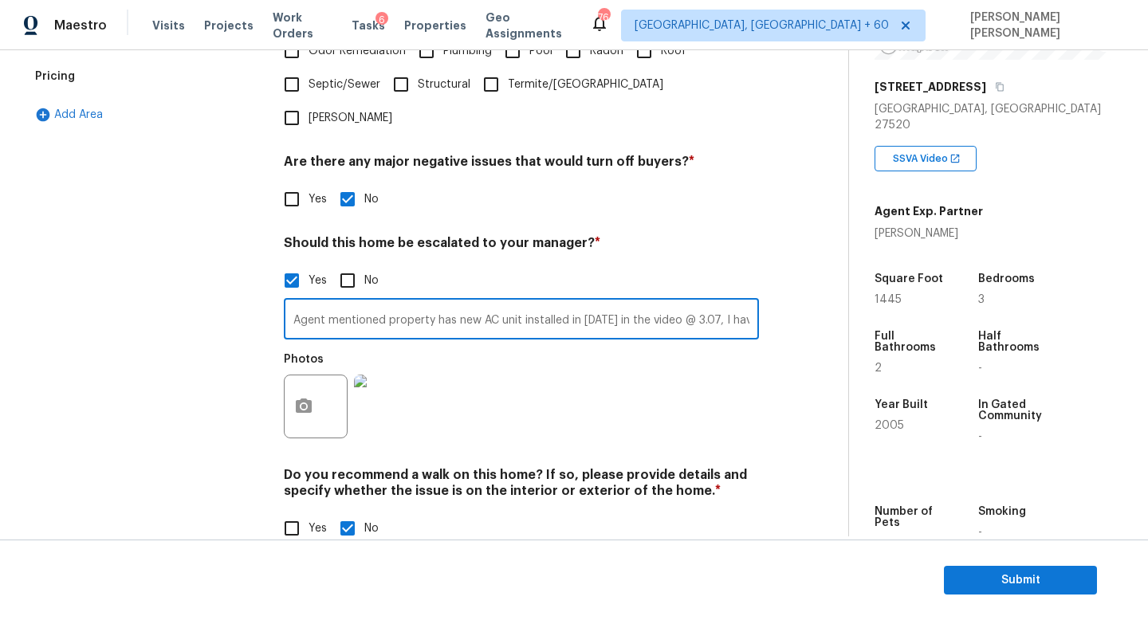
click at [420, 302] on input "Agent mentioned property has new AC unit installed in [DATE] in the video @ 3.0…" at bounding box center [521, 320] width 475 height 37
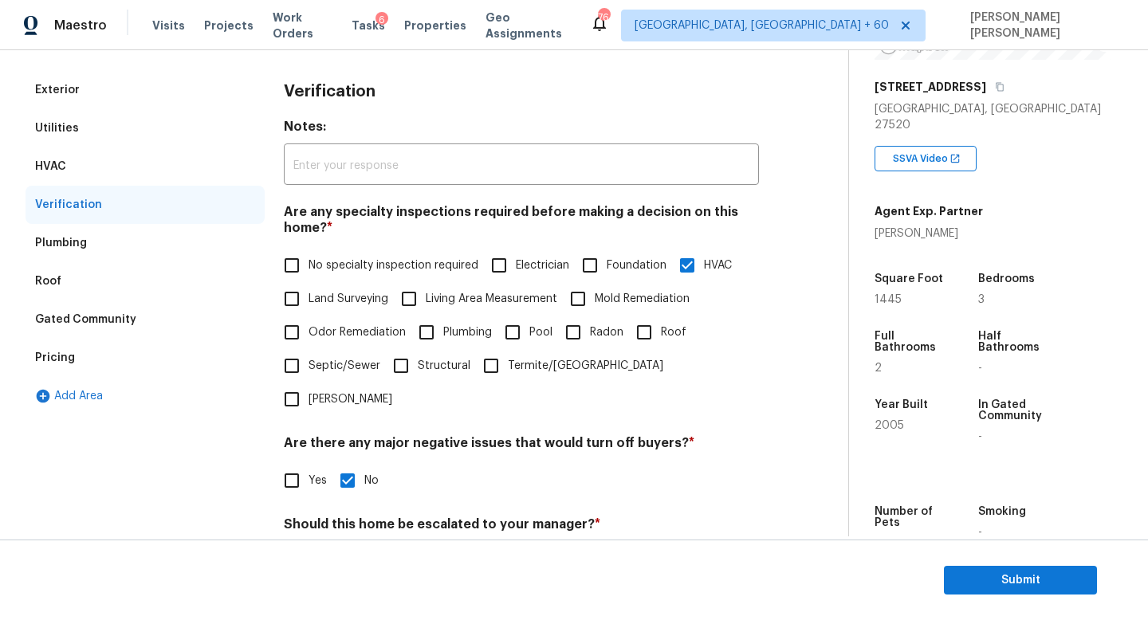
scroll to position [0, 0]
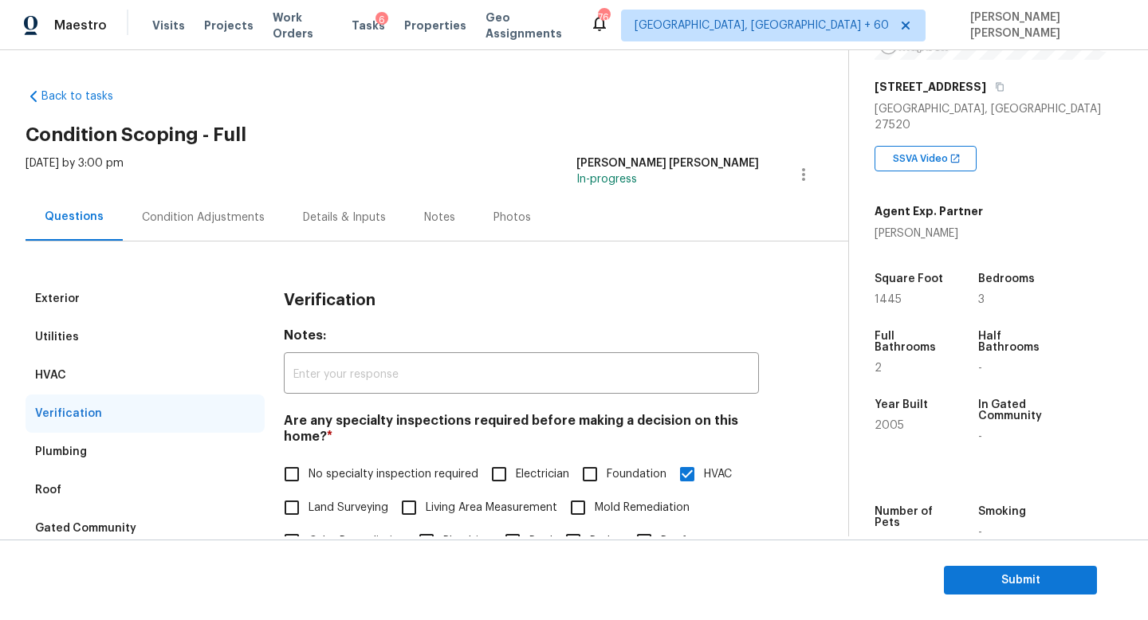
click at [234, 211] on div "Condition Adjustments" at bounding box center [203, 218] width 123 height 16
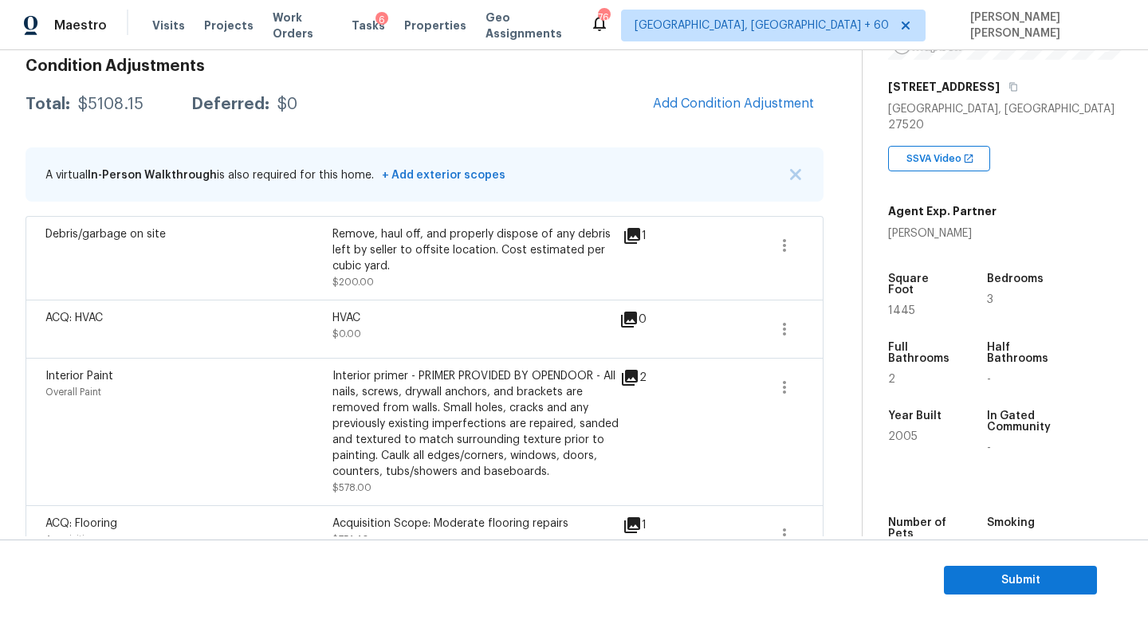
scroll to position [214, 0]
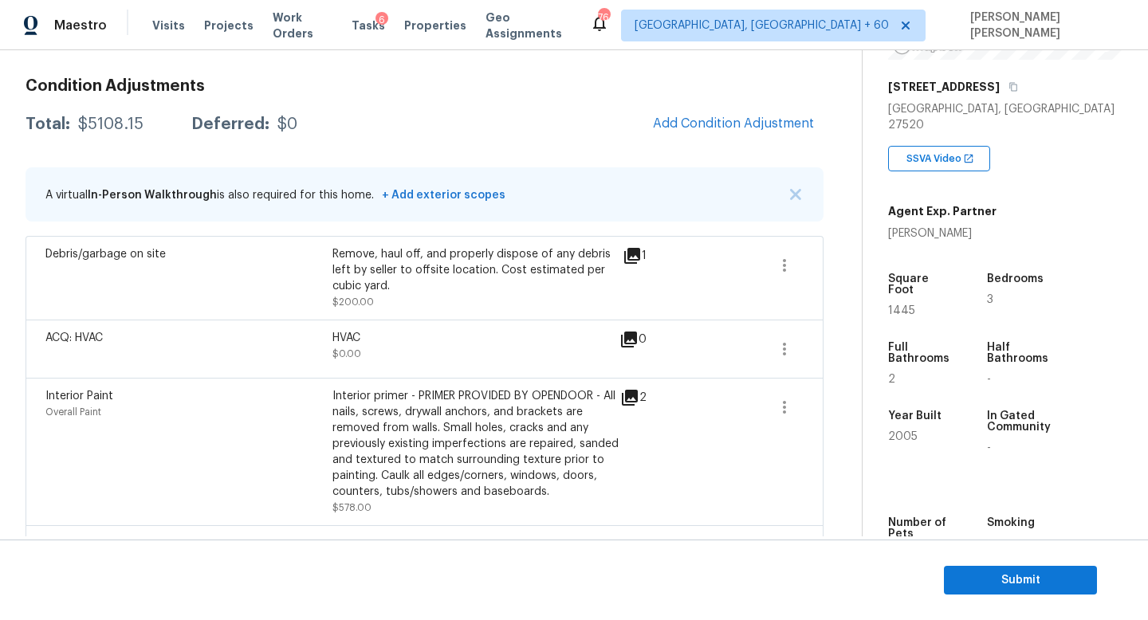
click at [110, 128] on div "$5108.15" at bounding box center [110, 124] width 65 height 16
copy div "$5108.15"
click at [499, 102] on div "Condition Adjustments Total: $5108.15 Deferred: $0 Add Condition Adjustment A v…" at bounding box center [425, 482] width 798 height 834
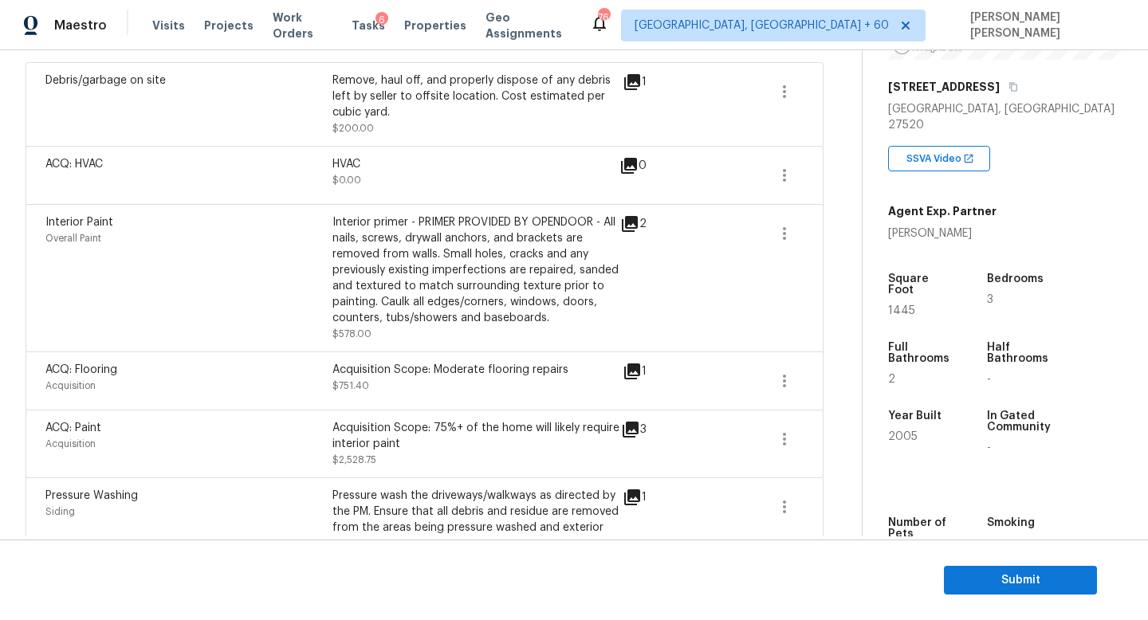
scroll to position [395, 0]
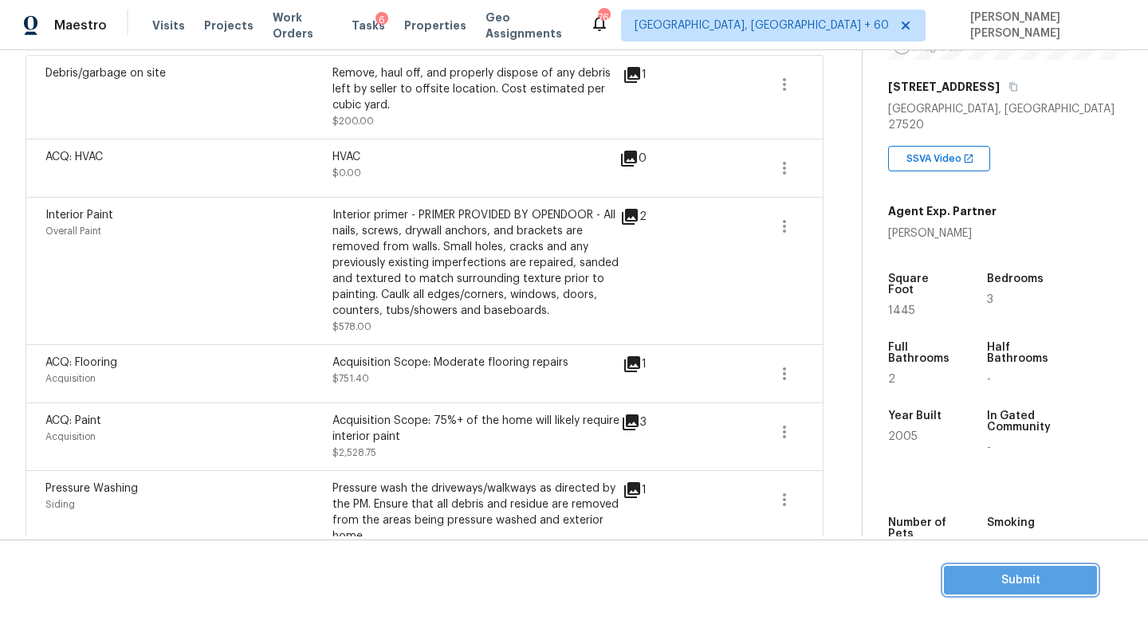
click at [1032, 584] on span "Submit" at bounding box center [1021, 581] width 128 height 20
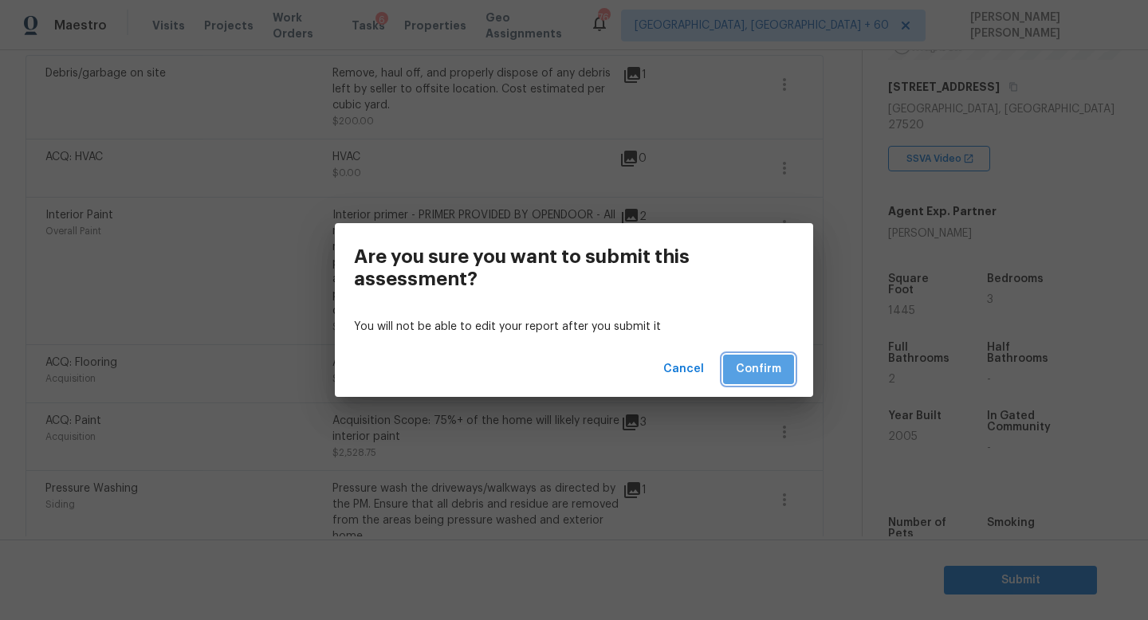
click at [773, 373] on span "Confirm" at bounding box center [758, 370] width 45 height 20
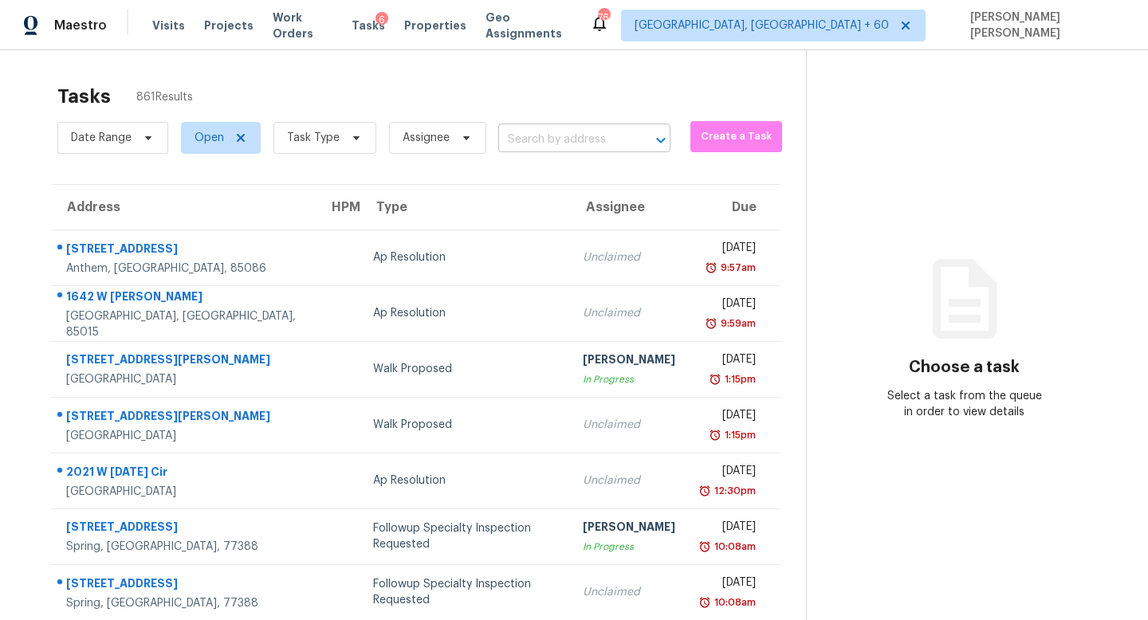
click at [576, 149] on input "text" at bounding box center [562, 140] width 128 height 25
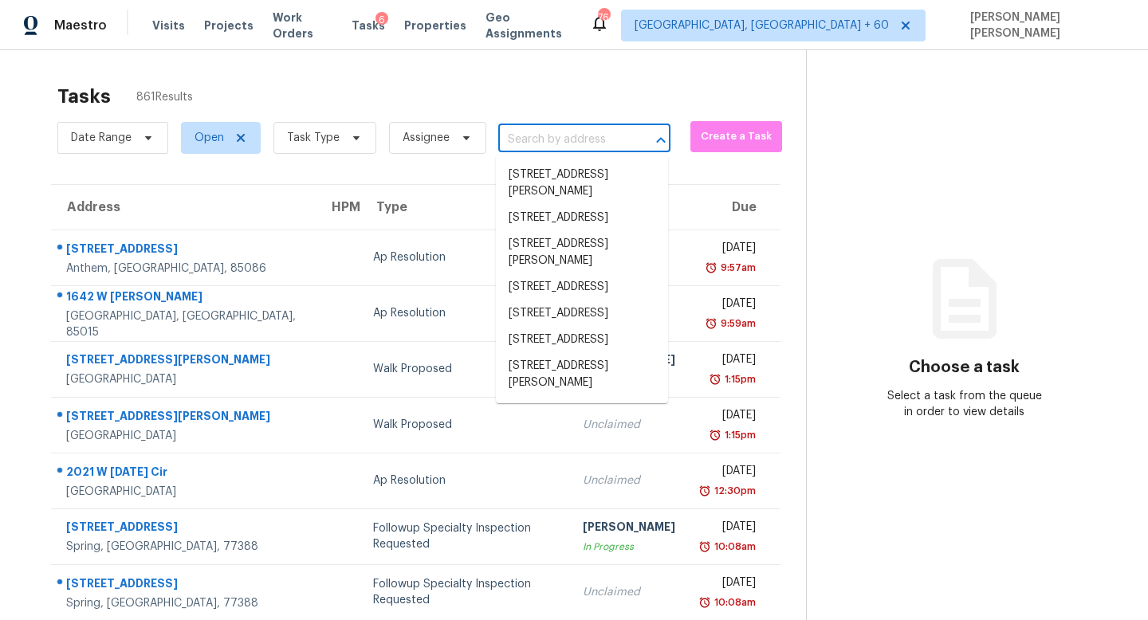
paste input "[STREET_ADDRESS][PERSON_NAME]"
type input "[STREET_ADDRESS][PERSON_NAME]"
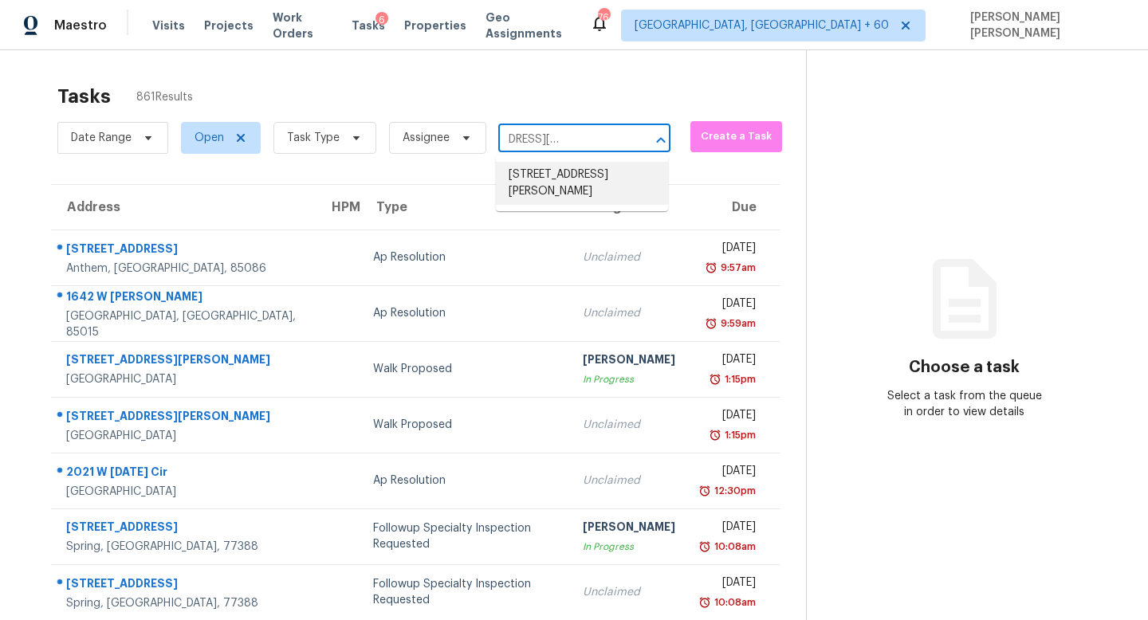
click at [578, 181] on li "[STREET_ADDRESS][PERSON_NAME]" at bounding box center [582, 183] width 172 height 43
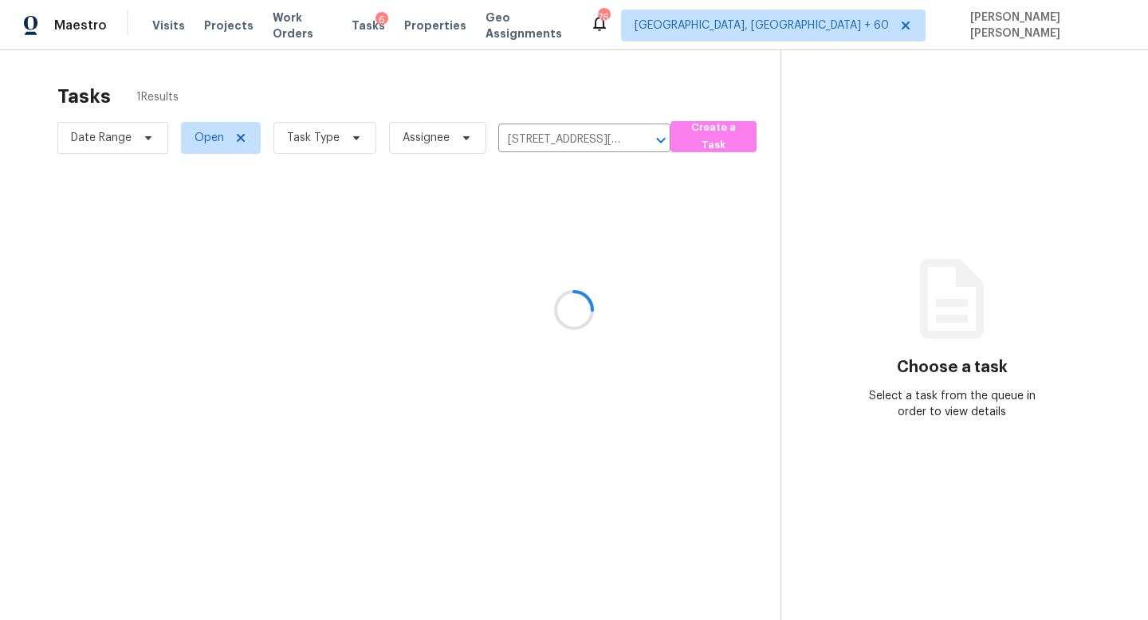
click at [551, 246] on div at bounding box center [574, 310] width 1148 height 620
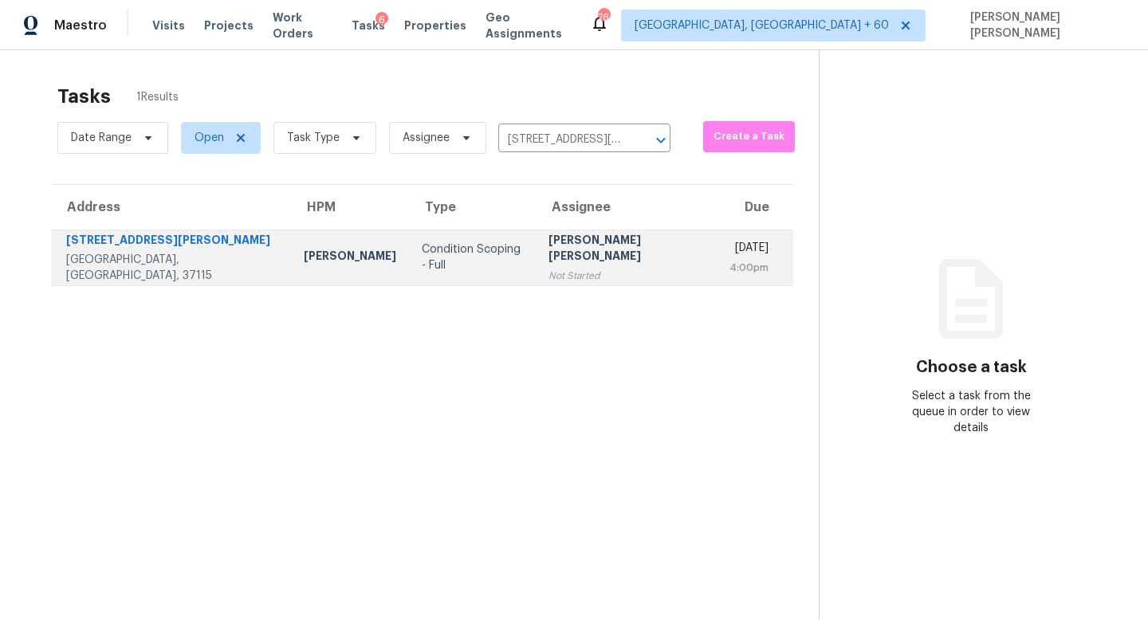
click at [550, 258] on div "[PERSON_NAME] [PERSON_NAME]" at bounding box center [625, 250] width 155 height 36
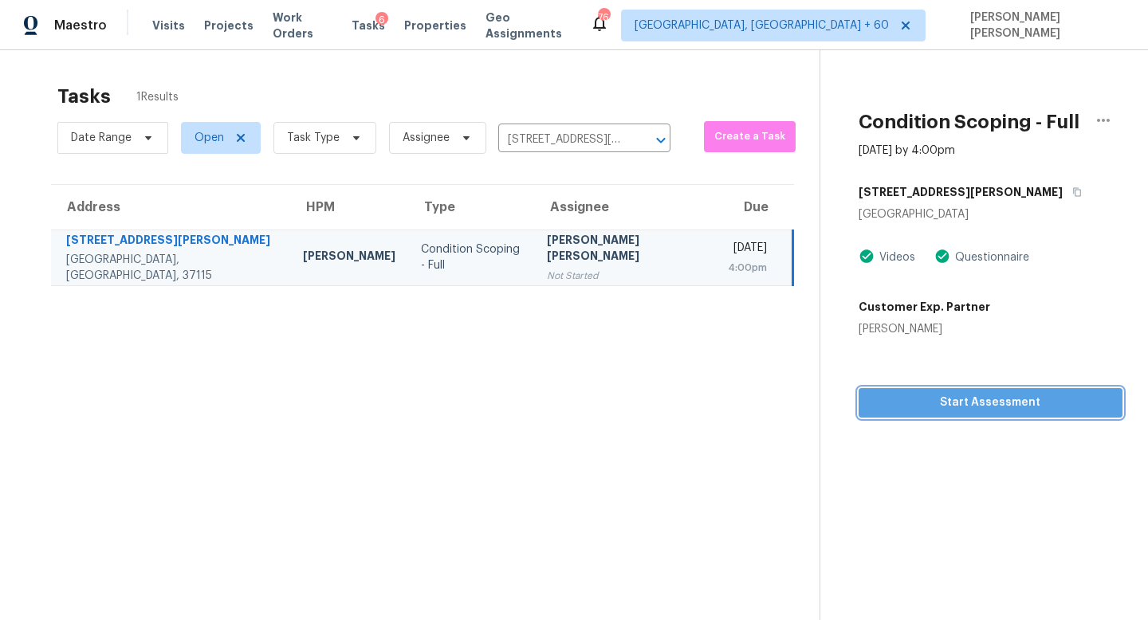
drag, startPoint x: 894, startPoint y: 403, endPoint x: 618, endPoint y: 353, distance: 280.4
click at [618, 353] on div "Tasks 1 Results Date Range Open Task Type Assignee [STREET_ADDRESS][PERSON_NAME…" at bounding box center [574, 360] width 1148 height 620
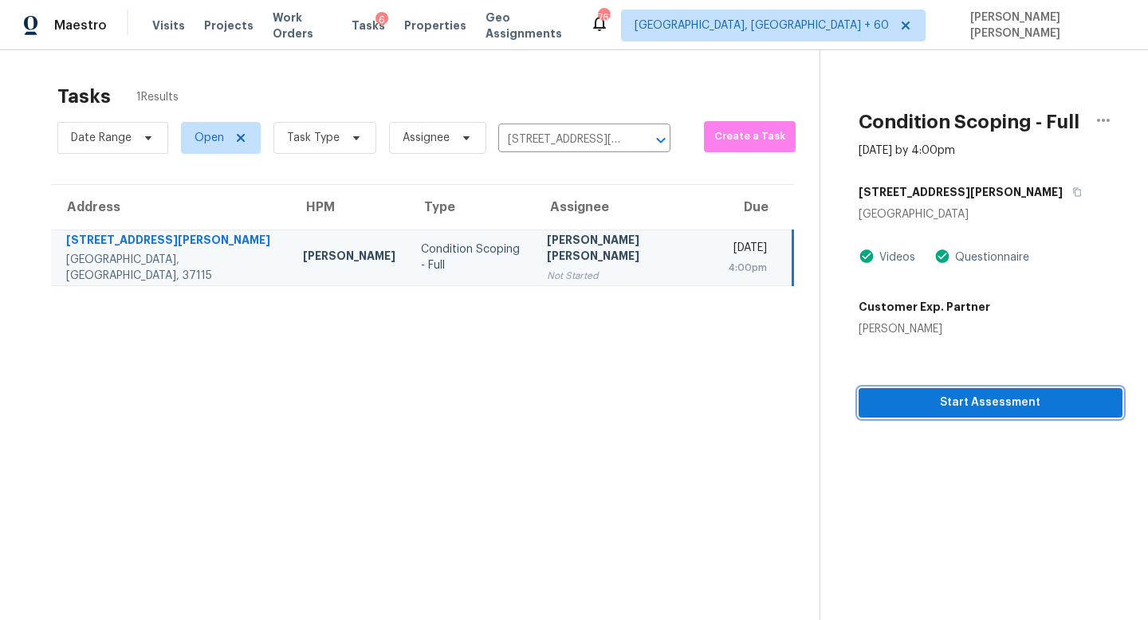
scroll to position [7, 0]
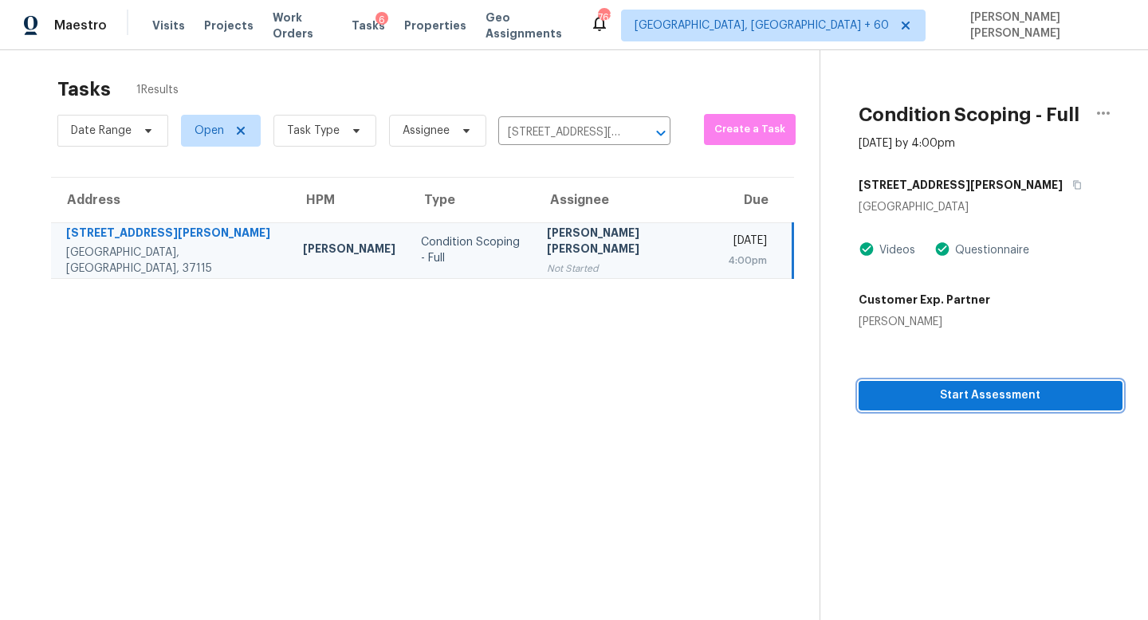
click at [909, 388] on span "Start Assessment" at bounding box center [990, 396] width 238 height 20
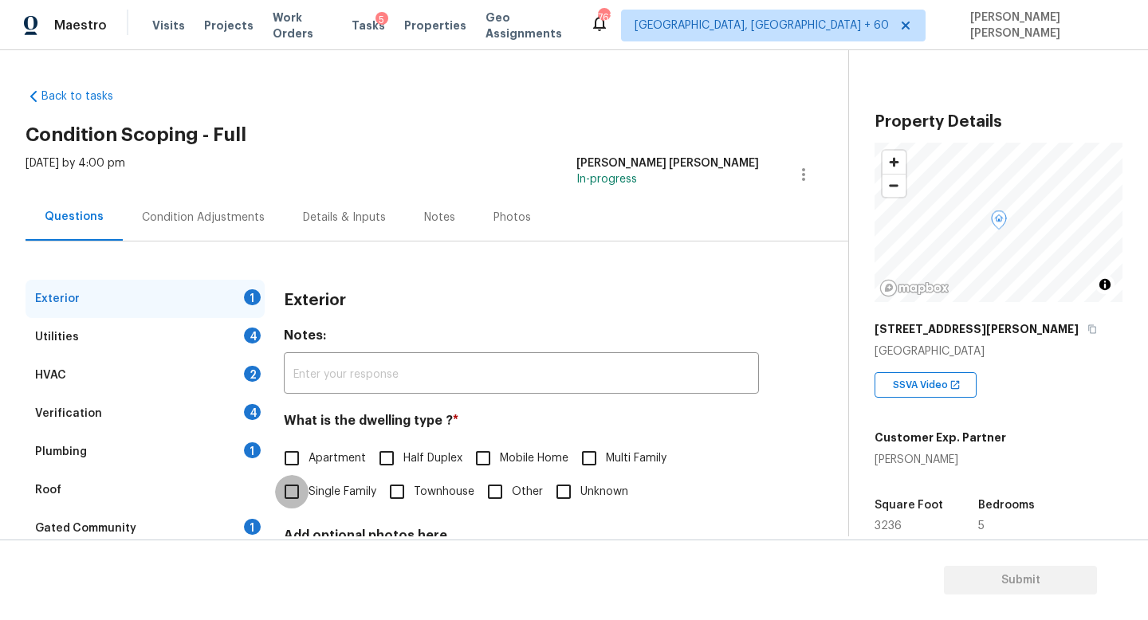
click at [289, 484] on input "Single Family" at bounding box center [291, 491] width 33 height 33
checkbox input "true"
click at [185, 339] on div "Utilities 4" at bounding box center [145, 337] width 239 height 38
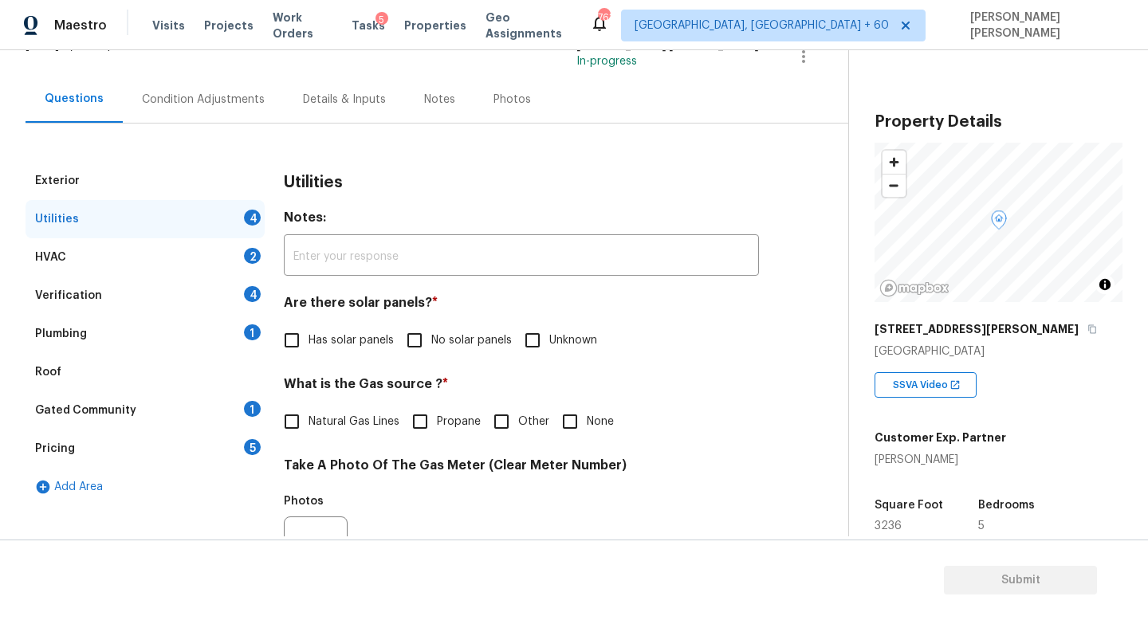
scroll to position [124, 0]
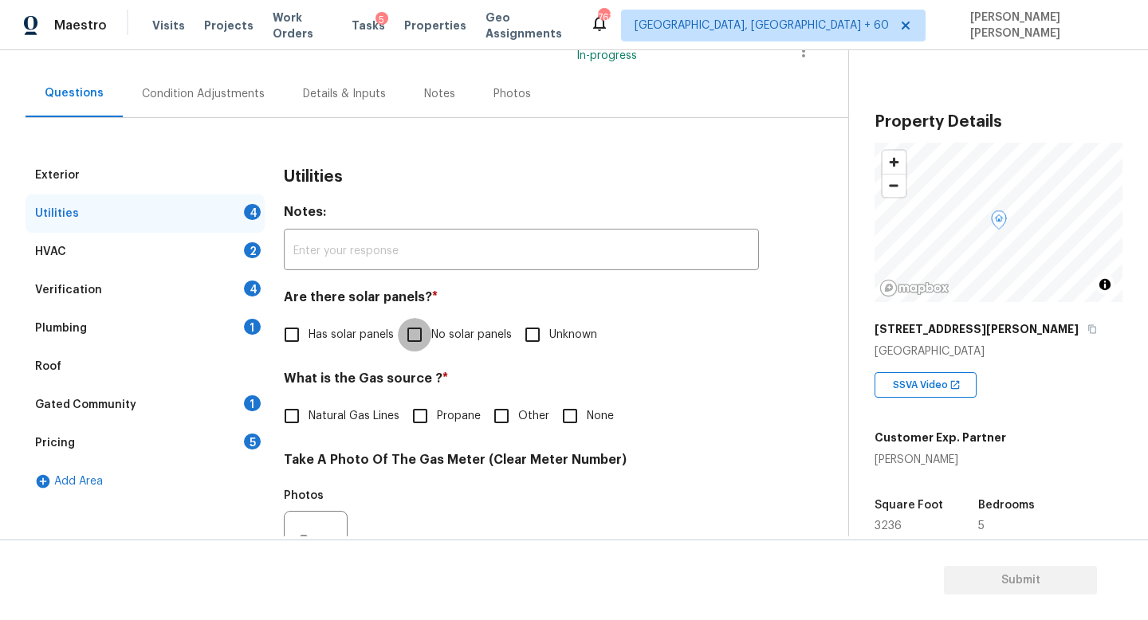
click at [429, 338] on input "No solar panels" at bounding box center [414, 334] width 33 height 33
checkbox input "true"
click at [209, 97] on div "Condition Adjustments" at bounding box center [203, 94] width 123 height 16
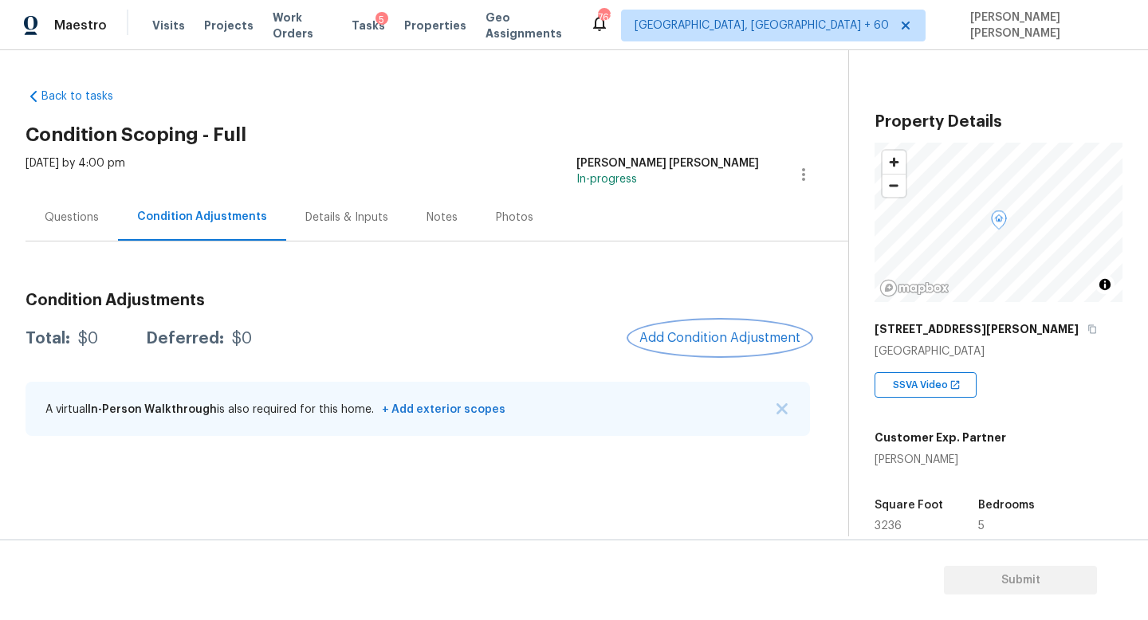
click at [715, 337] on span "Add Condition Adjustment" at bounding box center [719, 338] width 161 height 14
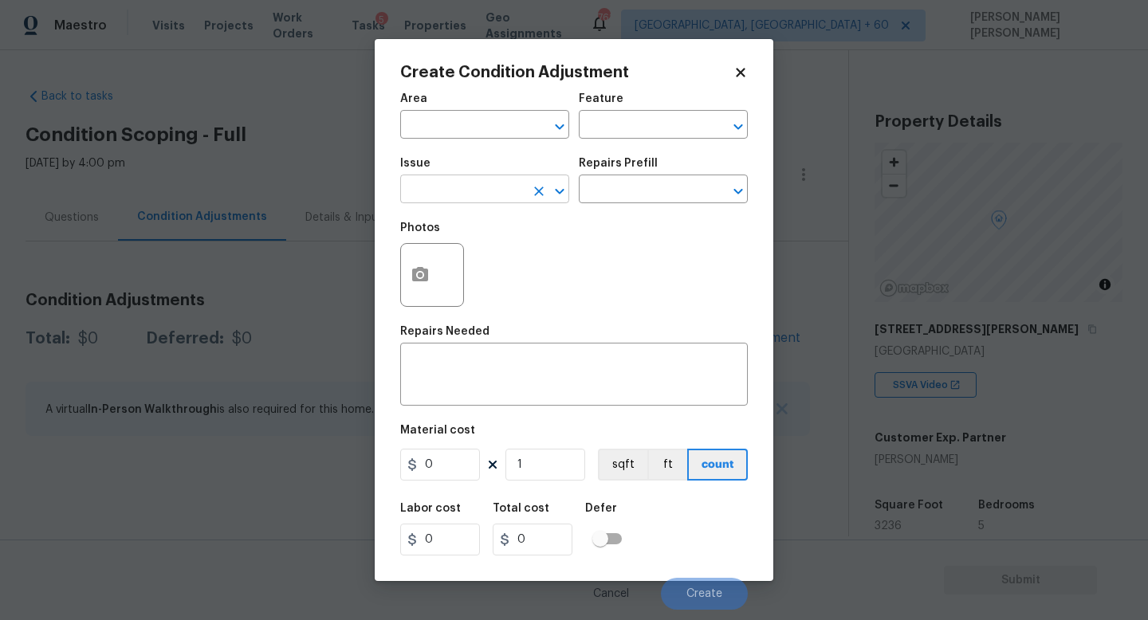
click at [438, 200] on input "text" at bounding box center [462, 191] width 124 height 25
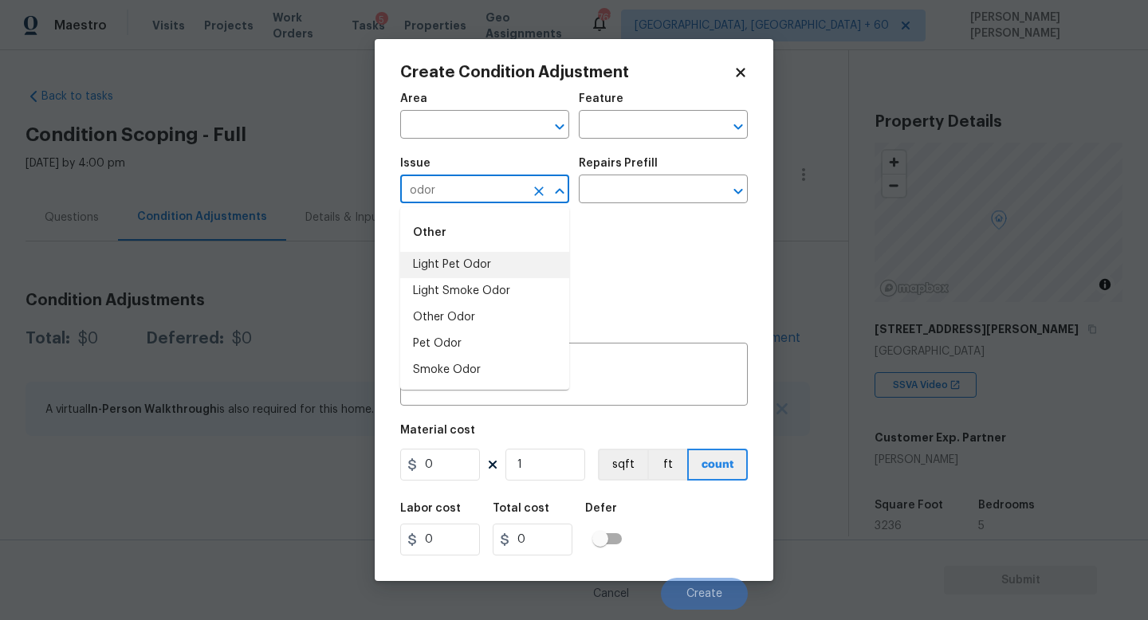
click at [472, 264] on li "Light Pet Odor" at bounding box center [484, 265] width 169 height 26
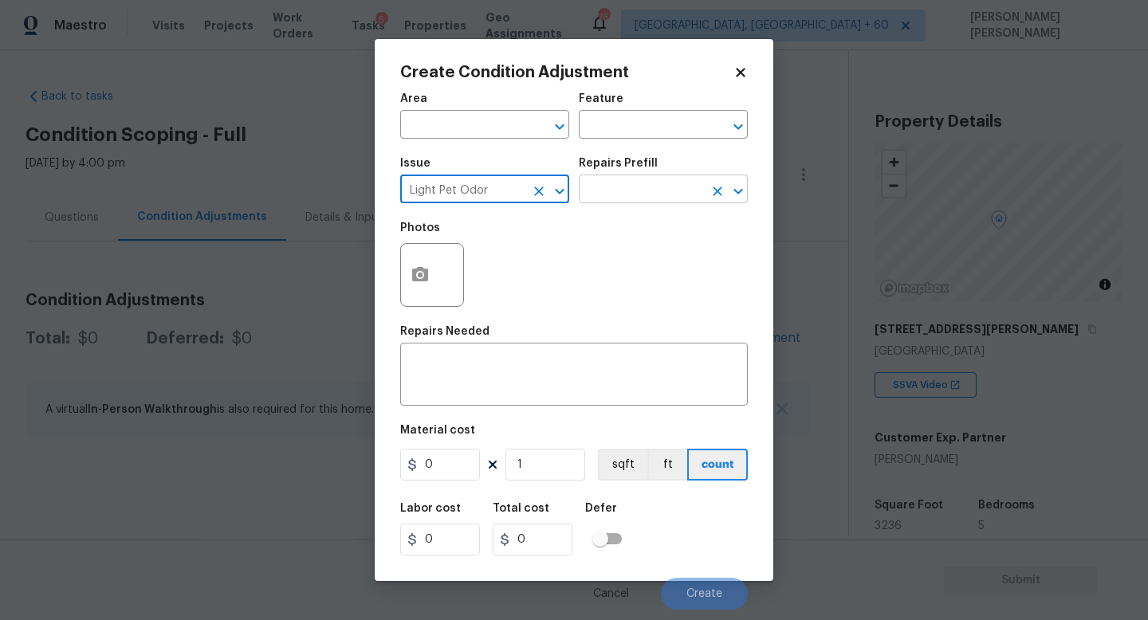
type input "Light Pet Odor"
click at [616, 189] on input "text" at bounding box center [641, 191] width 124 height 25
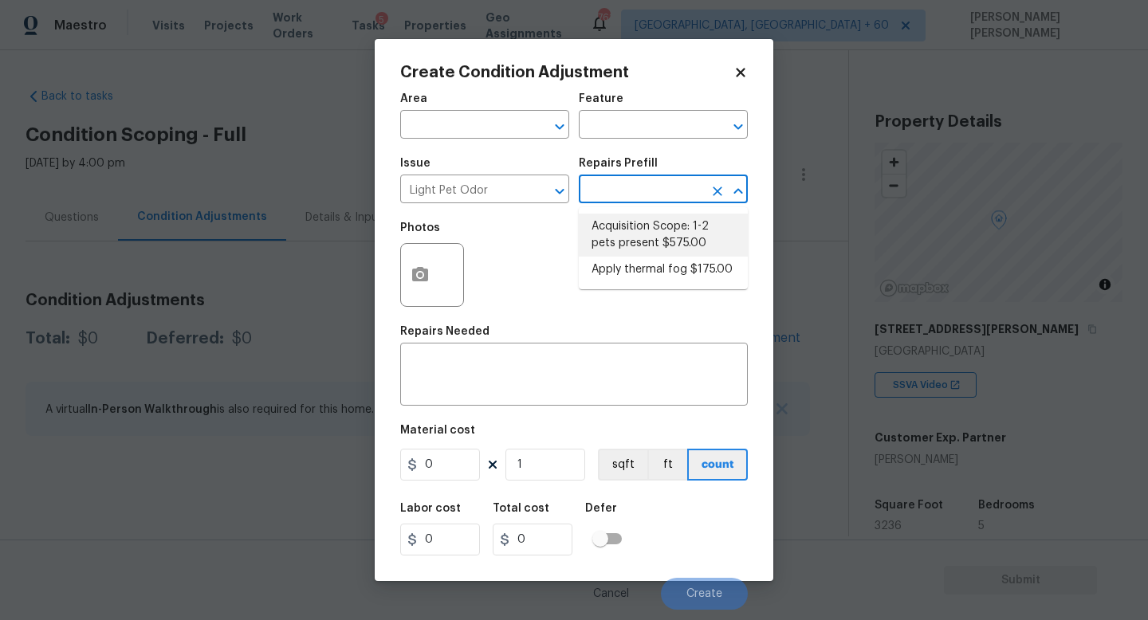
click at [641, 221] on li "Acquisition Scope: 1-2 pets present $575.00" at bounding box center [663, 235] width 169 height 43
type textarea "Acquisition Scope: 1-2 pets present"
type input "575"
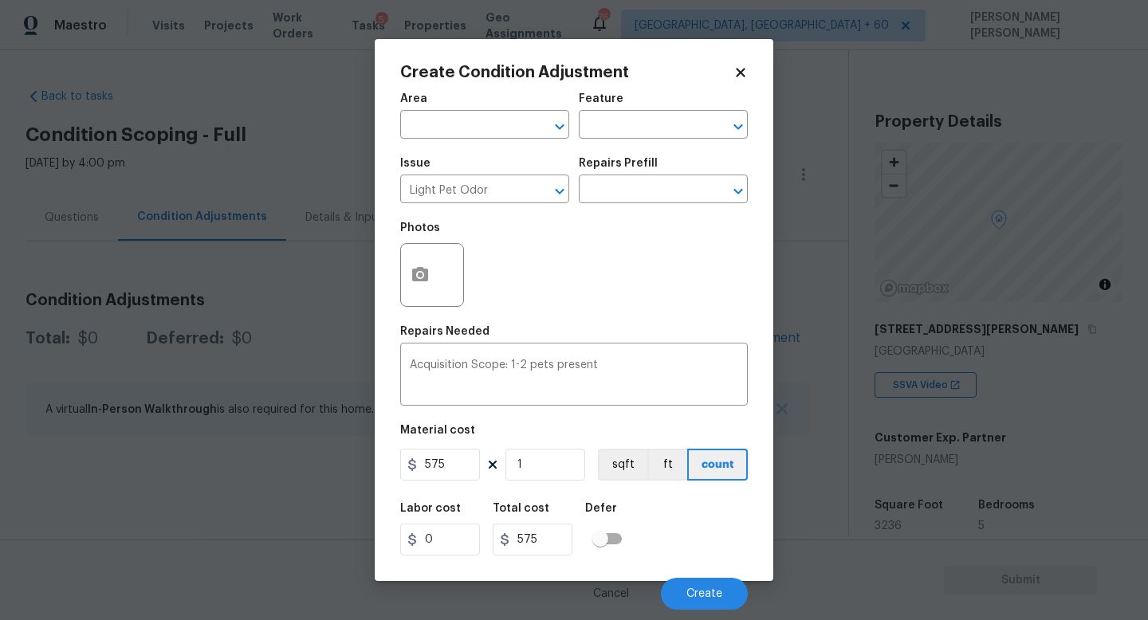
click at [395, 281] on div "Create Condition Adjustment Area ​ Feature ​ Issue Light Pet Odor ​ Repairs Pre…" at bounding box center [574, 310] width 399 height 542
click at [413, 281] on icon "button" at bounding box center [420, 274] width 16 height 14
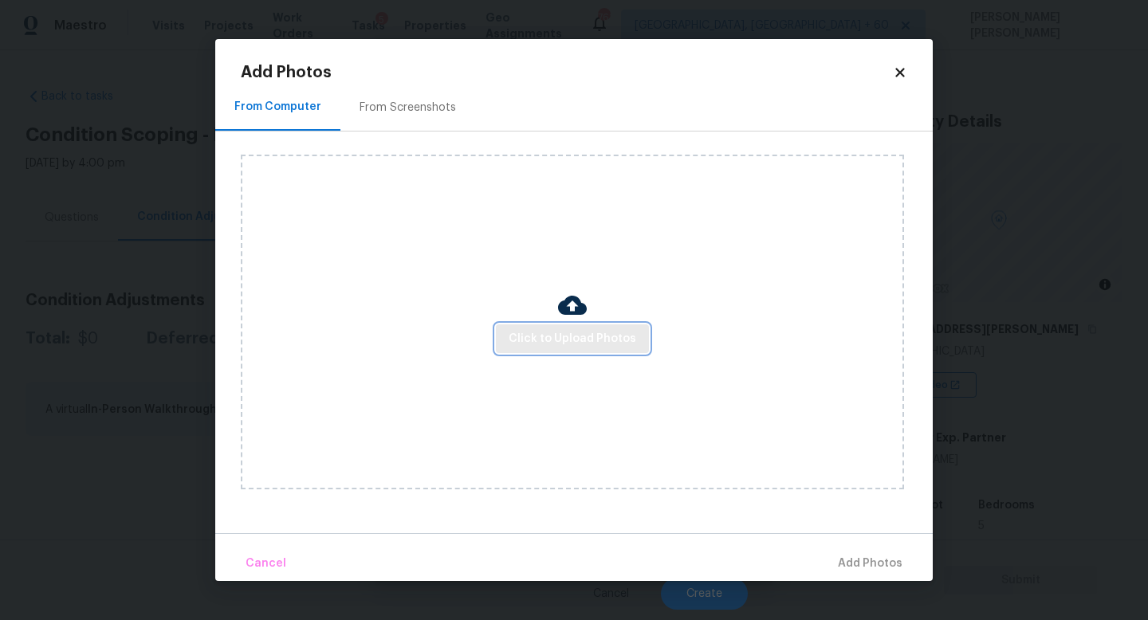
click at [619, 338] on span "Click to Upload Photos" at bounding box center [573, 339] width 128 height 20
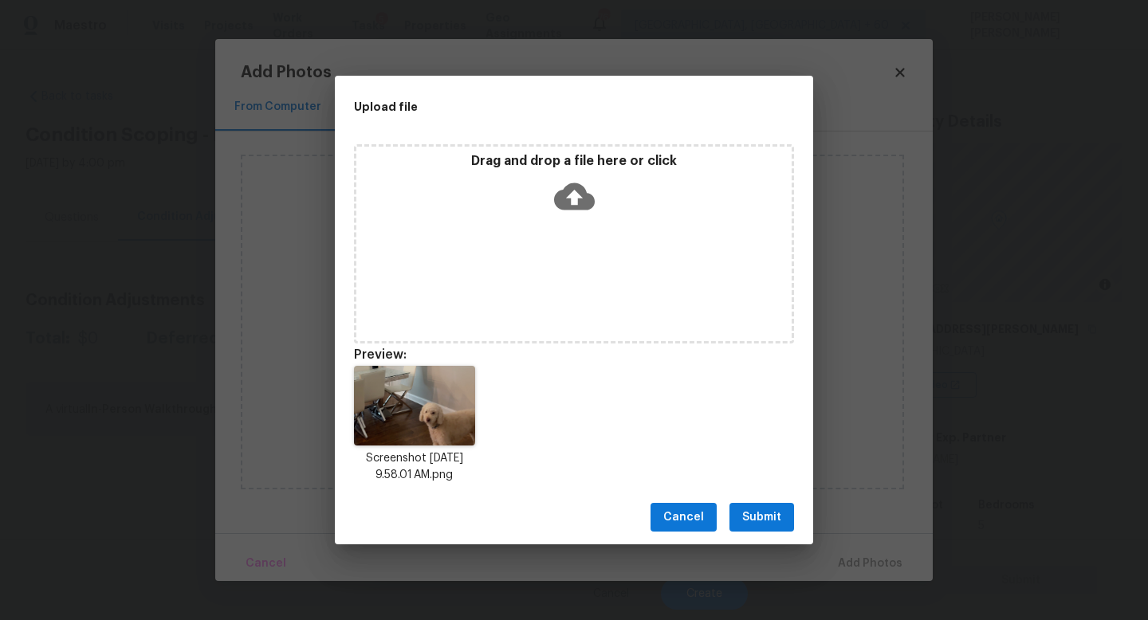
click at [773, 515] on span "Submit" at bounding box center [761, 518] width 39 height 20
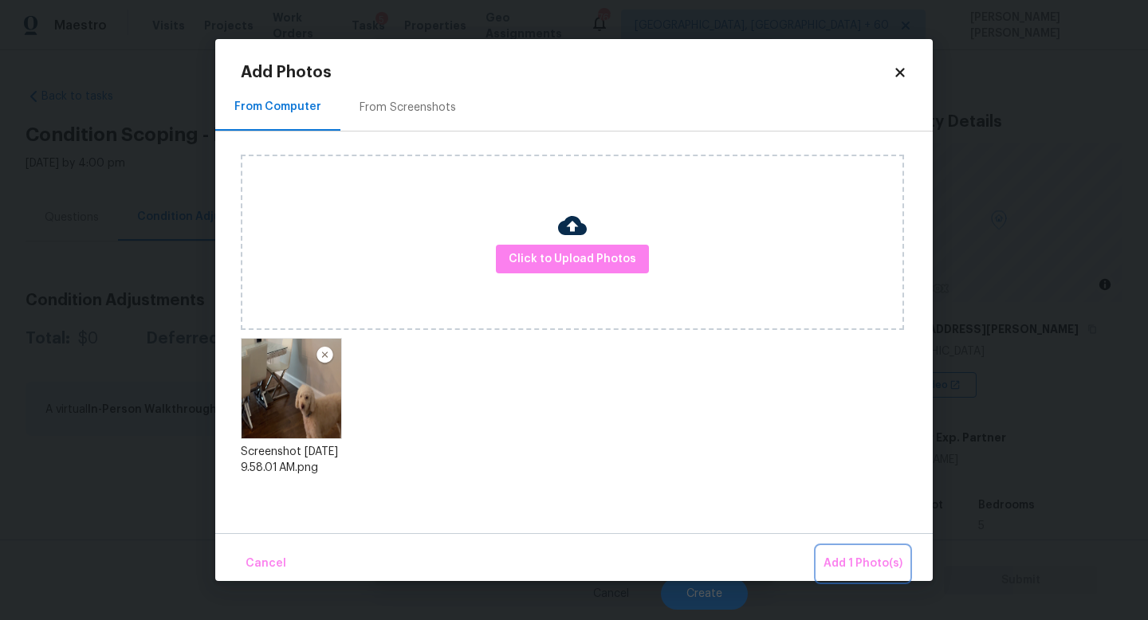
click at [843, 548] on button "Add 1 Photo(s)" at bounding box center [863, 564] width 92 height 34
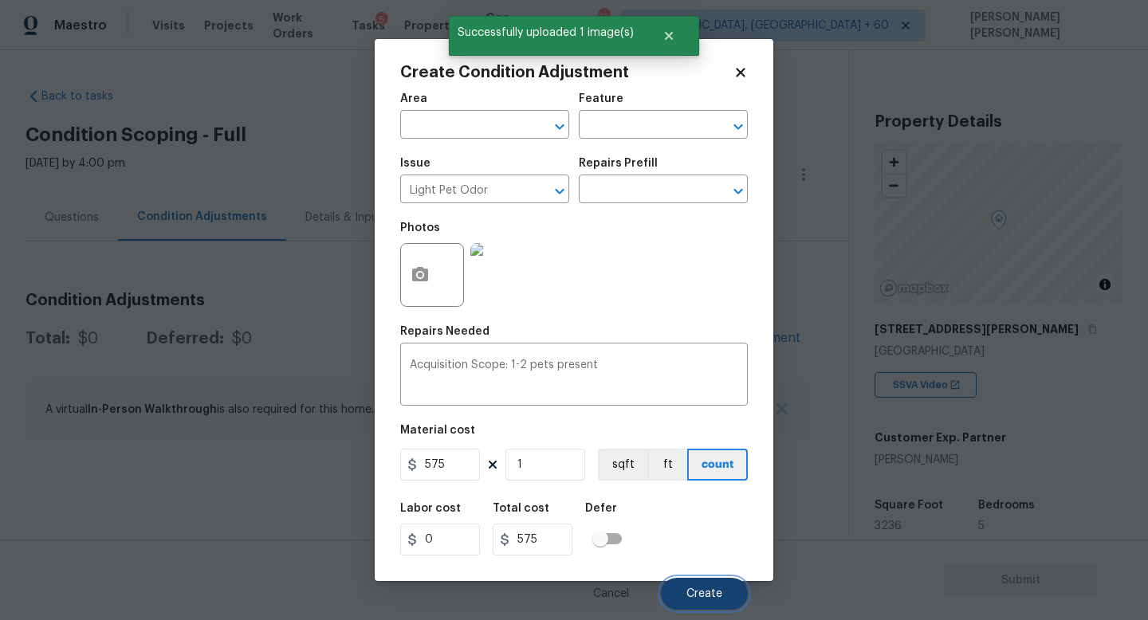
click at [708, 591] on span "Create" at bounding box center [704, 594] width 36 height 12
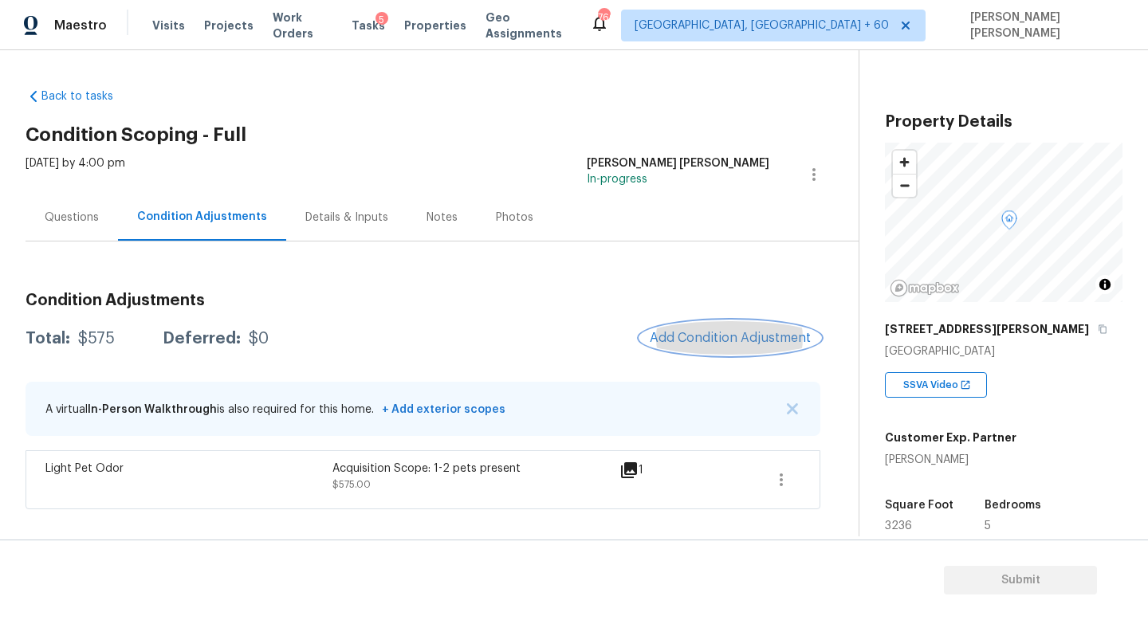
click at [741, 344] on span "Add Condition Adjustment" at bounding box center [730, 338] width 161 height 14
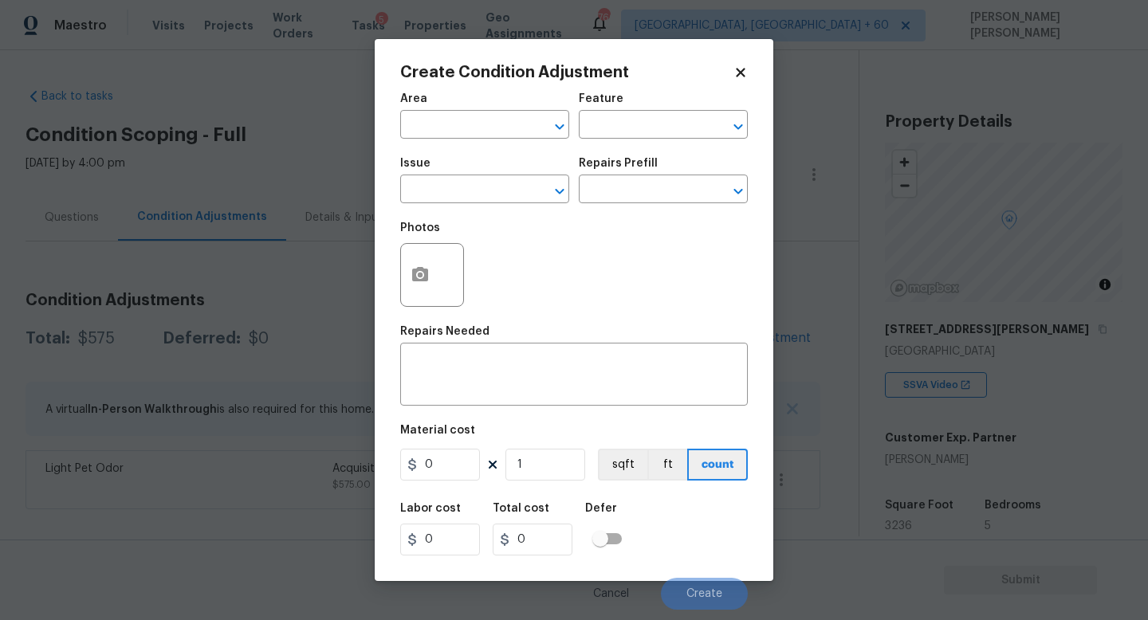
click at [434, 223] on h5 "Photos" at bounding box center [420, 227] width 40 height 11
click at [439, 191] on input "text" at bounding box center [462, 191] width 124 height 25
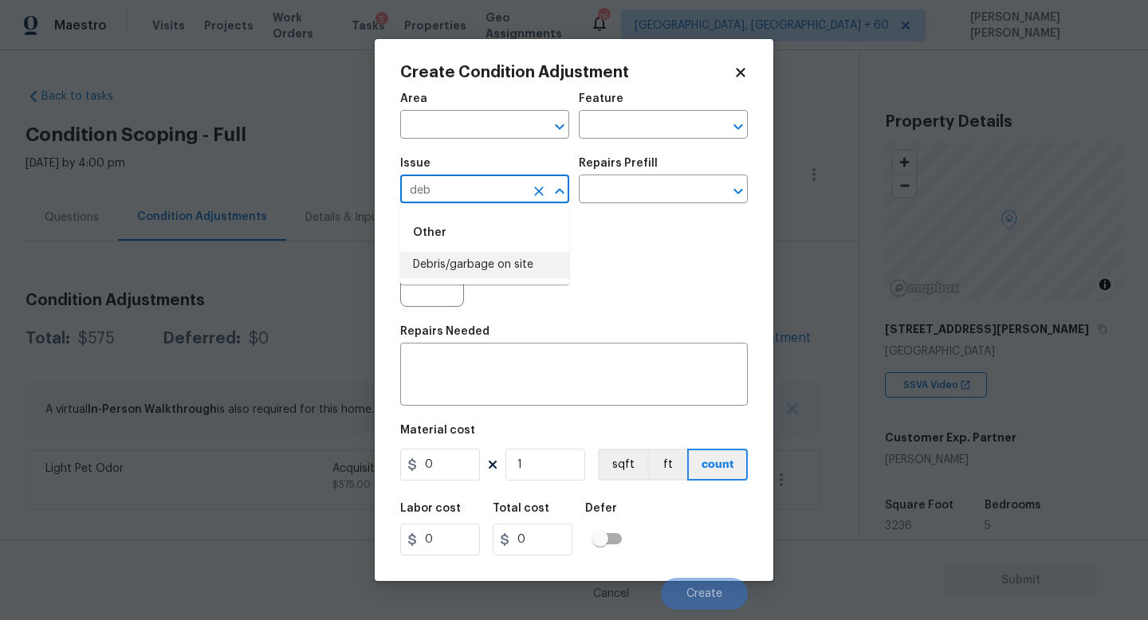
click at [454, 262] on li "Debris/garbage on site" at bounding box center [484, 265] width 169 height 26
type input "Debris/garbage on site"
click at [677, 218] on div "Photos" at bounding box center [574, 265] width 348 height 104
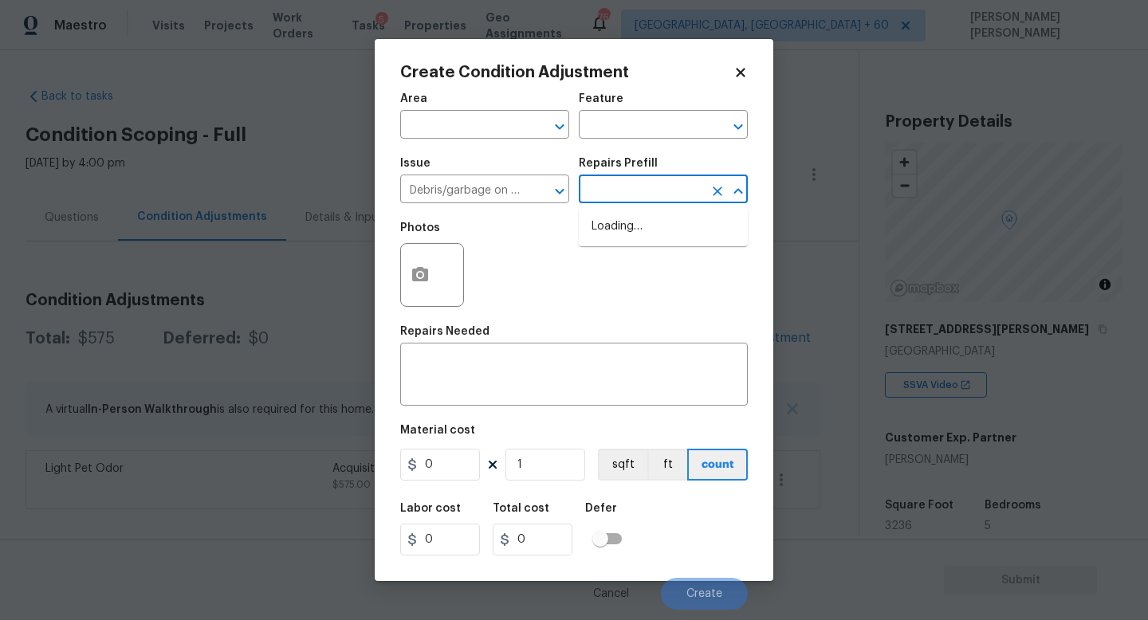
click at [653, 190] on input "text" at bounding box center [641, 191] width 124 height 25
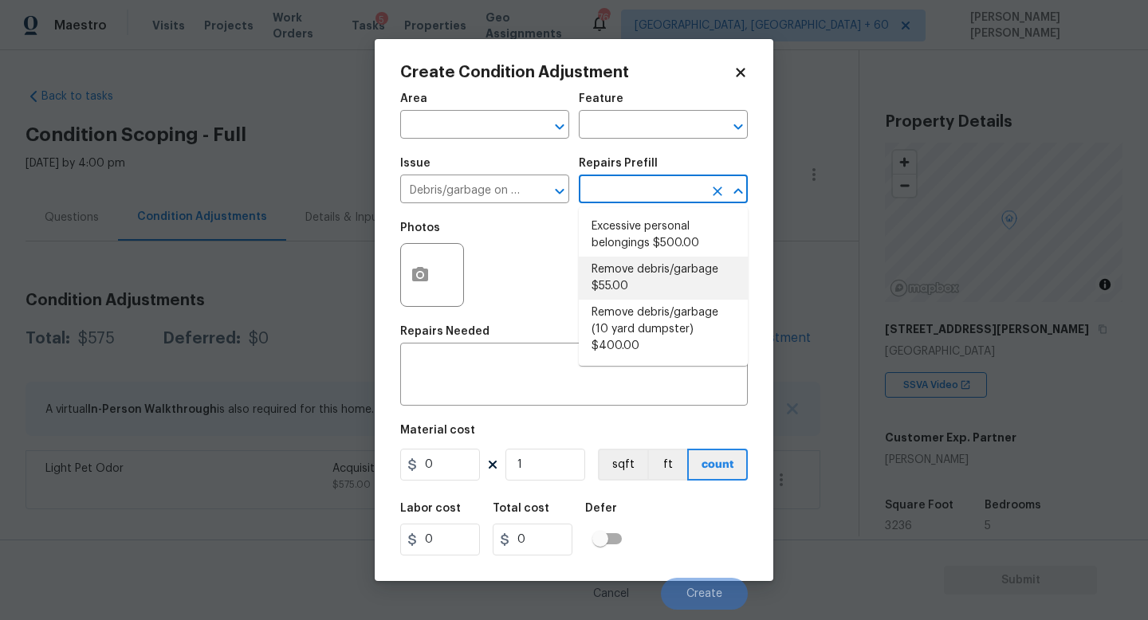
click at [623, 271] on li "Remove debris/garbage $55.00" at bounding box center [663, 278] width 169 height 43
type textarea "Remove, haul off, and properly dispose of any debris left by seller to offsite …"
type input "55"
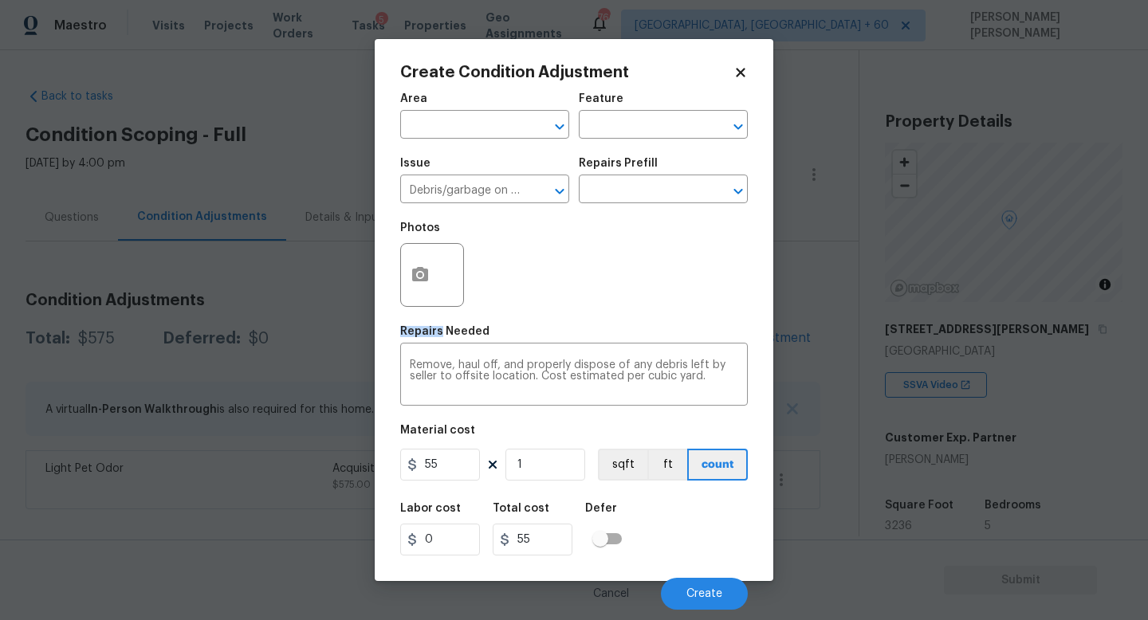
click at [623, 271] on div "Photos" at bounding box center [574, 265] width 348 height 104
click at [418, 279] on icon "button" at bounding box center [420, 274] width 16 height 14
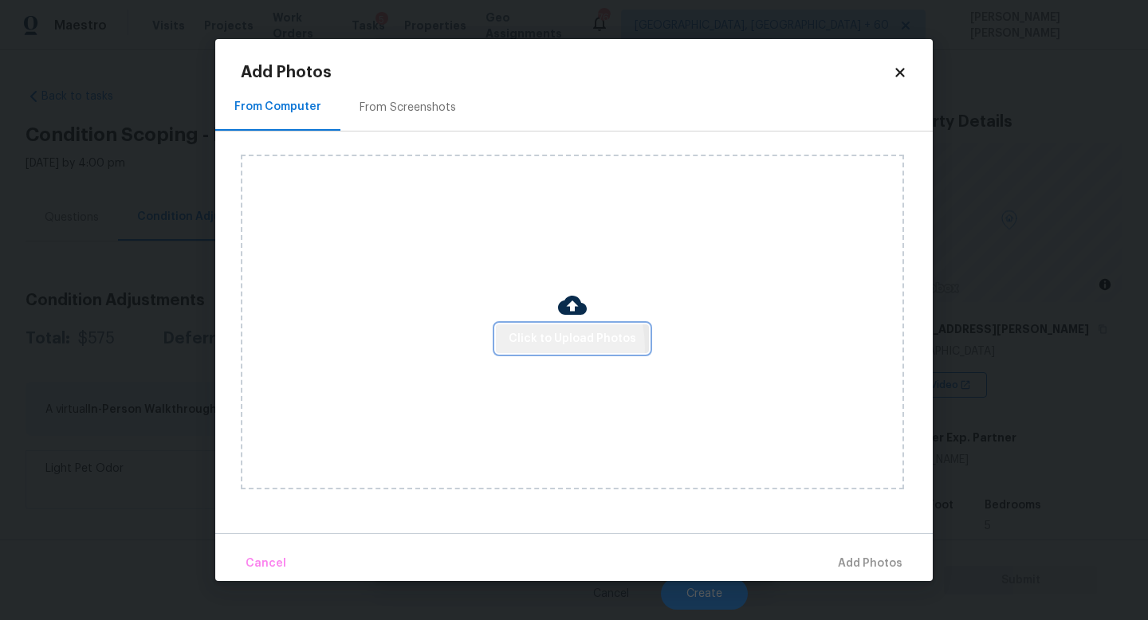
click at [544, 346] on span "Click to Upload Photos" at bounding box center [573, 339] width 128 height 20
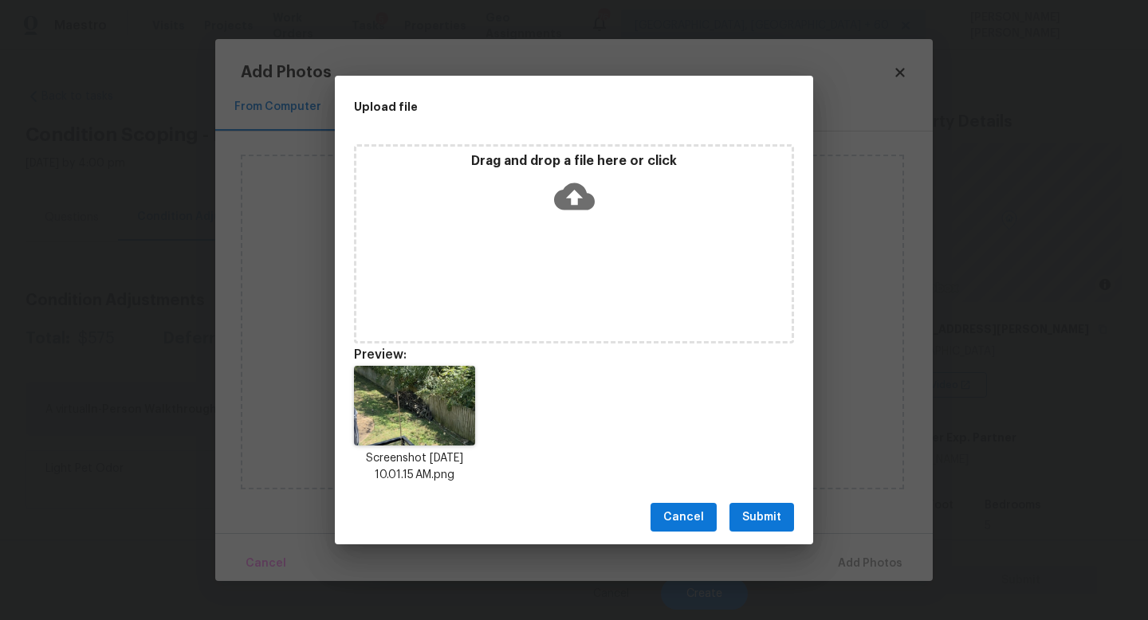
click at [765, 532] on div "Cancel Submit" at bounding box center [574, 517] width 478 height 55
click at [766, 509] on span "Submit" at bounding box center [761, 518] width 39 height 20
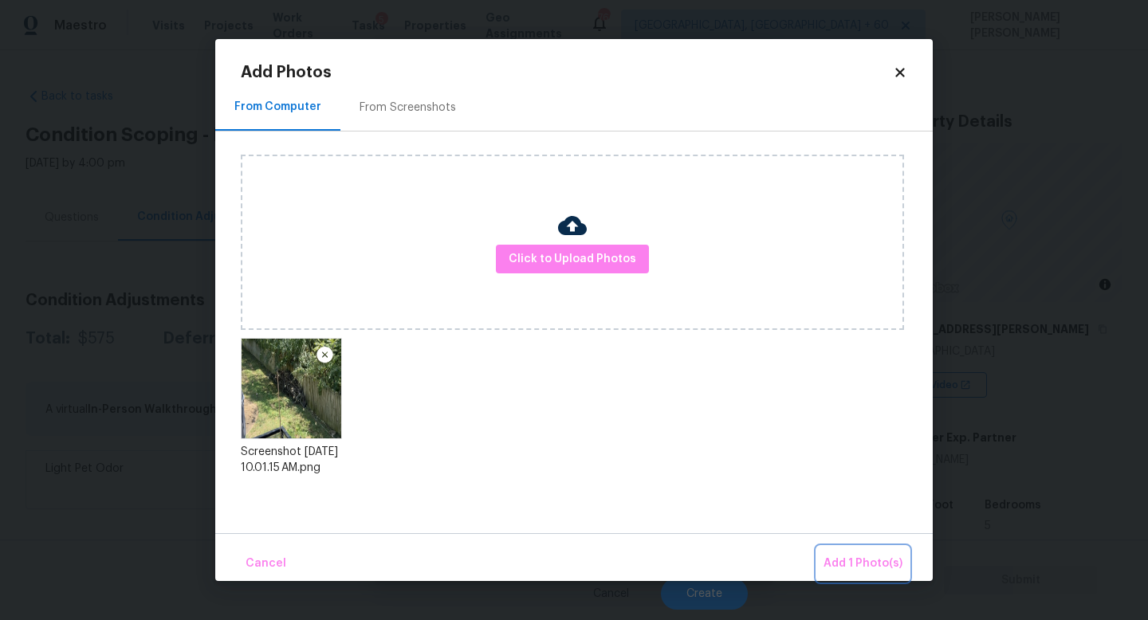
click at [845, 552] on button "Add 1 Photo(s)" at bounding box center [863, 564] width 92 height 34
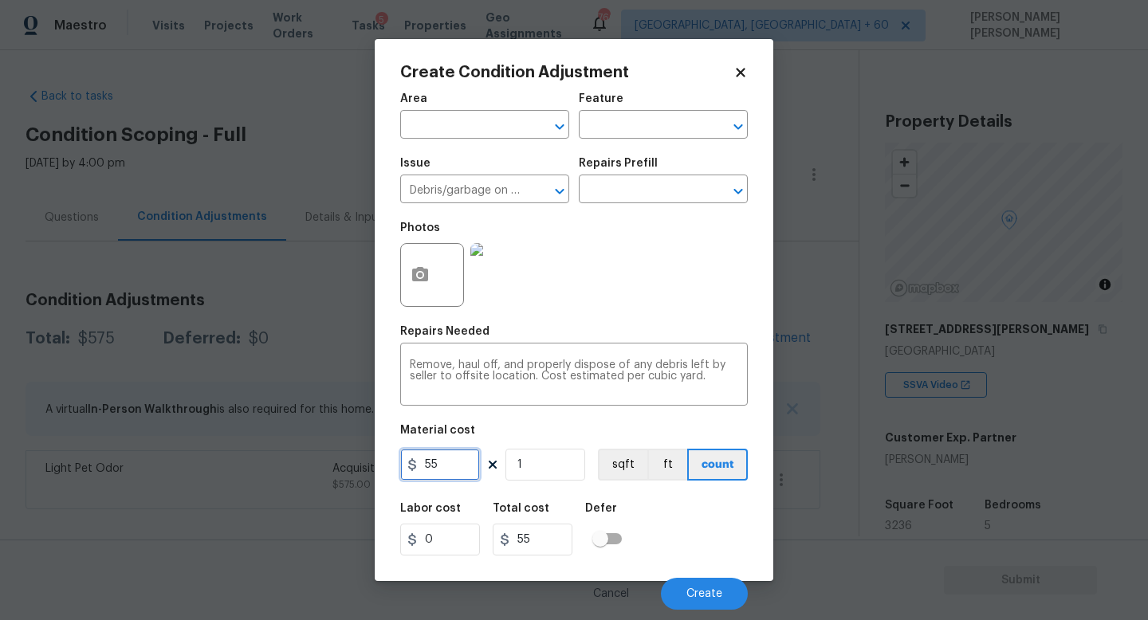
drag, startPoint x: 438, startPoint y: 471, endPoint x: 295, endPoint y: 451, distance: 144.9
click at [295, 451] on div "Create Condition Adjustment Area ​ Feature ​ Issue Debris/garbage on site ​ Rep…" at bounding box center [574, 310] width 1148 height 620
type input "200"
click at [691, 592] on span "Create" at bounding box center [704, 594] width 36 height 12
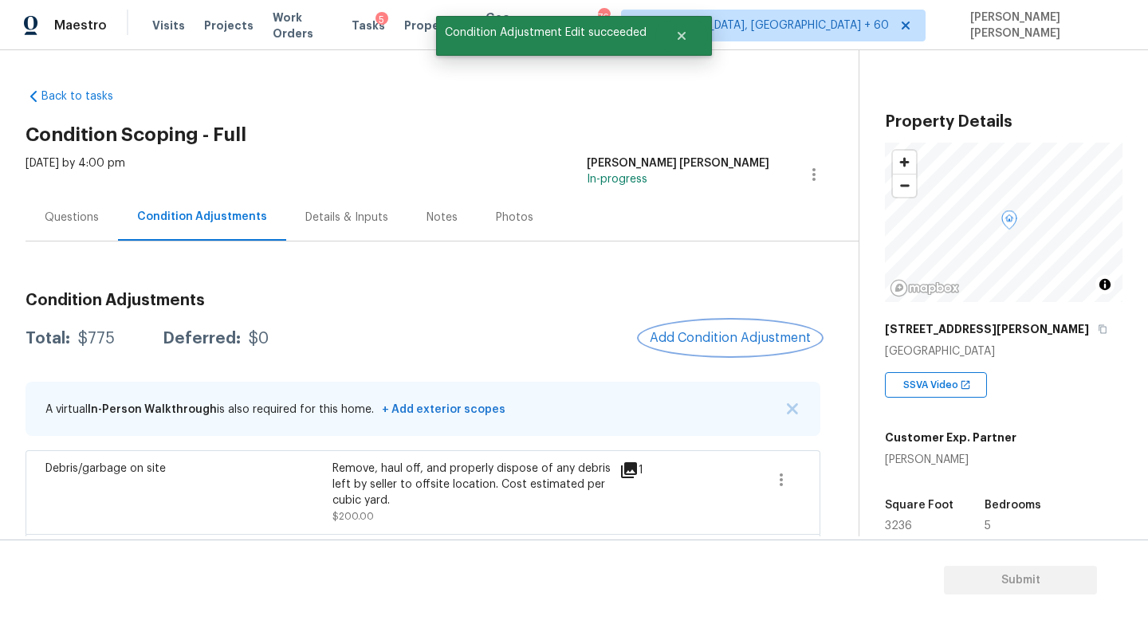
scroll to position [61, 0]
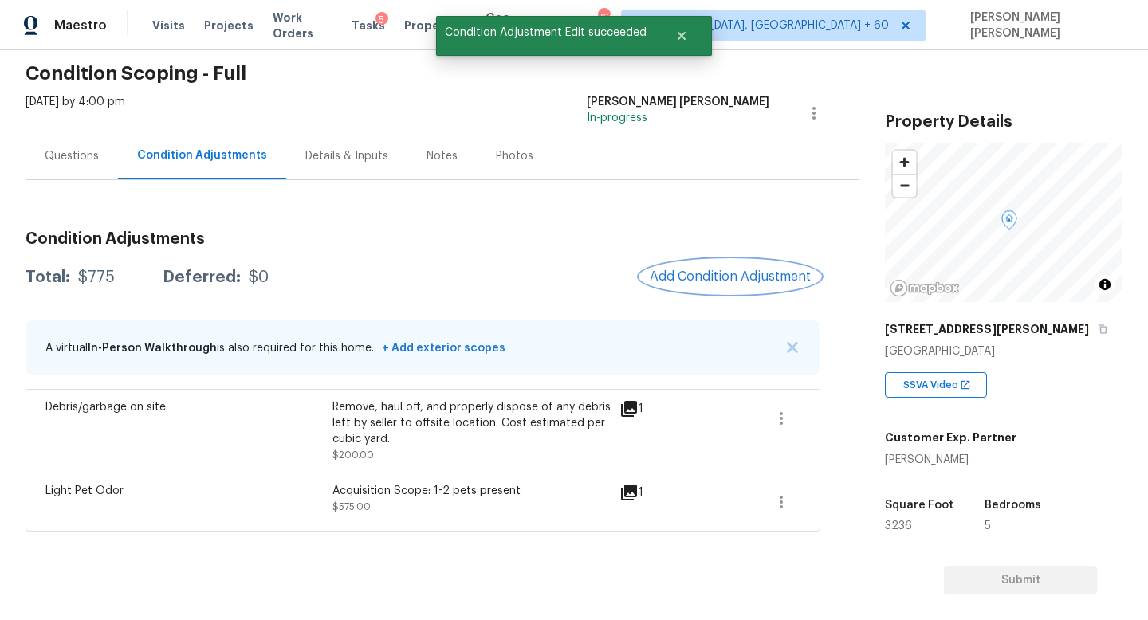
click at [740, 270] on span "Add Condition Adjustment" at bounding box center [730, 276] width 161 height 14
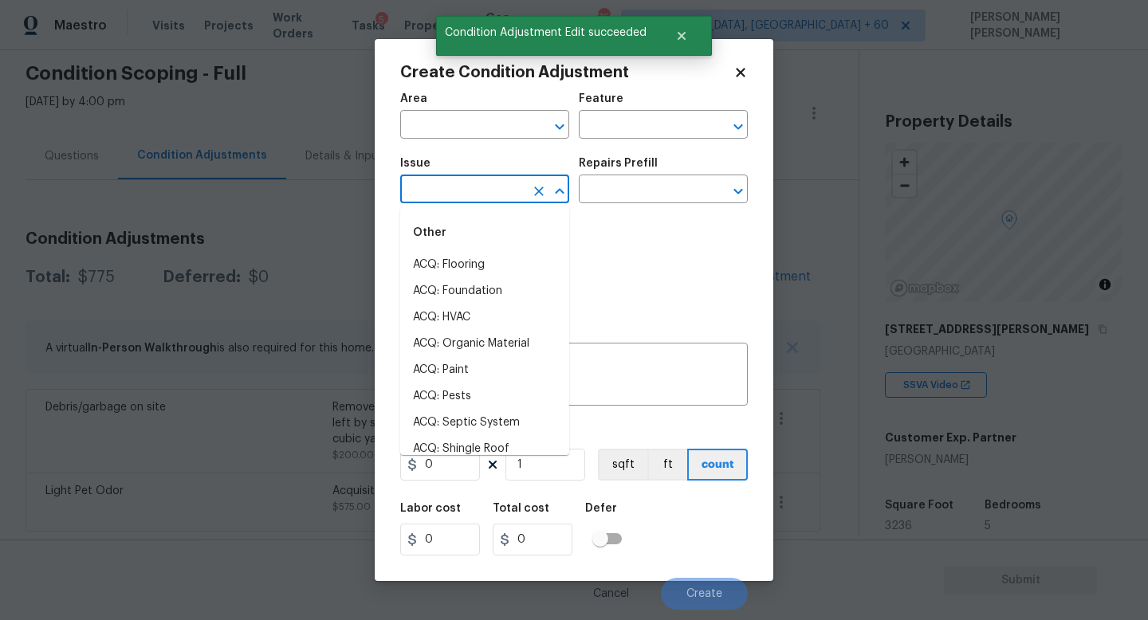
click at [474, 197] on input "text" at bounding box center [462, 191] width 124 height 25
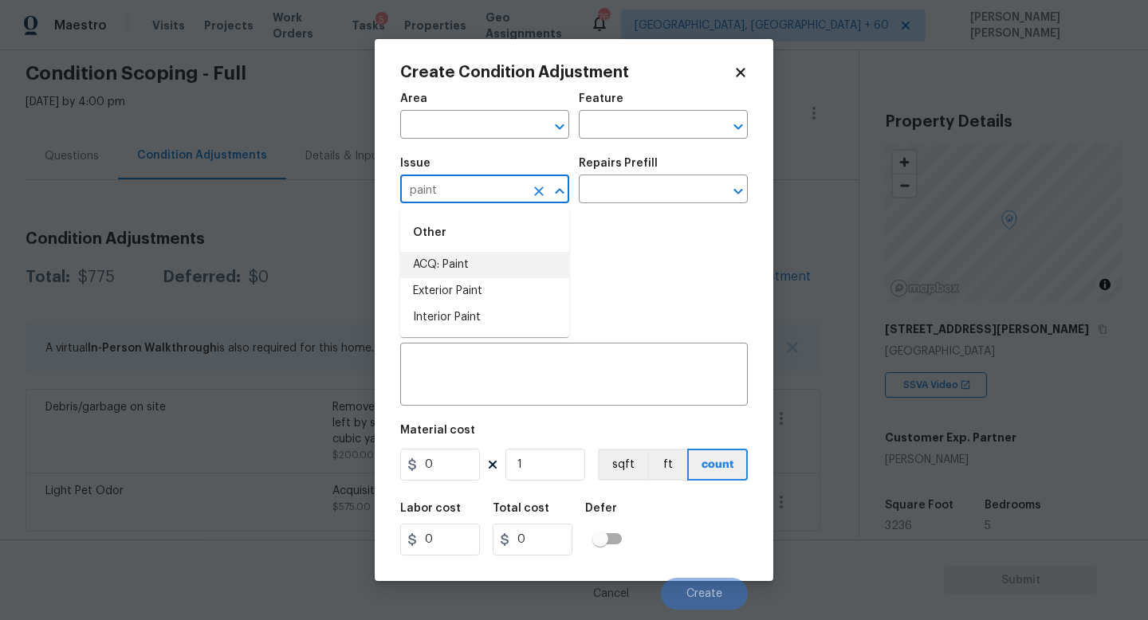
drag, startPoint x: 474, startPoint y: 295, endPoint x: 490, endPoint y: 270, distance: 29.8
click at [490, 270] on ul "ACQ: Paint Exterior Paint Interior Paint" at bounding box center [484, 291] width 169 height 79
drag, startPoint x: 516, startPoint y: 283, endPoint x: 522, endPoint y: 265, distance: 18.7
click at [522, 265] on ul "ACQ: Paint Exterior Paint Interior Paint" at bounding box center [484, 291] width 169 height 79
click at [522, 265] on li "ACQ: Paint" at bounding box center [484, 265] width 169 height 26
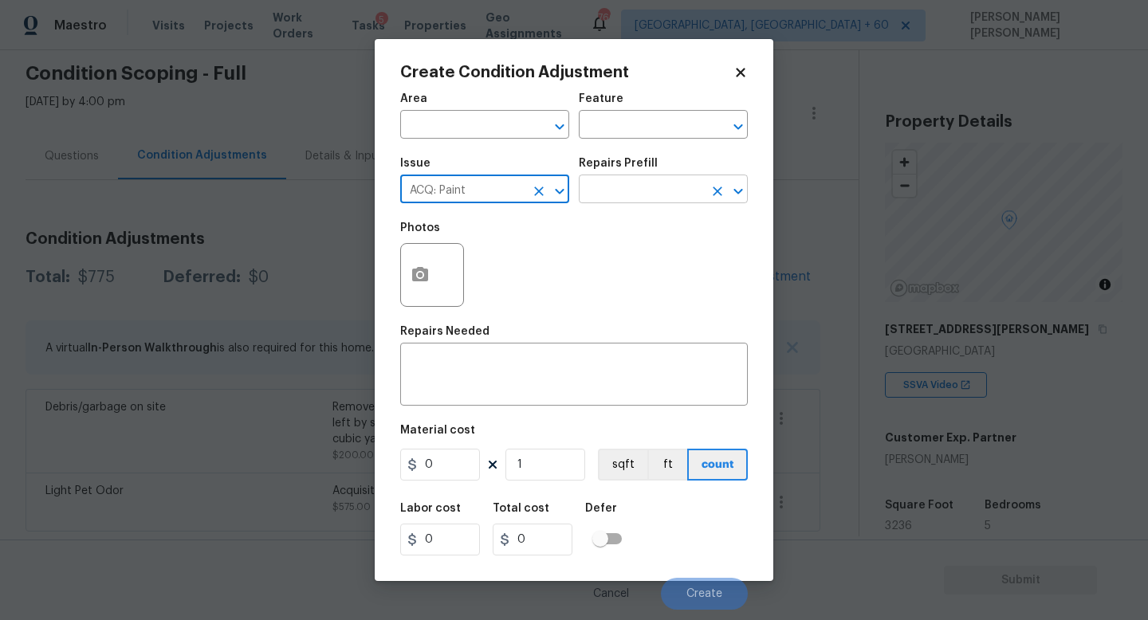
type input "ACQ: Paint"
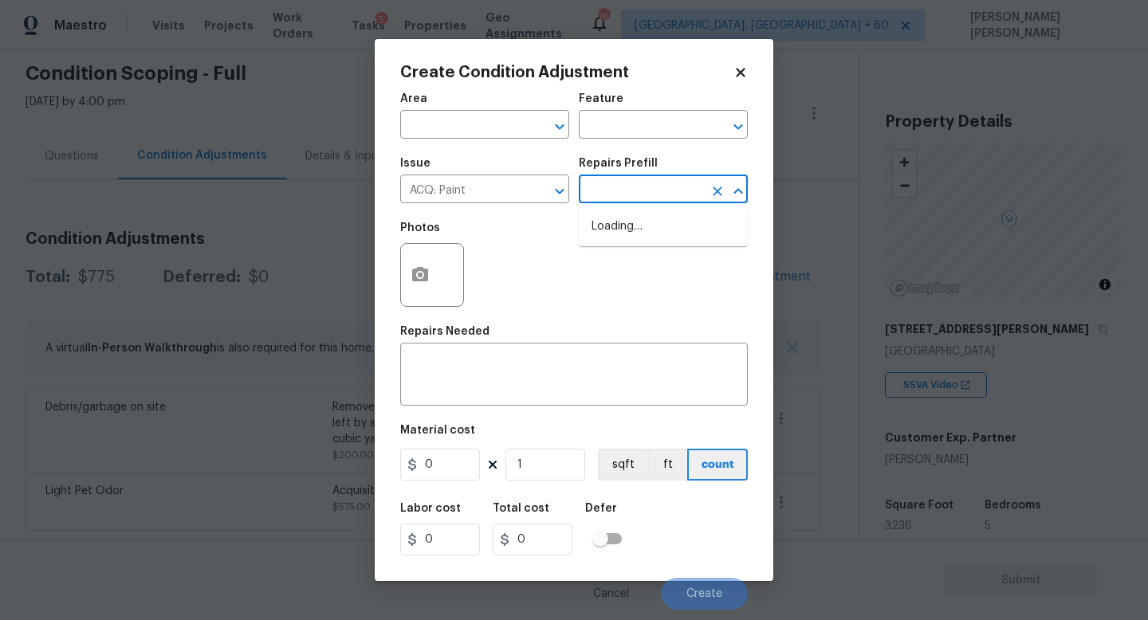
click at [660, 195] on input "text" at bounding box center [641, 191] width 124 height 25
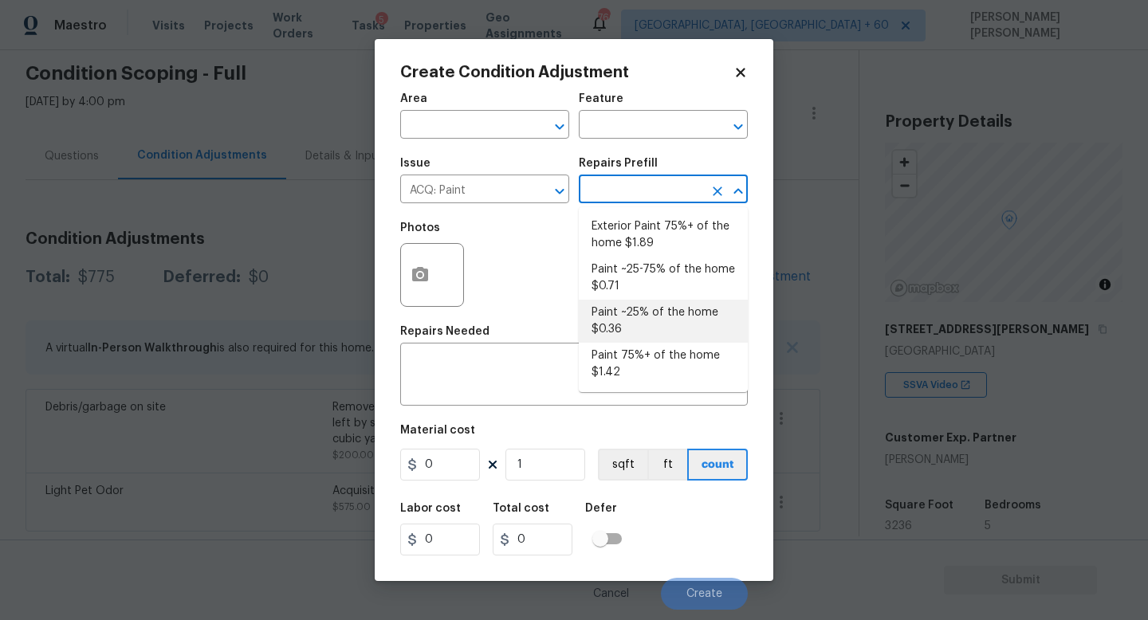
click at [641, 331] on li "Paint ~25% of the home $0.36" at bounding box center [663, 321] width 169 height 43
type input "Acquisition"
type textarea "Acquisition Scope: ~25% of the home needs interior paint"
type input "0.36"
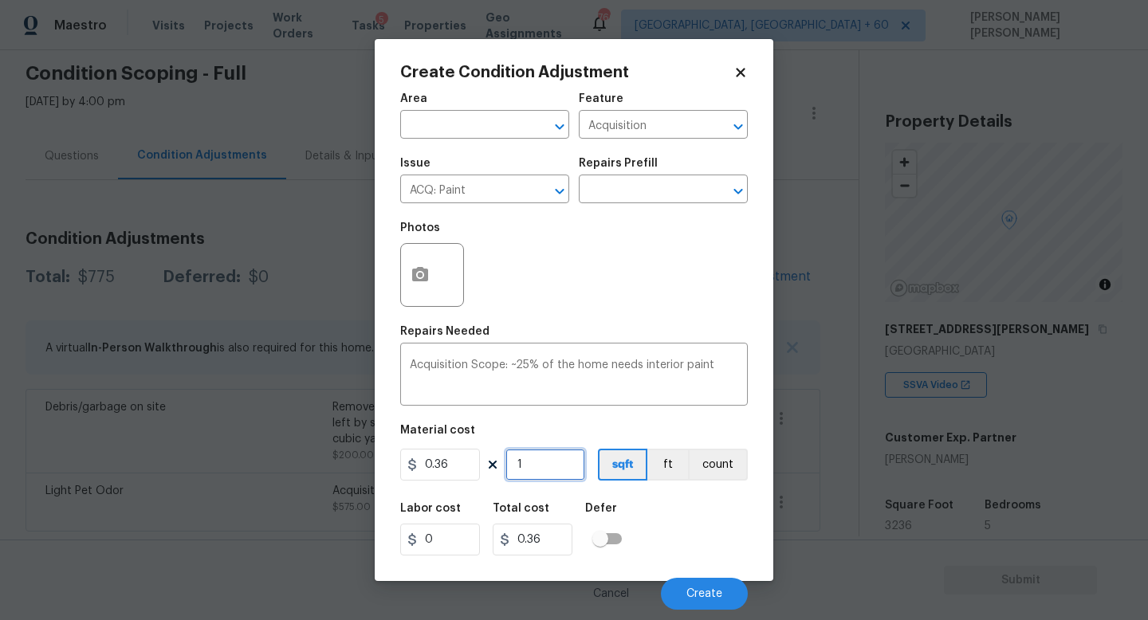
click at [545, 480] on input "1" at bounding box center [545, 465] width 80 height 32
type input "0"
type input "3"
type input "1.08"
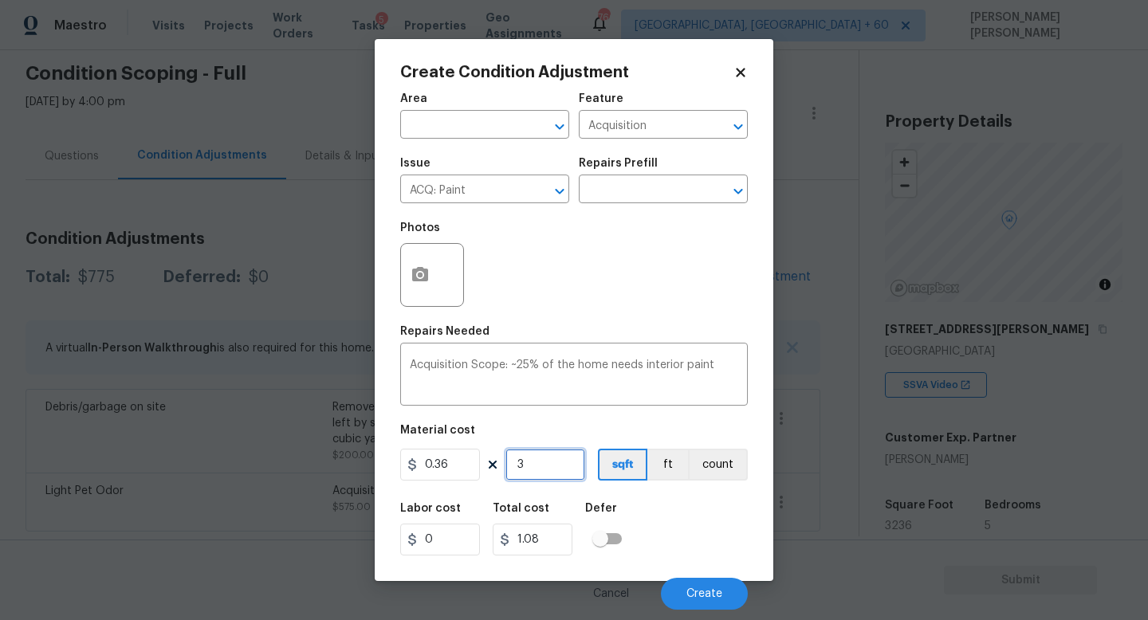
type input "32"
type input "11.52"
type input "323"
type input "116.28"
type input "3235"
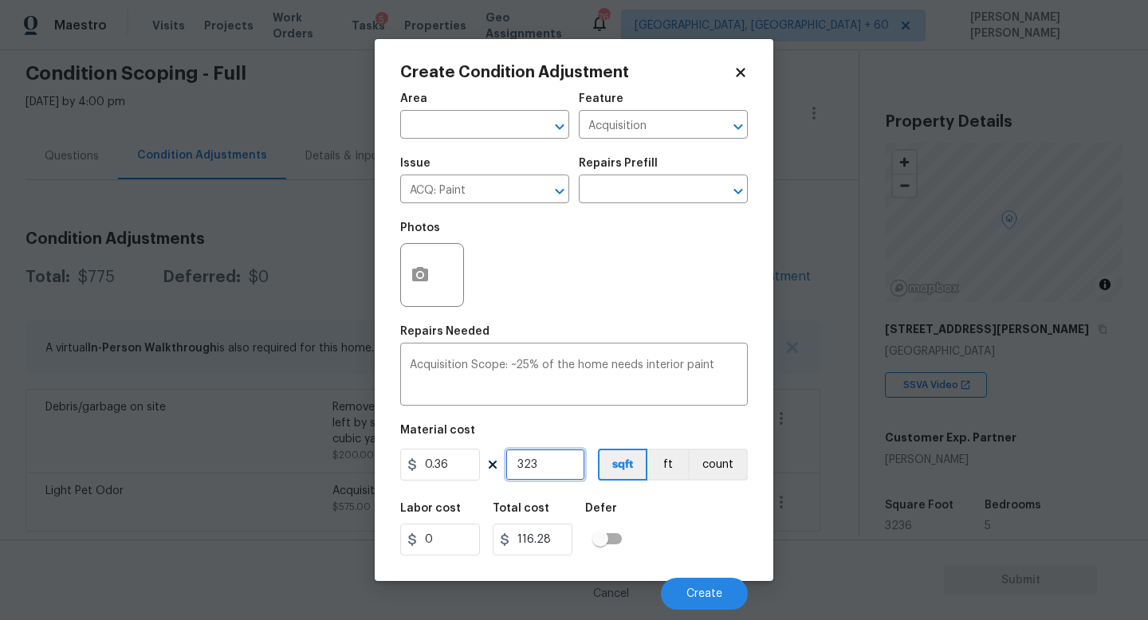
type input "1164.6"
type input "323"
type input "116.28"
type input "3236"
type input "1164.96"
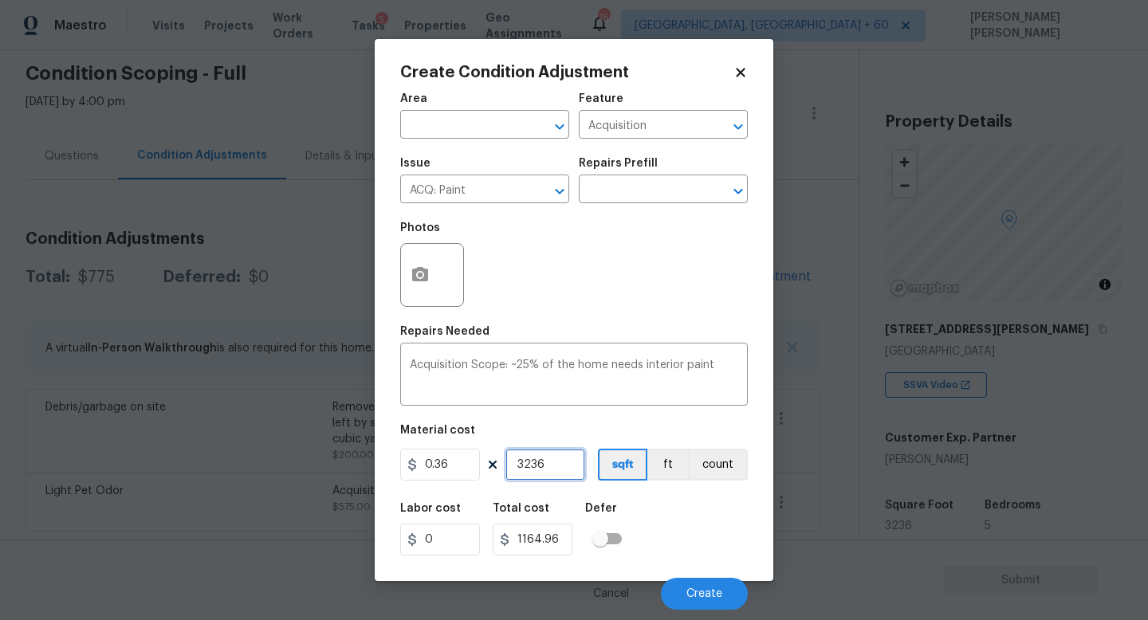
type input "3236"
click at [692, 576] on div "Cancel Create" at bounding box center [574, 587] width 348 height 45
click at [692, 592] on span "Create" at bounding box center [704, 594] width 36 height 12
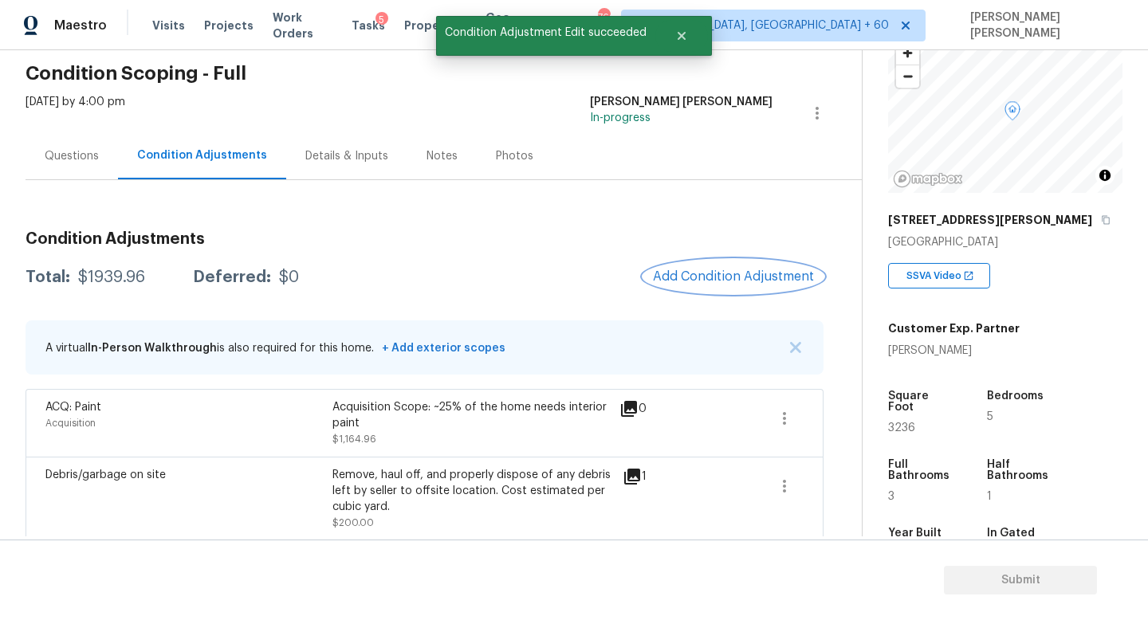
scroll to position [130, 0]
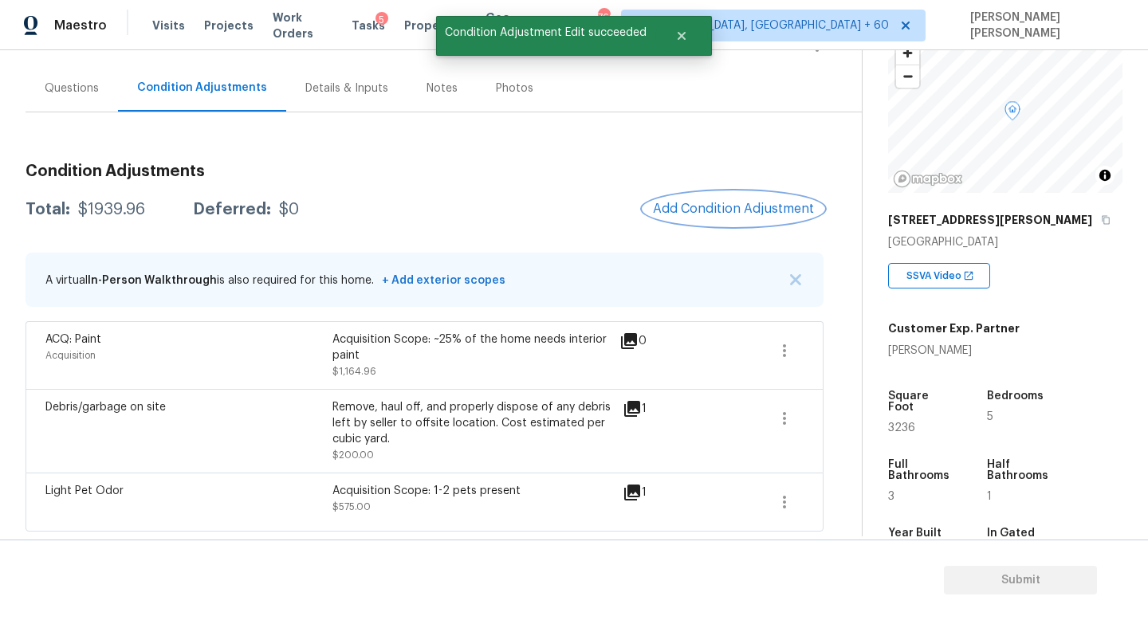
click at [695, 202] on span "Add Condition Adjustment" at bounding box center [733, 209] width 161 height 14
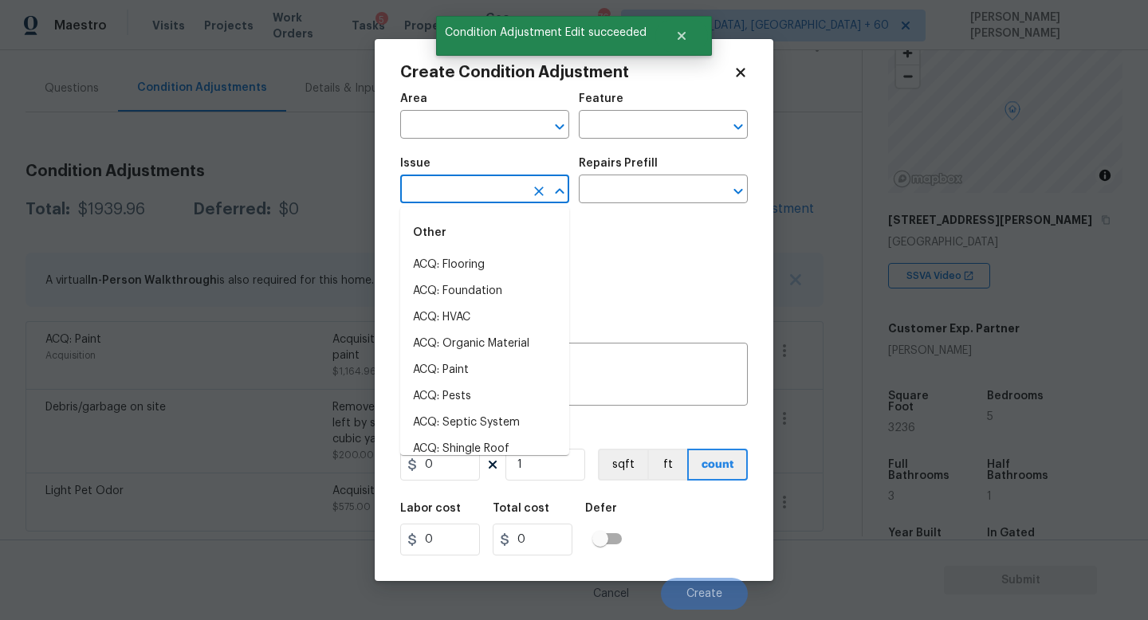
click at [483, 196] on input "text" at bounding box center [462, 191] width 124 height 25
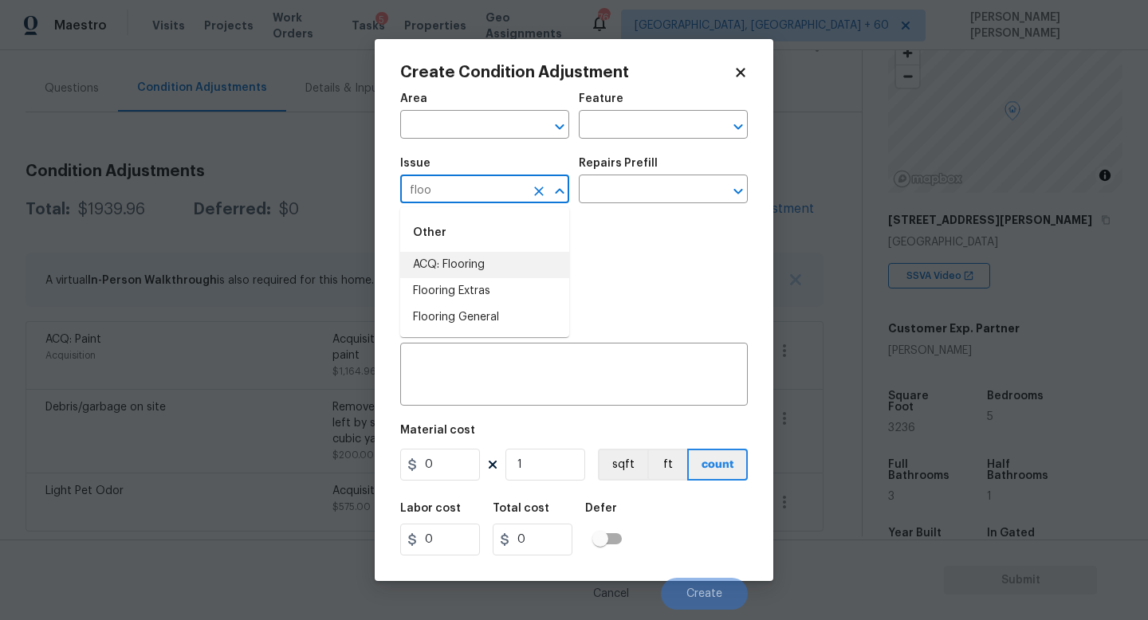
click at [502, 272] on li "ACQ: Flooring" at bounding box center [484, 265] width 169 height 26
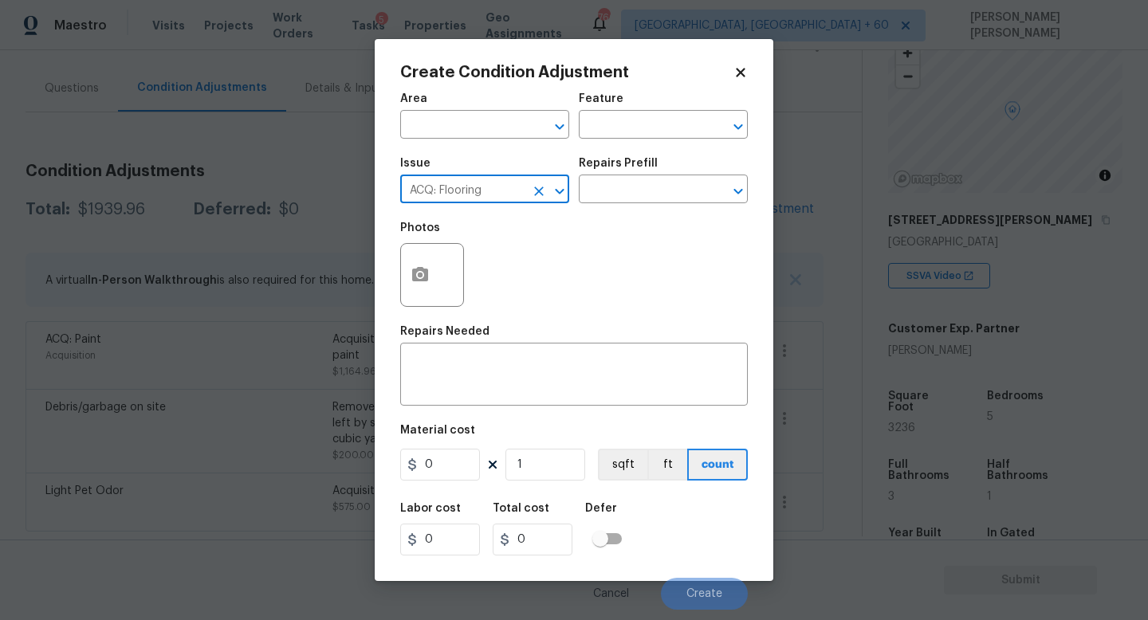
type input "ACQ: Flooring"
click at [580, 212] on div "Issue ACQ: Flooring ​ Repairs Prefill ​" at bounding box center [574, 180] width 348 height 65
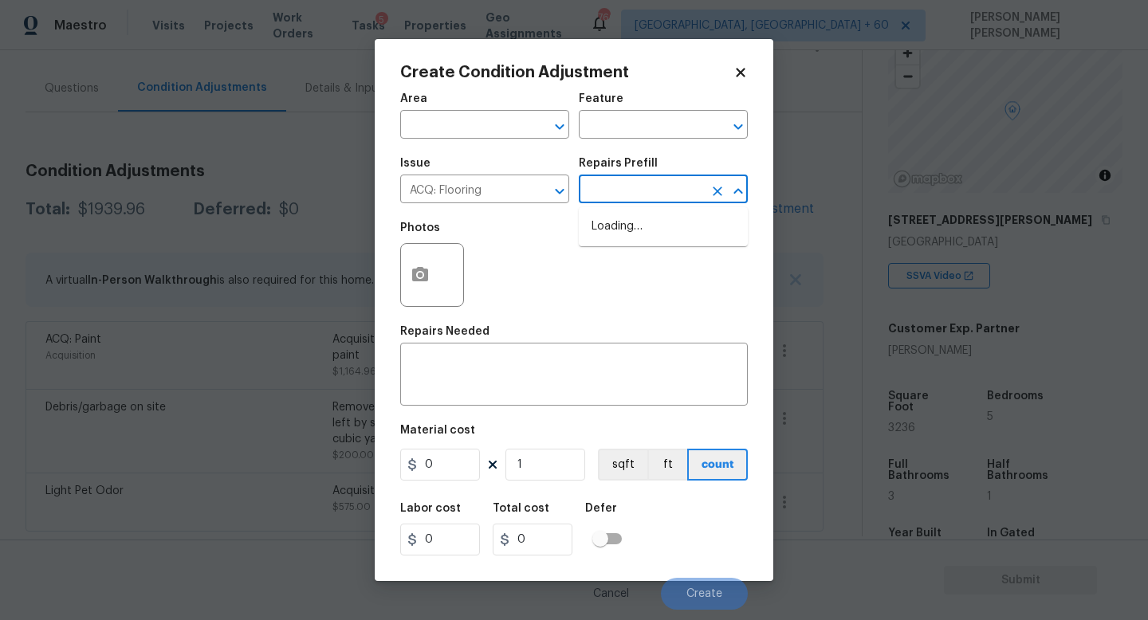
click at [609, 195] on input "text" at bounding box center [641, 191] width 124 height 25
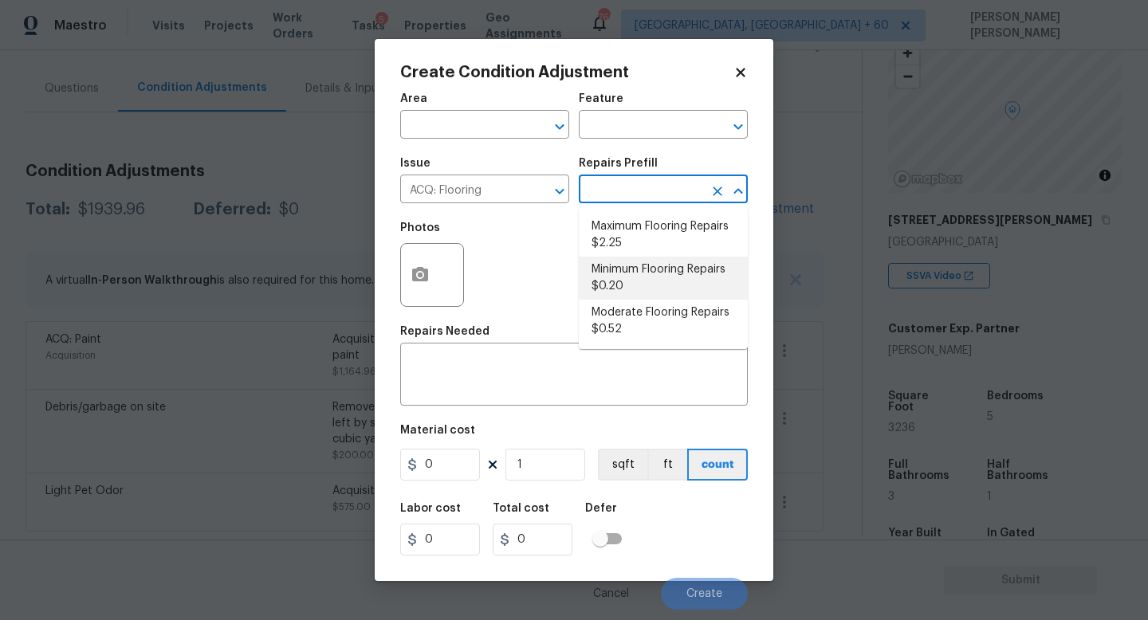
click at [628, 268] on li "Minimum Flooring Repairs $0.20" at bounding box center [663, 278] width 169 height 43
type input "Acquisition"
type textarea "Acquisition Scope: Minimum flooring repairs"
type input "0.2"
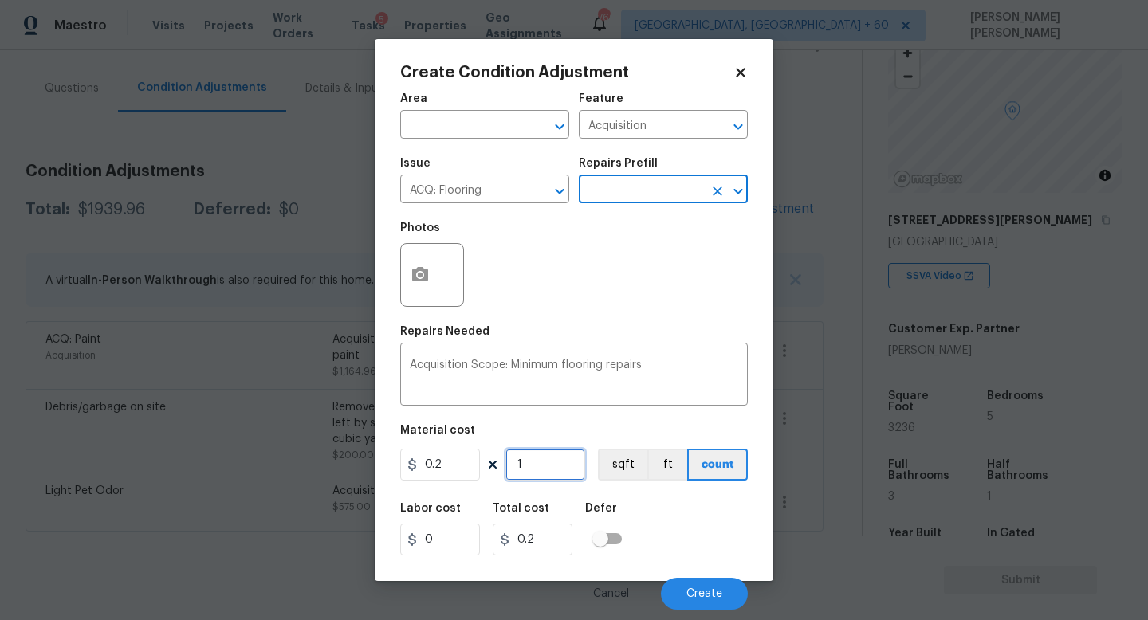
click at [537, 472] on input "1" at bounding box center [545, 465] width 80 height 32
type input "0"
type input "3"
type input "0.6"
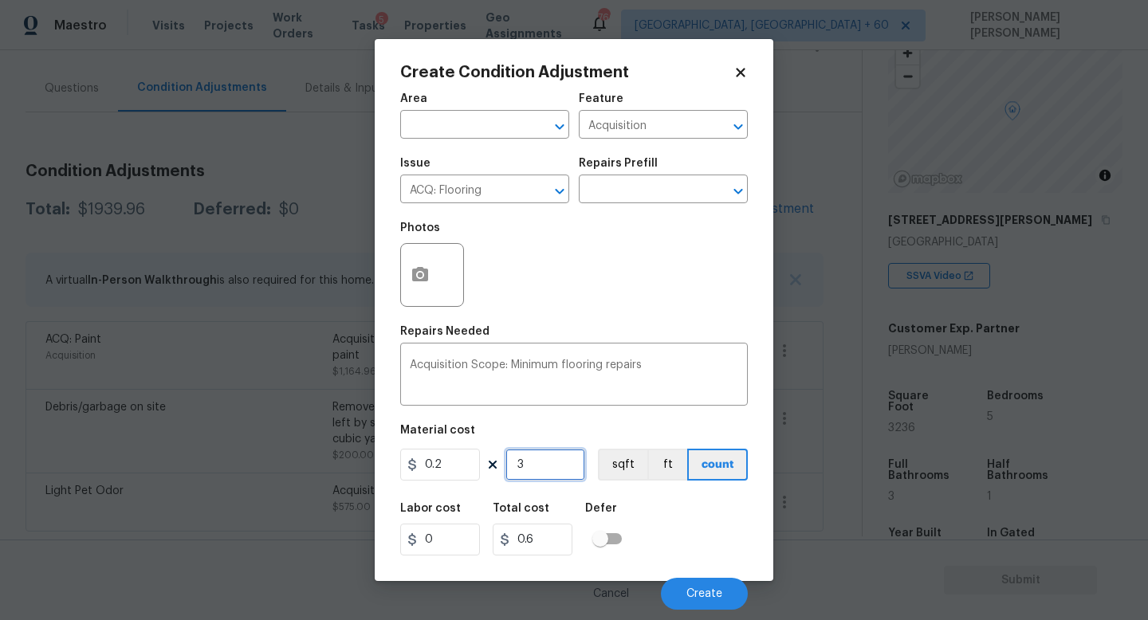
type input "32"
type input "6.4"
type input "323"
type input "64.6"
type input "3236"
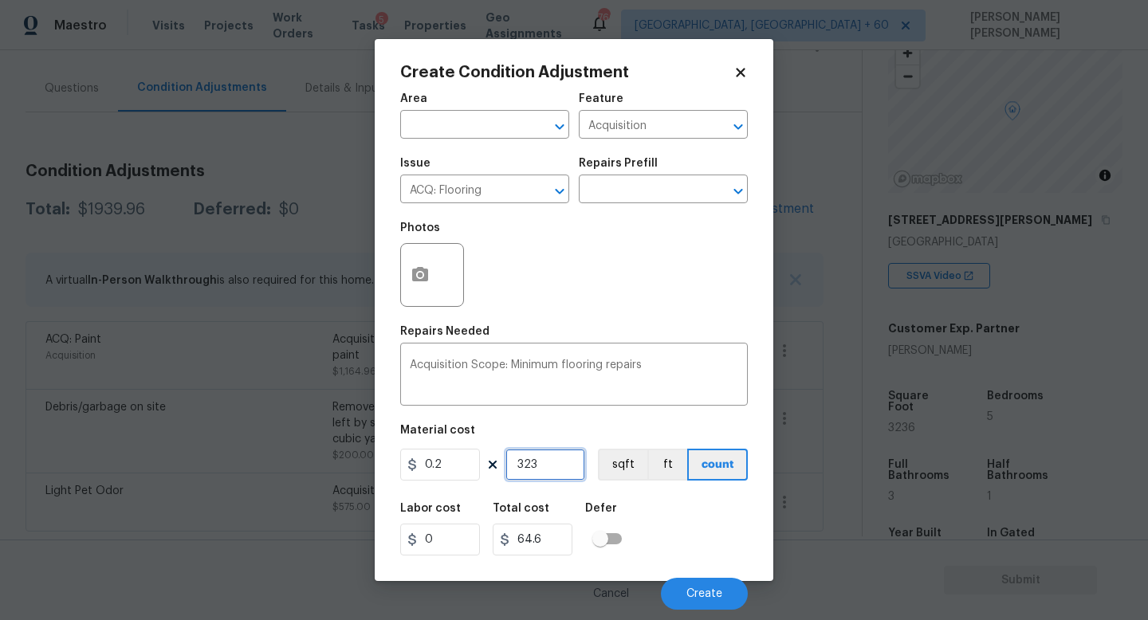
type input "647.2"
type input "3236"
click at [708, 578] on div "Cancel Create" at bounding box center [574, 587] width 348 height 45
click at [707, 587] on button "Create" at bounding box center [704, 594] width 87 height 32
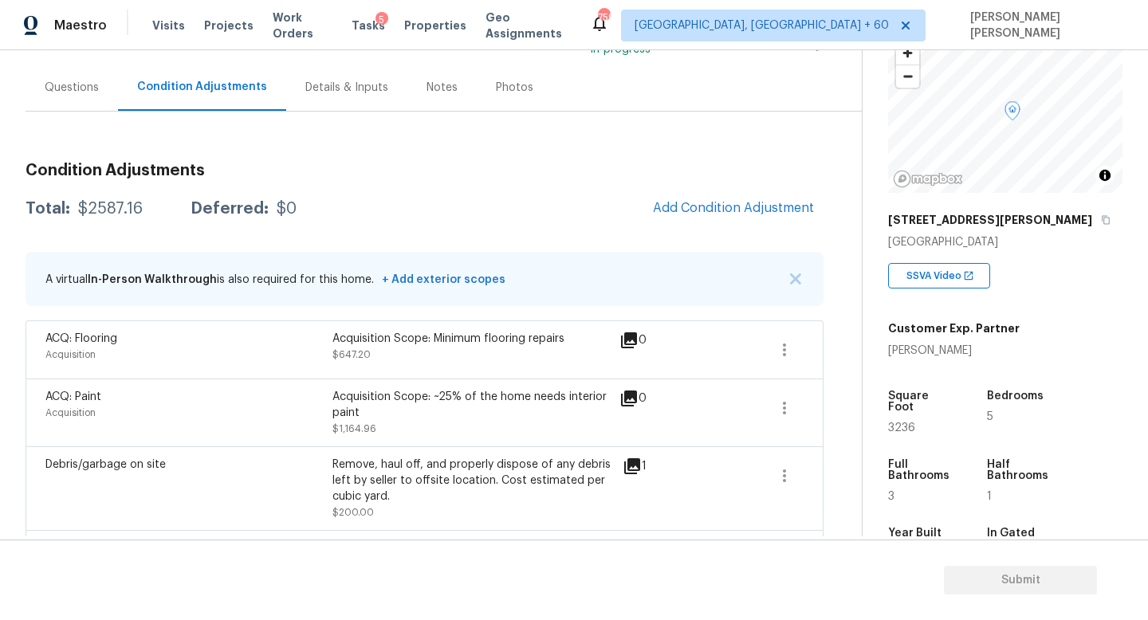
click at [456, 191] on div "Total: $2587.16 Deferred: $0 Add Condition Adjustment" at bounding box center [425, 208] width 798 height 35
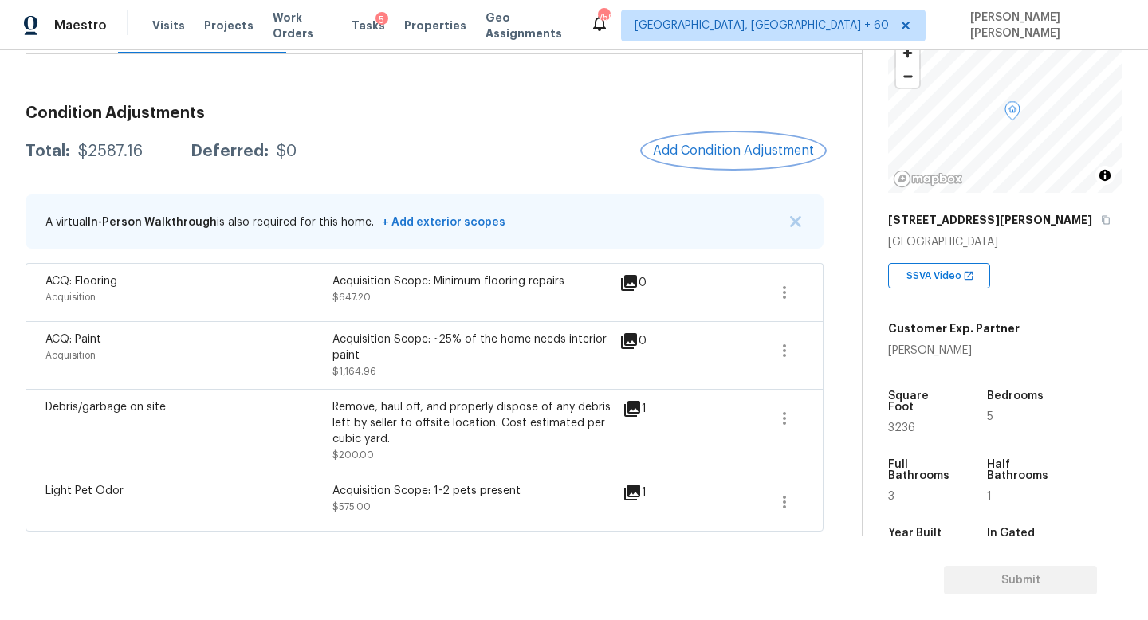
click at [714, 155] on span "Add Condition Adjustment" at bounding box center [733, 150] width 161 height 14
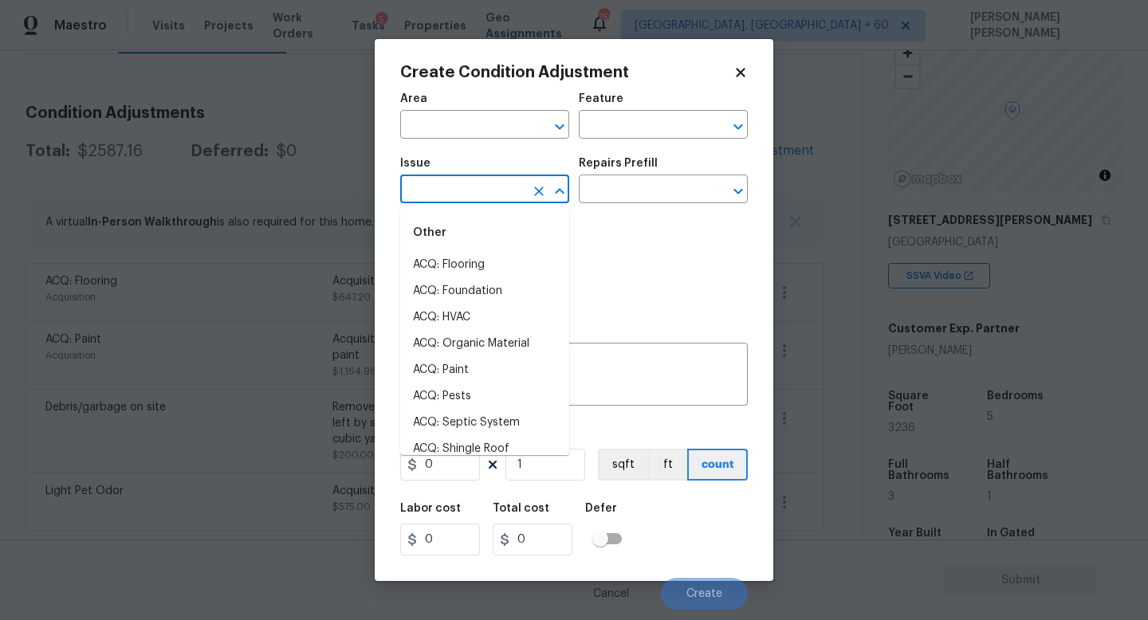
click at [471, 187] on input "text" at bounding box center [462, 191] width 124 height 25
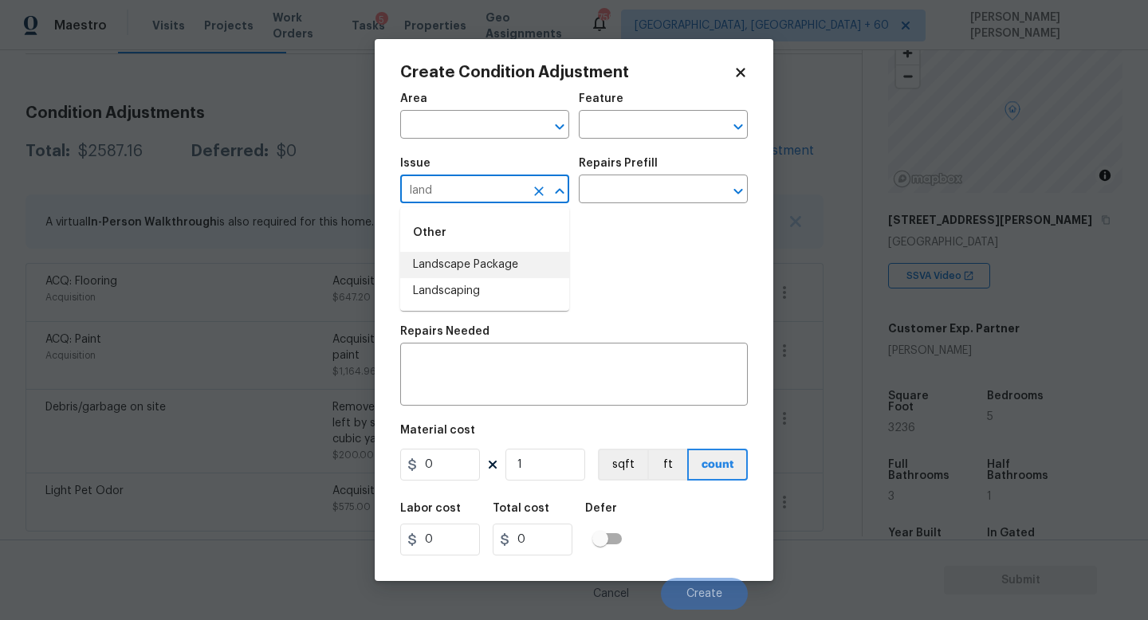
click at [469, 259] on li "Landscape Package" at bounding box center [484, 265] width 169 height 26
type input "Landscape Package"
click at [631, 200] on input "text" at bounding box center [641, 191] width 124 height 25
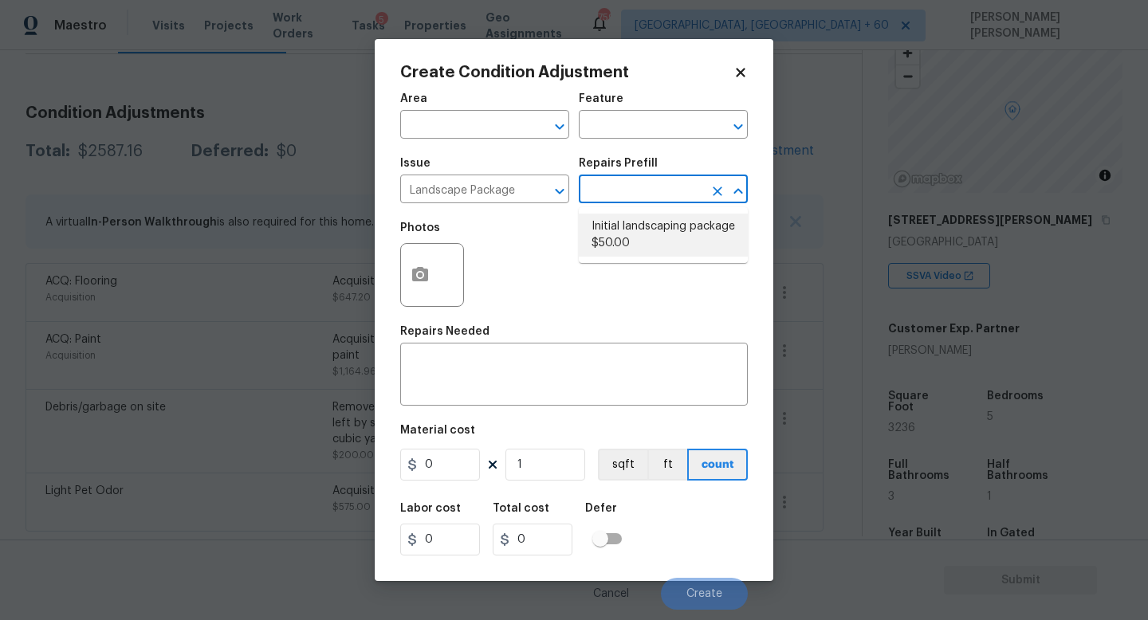
click at [636, 231] on li "Initial landscaping package $50.00" at bounding box center [663, 235] width 169 height 43
type input "Home Readiness Packages"
type textarea "Mowing of grass up to 6" in height. Mow, edge along driveways & sidewalks, trim…"
type input "50"
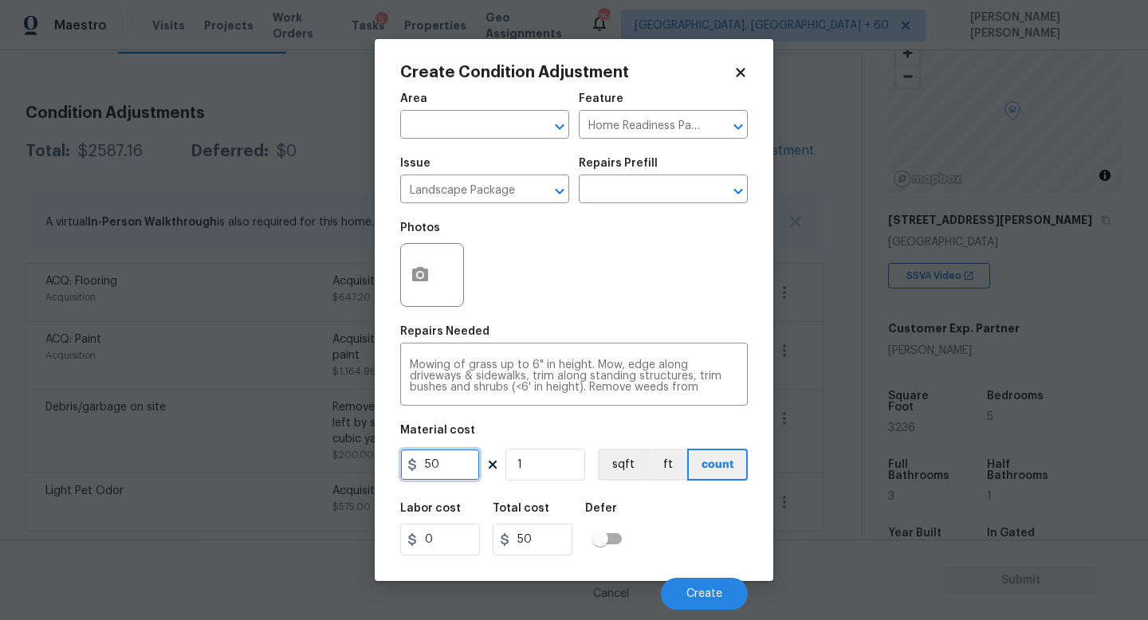
drag, startPoint x: 453, startPoint y: 470, endPoint x: 116, endPoint y: 436, distance: 338.9
click at [116, 436] on div "Create Condition Adjustment Area ​ Feature Home Readiness Packages ​ Issue Land…" at bounding box center [574, 310] width 1148 height 620
type input "300"
click at [426, 262] on button "button" at bounding box center [420, 275] width 38 height 62
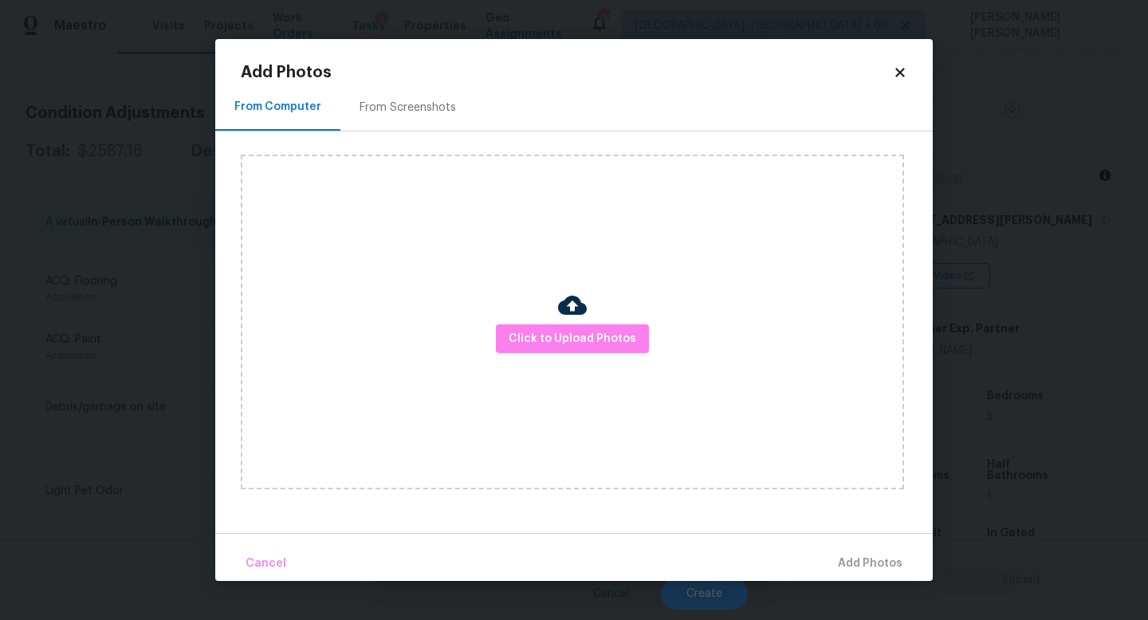
click at [572, 356] on div "Click to Upload Photos" at bounding box center [572, 322] width 663 height 335
click at [587, 330] on span "Click to Upload Photos" at bounding box center [573, 339] width 128 height 20
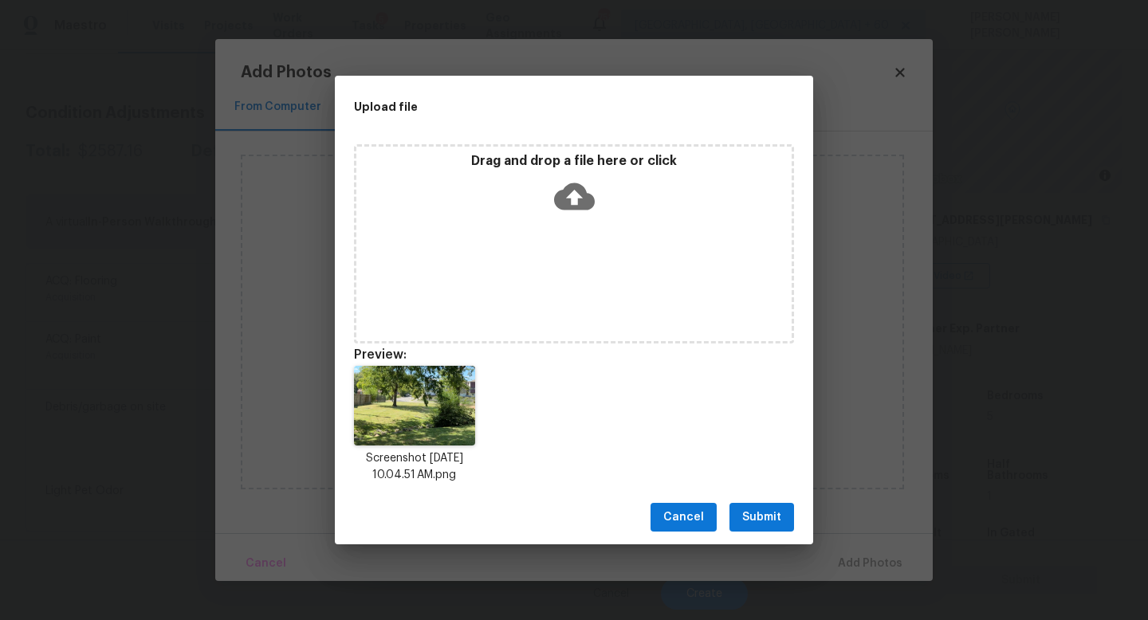
click at [776, 516] on span "Submit" at bounding box center [761, 518] width 39 height 20
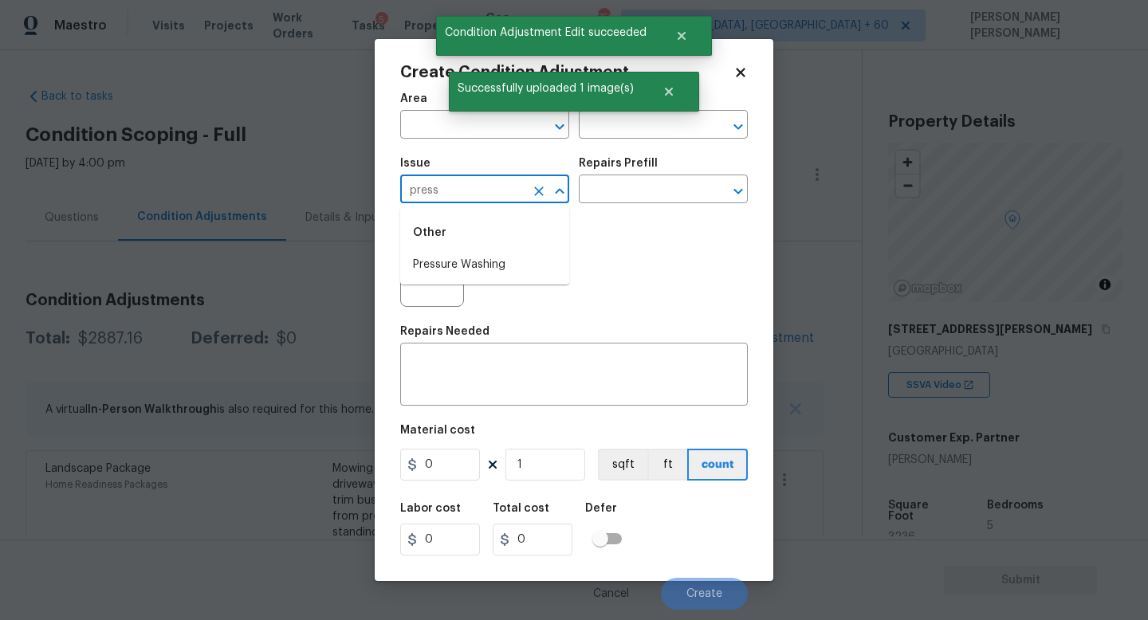
scroll to position [109, 0]
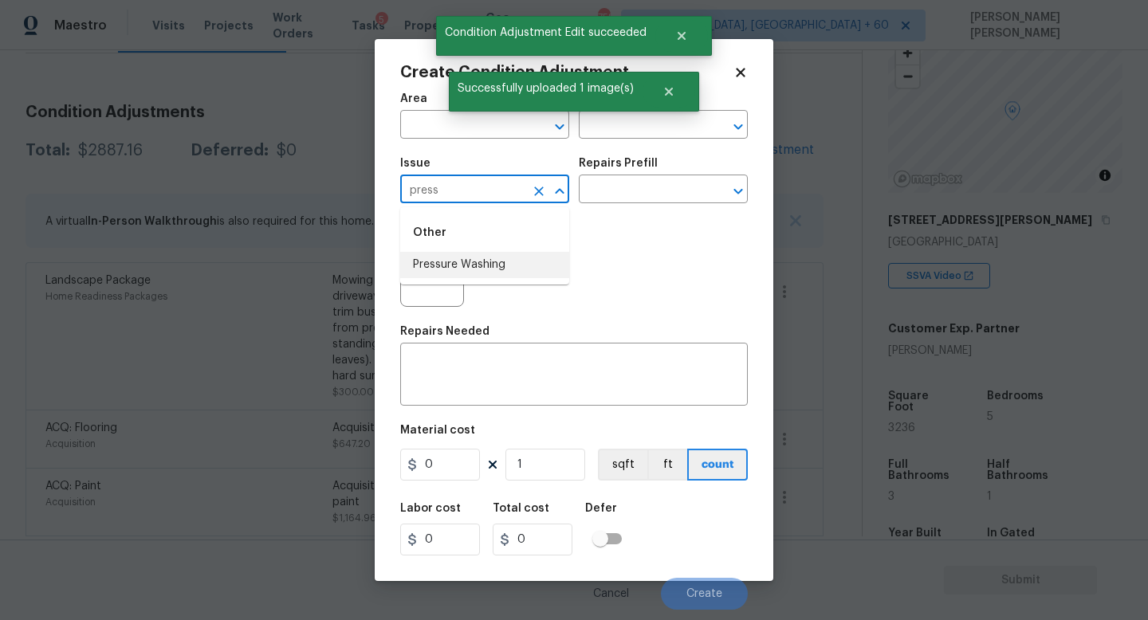
click at [458, 269] on li "Pressure Washing" at bounding box center [484, 265] width 169 height 26
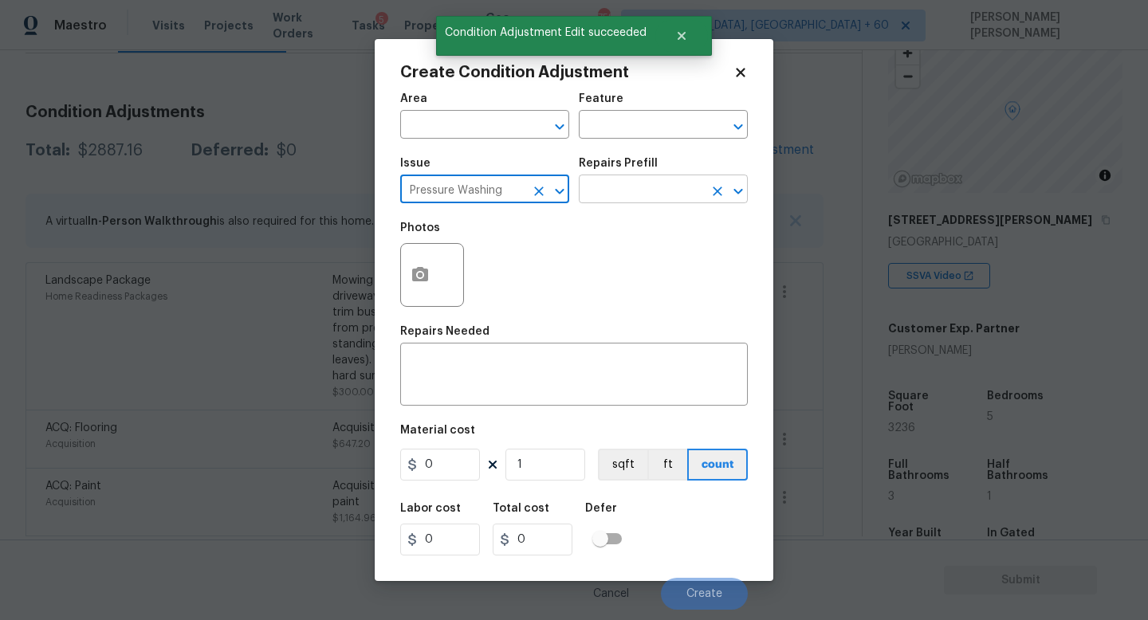
type input "Pressure Washing"
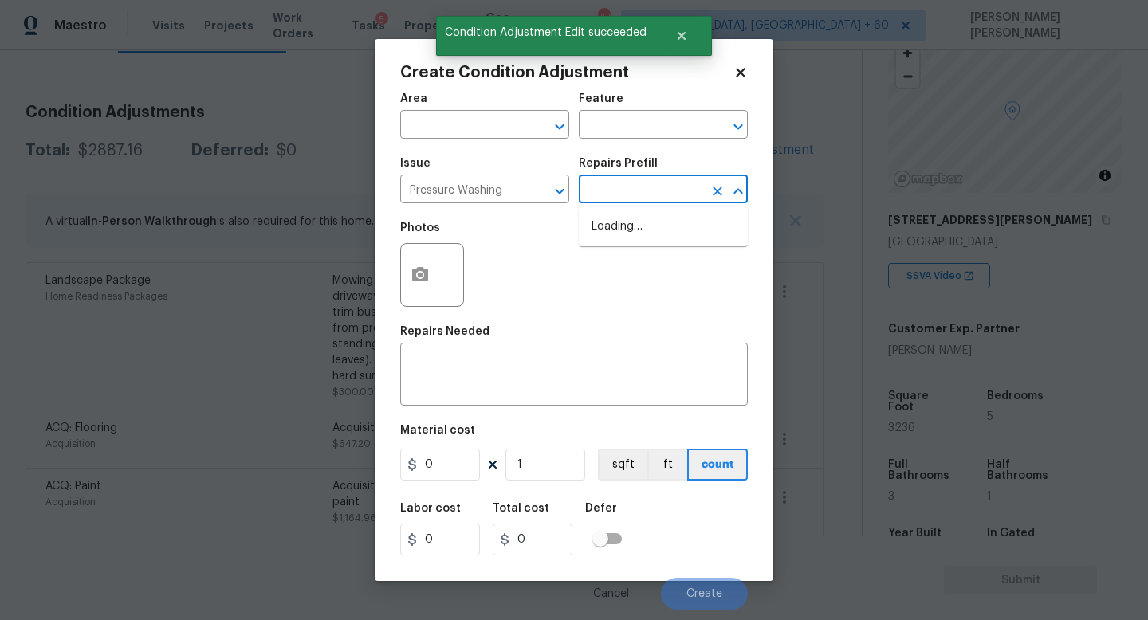
click at [595, 192] on input "text" at bounding box center [641, 191] width 124 height 25
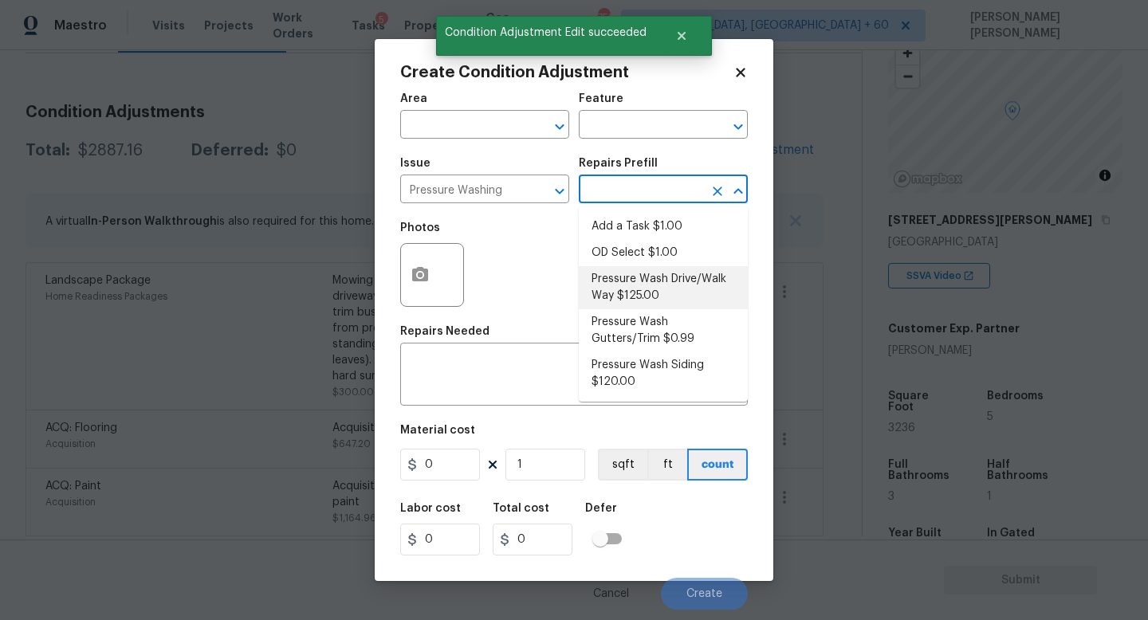
click at [636, 290] on li "Pressure Wash Drive/Walk Way $125.00" at bounding box center [663, 287] width 169 height 43
type input "Siding"
type input "125"
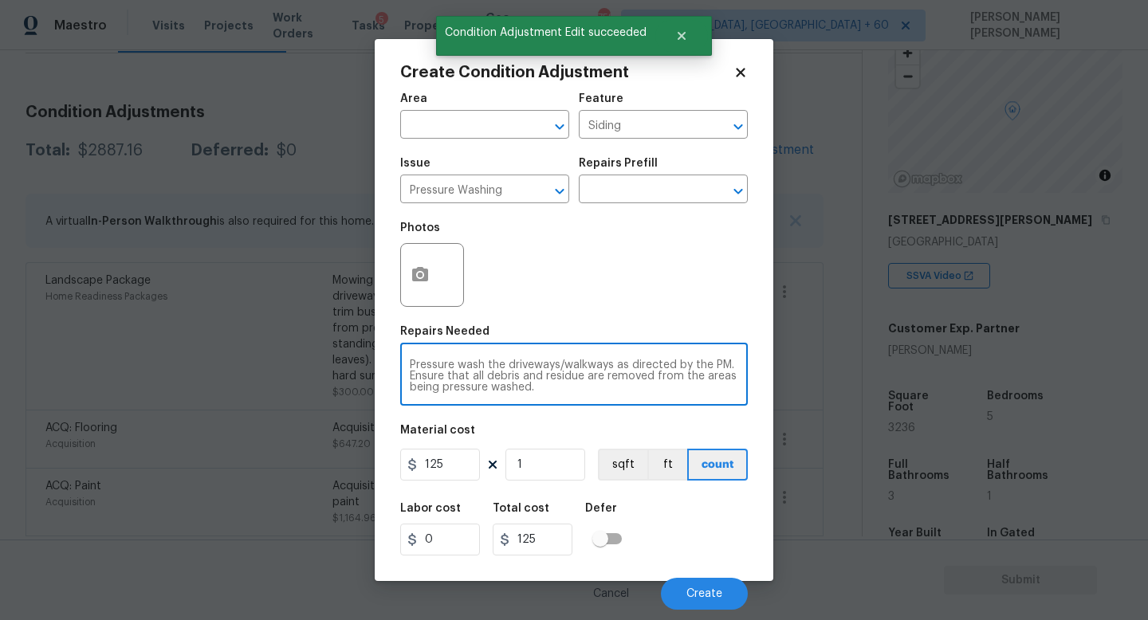
click at [549, 393] on textarea "Pressure wash the driveways/walkways as directed by the PM. Ensure that all deb…" at bounding box center [574, 376] width 328 height 33
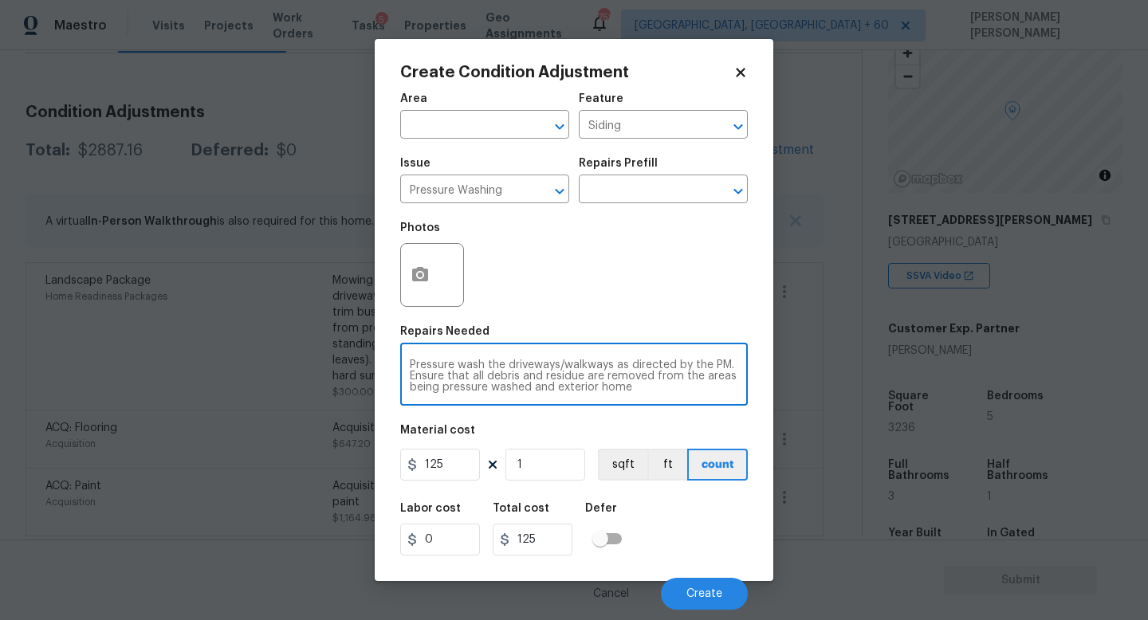
type textarea "Pressure wash the driveways/walkways as directed by the PM. Ensure that all deb…"
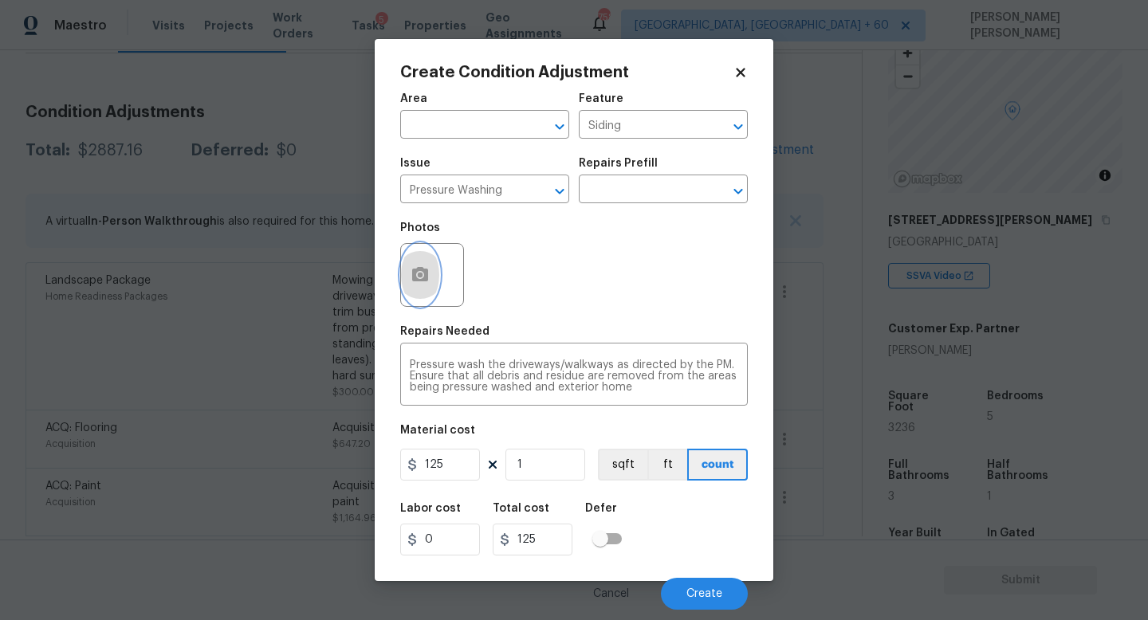
click at [432, 273] on button "button" at bounding box center [420, 275] width 38 height 62
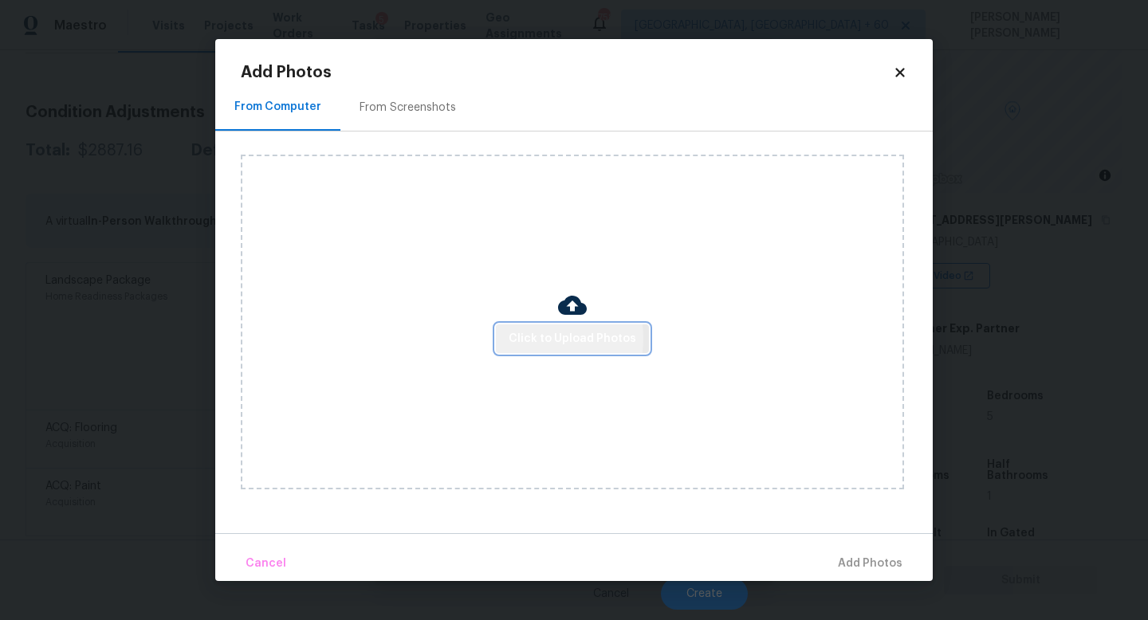
click at [525, 338] on span "Click to Upload Photos" at bounding box center [573, 339] width 128 height 20
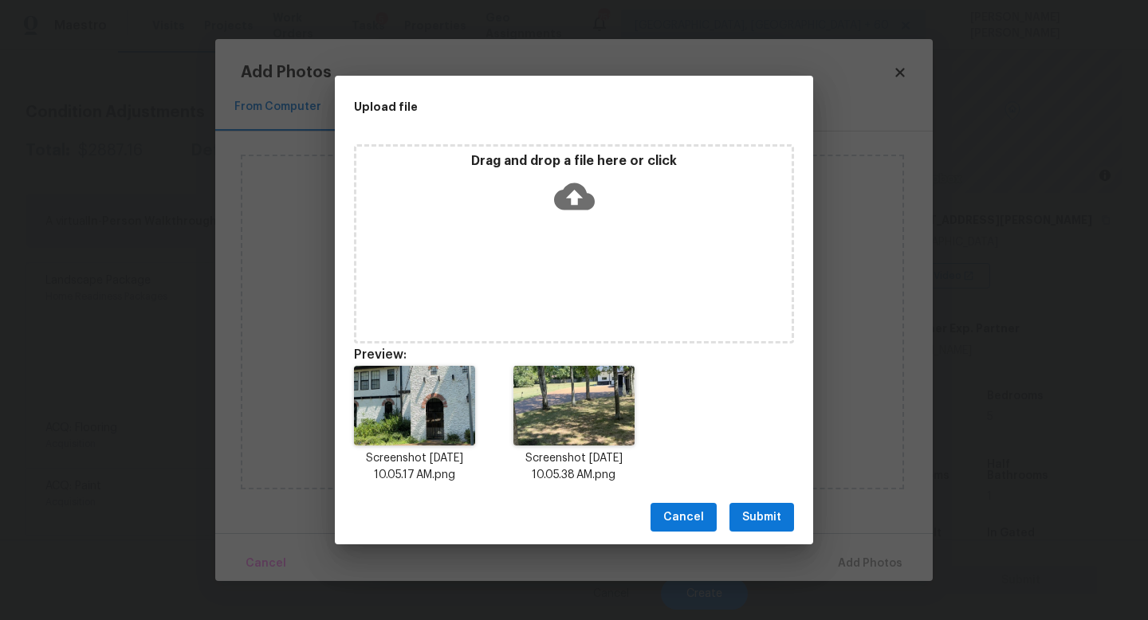
click at [760, 519] on span "Submit" at bounding box center [761, 518] width 39 height 20
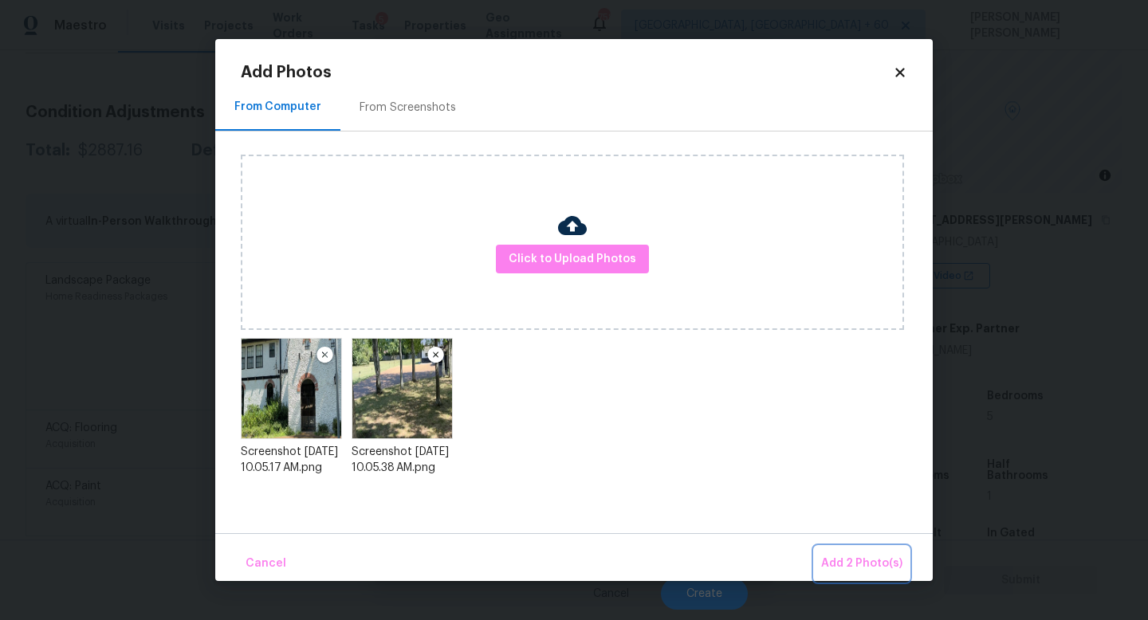
click at [851, 548] on button "Add 2 Photo(s)" at bounding box center [862, 564] width 94 height 34
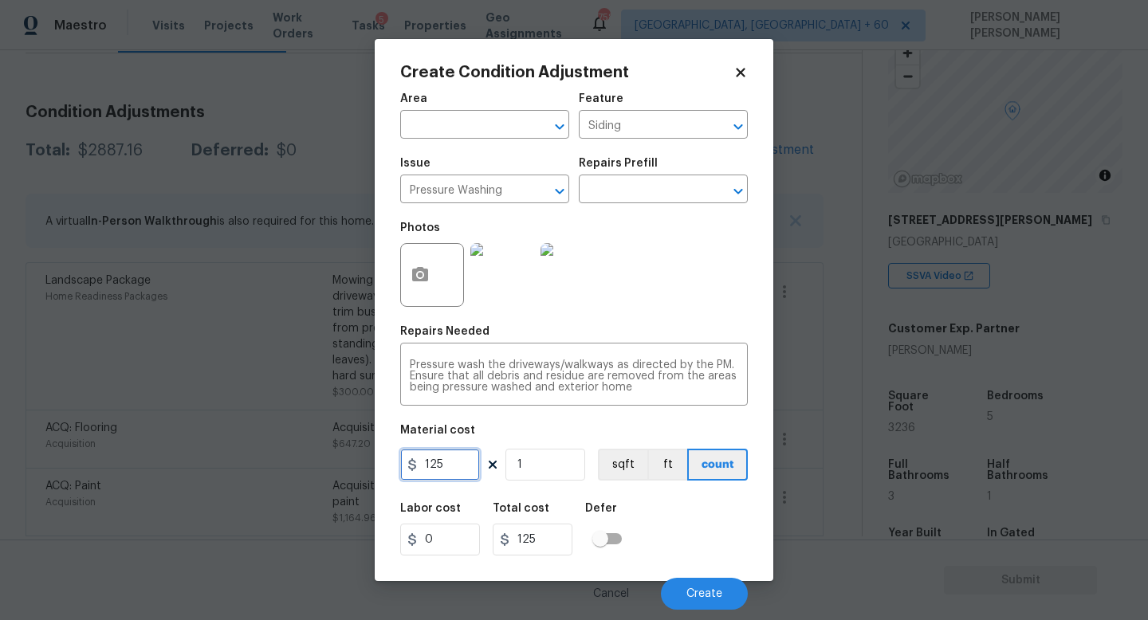
click at [471, 468] on input "125" at bounding box center [440, 465] width 80 height 32
type input "300"
click at [724, 593] on button "Create" at bounding box center [704, 594] width 87 height 32
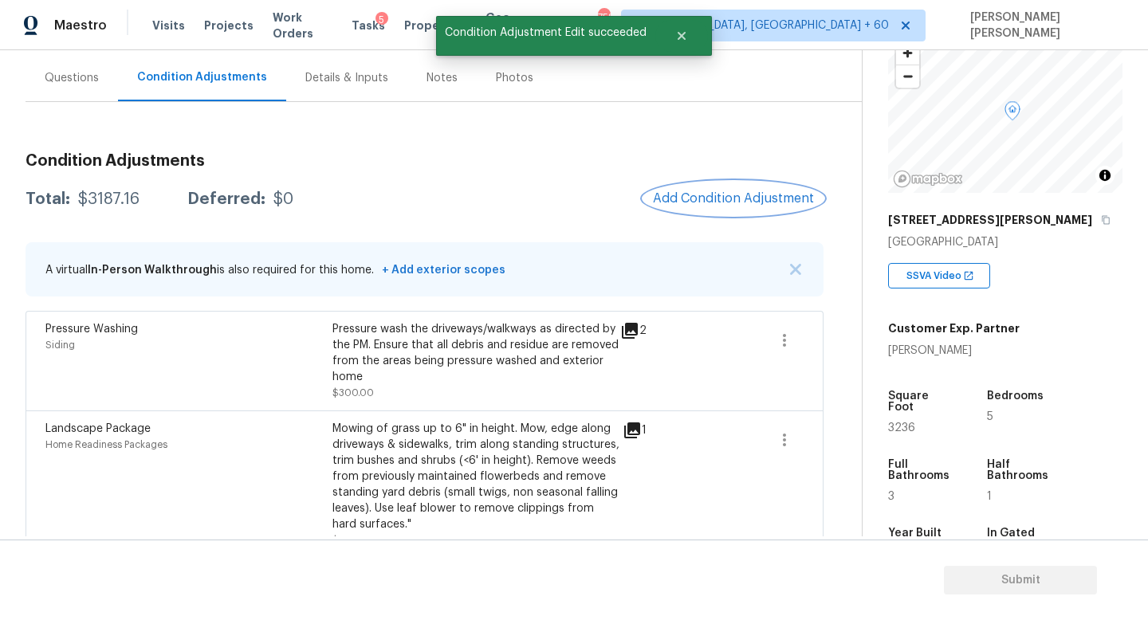
scroll to position [140, 0]
click at [747, 188] on button "Add Condition Adjustment" at bounding box center [733, 197] width 180 height 33
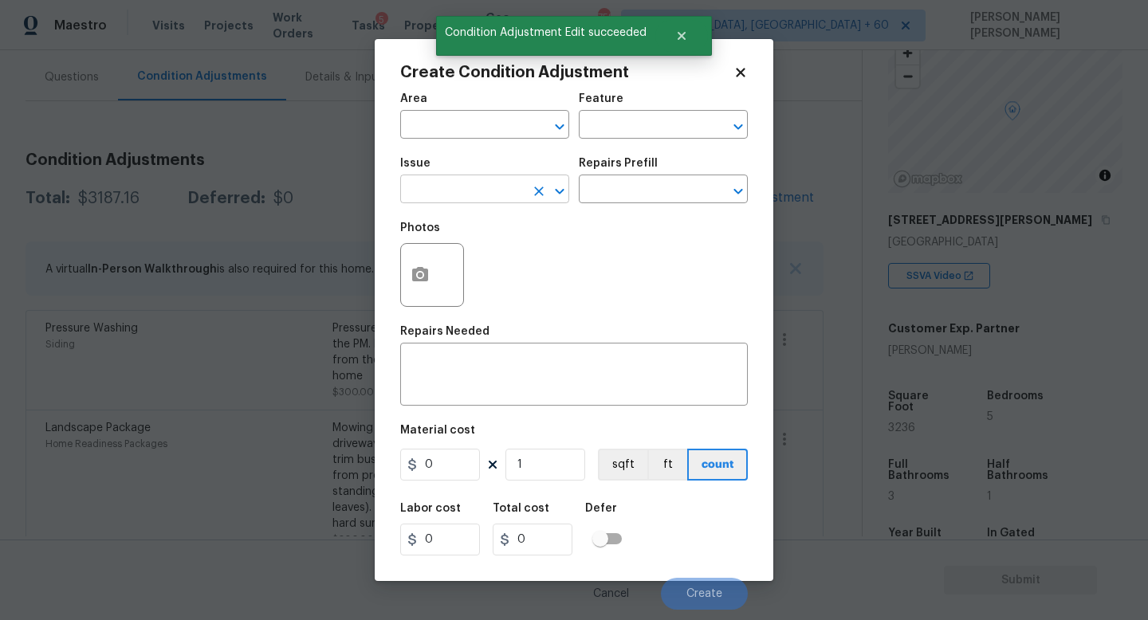
click at [470, 199] on input "text" at bounding box center [462, 191] width 124 height 25
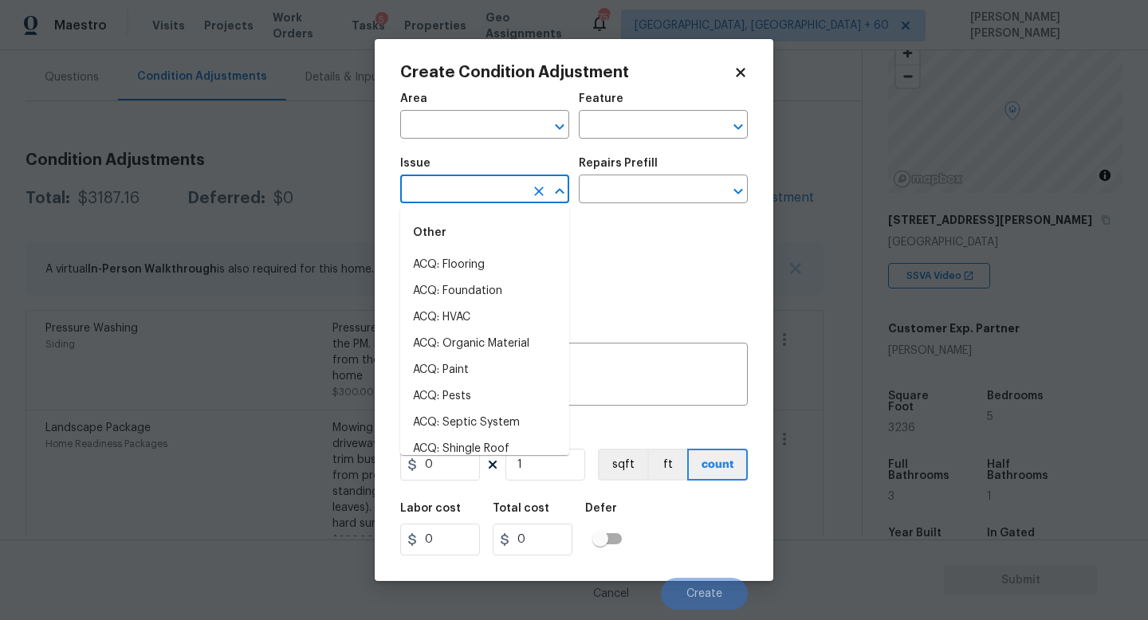
click at [470, 199] on input "text" at bounding box center [462, 191] width 124 height 25
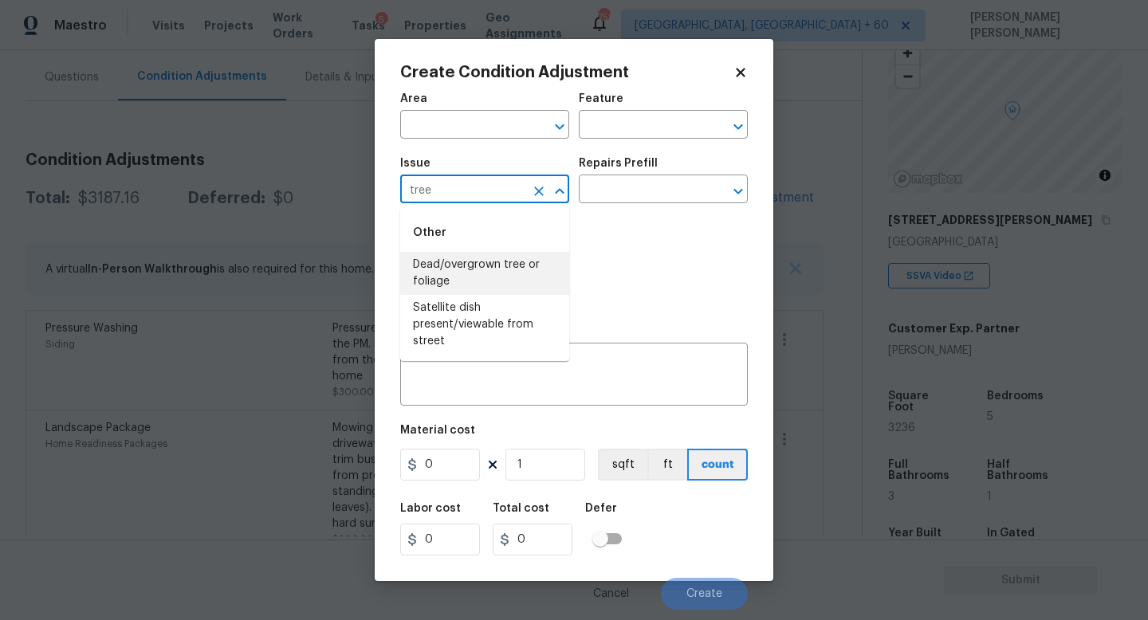
click at [485, 278] on li "Dead/overgrown tree or foliage" at bounding box center [484, 273] width 169 height 43
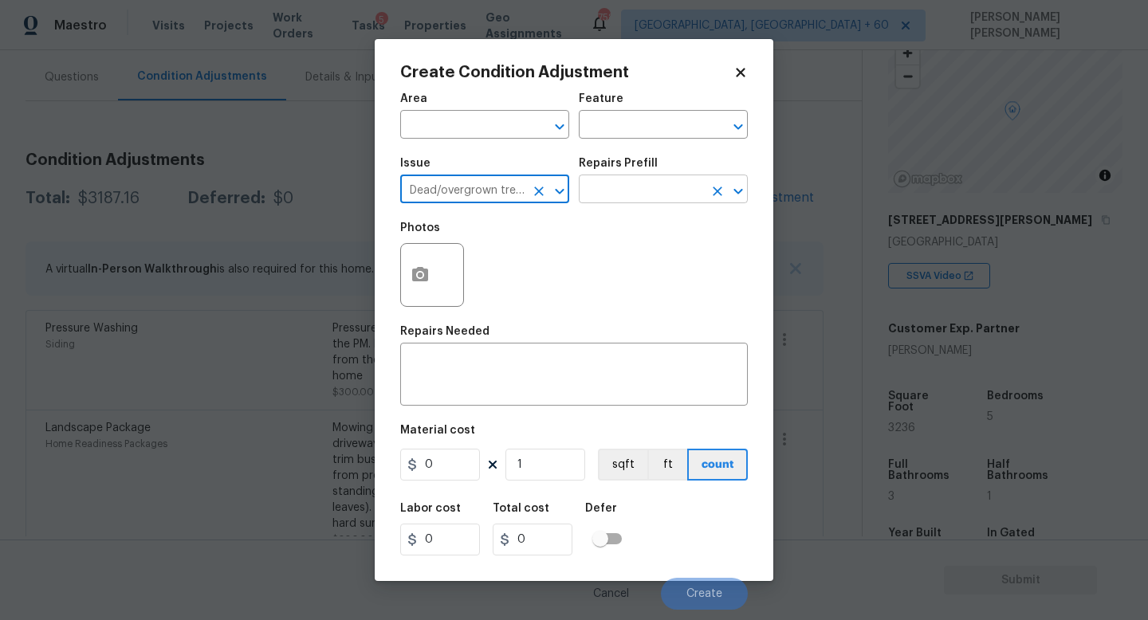
type input "Dead/overgrown tree or foliage"
click at [619, 188] on input "text" at bounding box center [641, 191] width 124 height 25
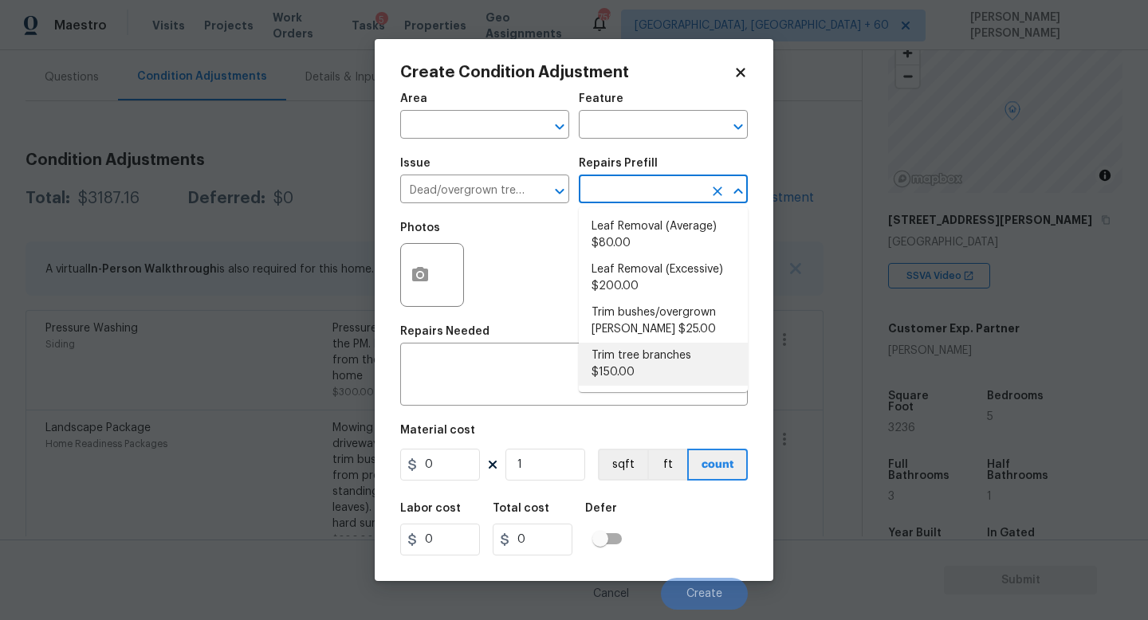
click at [642, 362] on li "Trim tree branches $150.00" at bounding box center [663, 364] width 169 height 43
type textarea "Trim back overgrown tree branches in contact with home & branches hanging low o…"
type input "150"
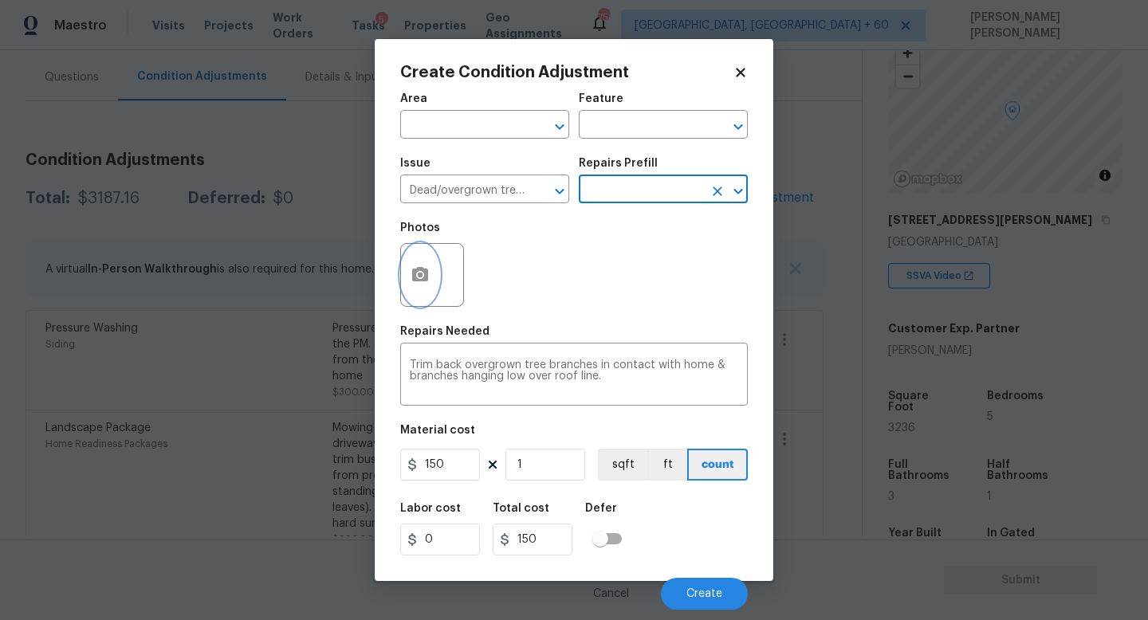
click at [422, 277] on circle "button" at bounding box center [420, 275] width 5 height 5
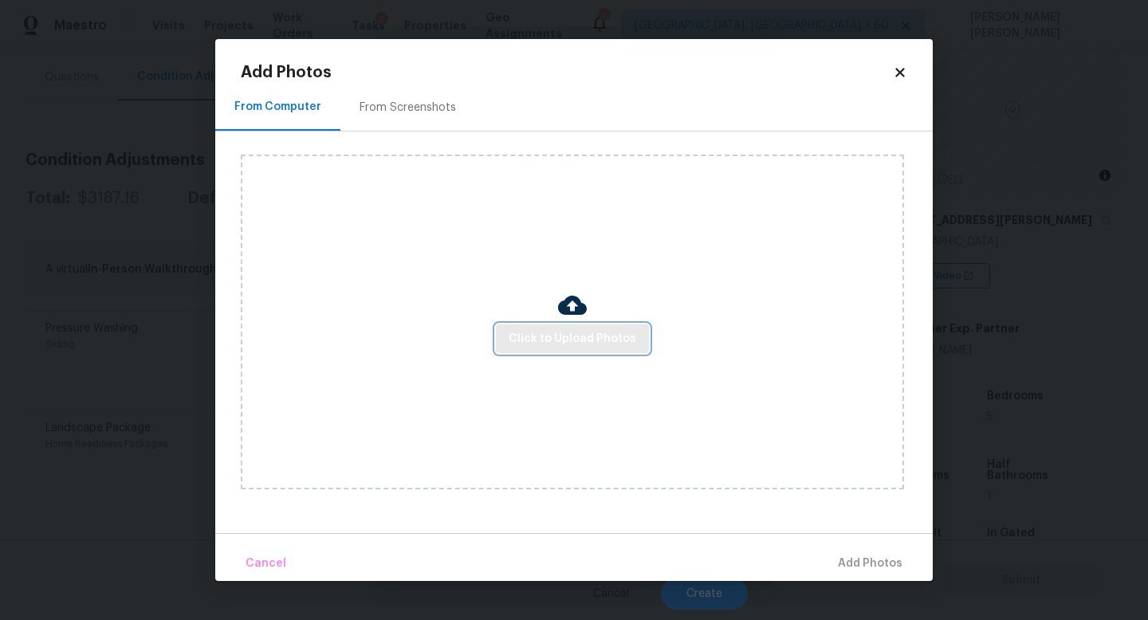
click at [603, 335] on span "Click to Upload Photos" at bounding box center [573, 339] width 128 height 20
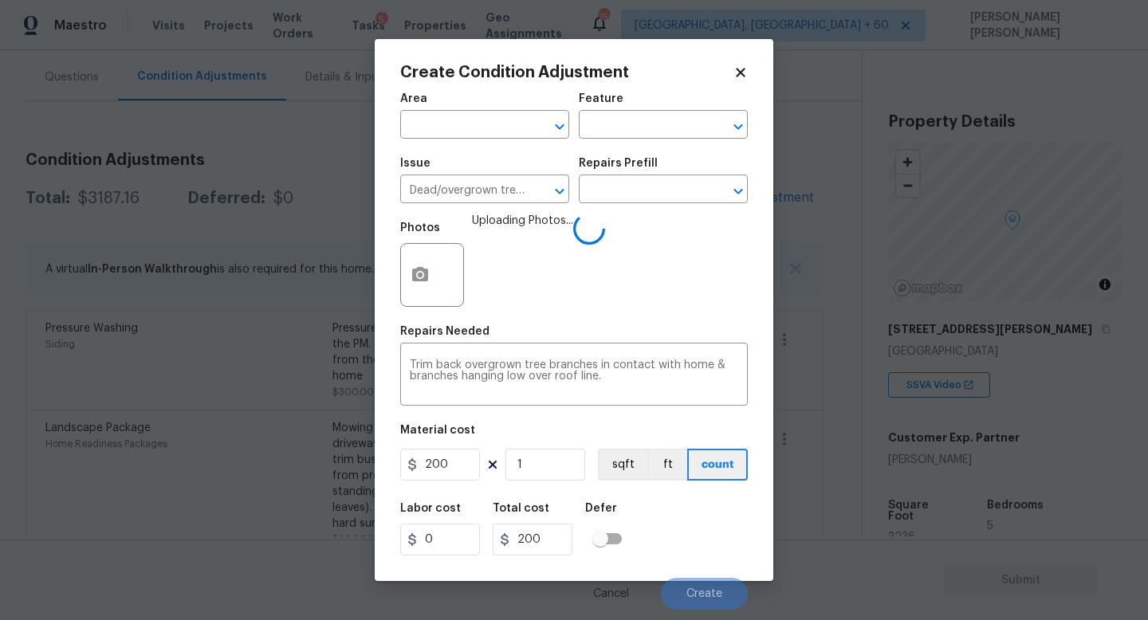
scroll to position [109, 0]
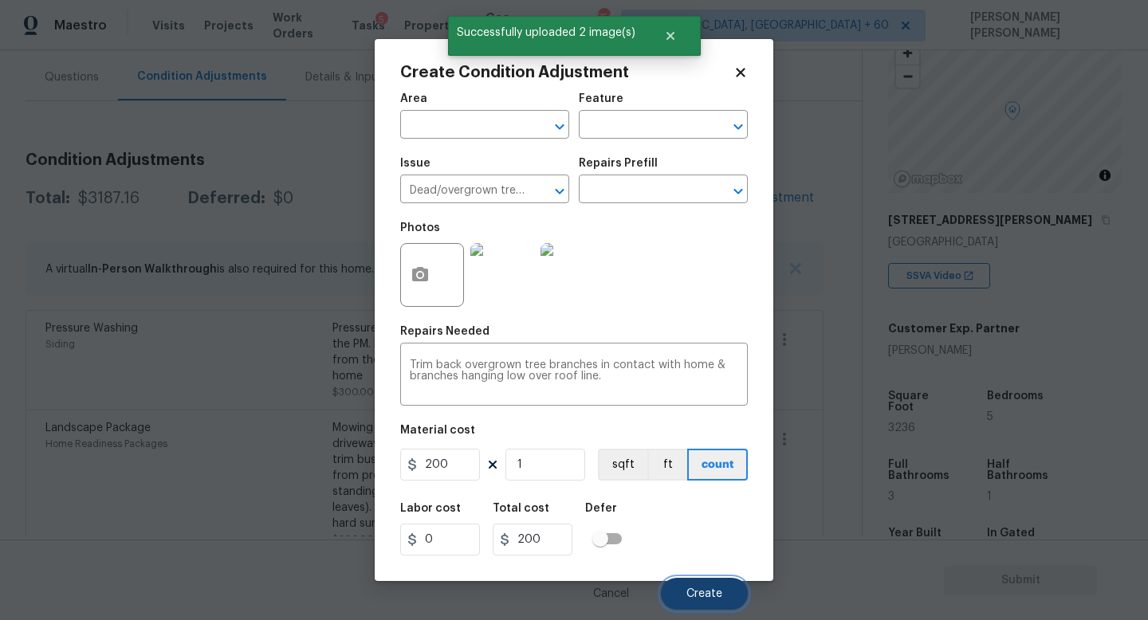
click at [709, 593] on span "Create" at bounding box center [704, 594] width 36 height 12
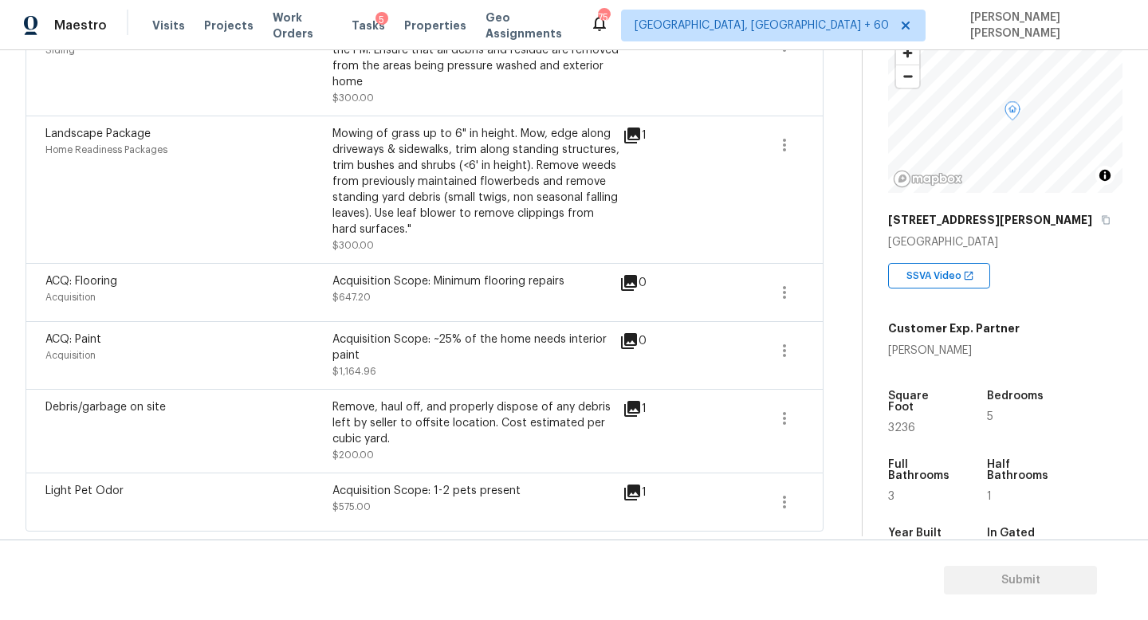
scroll to position [0, 0]
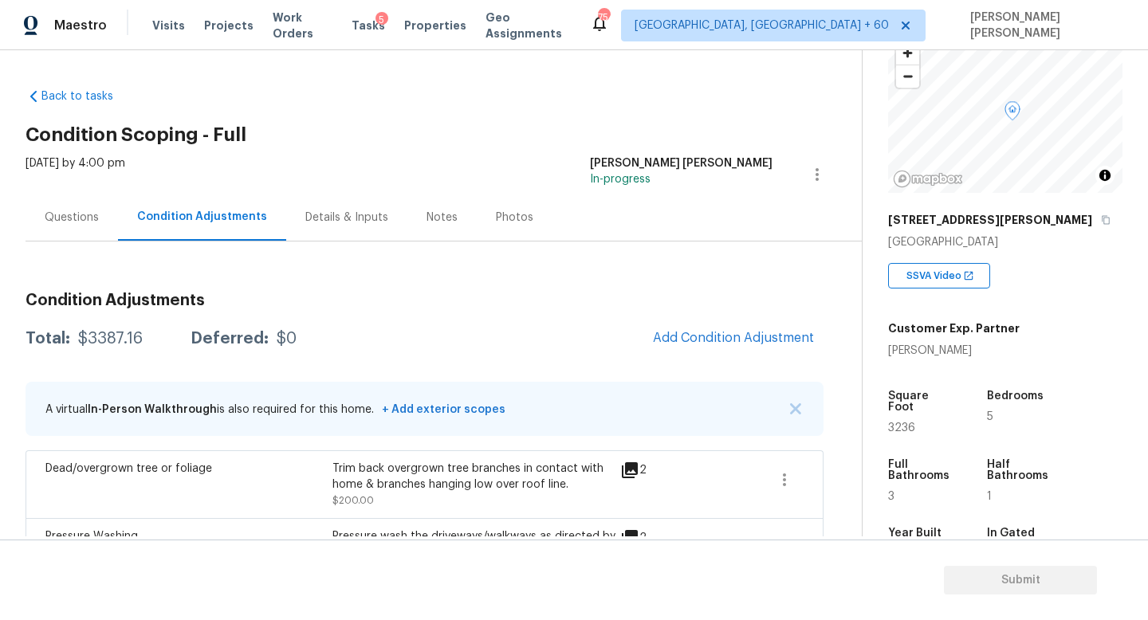
click at [27, 185] on div "[DATE] by 4:00 pm" at bounding box center [76, 174] width 100 height 38
click at [64, 214] on div "Questions" at bounding box center [72, 218] width 54 height 16
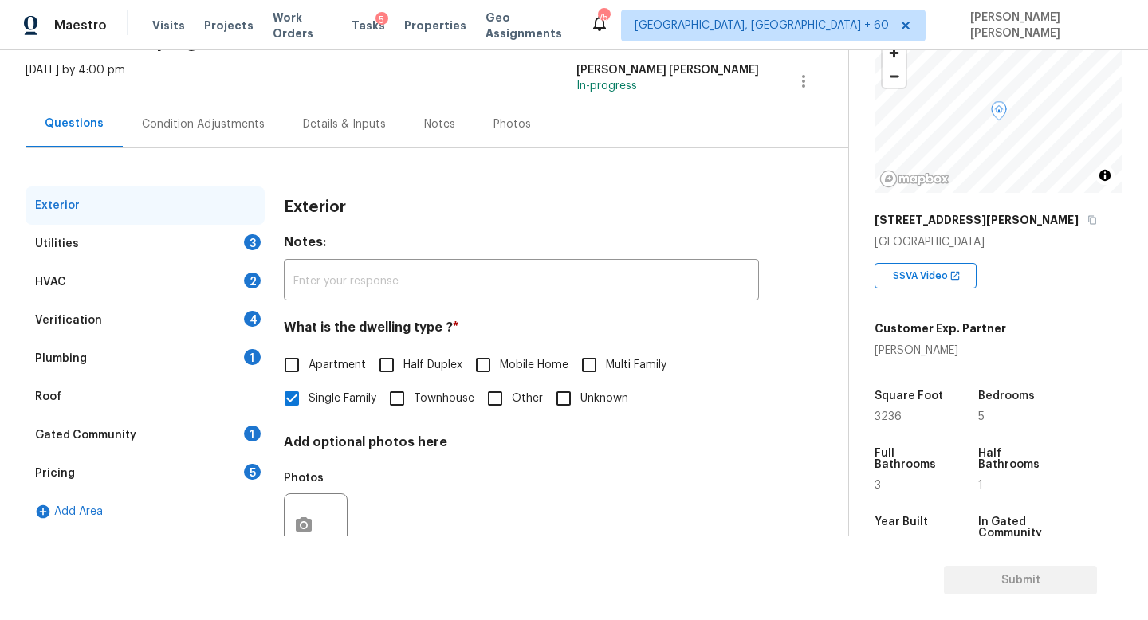
scroll to position [147, 0]
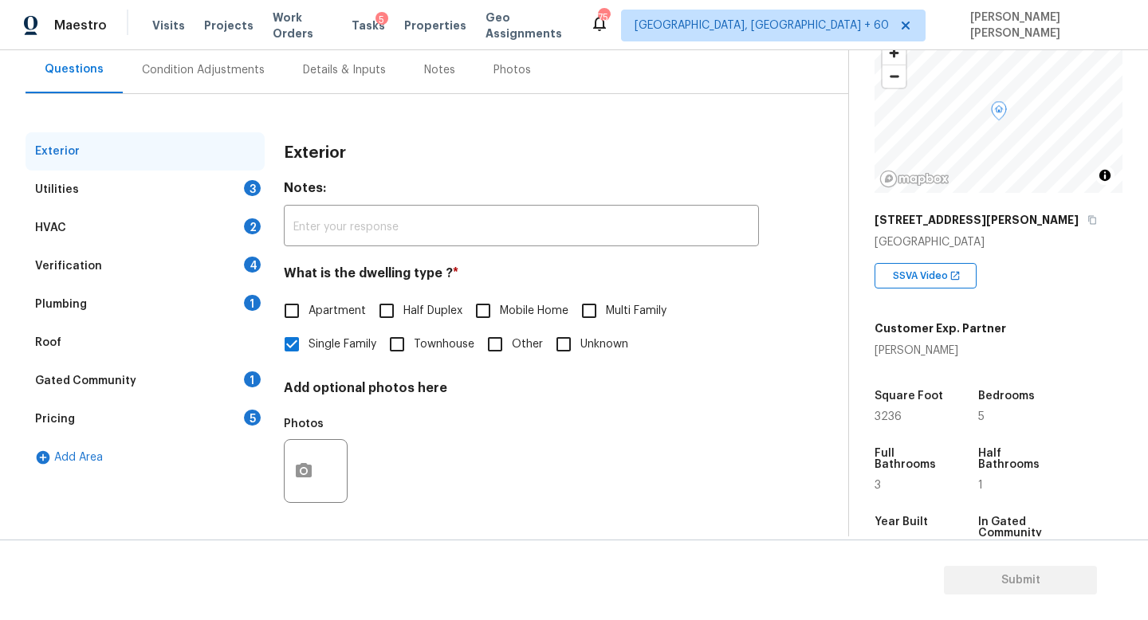
click at [142, 183] on div "Utilities 3" at bounding box center [145, 190] width 239 height 38
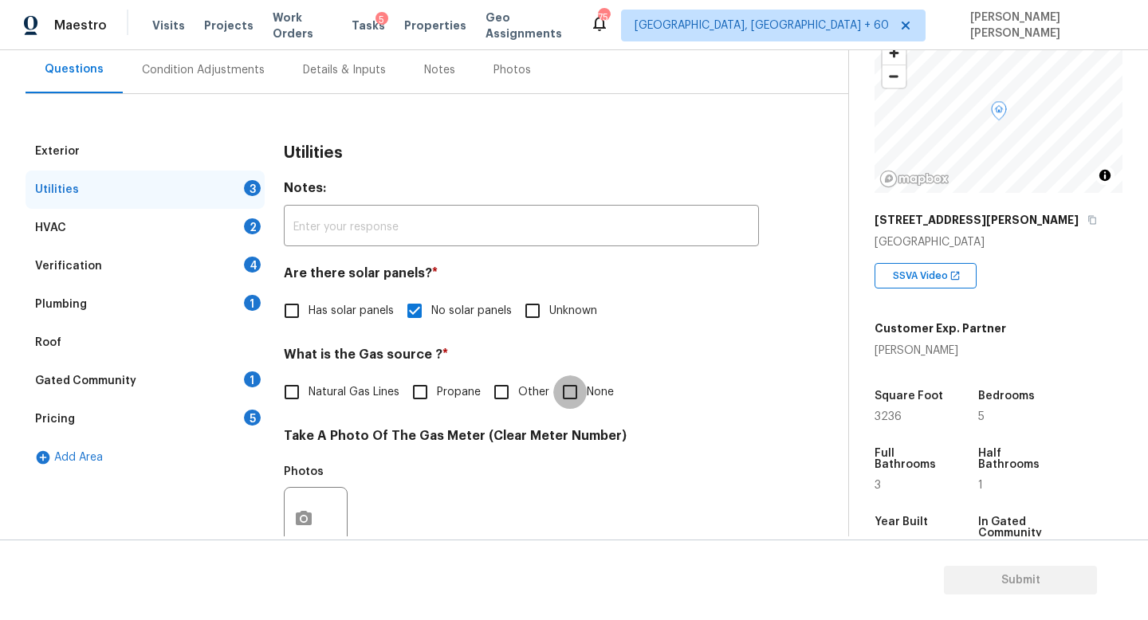
click at [570, 394] on input "None" at bounding box center [569, 391] width 33 height 33
checkbox input "true"
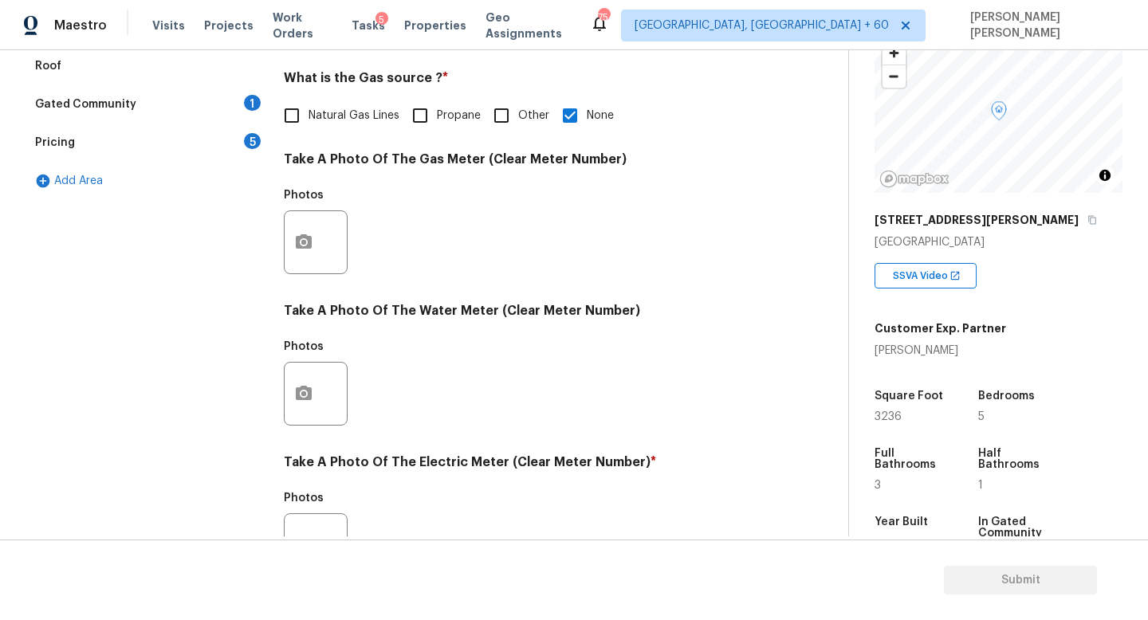
scroll to position [580, 0]
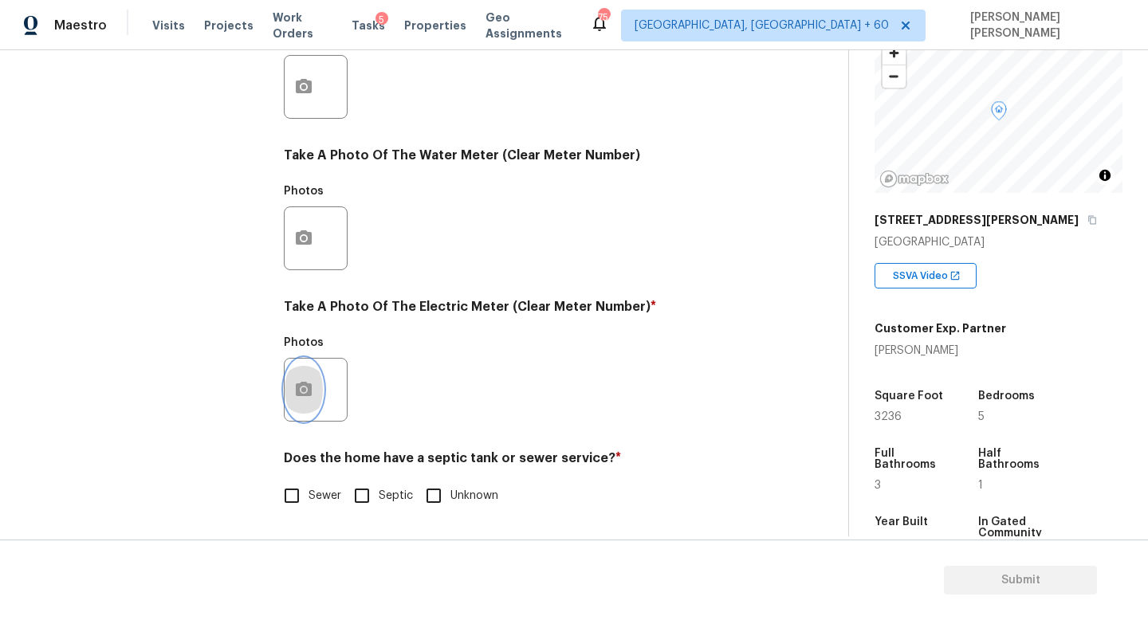
click at [313, 385] on button "button" at bounding box center [304, 390] width 38 height 62
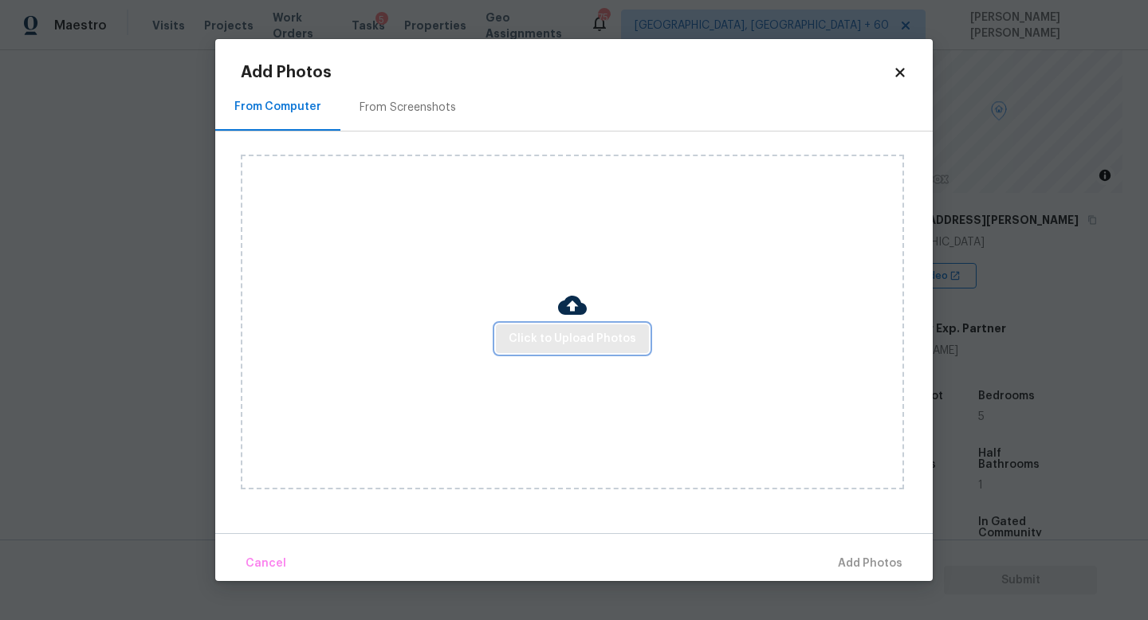
click at [544, 327] on button "Click to Upload Photos" at bounding box center [572, 338] width 153 height 29
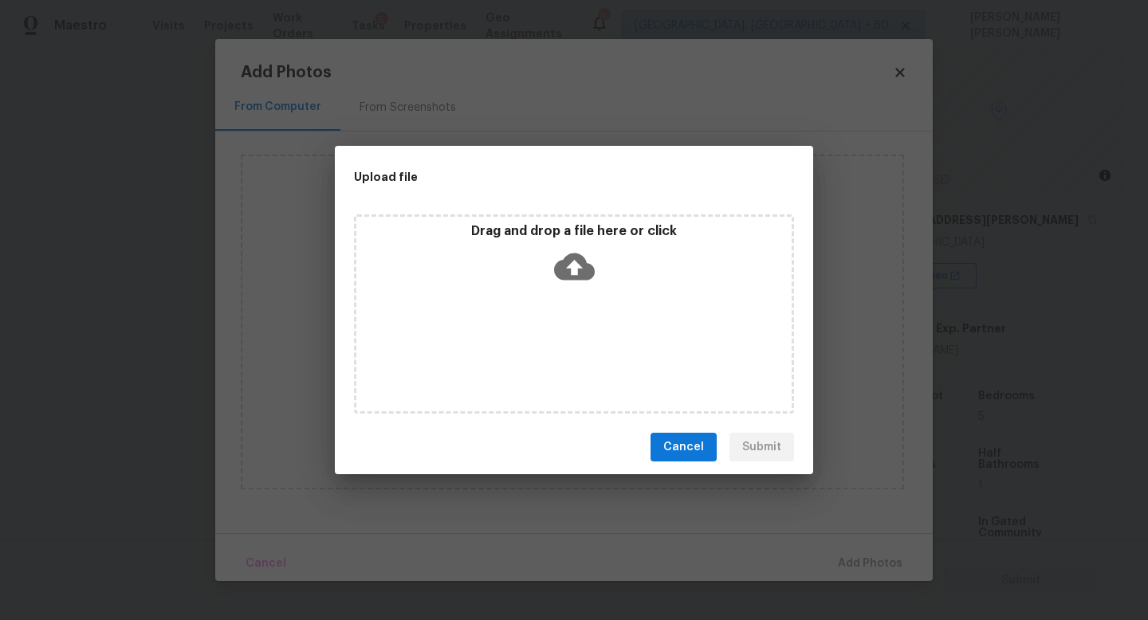
click at [572, 272] on icon at bounding box center [574, 266] width 41 height 41
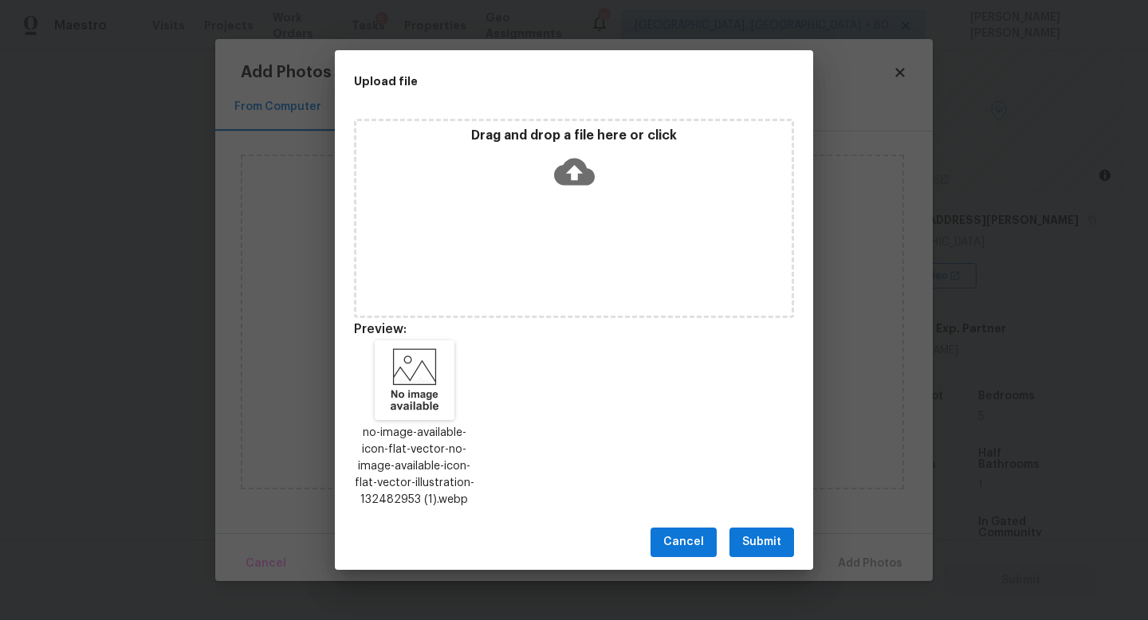
click at [784, 541] on button "Submit" at bounding box center [761, 542] width 65 height 29
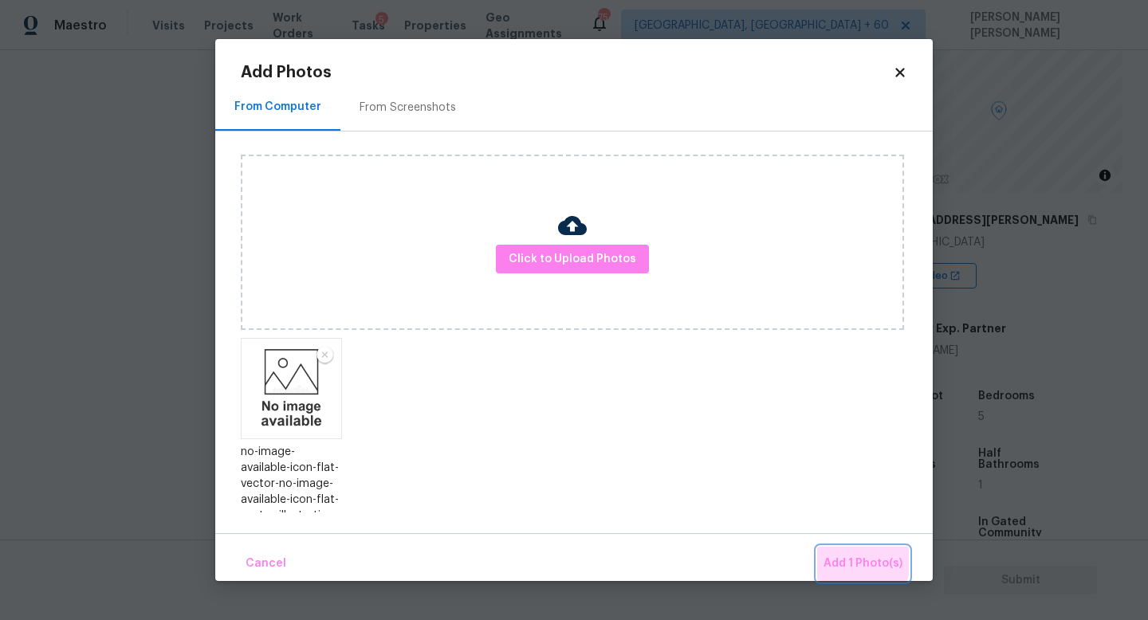
click at [837, 553] on button "Add 1 Photo(s)" at bounding box center [863, 564] width 92 height 34
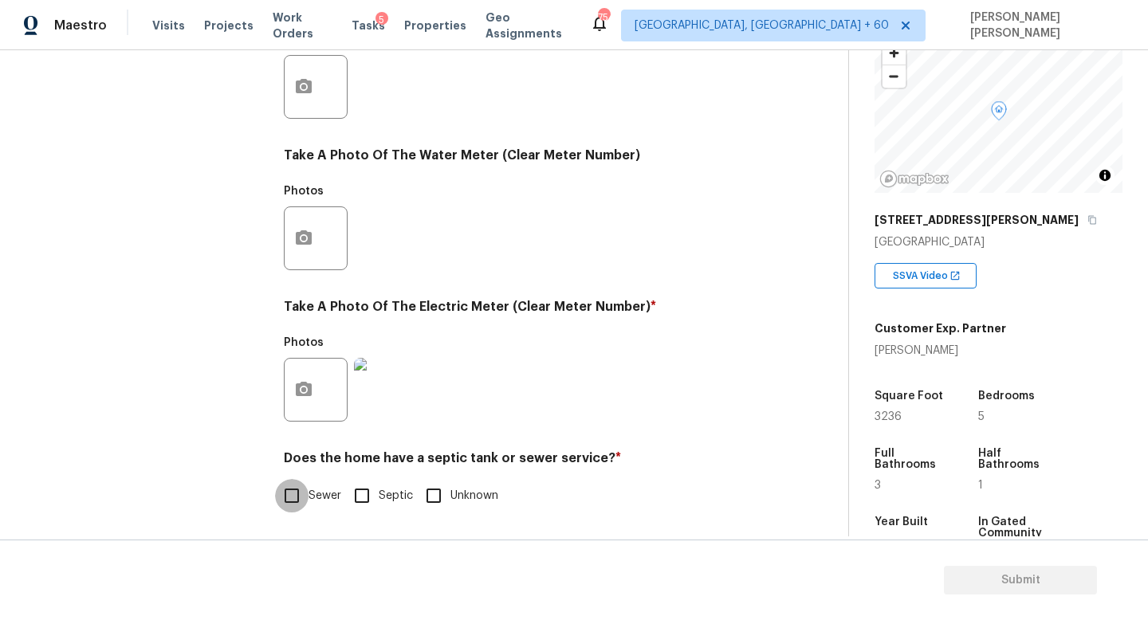
click at [298, 500] on input "Sewer" at bounding box center [291, 495] width 33 height 33
checkbox input "true"
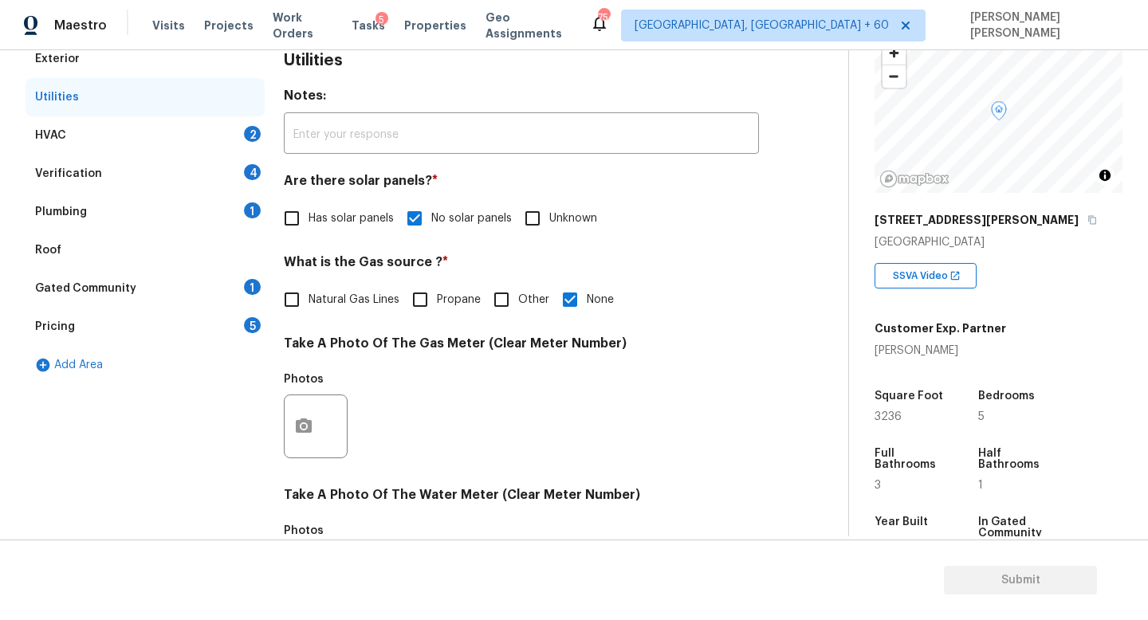
click at [212, 147] on div "HVAC 2" at bounding box center [145, 135] width 239 height 38
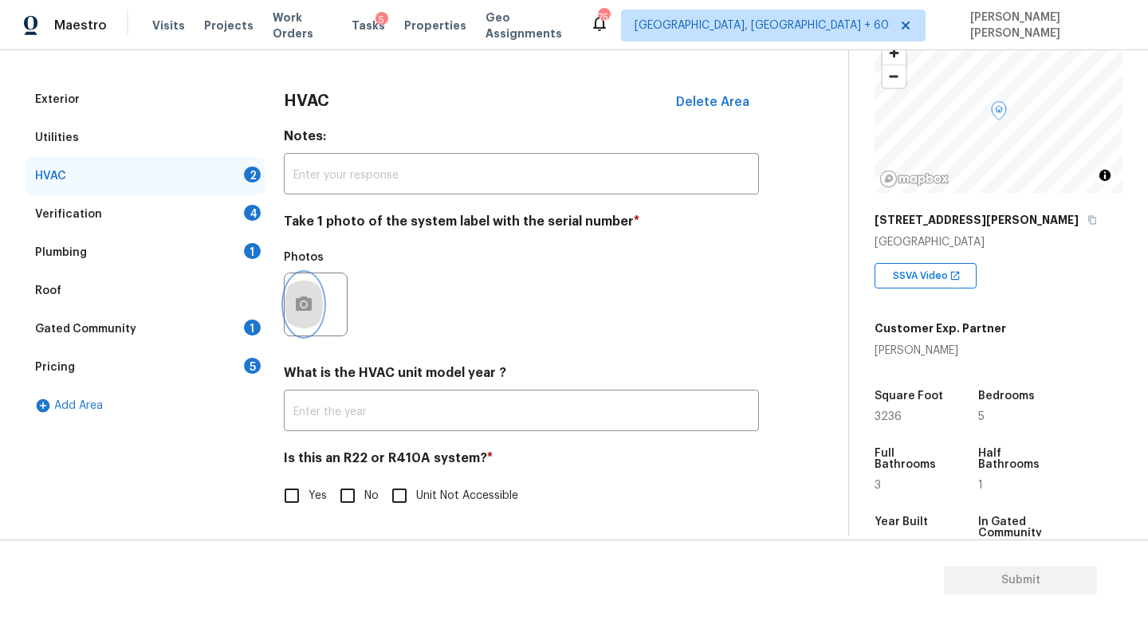
click at [304, 307] on icon "button" at bounding box center [303, 304] width 19 height 19
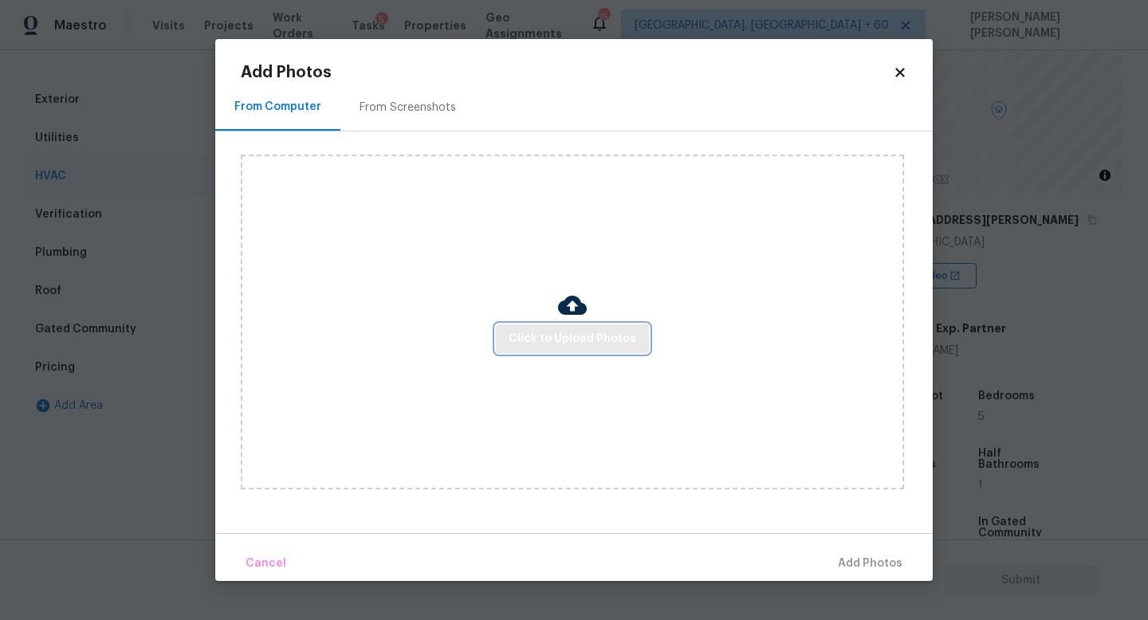
click at [536, 344] on span "Click to Upload Photos" at bounding box center [573, 339] width 128 height 20
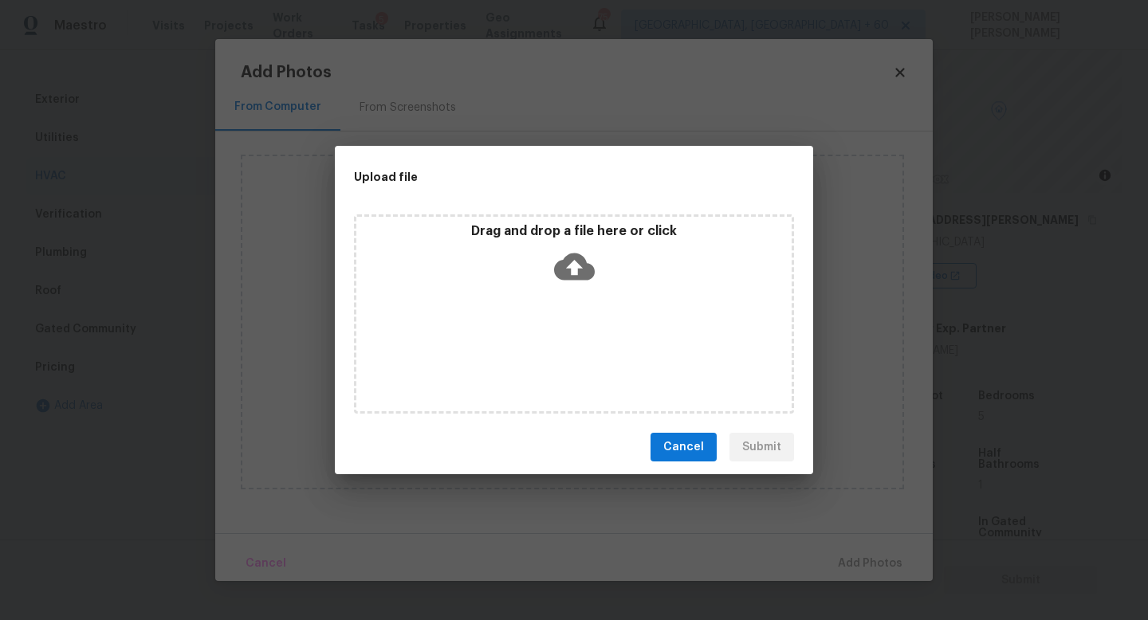
click at [570, 254] on icon at bounding box center [574, 267] width 41 height 27
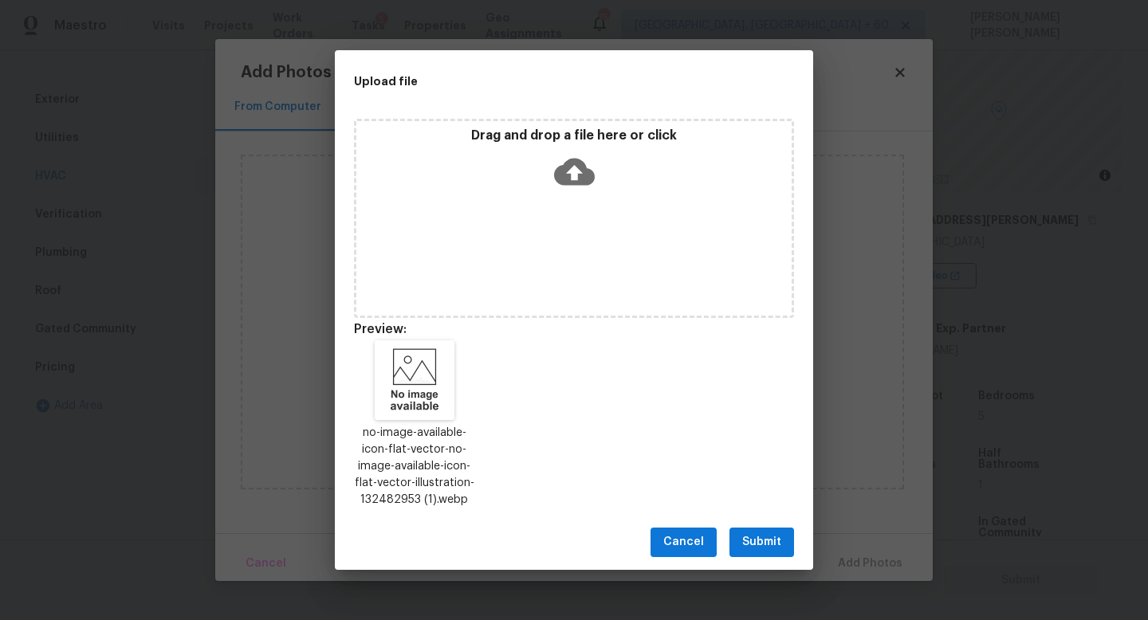
click at [760, 536] on span "Submit" at bounding box center [761, 543] width 39 height 20
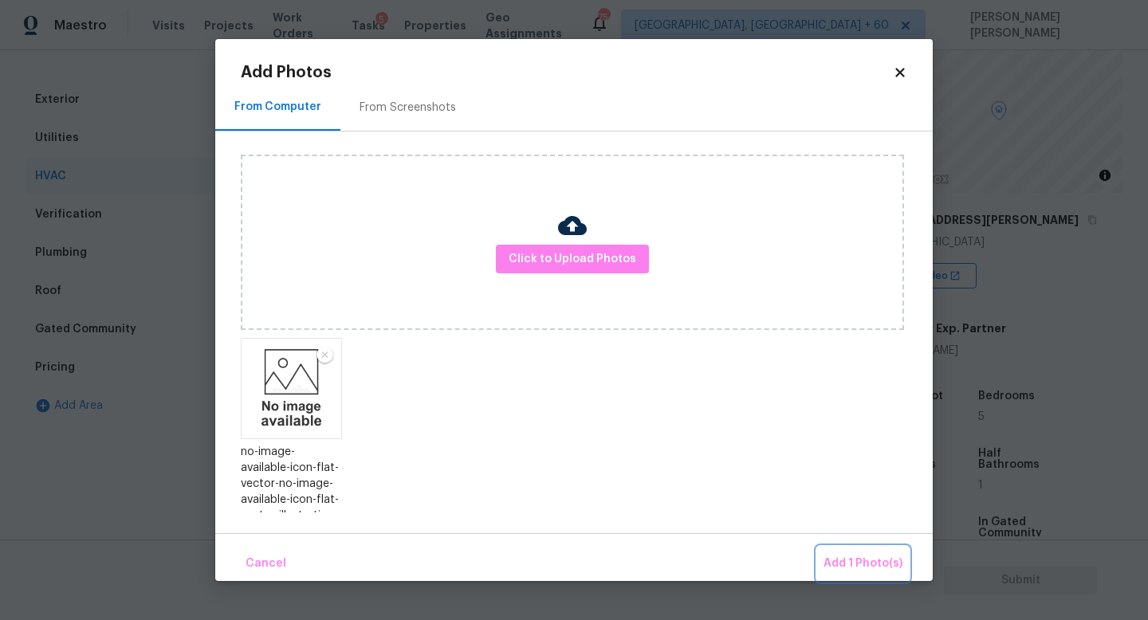
click at [842, 555] on span "Add 1 Photo(s)" at bounding box center [862, 564] width 79 height 20
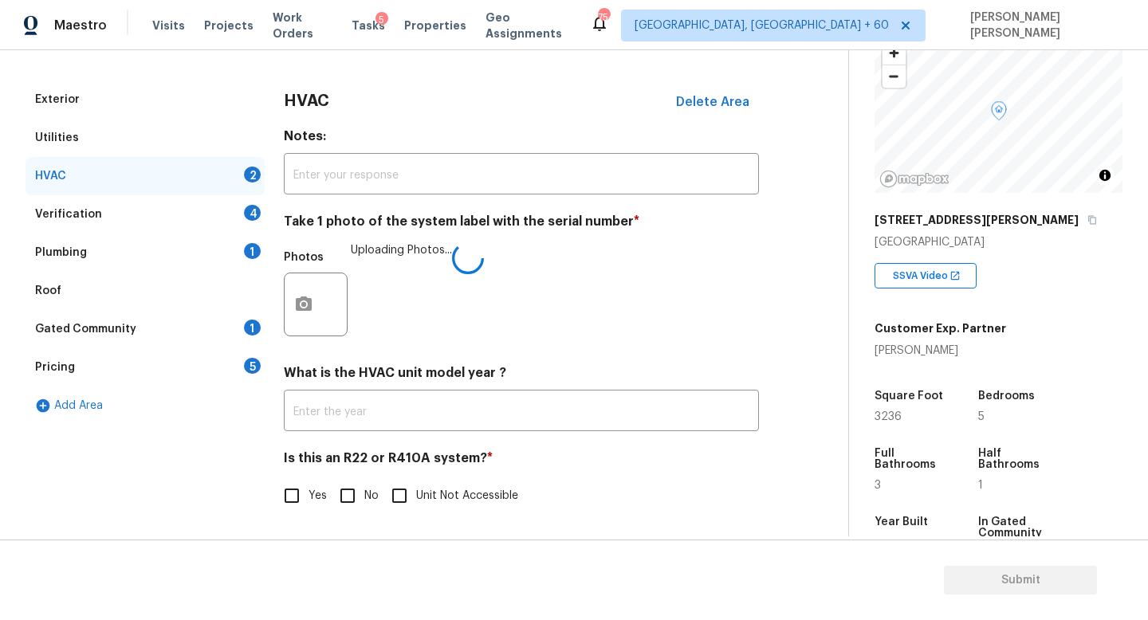
click at [336, 483] on input "No" at bounding box center [347, 495] width 33 height 33
checkbox input "true"
click at [187, 202] on div "Verification 4" at bounding box center [145, 214] width 239 height 38
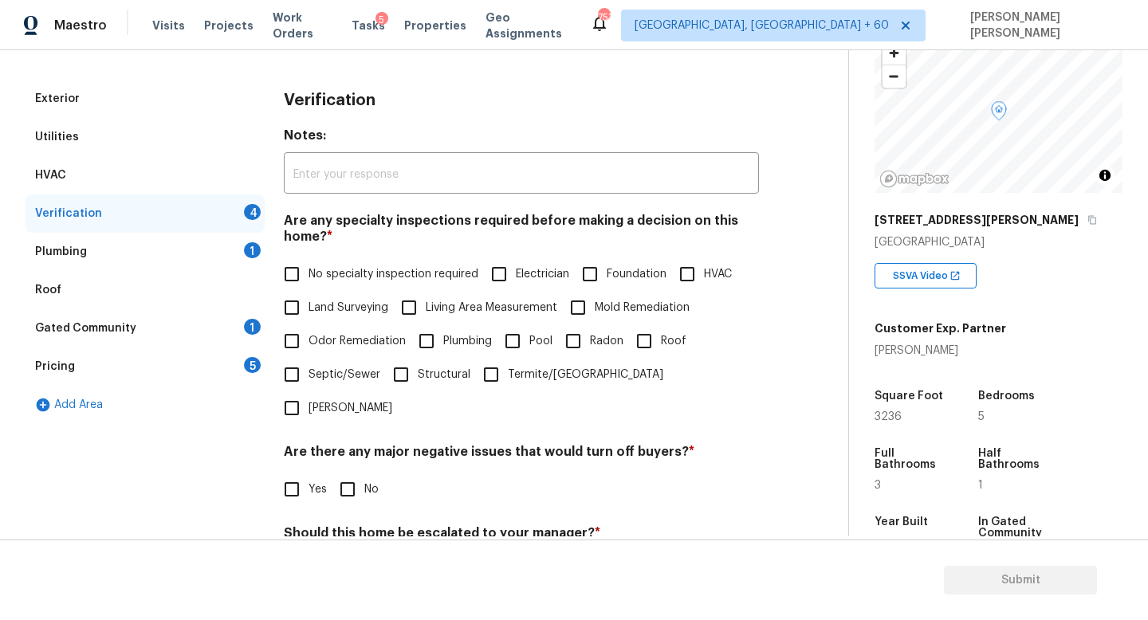
click at [289, 270] on input "No specialty inspection required" at bounding box center [291, 273] width 33 height 33
checkbox input "true"
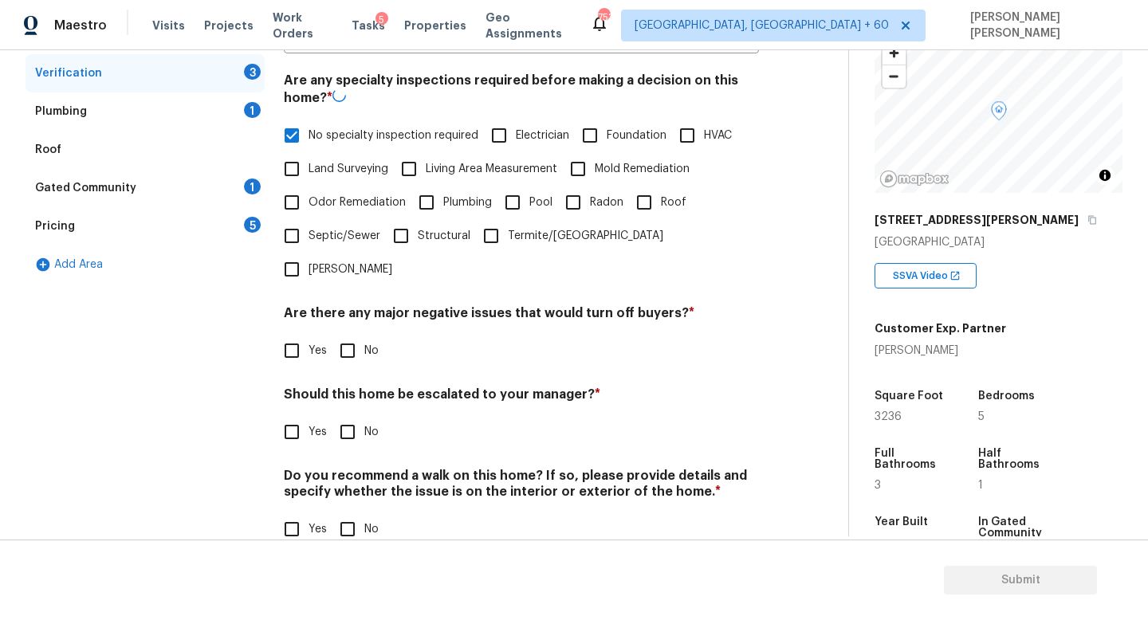
click at [357, 334] on input "No" at bounding box center [347, 350] width 33 height 33
checkbox input "true"
click at [360, 415] on input "No" at bounding box center [347, 431] width 33 height 33
checkbox input "true"
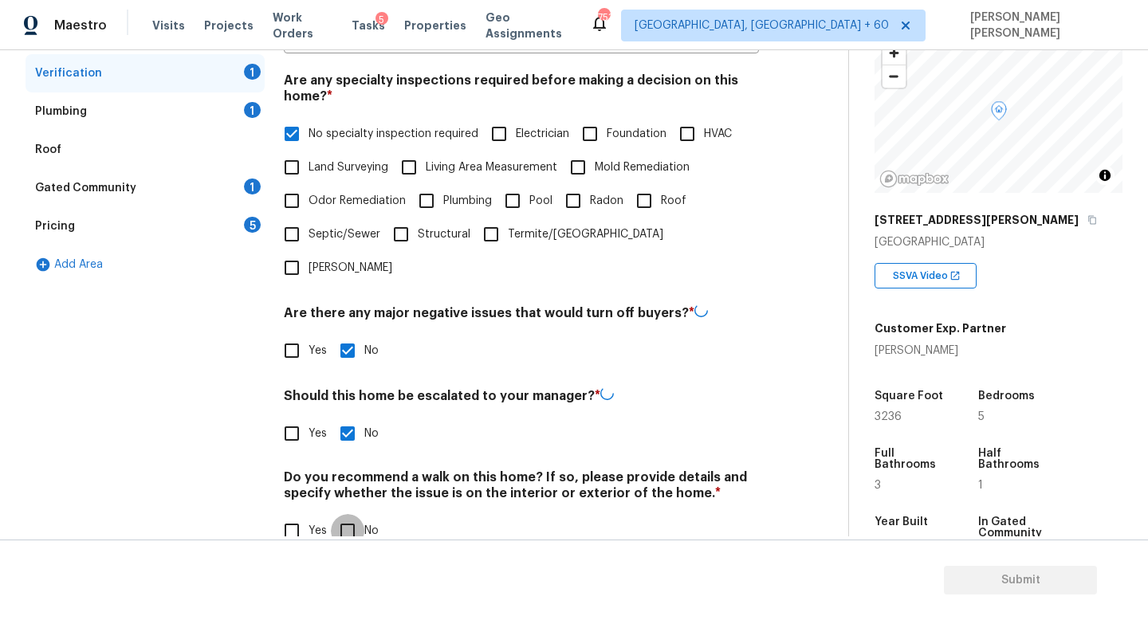
click at [354, 514] on input "No" at bounding box center [347, 530] width 33 height 33
checkbox input "true"
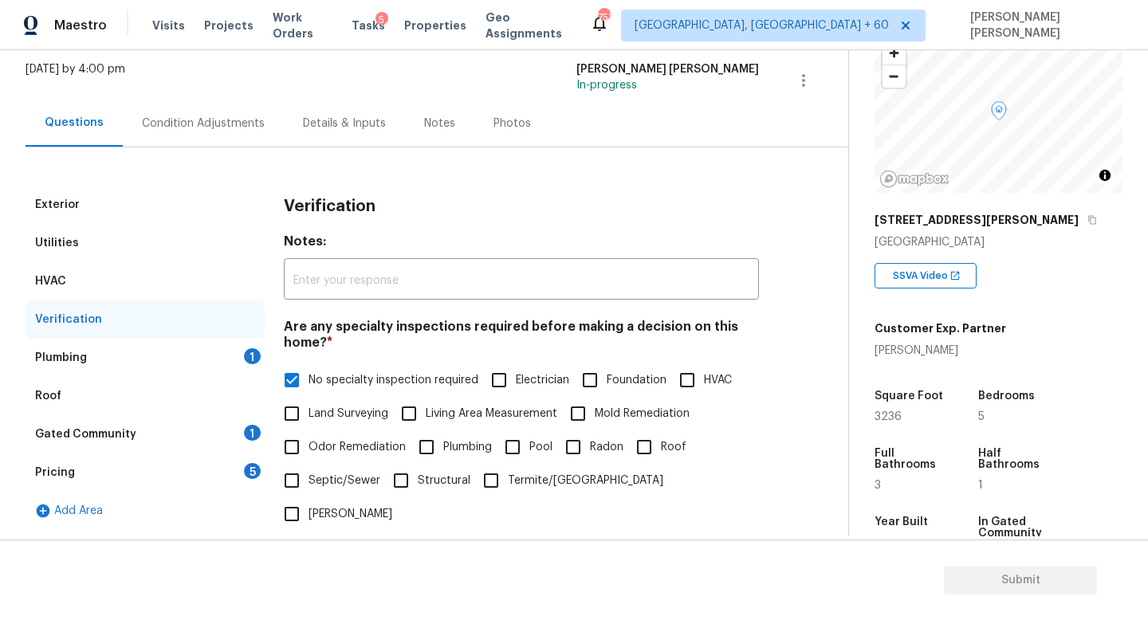
click at [176, 367] on div "Plumbing 1" at bounding box center [145, 358] width 239 height 38
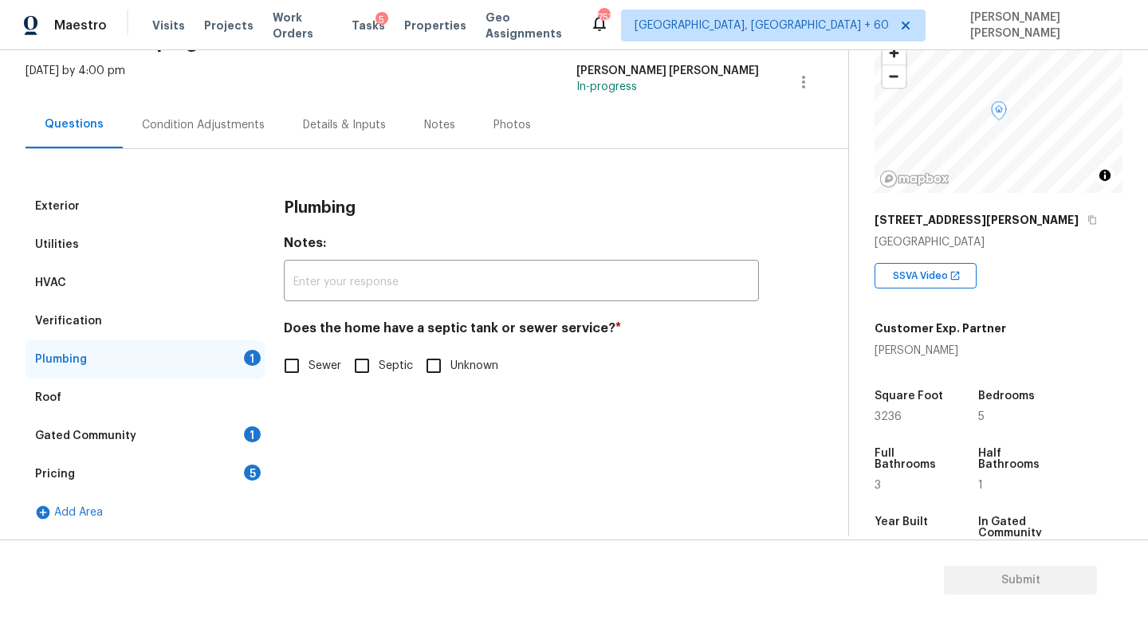
scroll to position [92, 0]
click at [319, 364] on span "Sewer" at bounding box center [325, 366] width 33 height 17
click at [309, 364] on input "Sewer" at bounding box center [291, 365] width 33 height 33
checkbox input "true"
click at [200, 445] on div "Gated Community 1" at bounding box center [145, 436] width 239 height 38
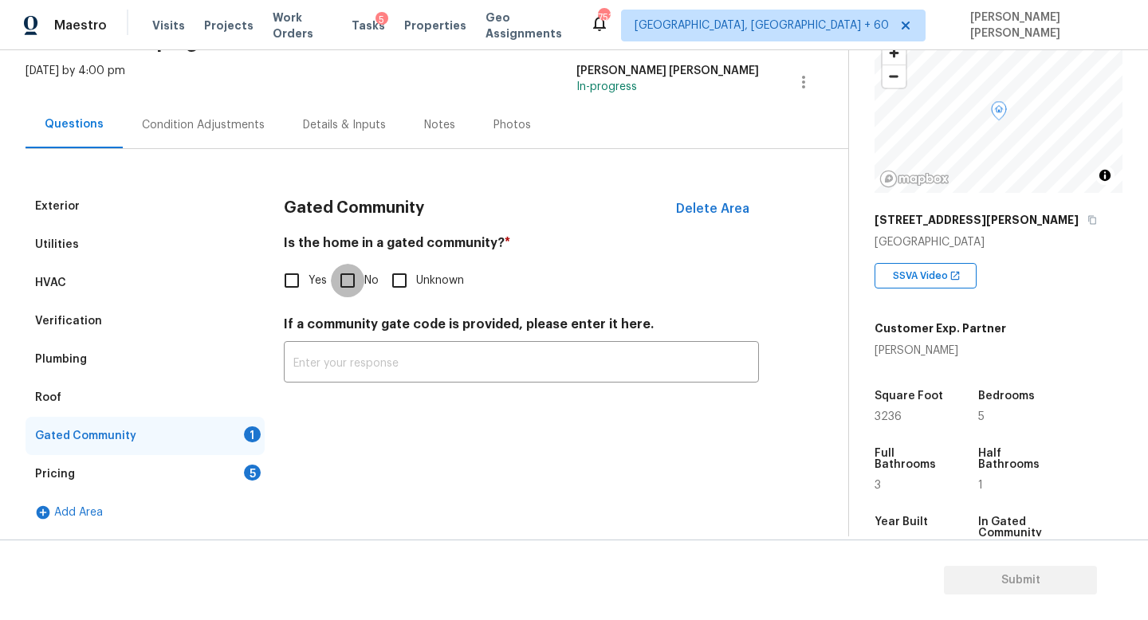
click at [332, 282] on input "No" at bounding box center [347, 280] width 33 height 33
checkbox input "true"
click at [225, 485] on div "Pricing 5" at bounding box center [145, 474] width 239 height 38
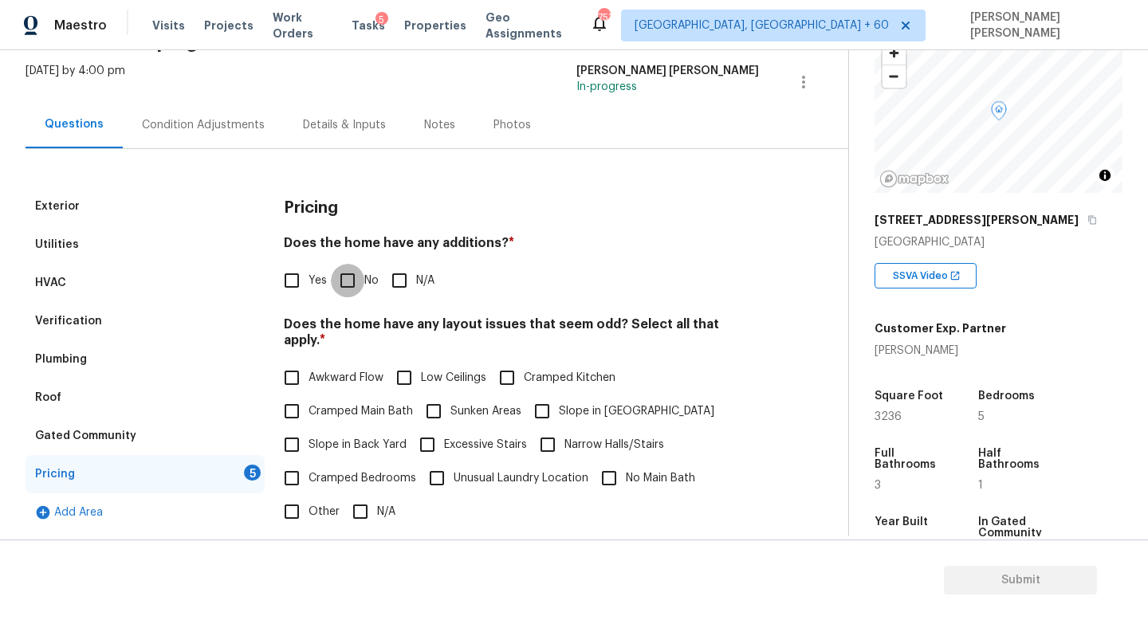
click at [352, 285] on input "No" at bounding box center [347, 280] width 33 height 33
checkbox input "true"
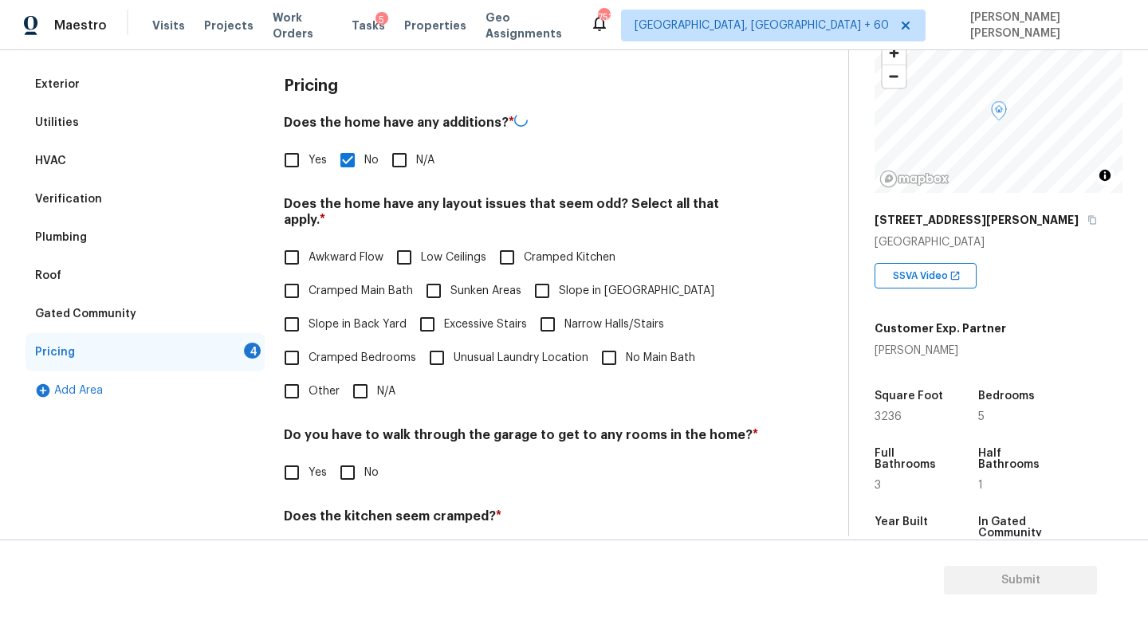
scroll to position [230, 0]
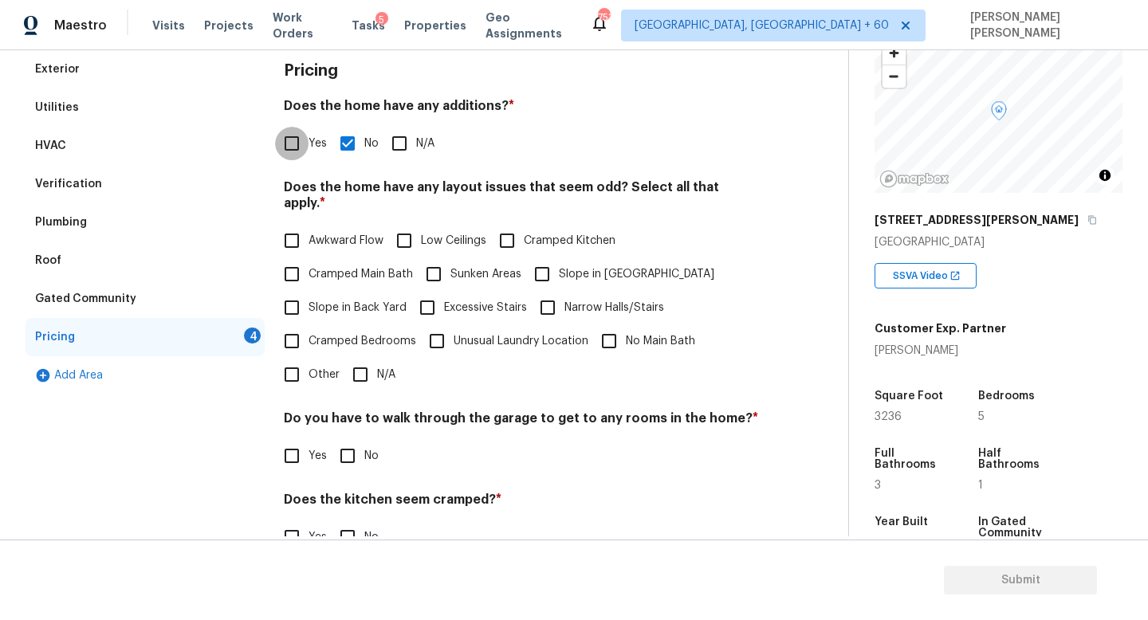
click at [298, 143] on input "Yes" at bounding box center [291, 143] width 33 height 33
checkbox input "true"
checkbox input "false"
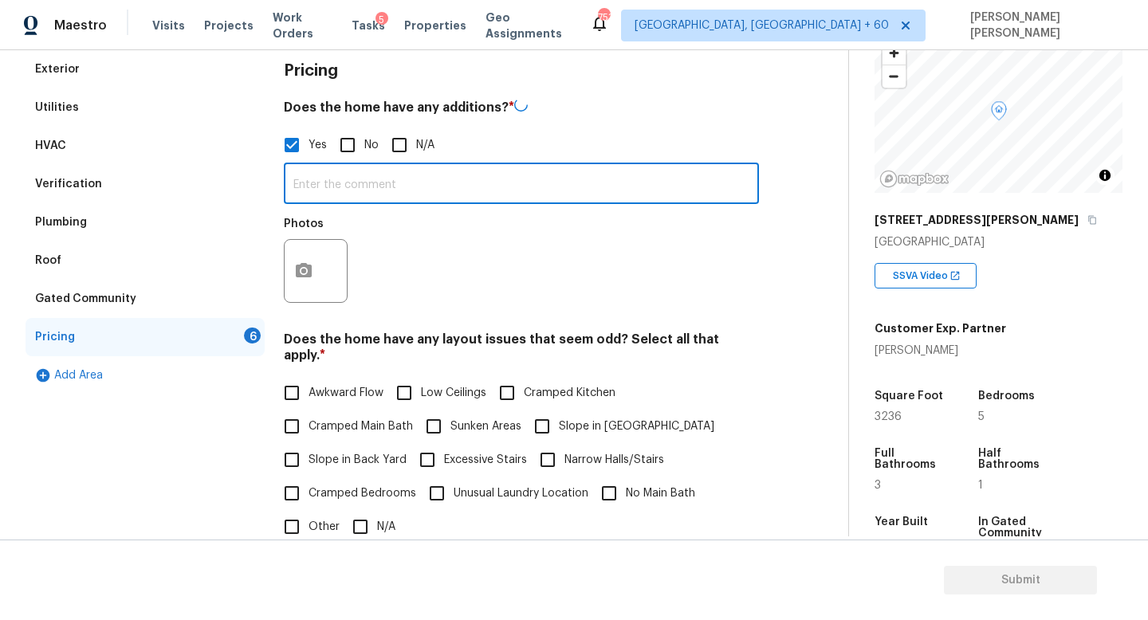
click at [342, 190] on input "text" at bounding box center [521, 185] width 475 height 37
type input "Additio"
type input "Other addition"
click at [294, 259] on button "button" at bounding box center [304, 269] width 38 height 62
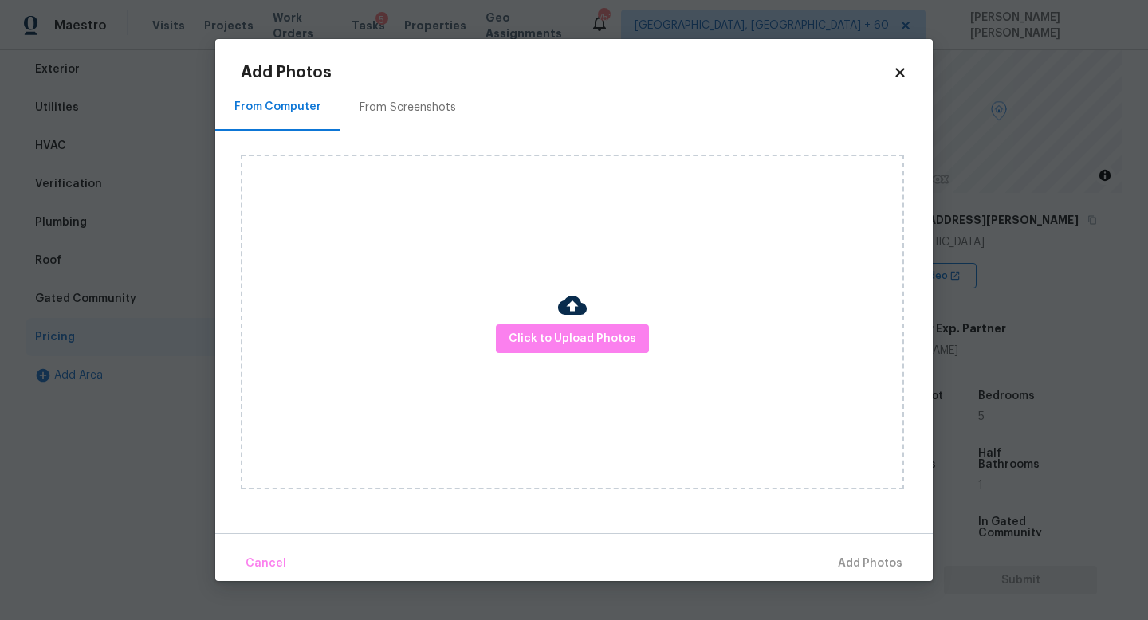
click at [533, 320] on div "Click to Upload Photos" at bounding box center [572, 322] width 663 height 335
click at [569, 337] on span "Click to Upload Photos" at bounding box center [573, 339] width 128 height 20
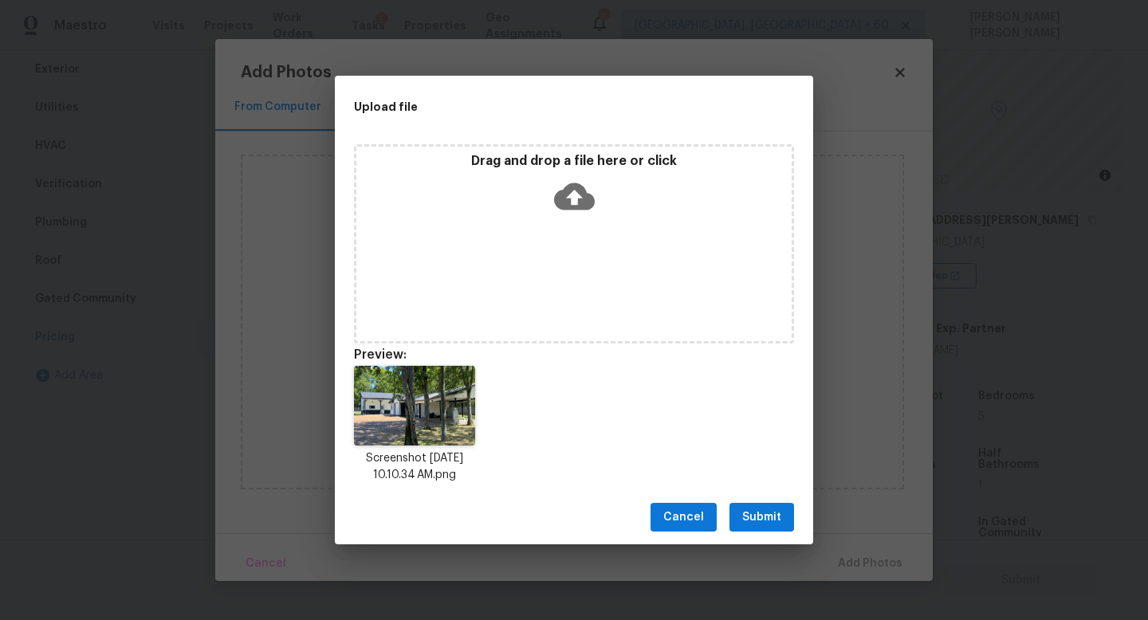
click at [774, 519] on span "Submit" at bounding box center [761, 518] width 39 height 20
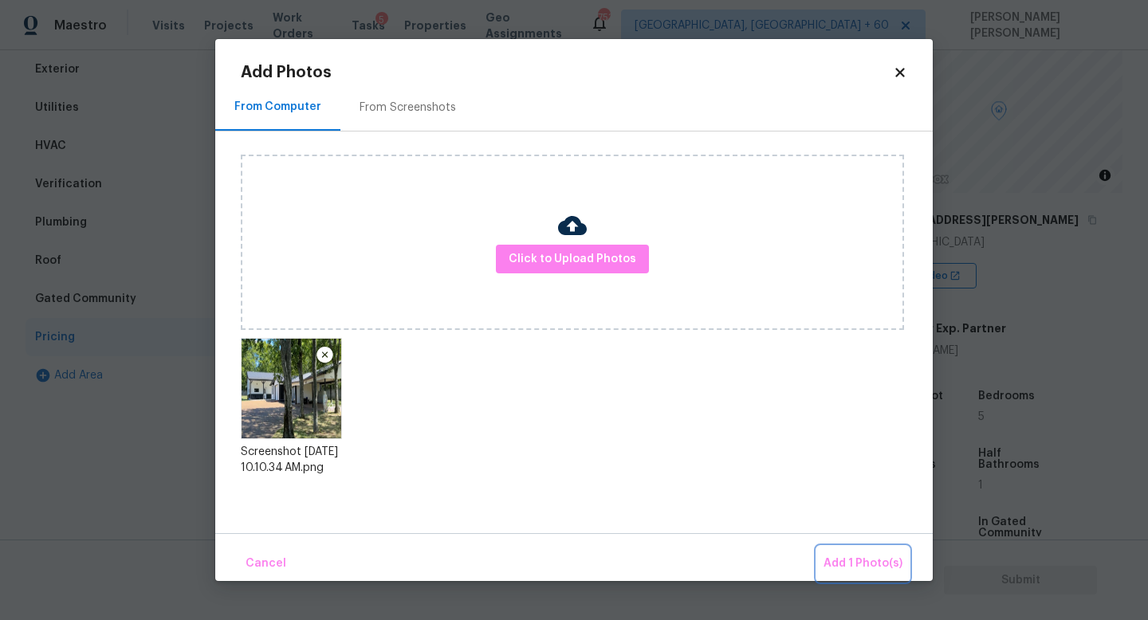
click at [836, 560] on span "Add 1 Photo(s)" at bounding box center [862, 564] width 79 height 20
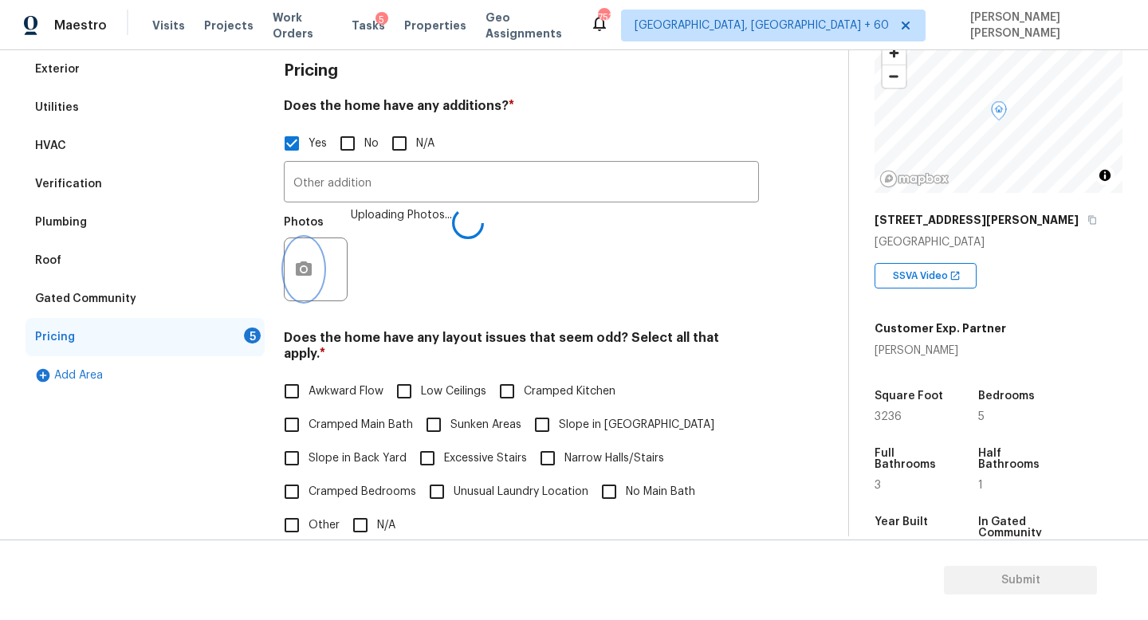
scroll to position [276, 0]
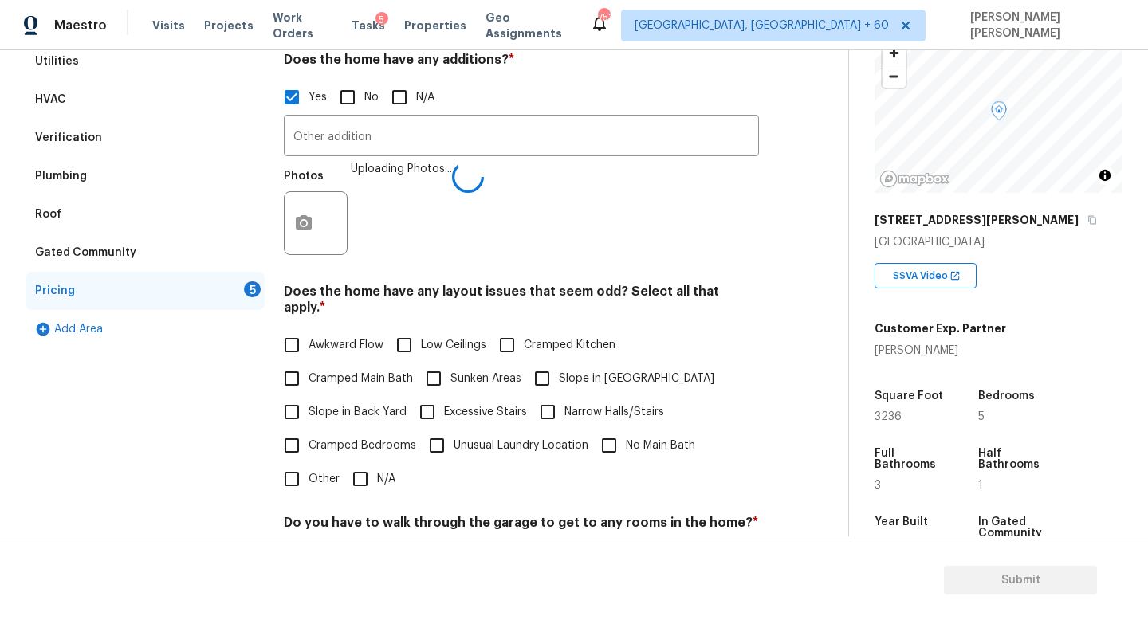
click at [360, 462] on input "N/A" at bounding box center [360, 478] width 33 height 33
checkbox input "true"
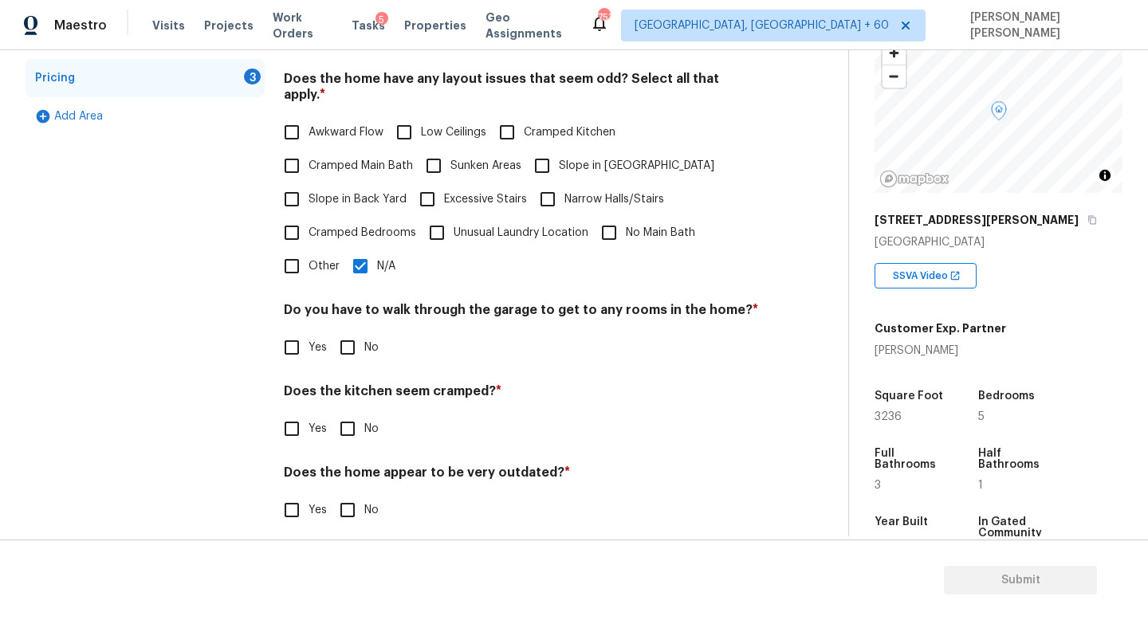
scroll to position [487, 0]
click at [348, 332] on input "No" at bounding box center [347, 348] width 33 height 33
checkbox input "true"
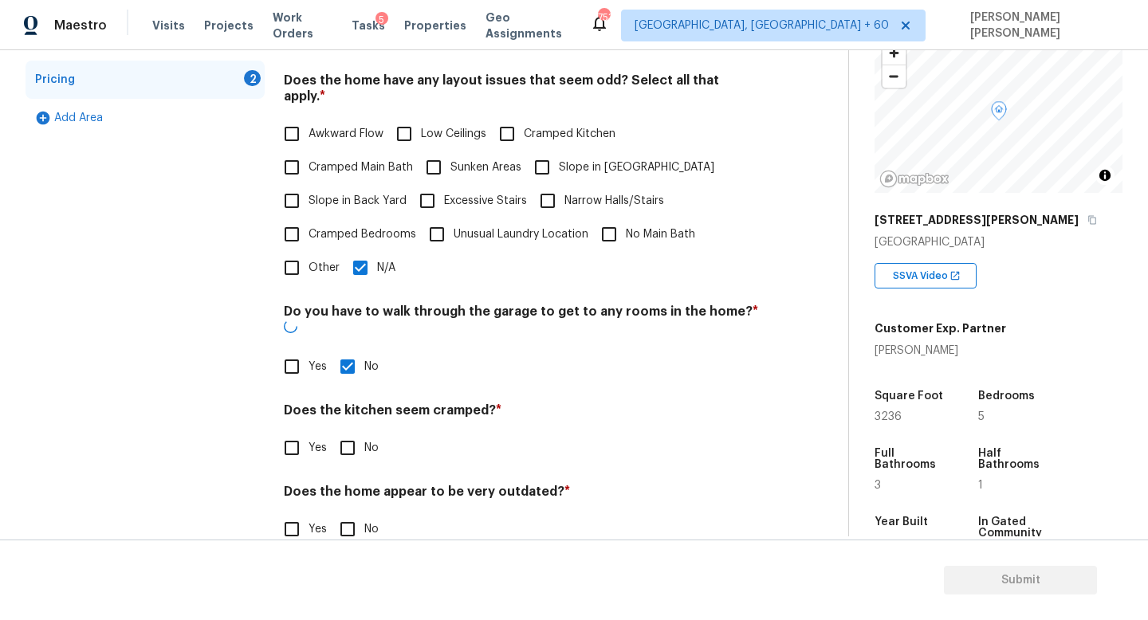
click at [346, 431] on input "No" at bounding box center [347, 447] width 33 height 33
checkbox input "true"
click at [350, 514] on input "No" at bounding box center [347, 530] width 33 height 33
checkbox input "true"
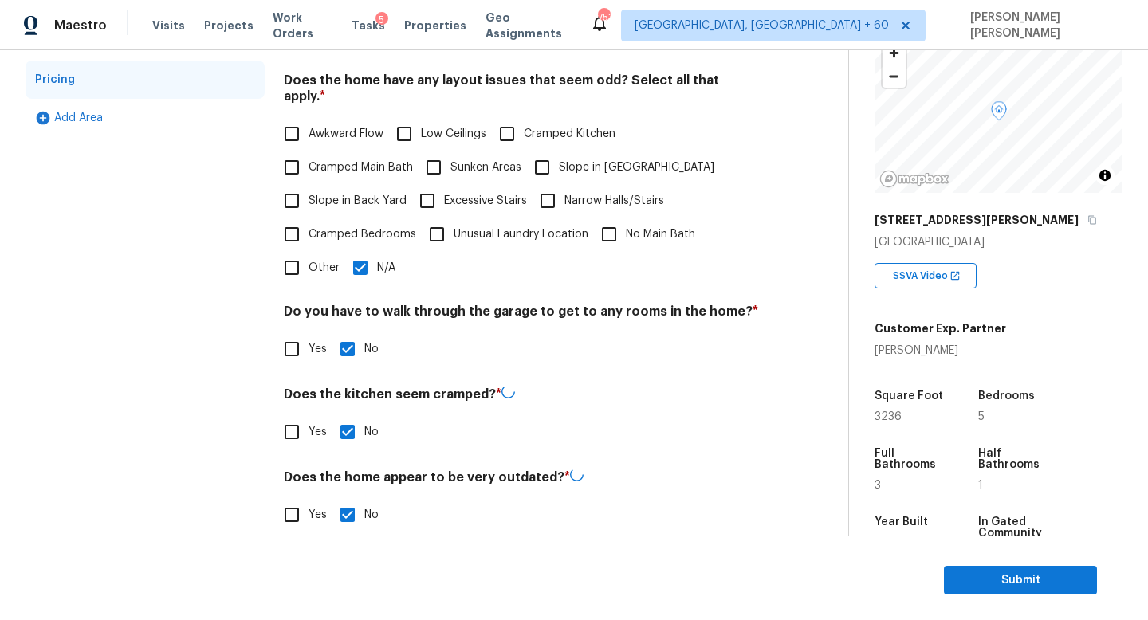
scroll to position [0, 0]
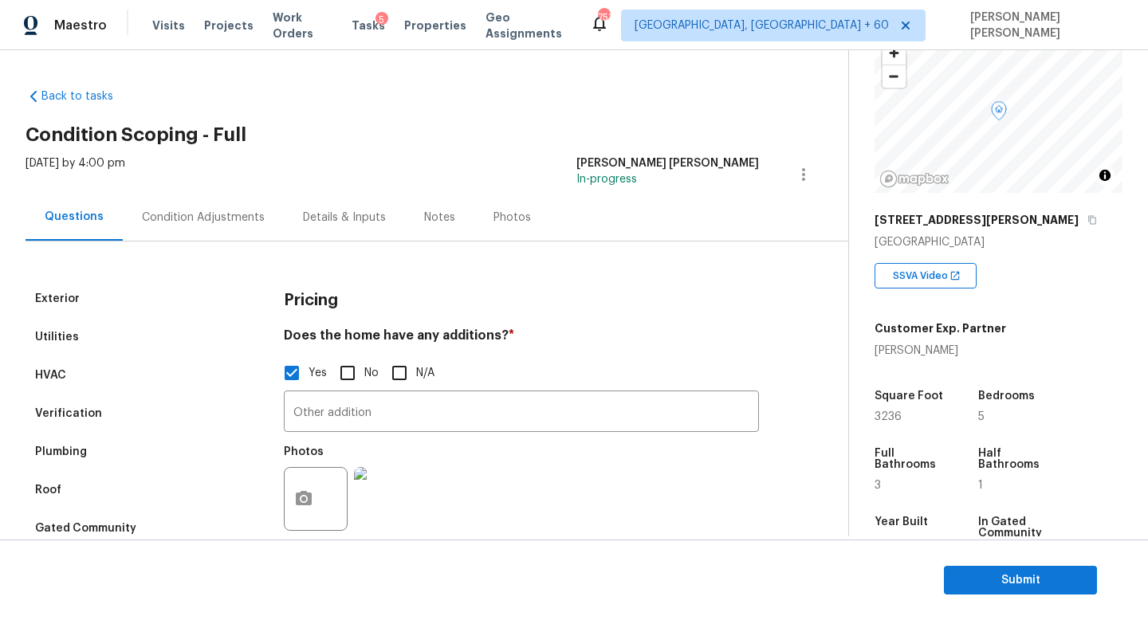
click at [159, 212] on div "Condition Adjustments" at bounding box center [203, 218] width 123 height 16
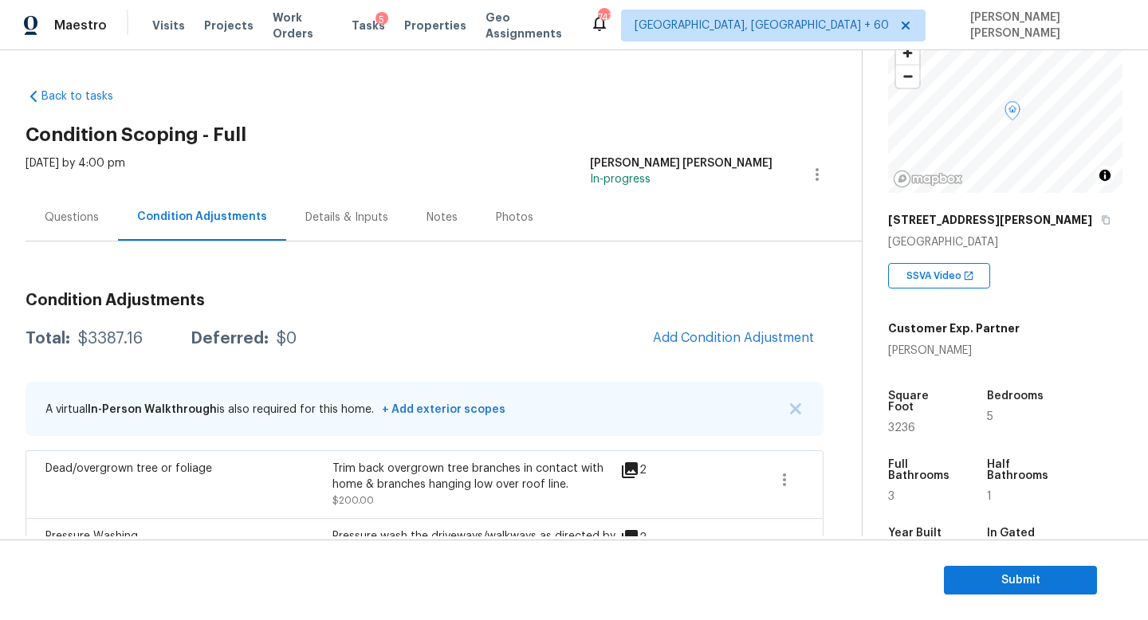
click at [99, 343] on div "$3387.16" at bounding box center [110, 339] width 65 height 16
copy div "$3387.16"
click at [61, 226] on div "Questions" at bounding box center [72, 217] width 92 height 47
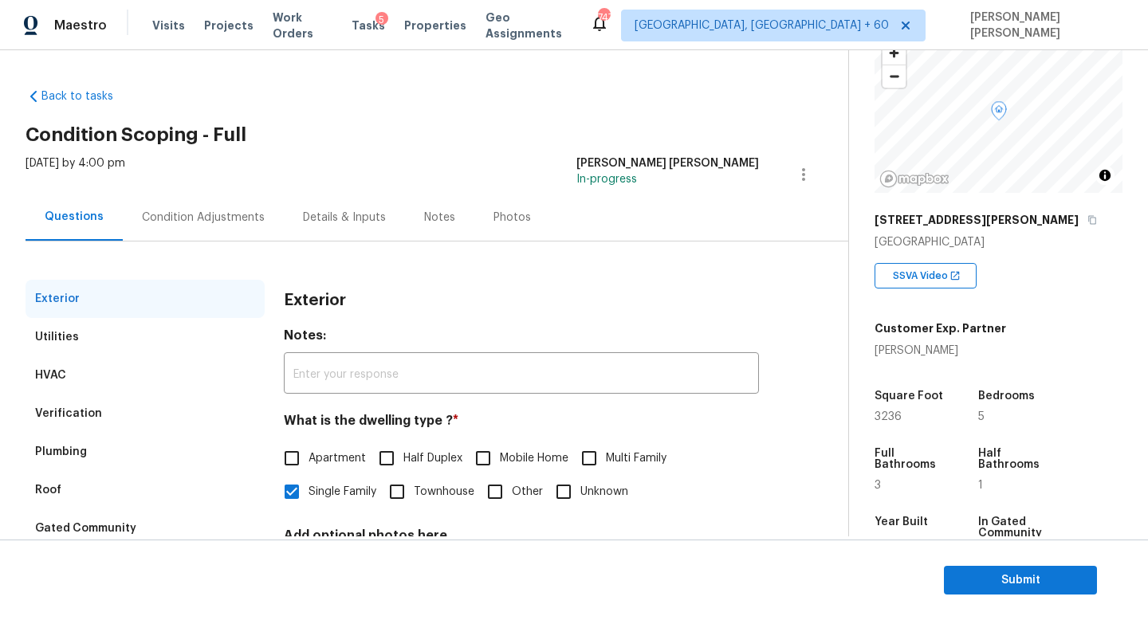
scroll to position [147, 0]
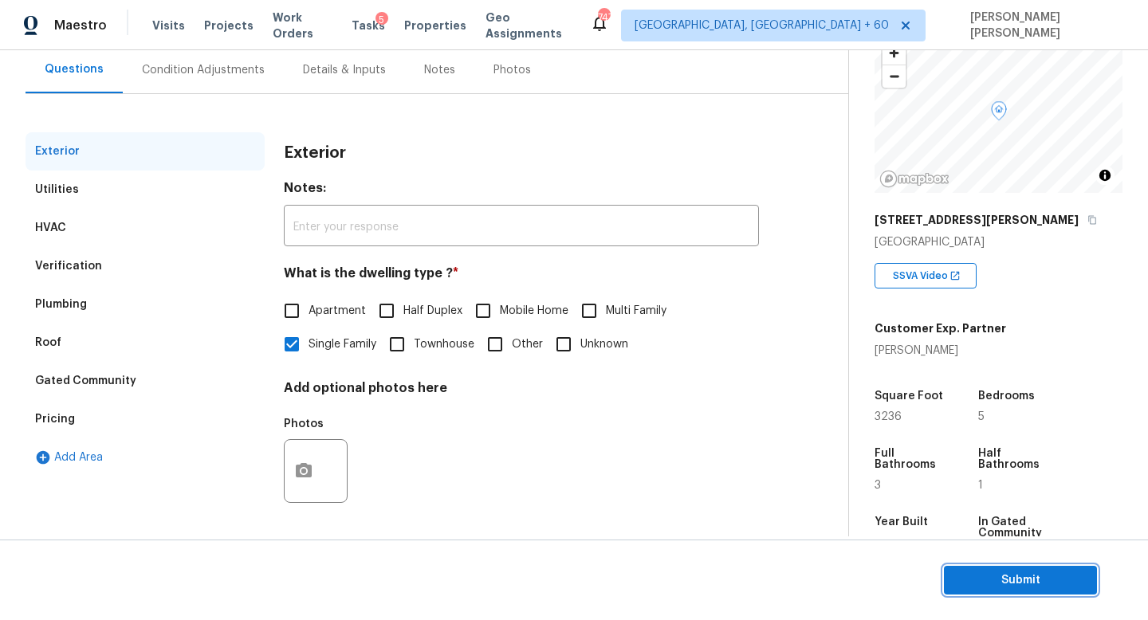
click at [1038, 581] on span "Submit" at bounding box center [1021, 581] width 128 height 20
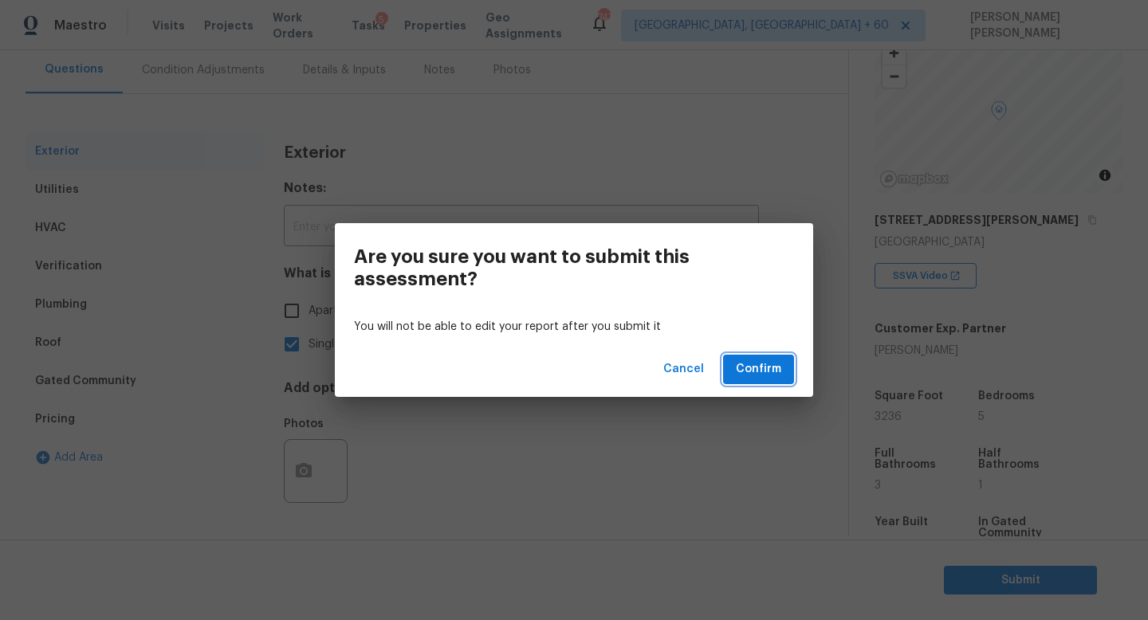
click at [753, 364] on span "Confirm" at bounding box center [758, 370] width 45 height 20
